Goal: Transaction & Acquisition: Purchase product/service

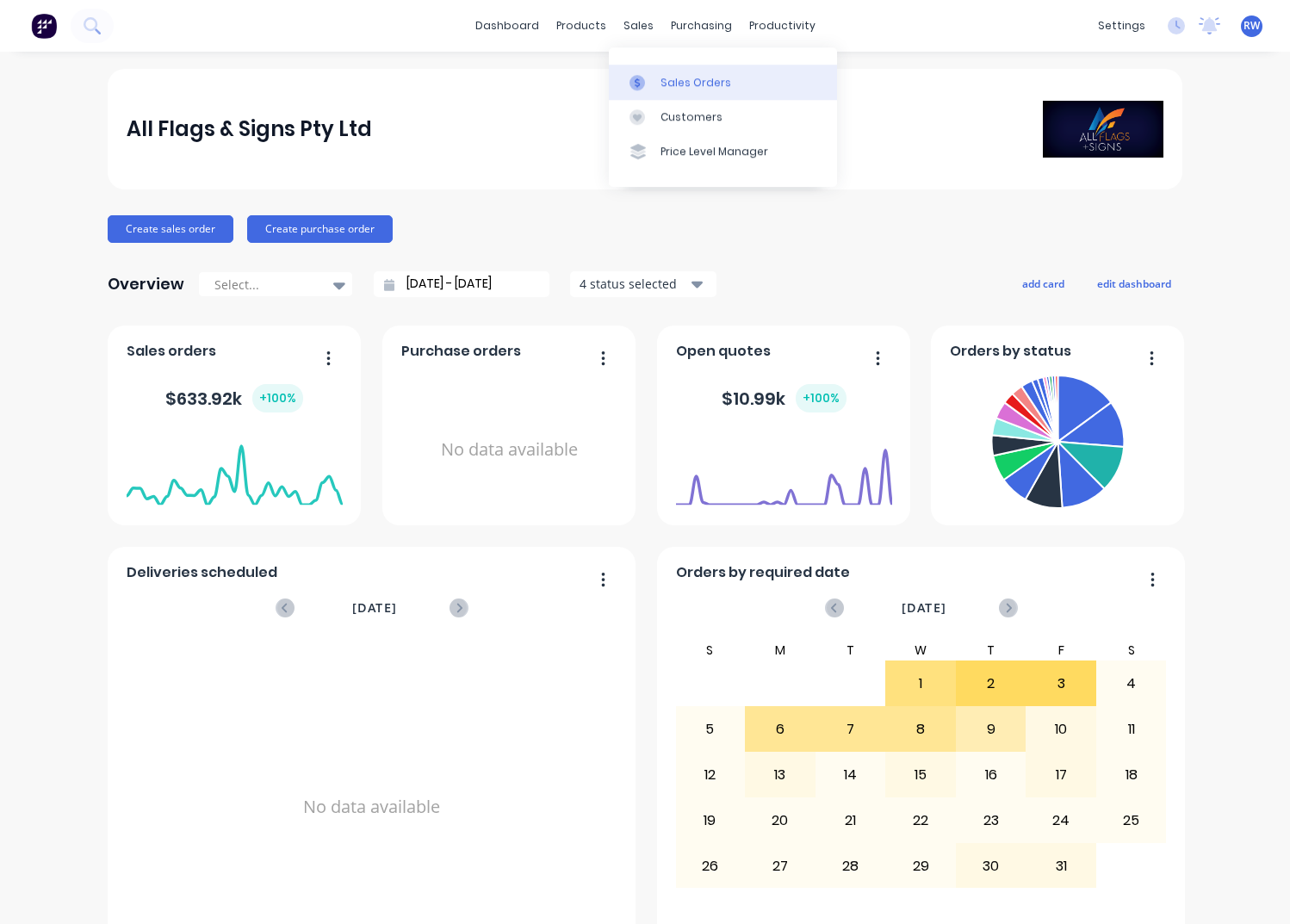
click at [701, 83] on div "Sales Orders" at bounding box center [695, 83] width 70 height 16
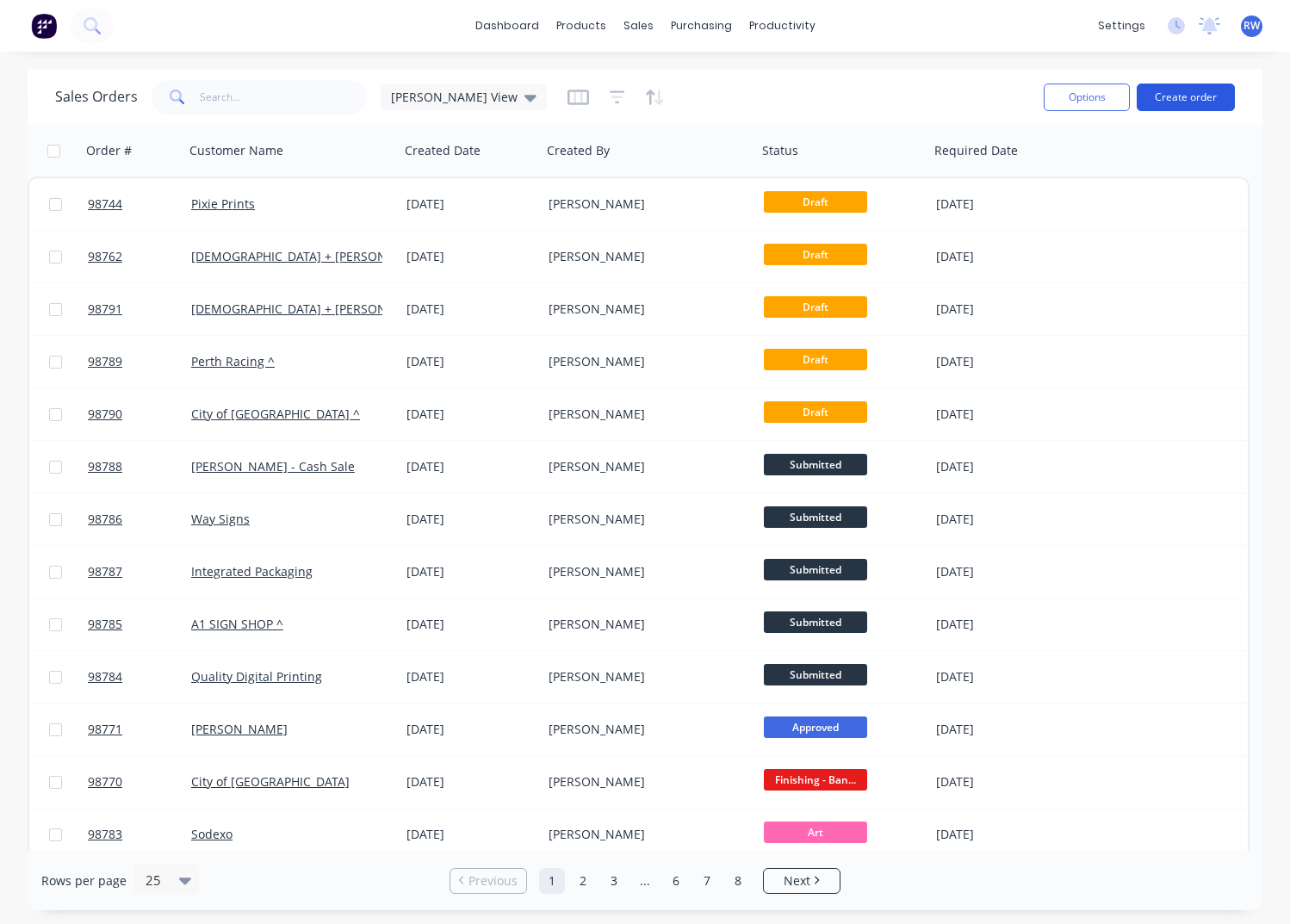
click at [1174, 97] on button "Create order" at bounding box center [1186, 97] width 98 height 27
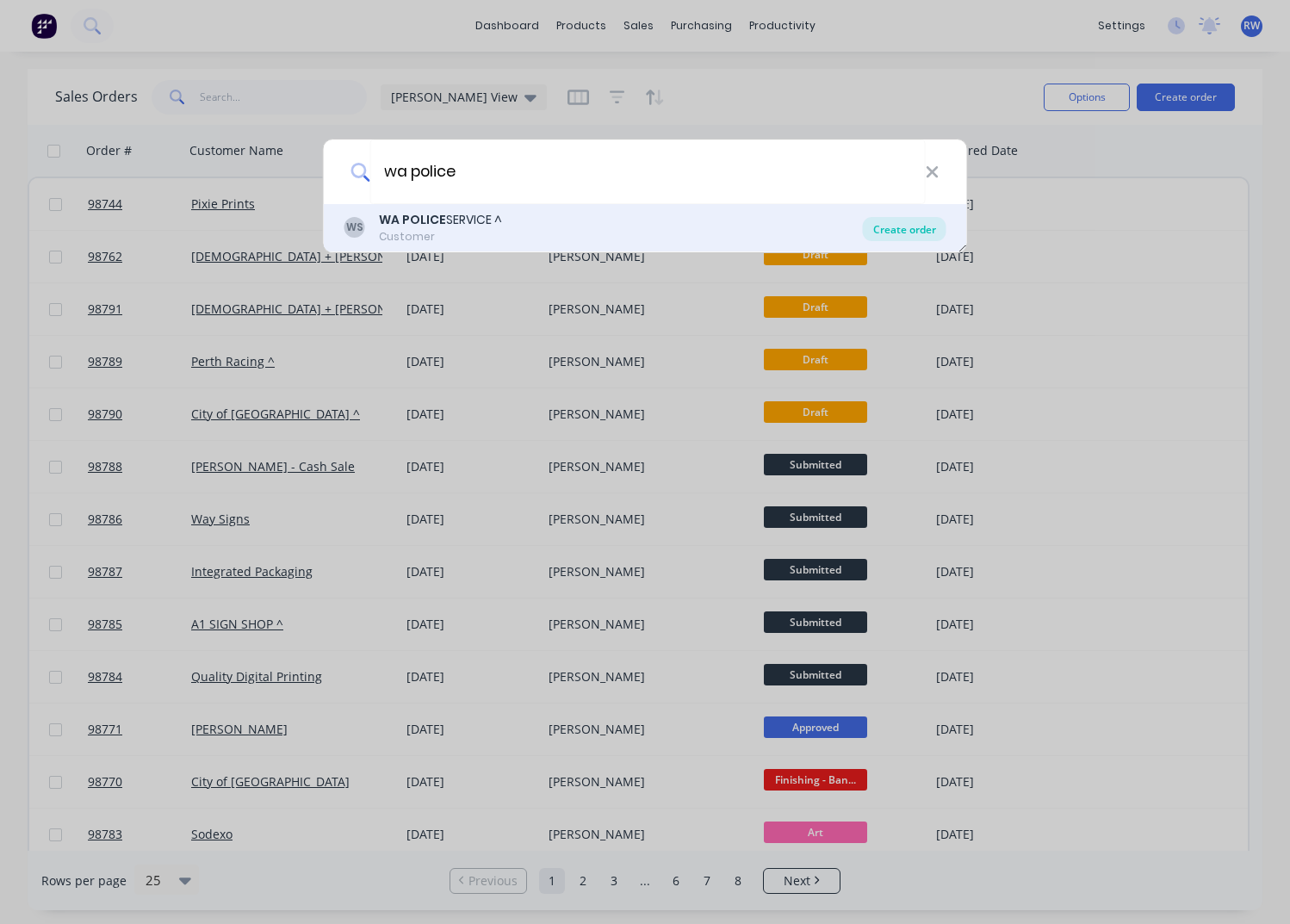
type input "wa police"
click at [912, 235] on div "Create order" at bounding box center [904, 228] width 83 height 24
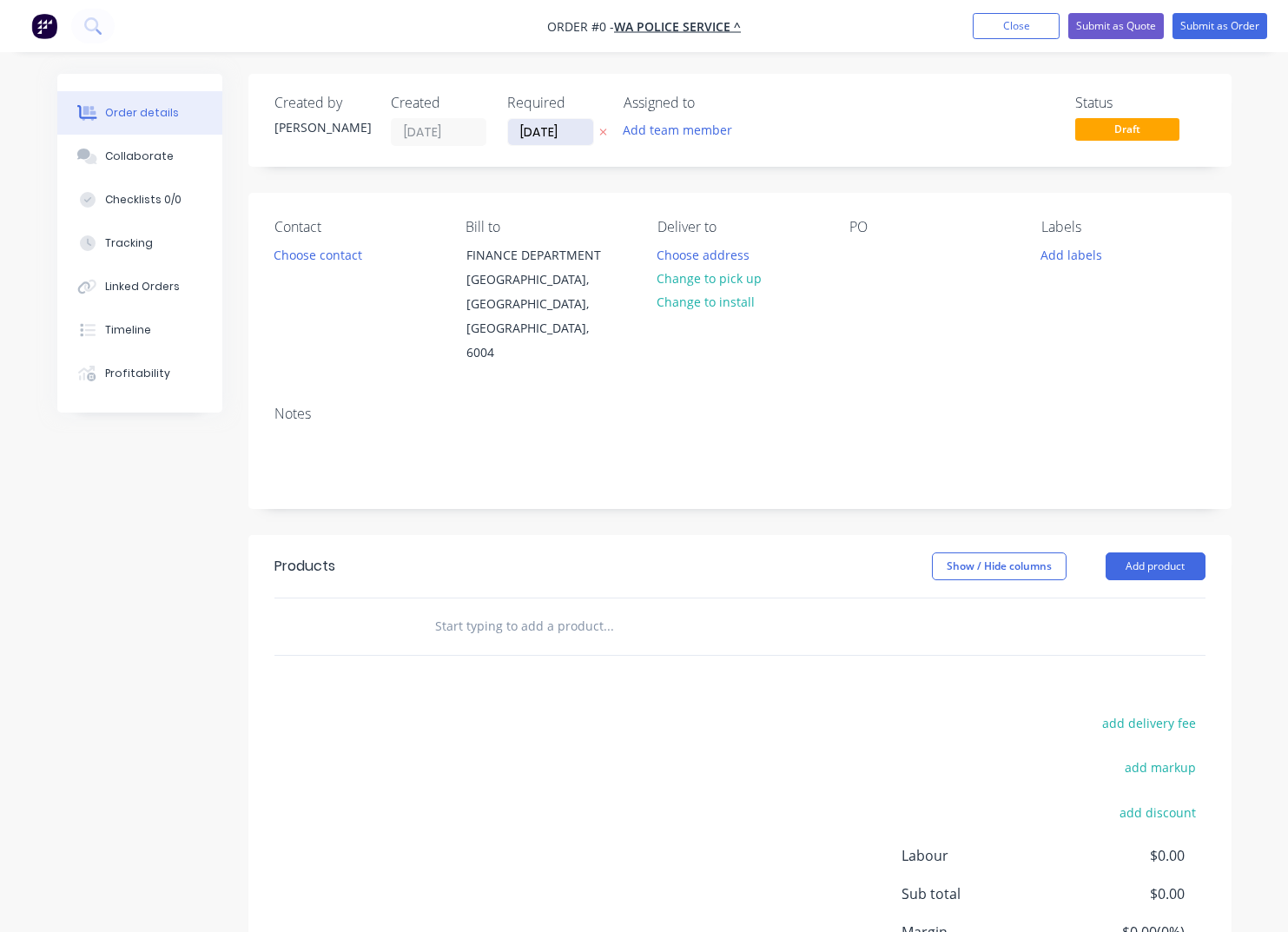
click at [578, 136] on input "[DATE]" at bounding box center [551, 131] width 85 height 26
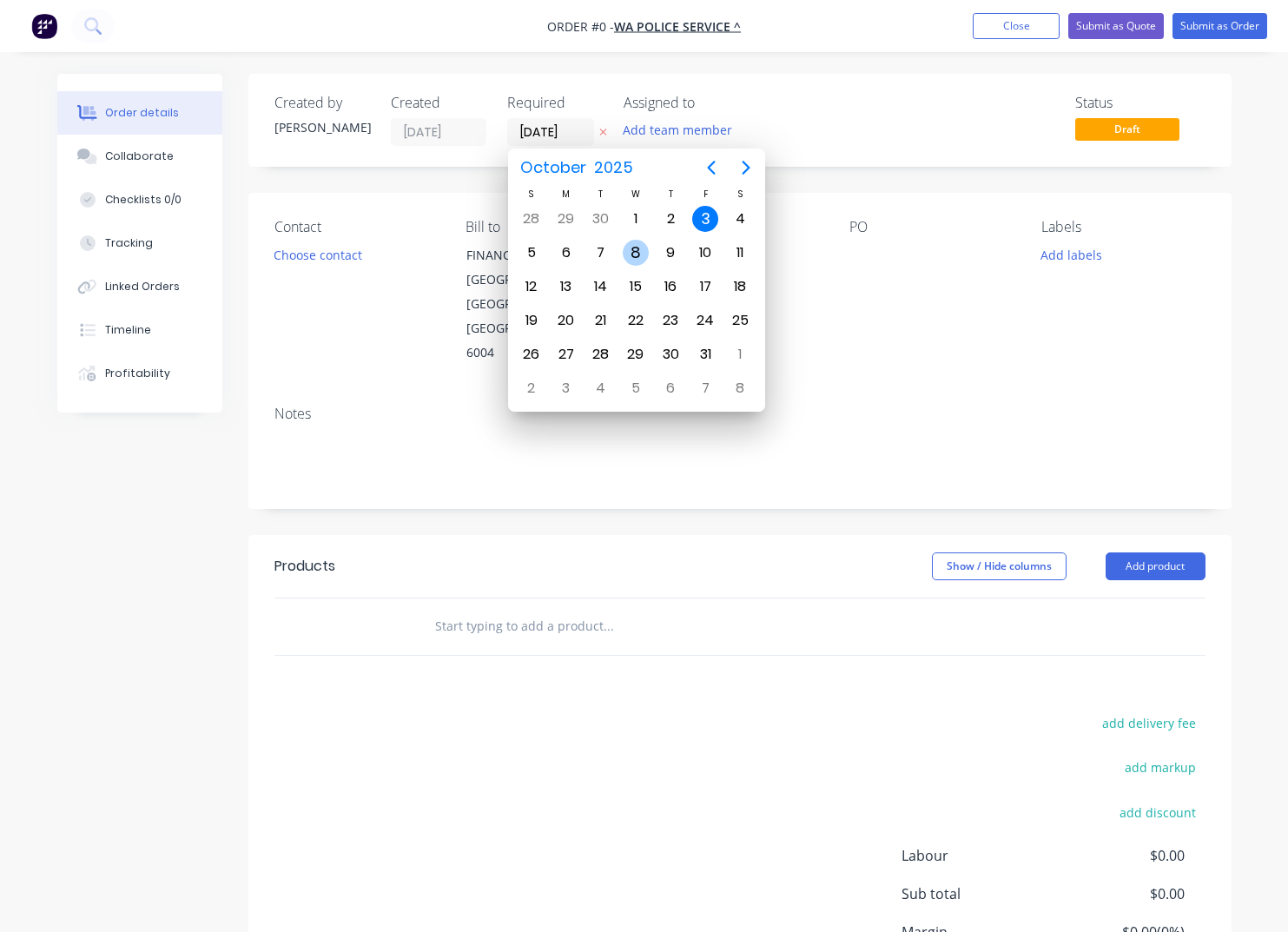
click at [632, 251] on div "8" at bounding box center [635, 252] width 26 height 26
type input "[DATE]"
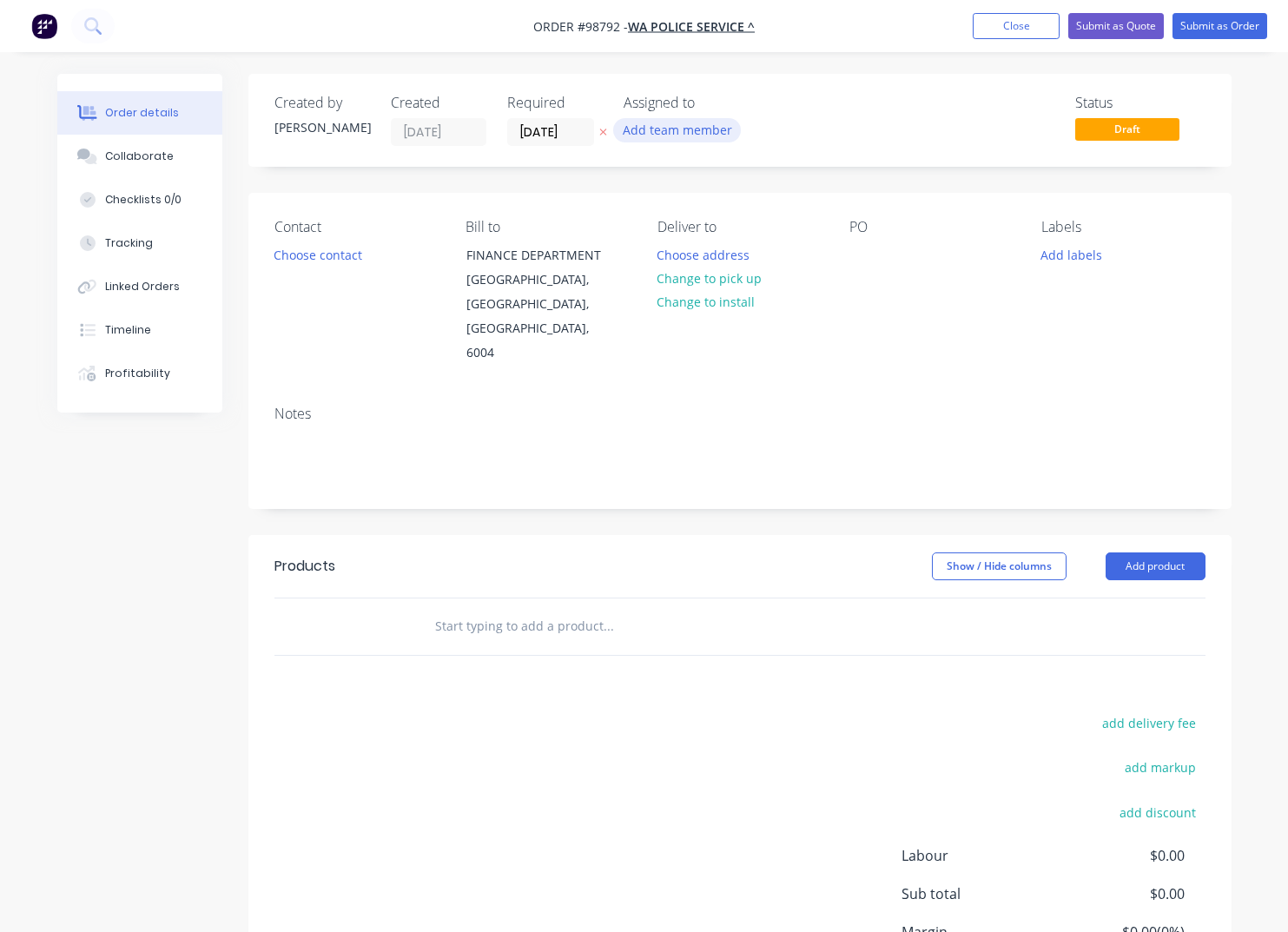
click at [657, 136] on button "Add team member" at bounding box center [677, 129] width 128 height 23
type input "tash"
click at [711, 230] on div "[PERSON_NAME]" at bounding box center [764, 227] width 174 height 19
click at [1051, 254] on button "Add labels" at bounding box center [1072, 254] width 80 height 23
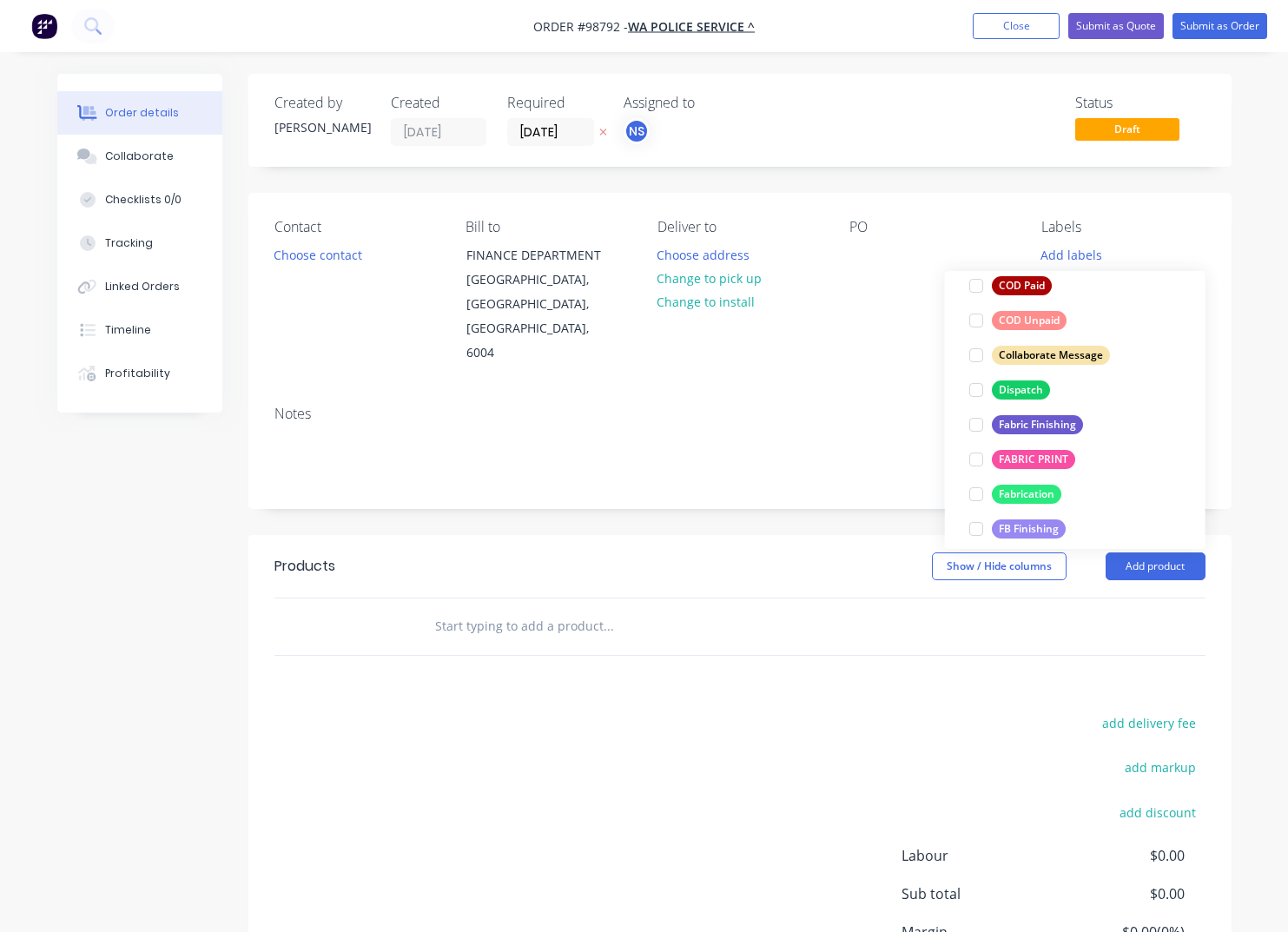
scroll to position [236, 0]
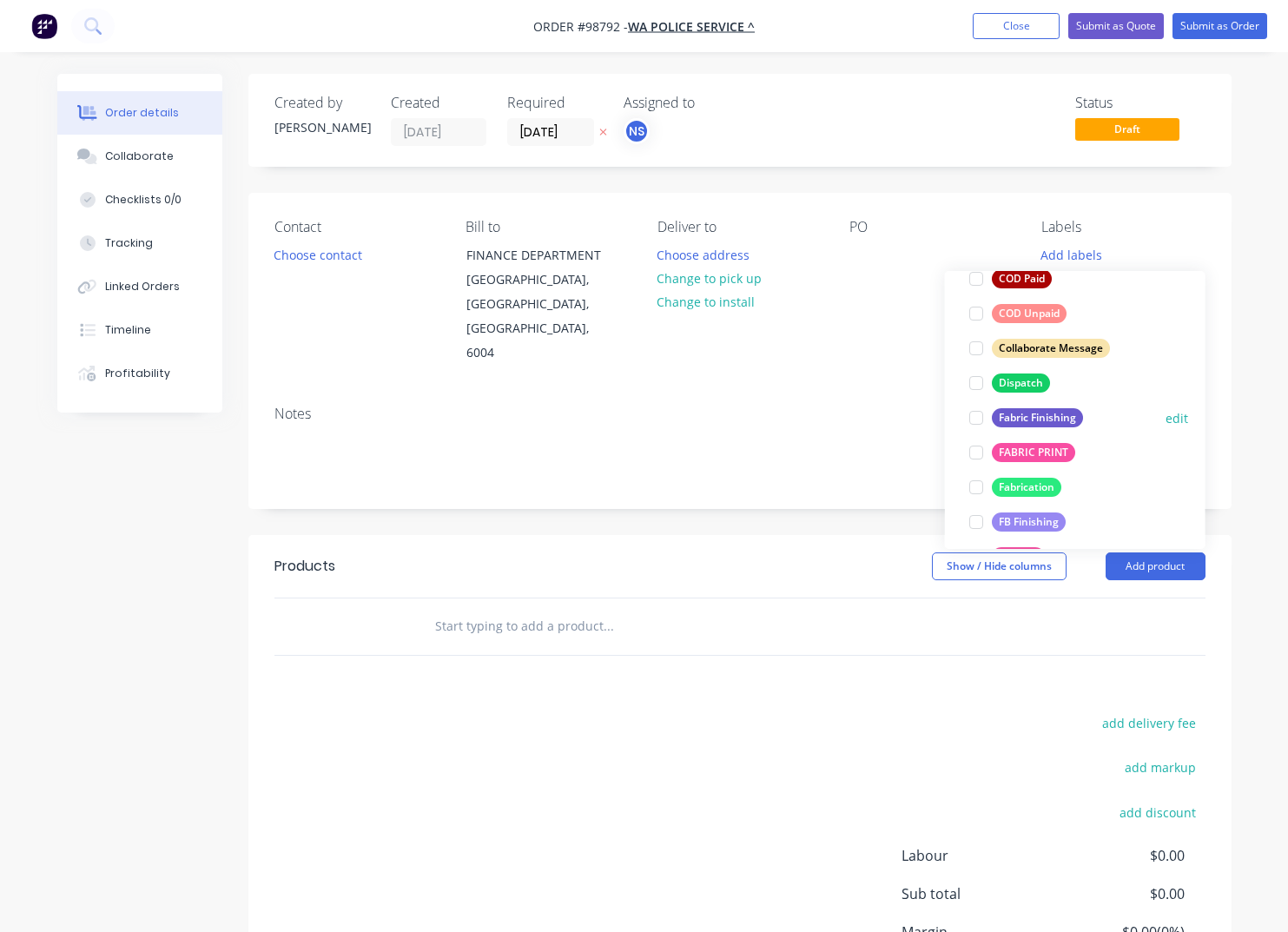
click at [1027, 417] on div "Fabric Finishing" at bounding box center [1037, 418] width 91 height 19
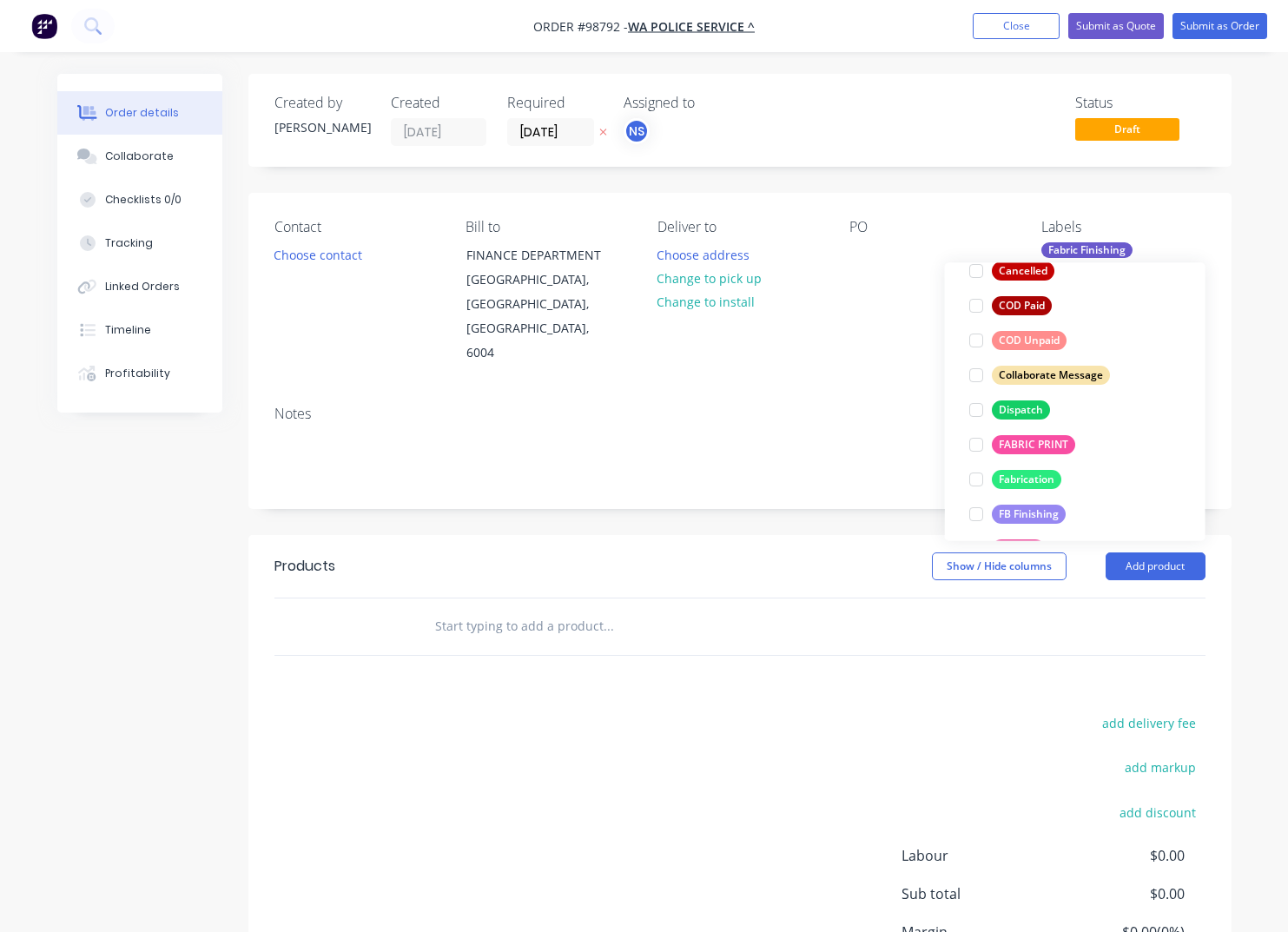
scroll to position [0, 0]
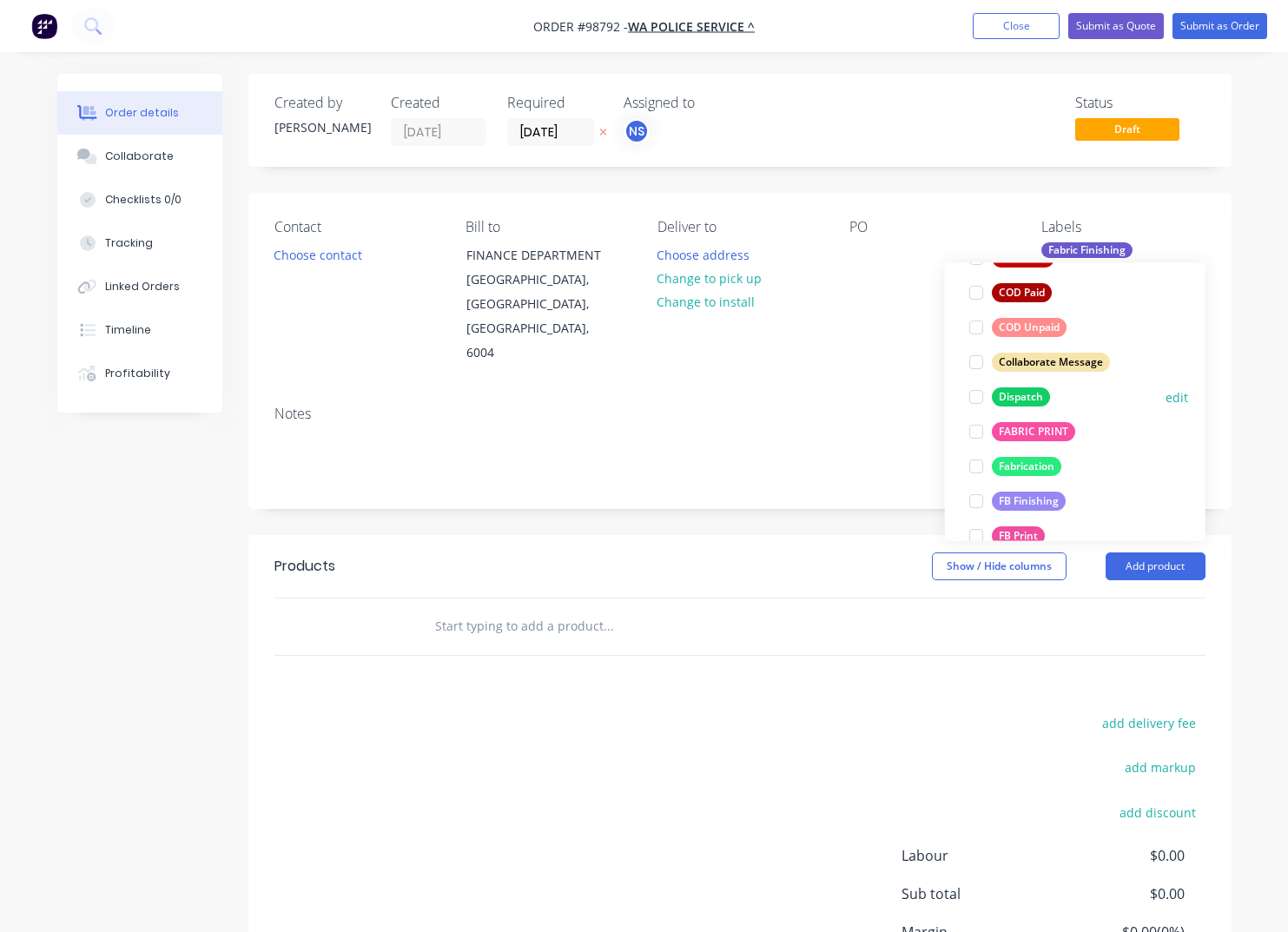
click at [1030, 399] on div "Dispatch" at bounding box center [1021, 397] width 58 height 19
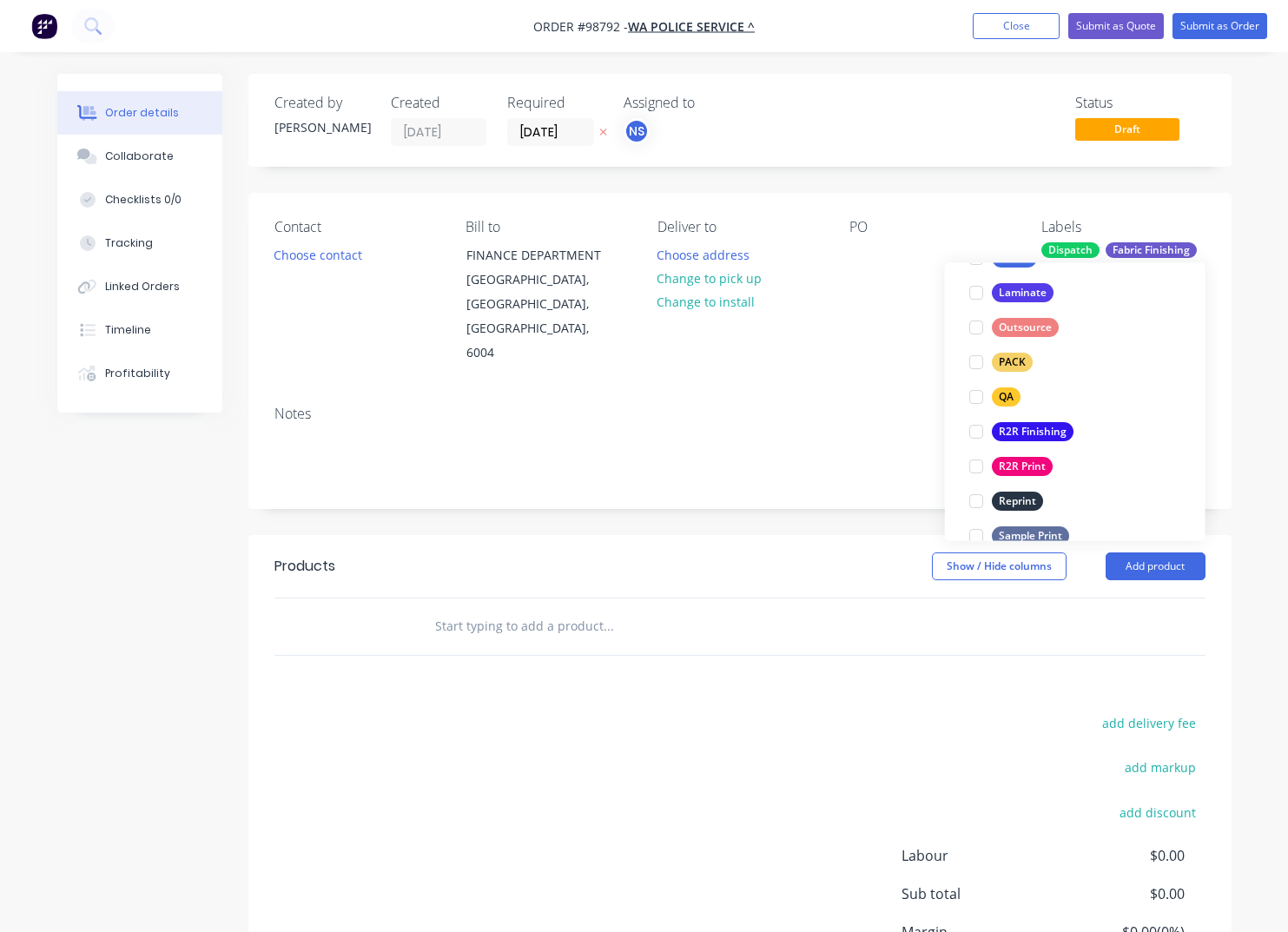
scroll to position [596, 0]
click at [1005, 365] on div "PACK" at bounding box center [1013, 362] width 41 height 19
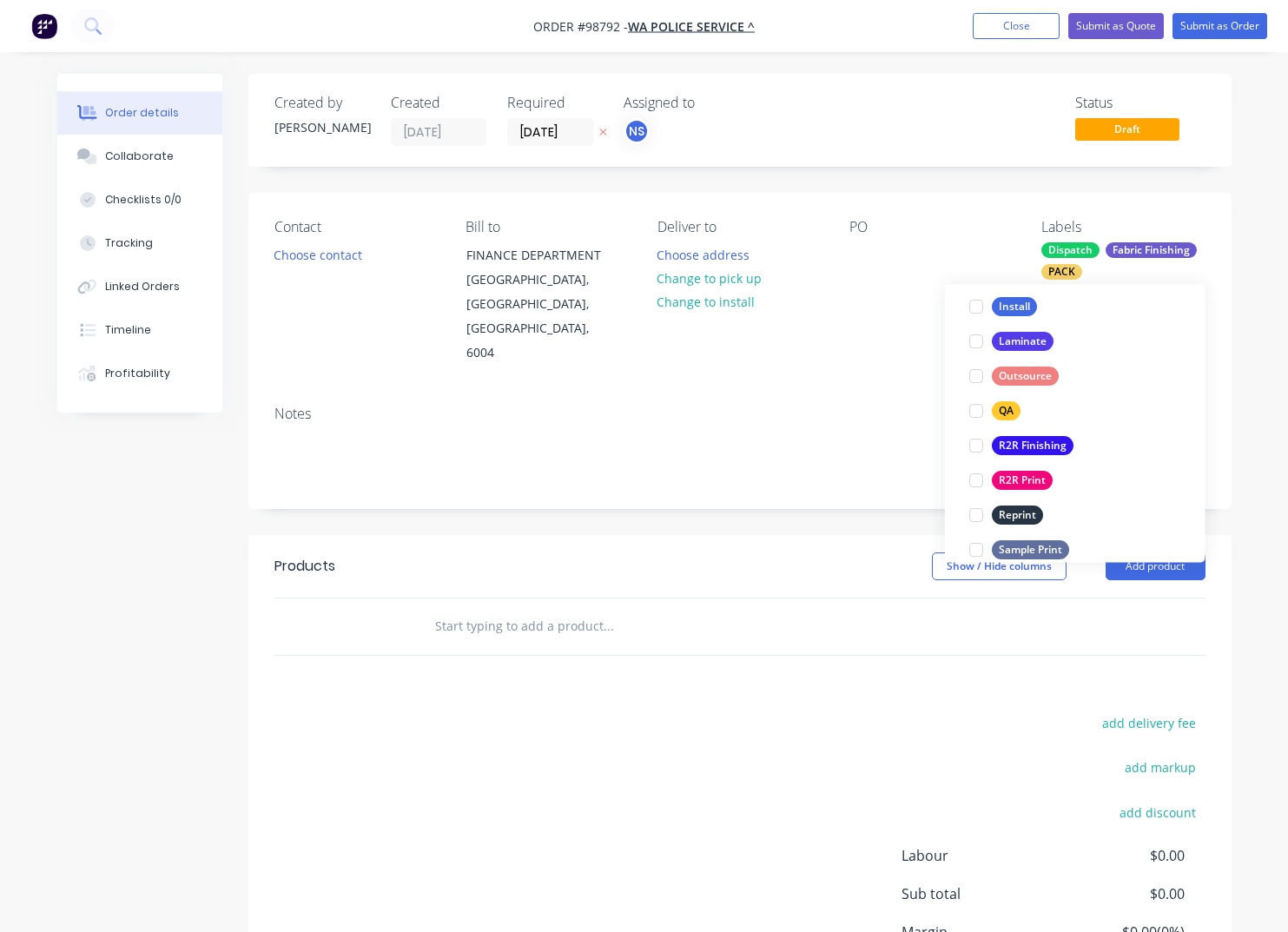
scroll to position [621, 0]
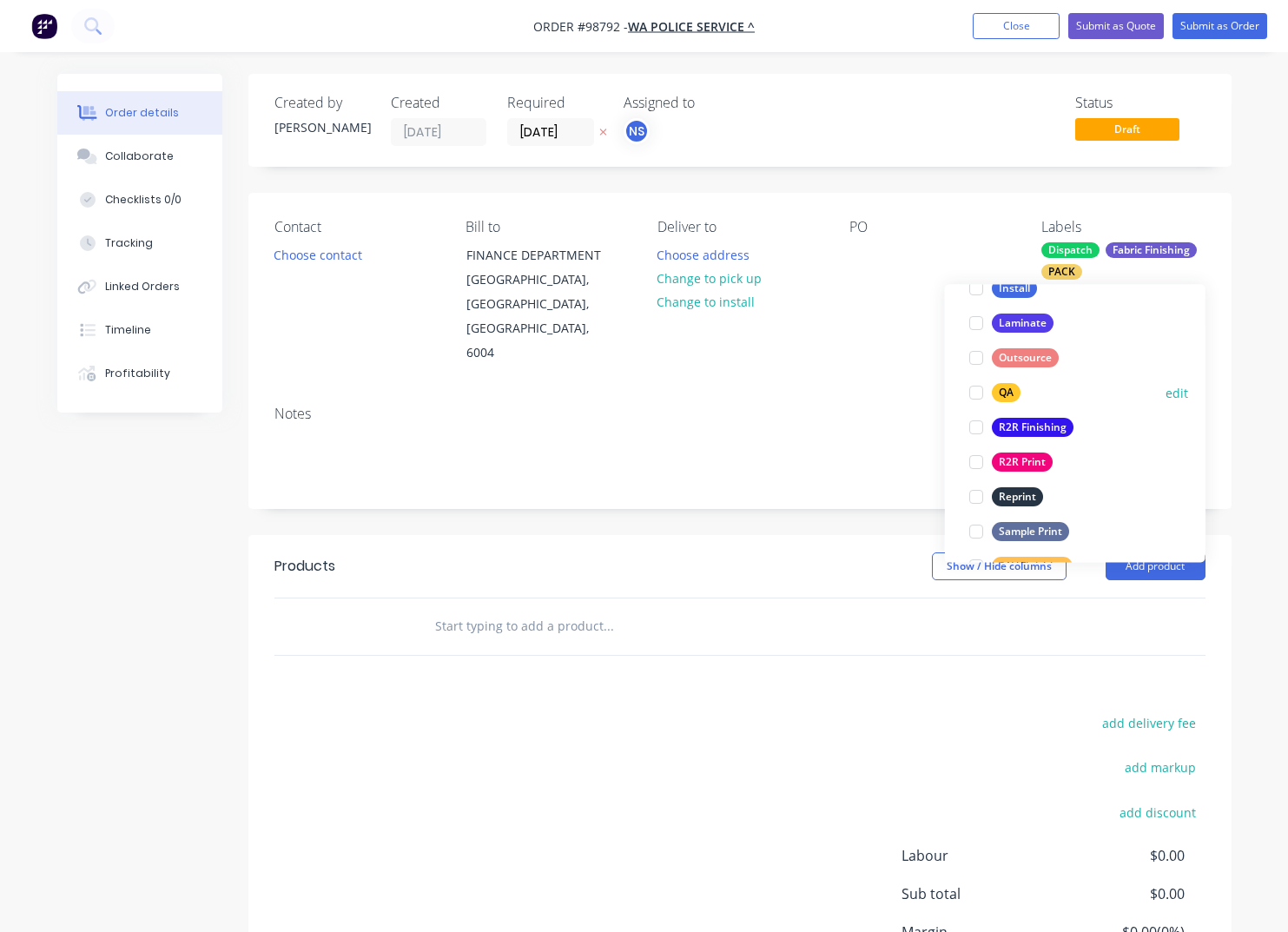
click at [1004, 393] on div "QA" at bounding box center [1006, 393] width 28 height 19
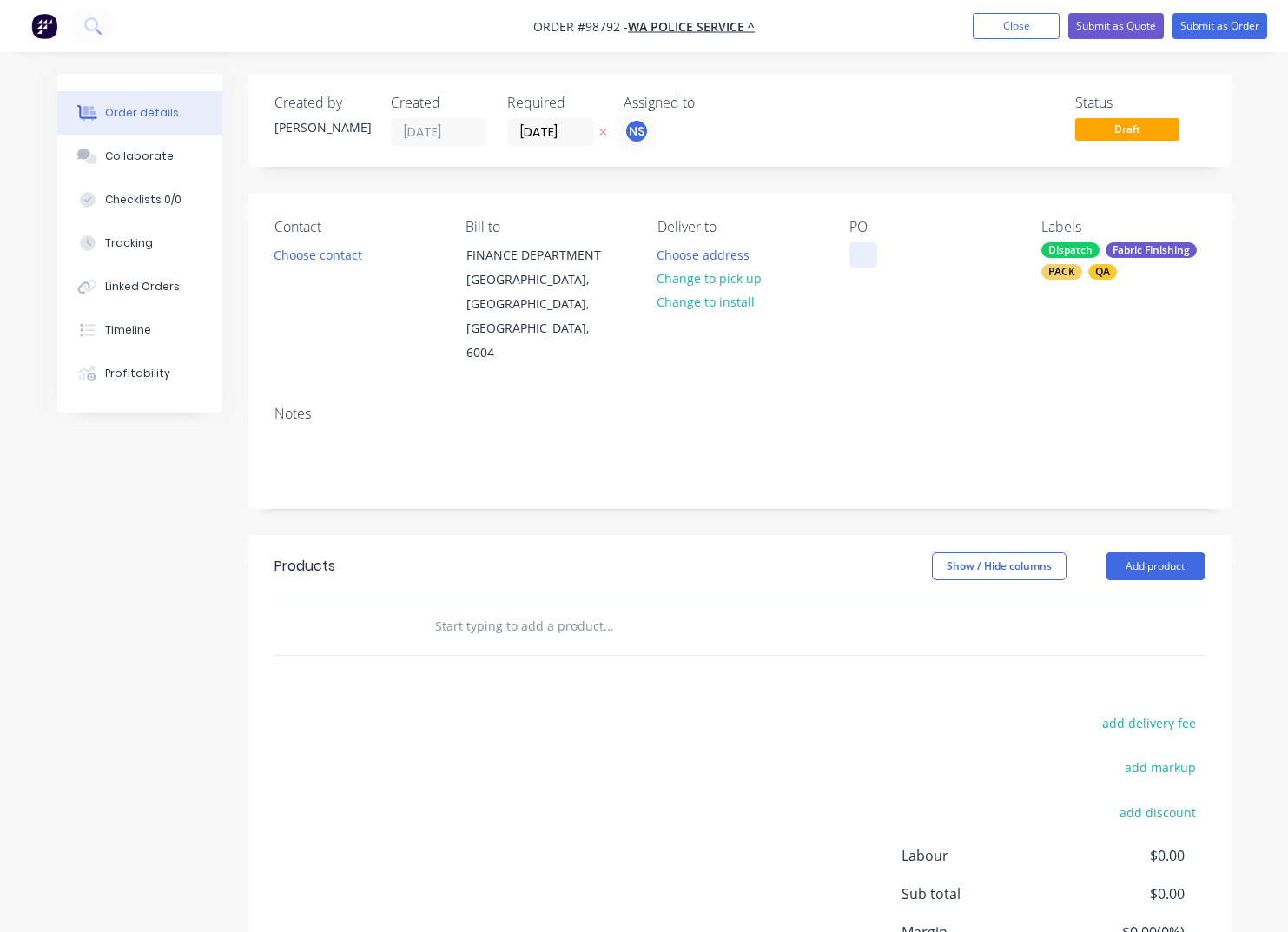
click at [861, 261] on div at bounding box center [863, 255] width 27 height 25
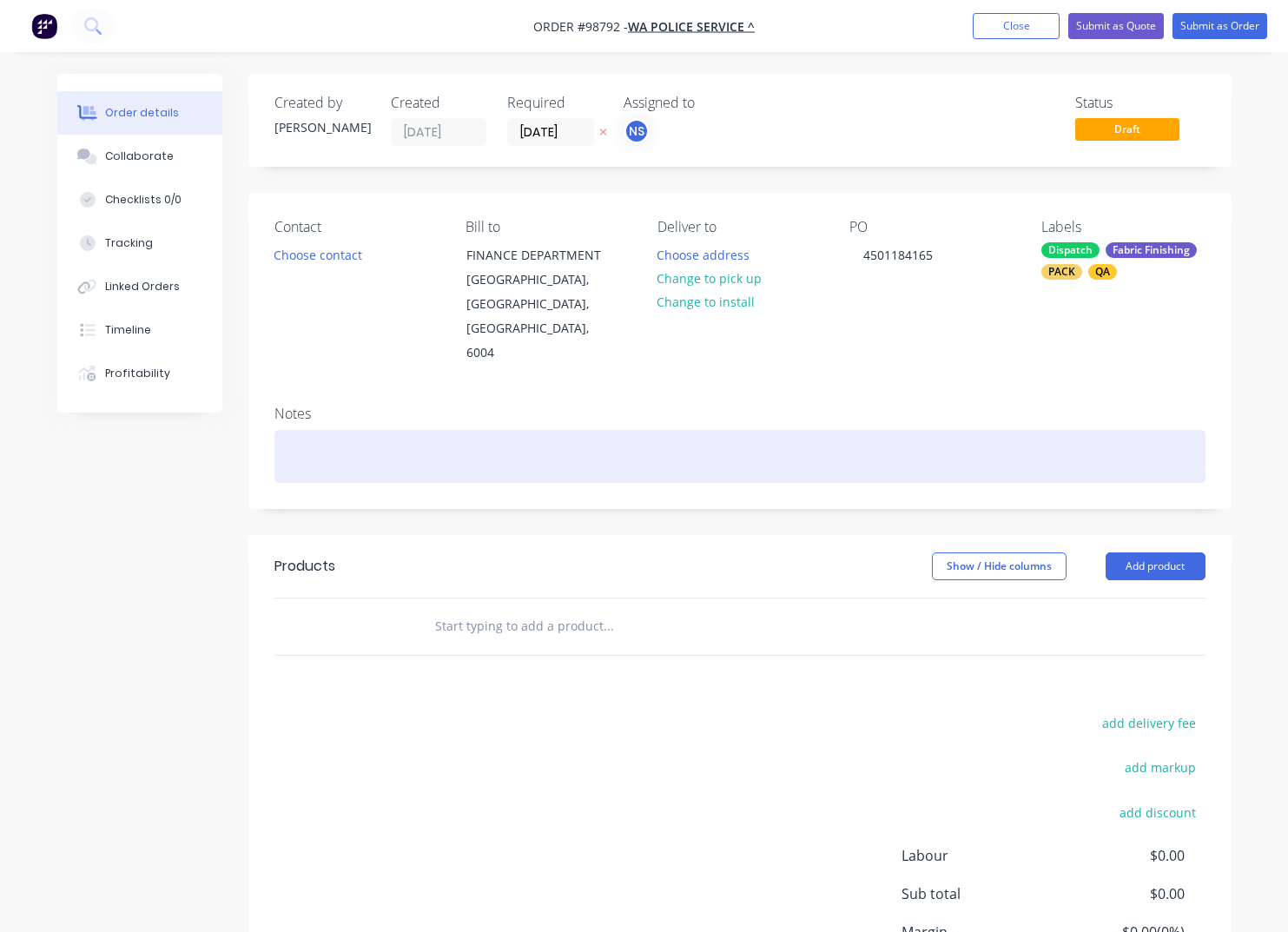
click at [547, 430] on div at bounding box center [740, 456] width 931 height 53
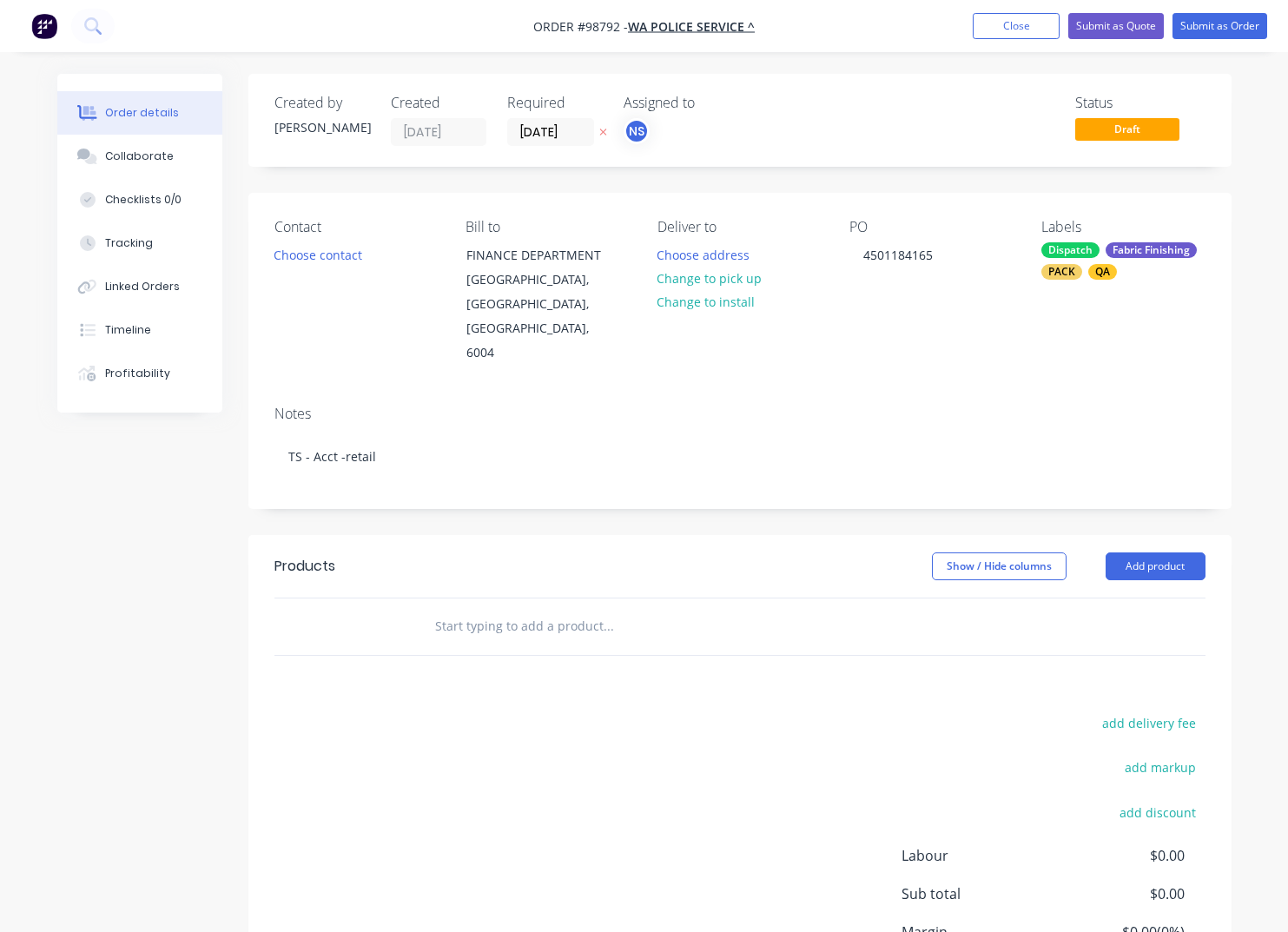
click at [533, 609] on input "text" at bounding box center [608, 625] width 347 height 35
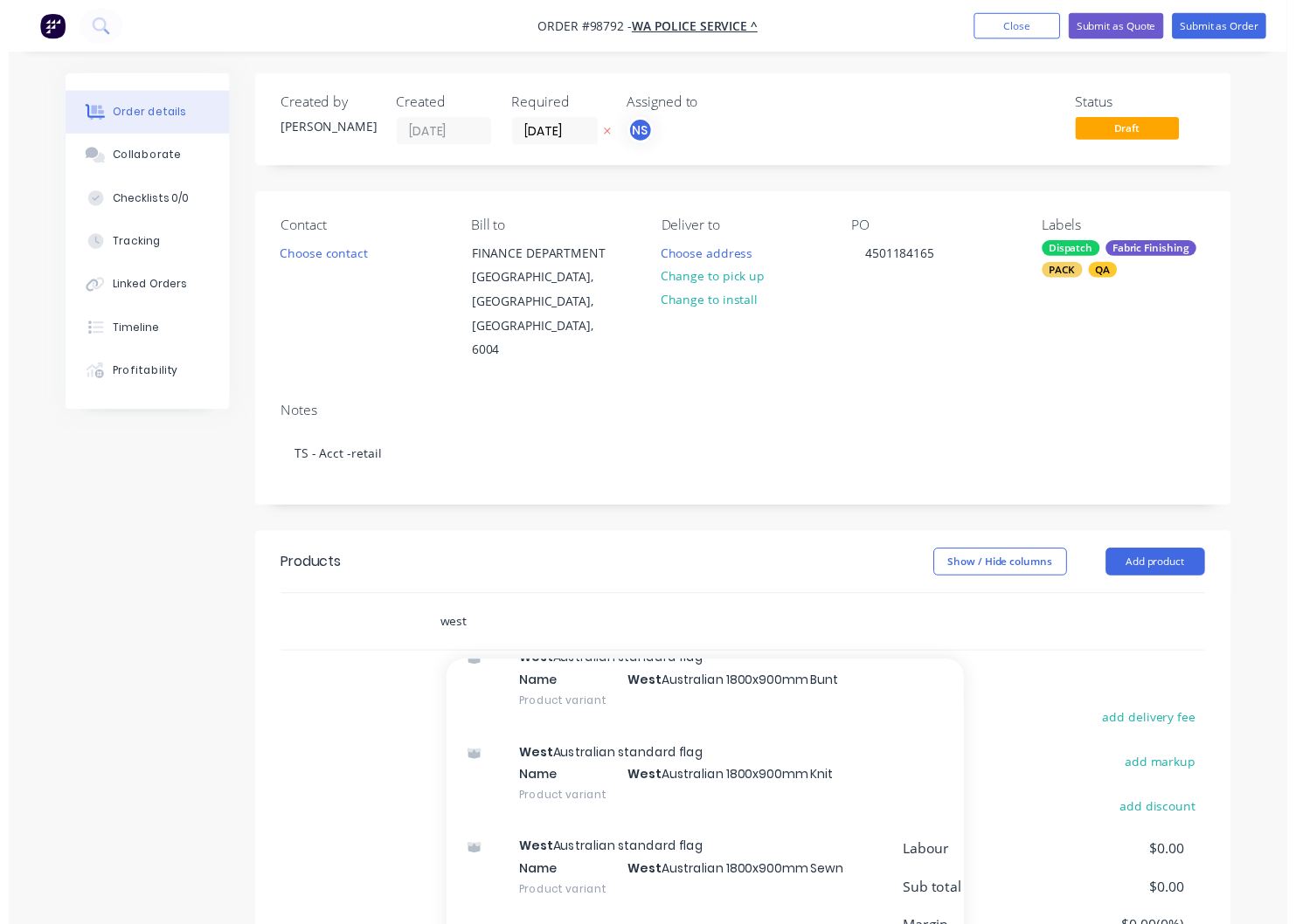
scroll to position [223, 0]
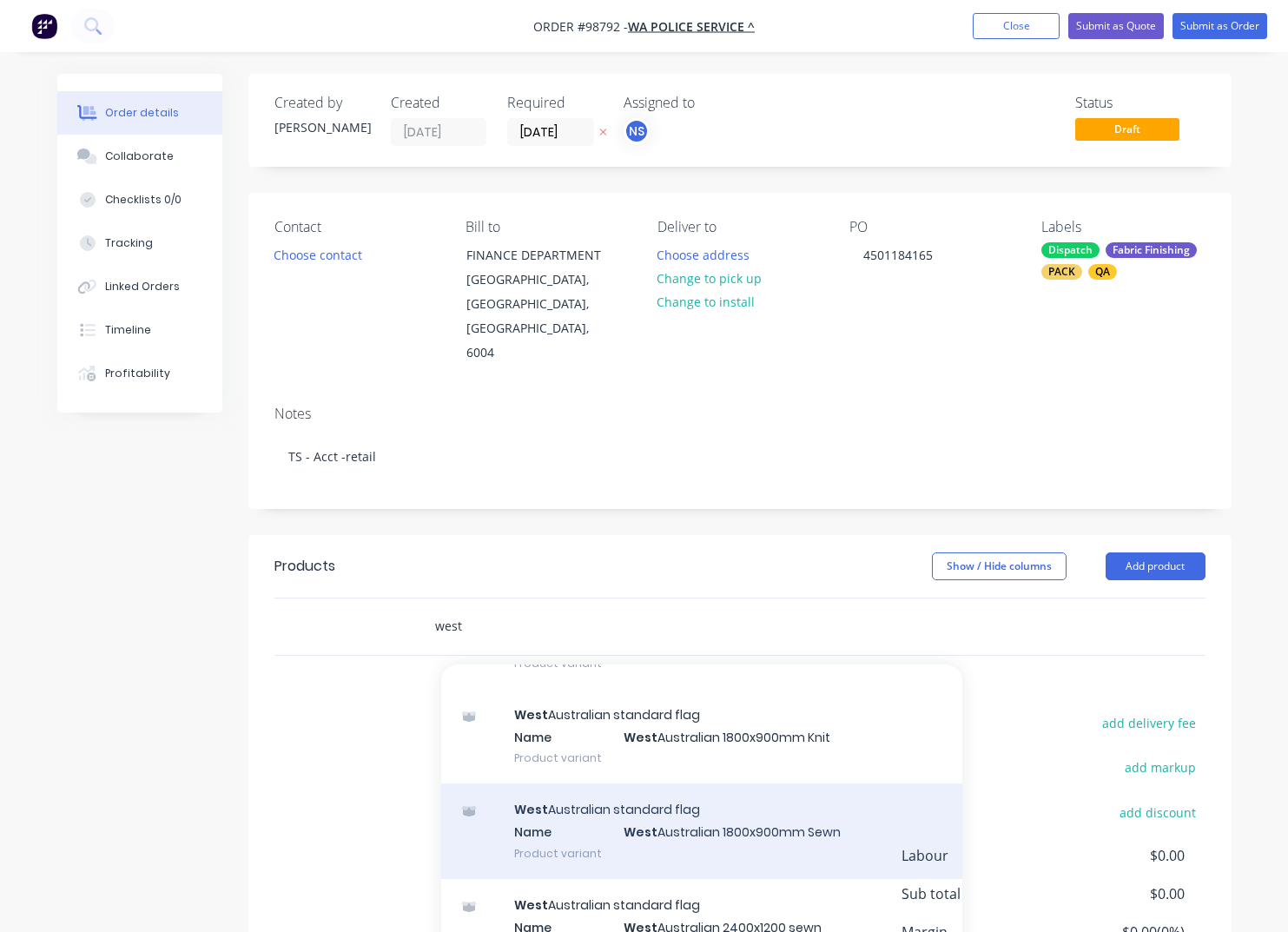
type input "west"
click at [725, 783] on div "West Australian standard flag Name West Australian 1800x900mm Sewn Product vari…" at bounding box center [702, 831] width 521 height 96
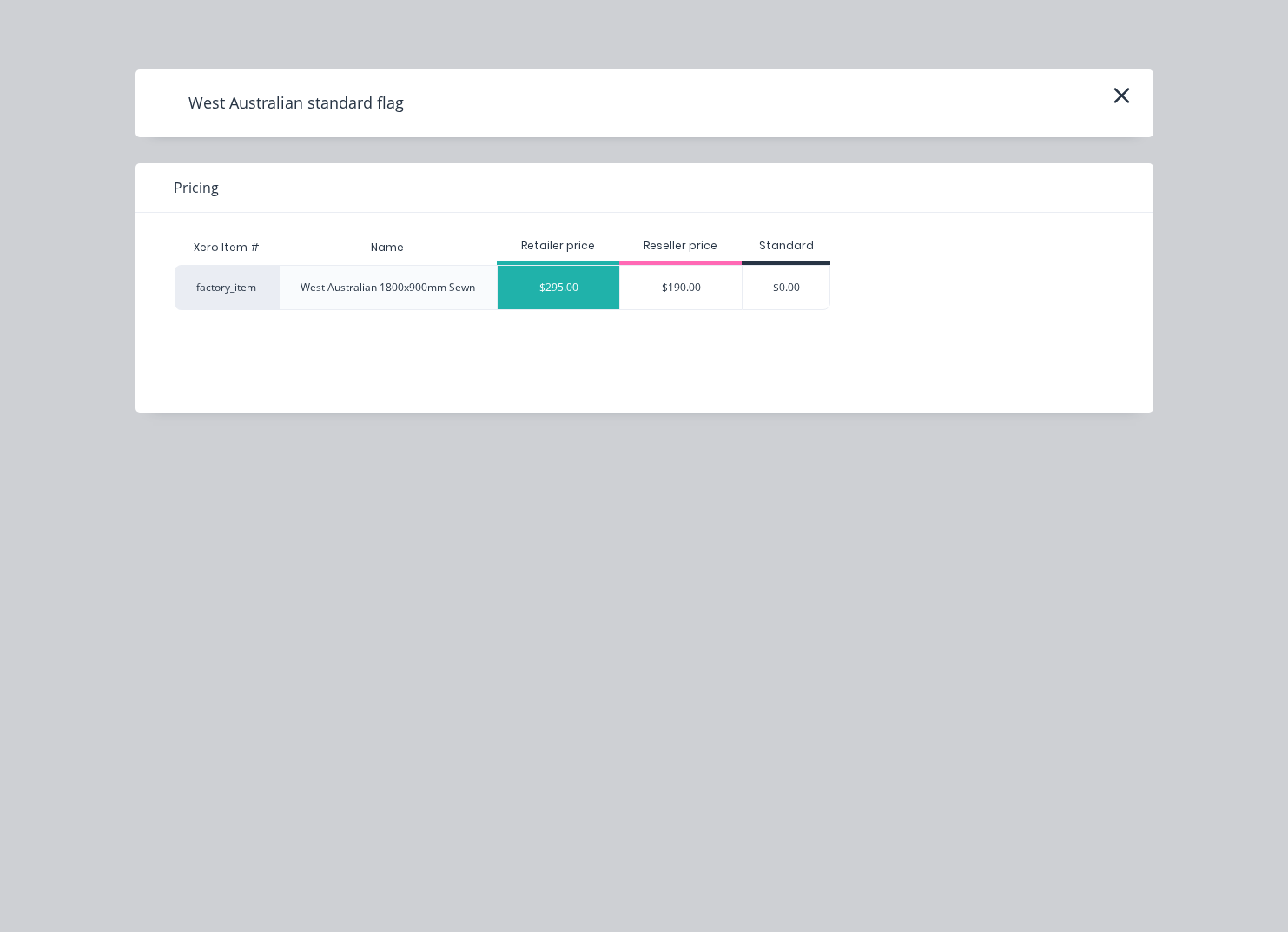
click at [567, 289] on div "$295.00" at bounding box center [558, 287] width 121 height 43
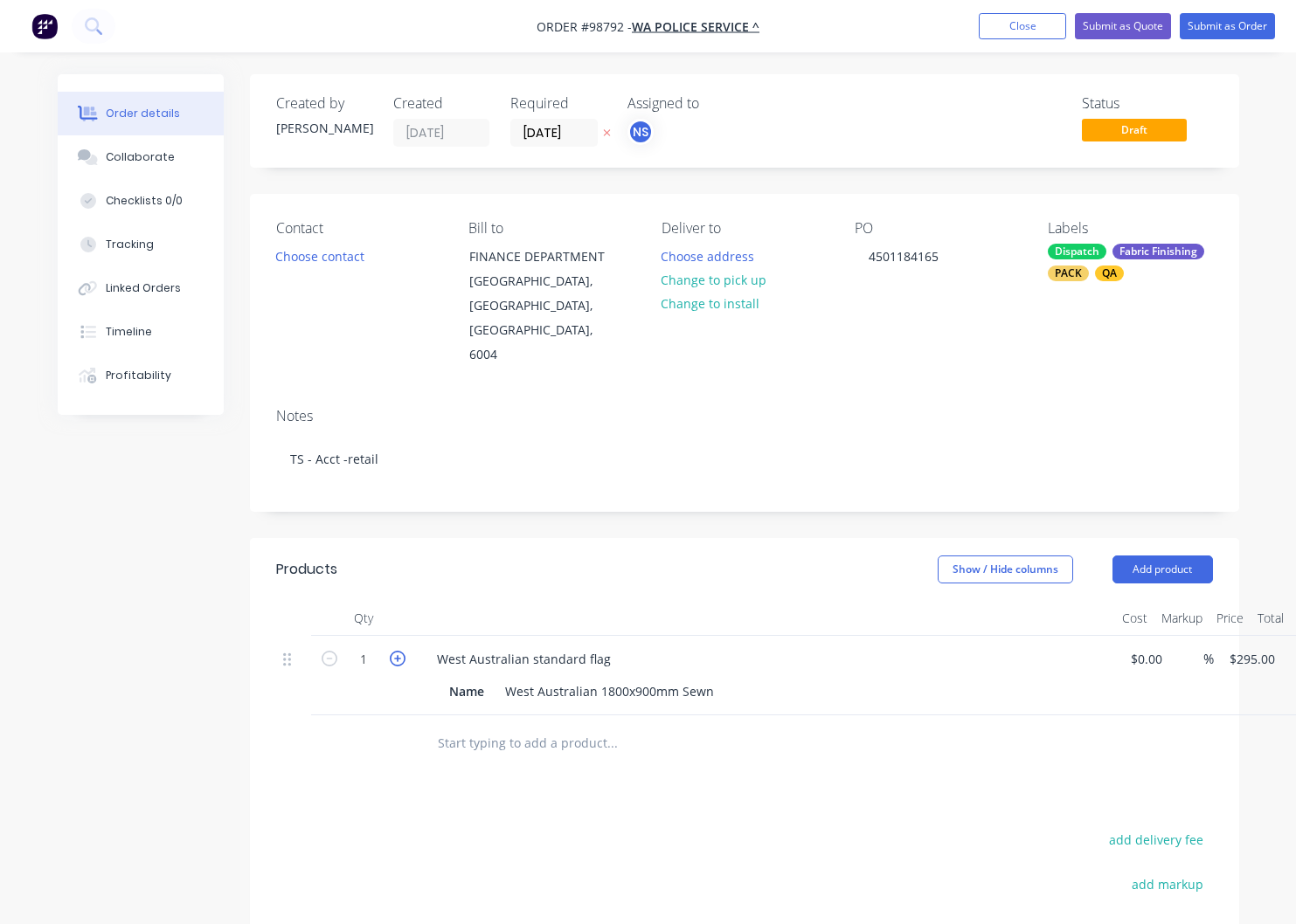
click at [396, 650] on icon "button" at bounding box center [398, 658] width 16 height 16
type input "2"
type input "$590.00"
drag, startPoint x: 487, startPoint y: 642, endPoint x: 412, endPoint y: 639, distance: 75.1
click at [442, 679] on div "Name" at bounding box center [466, 691] width 49 height 25
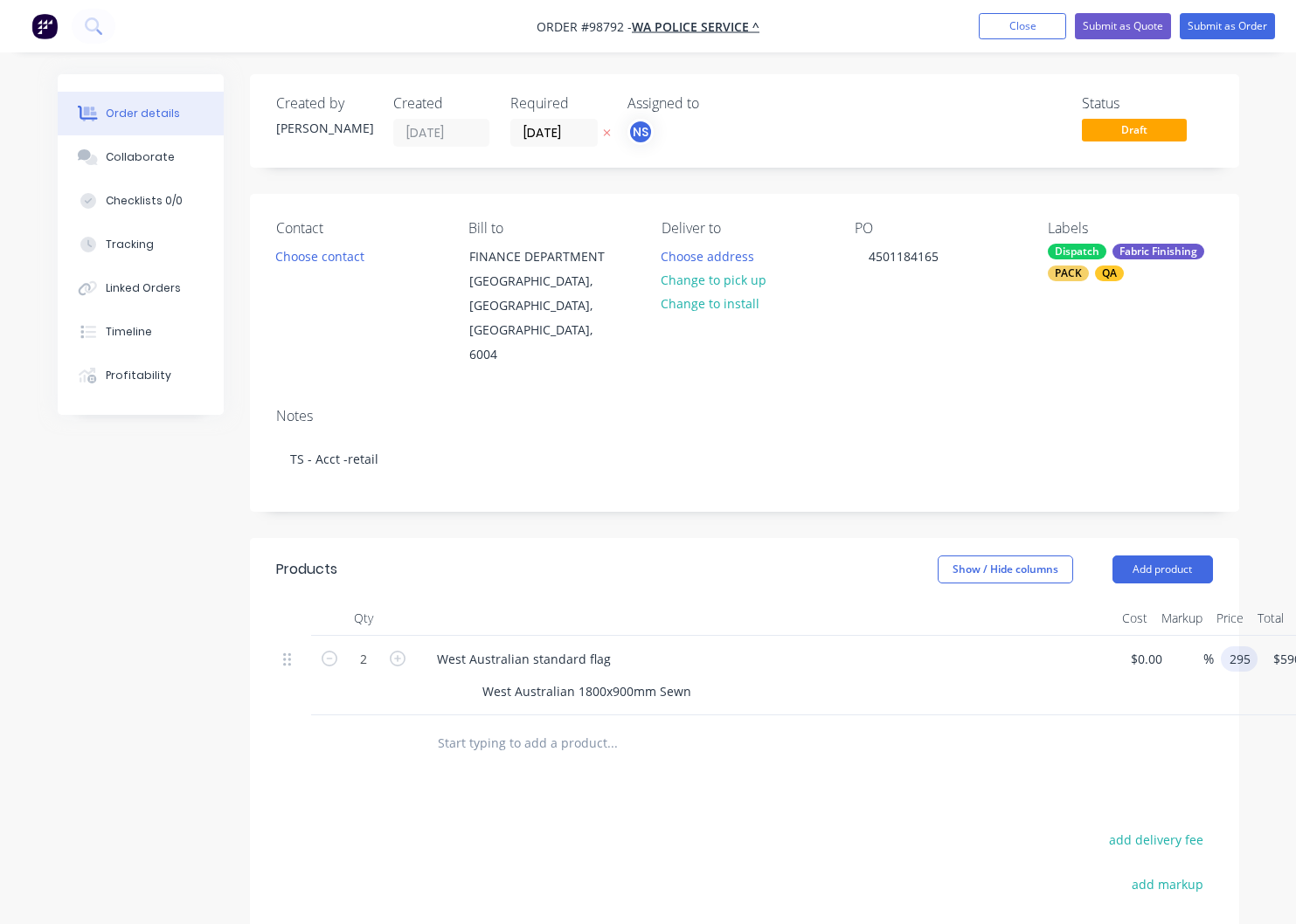
click at [1246, 647] on input "295" at bounding box center [1243, 659] width 29 height 25
type input "$215.02"
type input "$430.04"
type input "$215.02"
click at [1159, 556] on button "Add product" at bounding box center [1162, 569] width 101 height 28
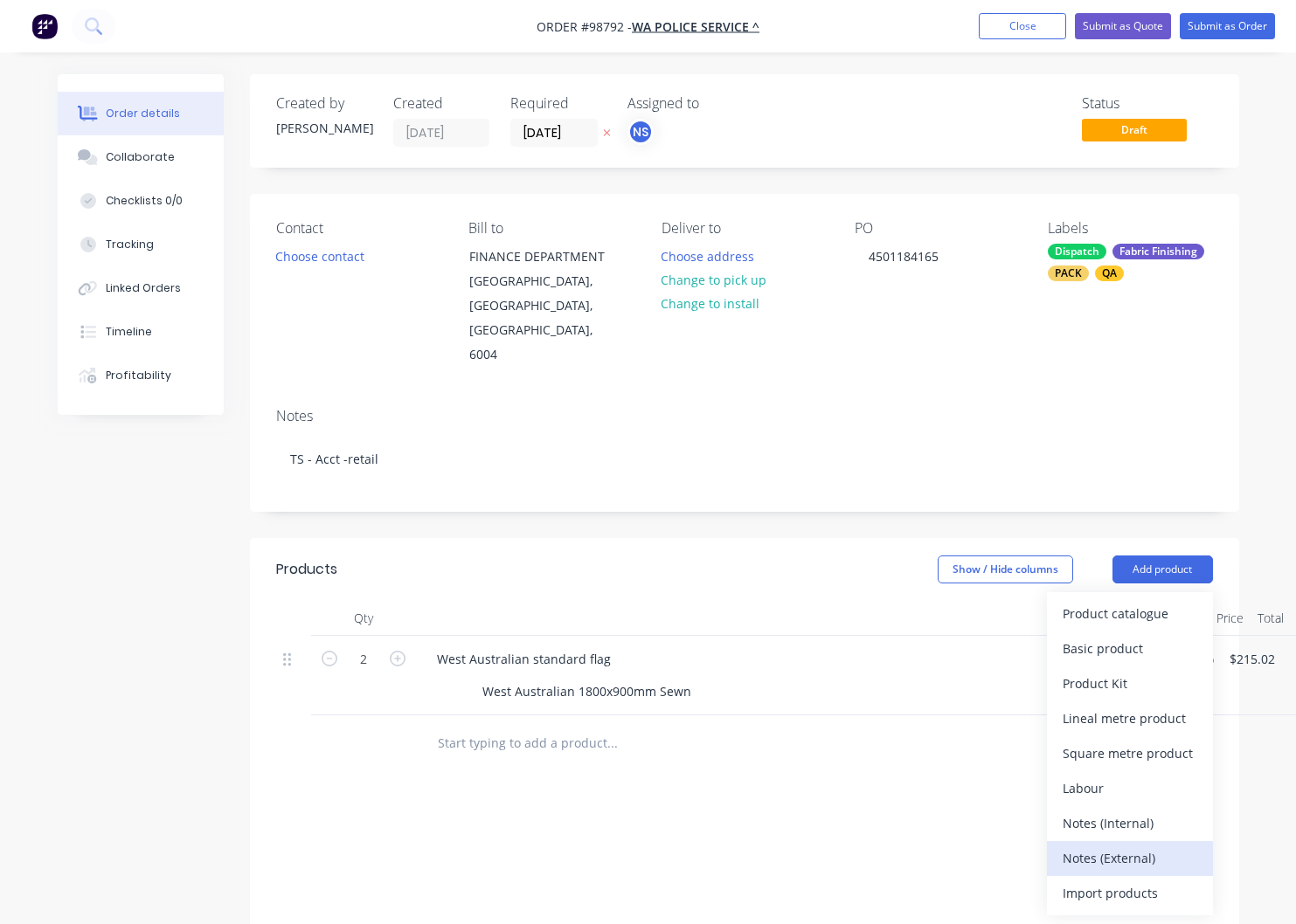
click at [1106, 846] on div "Notes (External)" at bounding box center [1129, 858] width 135 height 25
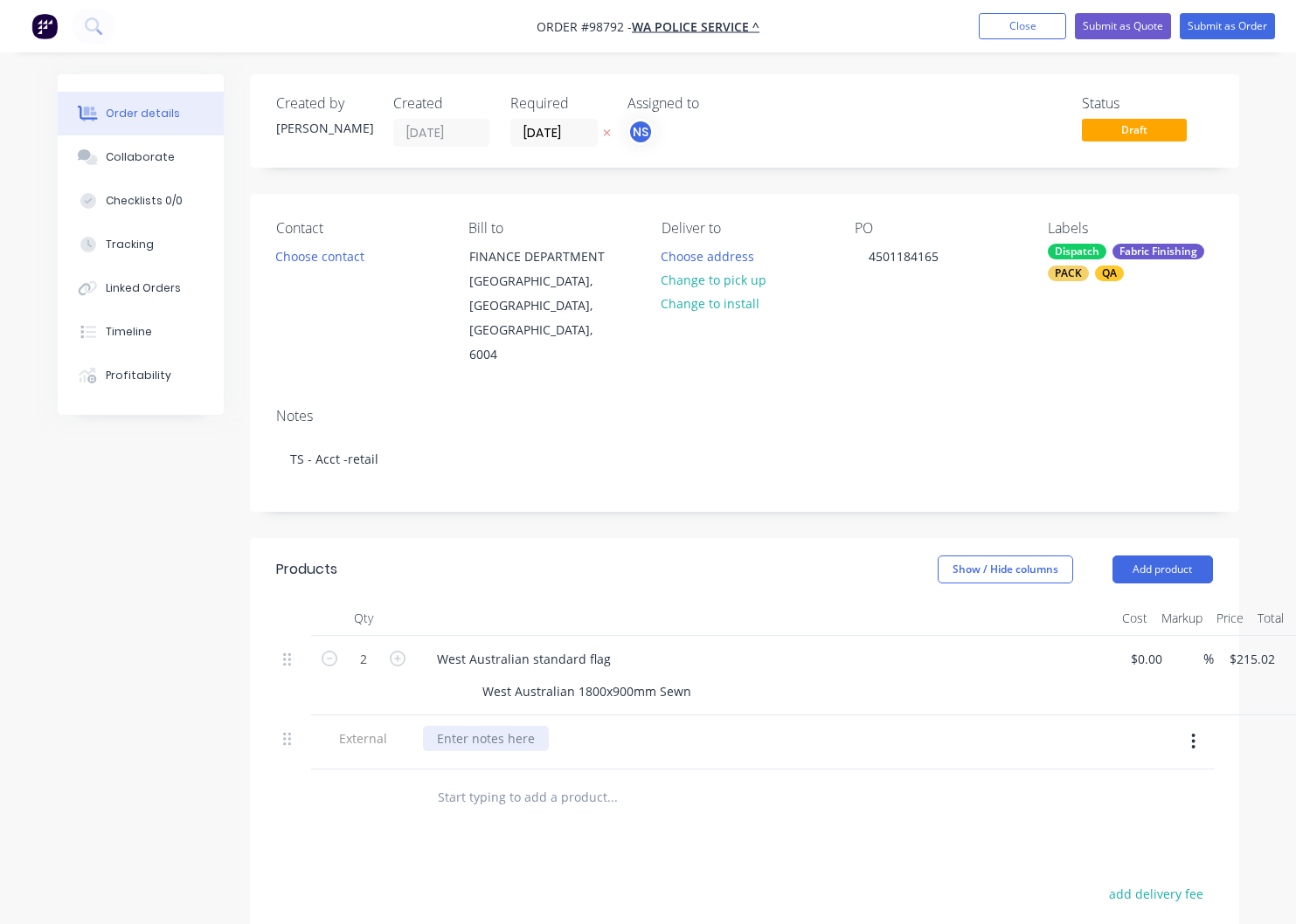
click at [521, 726] on div at bounding box center [486, 739] width 126 height 25
paste div
drag, startPoint x: 490, startPoint y: 724, endPoint x: 439, endPoint y: 725, distance: 51.0
click at [439, 726] on div "Looma MFPF ADDRESS [STREET_ADDRESS]" at bounding box center [521, 748] width 197 height 44
click at [710, 749] on div "Looma MFPF C/- [GEOGRAPHIC_DATA] [STREET_ADDRESS]" at bounding box center [766, 757] width 685 height 62
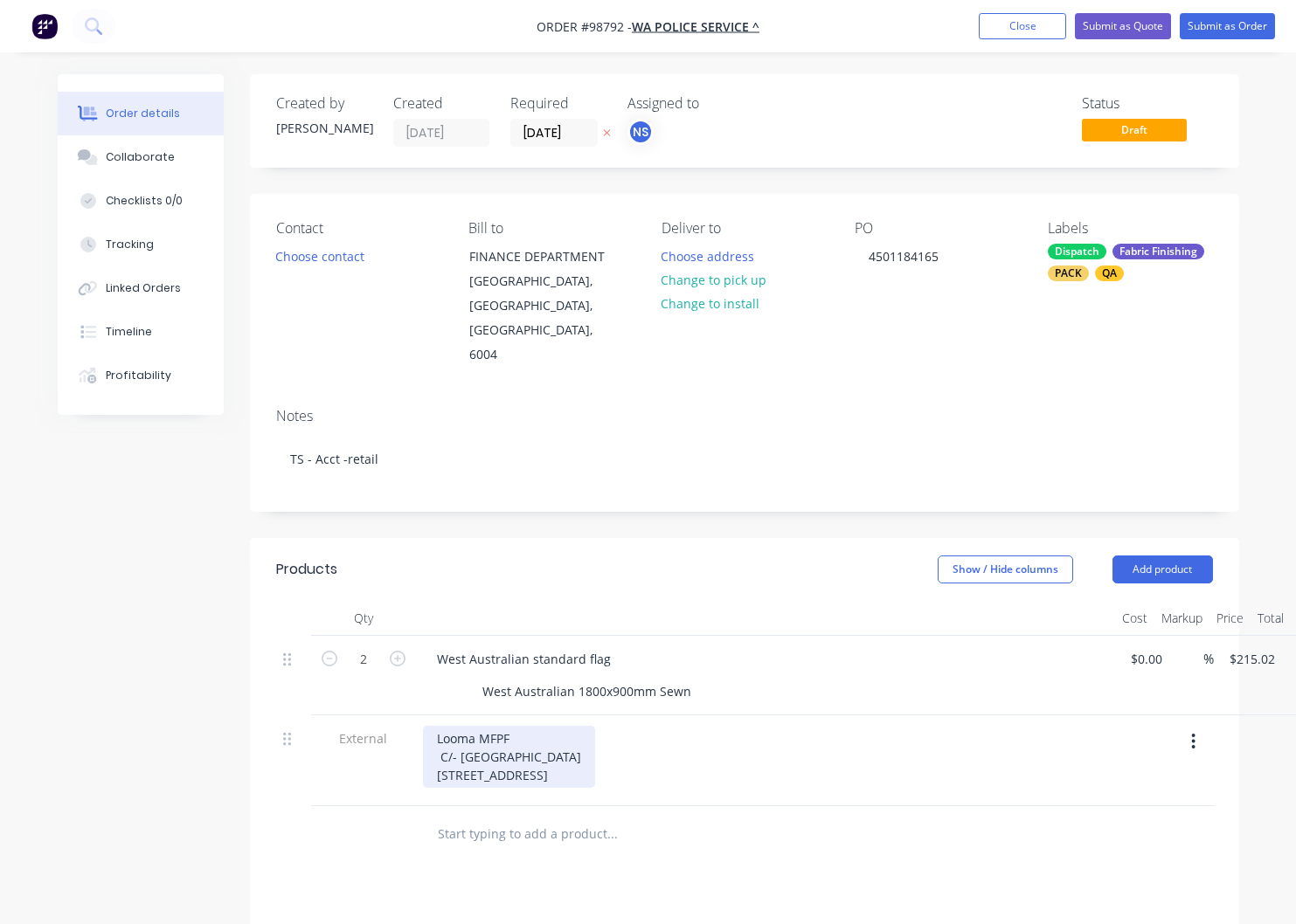
click at [583, 748] on div "Looma MFPF C/- [GEOGRAPHIC_DATA] [STREET_ADDRESS]" at bounding box center [509, 757] width 172 height 62
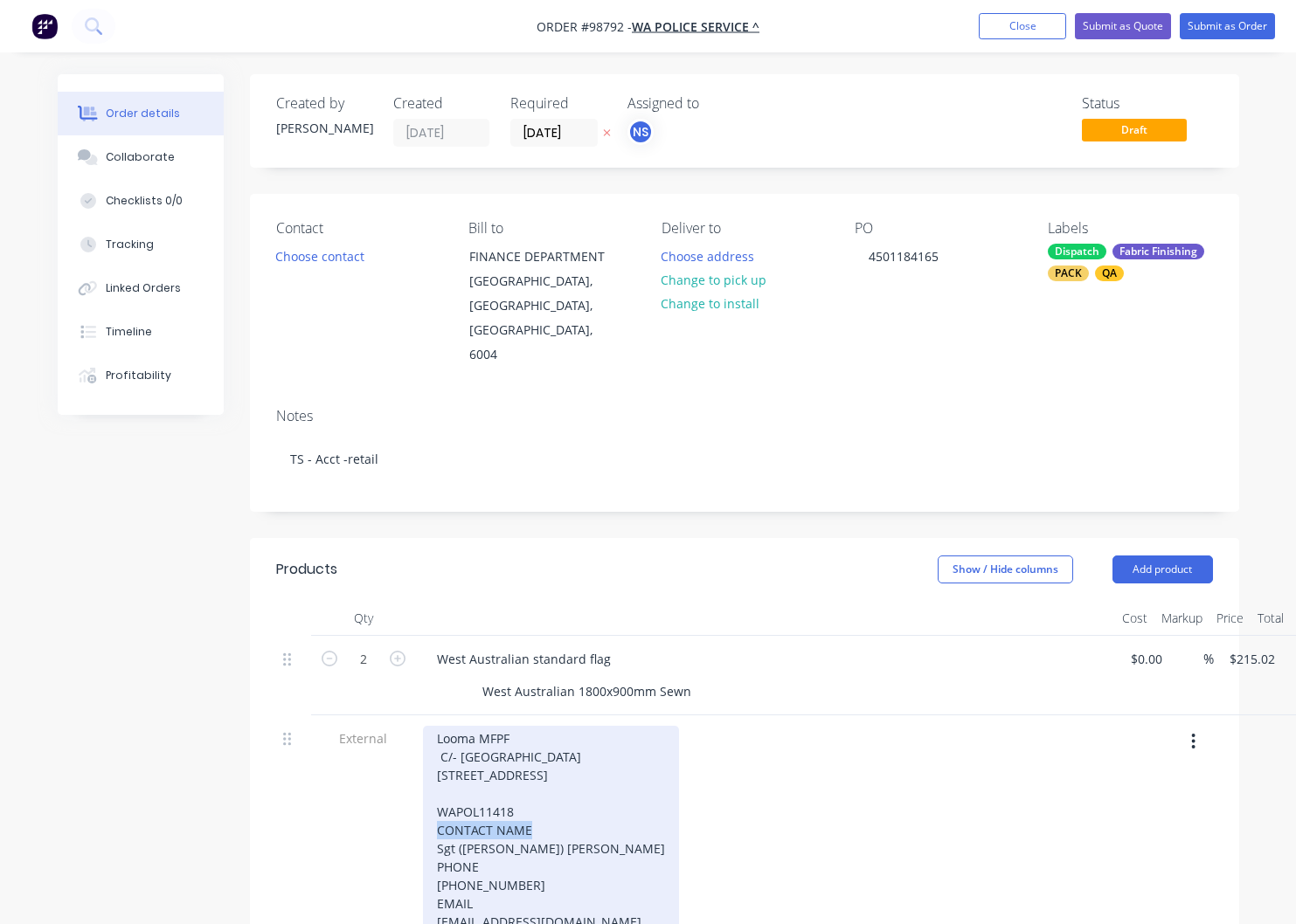
drag, startPoint x: 533, startPoint y: 798, endPoint x: 381, endPoint y: 796, distance: 152.0
click at [423, 796] on div "Looma MFPF C/- [GEOGRAPHIC_DATA] [STREET_ADDRESS] CONTACT NAME Sgt ([PERSON_NAM…" at bounding box center [551, 830] width 256 height 209
click at [423, 822] on div "Looma MFPF C/- [GEOGRAPHIC_DATA] [STREET_ADDRESS] ([PERSON_NAME]) [PERSON_NAME]…" at bounding box center [551, 822] width 256 height 191
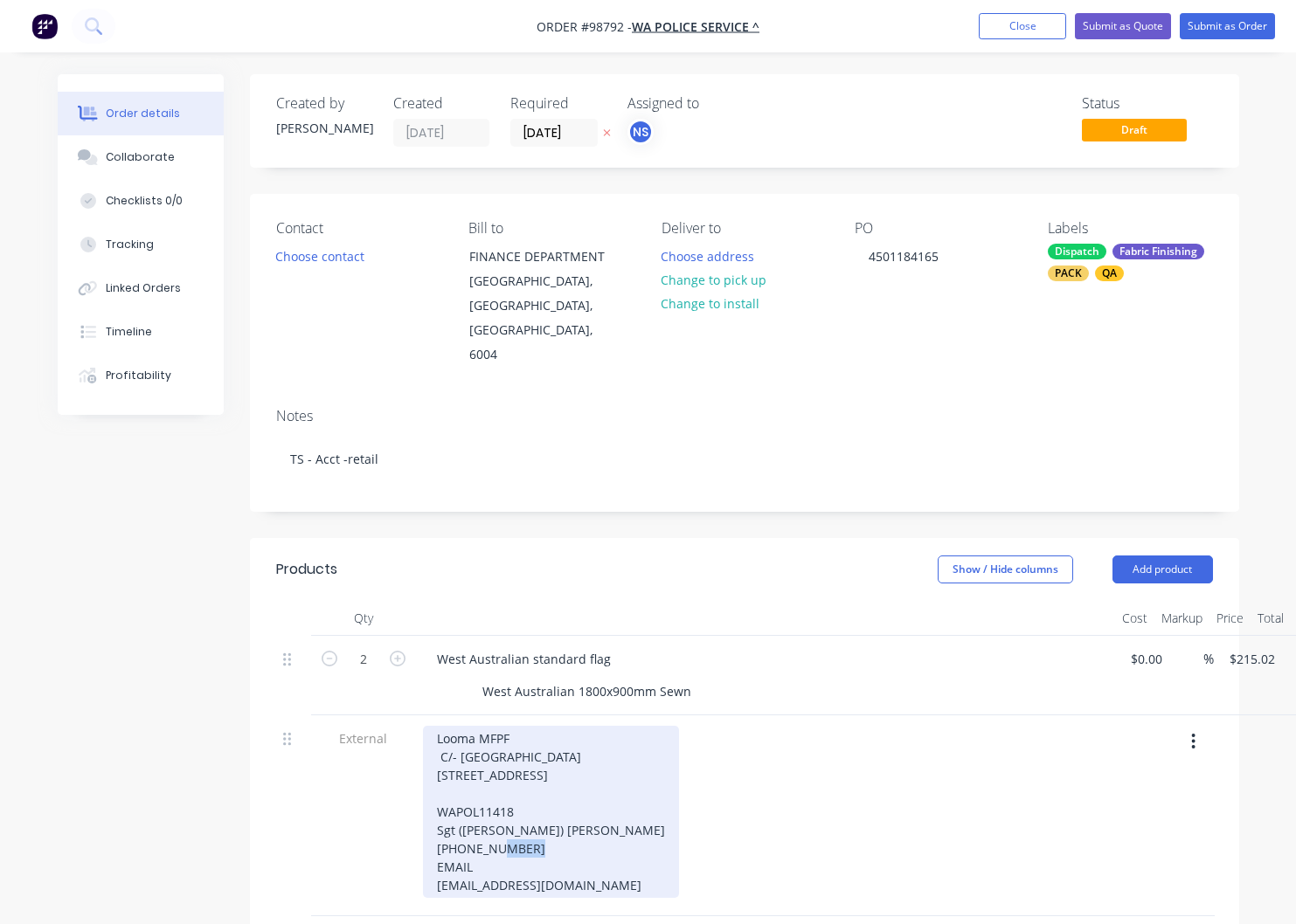
drag, startPoint x: 473, startPoint y: 836, endPoint x: 415, endPoint y: 836, distance: 58.0
click at [423, 837] on div "Looma MFPF C/- [GEOGRAPHIC_DATA] [STREET_ADDRESS] ([PERSON_NAME]) [PERSON_NAME]…" at bounding box center [551, 812] width 256 height 172
click at [552, 745] on div "Looma MFPF C/- [GEOGRAPHIC_DATA] [STREET_ADDRESS] ([PERSON_NAME]) [PERSON_NAME]…" at bounding box center [551, 803] width 256 height 154
click at [581, 788] on div "Looma MFPF C/- [GEOGRAPHIC_DATA] [STREET_ADDRESS] WAPOL11418 Sgt ([PERSON_NAME]…" at bounding box center [551, 803] width 256 height 154
drag, startPoint x: 595, startPoint y: 857, endPoint x: 419, endPoint y: 708, distance: 230.6
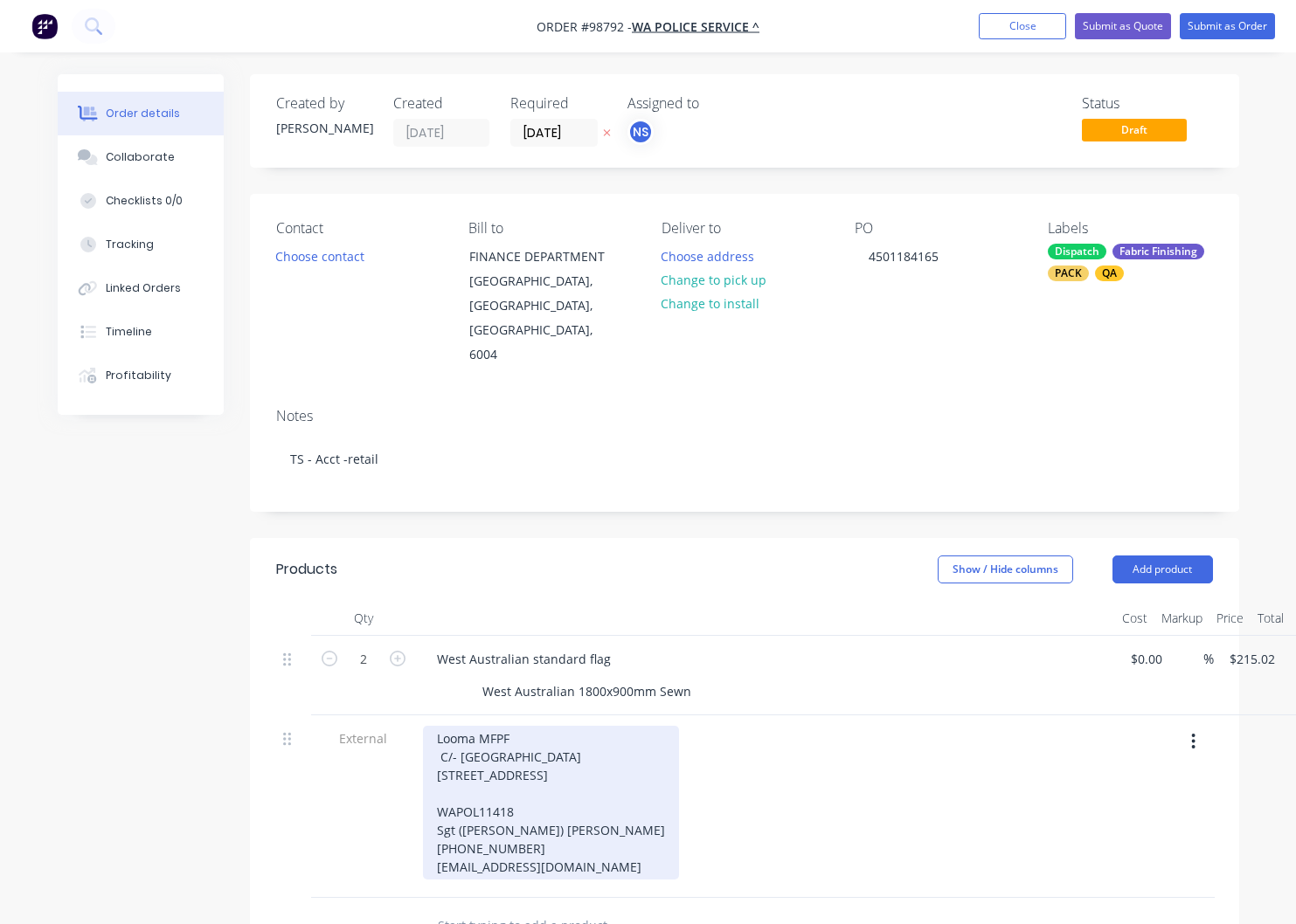
click at [423, 726] on div "Looma MFPF C/- [GEOGRAPHIC_DATA] [STREET_ADDRESS] WAPOL11418 Sgt ([PERSON_NAME]…" at bounding box center [551, 803] width 256 height 154
copy div "Looma MFPF C/- [GEOGRAPHIC_DATA] [STREET_ADDRESS] Sgt ([PERSON_NAME]) [PERSON_N…"
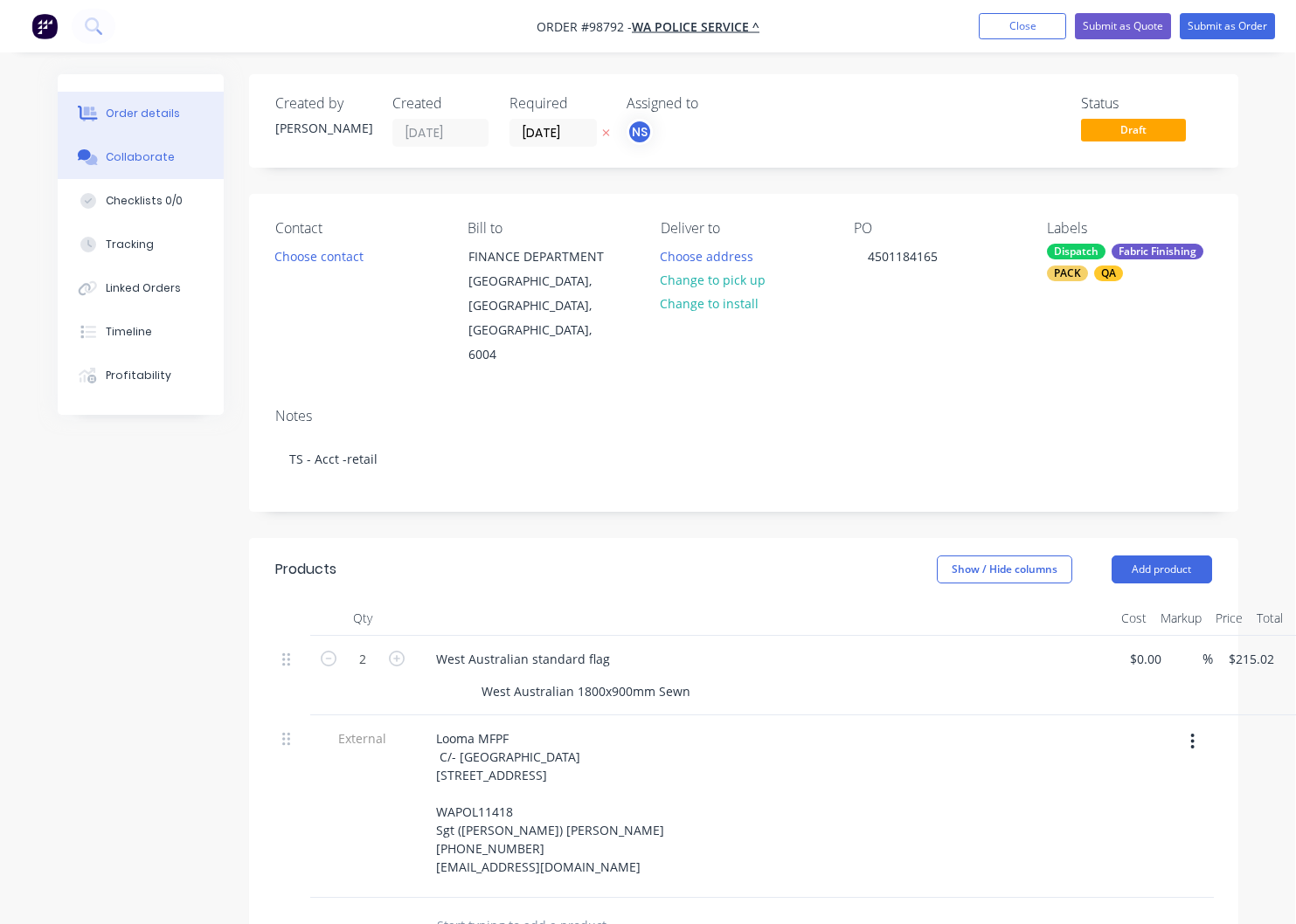
click at [160, 163] on div "Collaborate" at bounding box center [140, 158] width 69 height 16
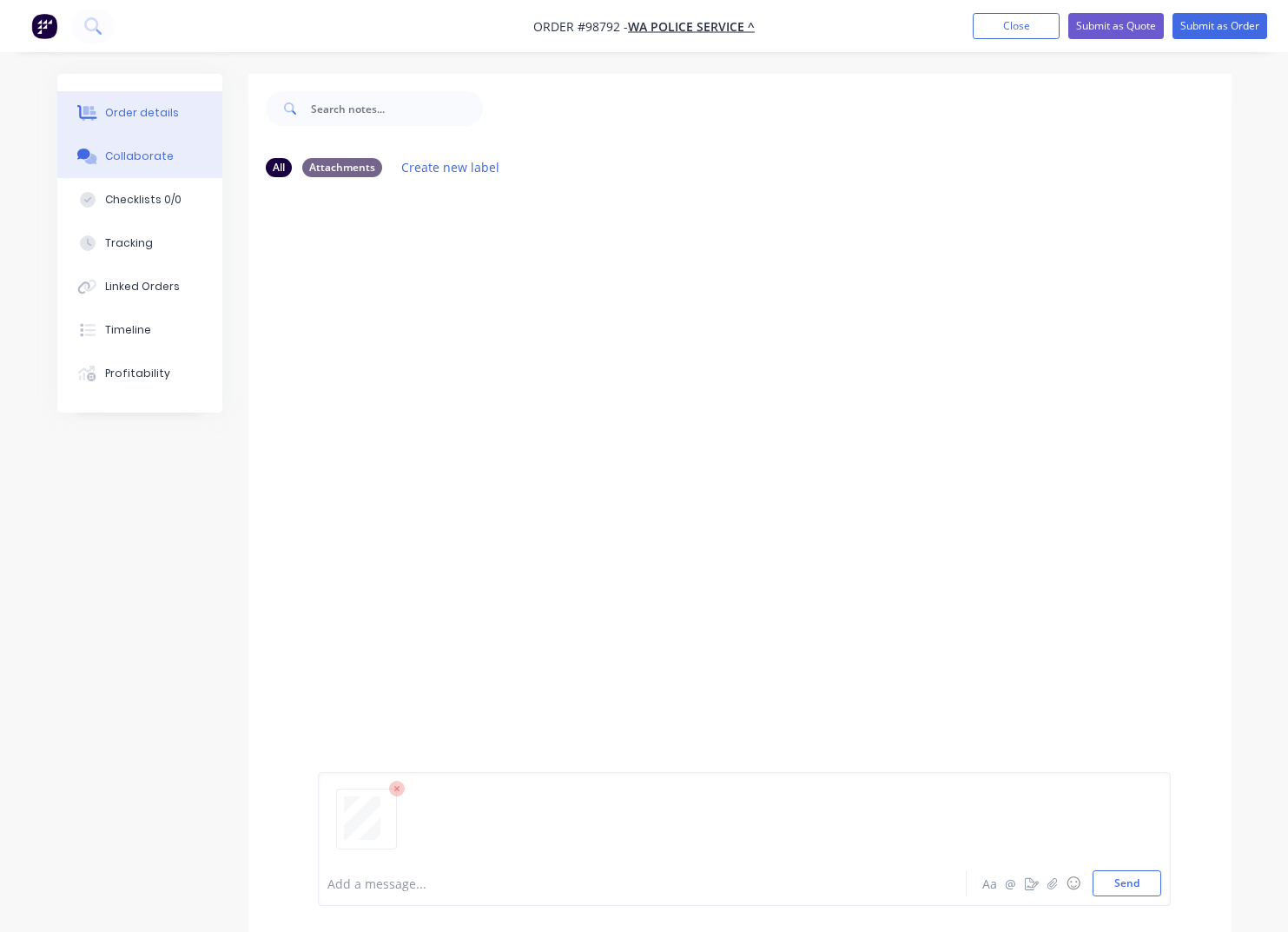
click at [151, 113] on div "Order details" at bounding box center [142, 113] width 74 height 16
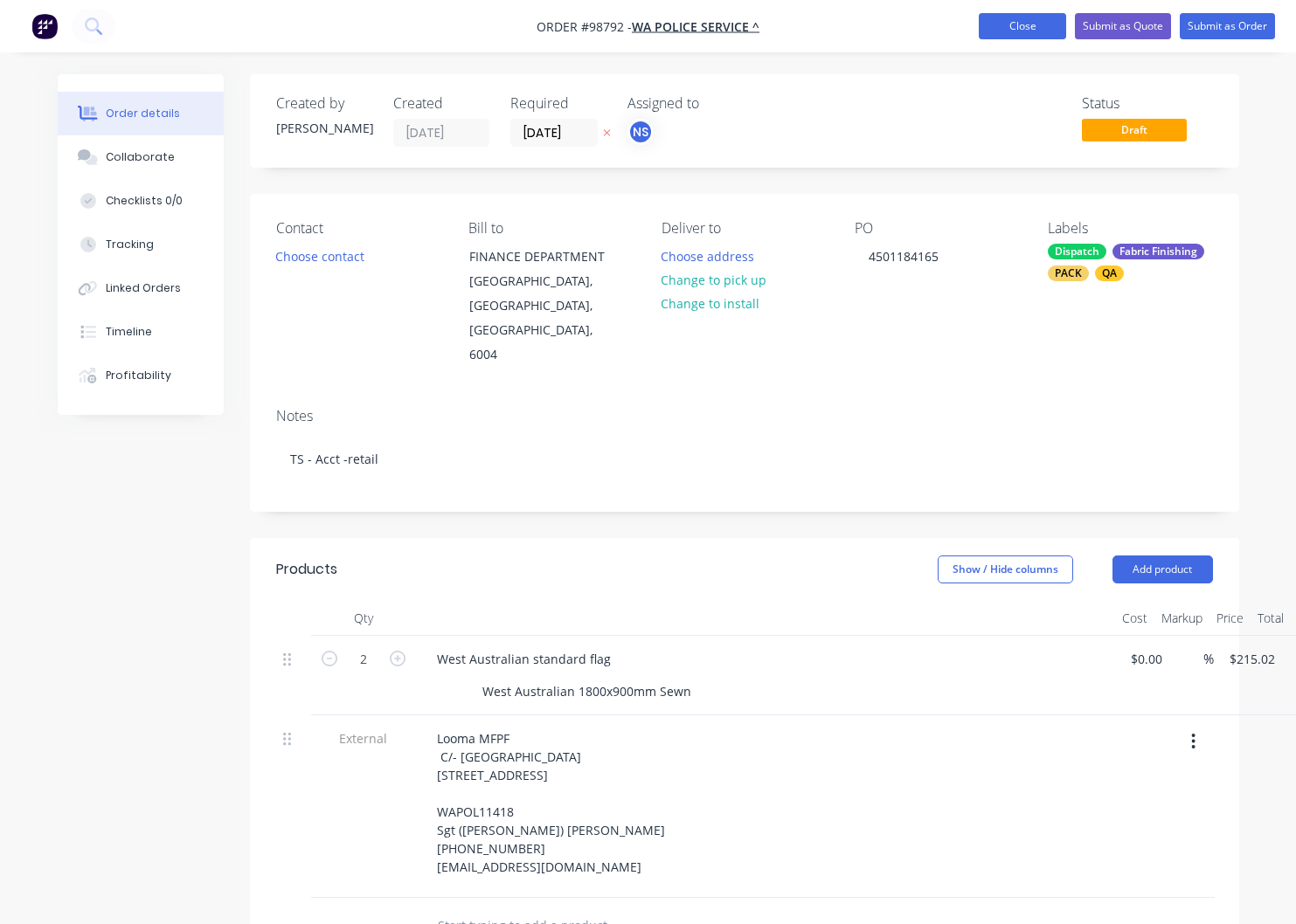
click at [1027, 23] on button "Close" at bounding box center [1022, 26] width 87 height 26
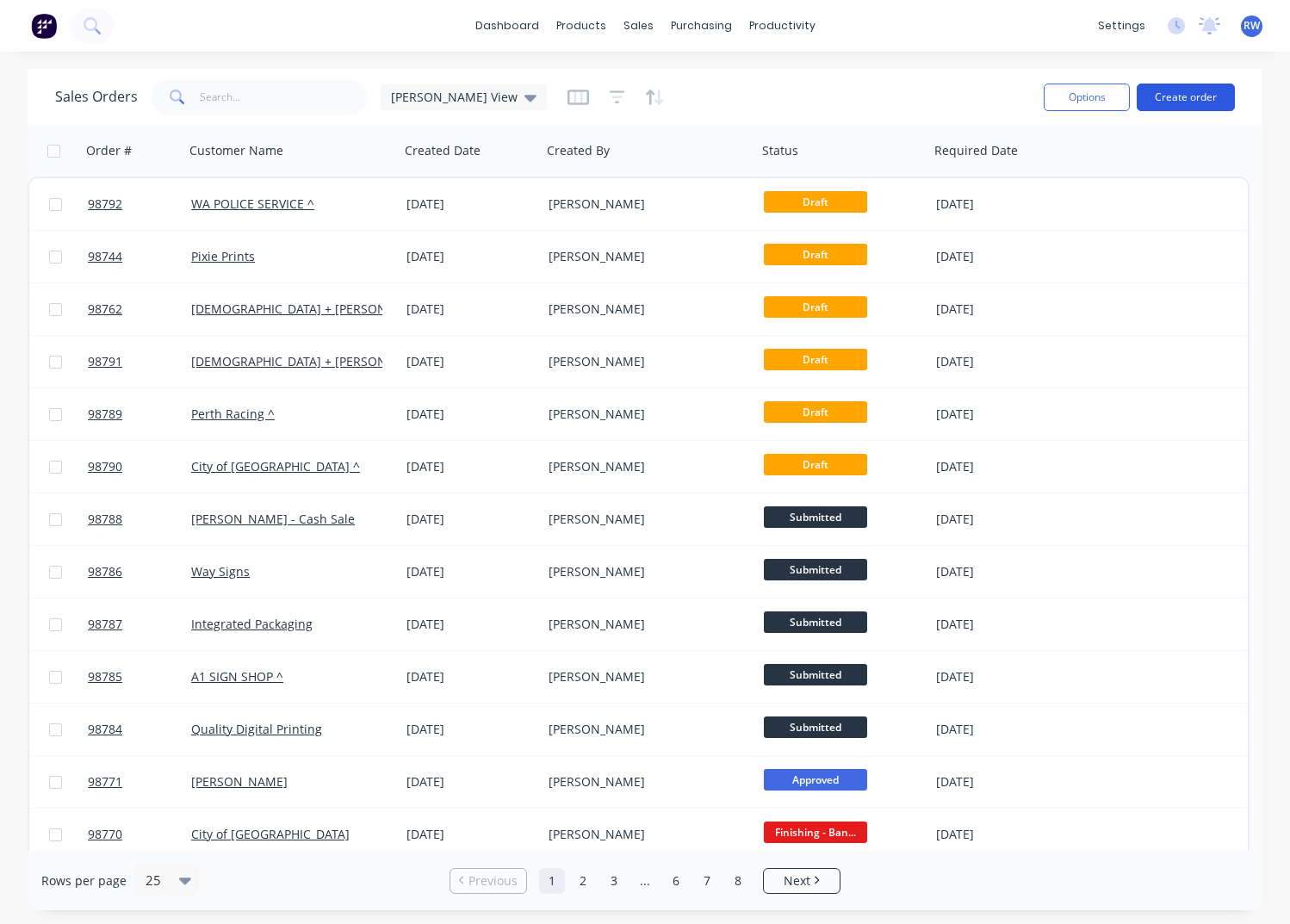
click at [1178, 95] on button "Create order" at bounding box center [1186, 97] width 98 height 27
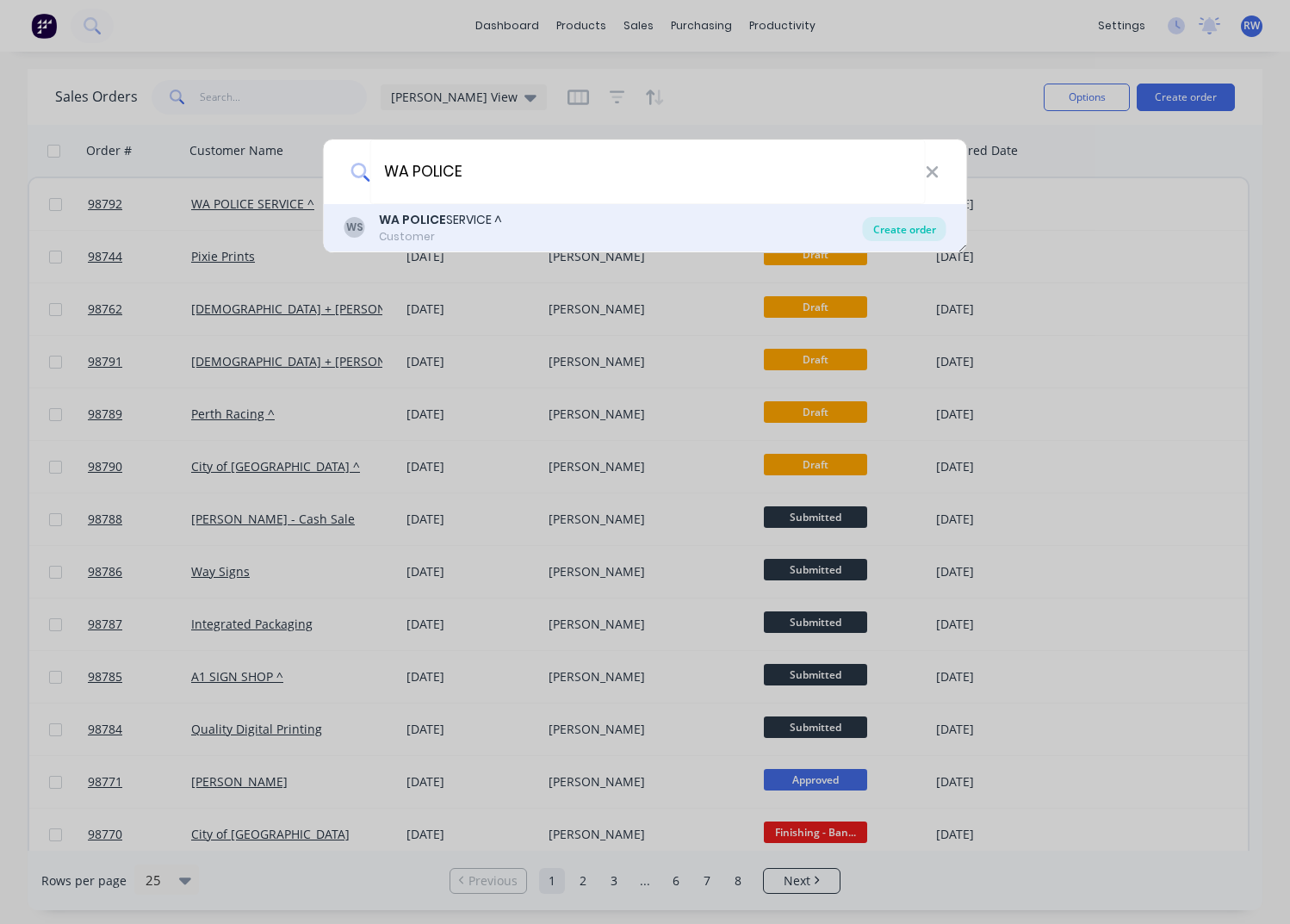
type input "WA POLICE"
click at [898, 228] on div "Create order" at bounding box center [904, 228] width 83 height 24
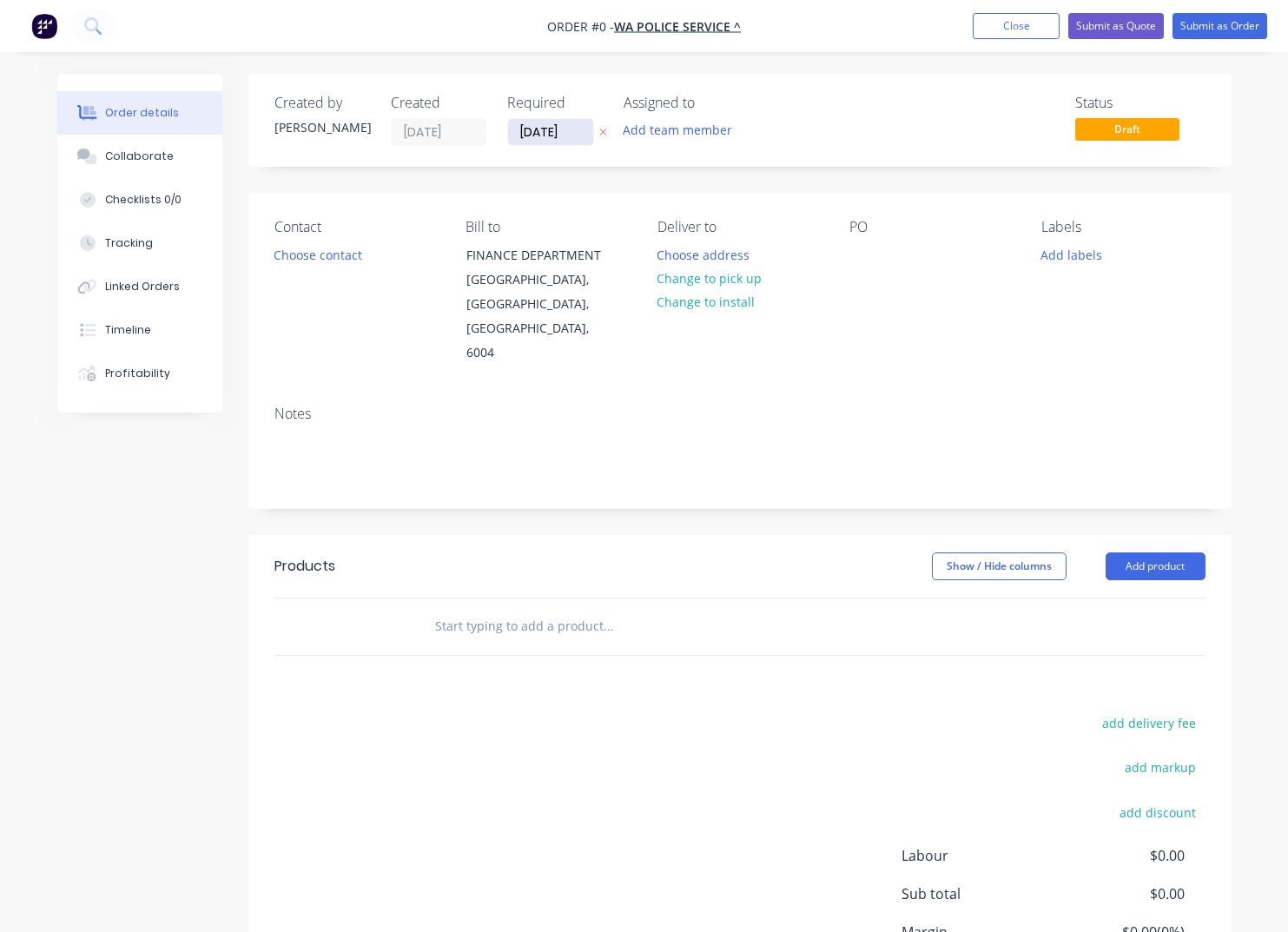
click at [588, 133] on input "[DATE]" at bounding box center [551, 131] width 85 height 26
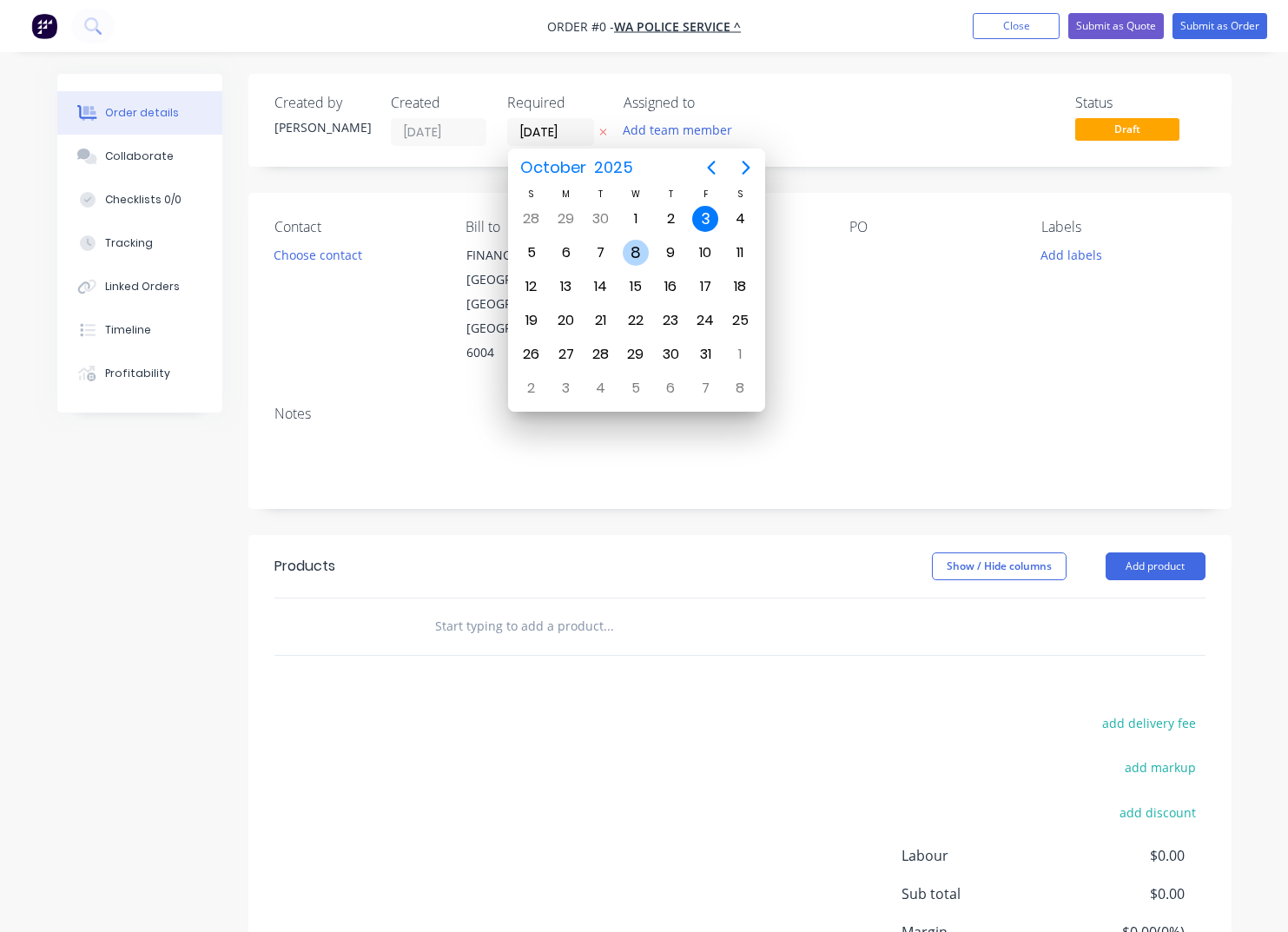
click at [627, 257] on div "8" at bounding box center [635, 252] width 26 height 26
type input "[DATE]"
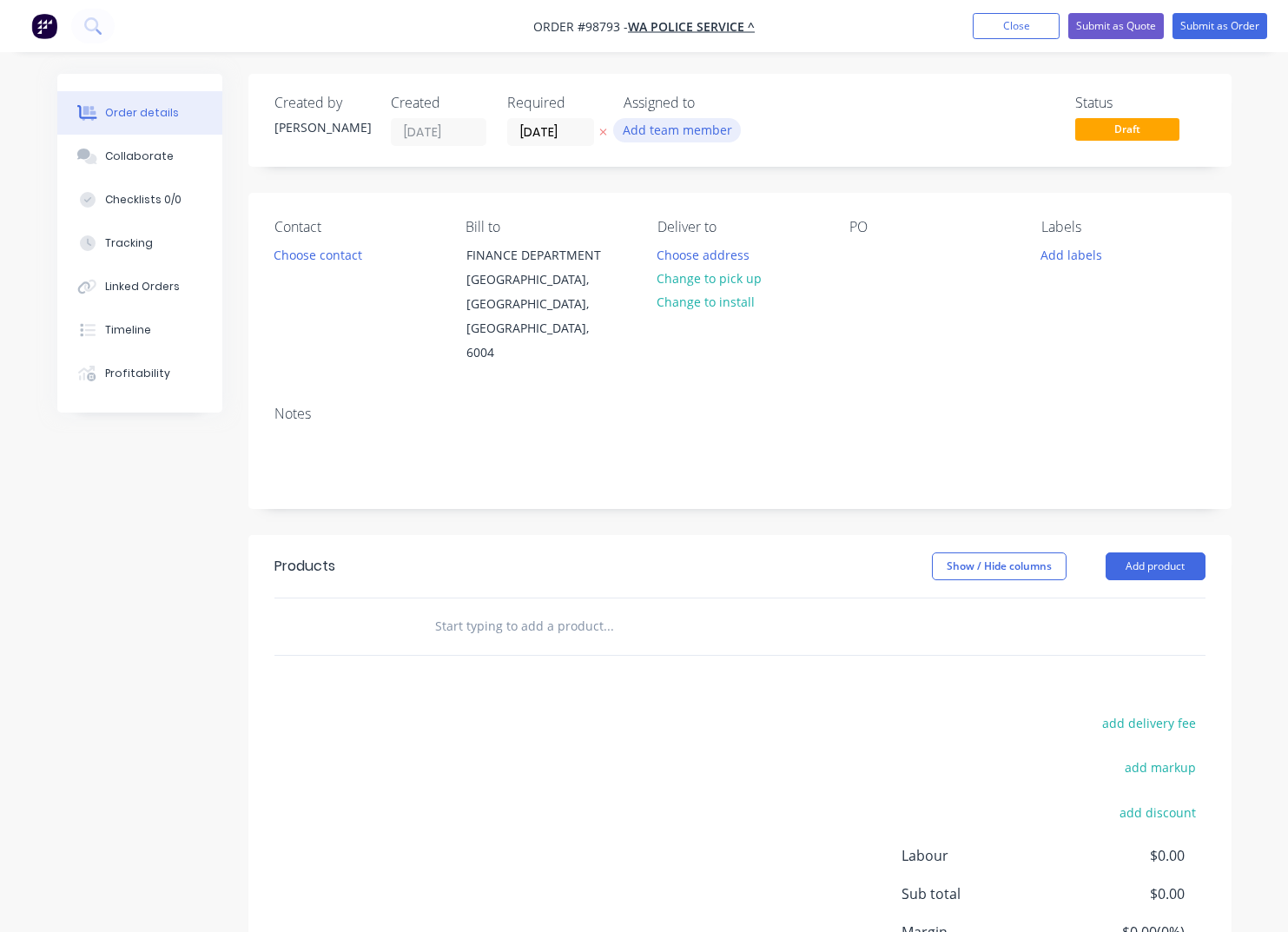
click at [671, 125] on button "Add team member" at bounding box center [677, 129] width 128 height 23
type input "TASH"
click at [694, 229] on div "[PERSON_NAME]" at bounding box center [764, 227] width 174 height 19
click at [887, 303] on div "PO" at bounding box center [931, 292] width 164 height 147
click at [860, 251] on div at bounding box center [863, 255] width 27 height 25
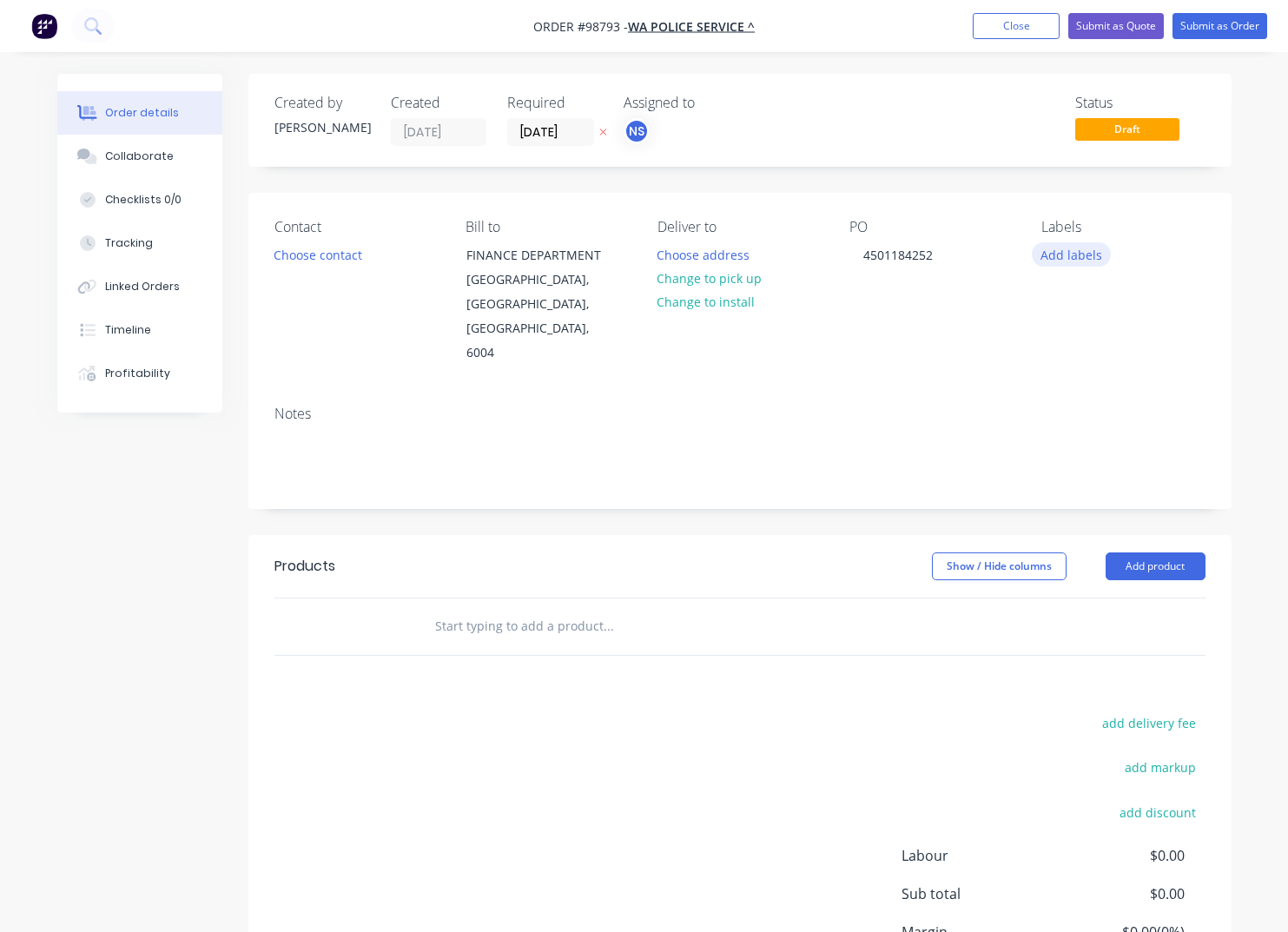
click at [1075, 257] on button "Add labels" at bounding box center [1072, 254] width 80 height 23
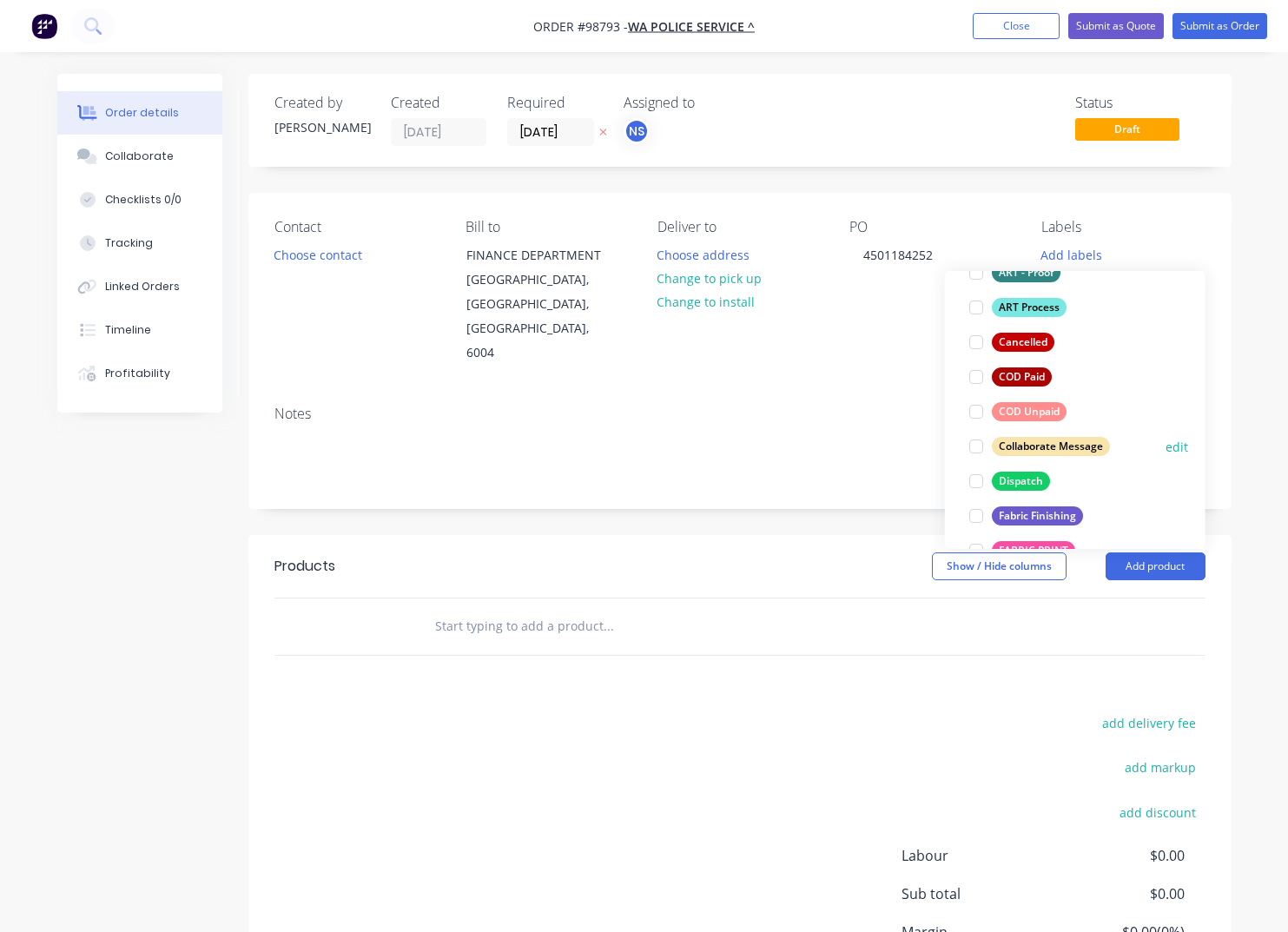
scroll to position [146, 0]
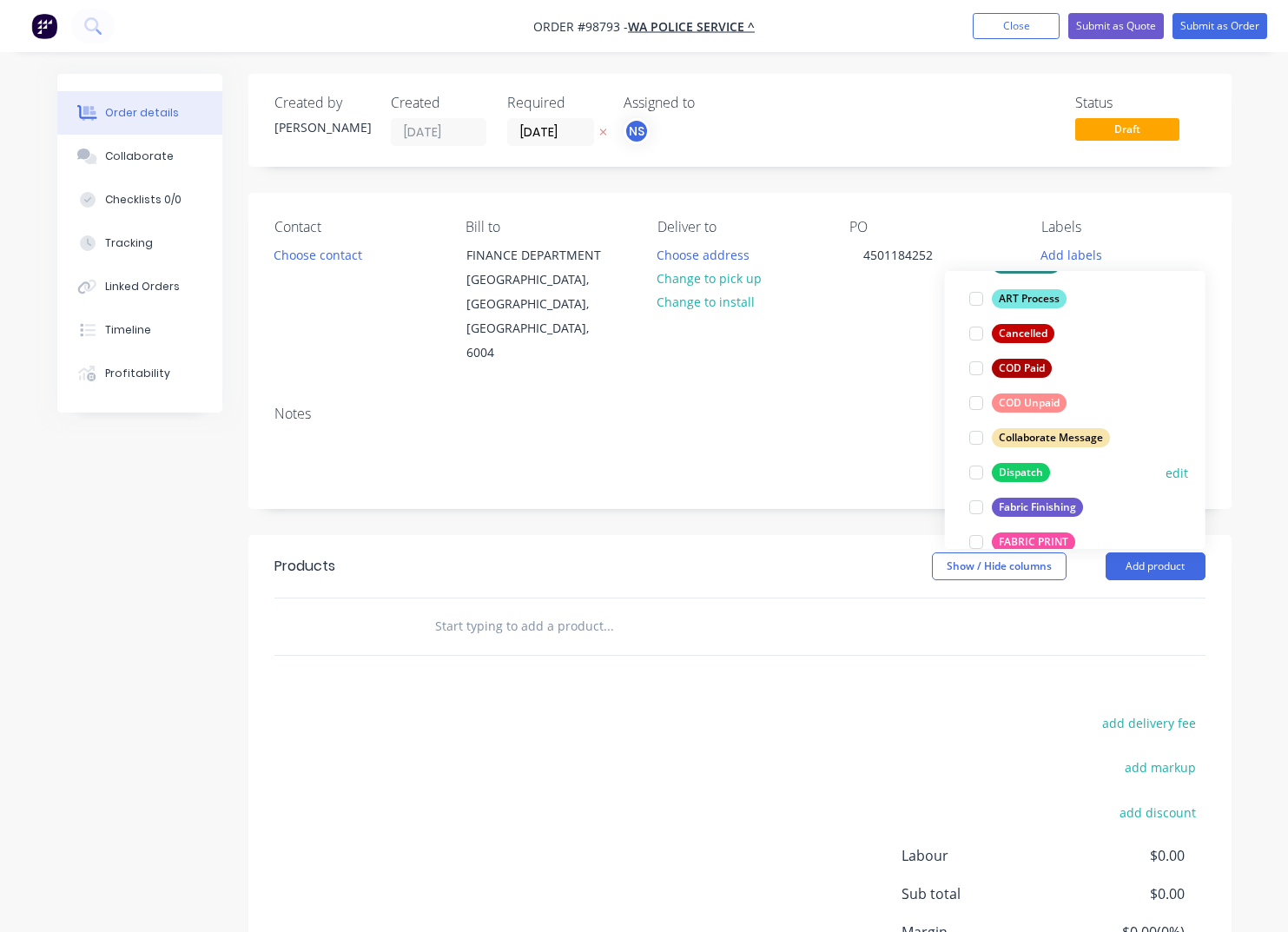
click at [1013, 469] on div "Dispatch" at bounding box center [1021, 473] width 58 height 19
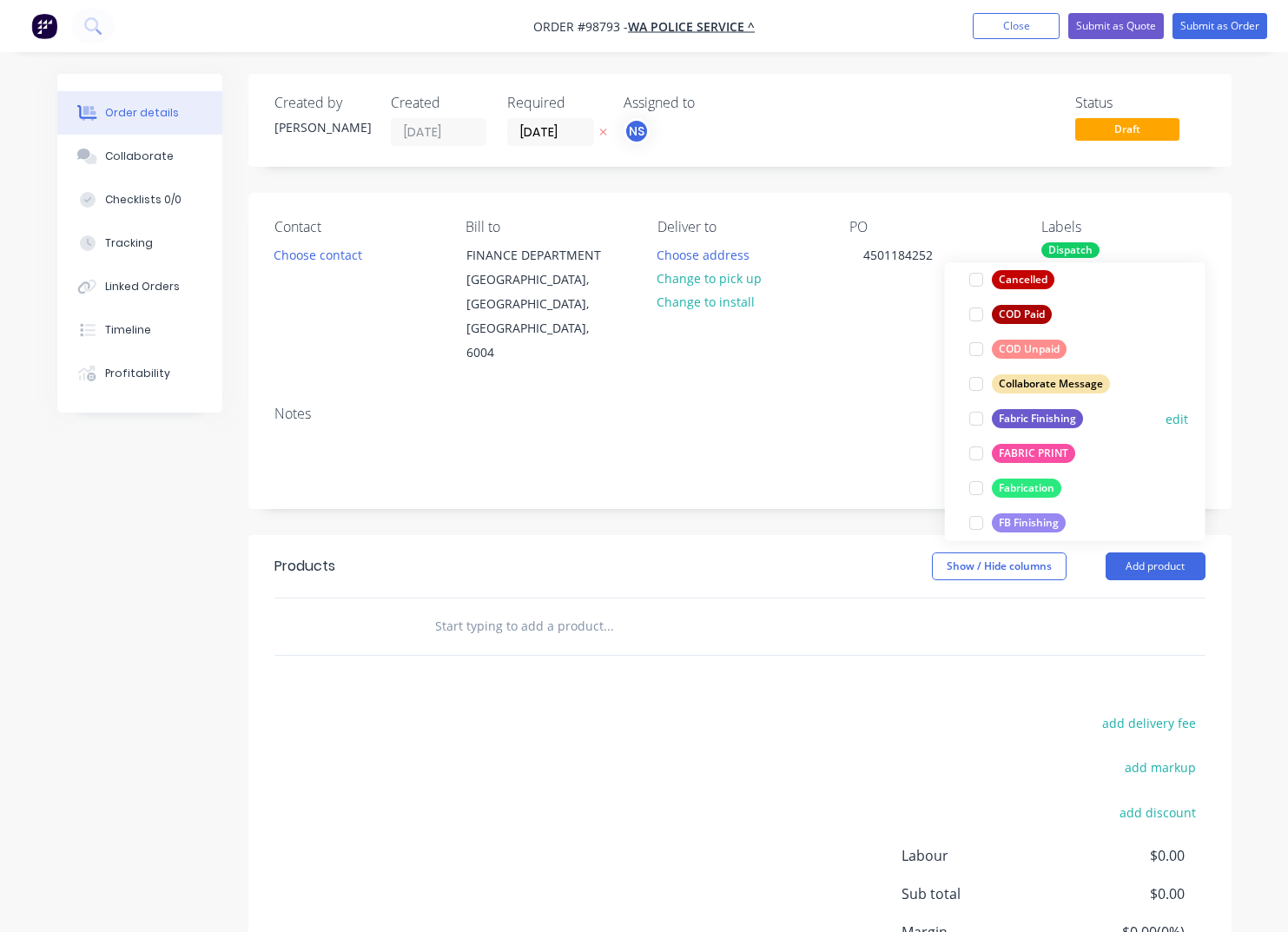
click at [1013, 416] on div "Fabric Finishing" at bounding box center [1037, 419] width 91 height 19
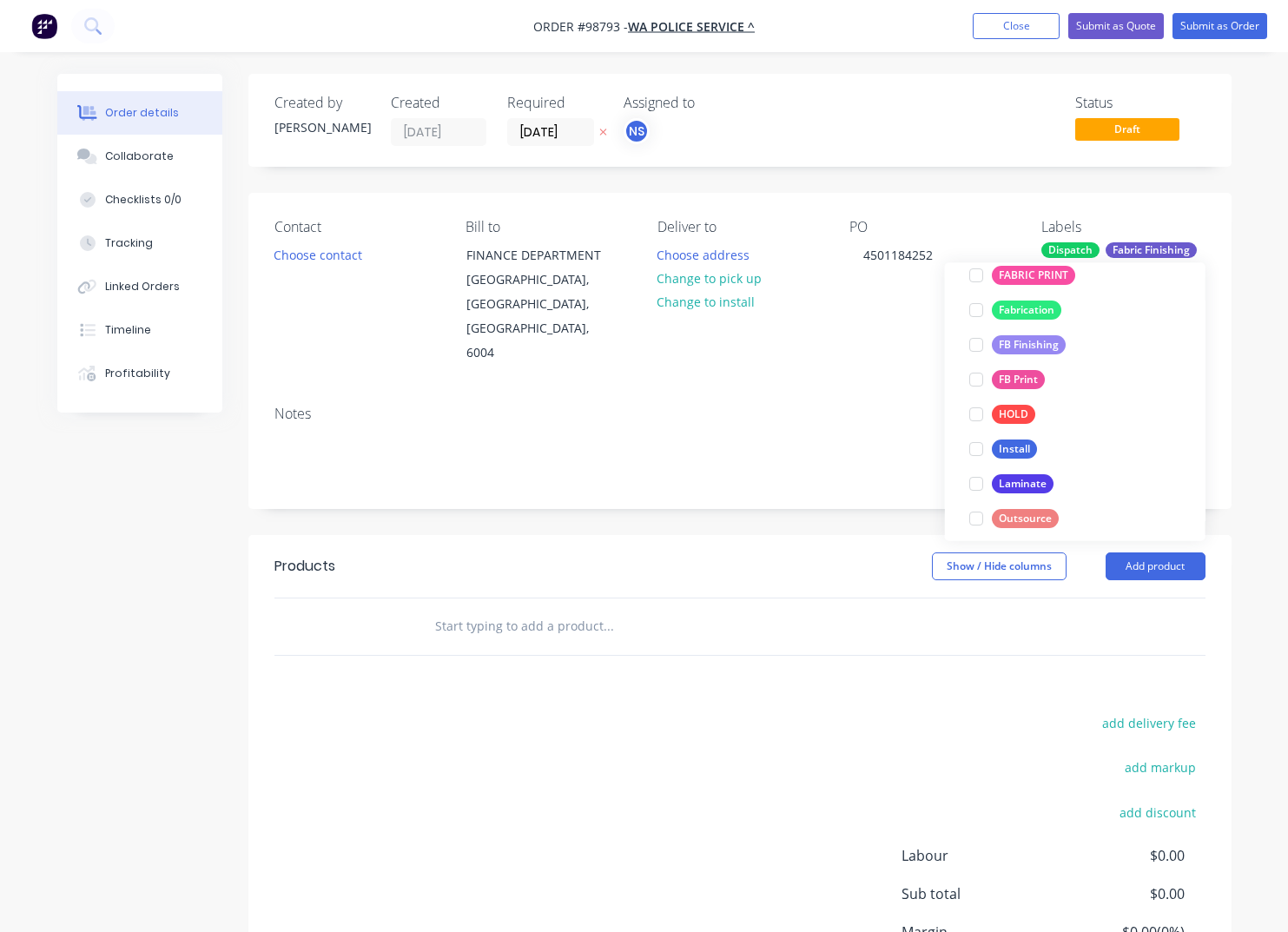
scroll to position [628, 0]
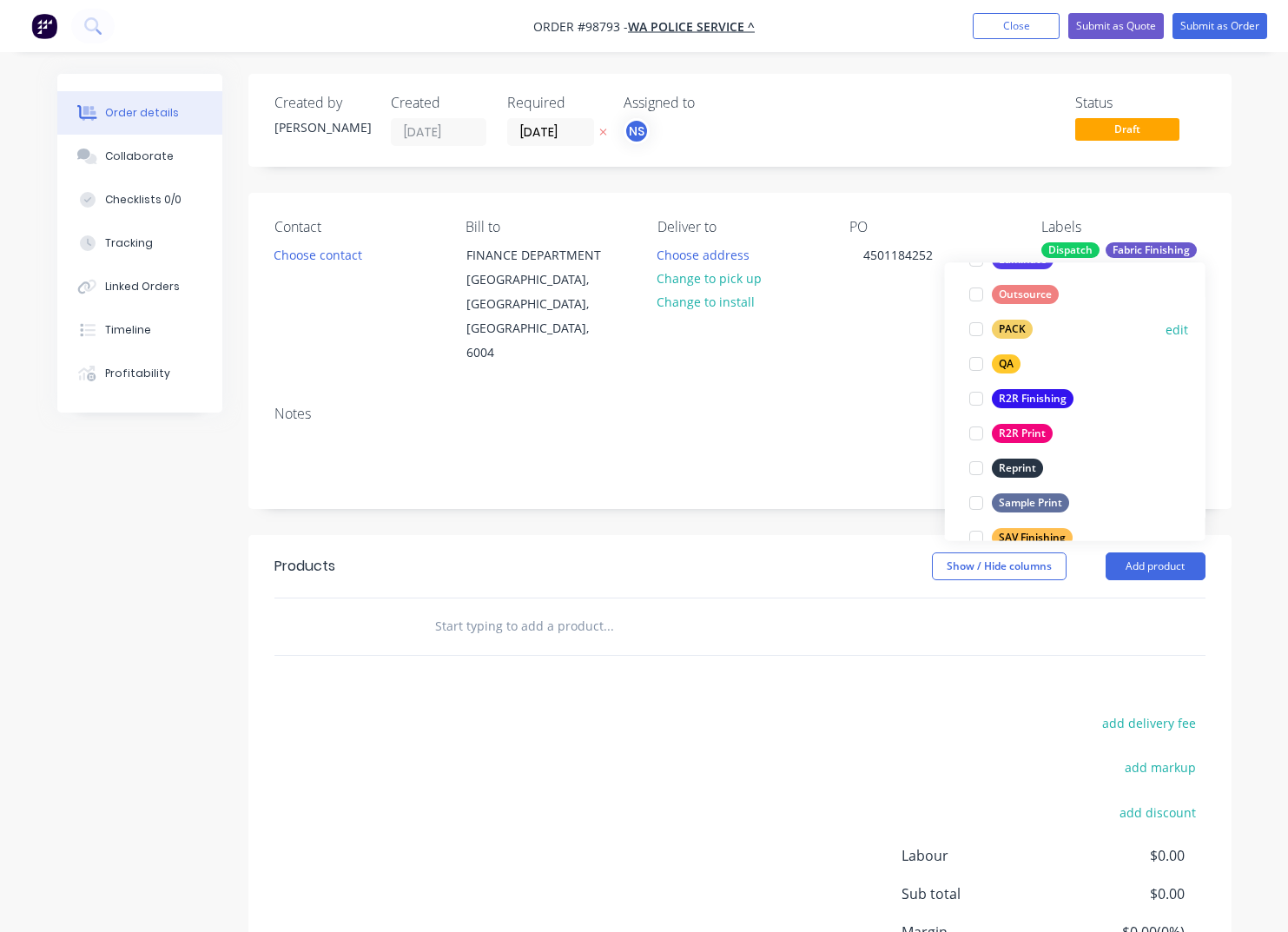
click at [1004, 330] on div "PACK" at bounding box center [1013, 330] width 41 height 19
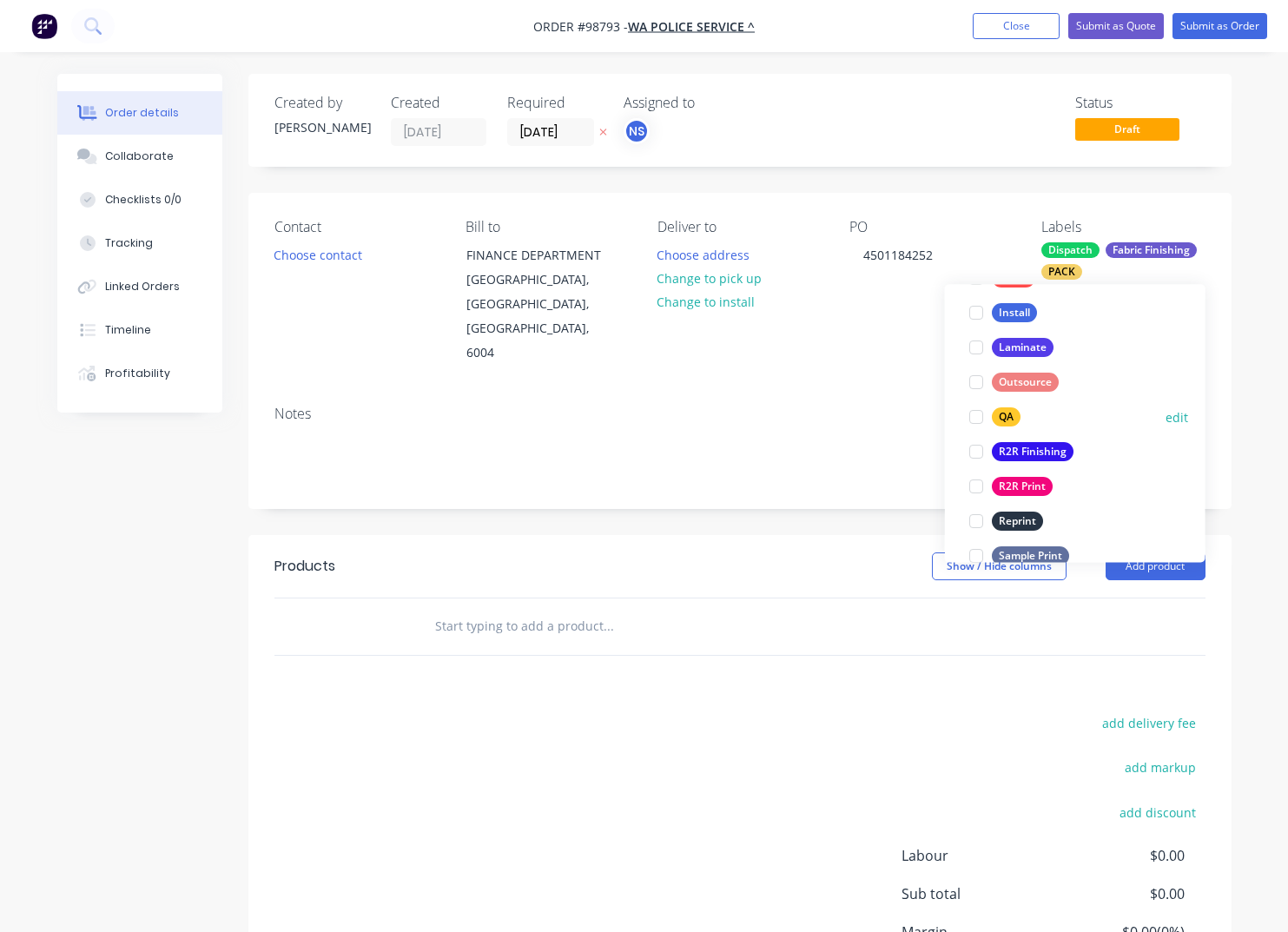
click at [1008, 415] on div "QA" at bounding box center [1006, 418] width 28 height 19
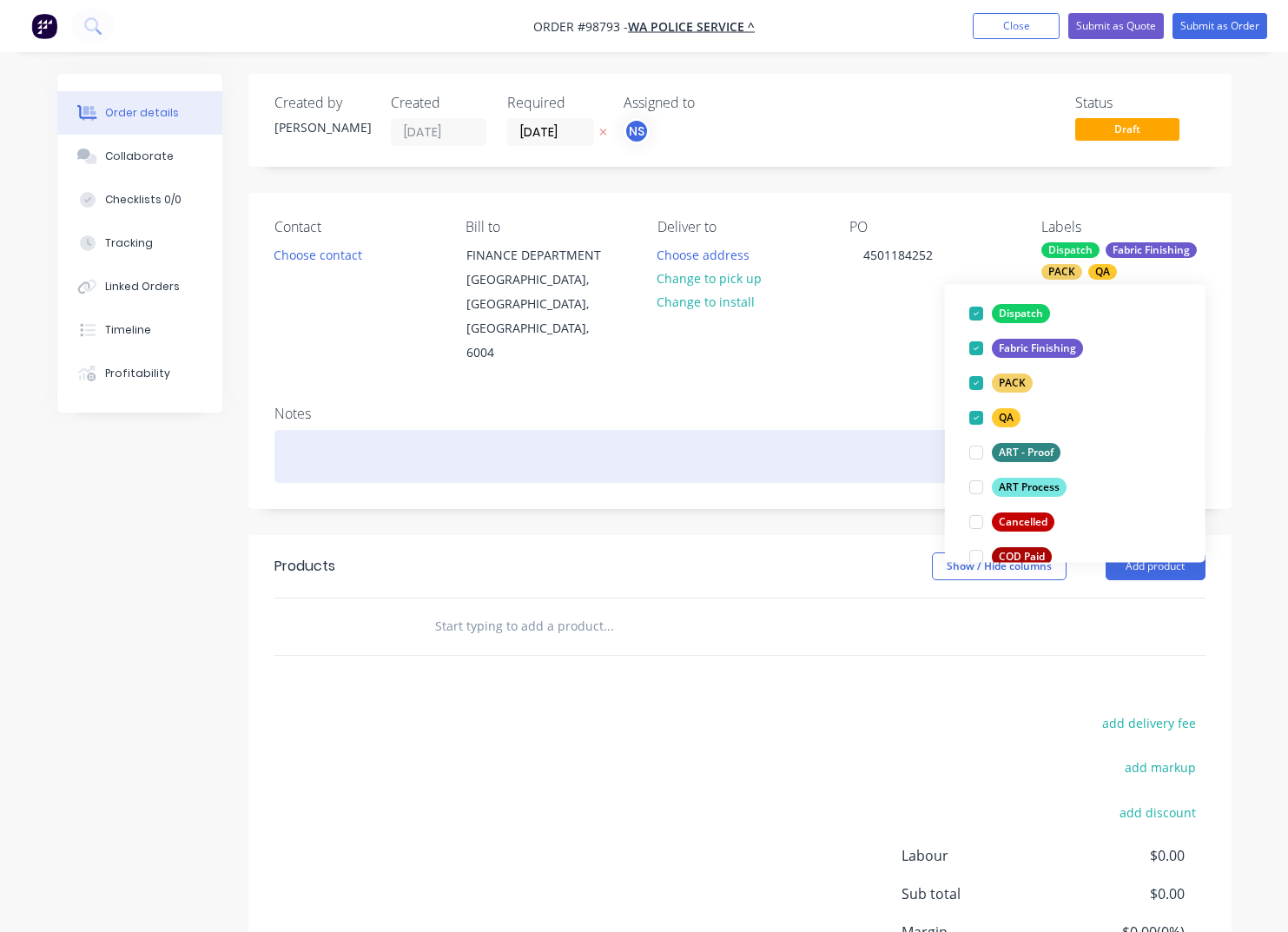
click at [362, 430] on div at bounding box center [740, 456] width 931 height 53
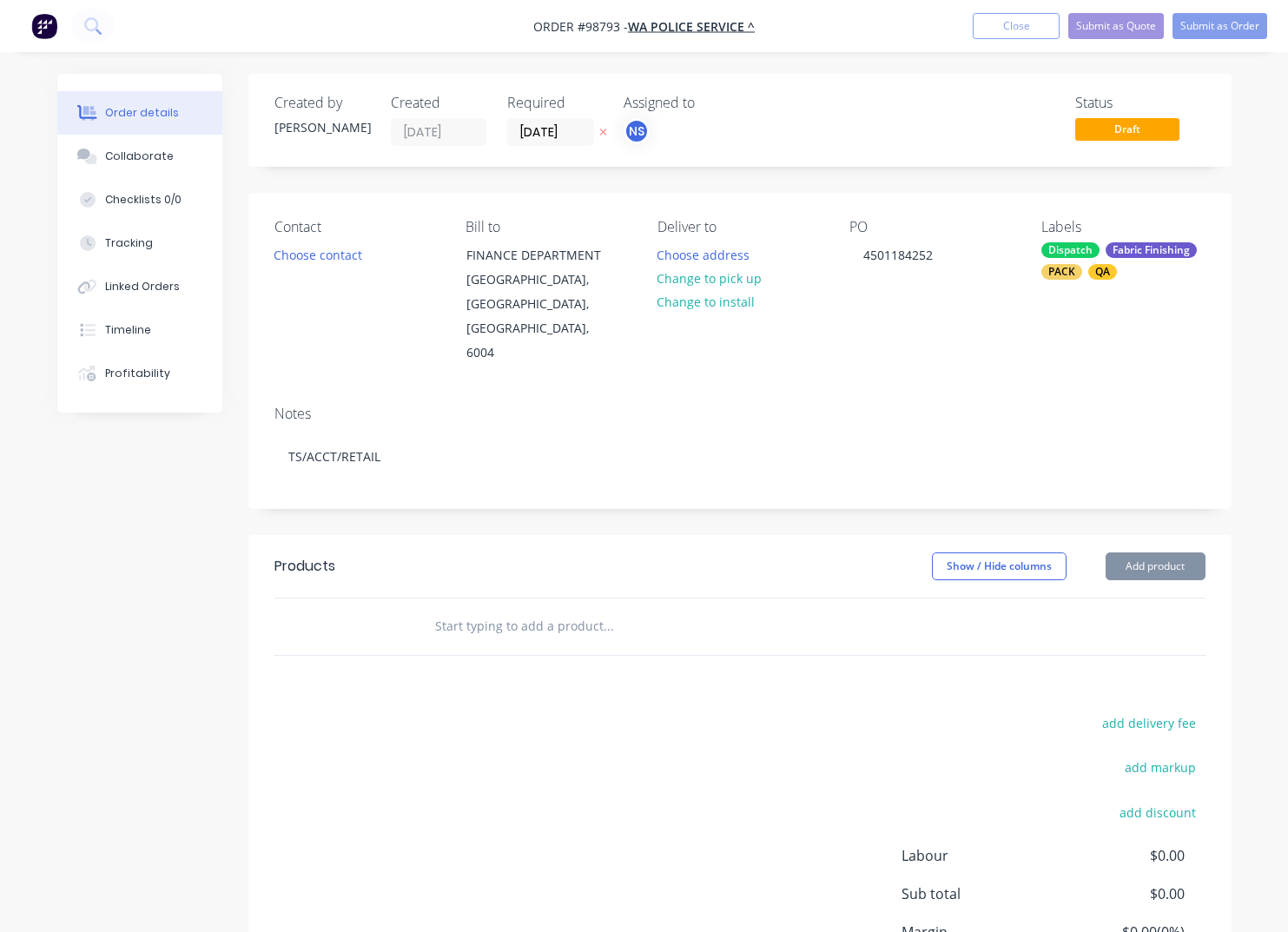
click at [451, 609] on input "text" at bounding box center [608, 625] width 347 height 35
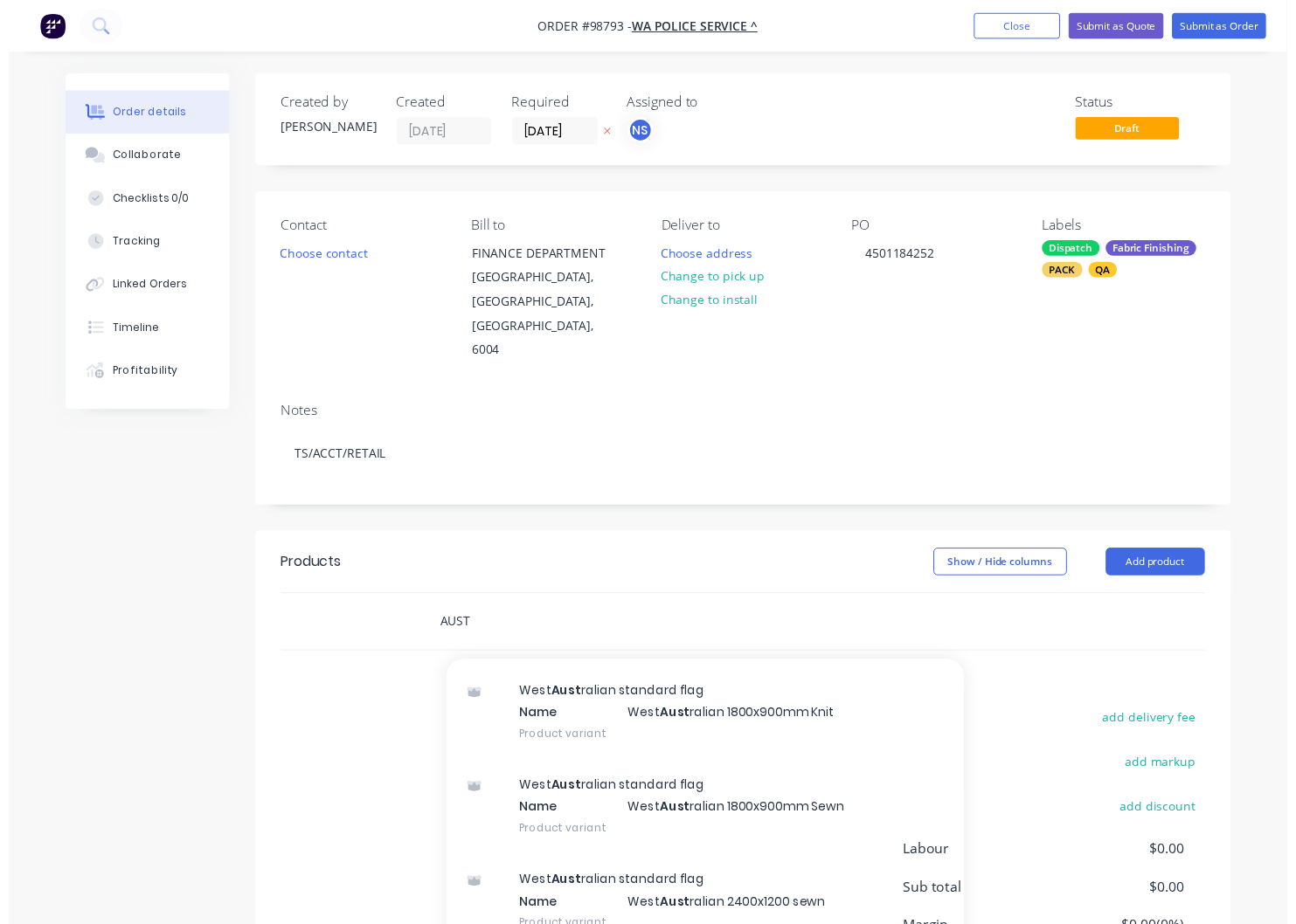
scroll to position [317, 0]
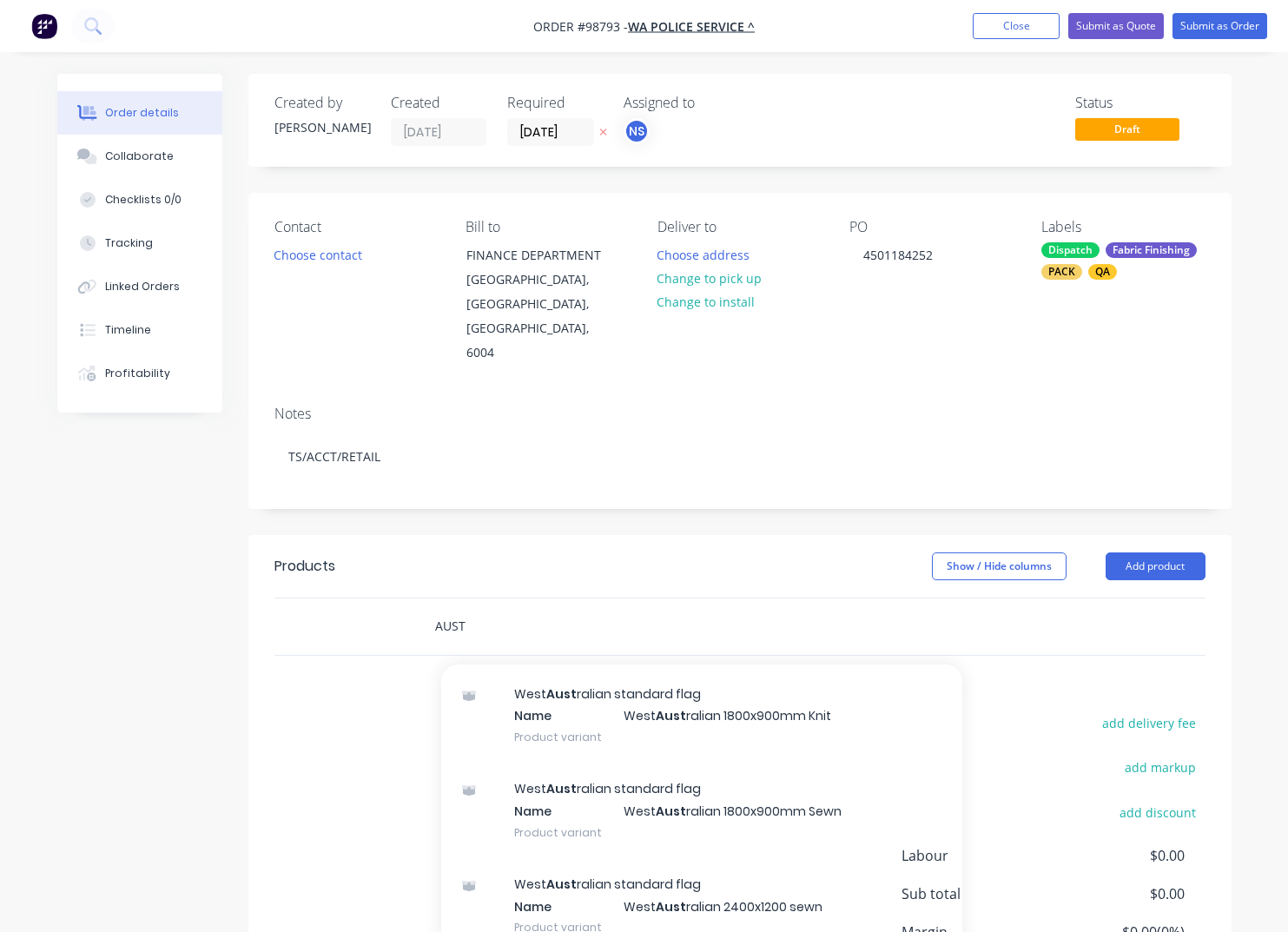
type input "AUST"
click at [650, 763] on div "West Aust ralian standard flag Name West Aust ralian 1800x900mm Sewn Product va…" at bounding box center [702, 811] width 521 height 96
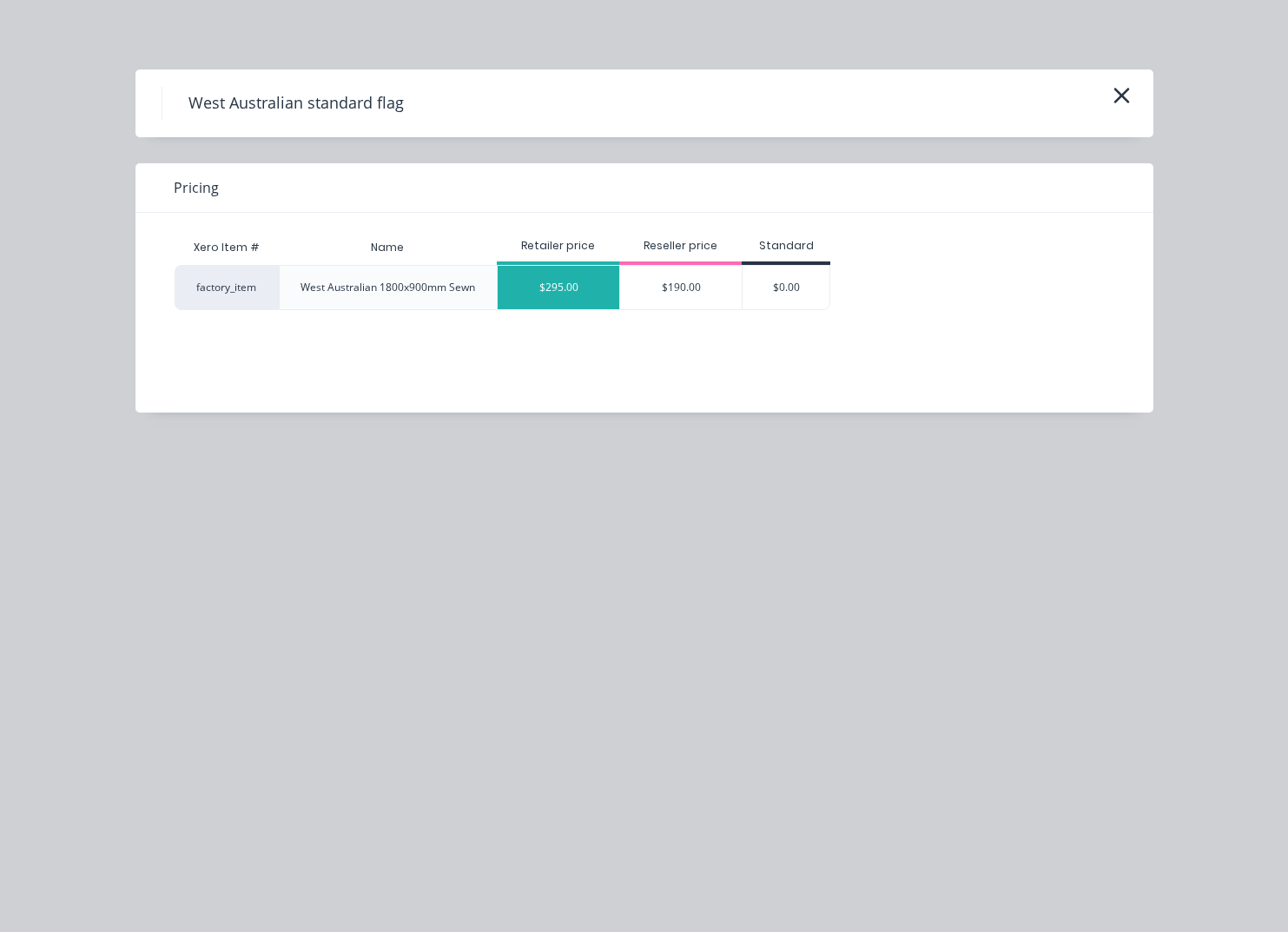
click at [562, 293] on div "$295.00" at bounding box center [558, 287] width 121 height 43
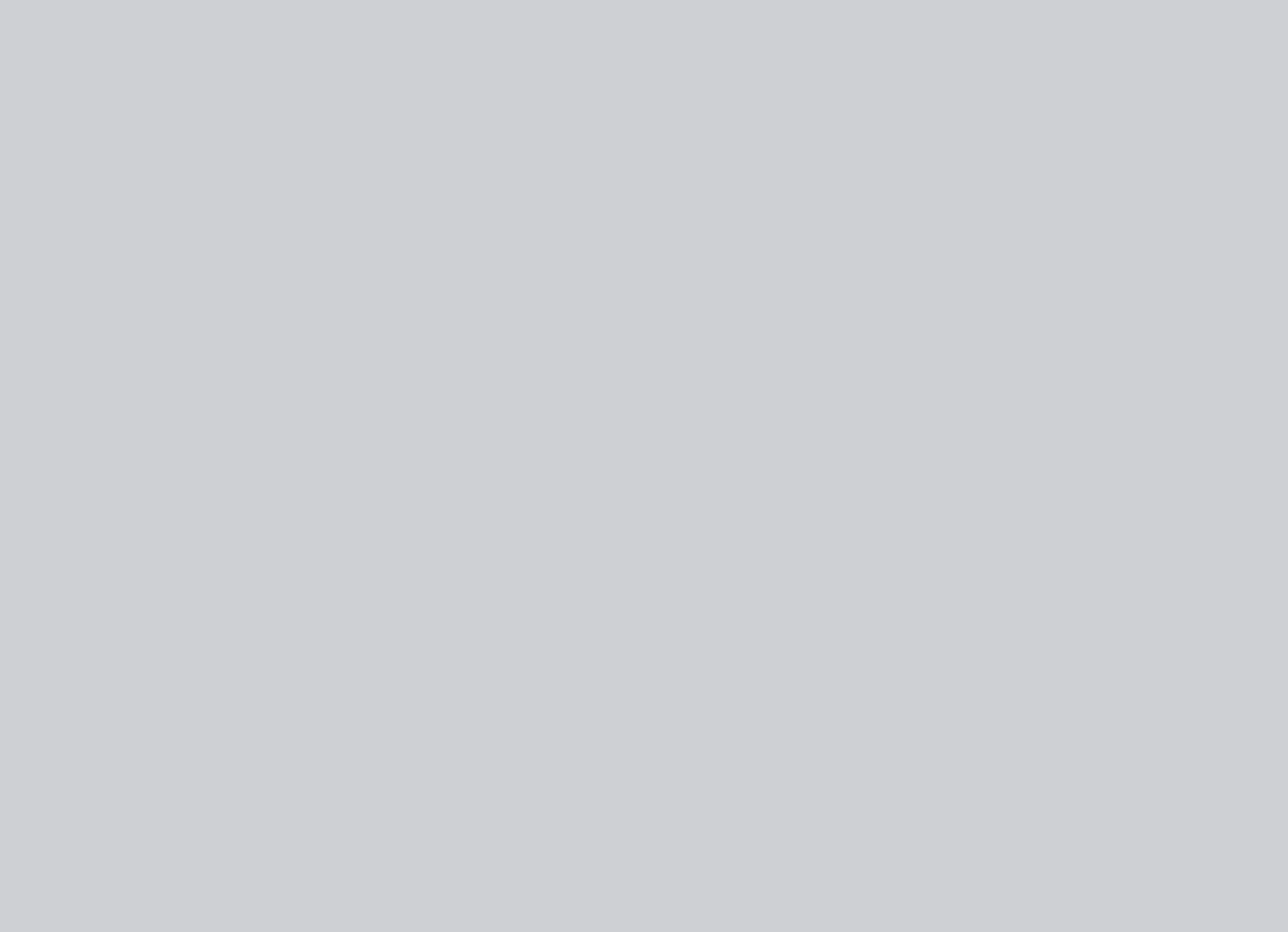
type input "$295.00"
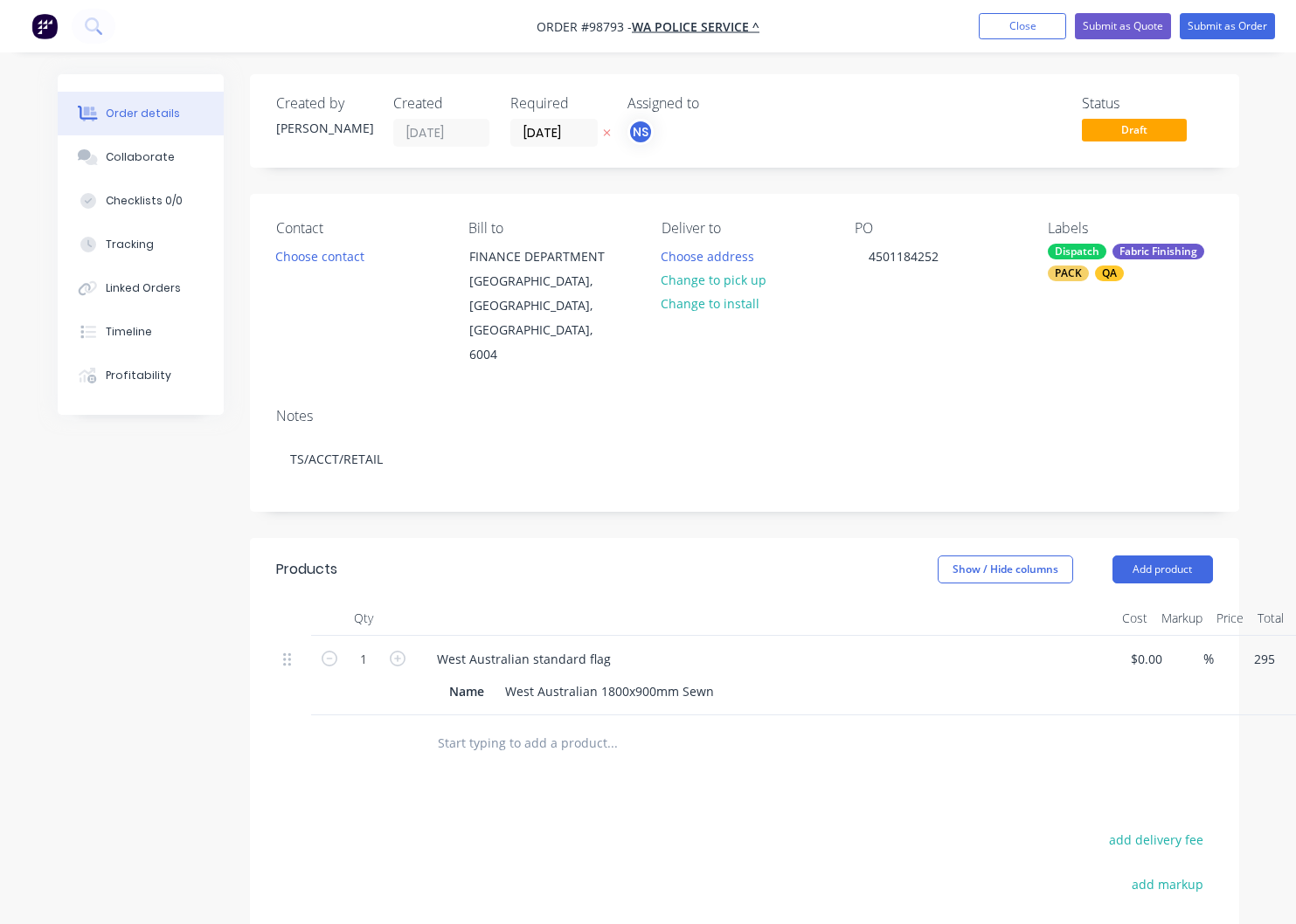
drag, startPoint x: 1248, startPoint y: 616, endPoint x: 1255, endPoint y: 630, distance: 15.7
click at [1248, 647] on input "295" at bounding box center [1255, 659] width 54 height 25
type input "$215.02"
click at [501, 726] on input "text" at bounding box center [611, 743] width 349 height 35
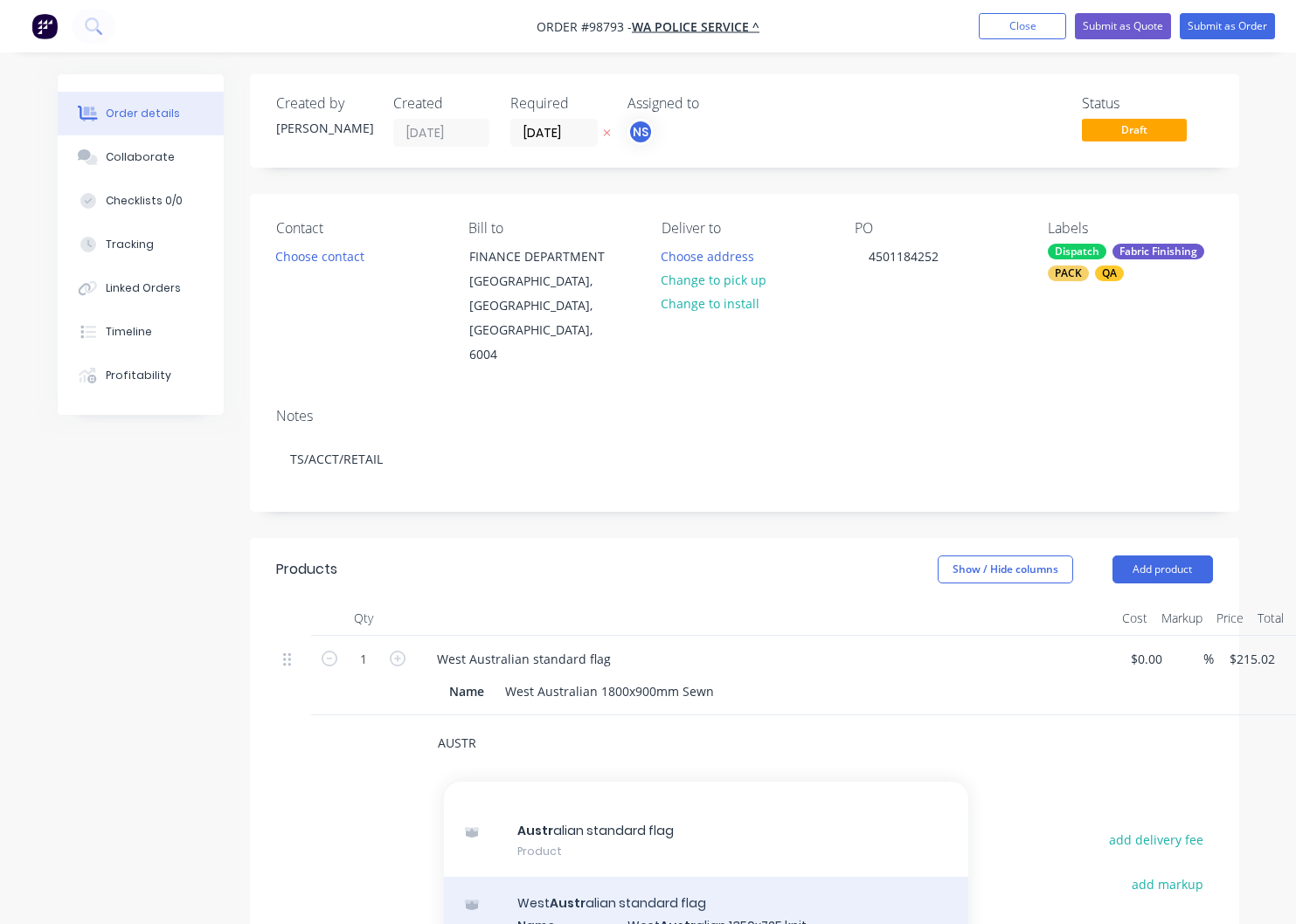
scroll to position [0, 0]
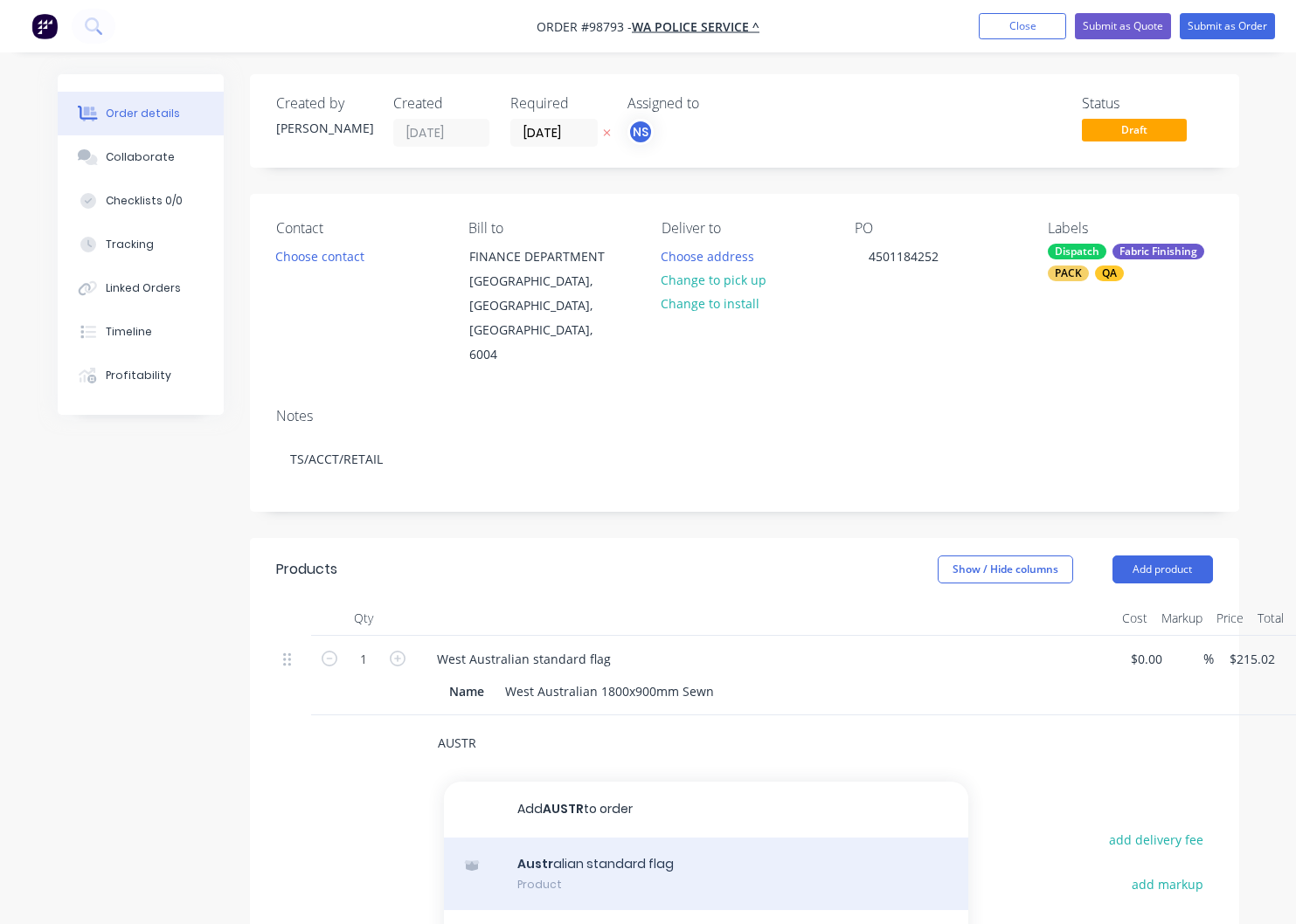
type input "AUSTR"
click at [564, 838] on div "Austr alian standard flag Product" at bounding box center [706, 874] width 524 height 73
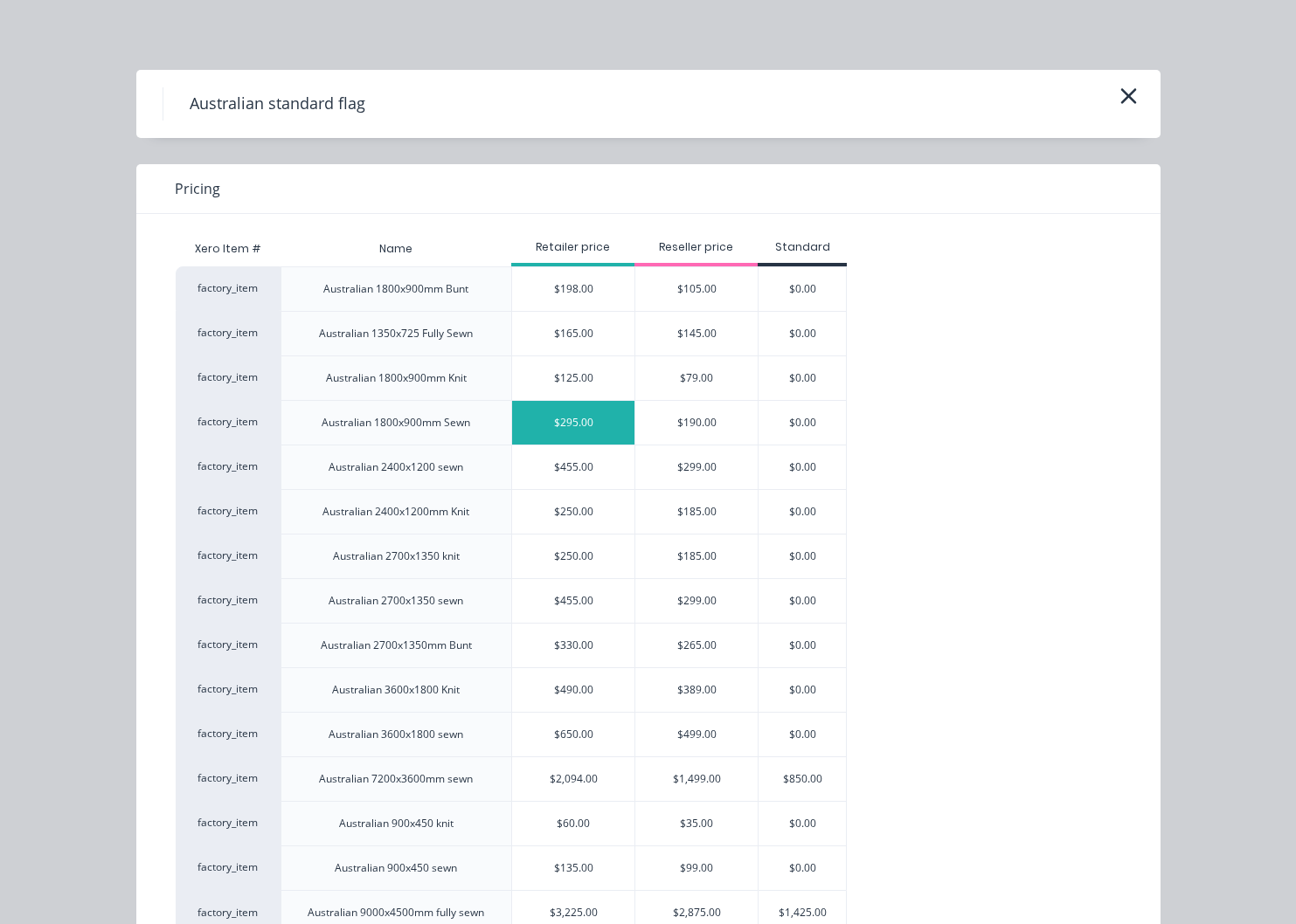
click at [562, 424] on div "$295.00" at bounding box center [573, 422] width 122 height 44
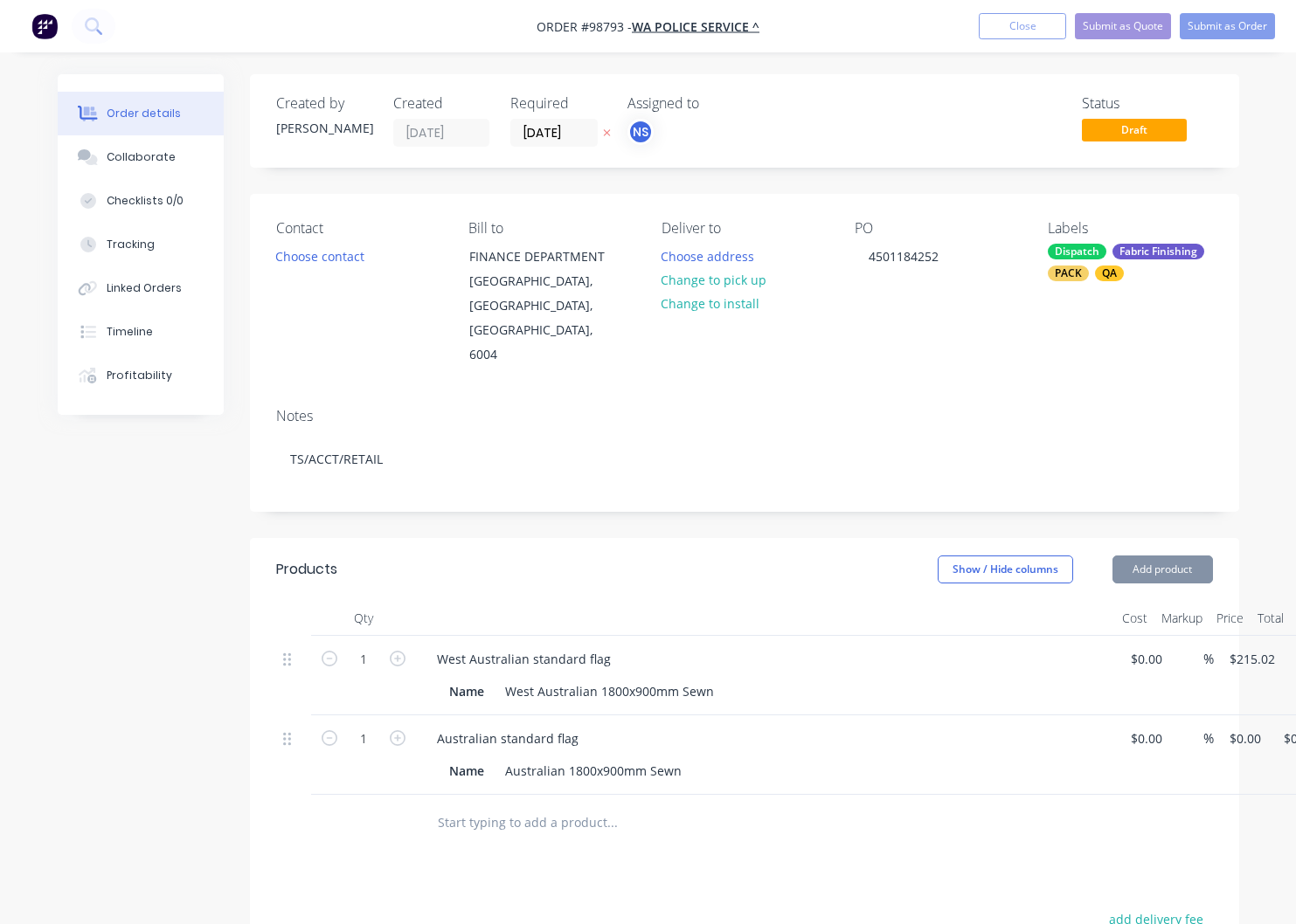
type input "$295.00"
click at [1245, 726] on input "295" at bounding box center [1255, 739] width 54 height 25
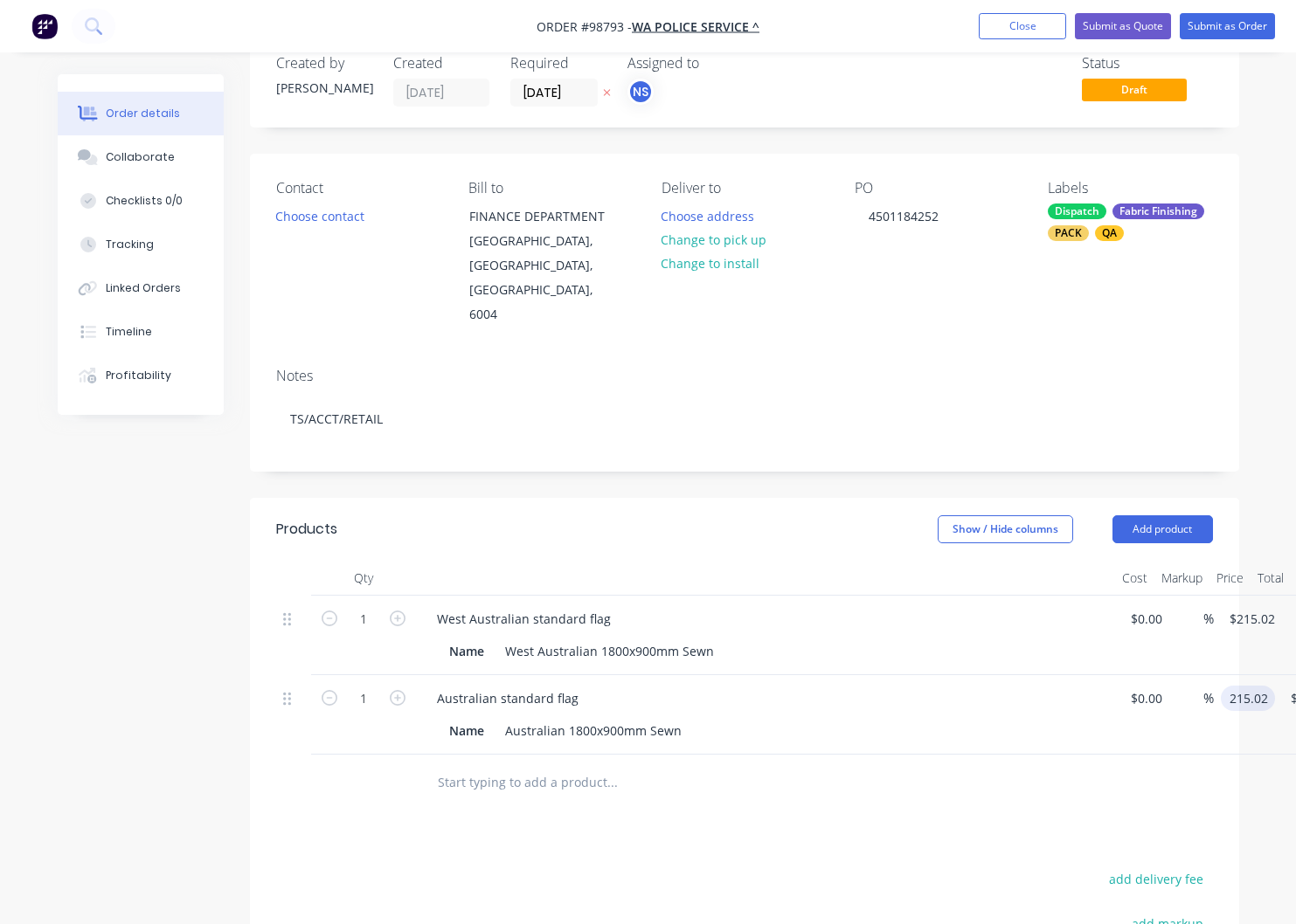
scroll to position [41, 0]
type input "$215.02"
click at [1152, 497] on header "Products Show / Hide columns Add product" at bounding box center [744, 528] width 989 height 63
click at [1150, 515] on button "Add product" at bounding box center [1162, 528] width 101 height 28
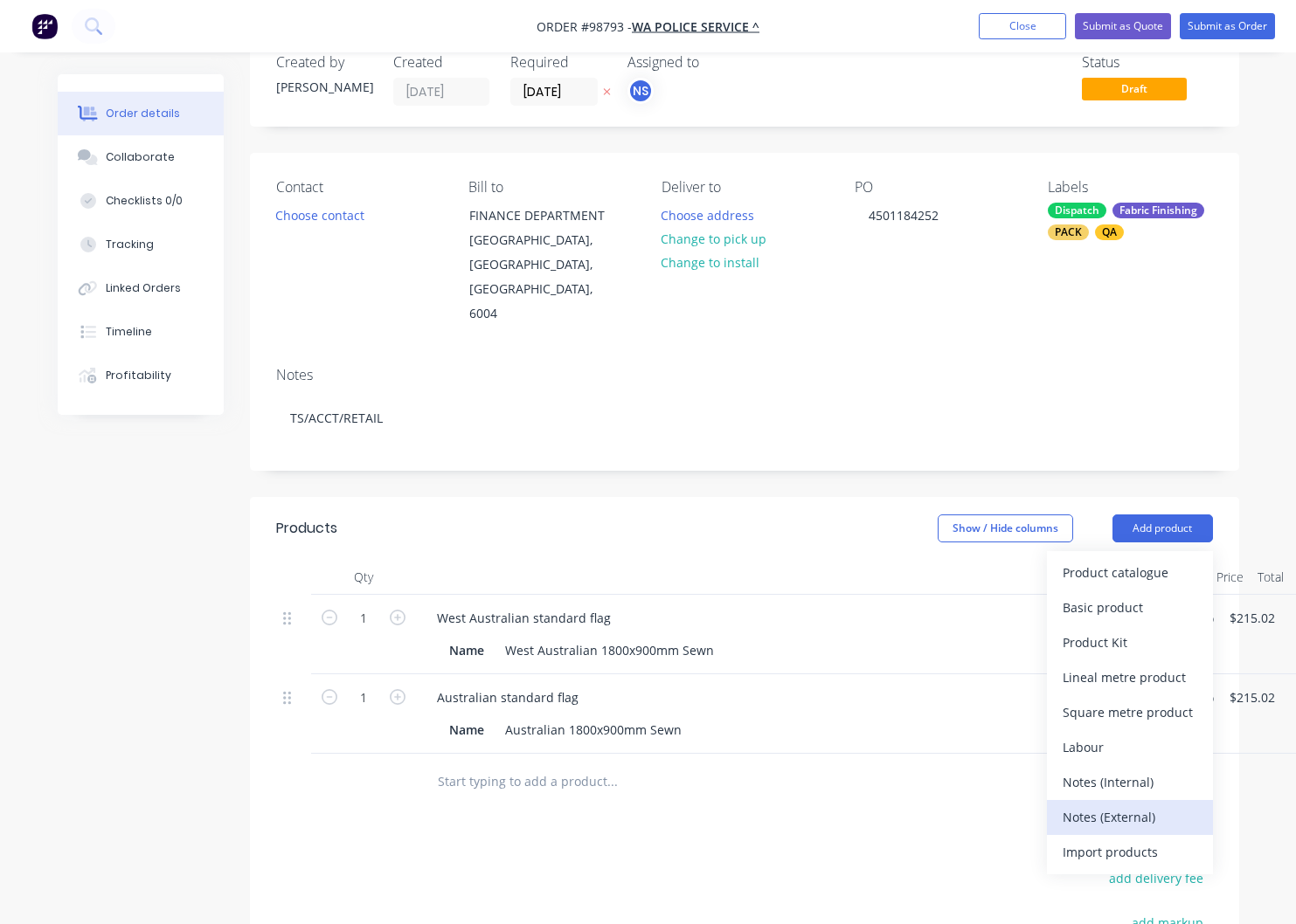
click at [1140, 805] on div "Notes (External)" at bounding box center [1129, 817] width 135 height 25
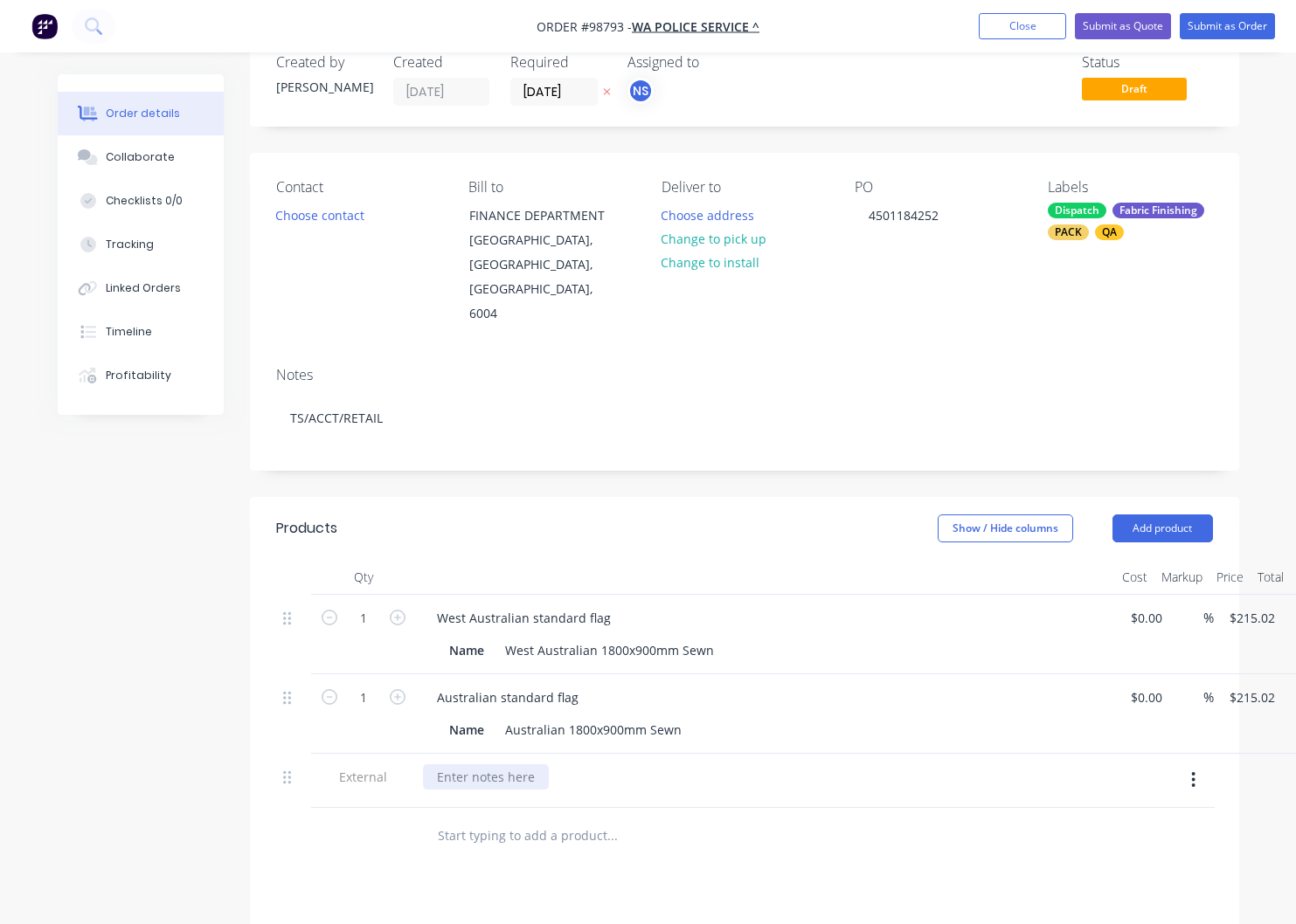
click at [501, 765] on div at bounding box center [486, 777] width 126 height 25
paste div
drag, startPoint x: 494, startPoint y: 747, endPoint x: 433, endPoint y: 742, distance: 61.2
click at [433, 765] on div "[GEOGRAPHIC_DATA] ADDRESS [STREET_ADDRESS]" at bounding box center [521, 786] width 197 height 44
click at [571, 765] on div "[GEOGRAPHIC_DATA] [STREET_ADDRESS]" at bounding box center [497, 786] width 149 height 44
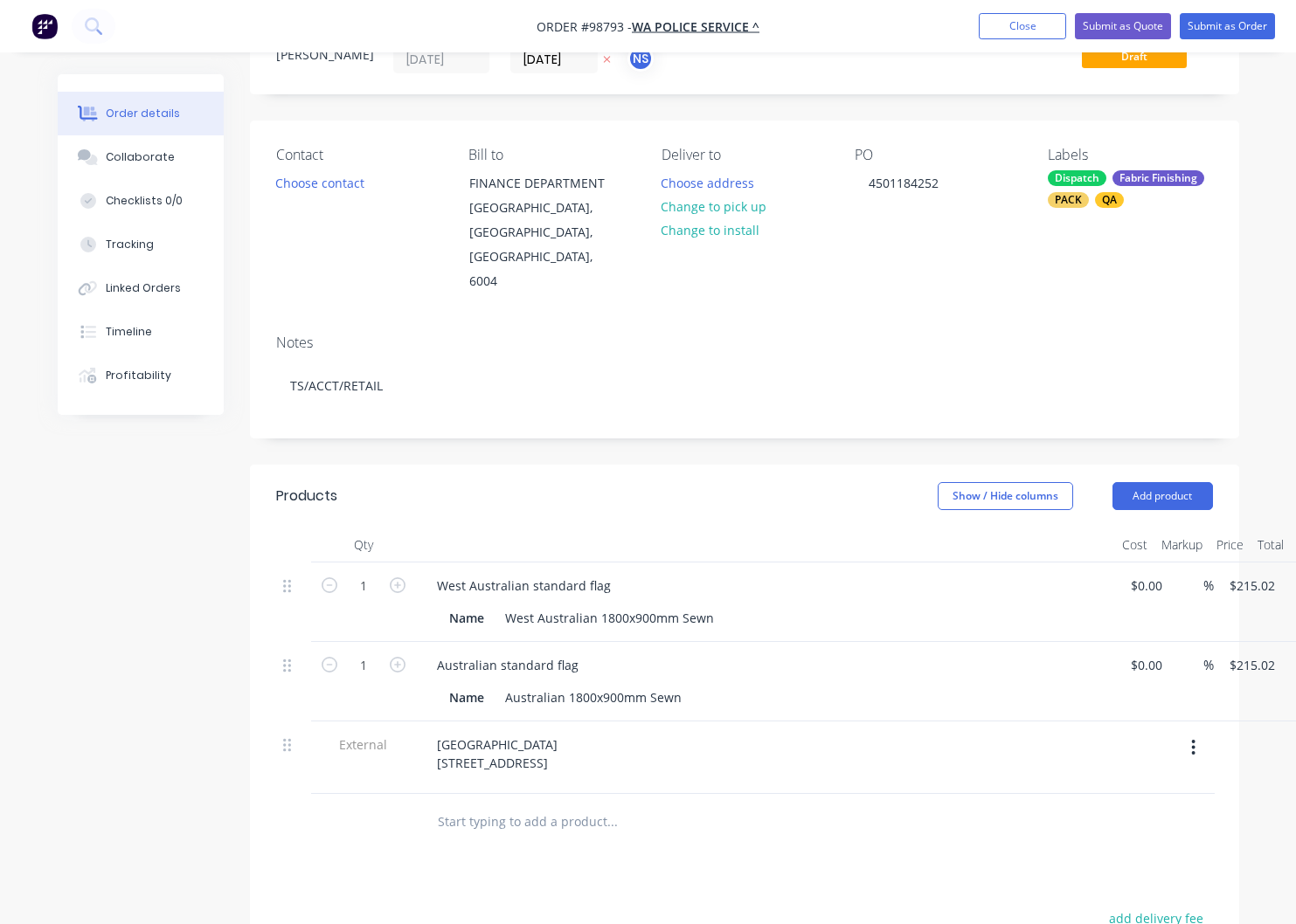
scroll to position [74, 0]
click at [571, 732] on div "[GEOGRAPHIC_DATA] [STREET_ADDRESS]" at bounding box center [497, 753] width 149 height 44
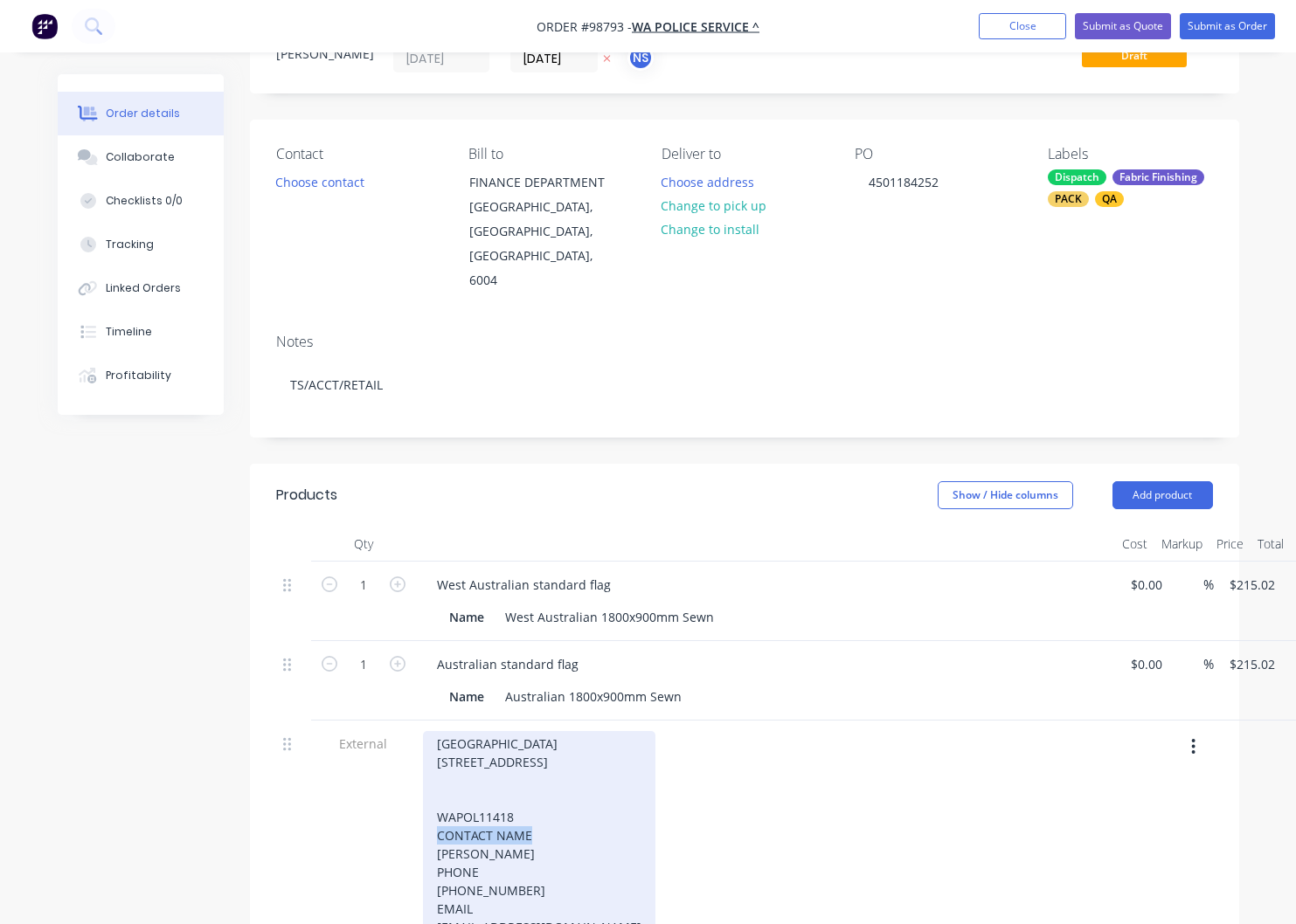
drag, startPoint x: 552, startPoint y: 805, endPoint x: 416, endPoint y: 807, distance: 136.0
click at [423, 809] on div "[GEOGRAPHIC_DATA] [STREET_ADDRESS] WAPOL11418 CONTACT NAME [PERSON_NAME] PHONE …" at bounding box center [539, 836] width 233 height 209
drag, startPoint x: 488, startPoint y: 823, endPoint x: 428, endPoint y: 818, distance: 60.2
click at [428, 818] on div "[GEOGRAPHIC_DATA] [STREET_ADDRESS][GEOGRAPHIC_DATA][PERSON_NAME] PHONE [PHONE_N…" at bounding box center [539, 827] width 233 height 191
drag, startPoint x: 478, startPoint y: 842, endPoint x: 406, endPoint y: 839, distance: 72.1
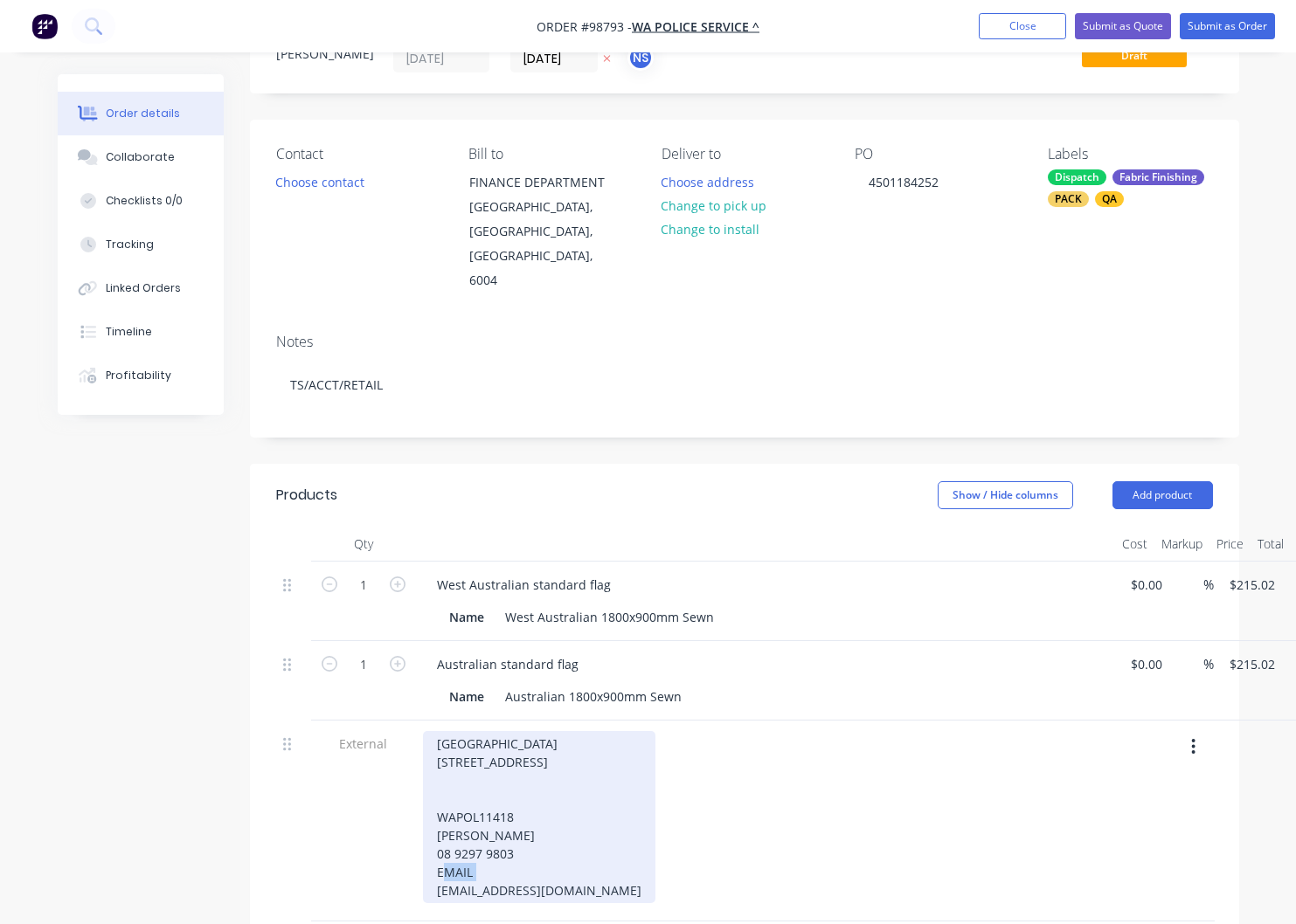
click at [423, 839] on div "[GEOGRAPHIC_DATA] [STREET_ADDRESS] WAPOL11418 [PERSON_NAME] 08 9297 9803 EMAIL …" at bounding box center [539, 817] width 233 height 172
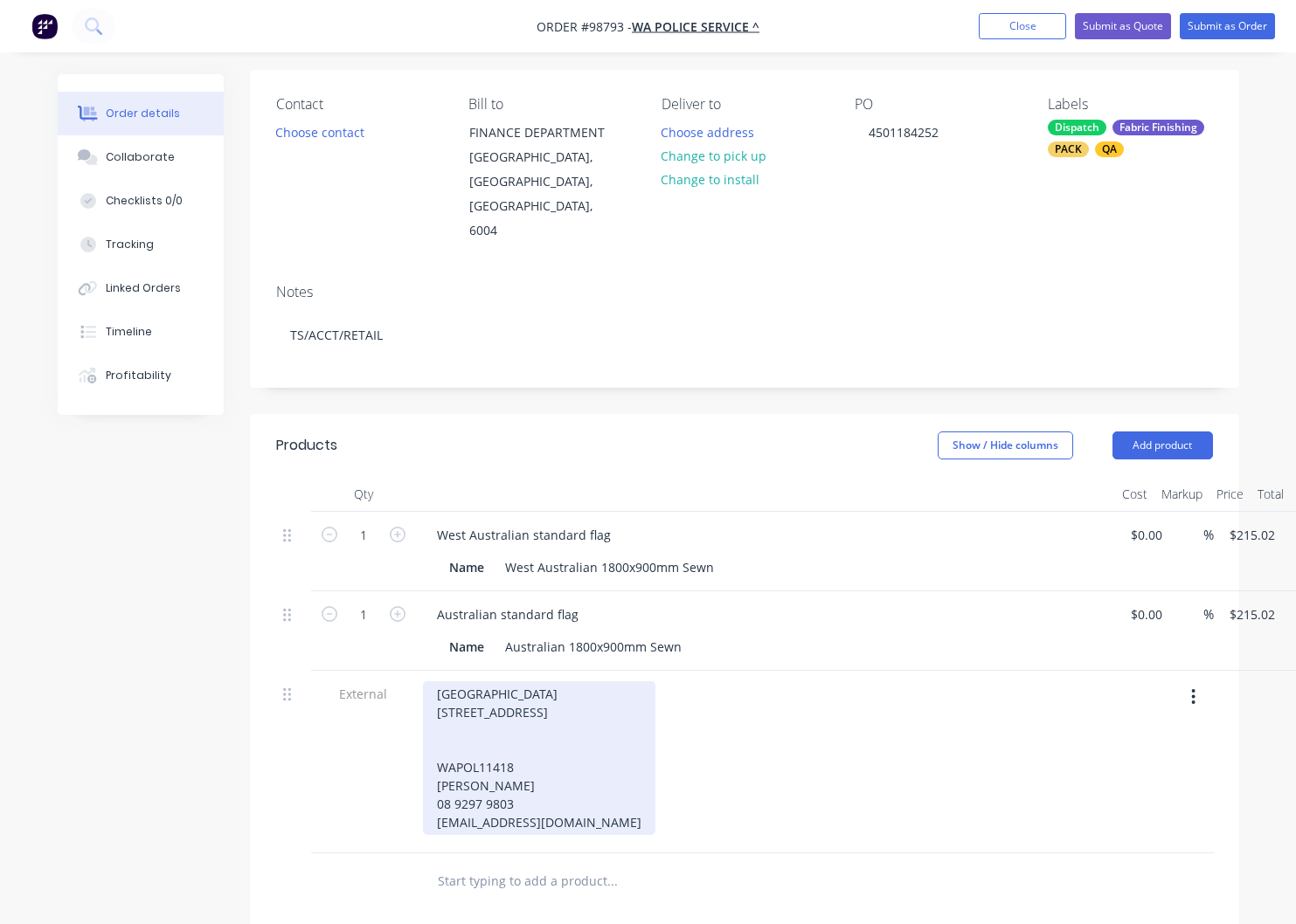
scroll to position [128, 0]
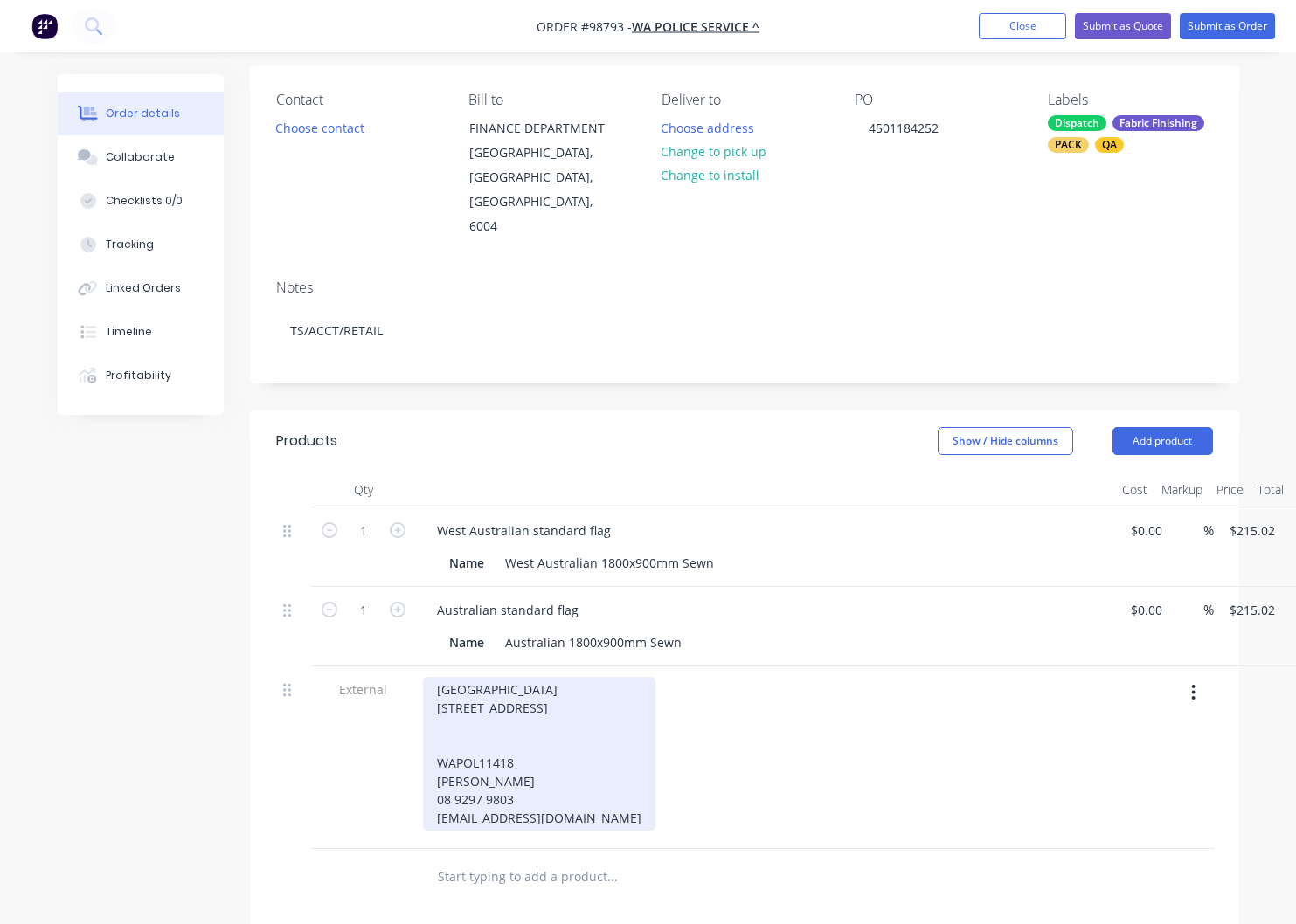
click at [603, 788] on div "[GEOGRAPHIC_DATA] [STREET_ADDRESS] WAPOL11418 [PERSON_NAME] 08 9297 9803 [EMAIL…" at bounding box center [539, 754] width 233 height 154
drag, startPoint x: 598, startPoint y: 788, endPoint x: 416, endPoint y: 640, distance: 234.6
click at [423, 677] on div "[GEOGRAPHIC_DATA] [STREET_ADDRESS] WAPOL11418 [PERSON_NAME] 08 9297 9803 [EMAIL…" at bounding box center [539, 754] width 233 height 154
copy div "[GEOGRAPHIC_DATA] [STREET_ADDRESS] WAPOL11418 [PERSON_NAME] 08 9297 9803 [EMAIL…"
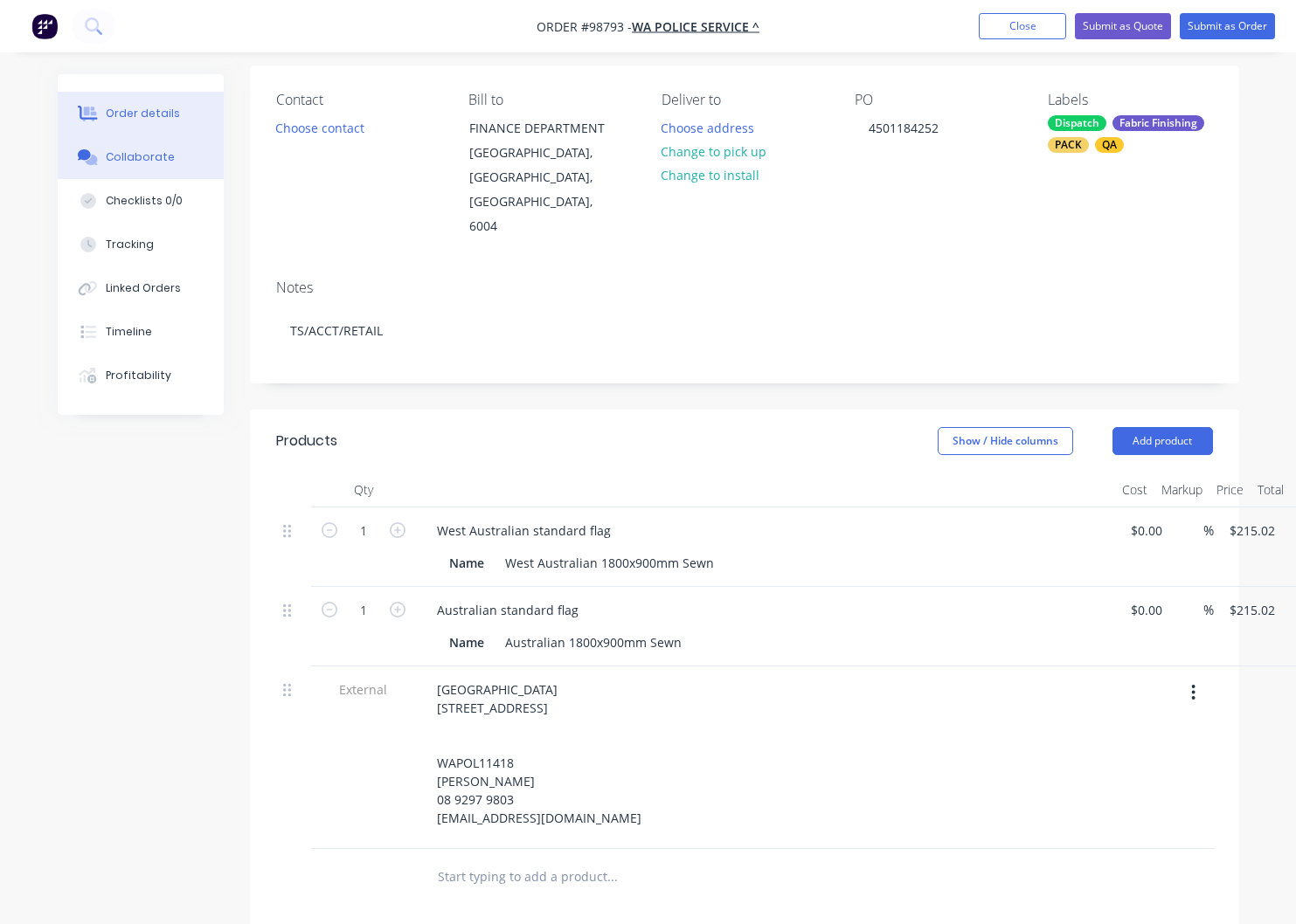
click at [144, 157] on div "Collaborate" at bounding box center [140, 158] width 69 height 16
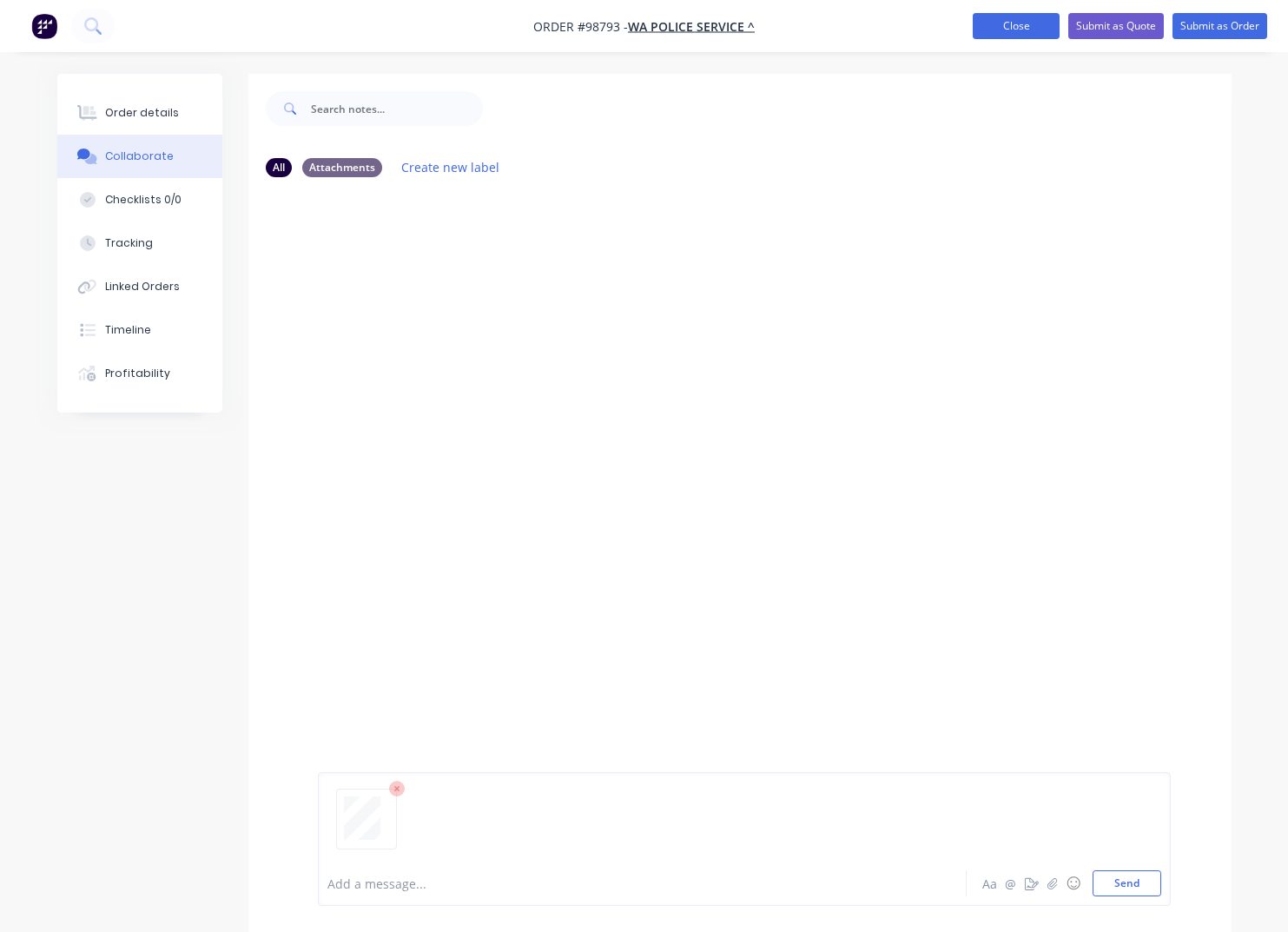
click at [1002, 27] on button "Close" at bounding box center [1016, 26] width 87 height 26
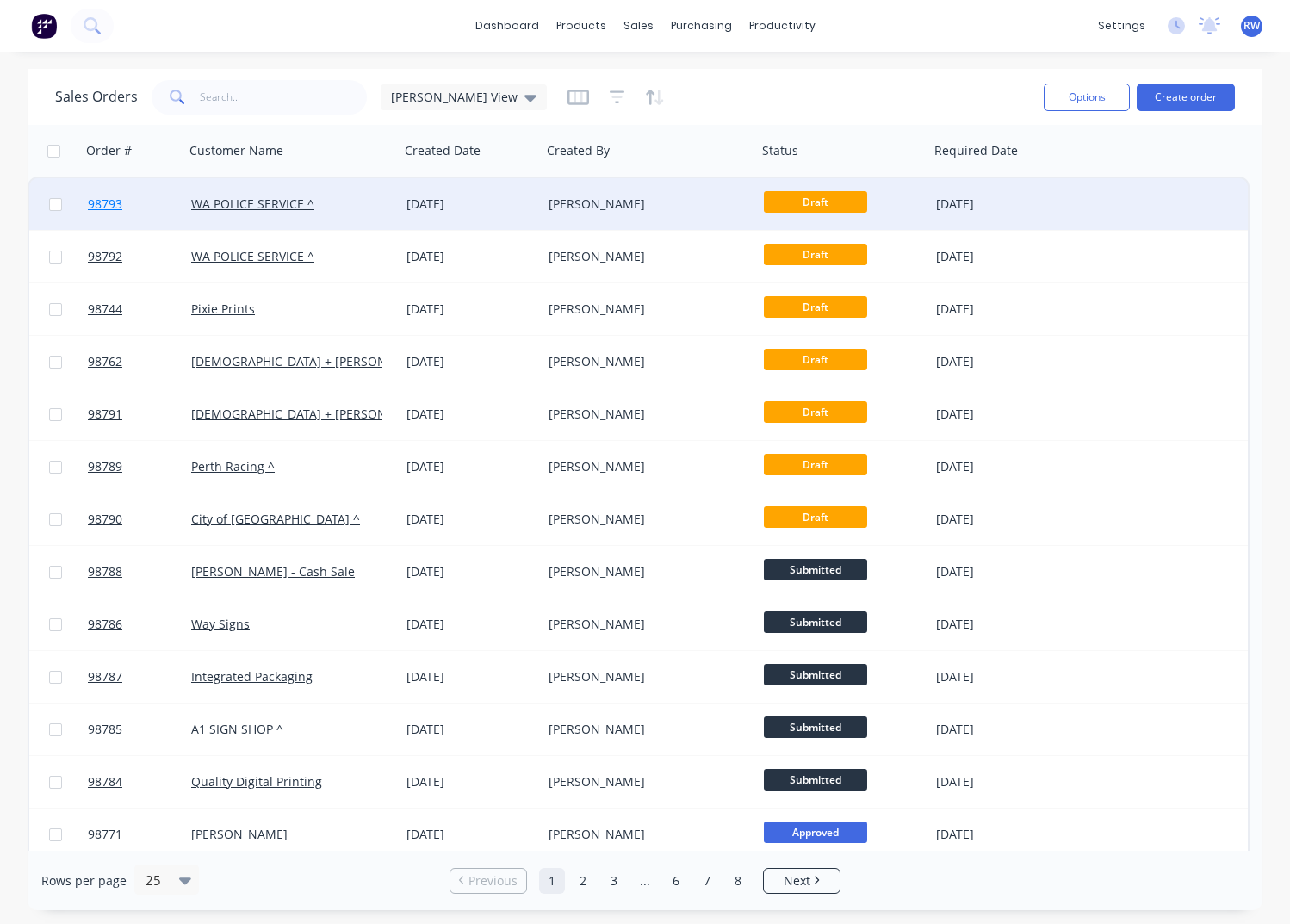
click at [102, 203] on span "98793" at bounding box center [104, 205] width 34 height 18
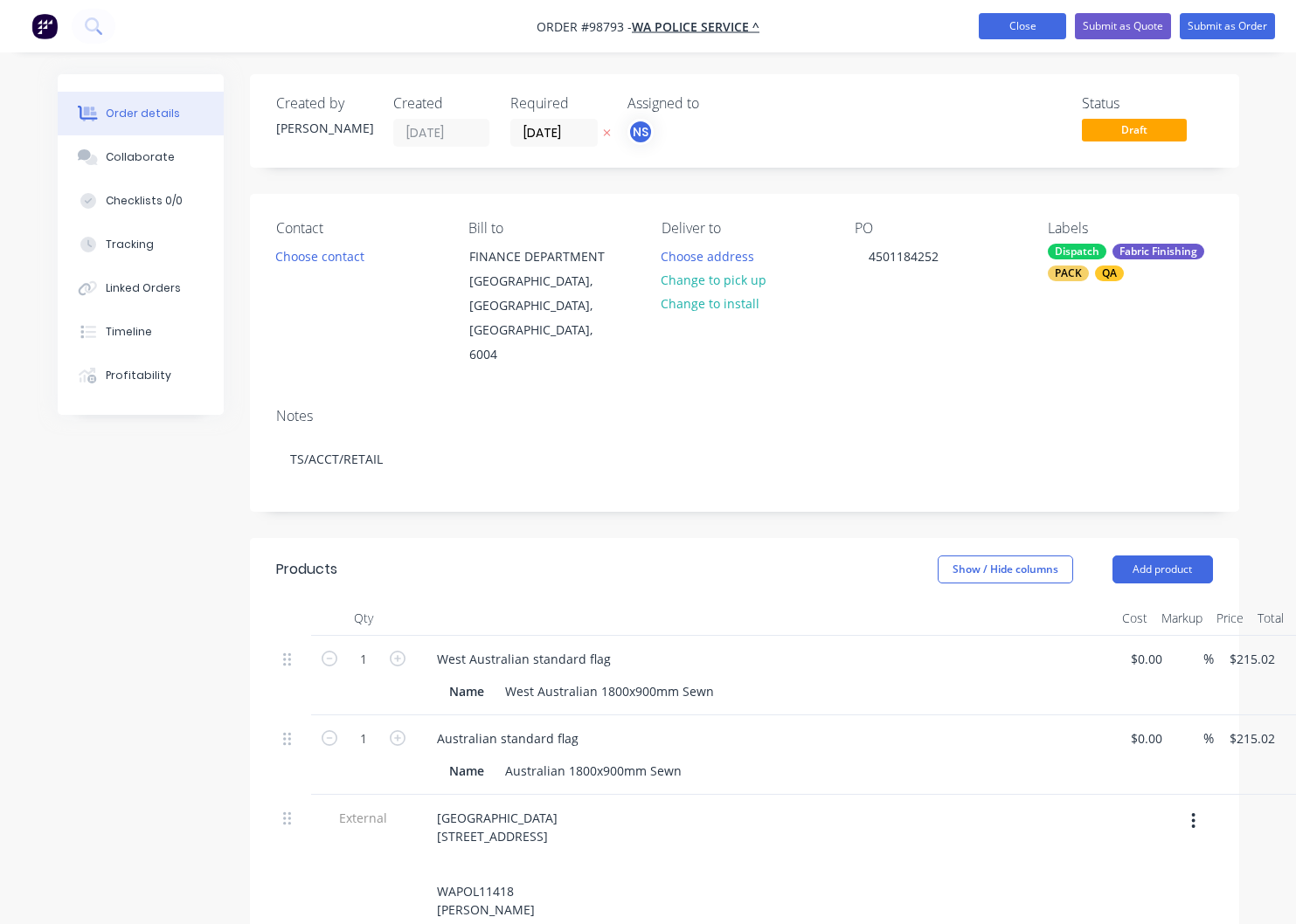
click at [1027, 29] on button "Close" at bounding box center [1022, 26] width 87 height 26
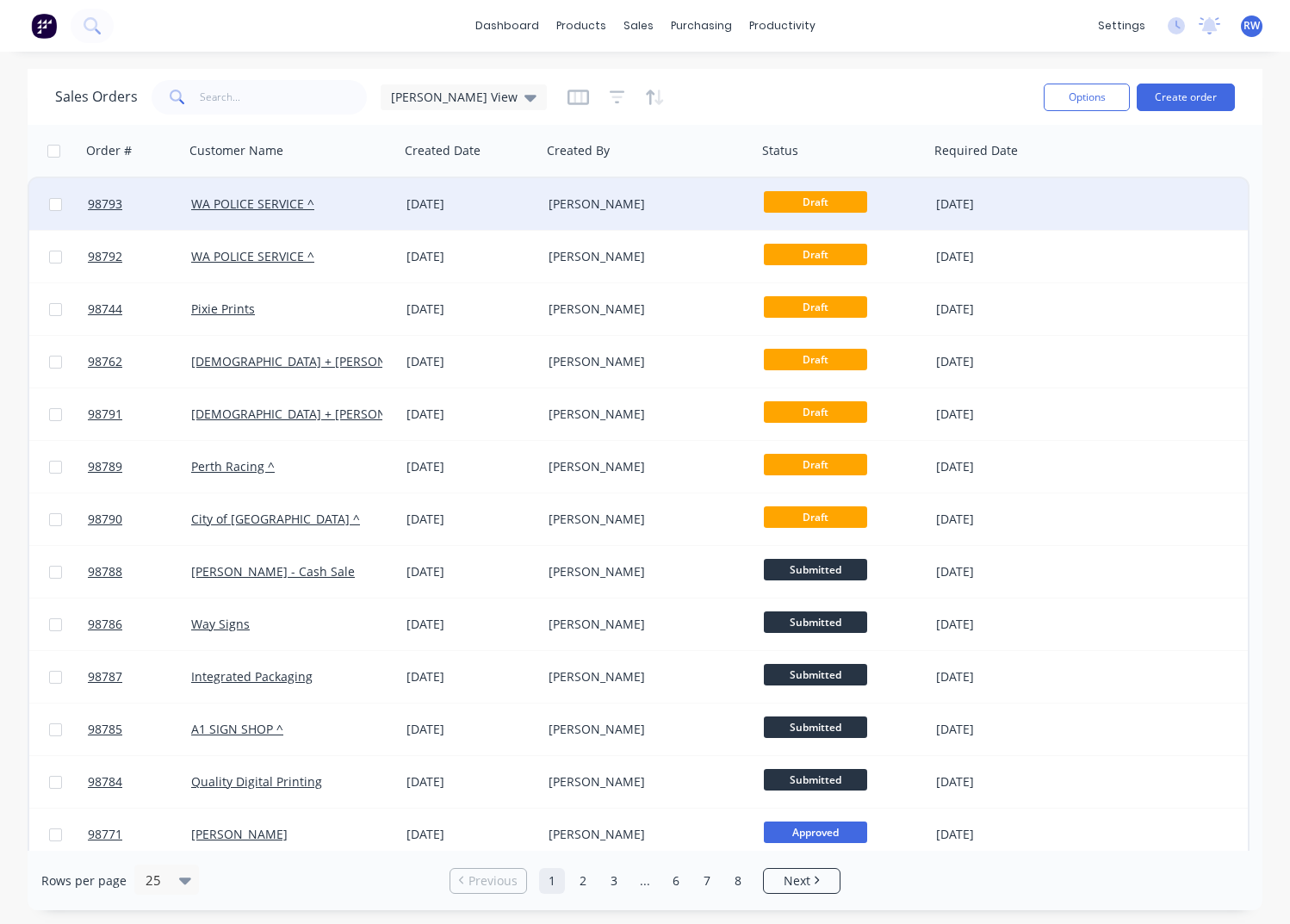
click at [54, 206] on input "checkbox" at bounding box center [55, 205] width 13 height 13
click at [1081, 104] on button "Options" at bounding box center [1086, 97] width 86 height 27
click at [925, 101] on div "Sales Orders [PERSON_NAME] View" at bounding box center [543, 97] width 975 height 42
click at [59, 206] on input "checkbox" at bounding box center [55, 205] width 13 height 13
checkbox input "false"
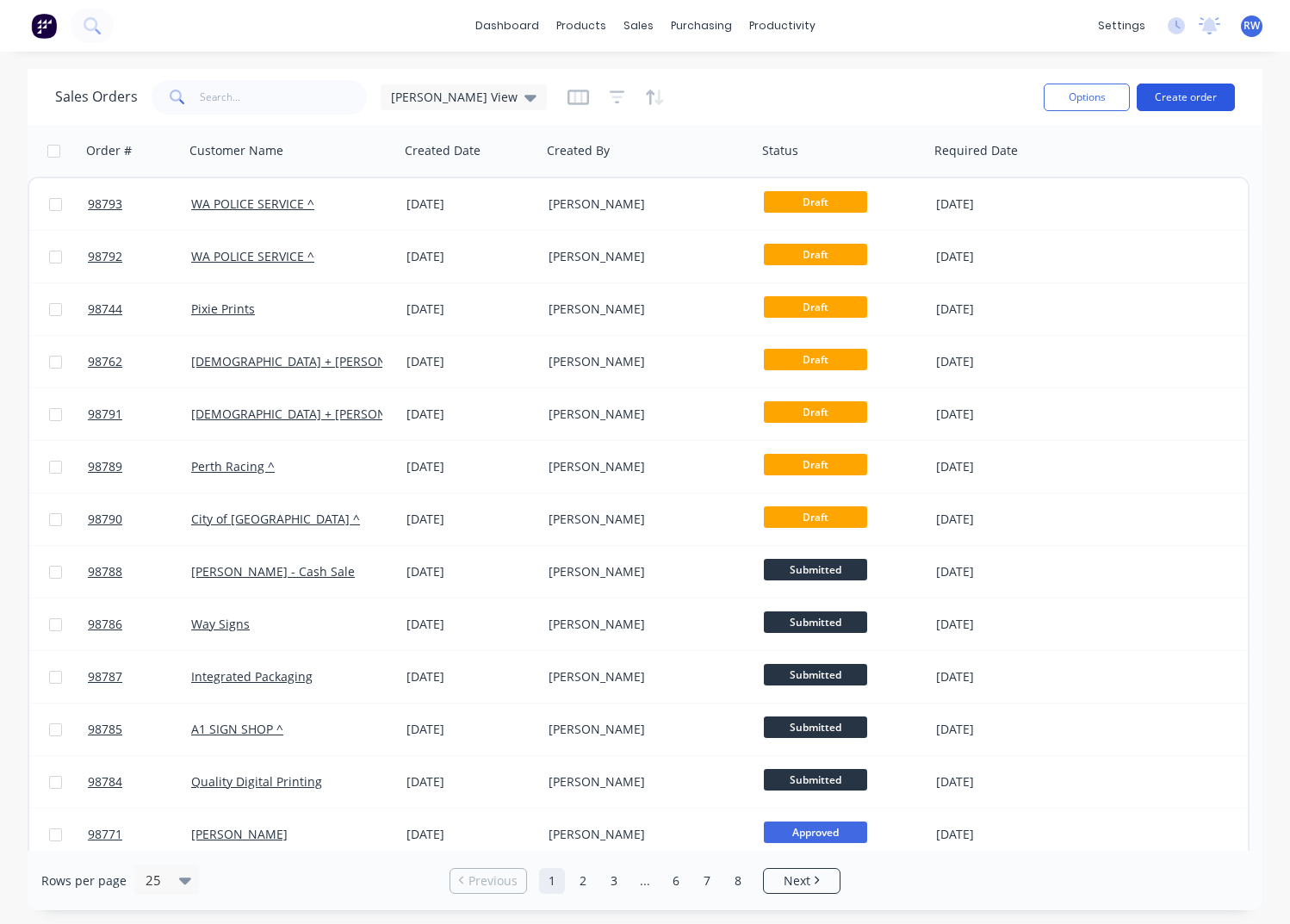
click at [1174, 94] on button "Create order" at bounding box center [1186, 97] width 98 height 27
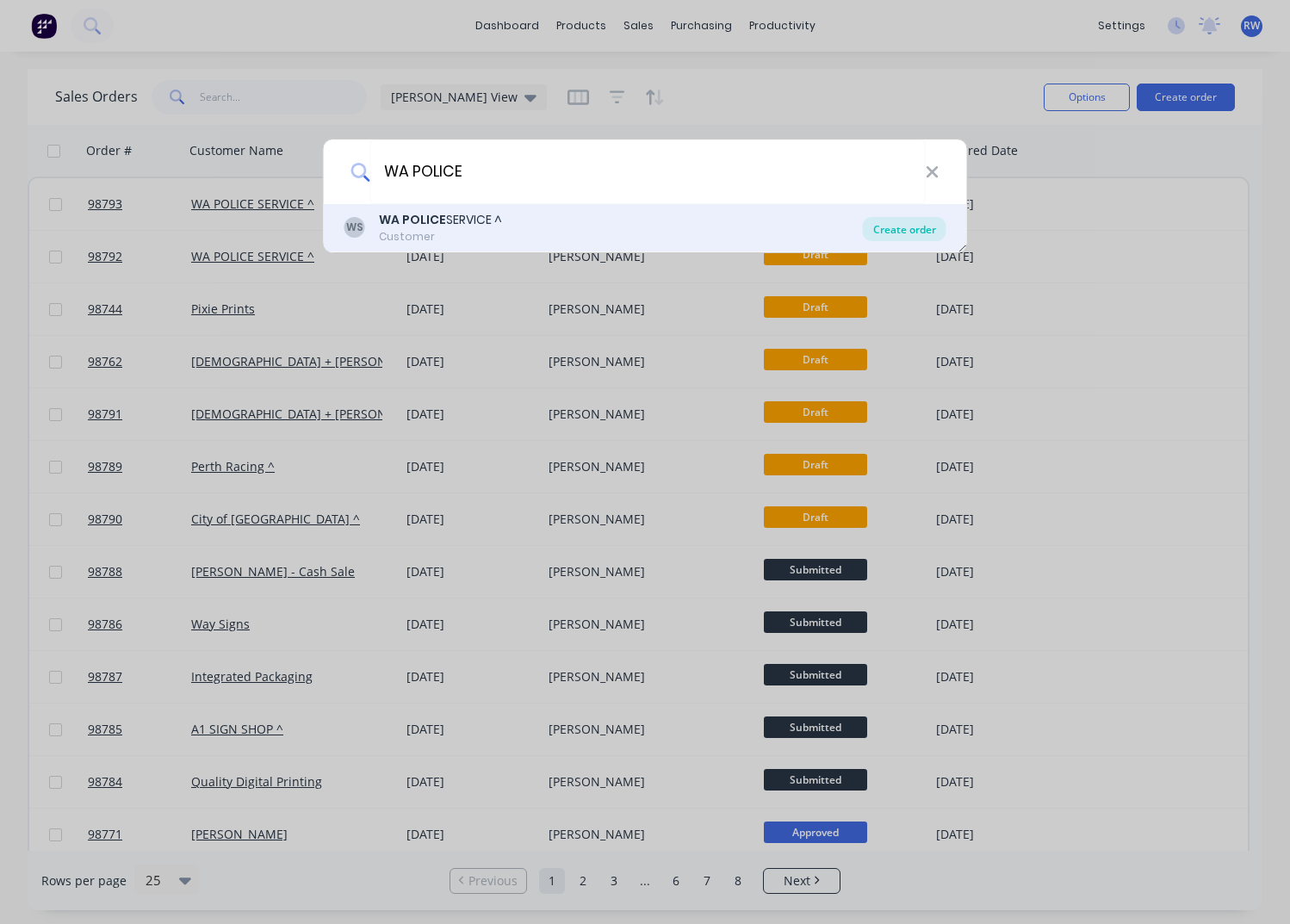
type input "WA POLICE"
click at [905, 231] on div "Create order" at bounding box center [904, 228] width 83 height 24
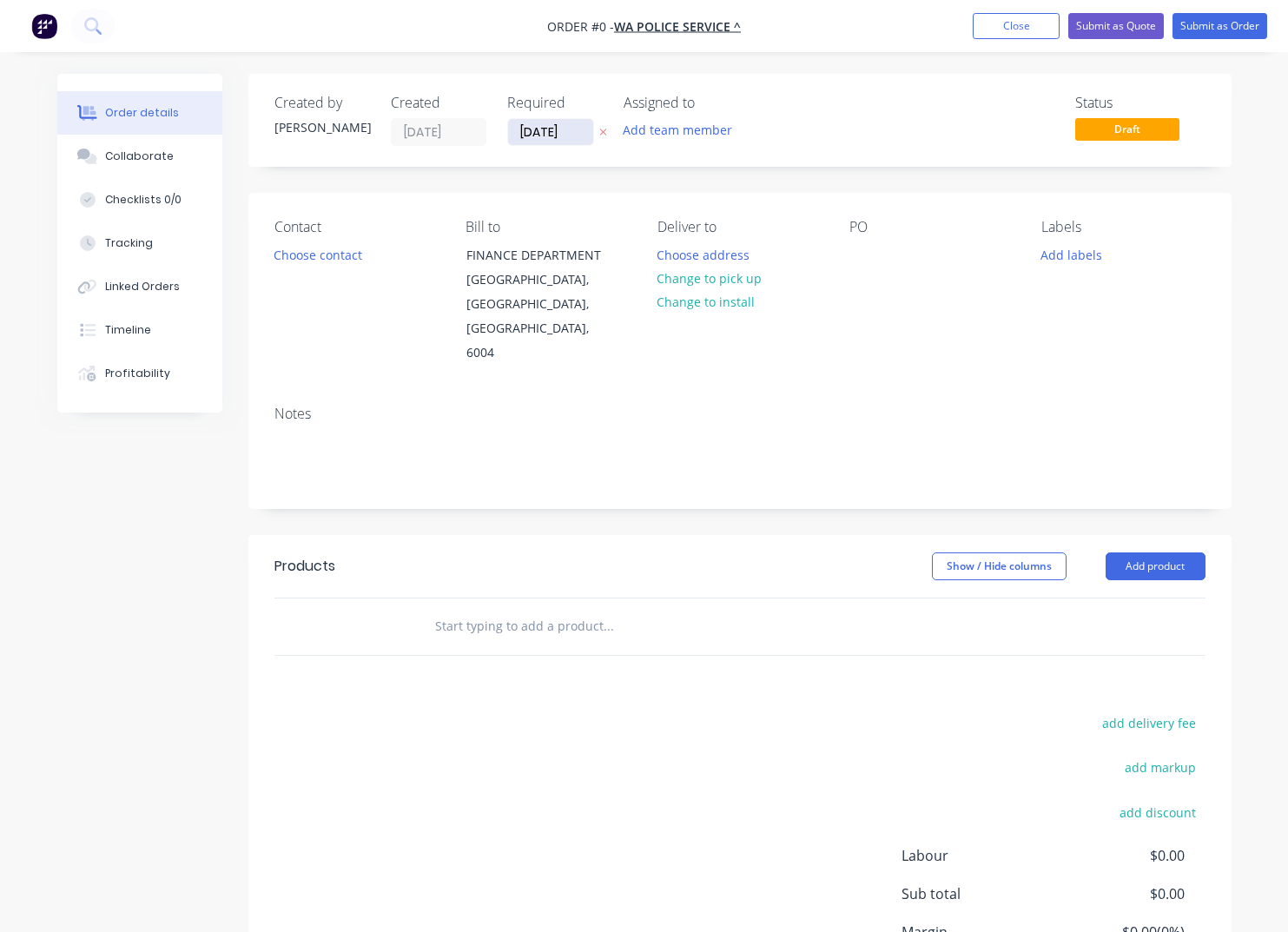
click at [557, 128] on input "[DATE]" at bounding box center [551, 131] width 85 height 26
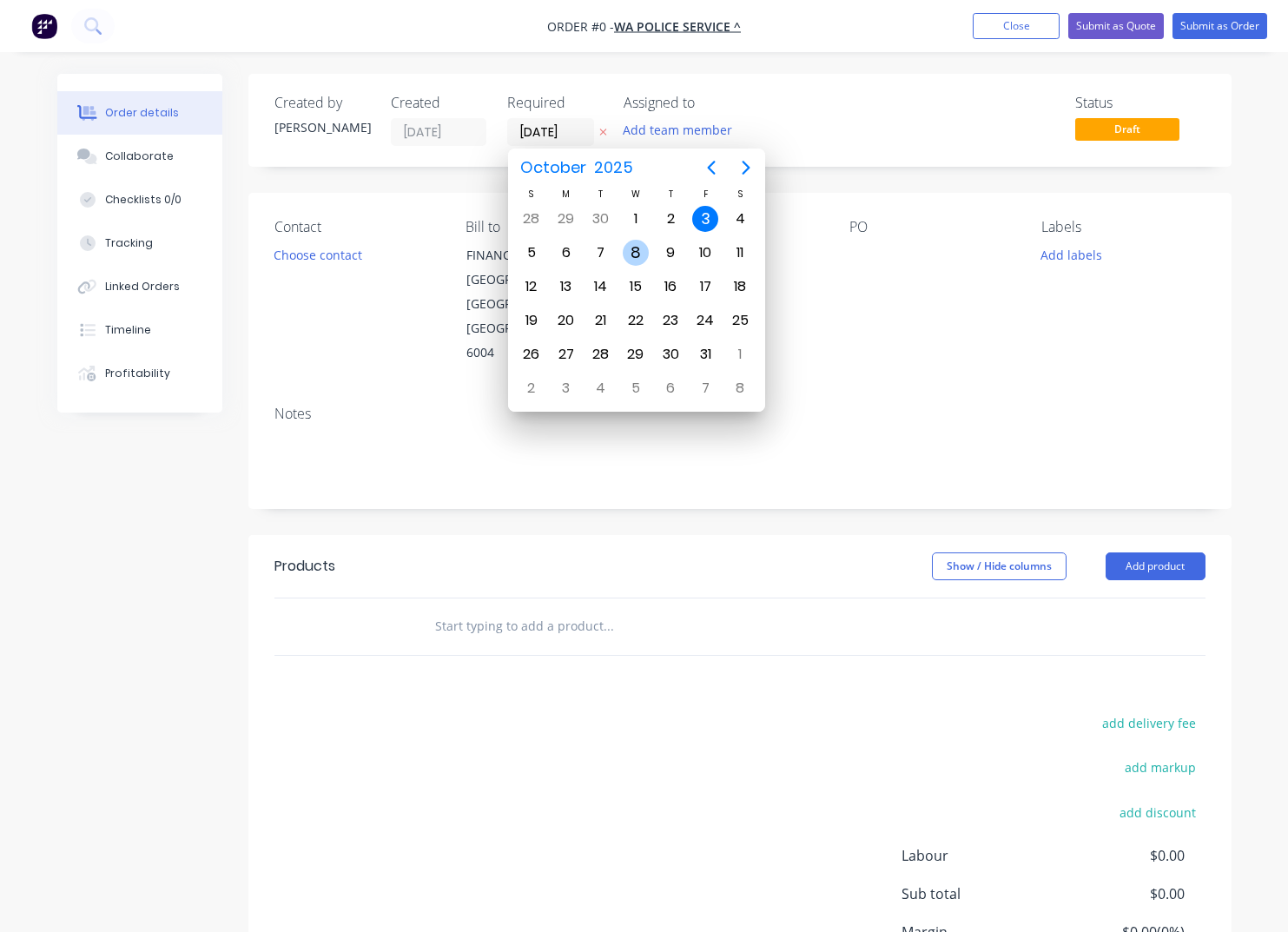
click at [644, 250] on div "8" at bounding box center [635, 252] width 26 height 26
type input "[DATE]"
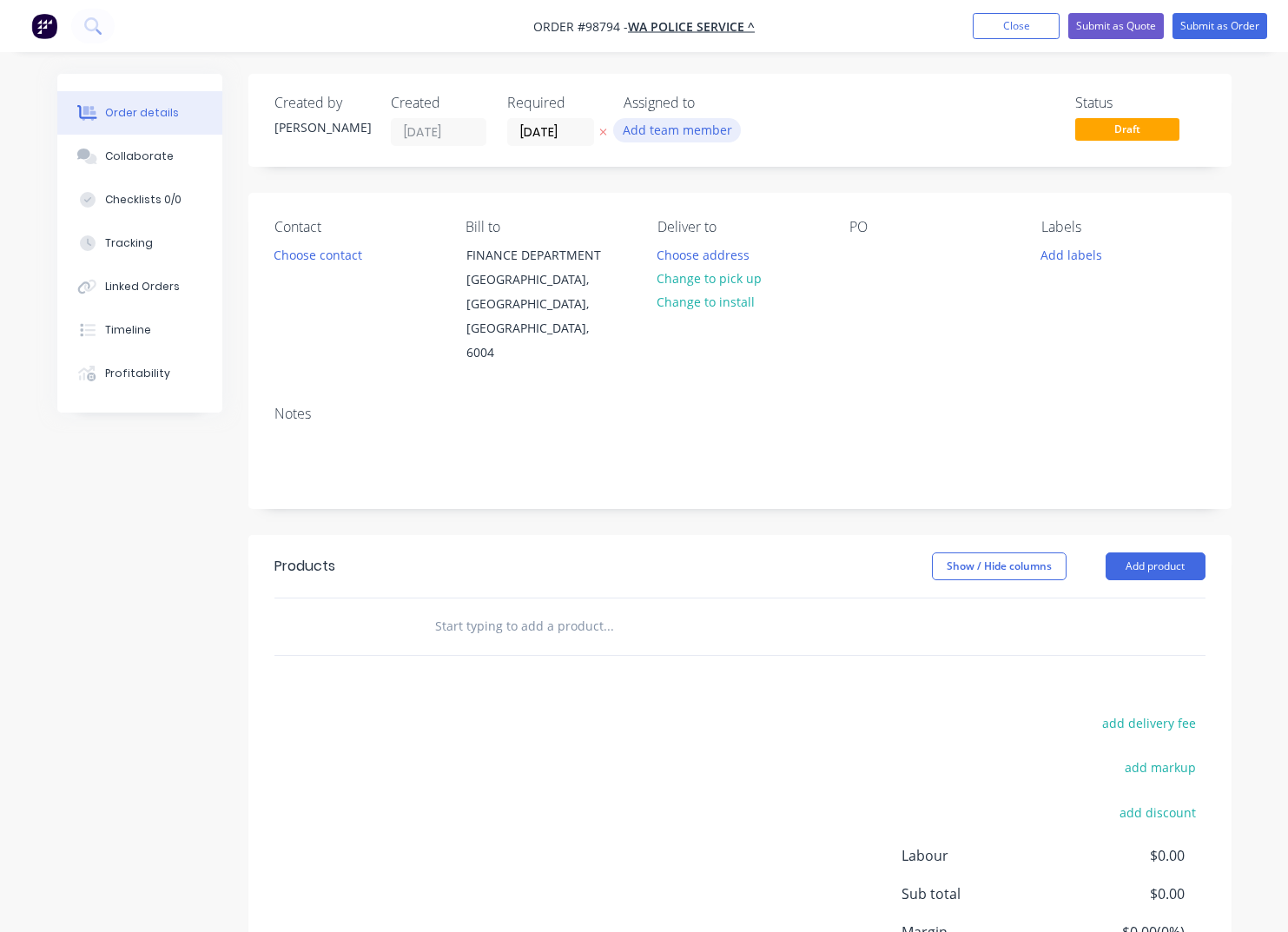
click at [661, 131] on button "Add team member" at bounding box center [677, 129] width 128 height 23
type input "TASH"
click at [708, 229] on div "[PERSON_NAME]" at bounding box center [764, 227] width 174 height 19
click at [878, 291] on div "PO" at bounding box center [931, 292] width 164 height 147
click at [857, 249] on div at bounding box center [863, 255] width 27 height 25
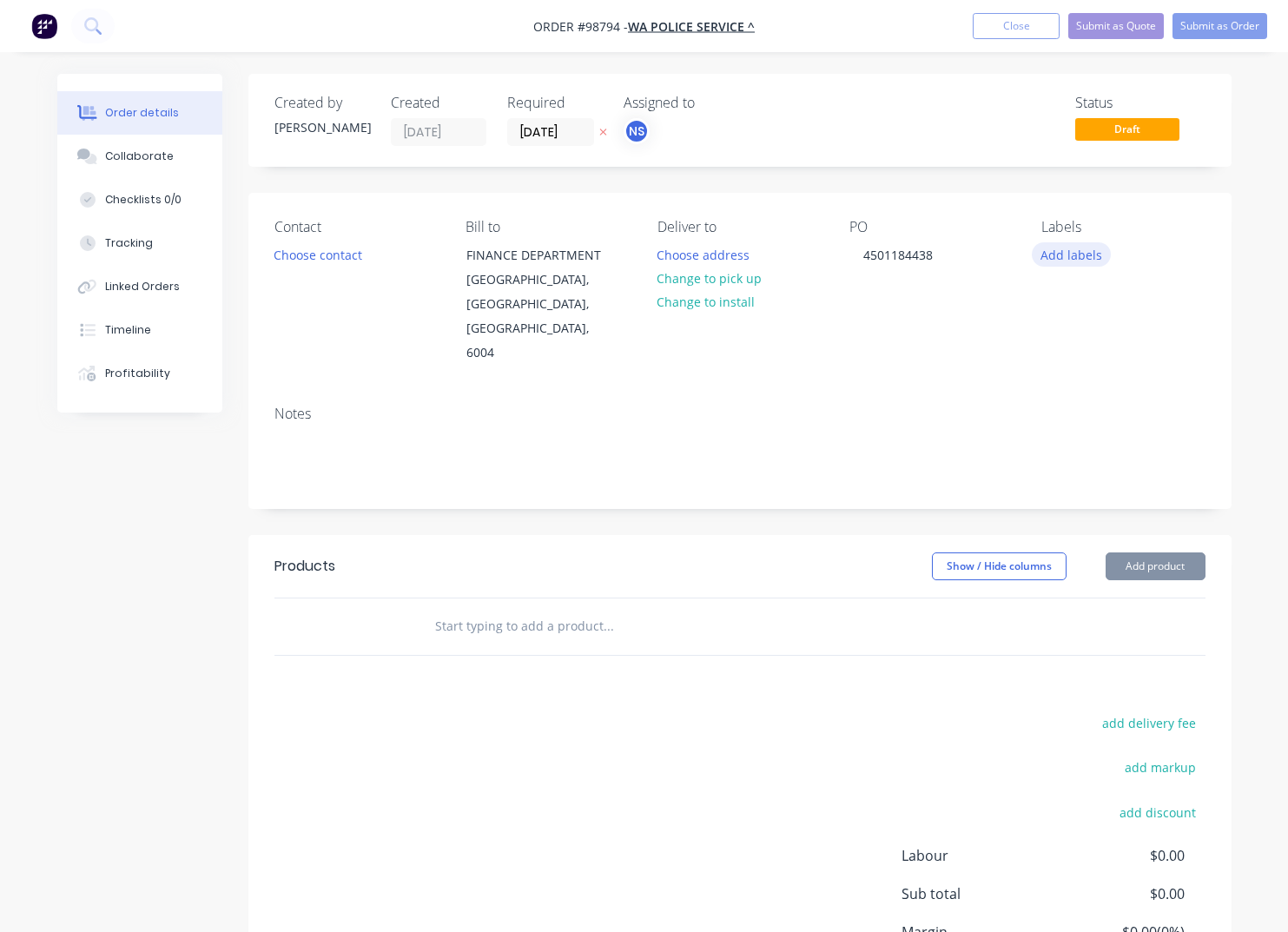
click at [1054, 258] on button "Add labels" at bounding box center [1072, 254] width 80 height 23
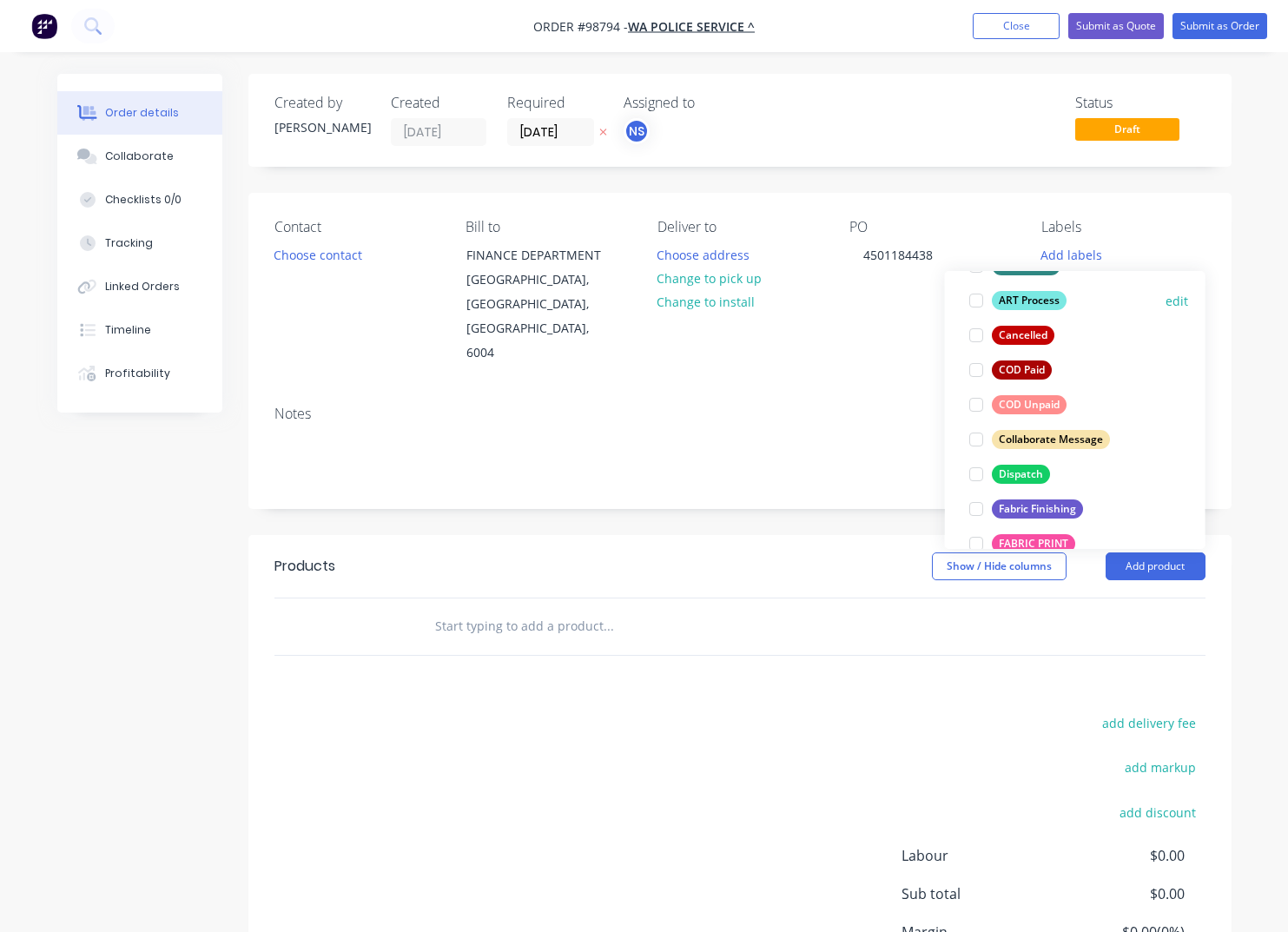
scroll to position [157, 0]
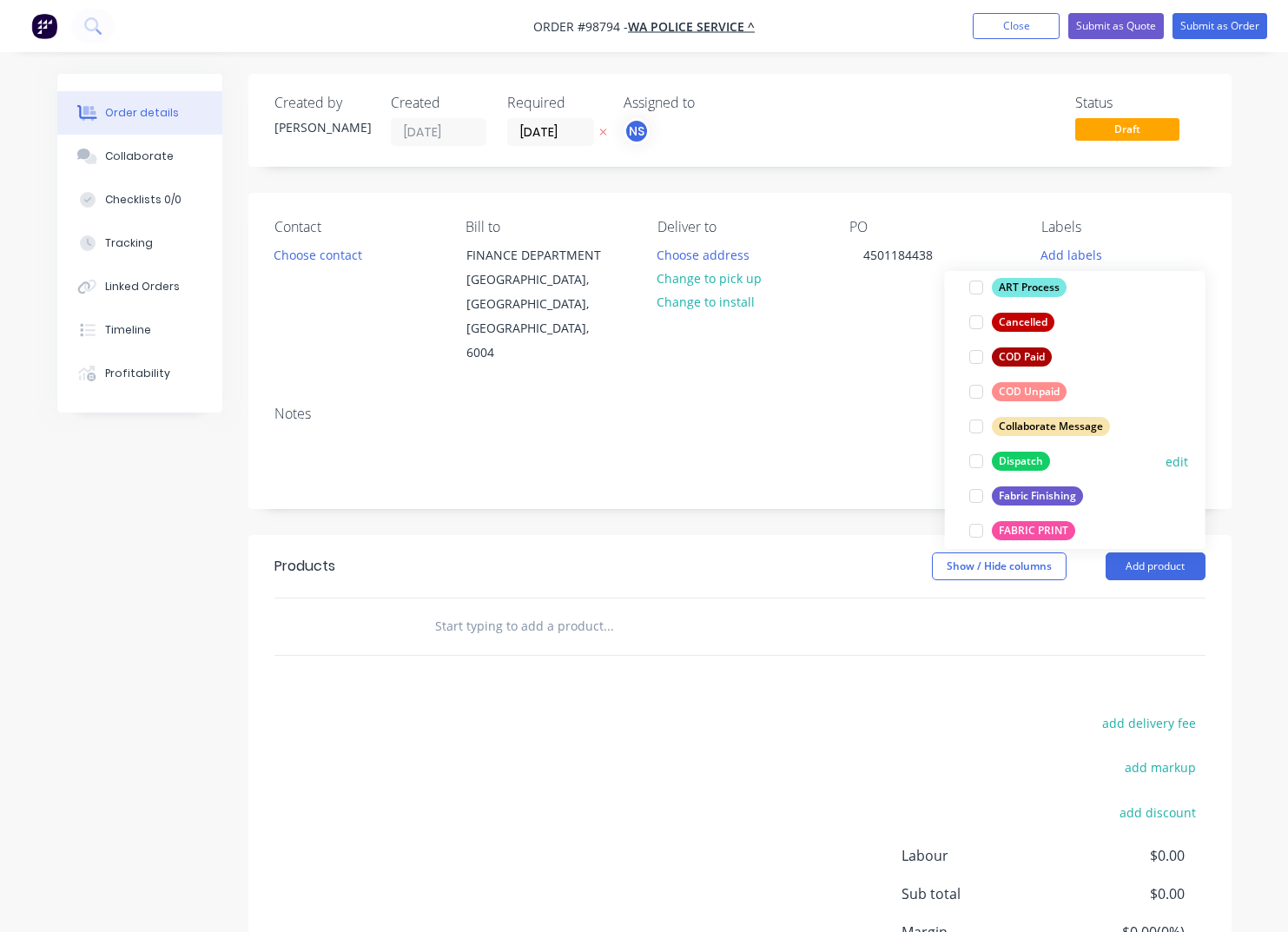
click at [1011, 462] on div "Dispatch" at bounding box center [1021, 462] width 58 height 19
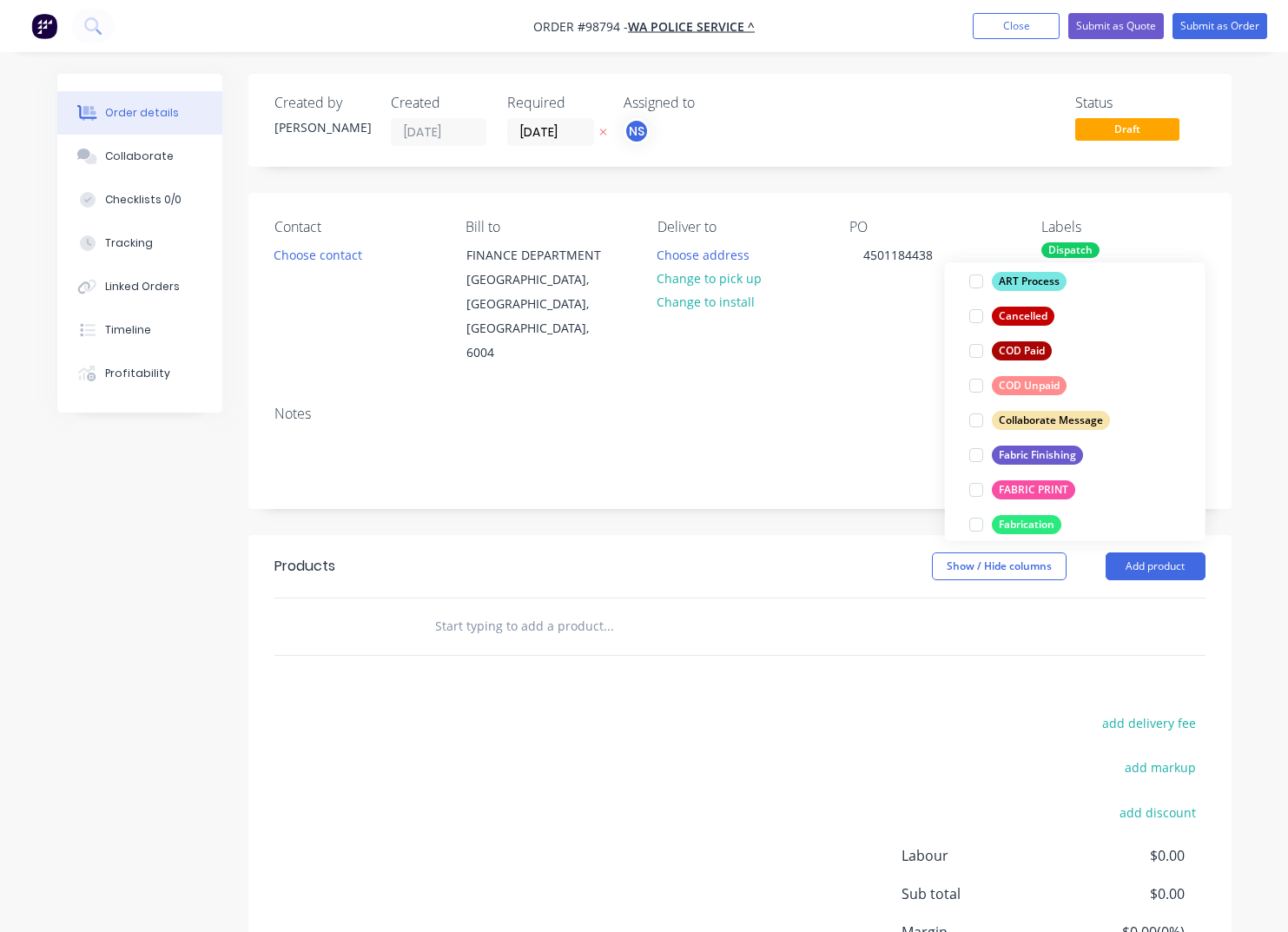
scroll to position [241, 0]
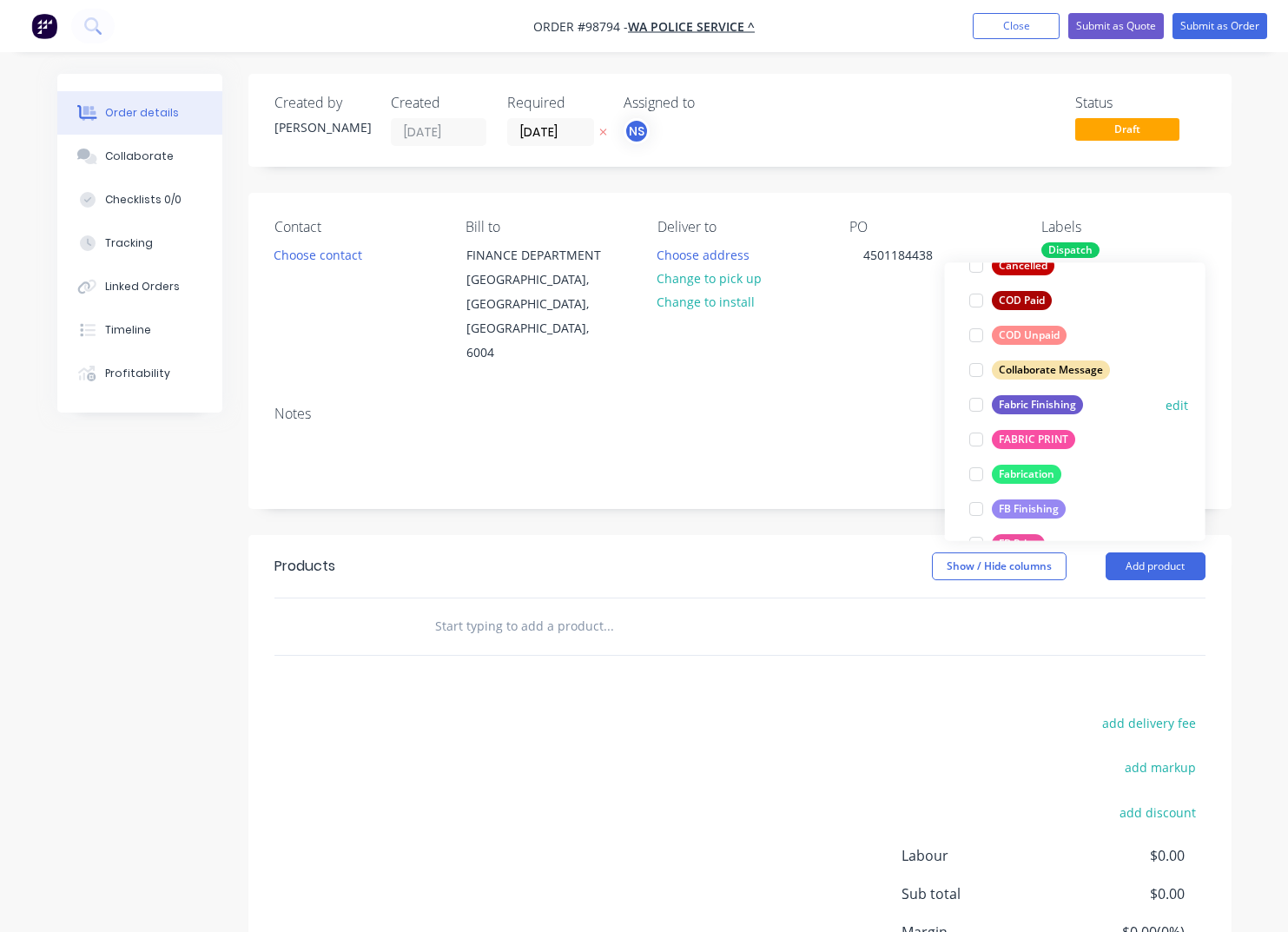
click at [1010, 402] on div "Fabric Finishing" at bounding box center [1037, 405] width 91 height 19
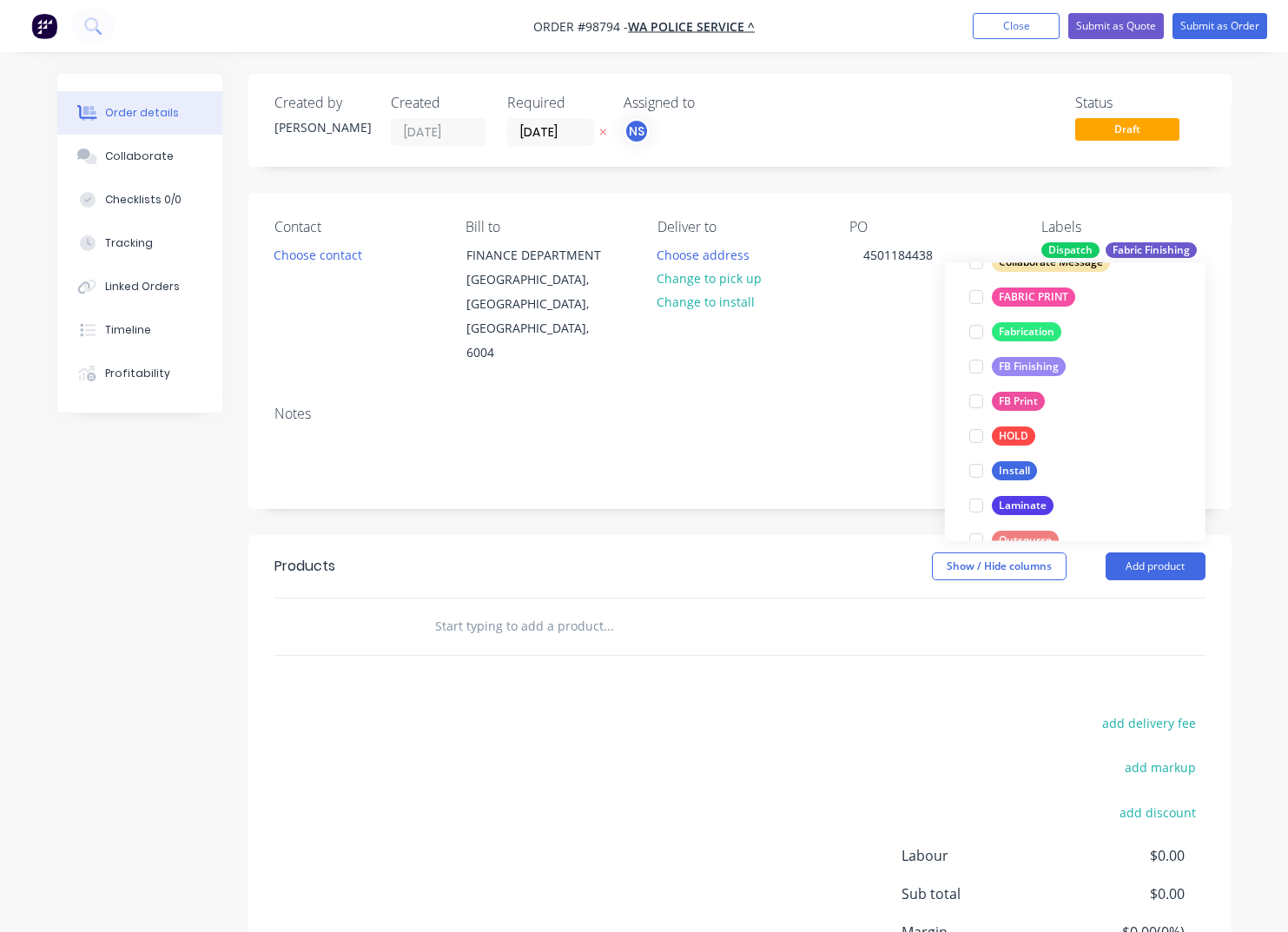
scroll to position [517, 0]
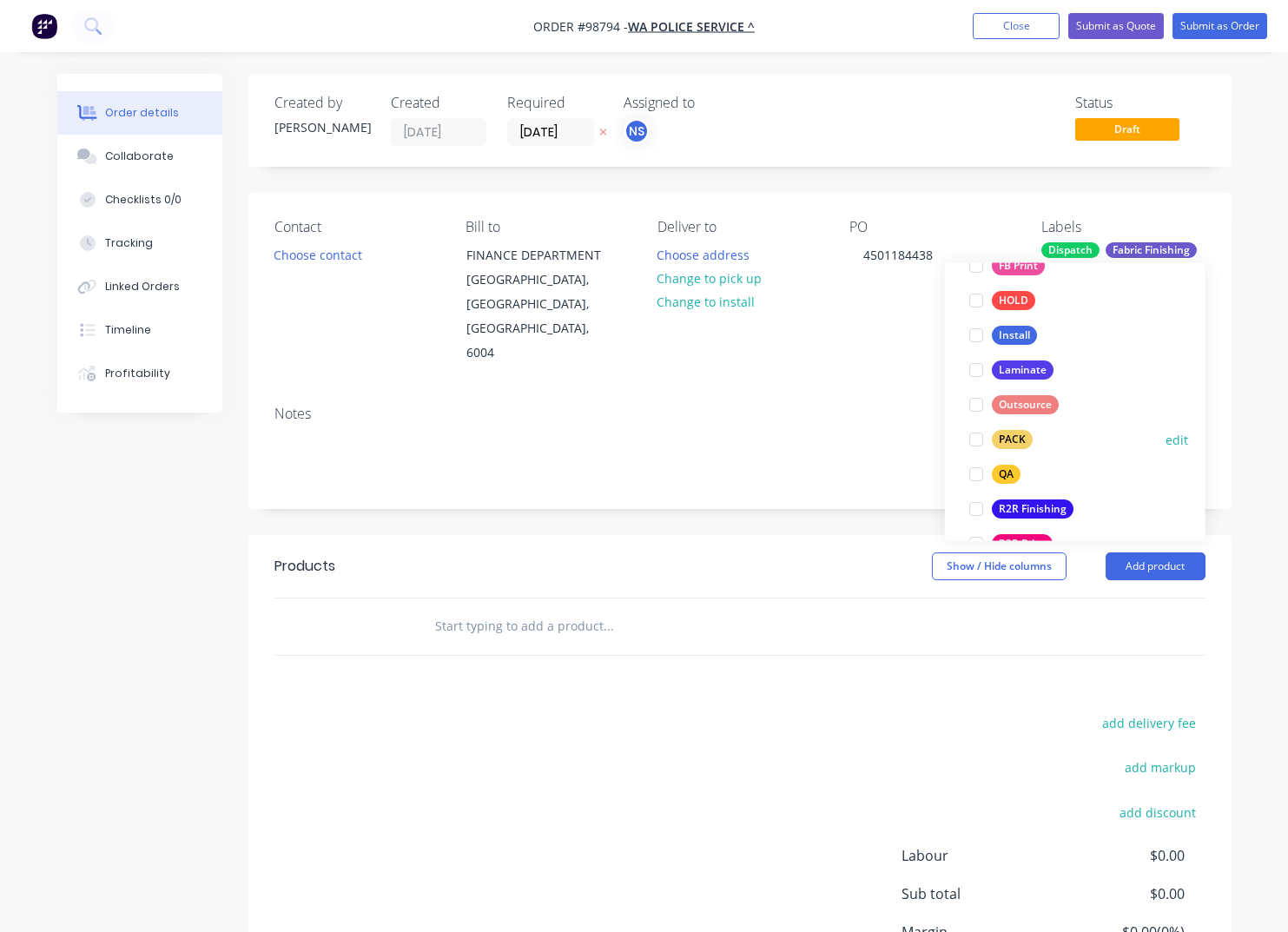
click at [1015, 436] on div "PACK" at bounding box center [1013, 440] width 41 height 19
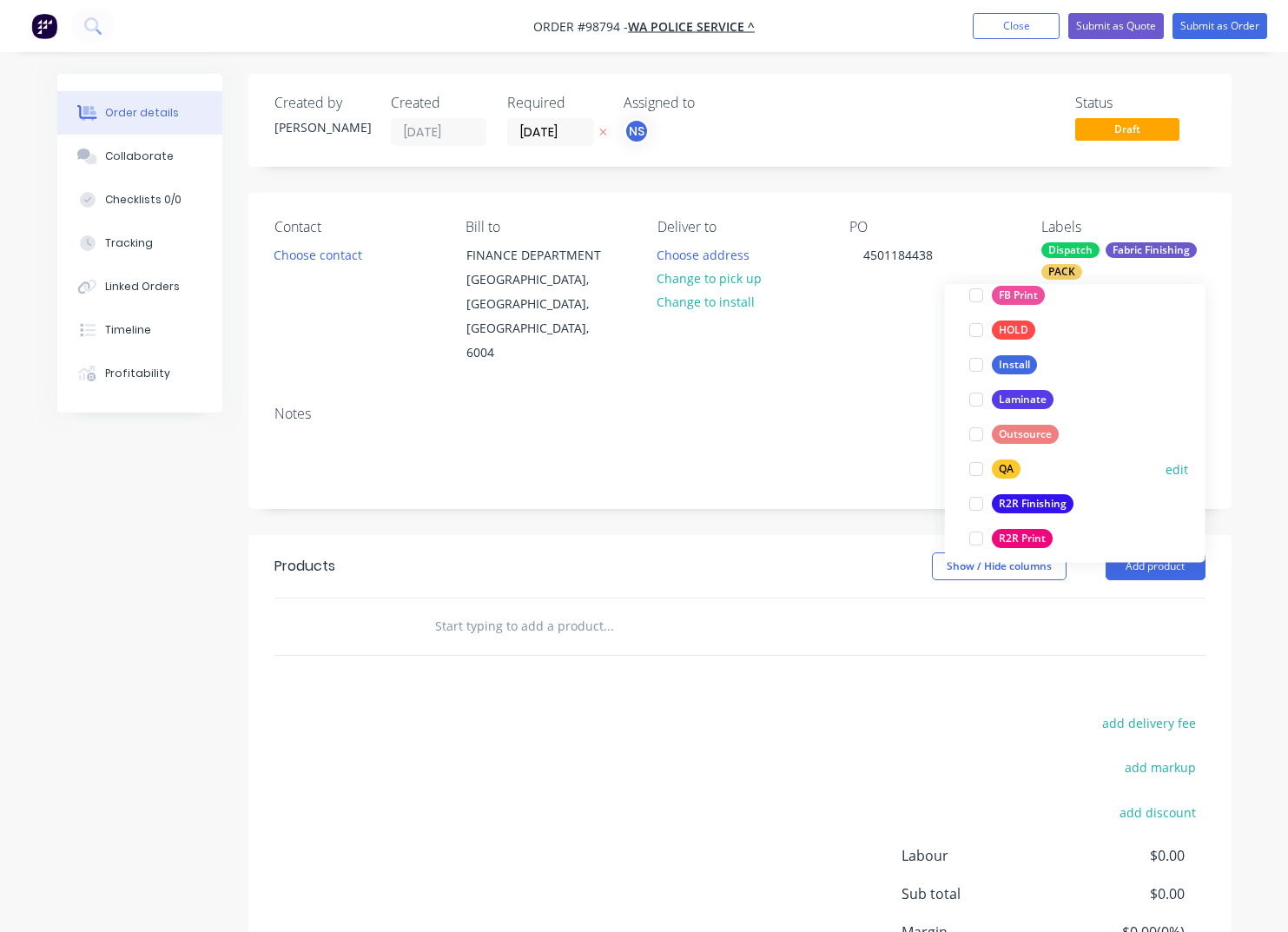
click at [1006, 469] on div "QA" at bounding box center [1006, 470] width 28 height 19
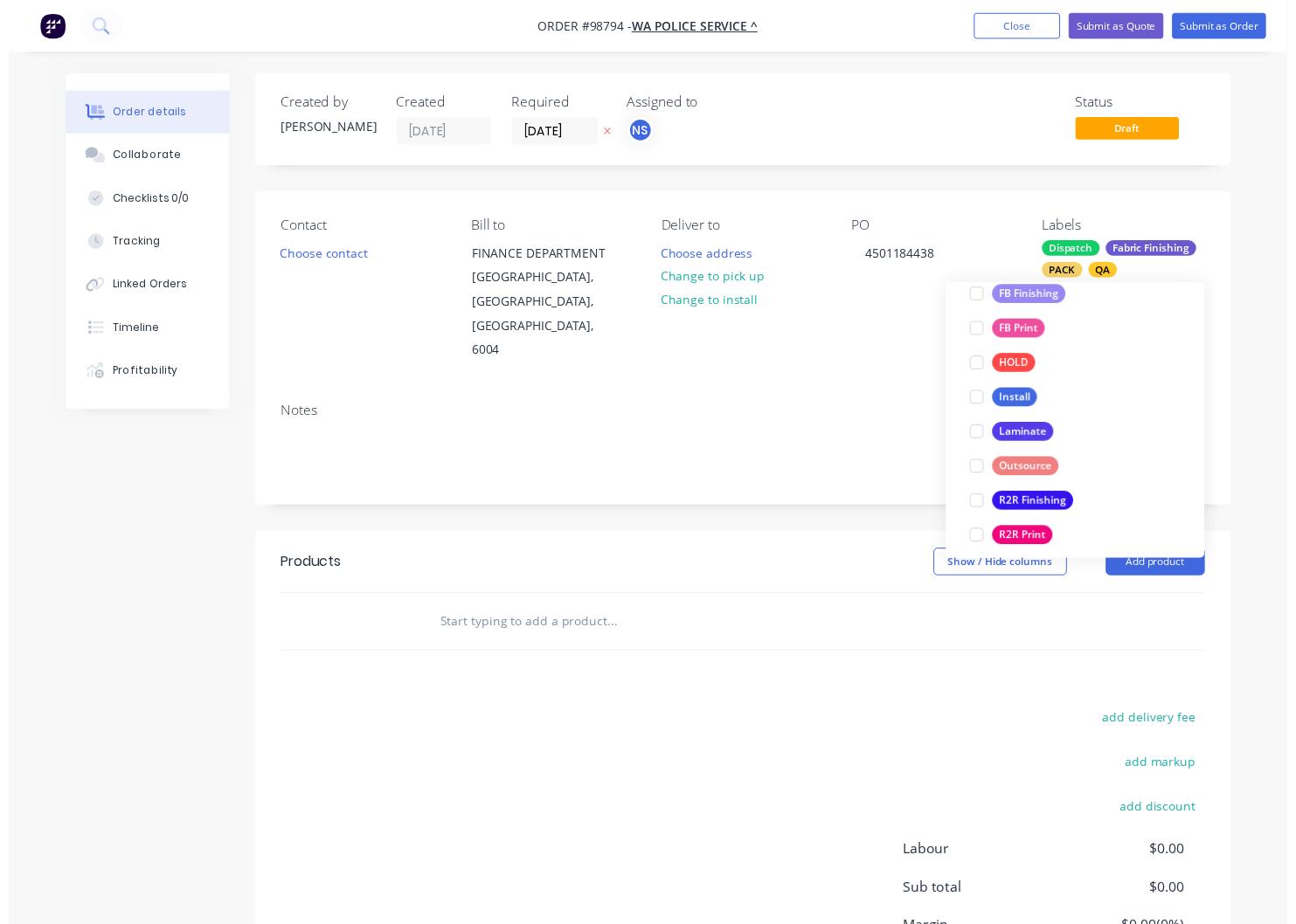
scroll to position [59, 0]
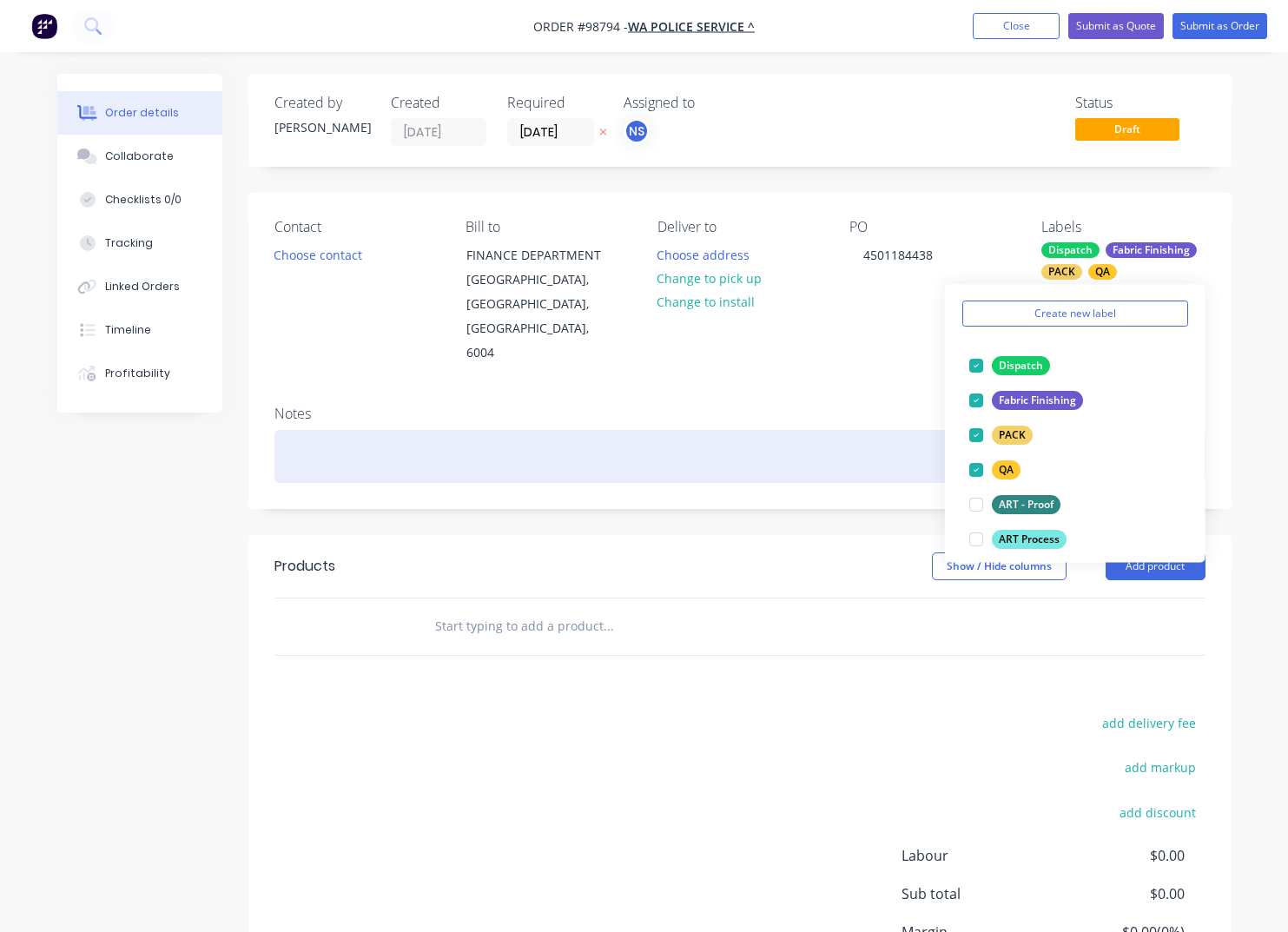
click at [455, 430] on div at bounding box center [740, 456] width 931 height 53
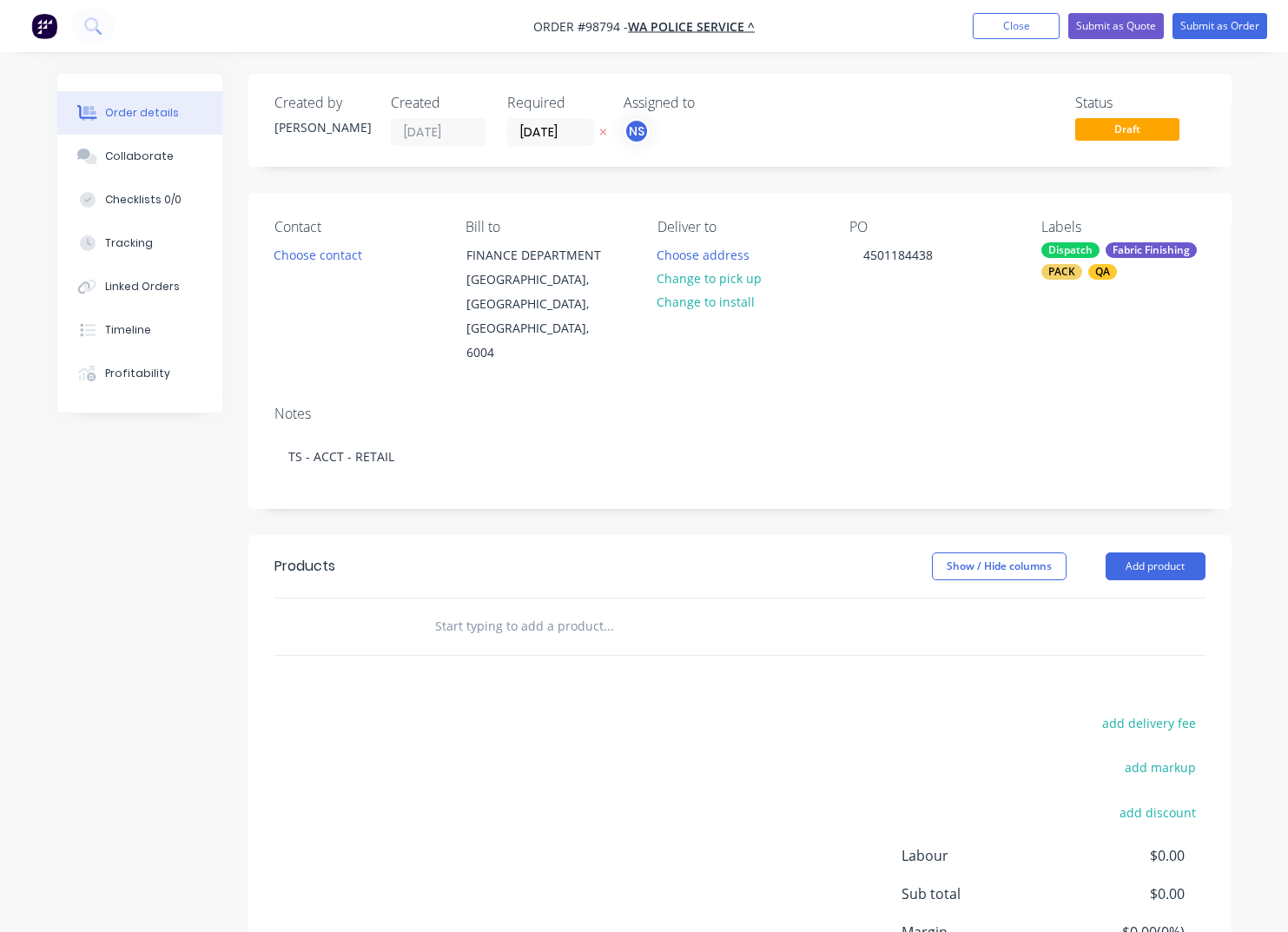
click at [449, 609] on input "text" at bounding box center [608, 625] width 347 height 35
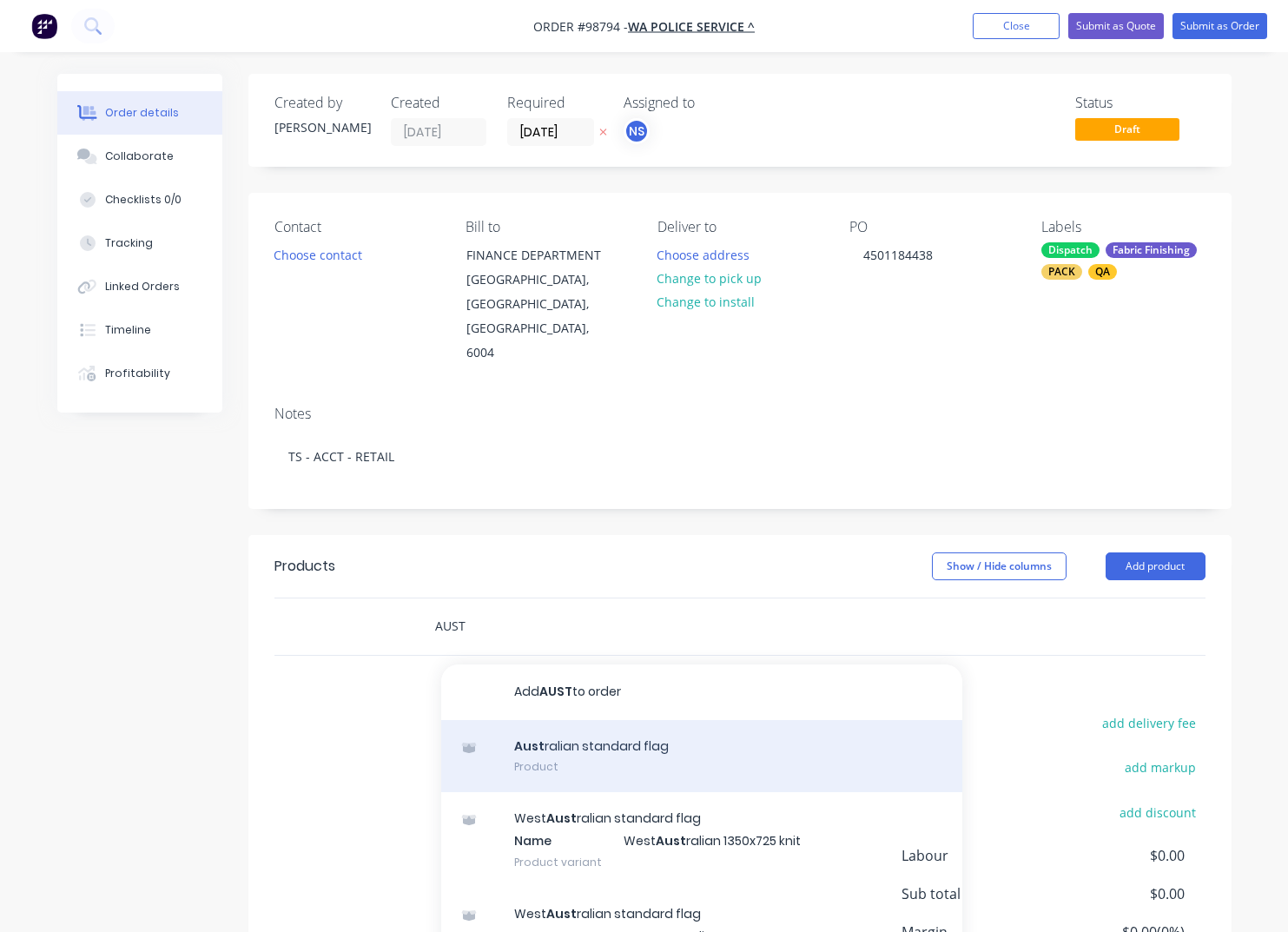
type input "AUST"
click at [572, 720] on div "Aust ralian standard flag Product" at bounding box center [702, 757] width 521 height 73
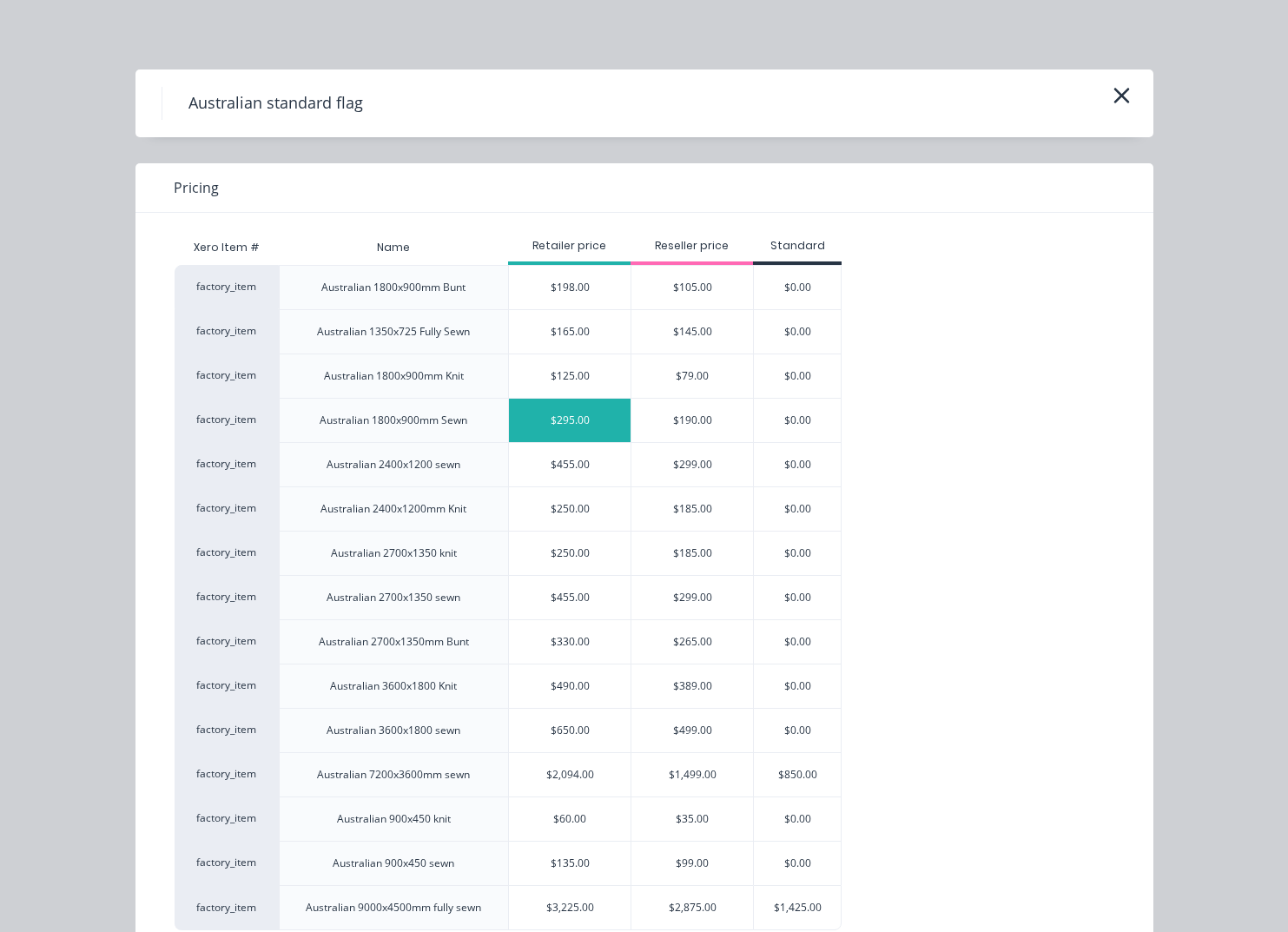
click at [539, 423] on div "$295.00" at bounding box center [570, 420] width 121 height 43
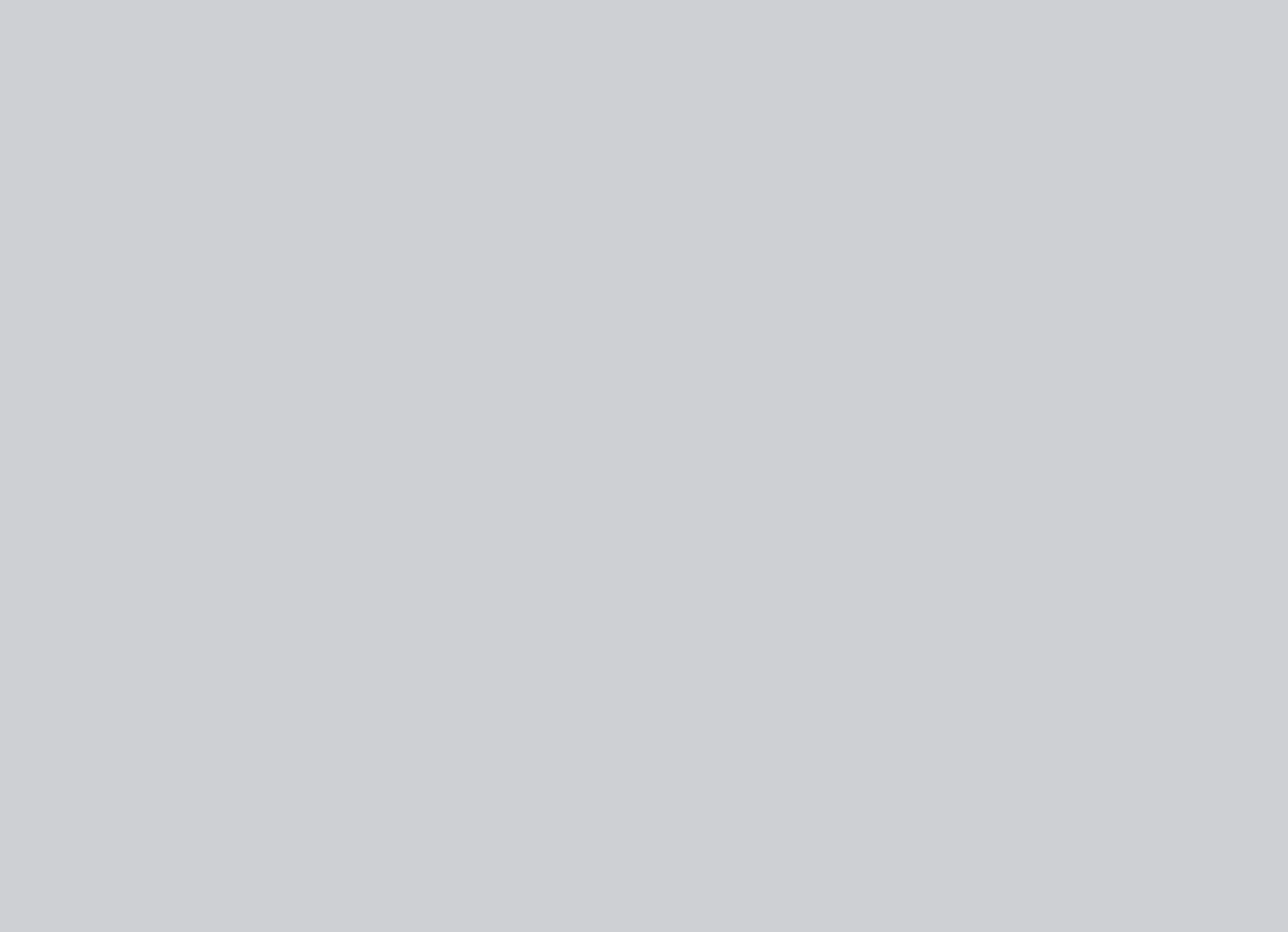
type input "$295.00"
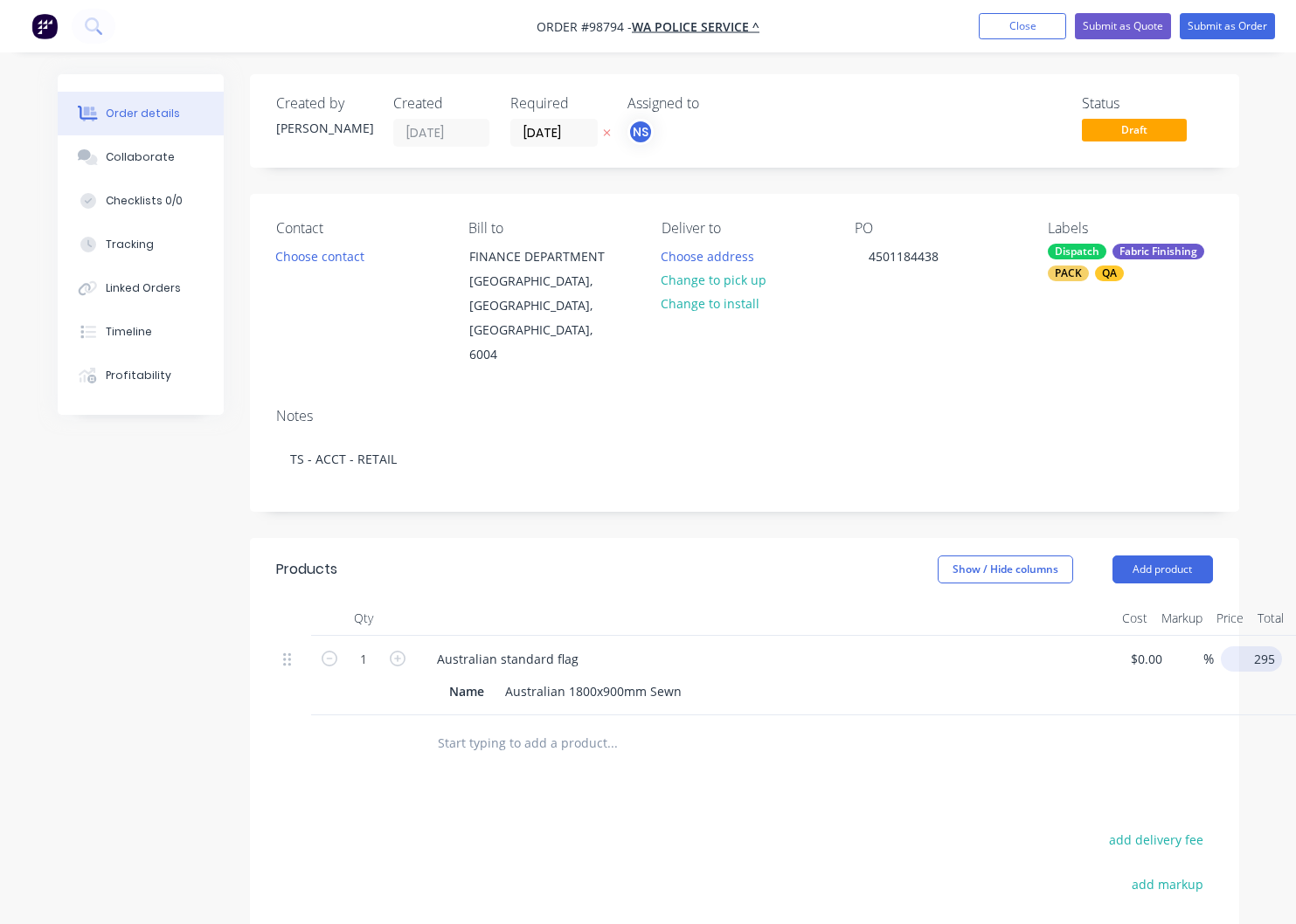
click at [1243, 647] on input "295" at bounding box center [1255, 659] width 54 height 25
type input "$215.02"
drag, startPoint x: 471, startPoint y: 702, endPoint x: 451, endPoint y: 722, distance: 28.3
click at [467, 726] on input "text" at bounding box center [611, 743] width 349 height 35
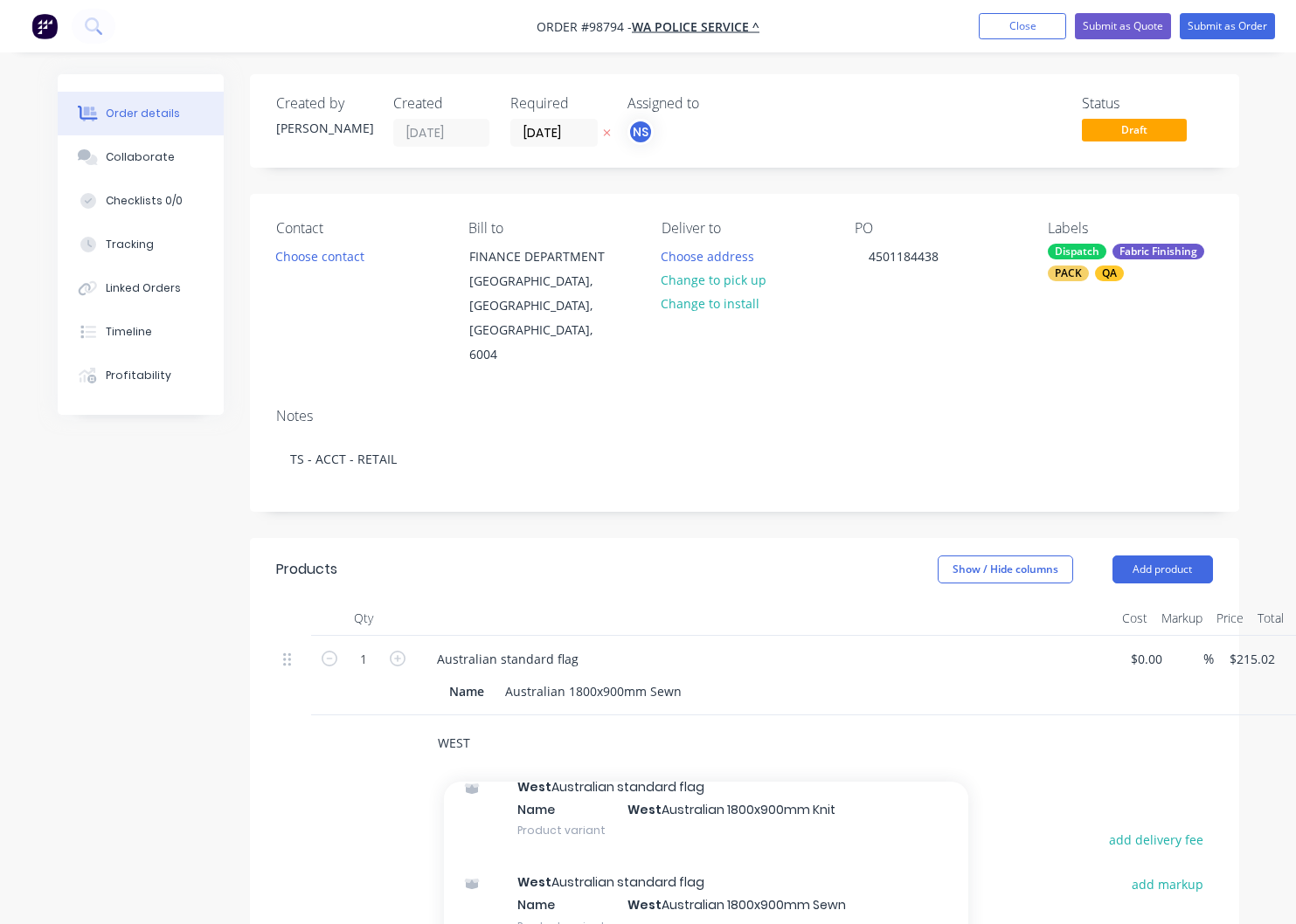
scroll to position [274, 0]
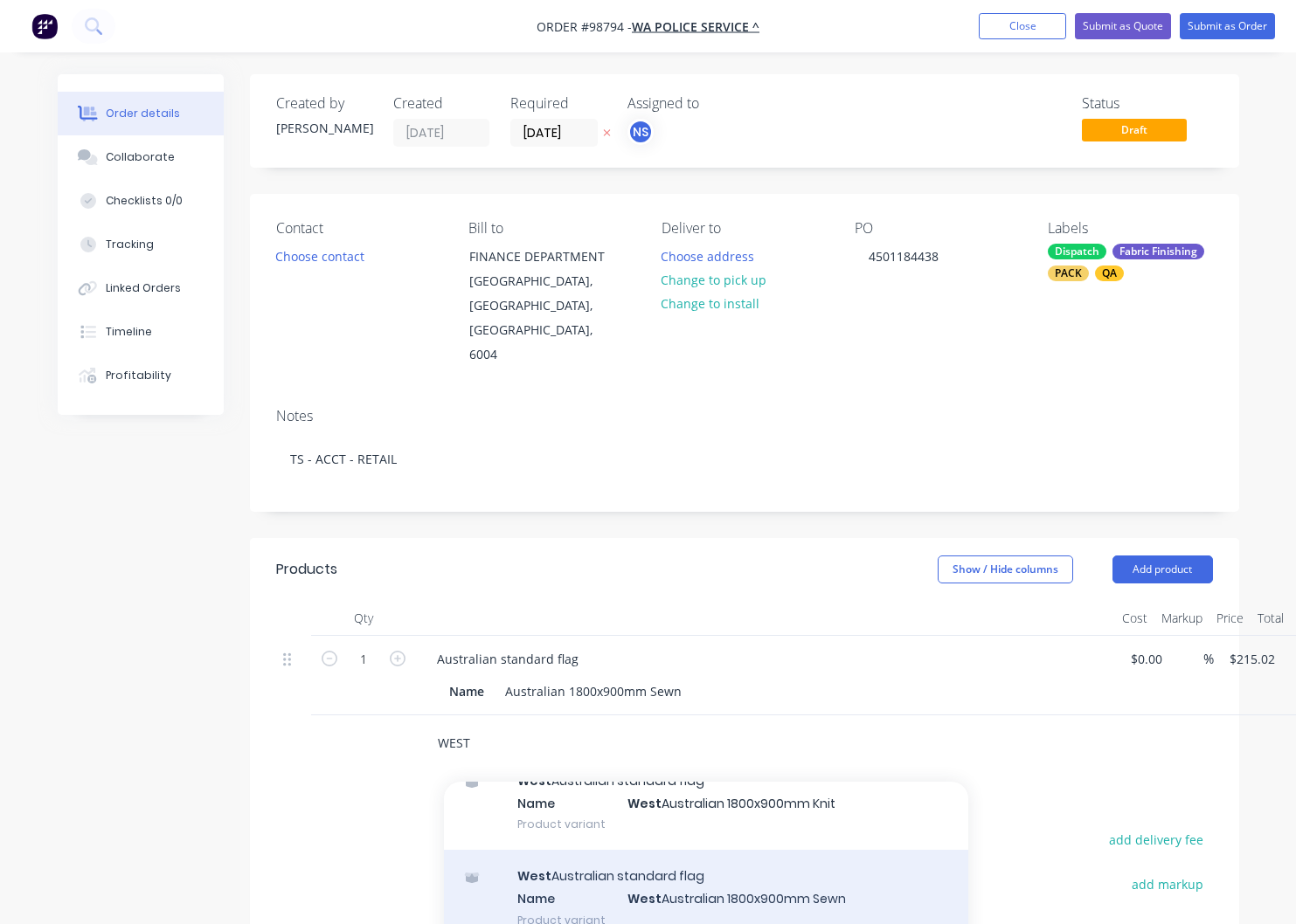
type input "WEST"
click at [607, 850] on div "West Australian standard flag Name West Australian 1800x900mm Sewn Product vari…" at bounding box center [706, 898] width 524 height 96
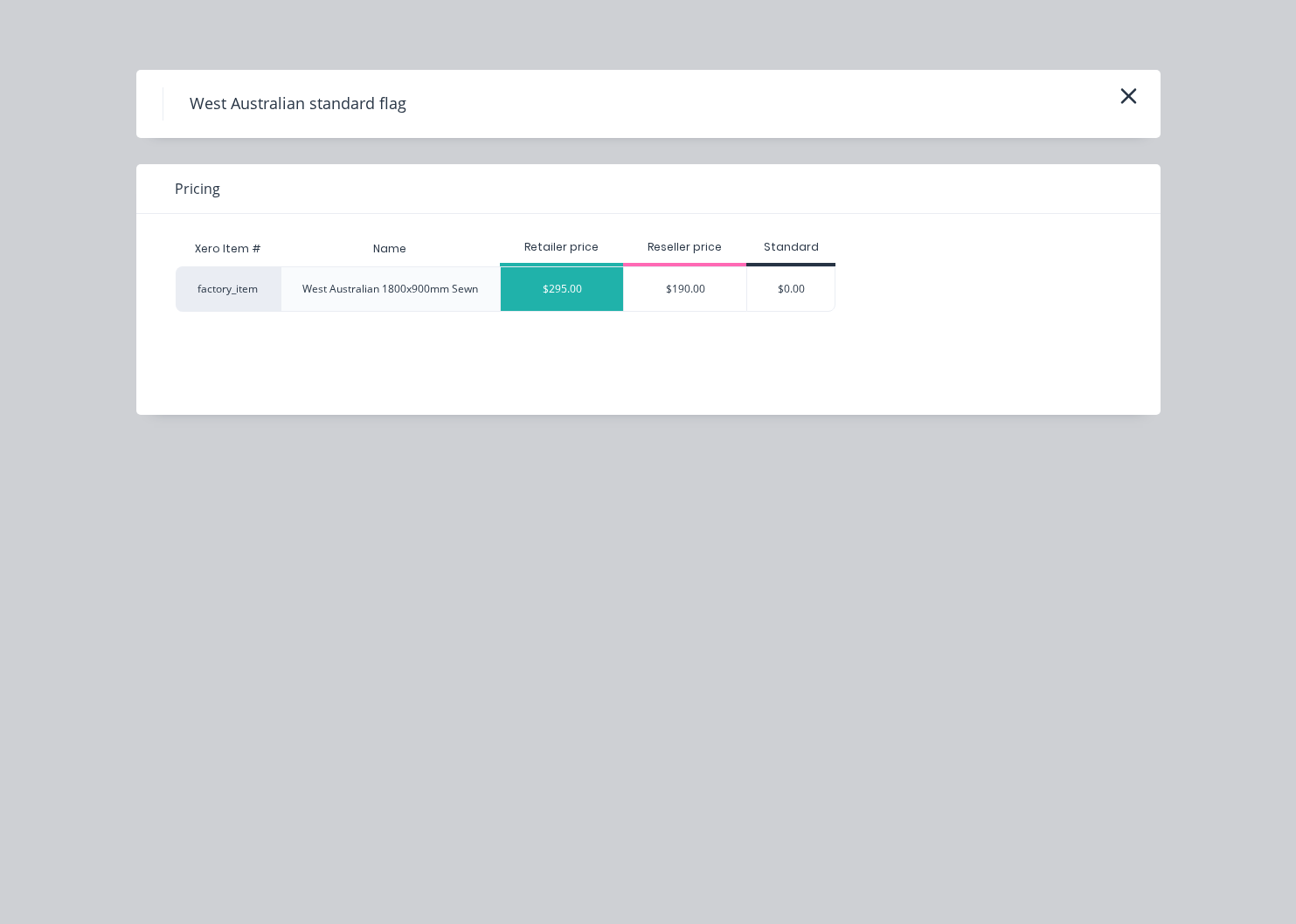
click at [571, 286] on div "$295.00" at bounding box center [562, 289] width 122 height 44
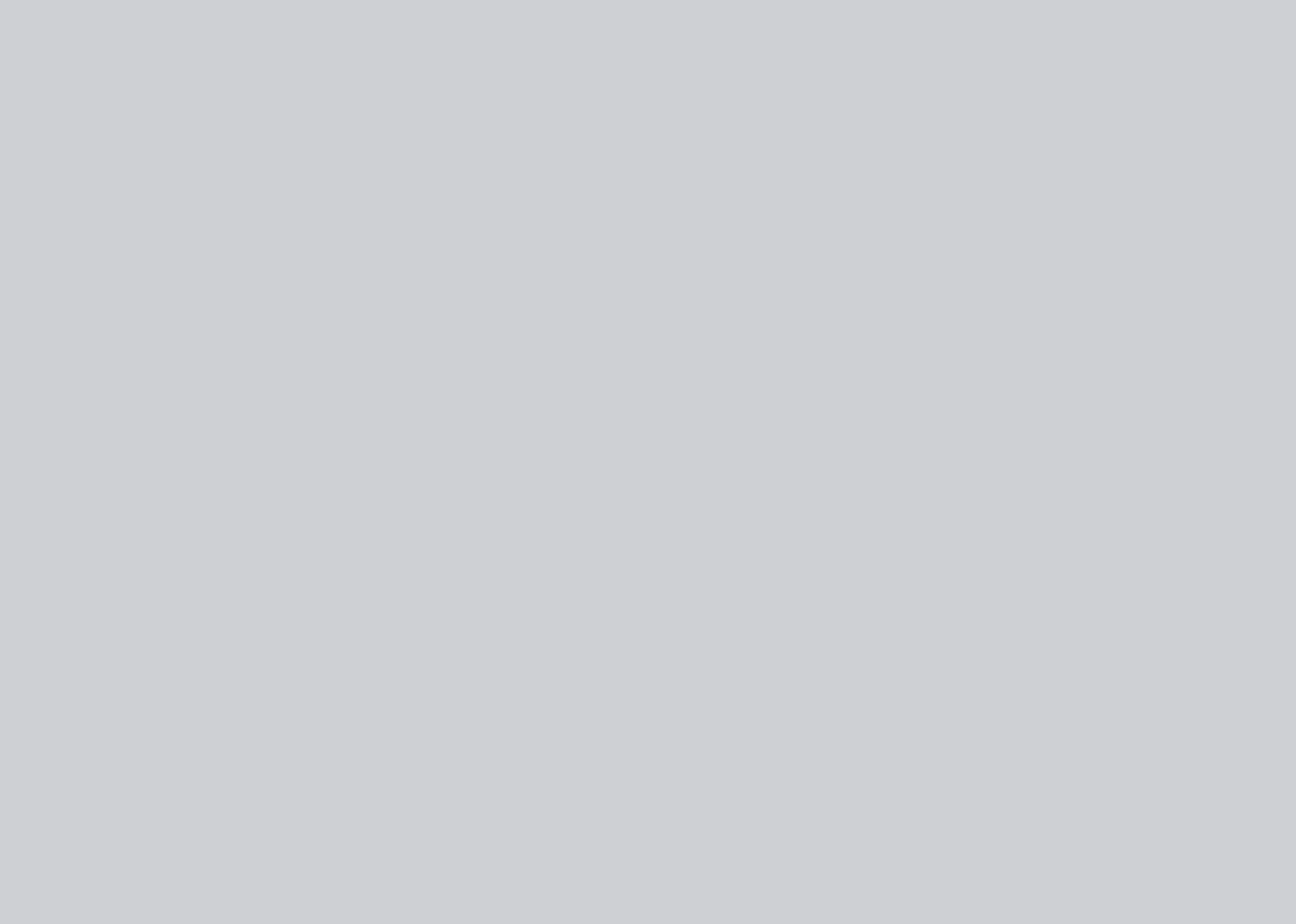
type input "$295.00"
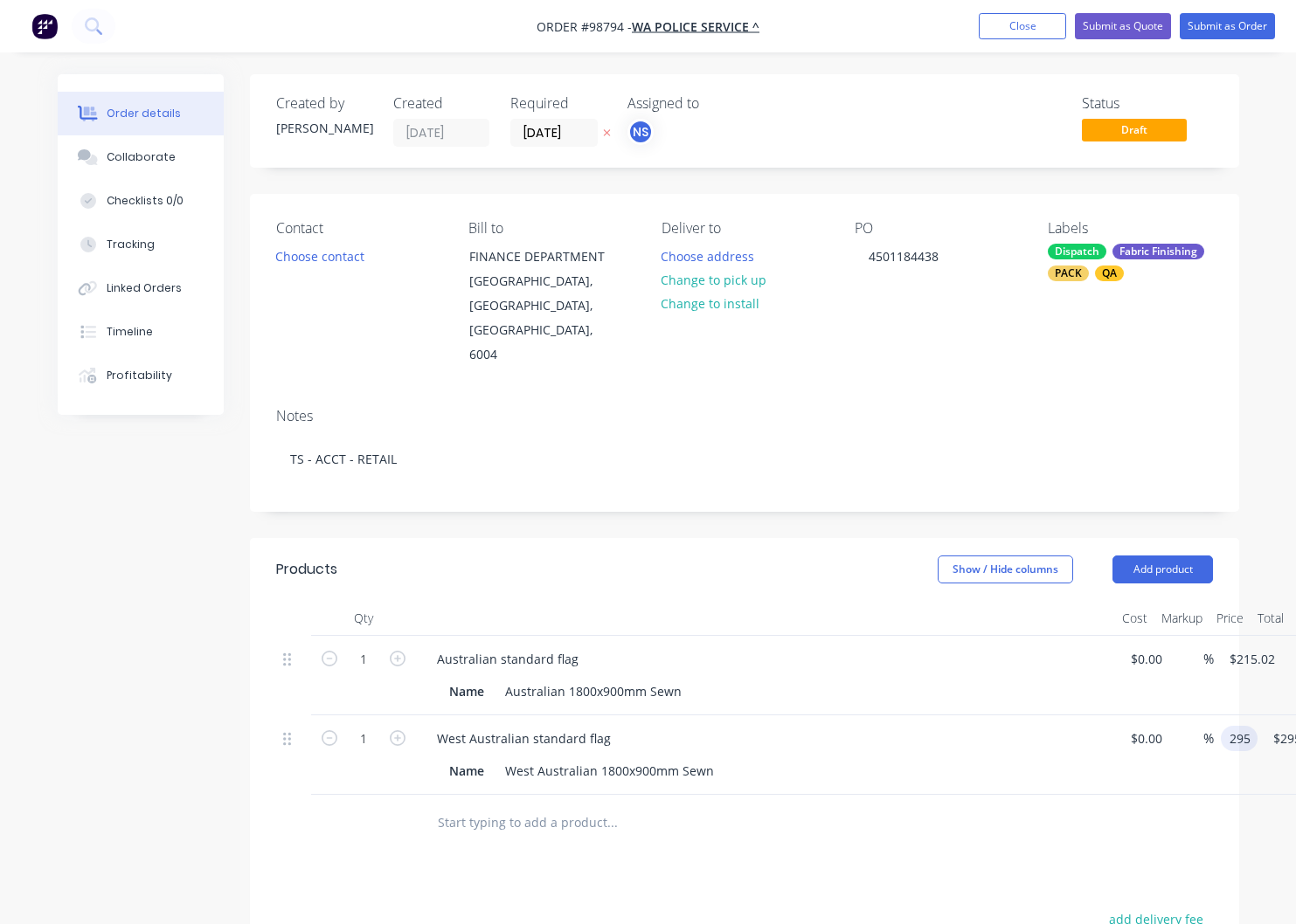
click at [1251, 726] on input "295" at bounding box center [1243, 739] width 29 height 25
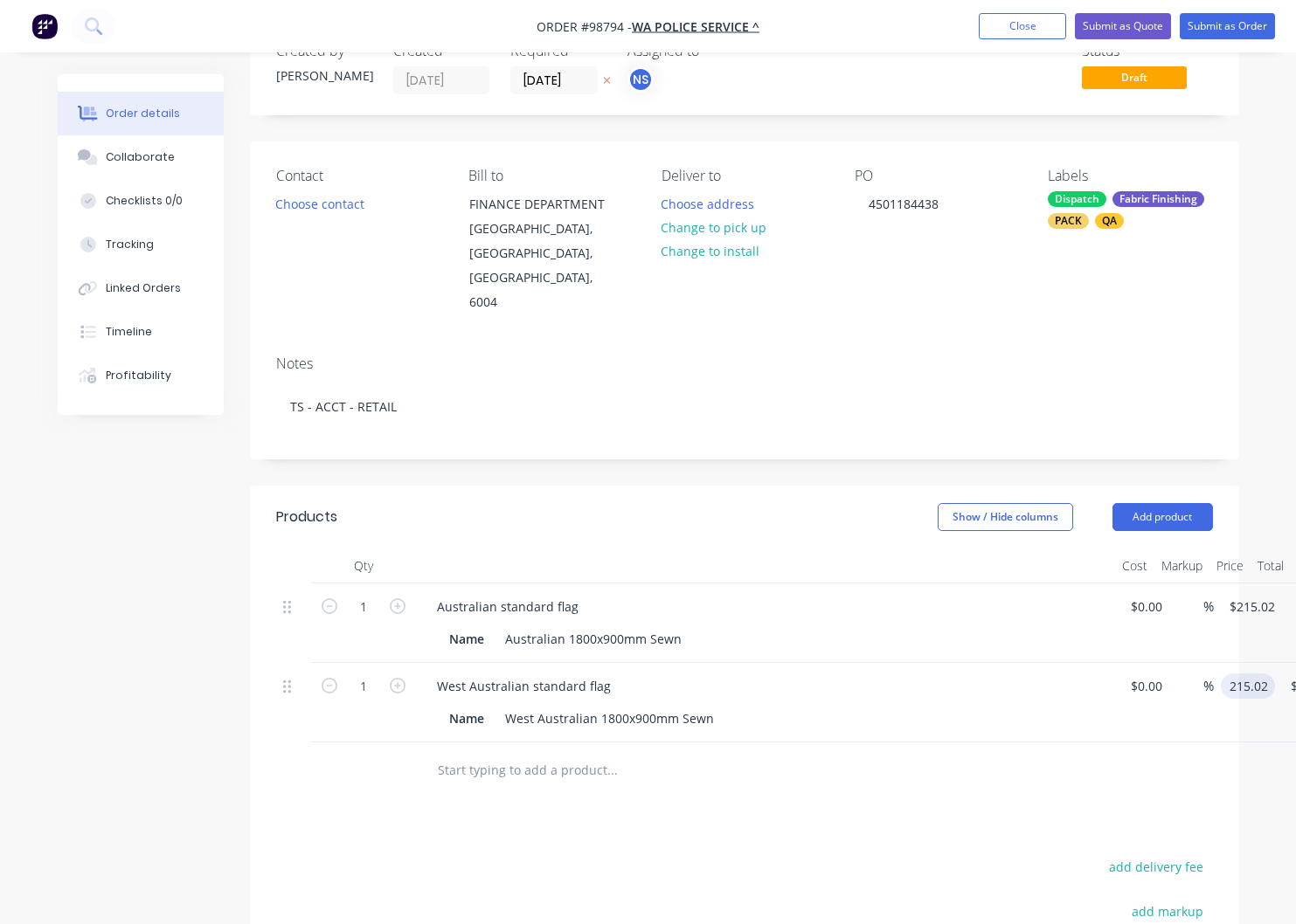
scroll to position [64, 0]
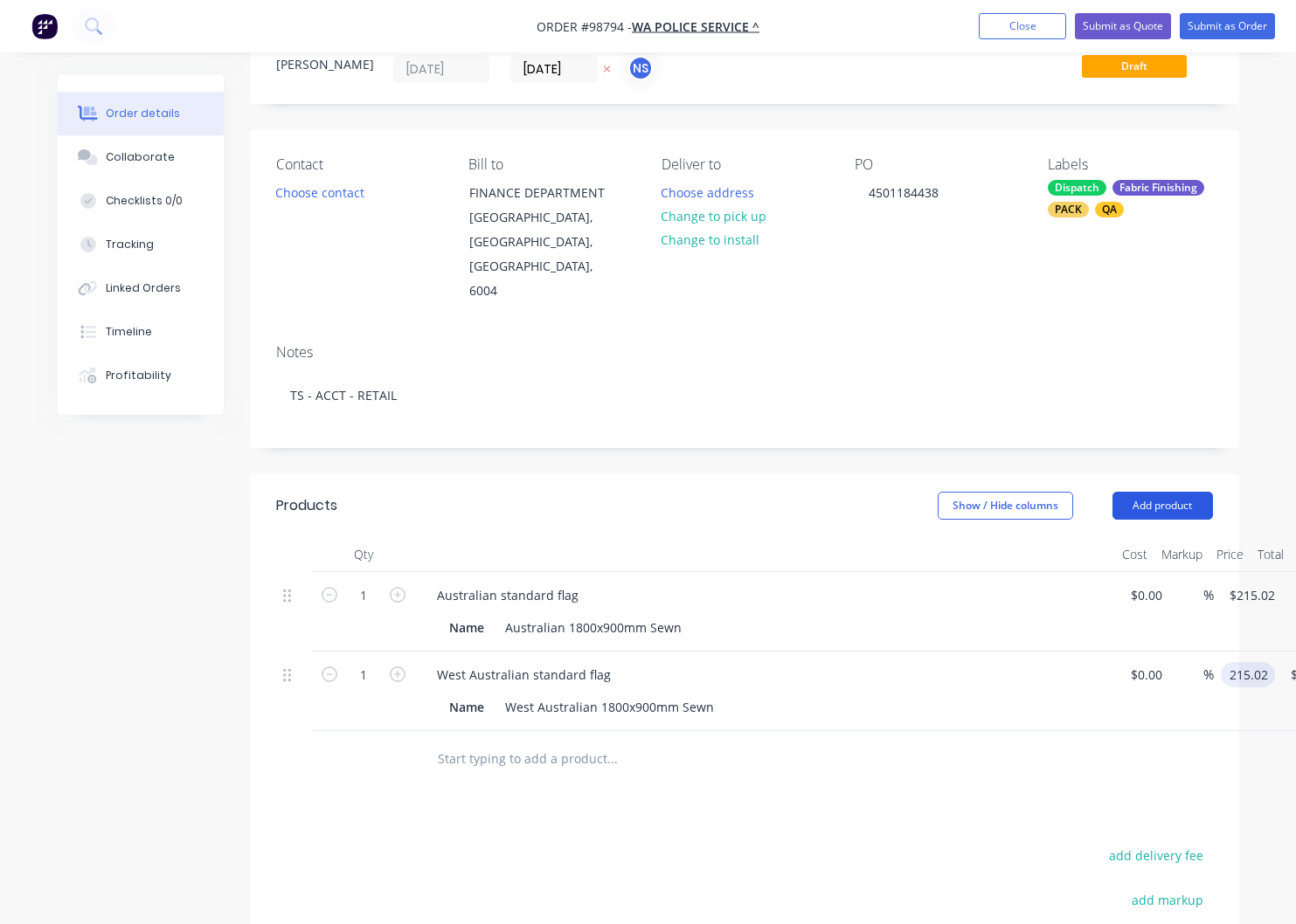
type input "$215.02"
click at [1152, 492] on button "Add product" at bounding box center [1162, 505] width 101 height 28
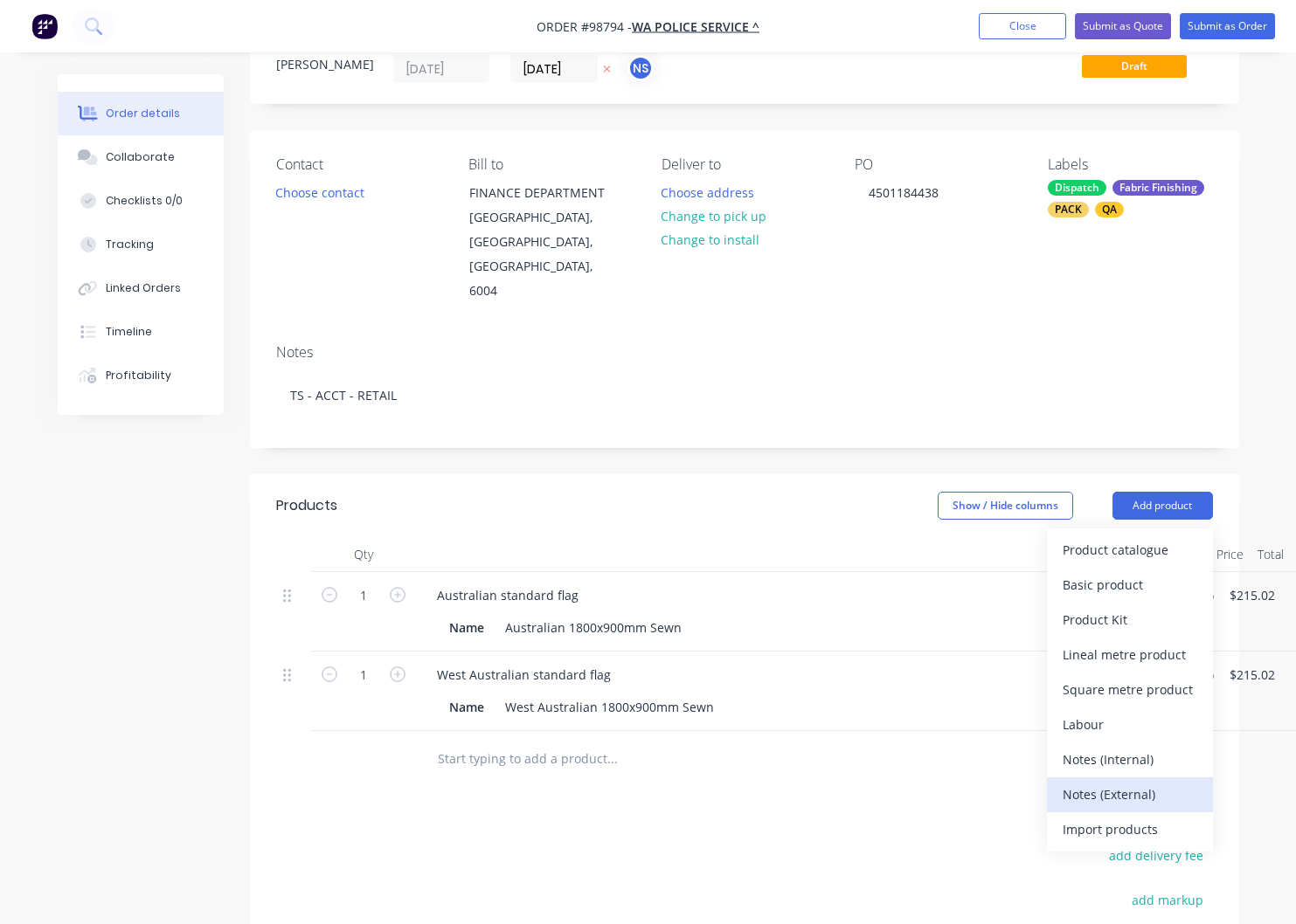
click at [1129, 782] on div "Notes (External)" at bounding box center [1129, 795] width 135 height 25
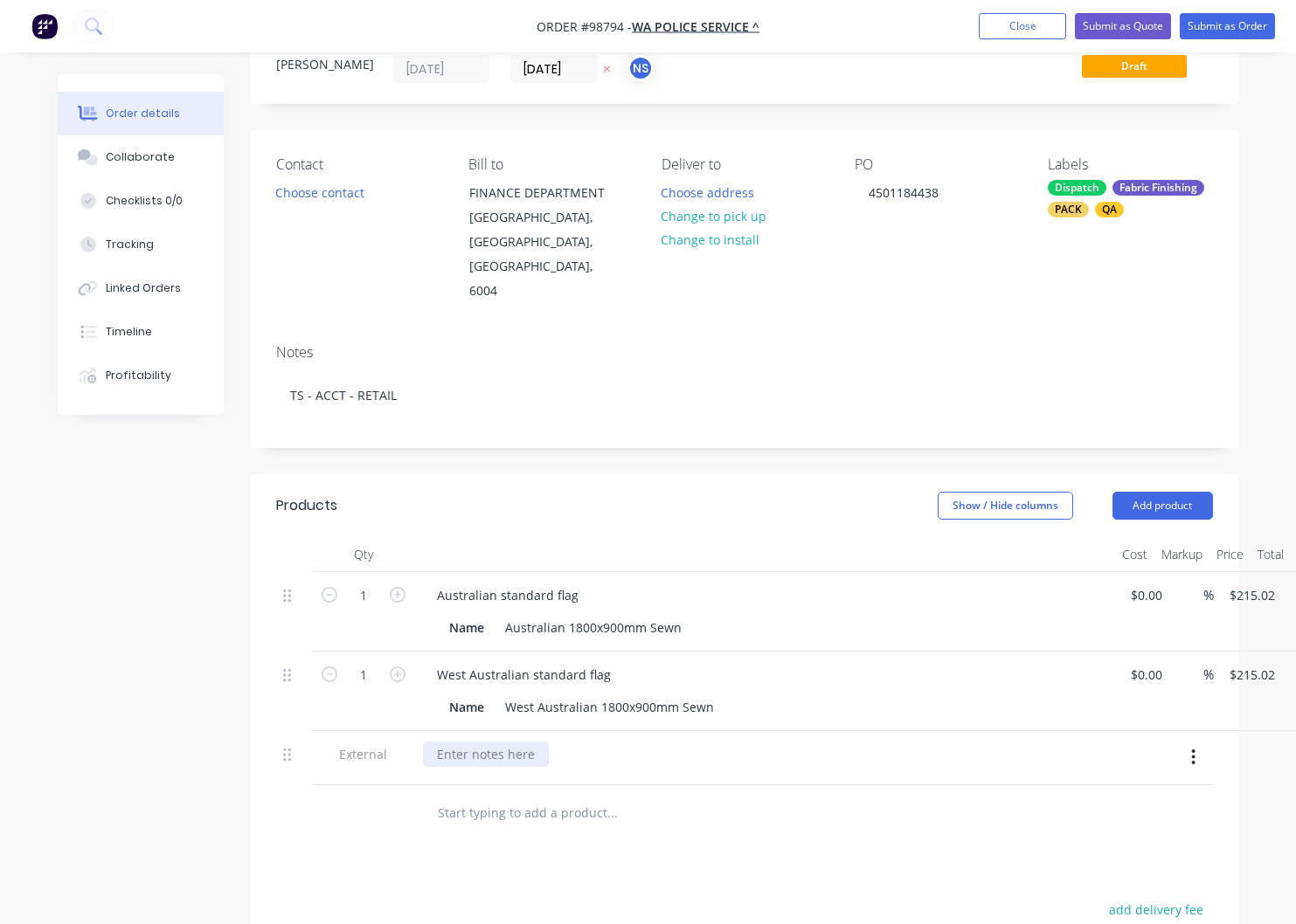
click at [511, 741] on div at bounding box center [486, 754] width 126 height 25
paste div
drag, startPoint x: 490, startPoint y: 723, endPoint x: 424, endPoint y: 720, distance: 66.1
click at [424, 741] on div "[GEOGRAPHIC_DATA] ADDRESS [STREET_ADDRESS]" at bounding box center [521, 763] width 197 height 44
click at [568, 743] on div "[GEOGRAPHIC_DATA] [STREET_ADDRESS]" at bounding box center [497, 763] width 149 height 44
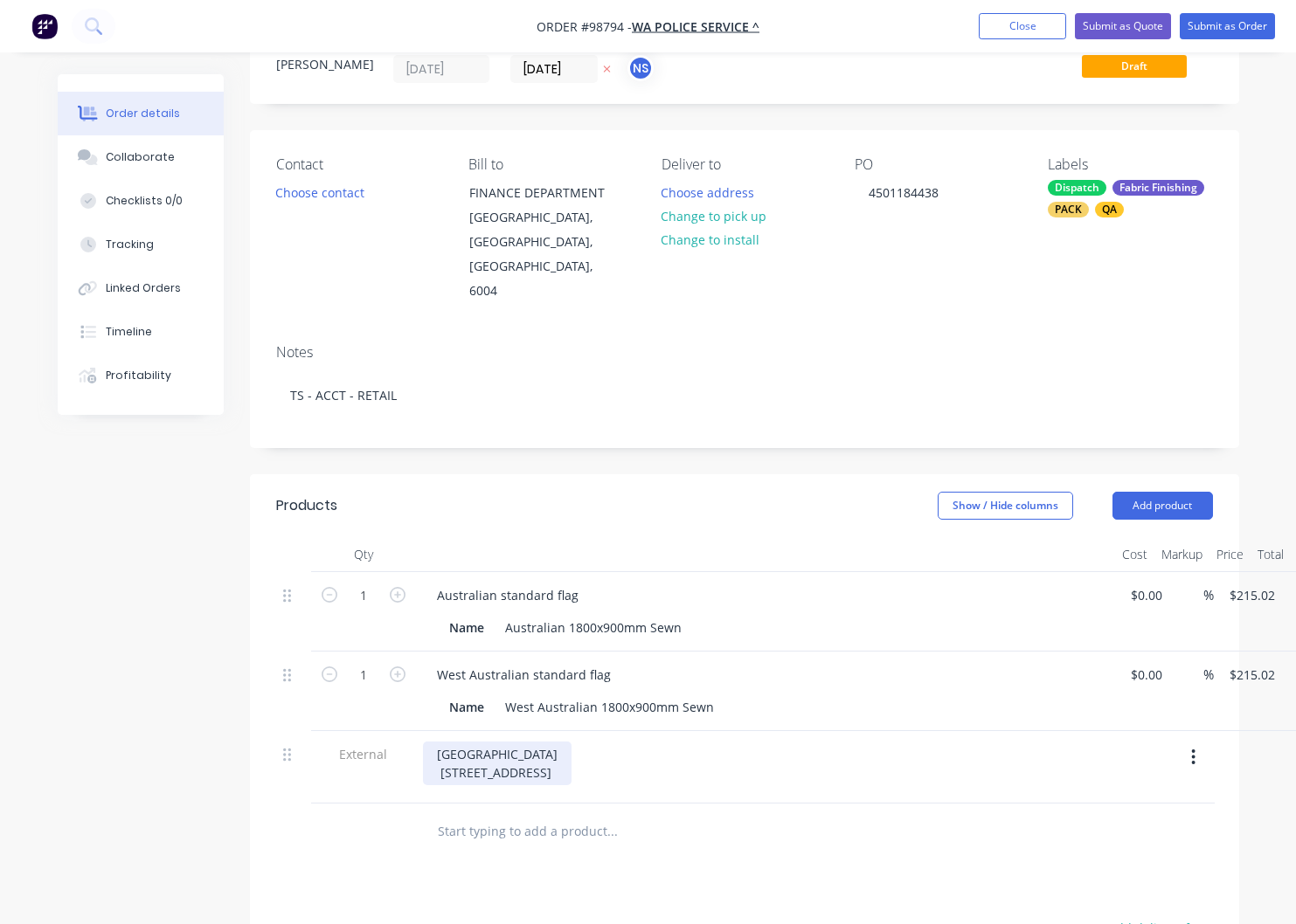
click at [562, 743] on div "[GEOGRAPHIC_DATA] [STREET_ADDRESS]" at bounding box center [497, 763] width 149 height 44
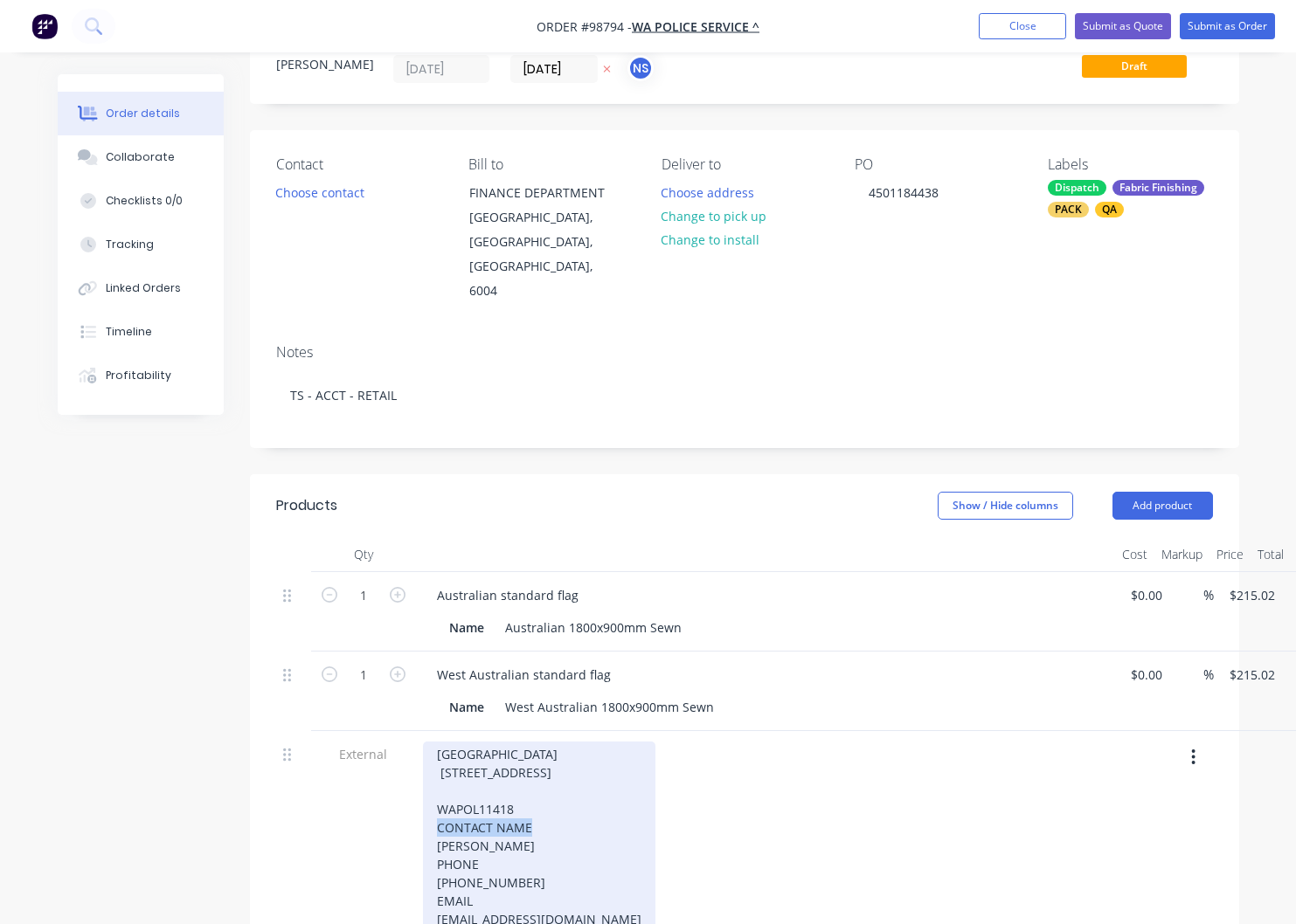
drag, startPoint x: 481, startPoint y: 798, endPoint x: 427, endPoint y: 798, distance: 54.0
click at [424, 798] on div "[GEOGRAPHIC_DATA] [STREET_ADDRESS] CONTACT NAME [PERSON_NAME] PHONE [PHONE_NUMB…" at bounding box center [539, 837] width 233 height 191
drag, startPoint x: 481, startPoint y: 814, endPoint x: 414, endPoint y: 813, distance: 67.0
click at [423, 813] on div "[GEOGRAPHIC_DATA] [STREET_ADDRESS] WAPOL11418 [PERSON_NAME] PHONE [PHONE_NUMBER…" at bounding box center [539, 827] width 233 height 172
drag, startPoint x: 477, startPoint y: 830, endPoint x: 395, endPoint y: 827, distance: 82.1
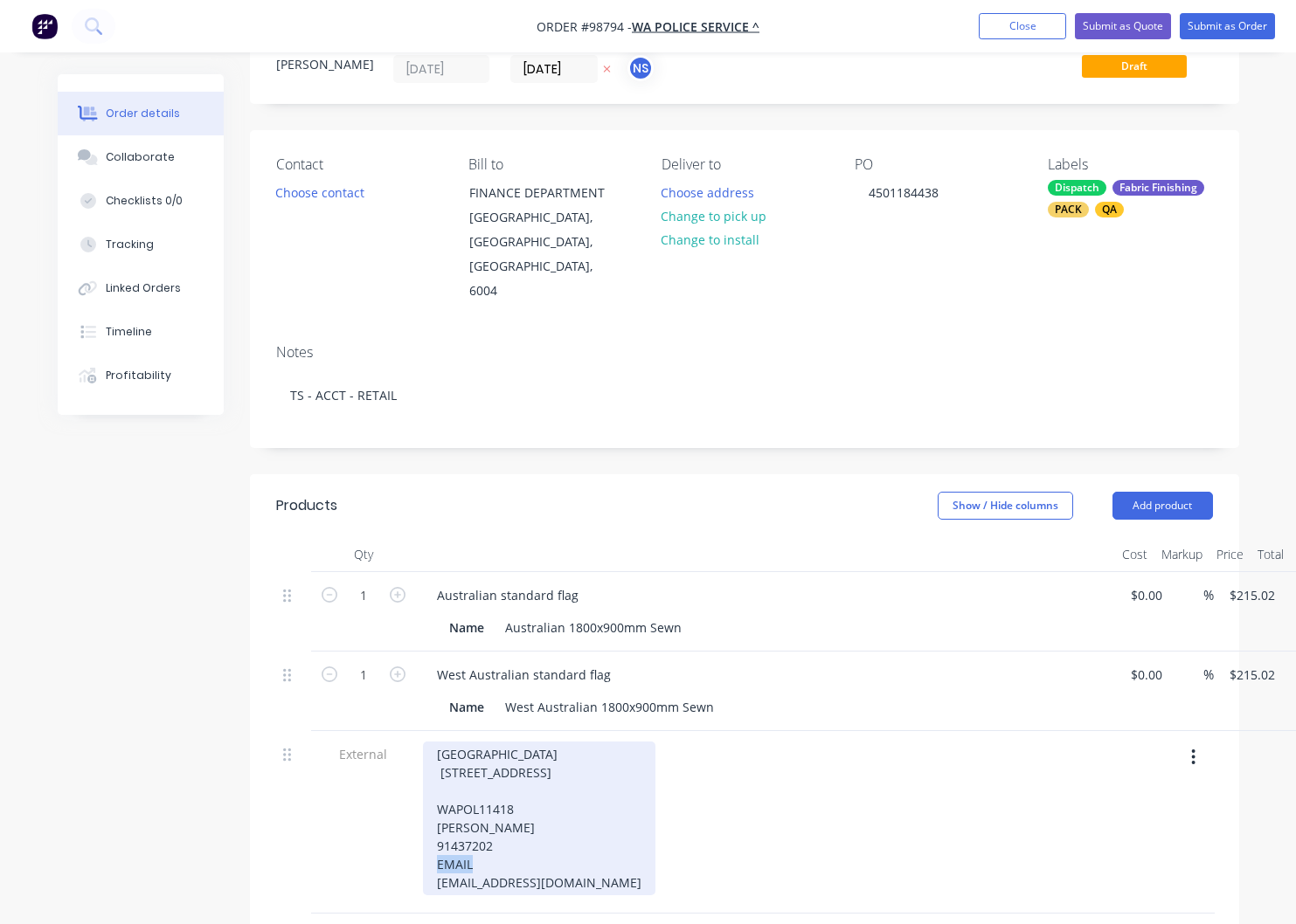
click at [423, 827] on div "[GEOGRAPHIC_DATA] [STREET_ADDRESS] WAPOL11418 [PERSON_NAME] 91437202 EMAIL [EMA…" at bounding box center [539, 818] width 233 height 154
click at [603, 840] on div "[GEOGRAPHIC_DATA] [STREET_ADDRESS] WAPOL11418 [PERSON_NAME] 91437202 [EMAIL_ADD…" at bounding box center [539, 809] width 233 height 135
drag, startPoint x: 603, startPoint y: 837, endPoint x: 418, endPoint y: 688, distance: 237.5
click at [423, 741] on div "[GEOGRAPHIC_DATA] [STREET_ADDRESS] WAPOL11418 [PERSON_NAME] 91437202 [EMAIL_ADD…" at bounding box center [539, 809] width 233 height 135
copy div "[GEOGRAPHIC_DATA] [STREET_ADDRESS] WAPOL11418 [PERSON_NAME] 91437202 [EMAIL_ADD…"
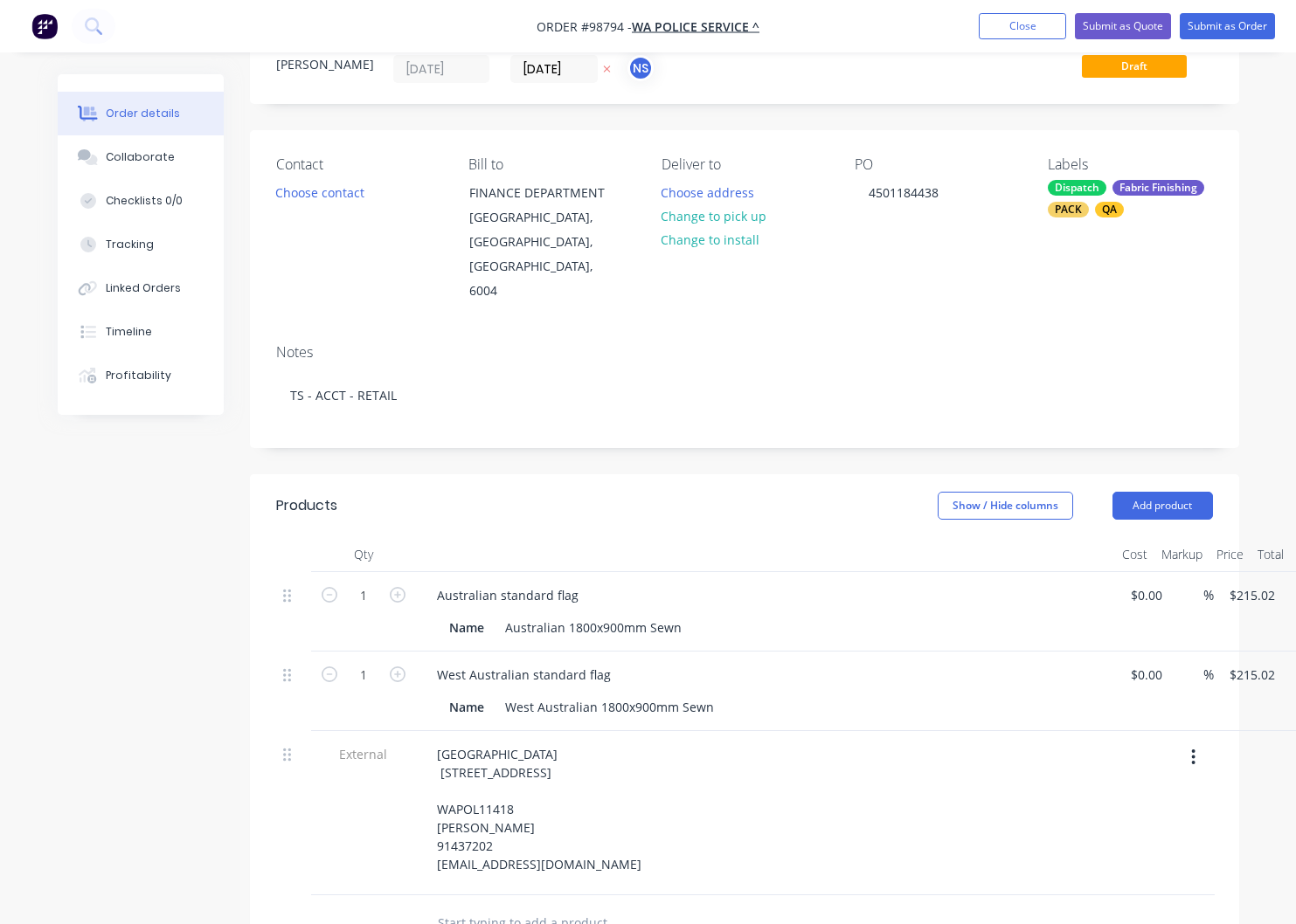
click at [816, 58] on div "Status Draft" at bounding box center [1007, 57] width 411 height 52
click at [1008, 29] on button "Close" at bounding box center [1022, 26] width 87 height 26
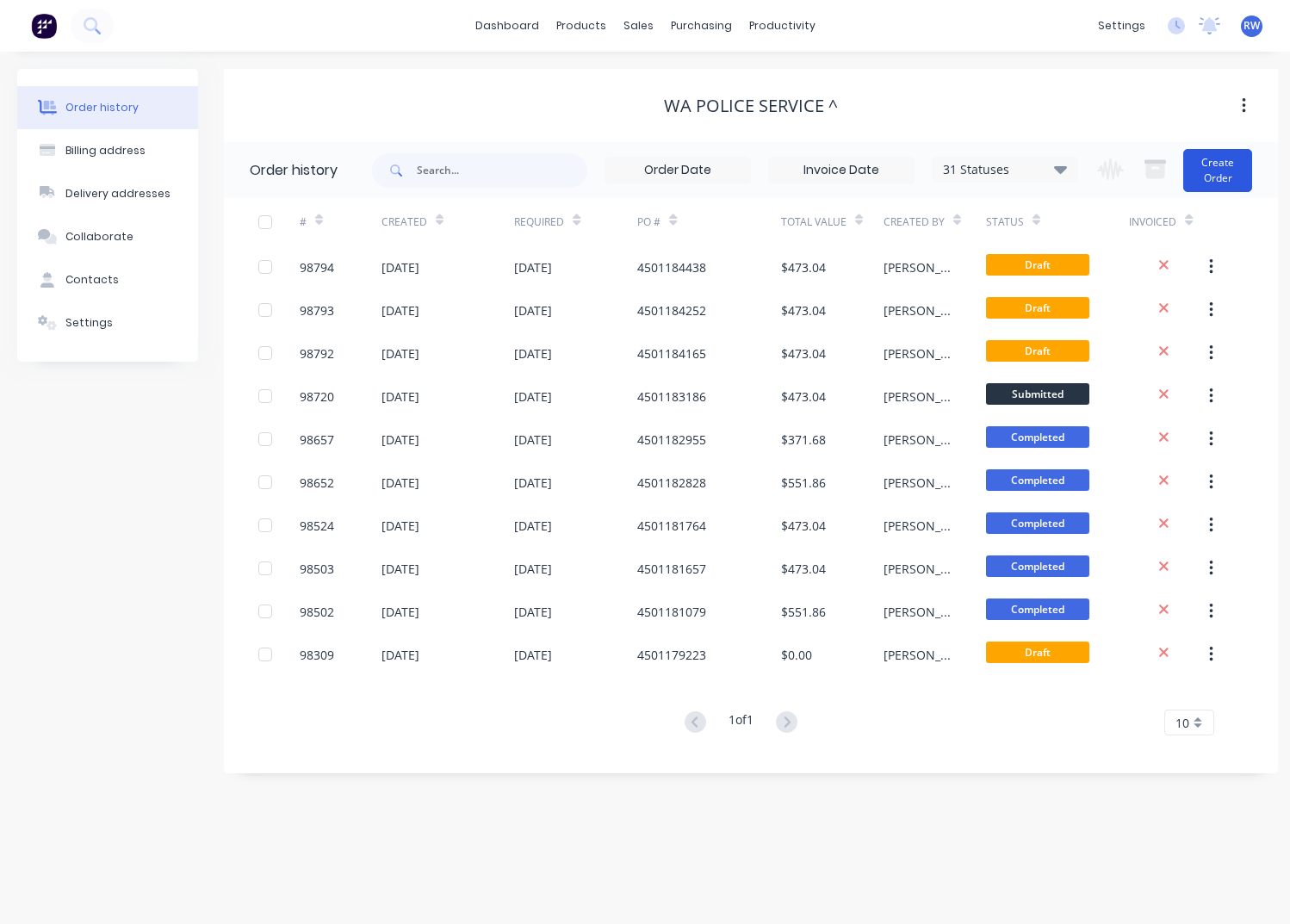
click at [1215, 162] on button "Create Order" at bounding box center [1217, 170] width 68 height 43
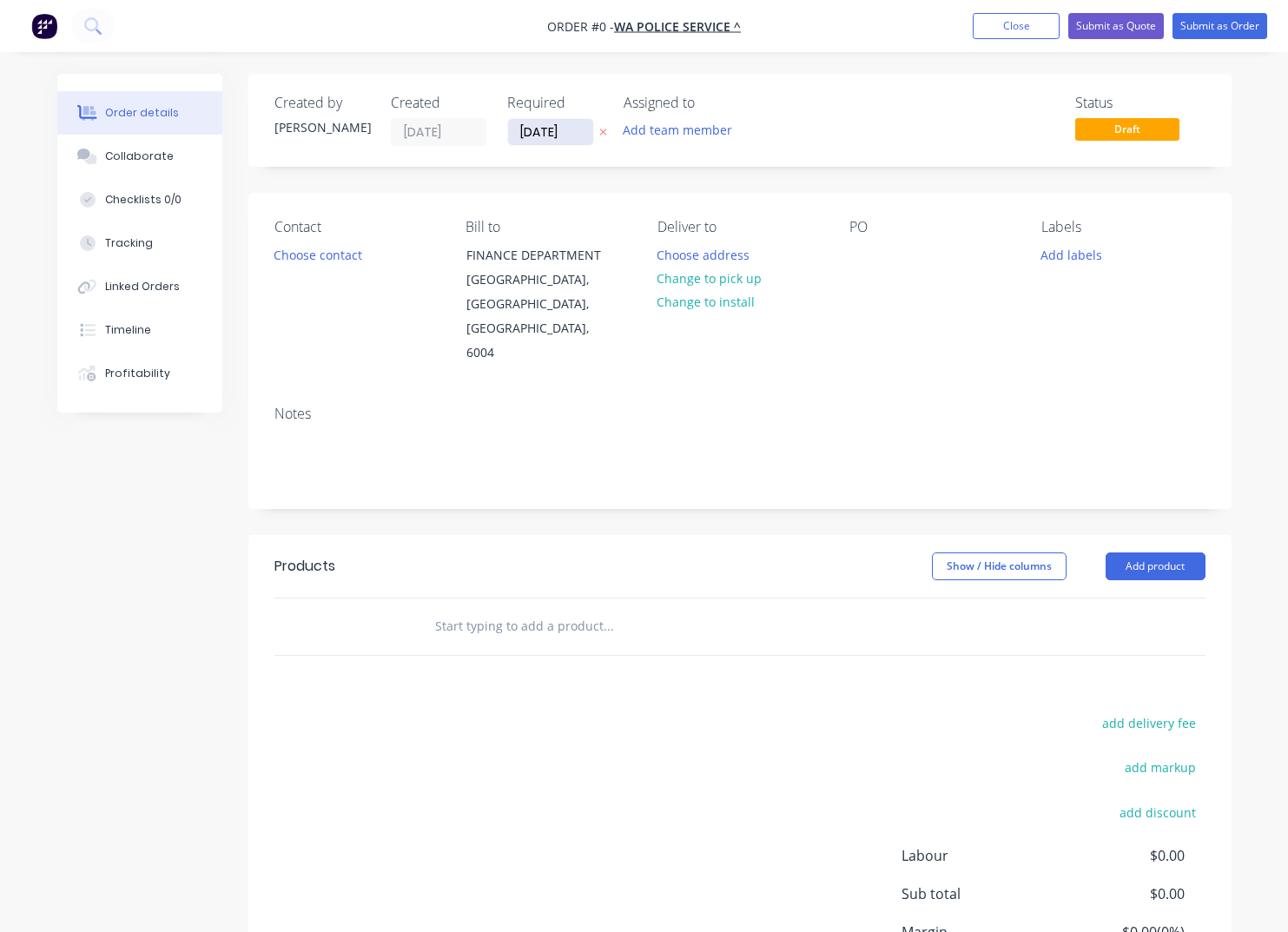
click at [589, 135] on input "[DATE]" at bounding box center [551, 131] width 85 height 26
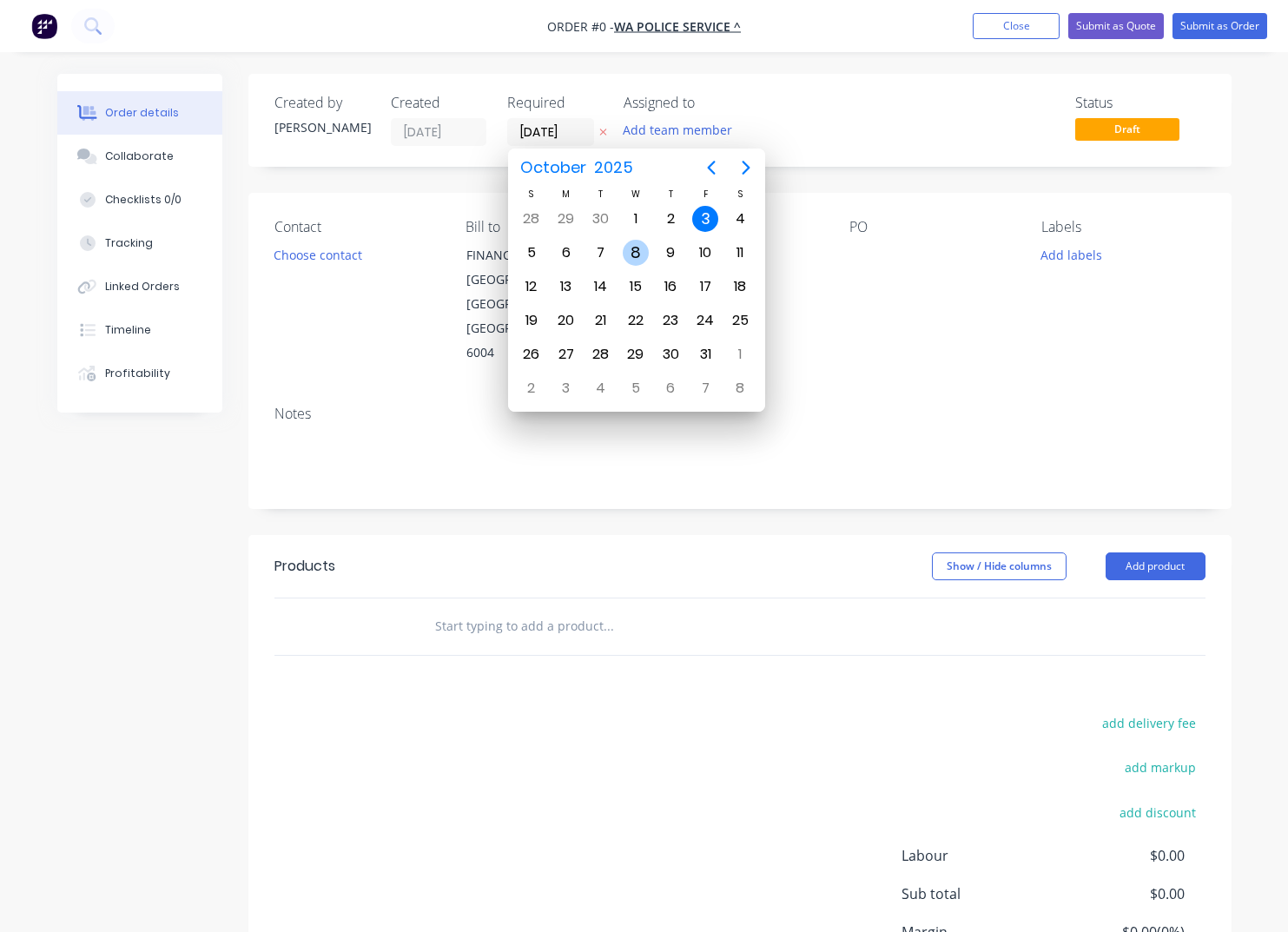
click at [638, 253] on div "8" at bounding box center [635, 252] width 26 height 26
type input "[DATE]"
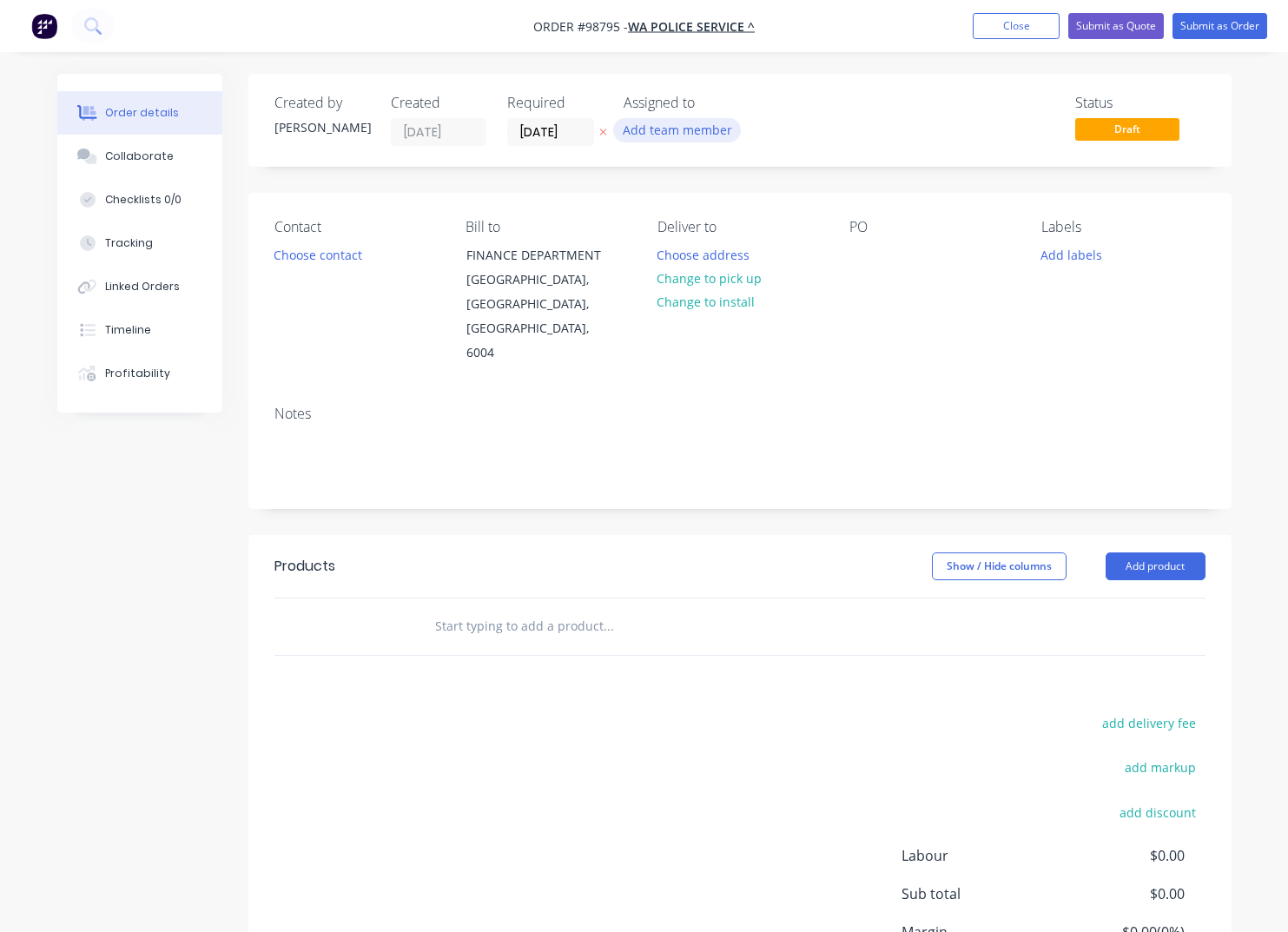
click at [663, 134] on button "Add team member" at bounding box center [677, 129] width 128 height 23
type input "TASH"
click at [699, 237] on button "[PERSON_NAME]" at bounding box center [754, 226] width 260 height 35
drag, startPoint x: 815, startPoint y: 285, endPoint x: 821, endPoint y: 277, distance: 10.0
click at [814, 284] on div "Deliver to Choose address Change to pick up Change to install" at bounding box center [739, 292] width 164 height 147
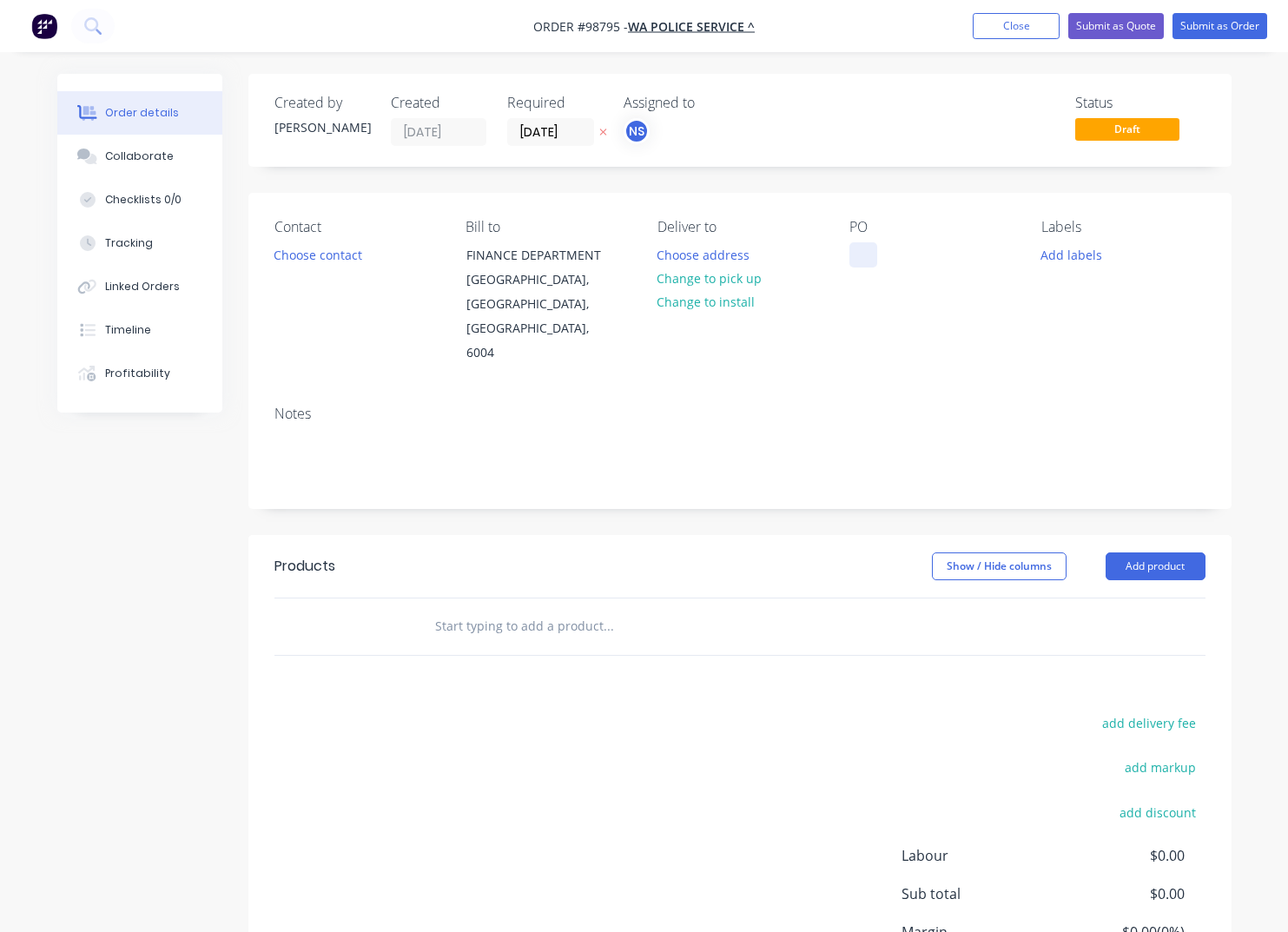
drag, startPoint x: 847, startPoint y: 255, endPoint x: 861, endPoint y: 264, distance: 16.6
click at [847, 255] on div "Contact Choose contact [PERSON_NAME] to FINANCE DEPARTMENT [GEOGRAPHIC_DATA], […" at bounding box center [740, 292] width 983 height 199
drag, startPoint x: 860, startPoint y: 258, endPoint x: 866, endPoint y: 266, distance: 10.0
click at [860, 258] on div at bounding box center [863, 255] width 27 height 25
click at [1067, 257] on button "Add labels" at bounding box center [1072, 254] width 80 height 23
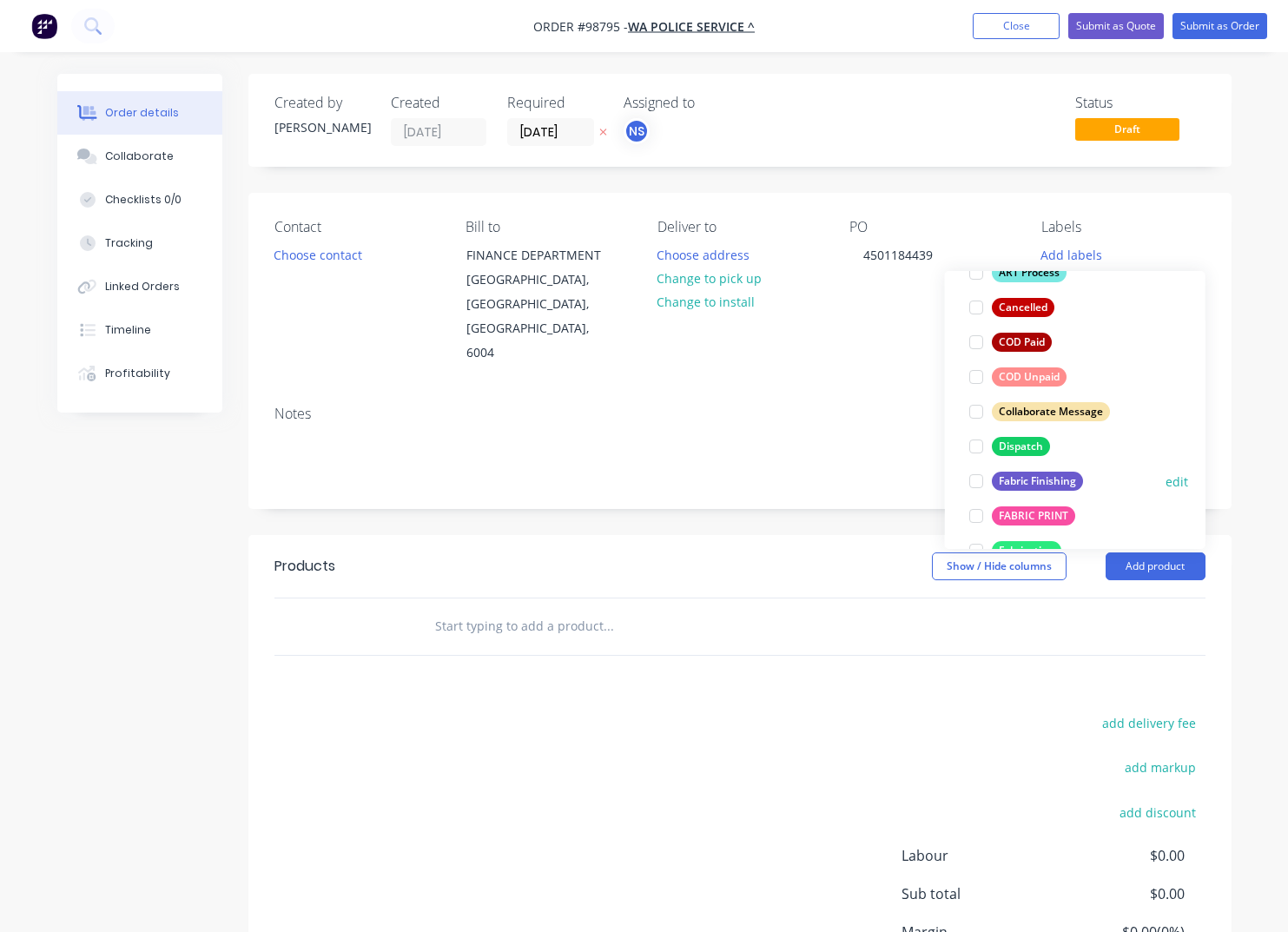
scroll to position [174, 0]
click at [1049, 478] on div "Fabric Finishing" at bounding box center [1037, 479] width 91 height 19
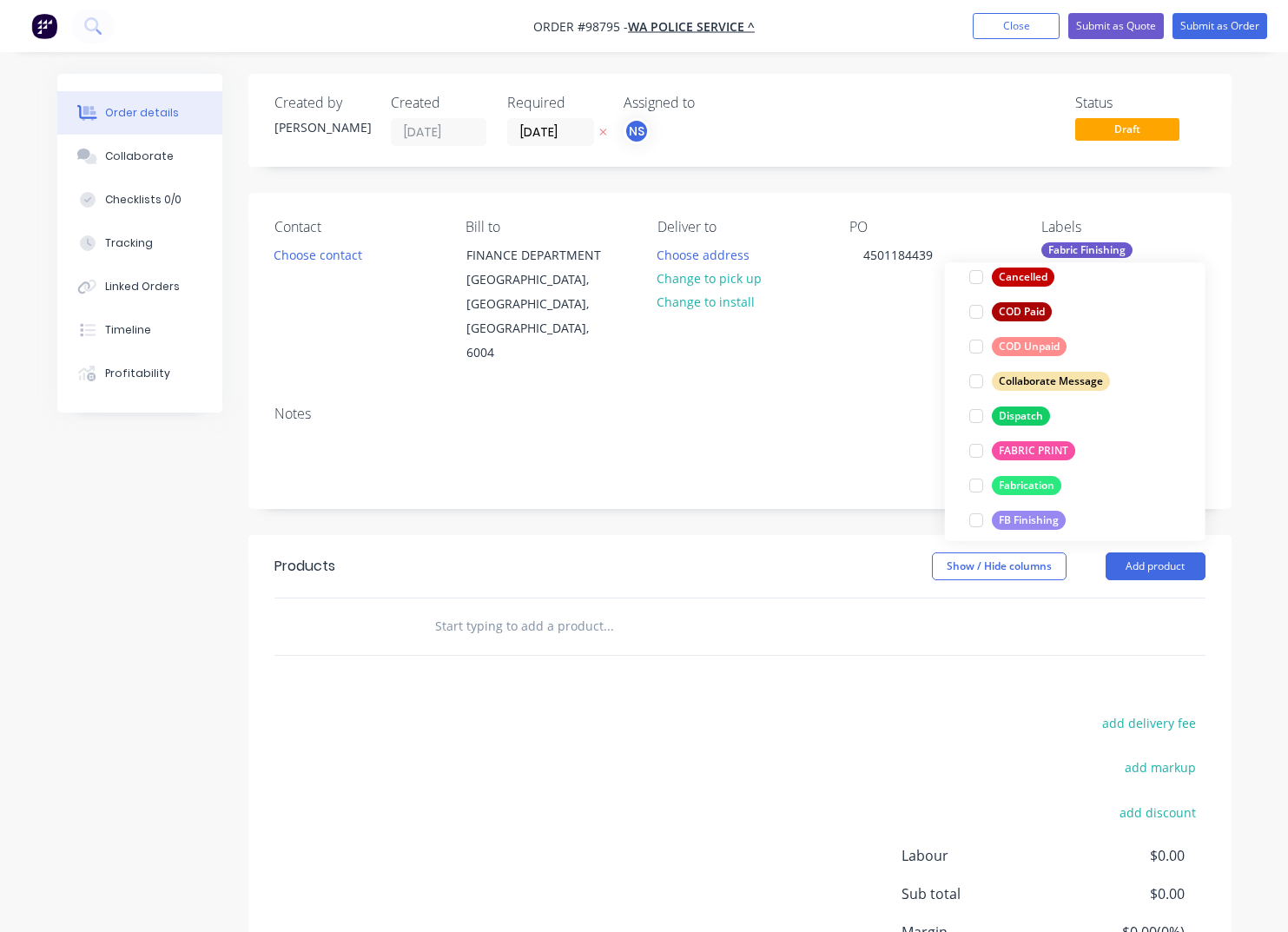
scroll to position [237, 0]
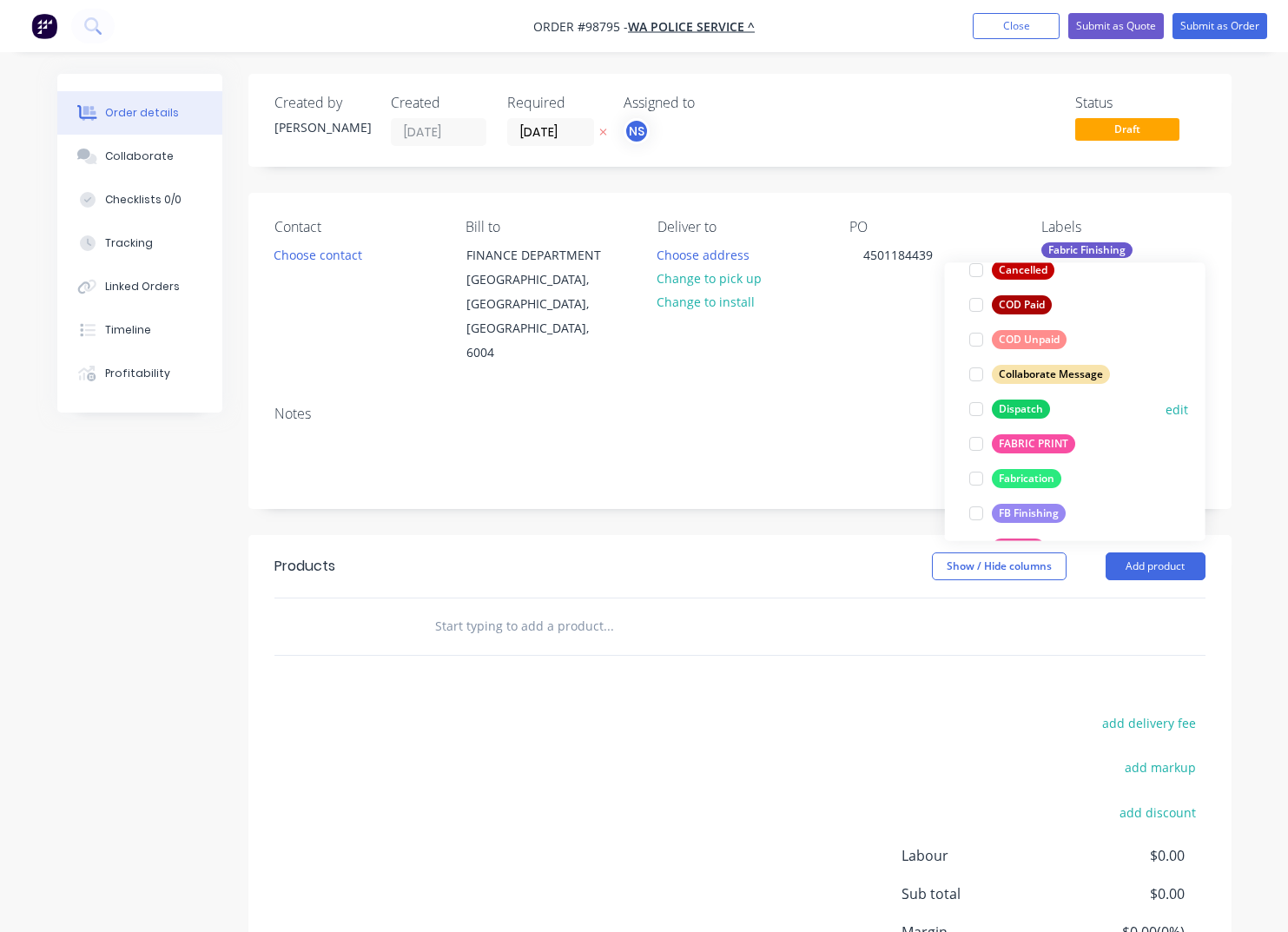
click at [1026, 407] on div "Dispatch" at bounding box center [1021, 409] width 58 height 19
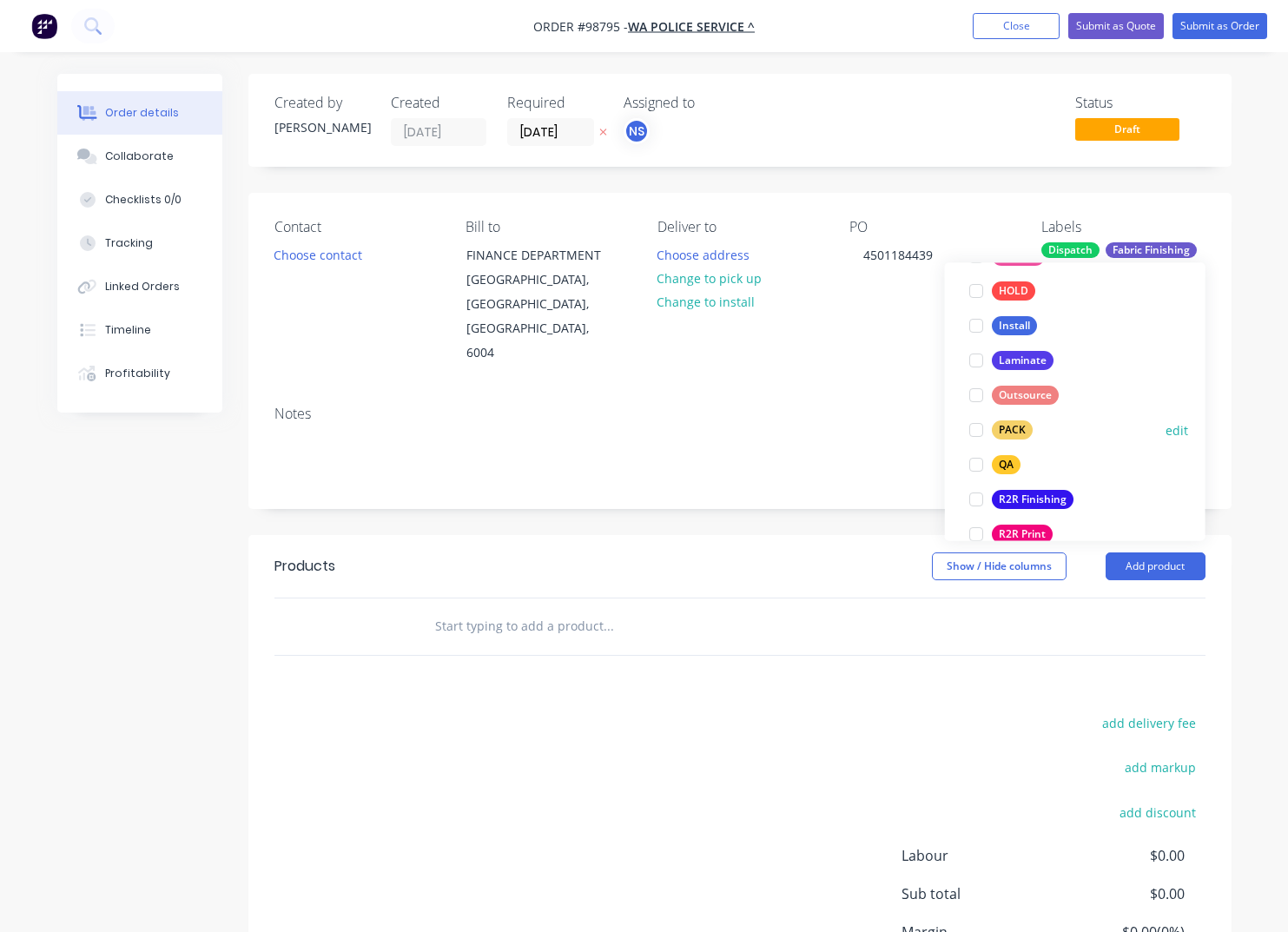
click at [1014, 426] on div "PACK" at bounding box center [1013, 431] width 41 height 19
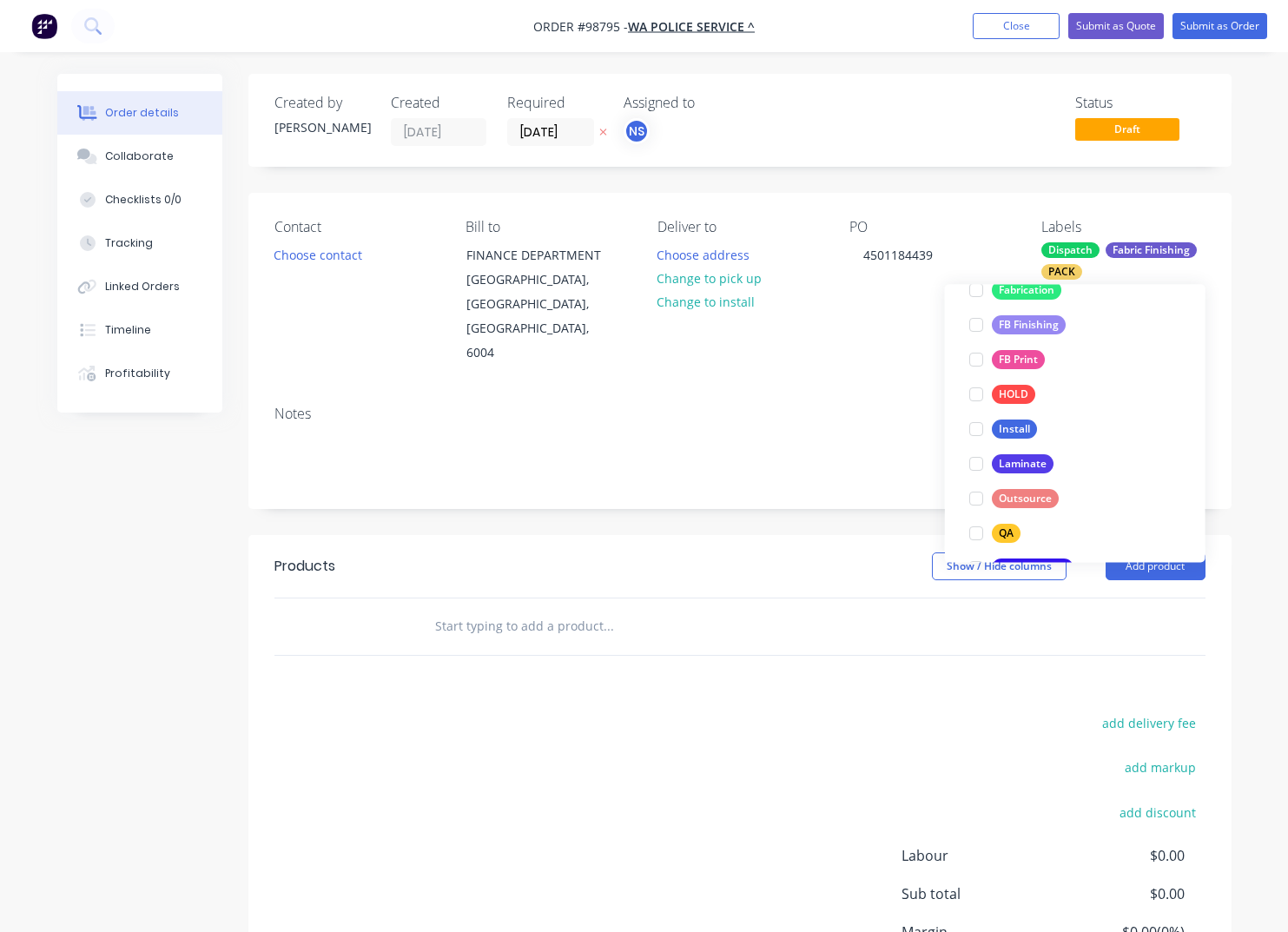
scroll to position [551, 0]
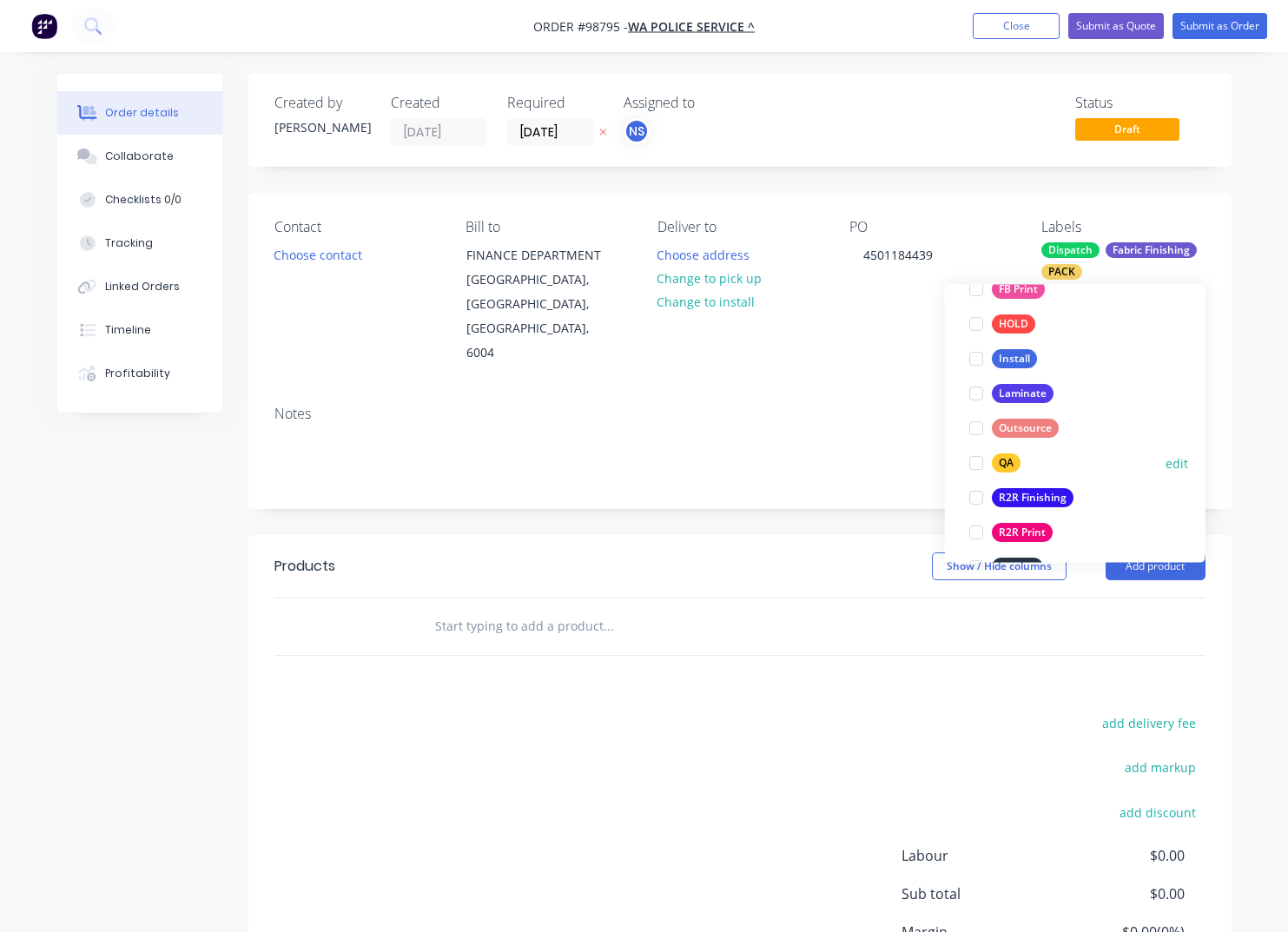
drag, startPoint x: 1005, startPoint y: 463, endPoint x: 1030, endPoint y: 470, distance: 26.0
click at [1005, 462] on div "QA" at bounding box center [1006, 464] width 28 height 19
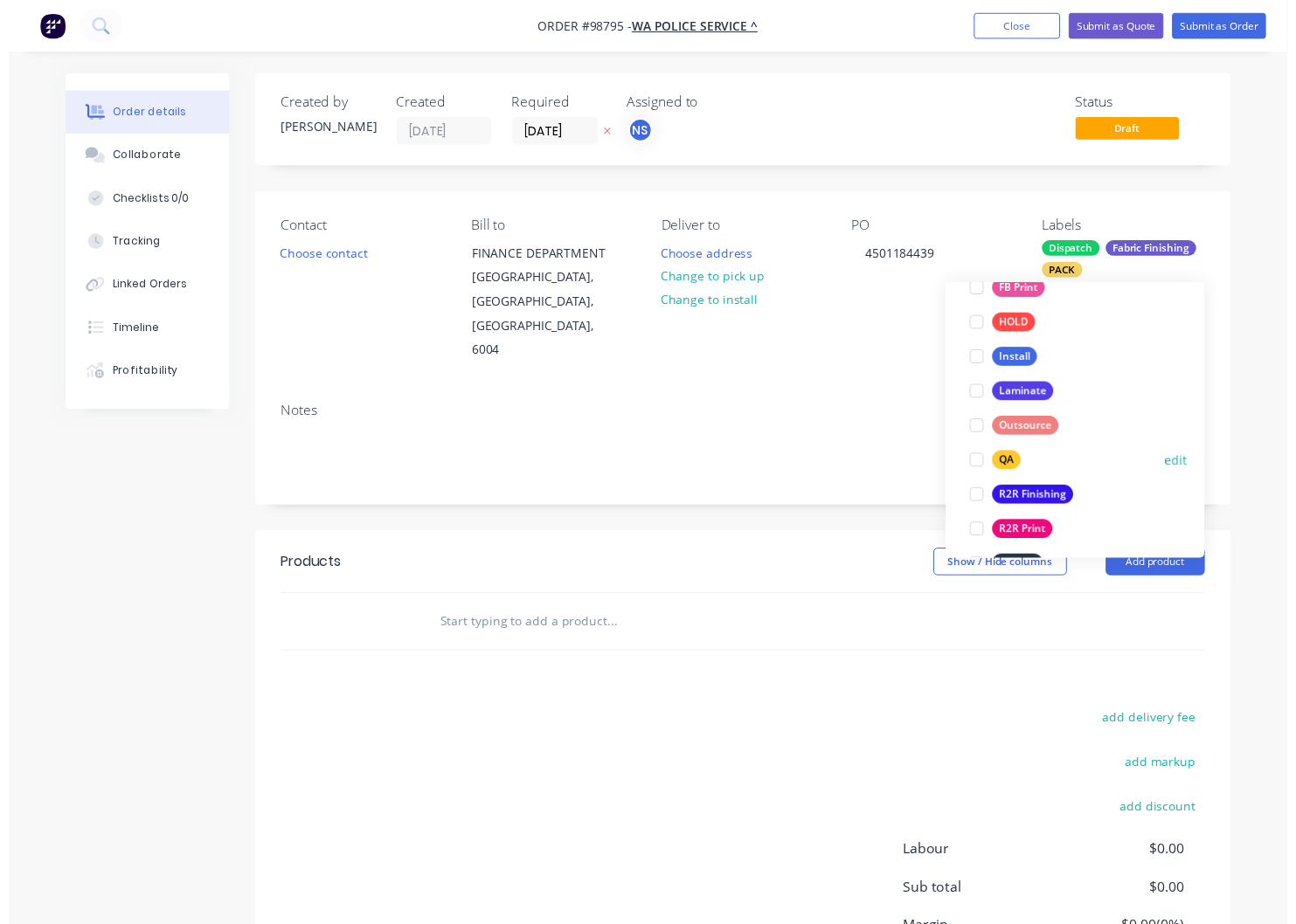
scroll to position [65, 0]
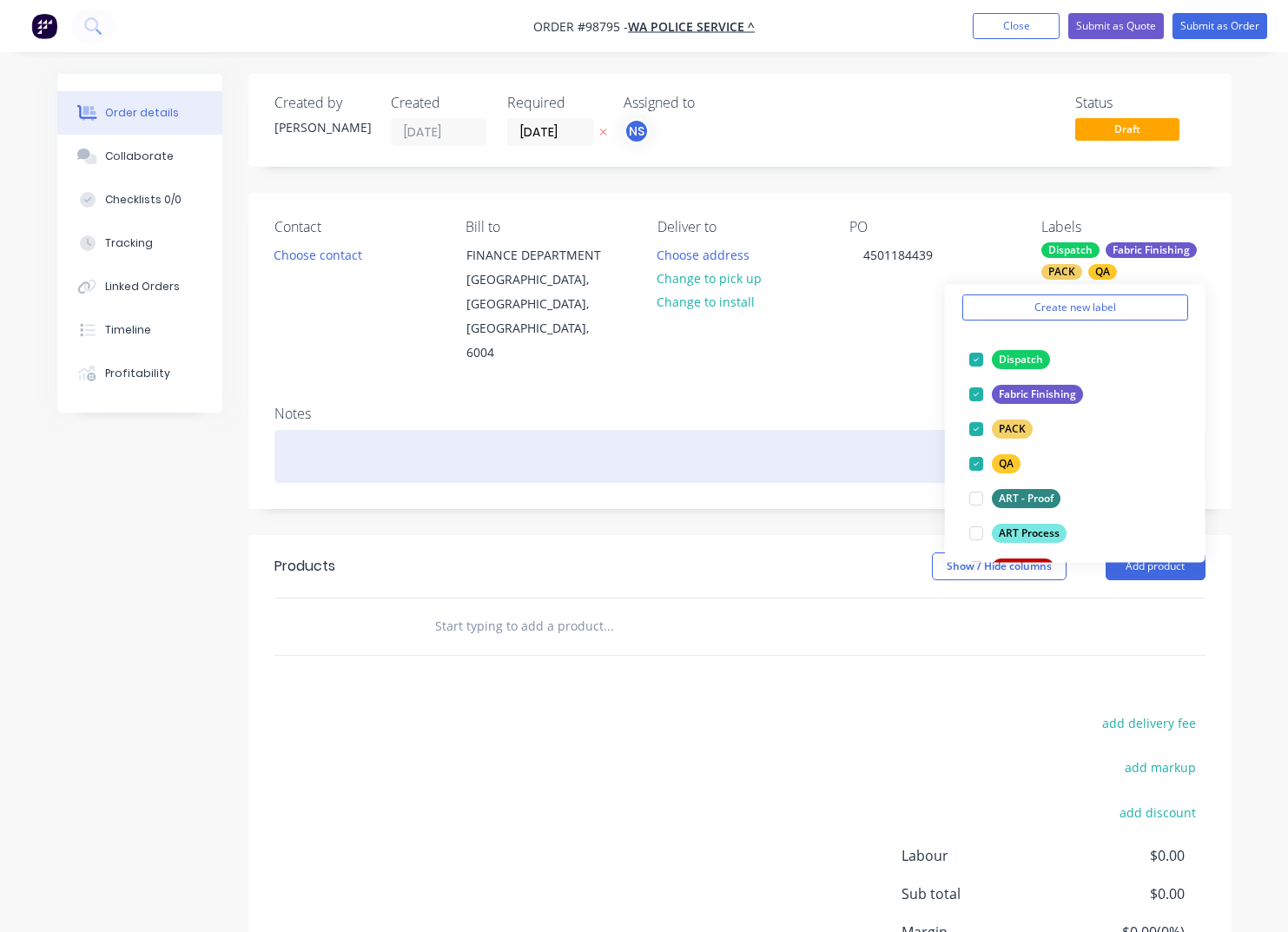
click at [338, 430] on div at bounding box center [740, 456] width 931 height 53
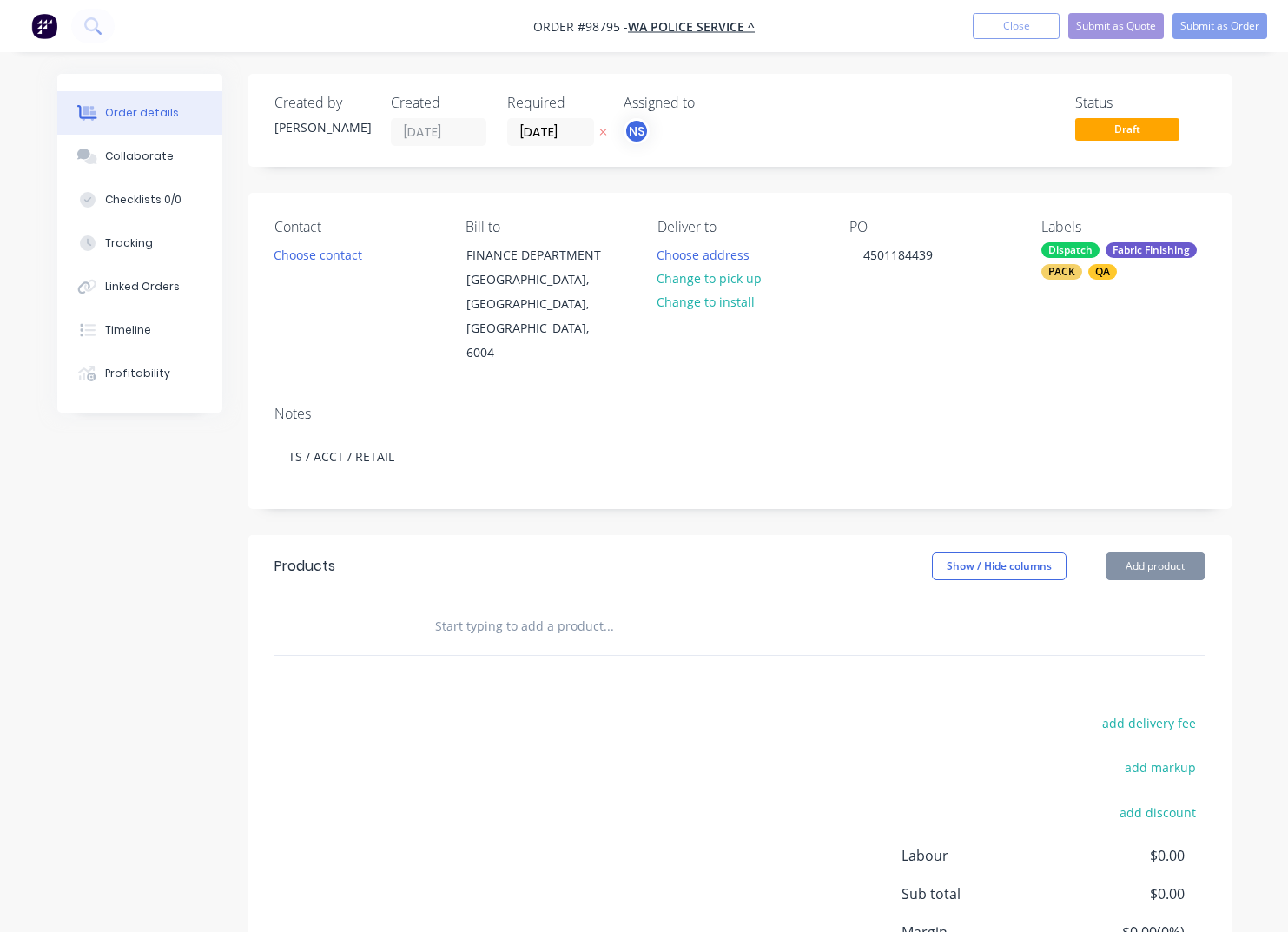
click at [456, 609] on input "text" at bounding box center [608, 625] width 347 height 35
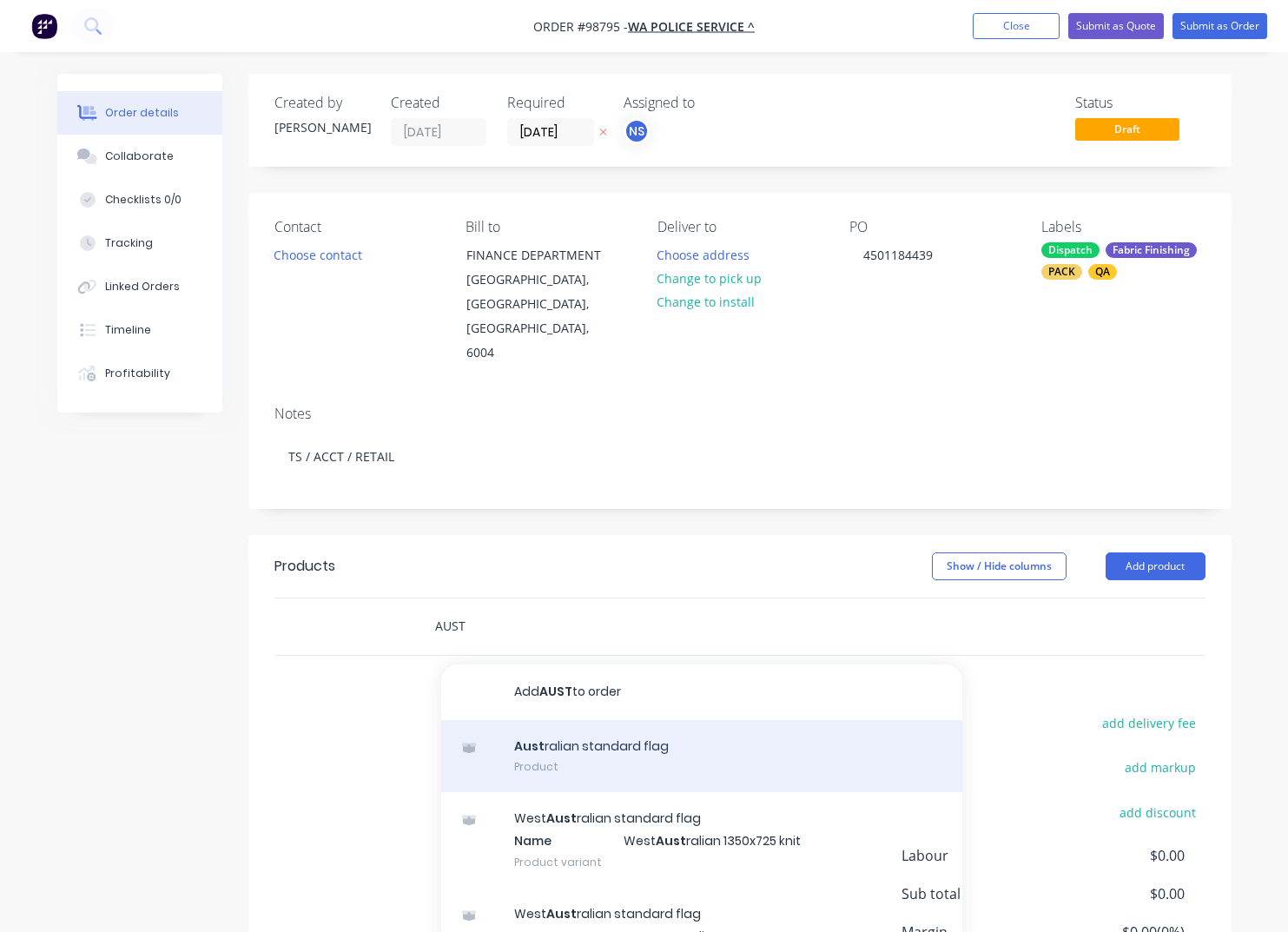
type input "AUST"
click at [609, 720] on div "Aust ralian standard flag Product" at bounding box center [702, 757] width 521 height 73
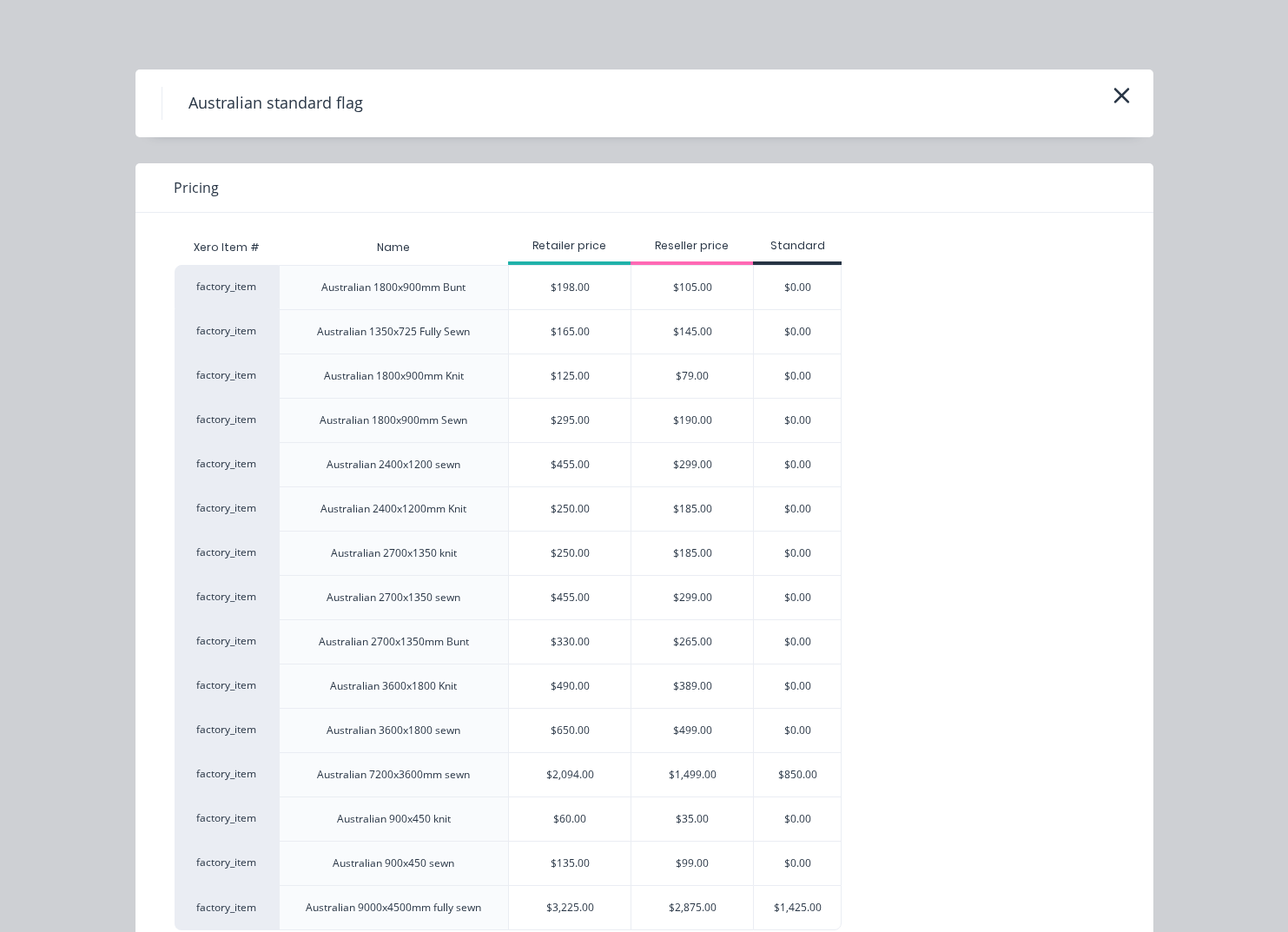
click at [564, 422] on div "$295.00" at bounding box center [570, 420] width 121 height 43
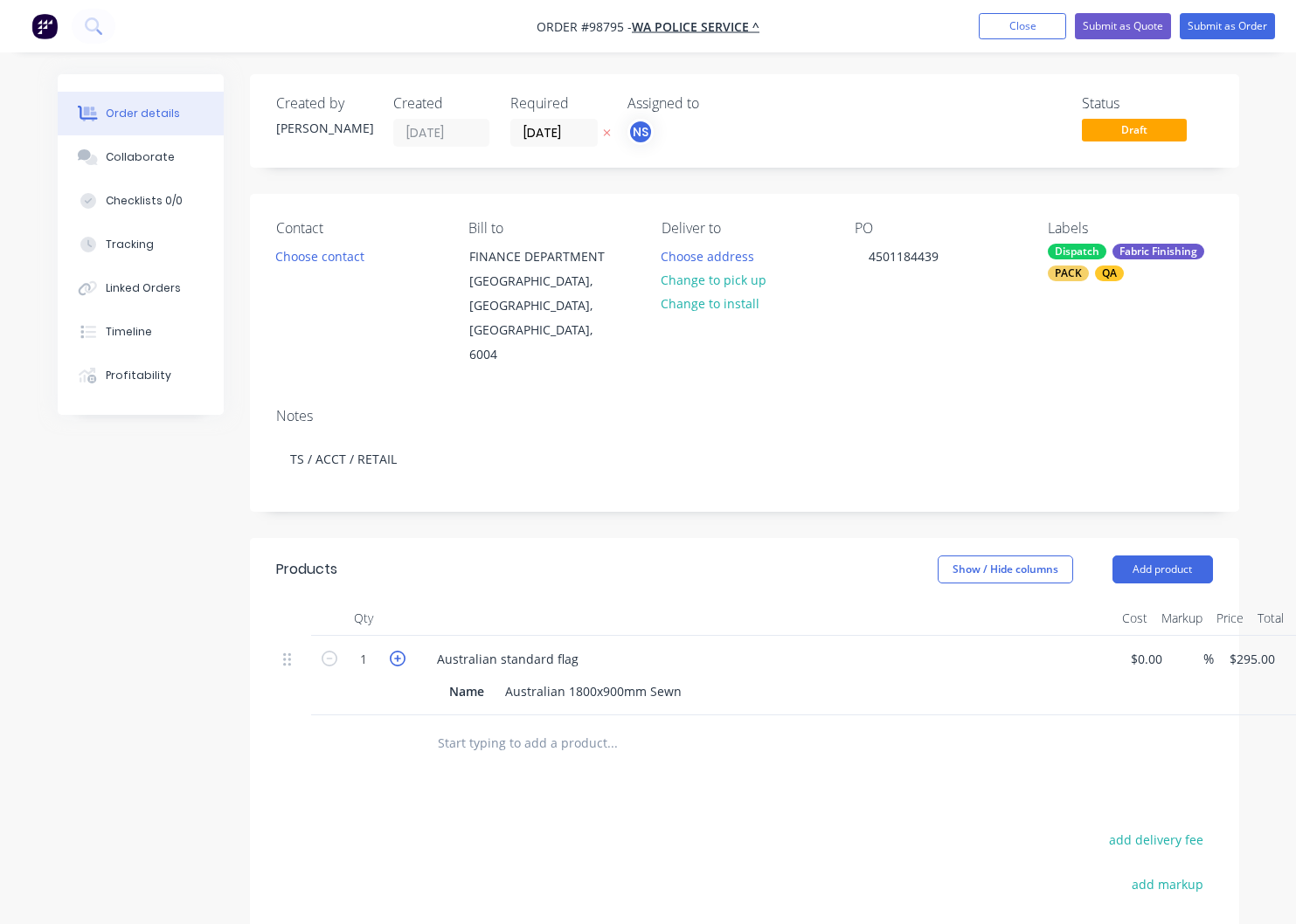
click at [392, 650] on icon "button" at bounding box center [398, 658] width 16 height 16
type input "2"
type input "$590.00"
click at [1250, 647] on input "295" at bounding box center [1255, 659] width 54 height 25
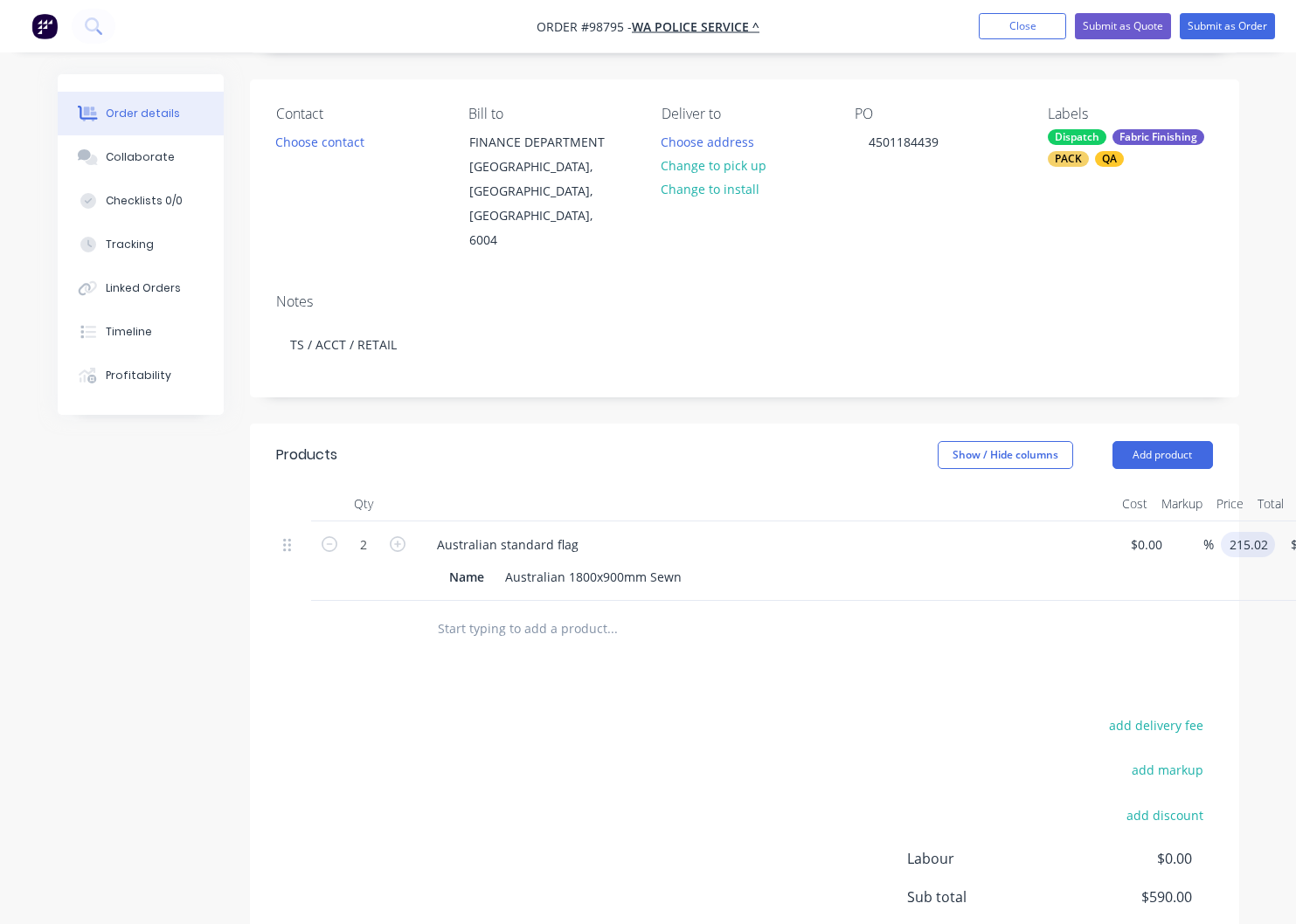
scroll to position [116, 0]
type input "$215.02"
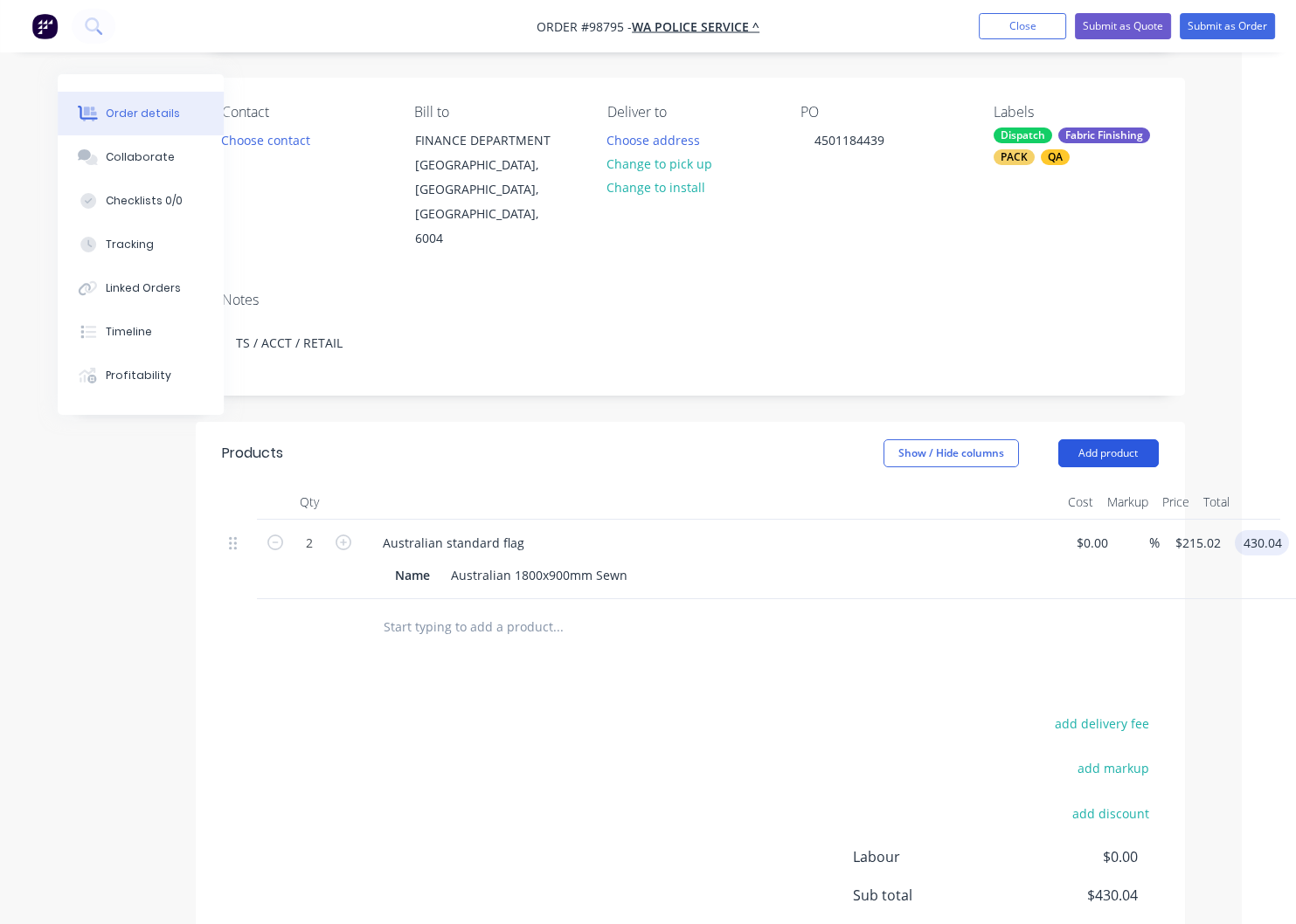
type input "$430.04"
click at [1111, 439] on button "Add product" at bounding box center [1108, 453] width 101 height 28
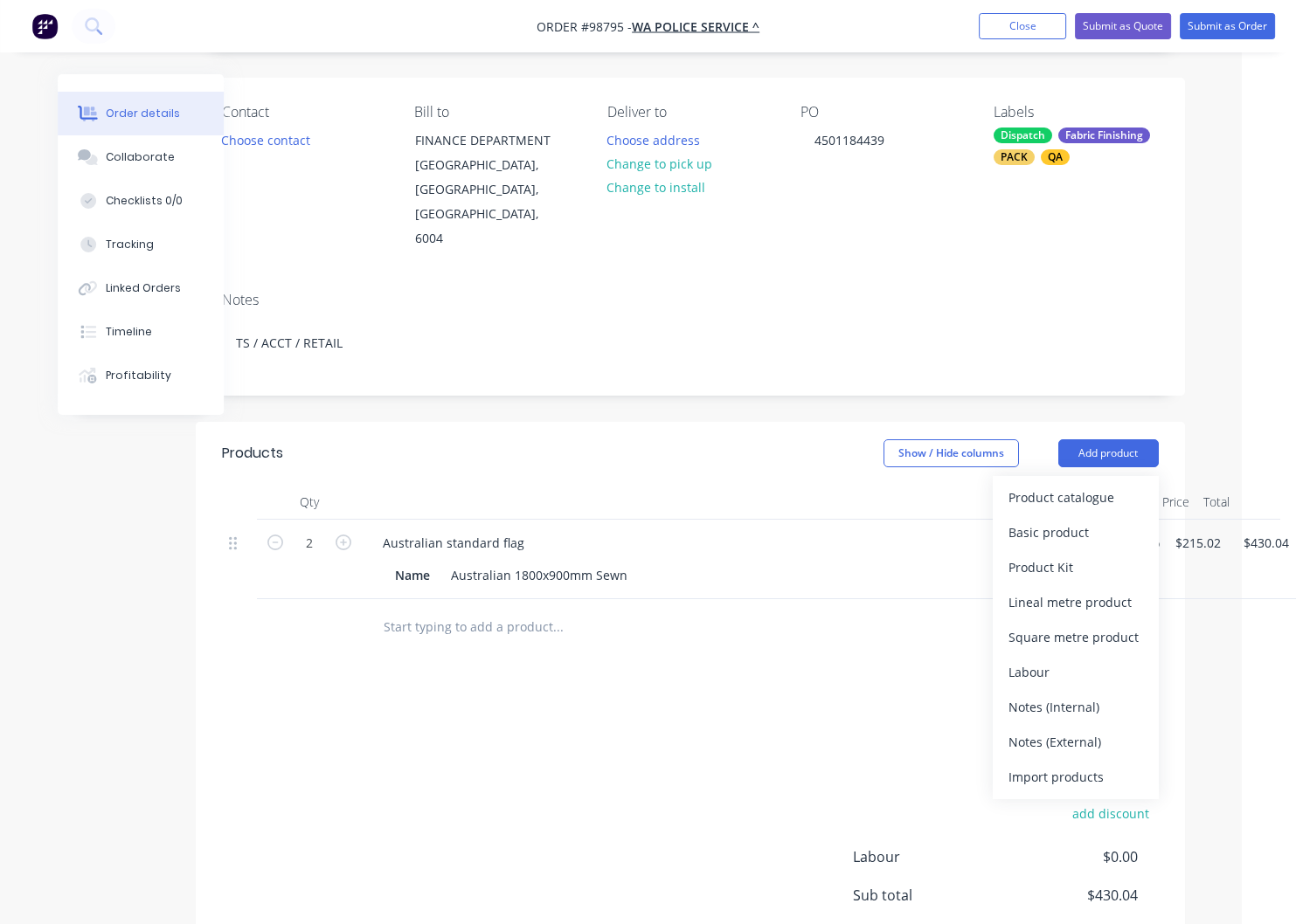
click at [1040, 730] on div "Notes (External)" at bounding box center [1075, 742] width 135 height 25
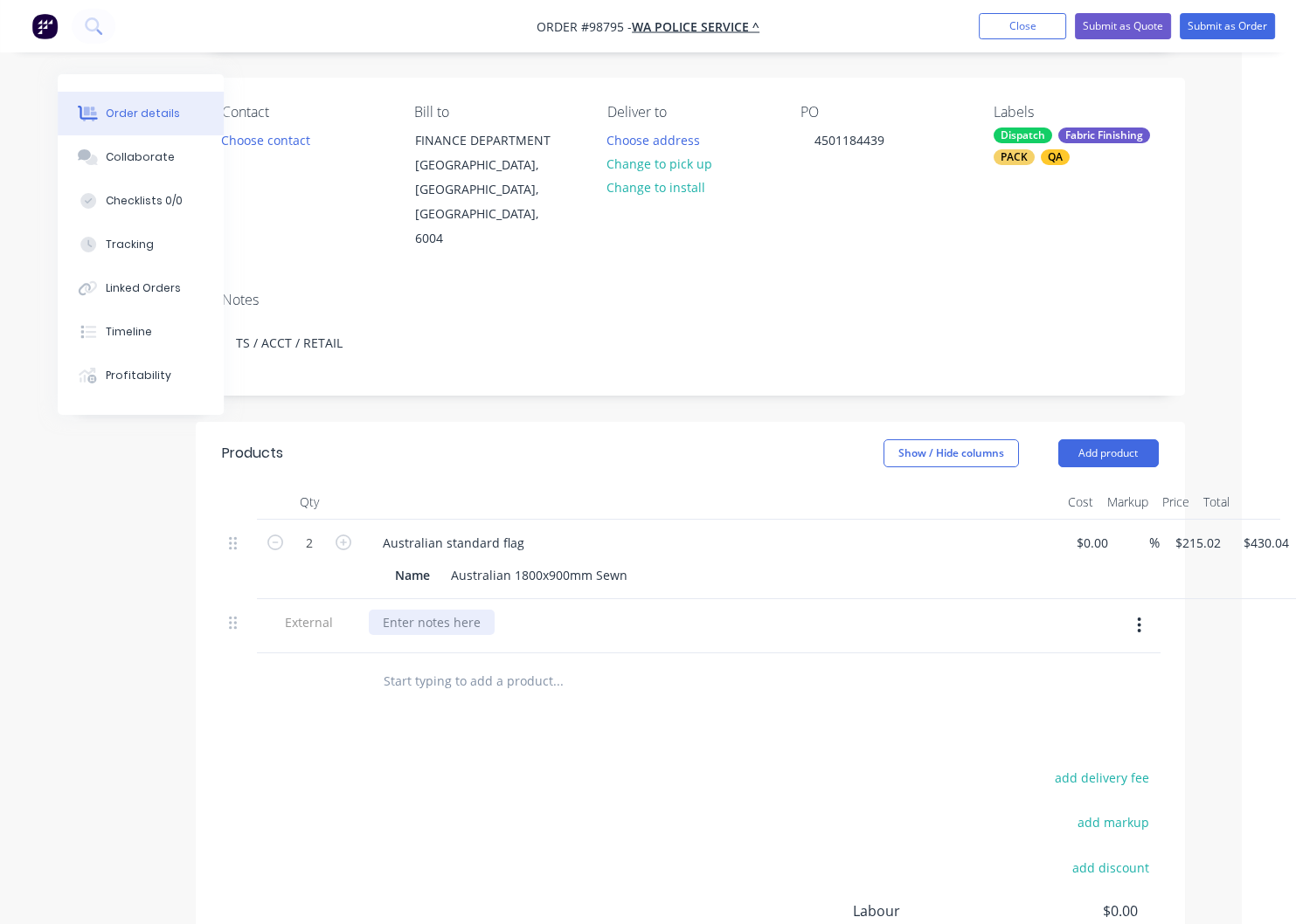
click at [417, 609] on div at bounding box center [431, 622] width 126 height 25
paste div
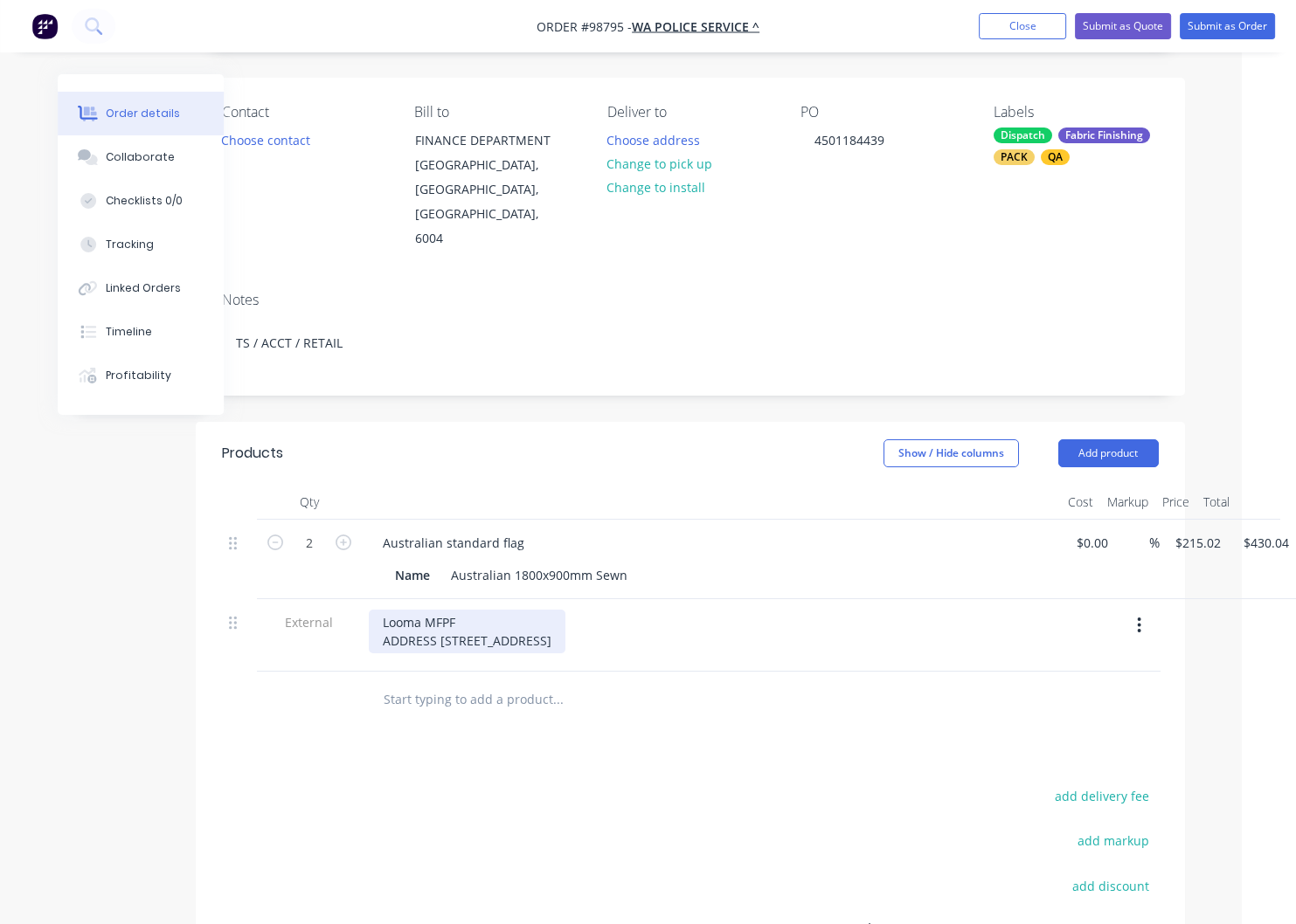
click at [480, 630] on div "Looma MFPF ADDRESS [STREET_ADDRESS]" at bounding box center [467, 631] width 197 height 44
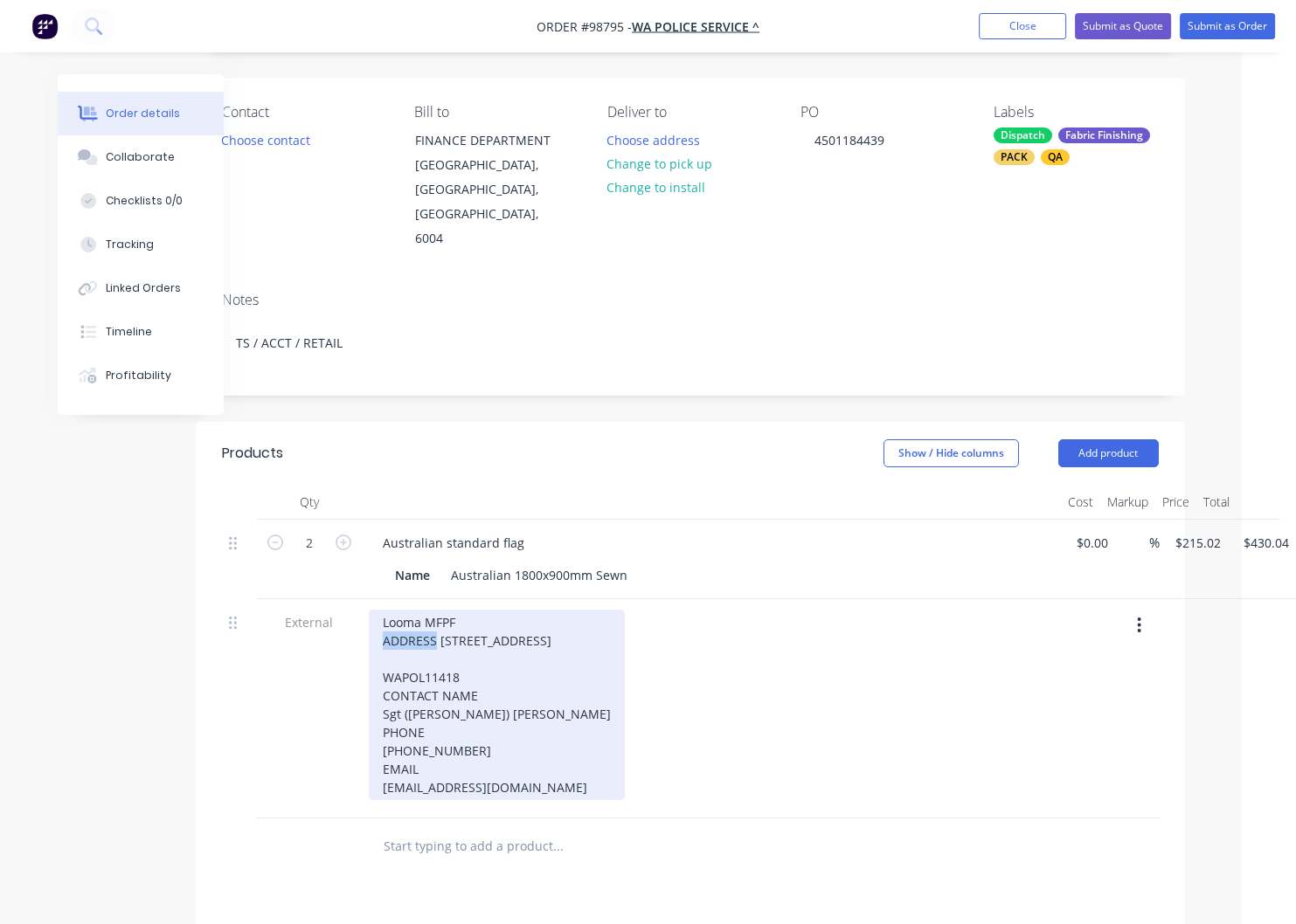
drag, startPoint x: 437, startPoint y: 592, endPoint x: 387, endPoint y: 592, distance: 50.0
click at [384, 609] on div "Looma MFPF ADDRESS C/- [GEOGRAPHIC_DATA] [STREET_ADDRESS] WAPOL11418 CONTACT NA…" at bounding box center [496, 705] width 256 height 191
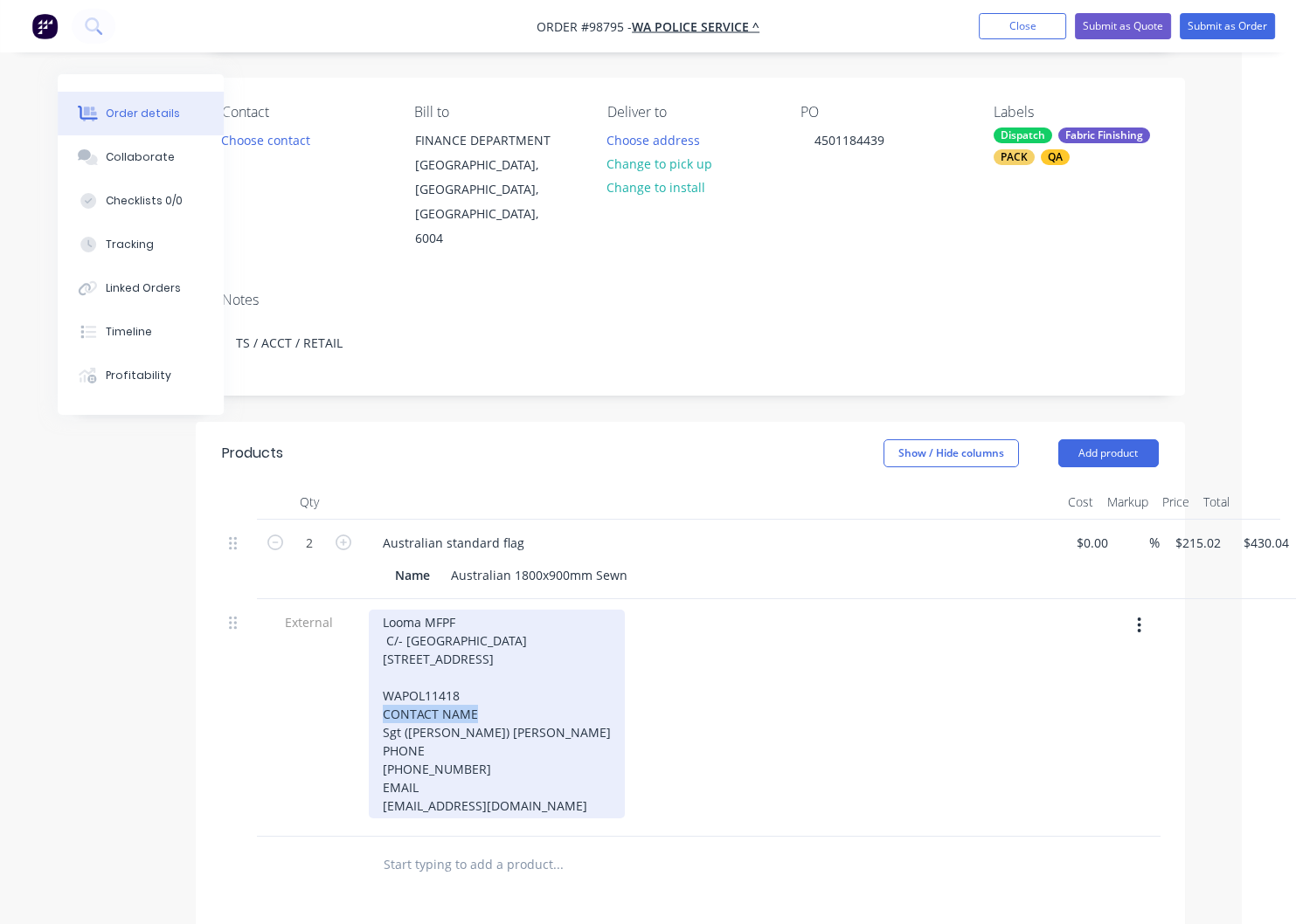
drag, startPoint x: 488, startPoint y: 683, endPoint x: 378, endPoint y: 683, distance: 110.0
click at [377, 683] on div "Looma MFPF C/- [GEOGRAPHIC_DATA] [STREET_ADDRESS] WAPOL11418 CONTACT NAME Sgt (…" at bounding box center [496, 714] width 256 height 209
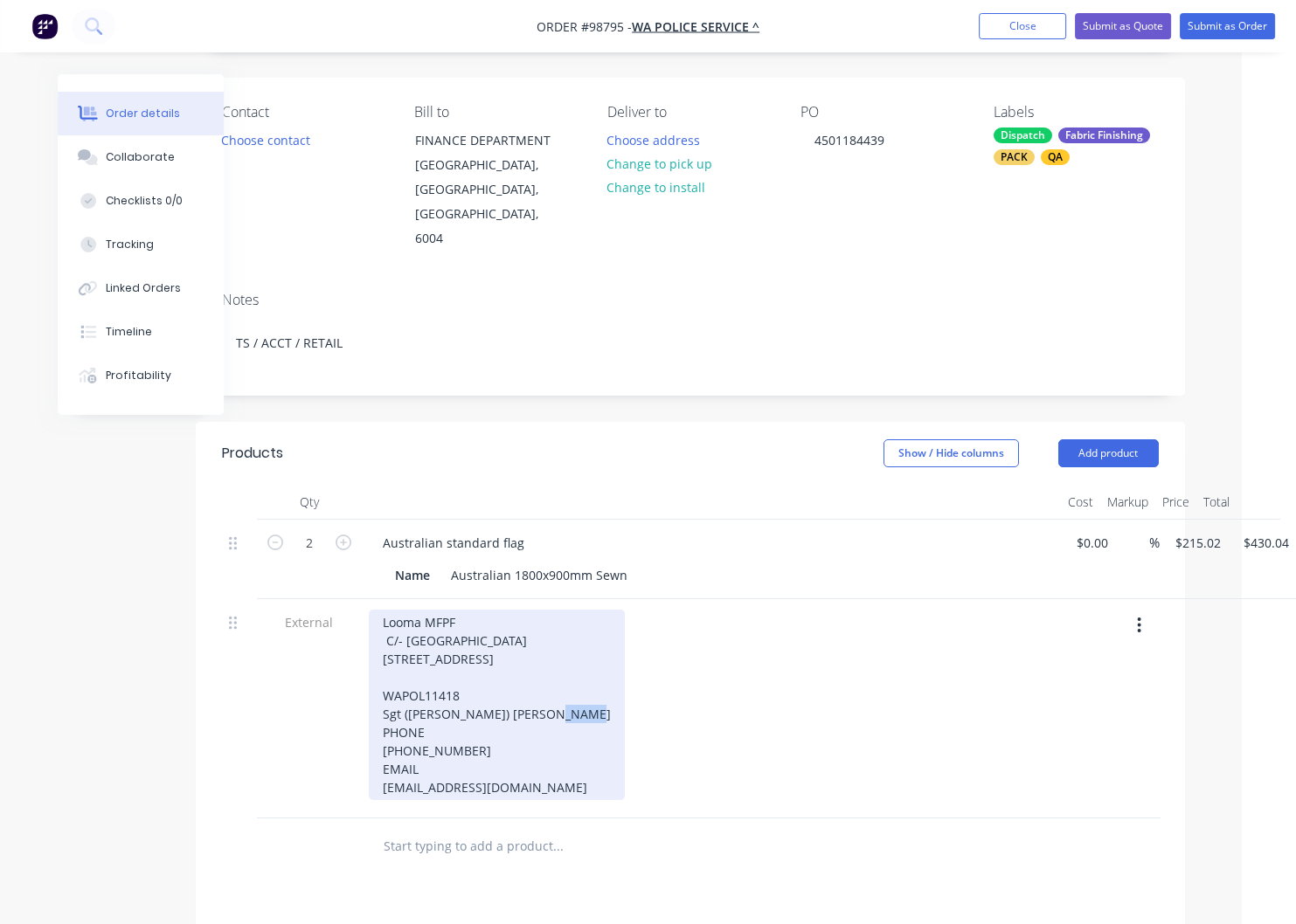
drag, startPoint x: 409, startPoint y: 702, endPoint x: 377, endPoint y: 701, distance: 32.0
click at [377, 701] on div "Looma MFPF C/- [GEOGRAPHIC_DATA] [STREET_ADDRESS] Sgt ([PERSON_NAME]) [PERSON_N…" at bounding box center [496, 705] width 256 height 191
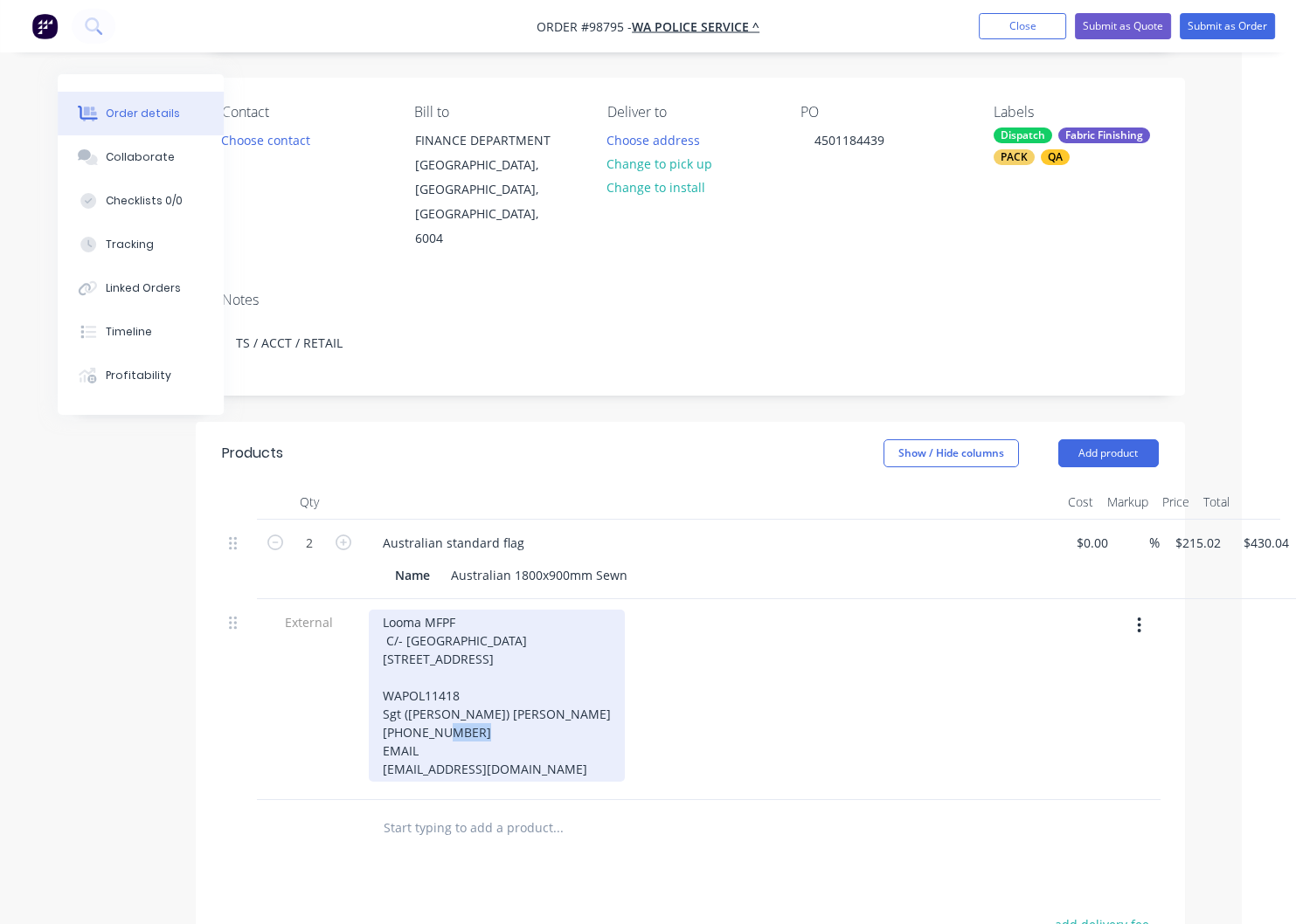
drag, startPoint x: 368, startPoint y: 717, endPoint x: 355, endPoint y: 719, distance: 13.2
click at [369, 719] on div "Looma MFPF C/- [GEOGRAPHIC_DATA] [STREET_ADDRESS] WAPOL11418 Sgt ([PERSON_NAME]…" at bounding box center [496, 695] width 256 height 172
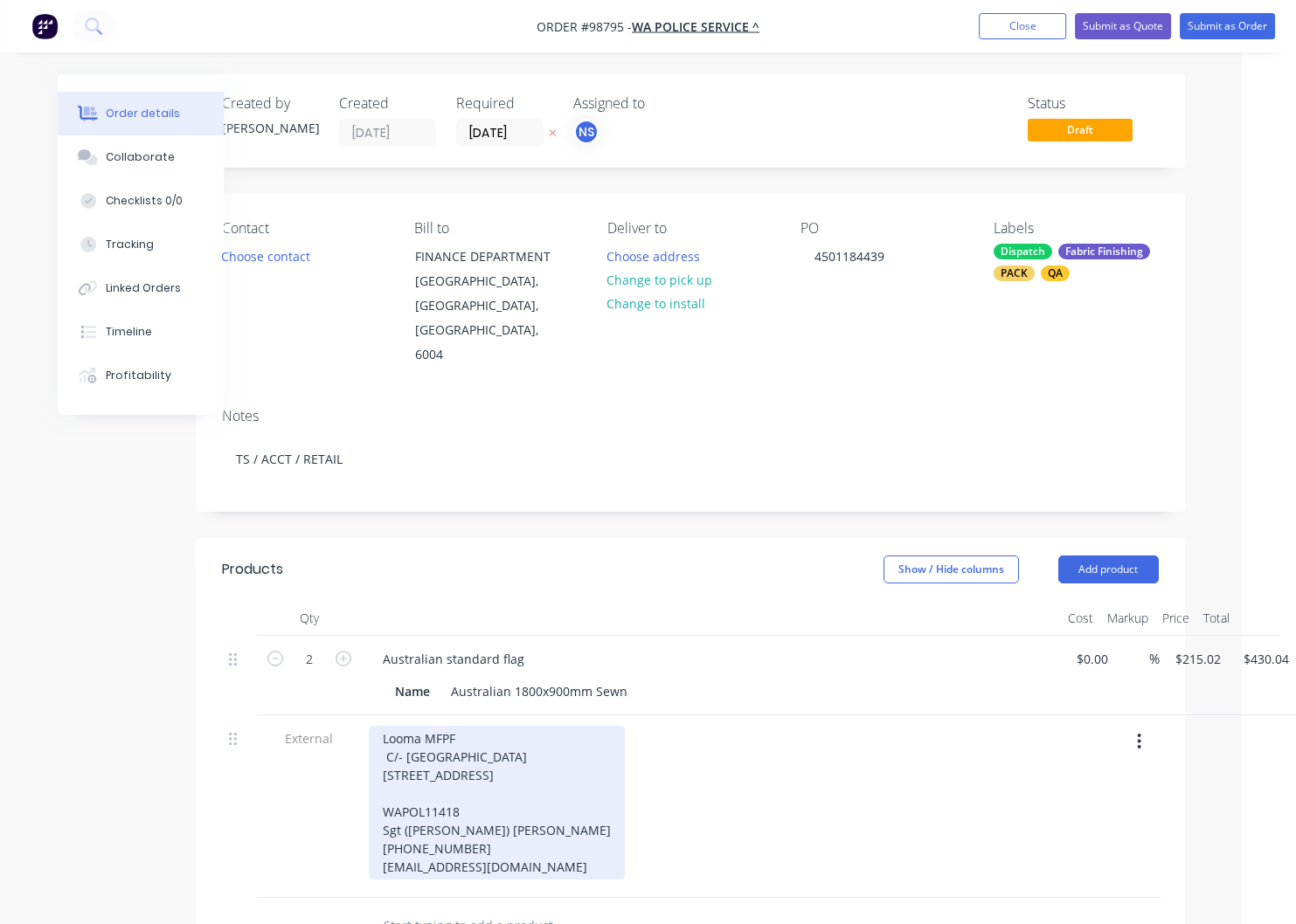
click at [542, 833] on div "Looma MFPF C/- [GEOGRAPHIC_DATA] [STREET_ADDRESS] WAPOL11418 Sgt ([PERSON_NAME]…" at bounding box center [496, 803] width 256 height 154
drag, startPoint x: 426, startPoint y: 800, endPoint x: 373, endPoint y: 690, distance: 122.1
click at [371, 726] on div "Looma MFPF C/- [GEOGRAPHIC_DATA] [STREET_ADDRESS] WAPOL11418 Sgt ([PERSON_NAME]…" at bounding box center [496, 803] width 256 height 154
copy div "Looma MFPF C/- [GEOGRAPHIC_DATA] [STREET_ADDRESS] WAPOL11418 Sgt ([PERSON_NAME]…"
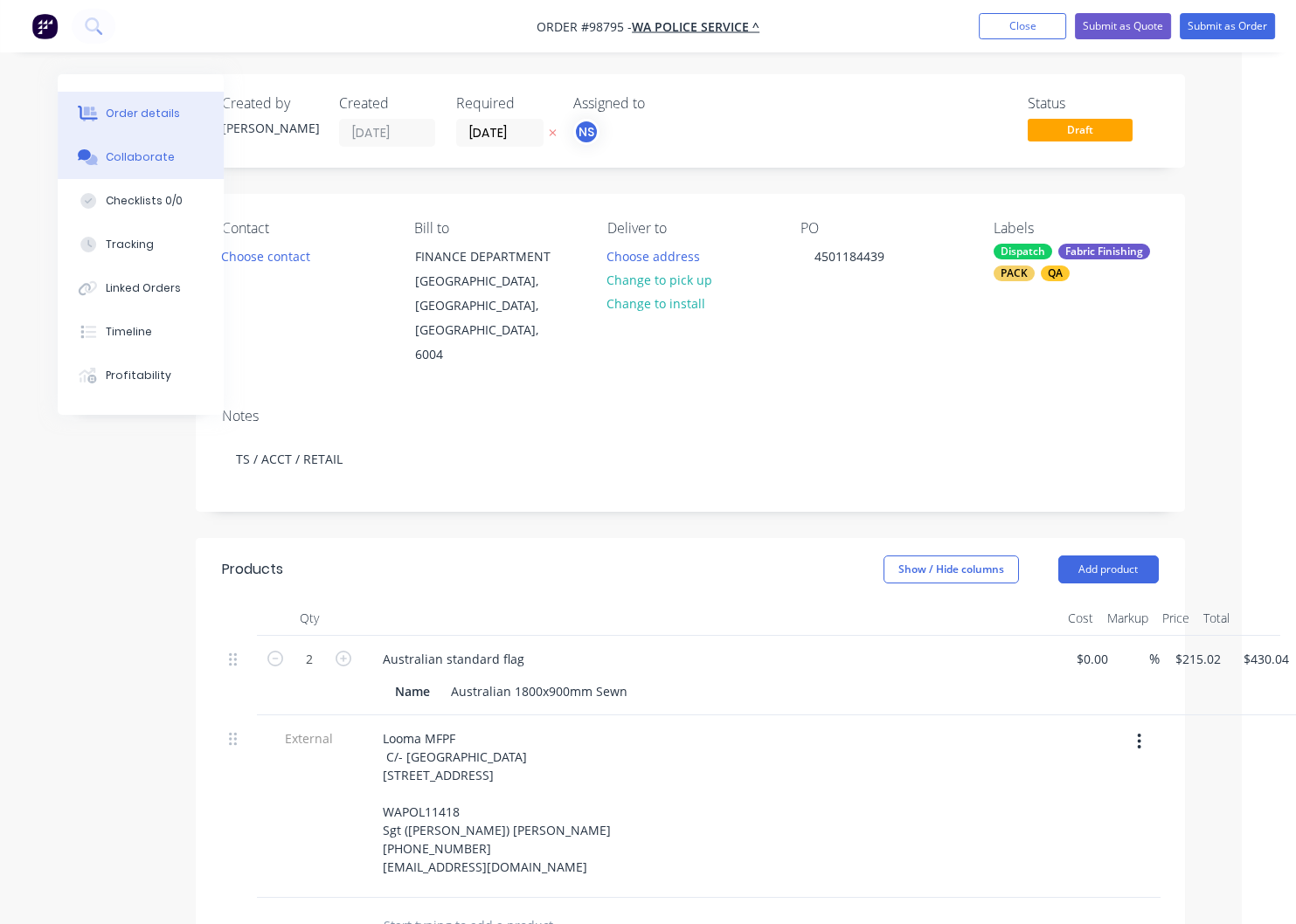
click at [111, 150] on button "Collaborate" at bounding box center [141, 157] width 166 height 44
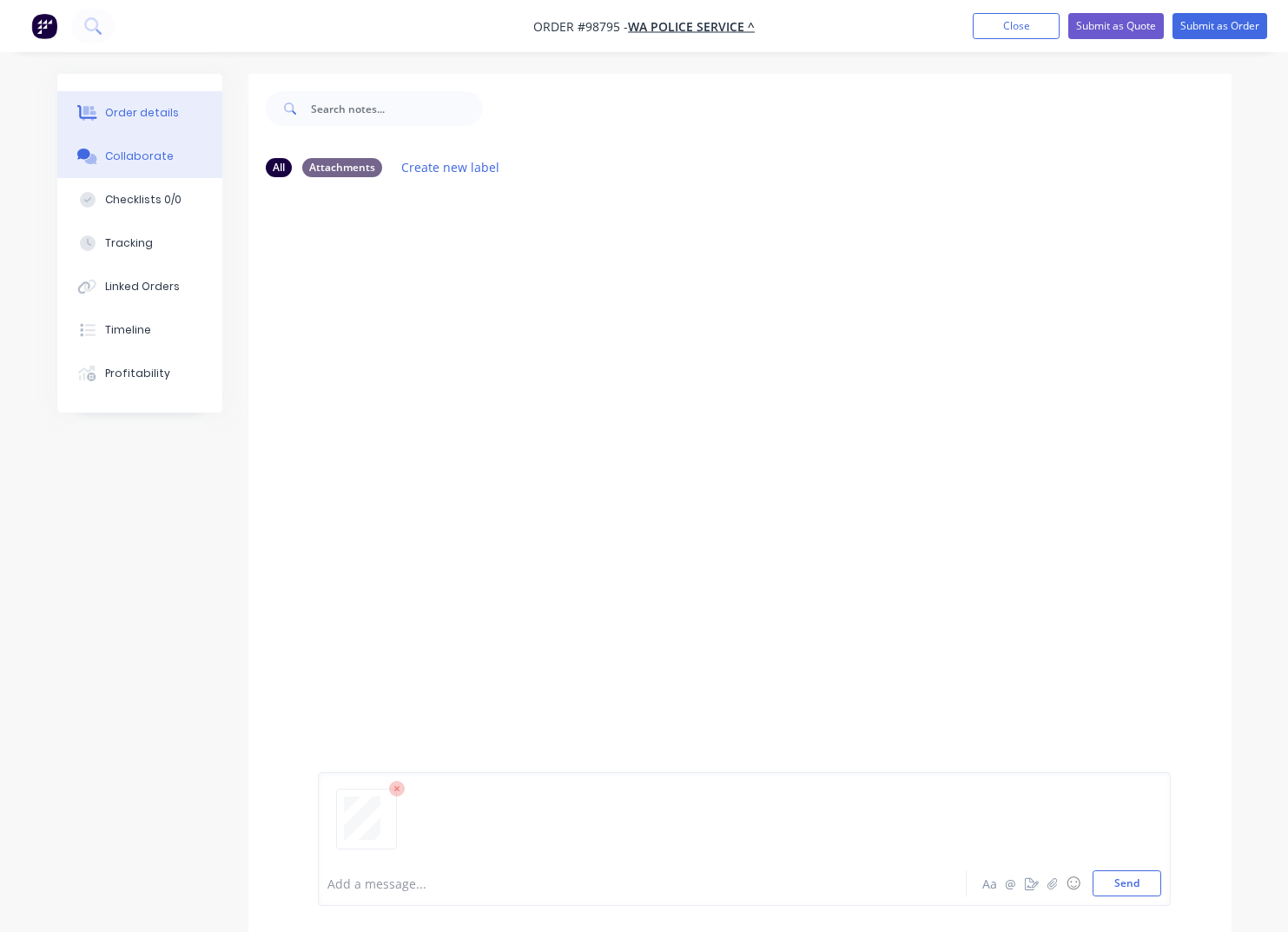
click at [181, 113] on button "Order details" at bounding box center [140, 113] width 165 height 43
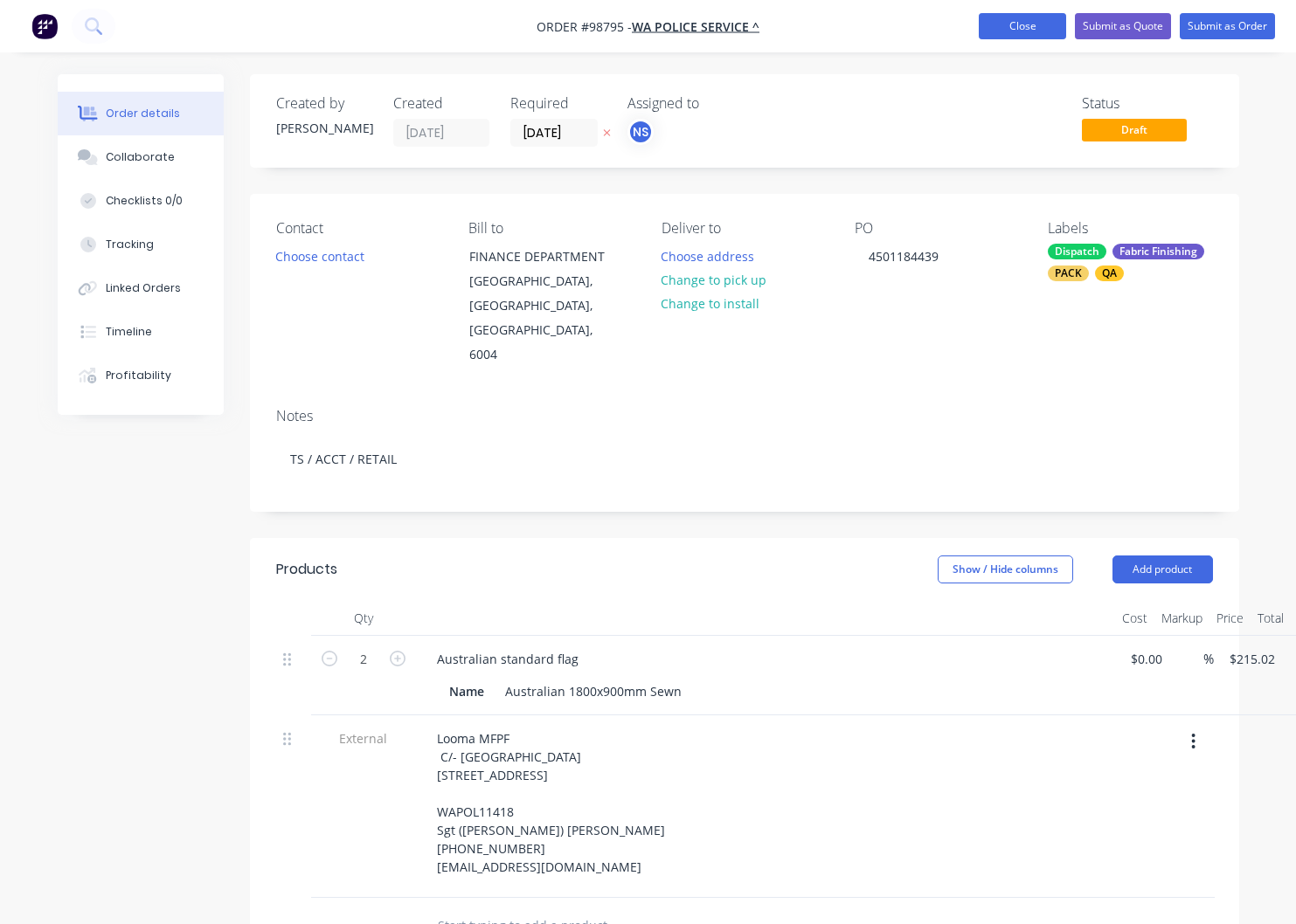
click at [1001, 29] on button "Close" at bounding box center [1022, 26] width 87 height 26
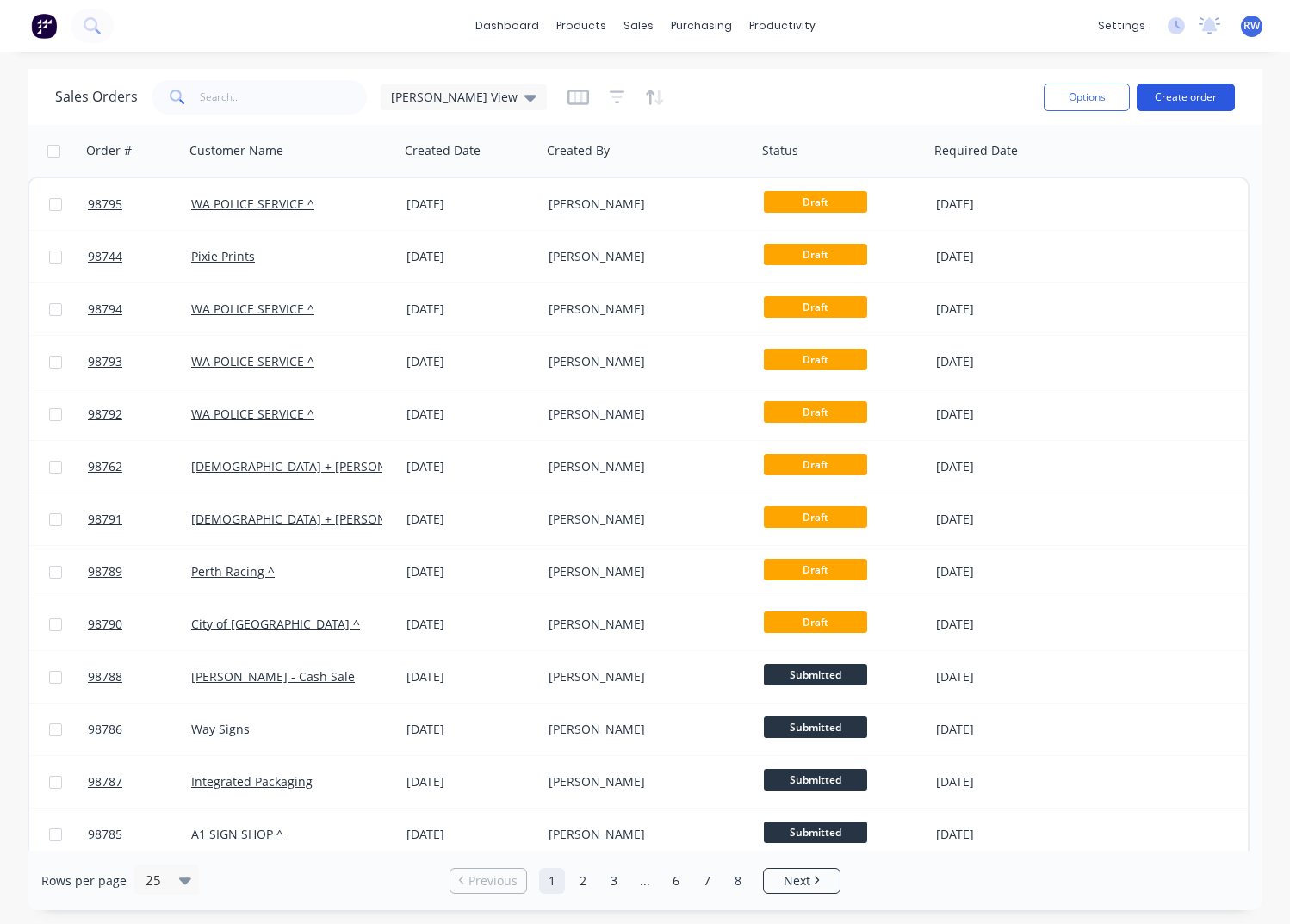
click at [1168, 92] on button "Create order" at bounding box center [1186, 97] width 98 height 27
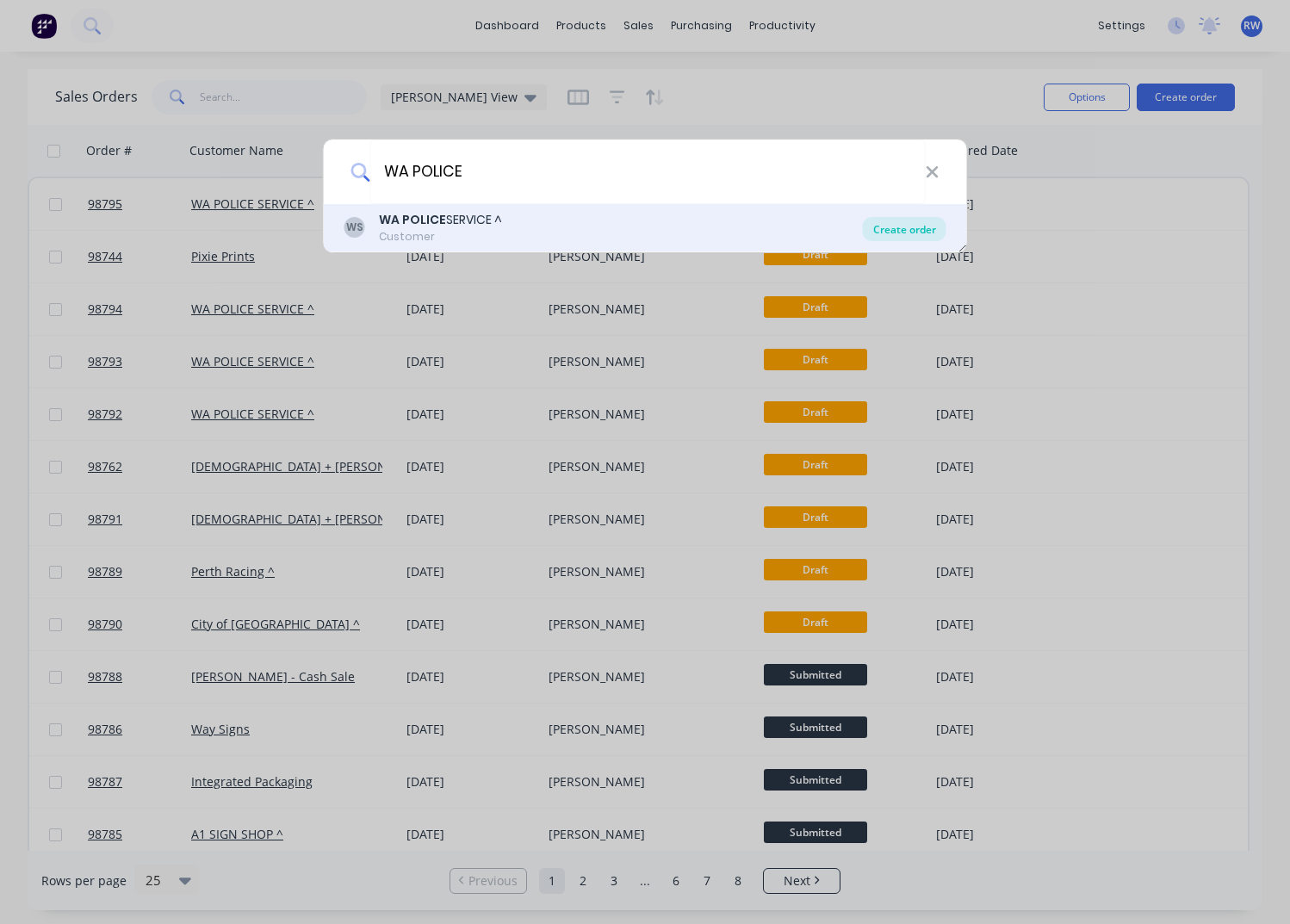
type input "WA POLICE"
click at [908, 229] on div "Create order" at bounding box center [904, 228] width 83 height 24
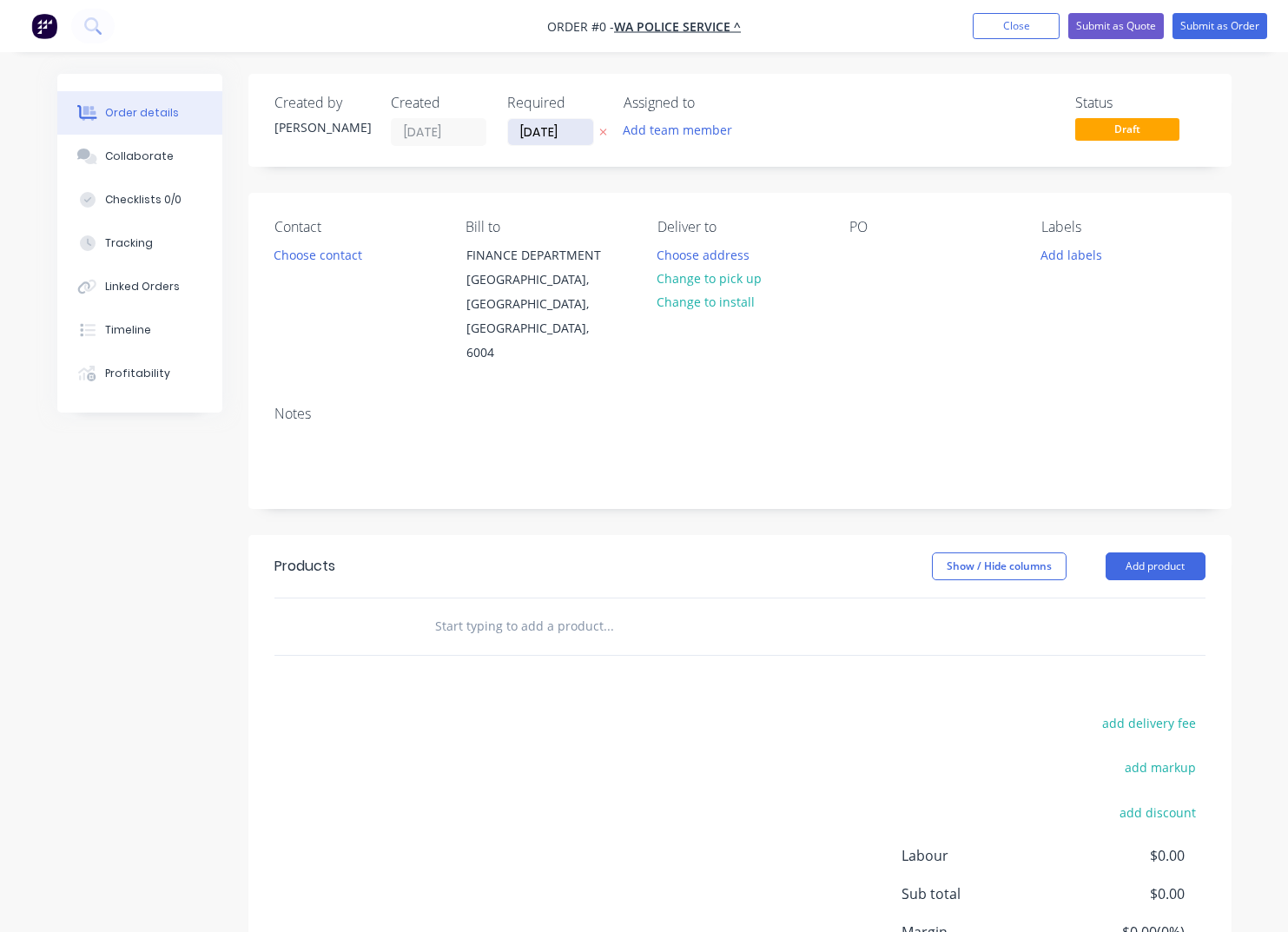
click at [578, 133] on input "[DATE]" at bounding box center [551, 131] width 85 height 26
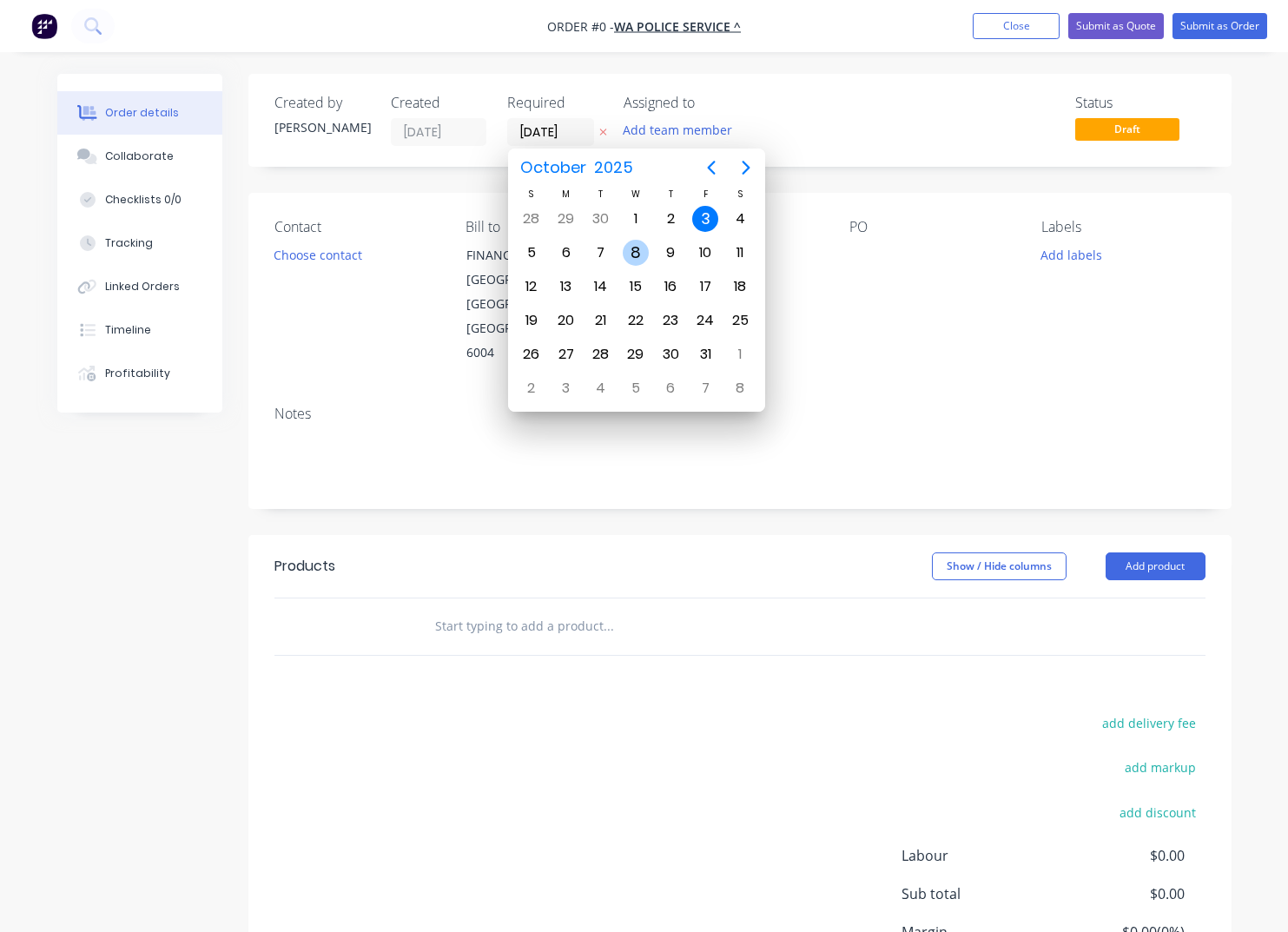
click at [637, 250] on div "8" at bounding box center [635, 252] width 26 height 26
type input "[DATE]"
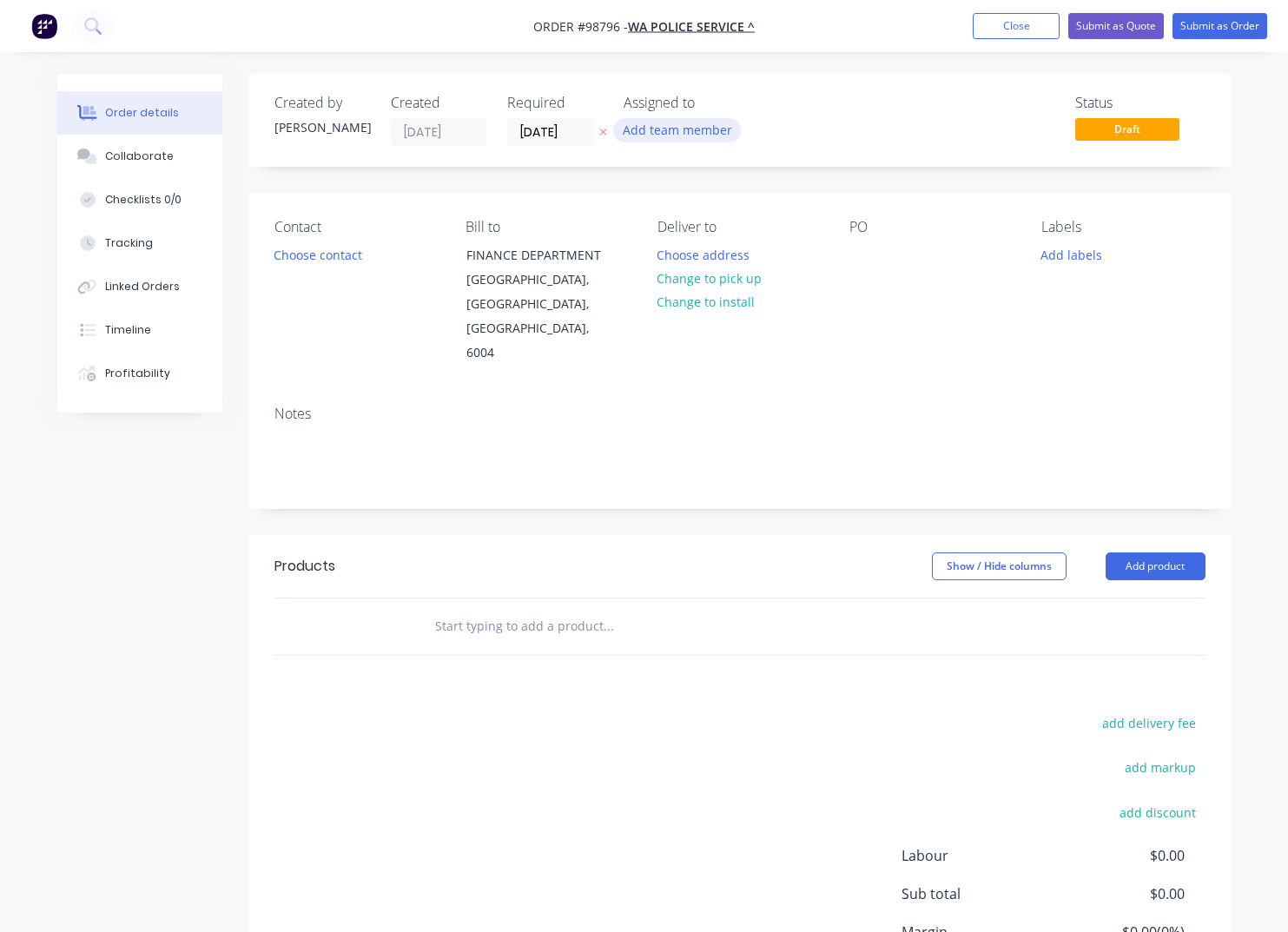
click at [671, 135] on button "Add team member" at bounding box center [677, 129] width 128 height 23
type input "TASH"
click at [702, 230] on div "[PERSON_NAME]" at bounding box center [764, 227] width 174 height 19
click at [719, 226] on div "[PERSON_NAME]" at bounding box center [764, 227] width 174 height 19
click at [646, 229] on div at bounding box center [652, 226] width 35 height 35
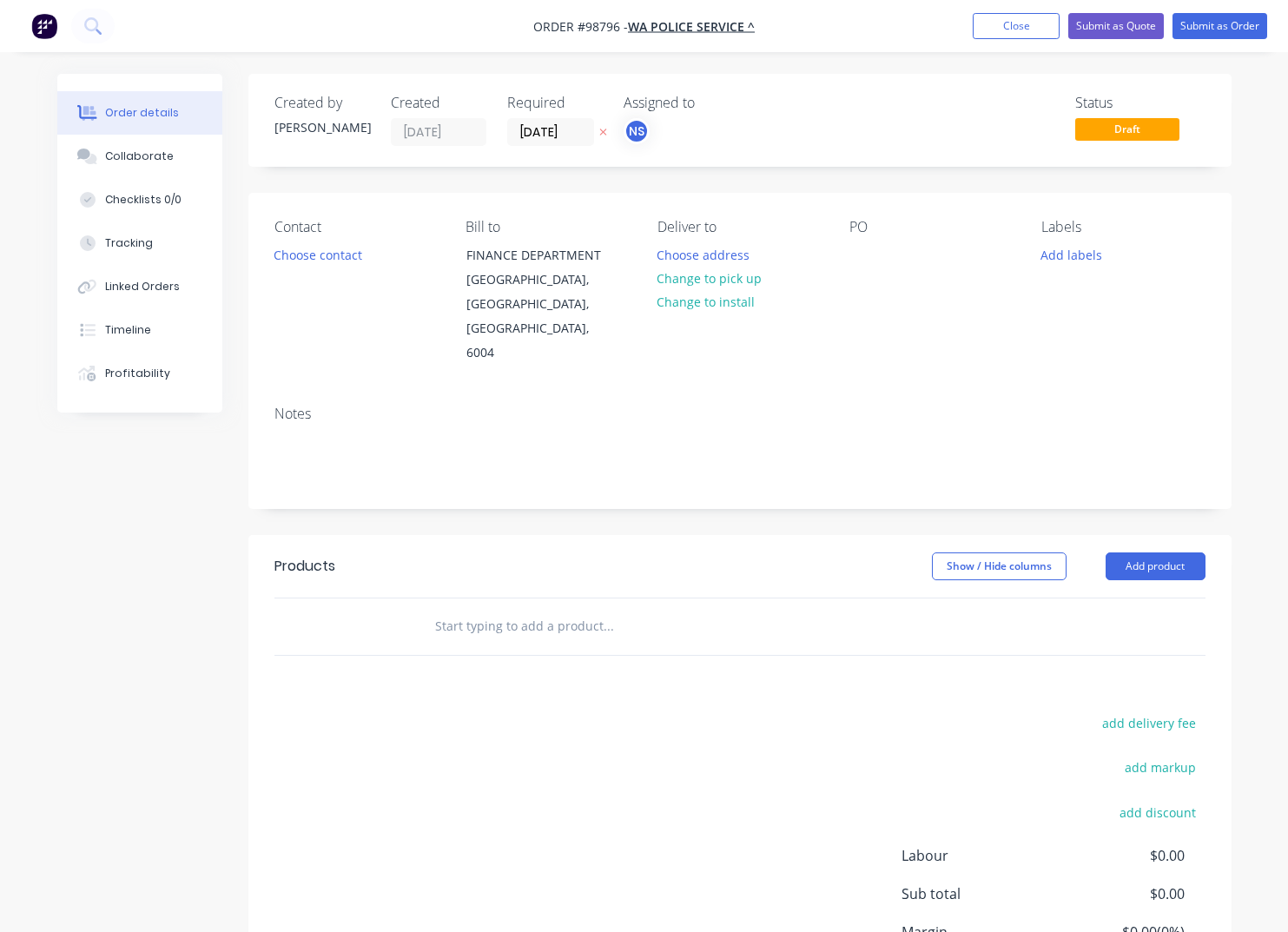
click at [906, 288] on div "PO" at bounding box center [931, 292] width 164 height 147
drag, startPoint x: 857, startPoint y: 252, endPoint x: 871, endPoint y: 270, distance: 22.8
click at [858, 254] on div at bounding box center [863, 255] width 27 height 25
click at [1076, 259] on button "Add labels" at bounding box center [1072, 254] width 80 height 23
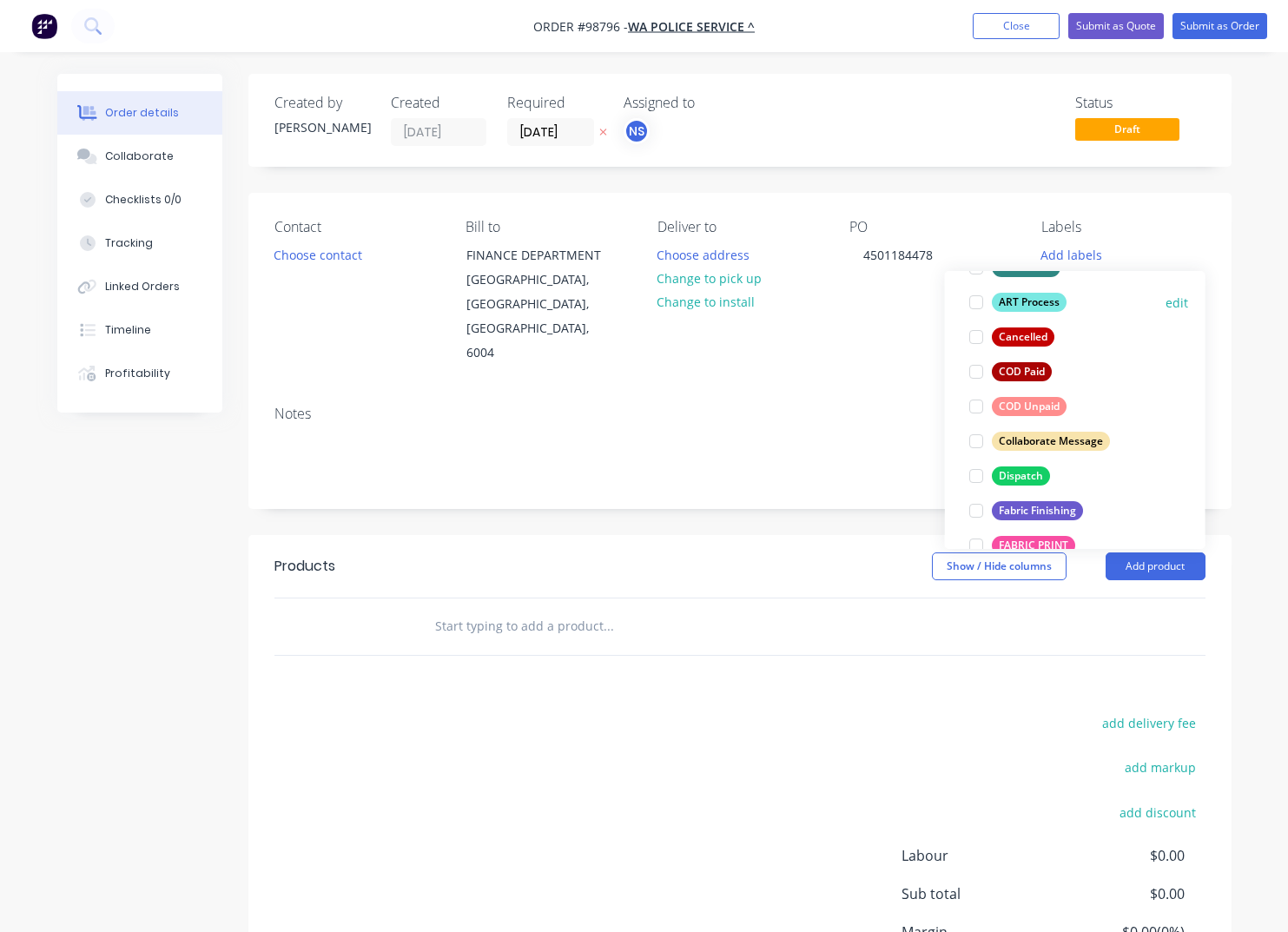
scroll to position [151, 0]
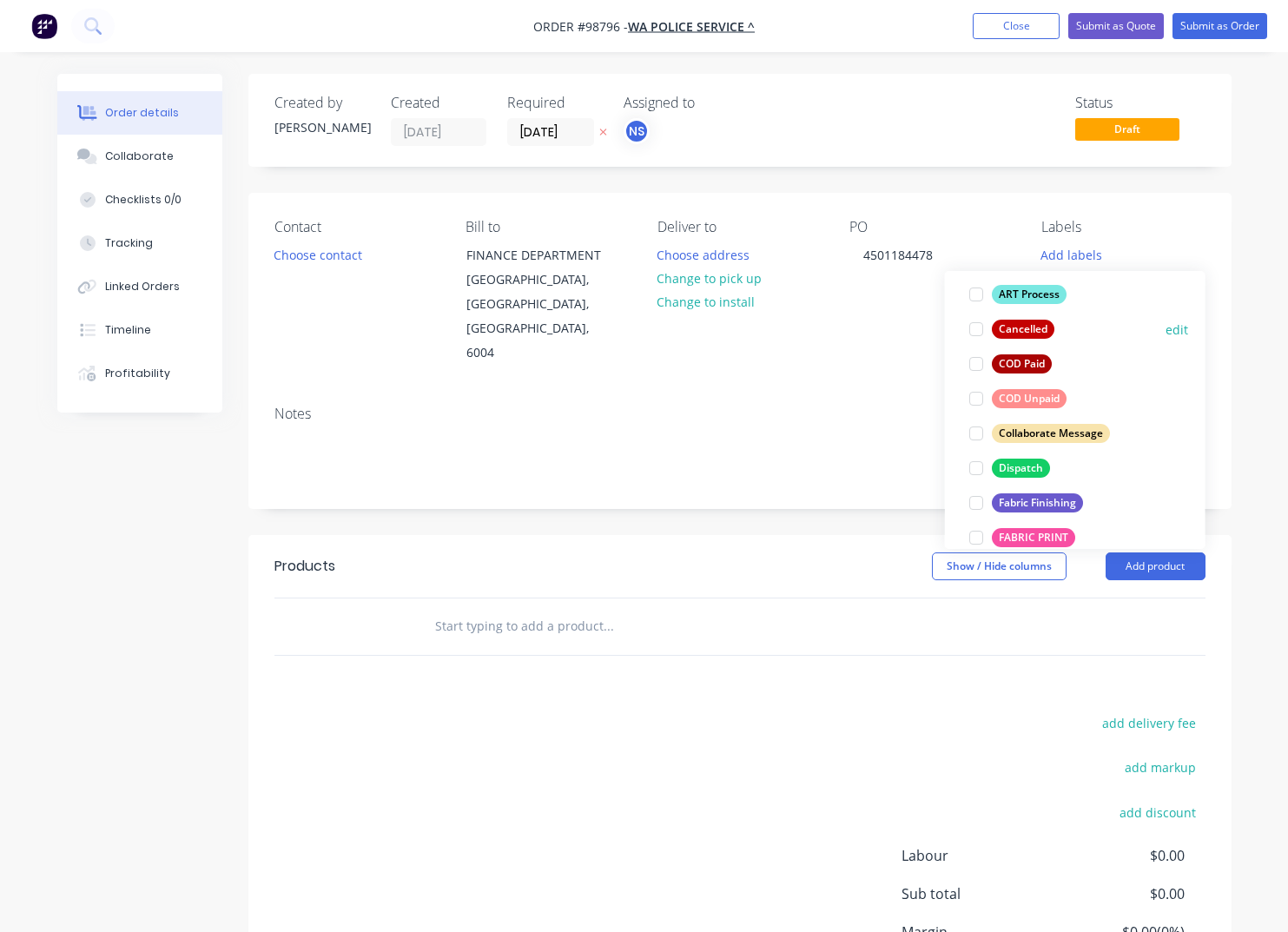
click at [1033, 503] on div "Fabric Finishing" at bounding box center [1037, 503] width 91 height 19
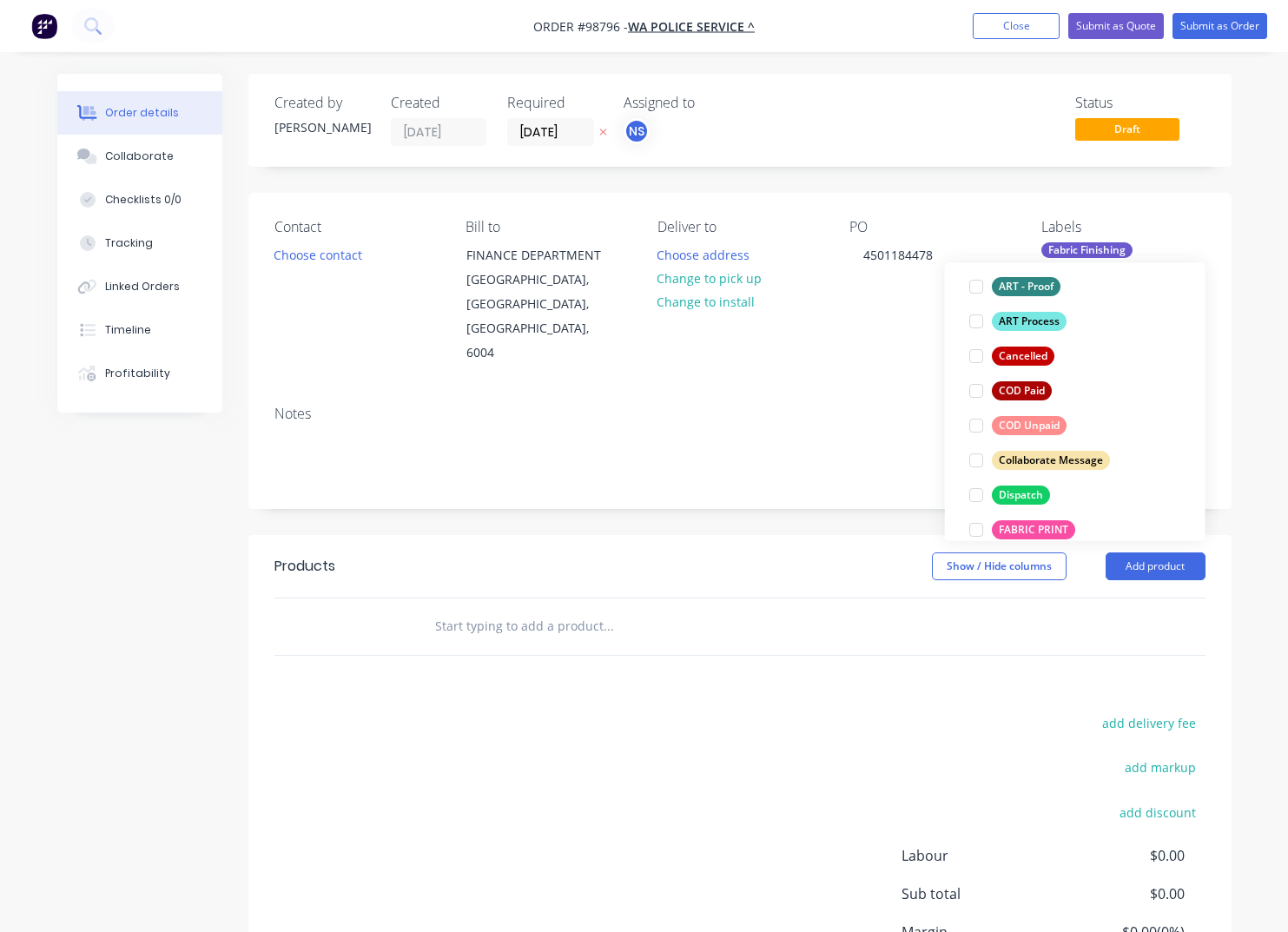
scroll to position [0, 0]
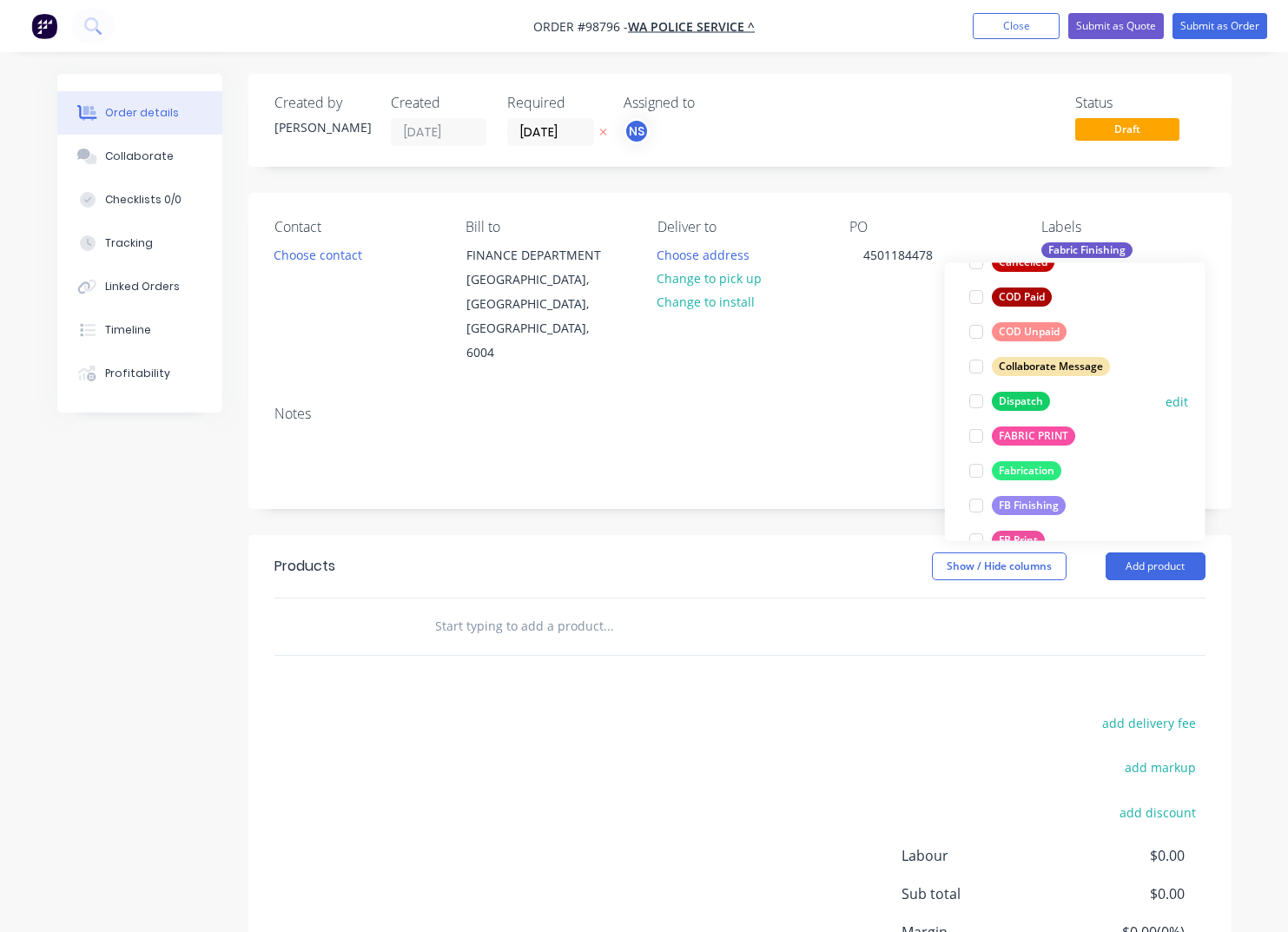
click at [1019, 405] on div "Dispatch" at bounding box center [1021, 401] width 58 height 19
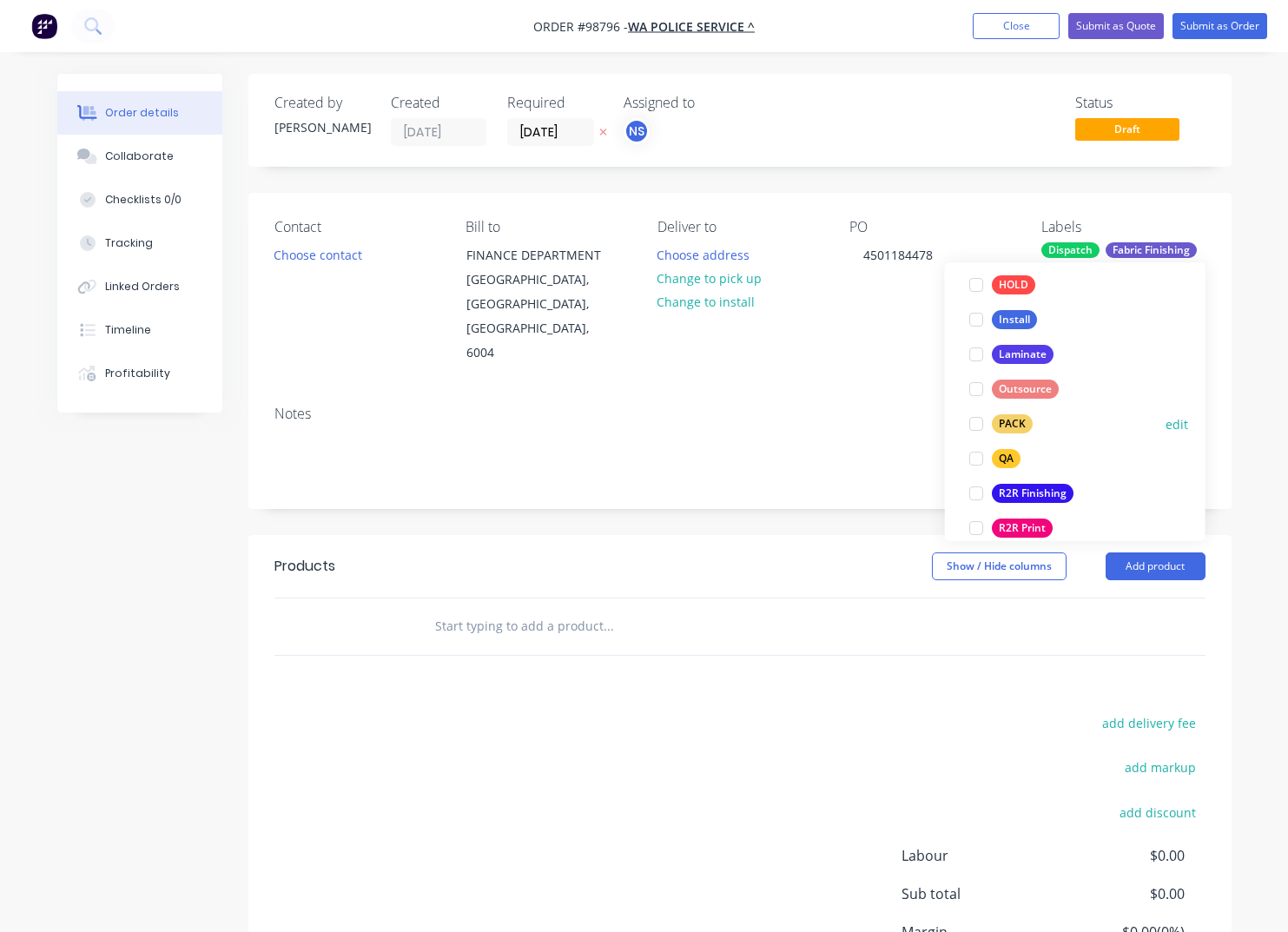
click at [1007, 423] on div "PACK" at bounding box center [1013, 425] width 41 height 19
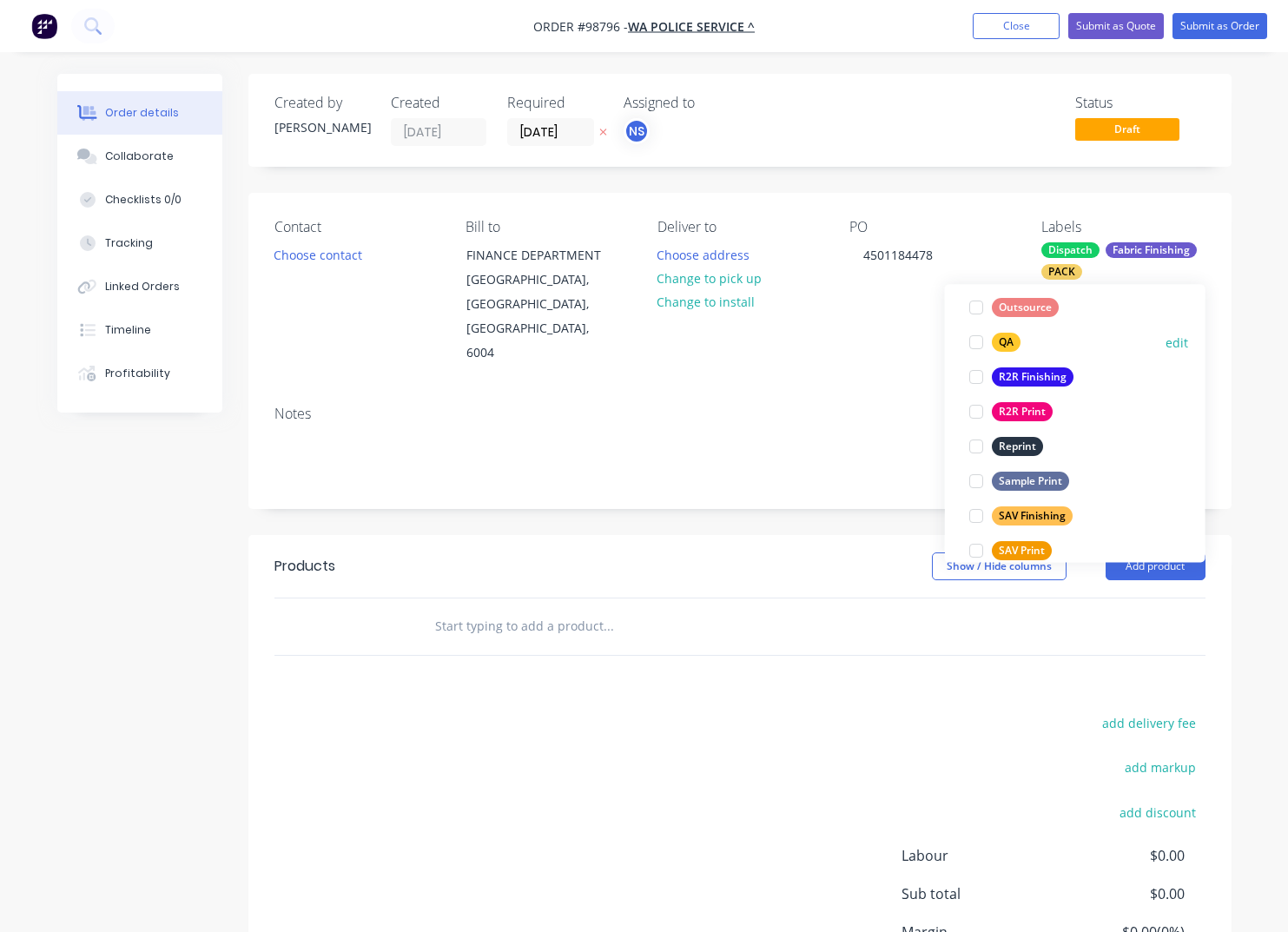
click at [999, 345] on div "QA" at bounding box center [1006, 344] width 28 height 19
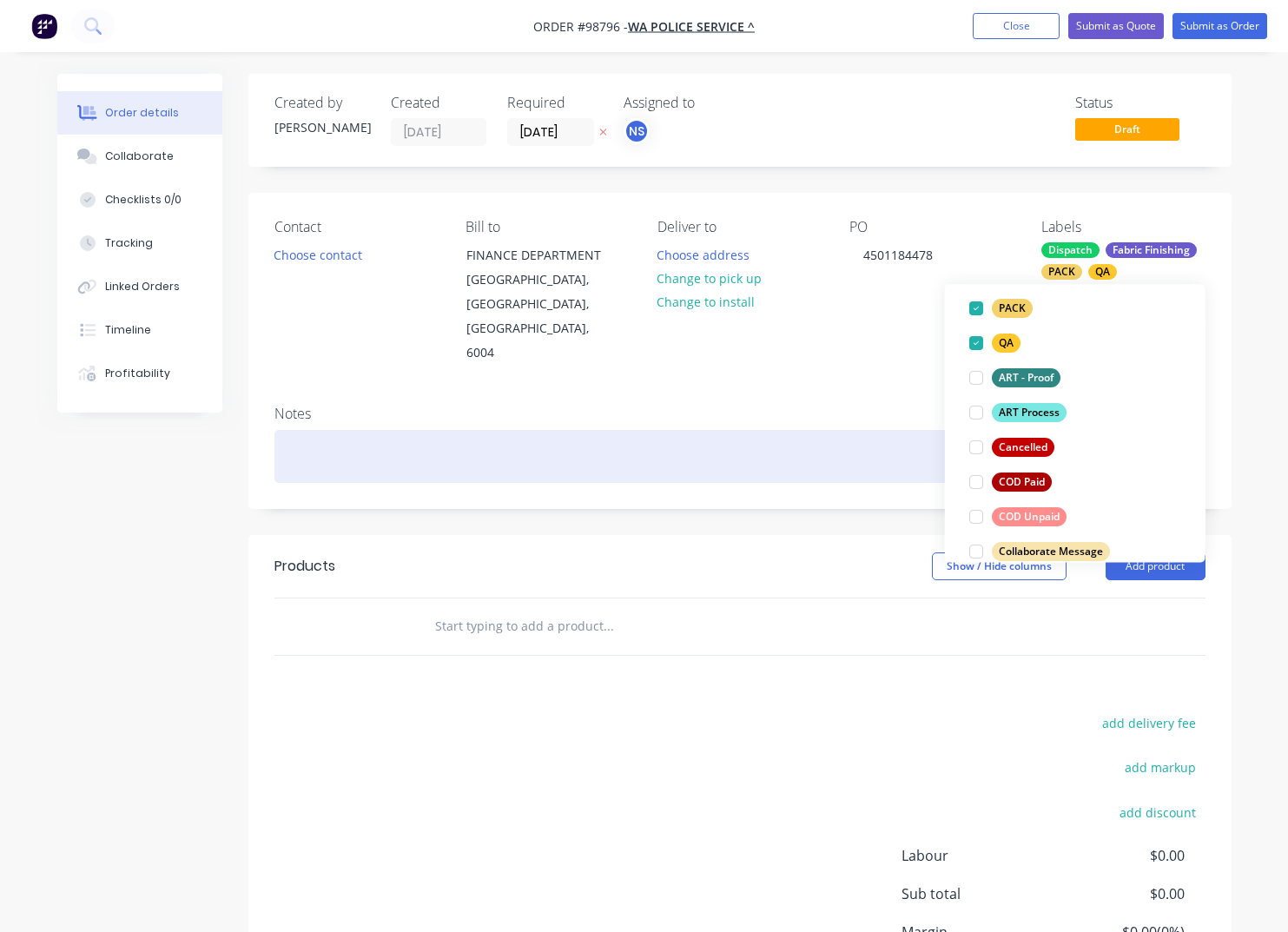
click at [435, 430] on div at bounding box center [740, 456] width 931 height 53
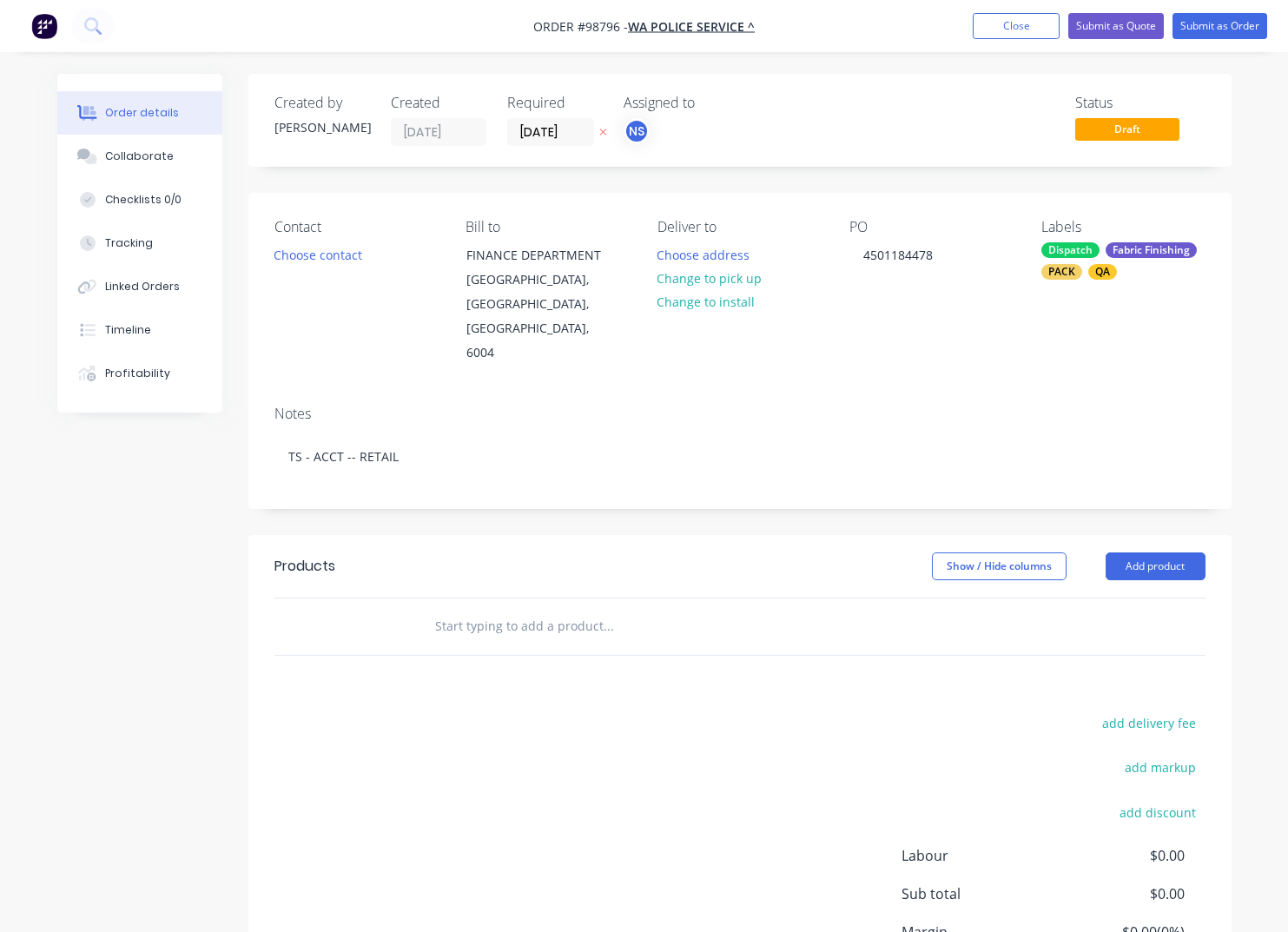
click at [500, 609] on input "text" at bounding box center [608, 625] width 347 height 35
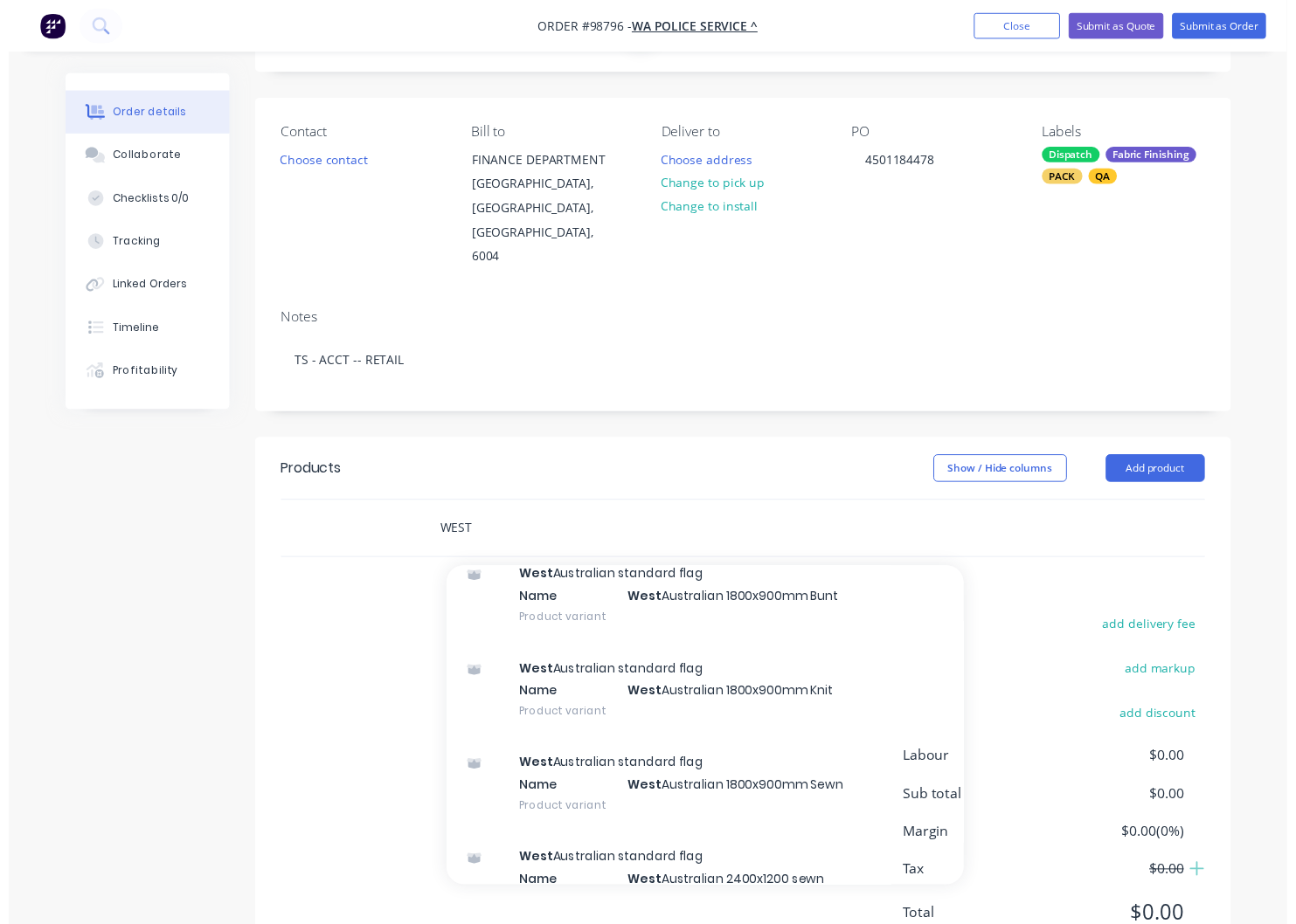
scroll to position [170, 0]
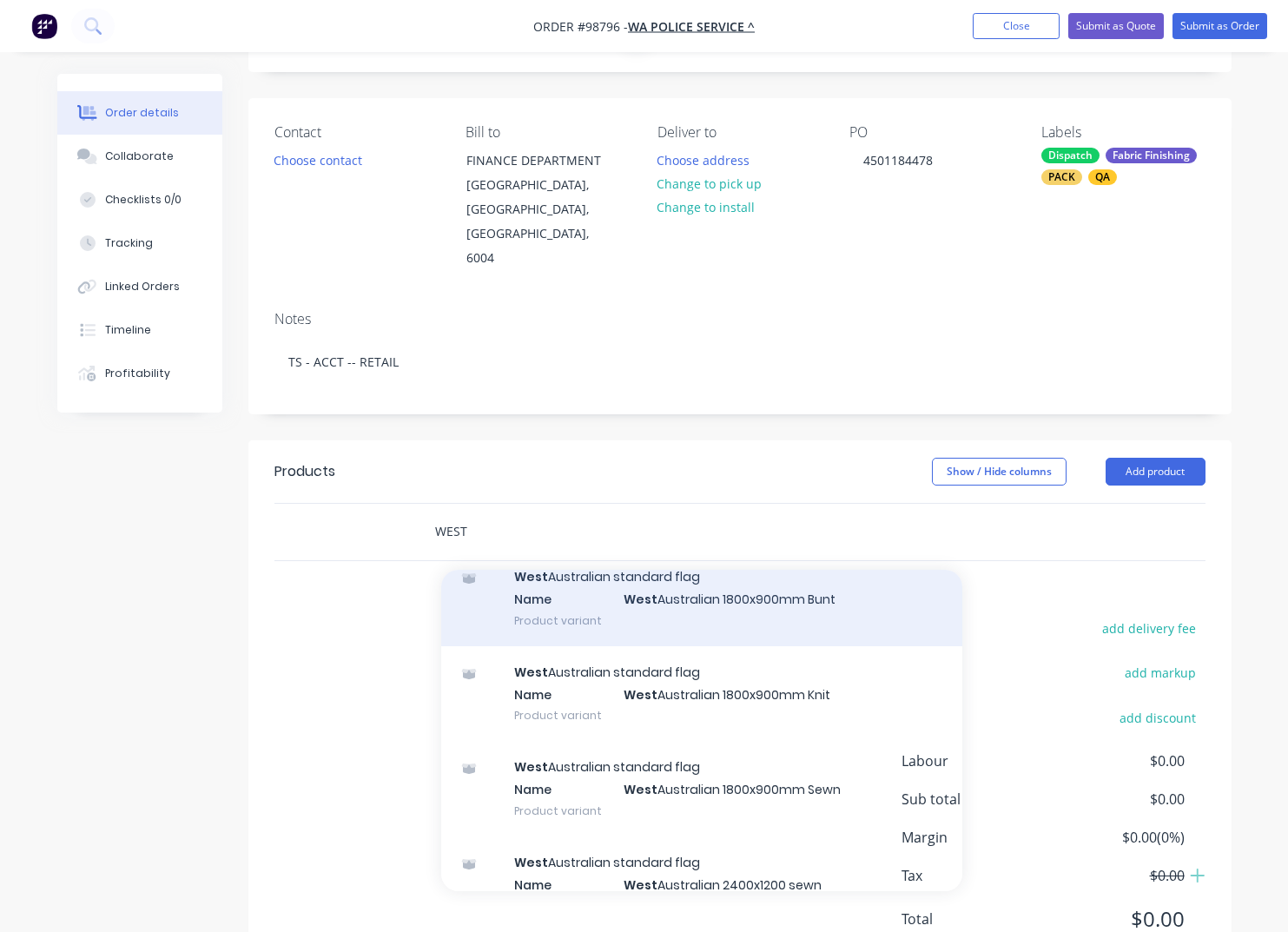
type input "WEST"
click at [580, 563] on div "West Australian standard flag Name West Australian 1800x900mm Bunt Product vari…" at bounding box center [702, 599] width 521 height 96
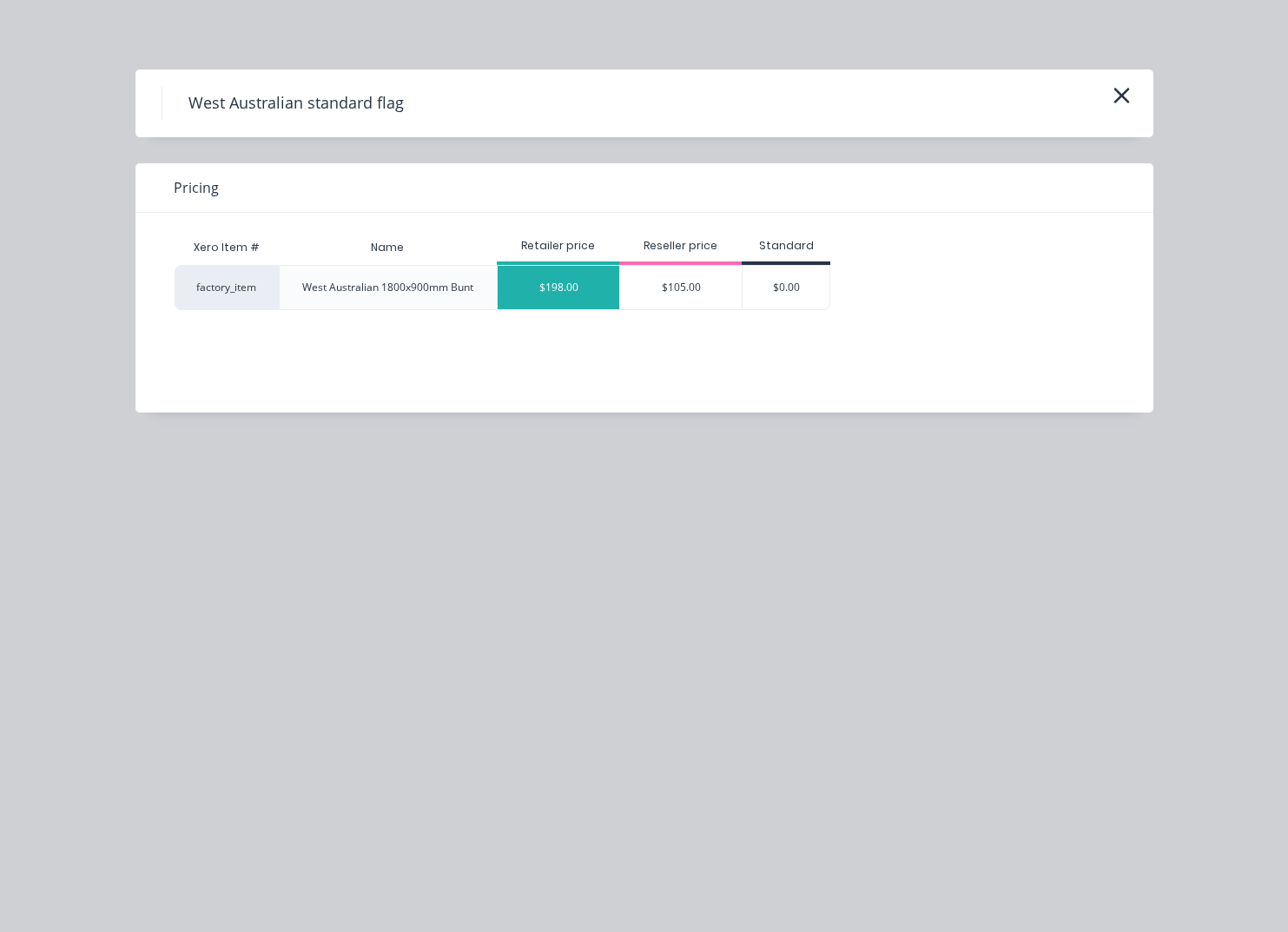
click at [578, 290] on div "$198.00" at bounding box center [558, 287] width 121 height 43
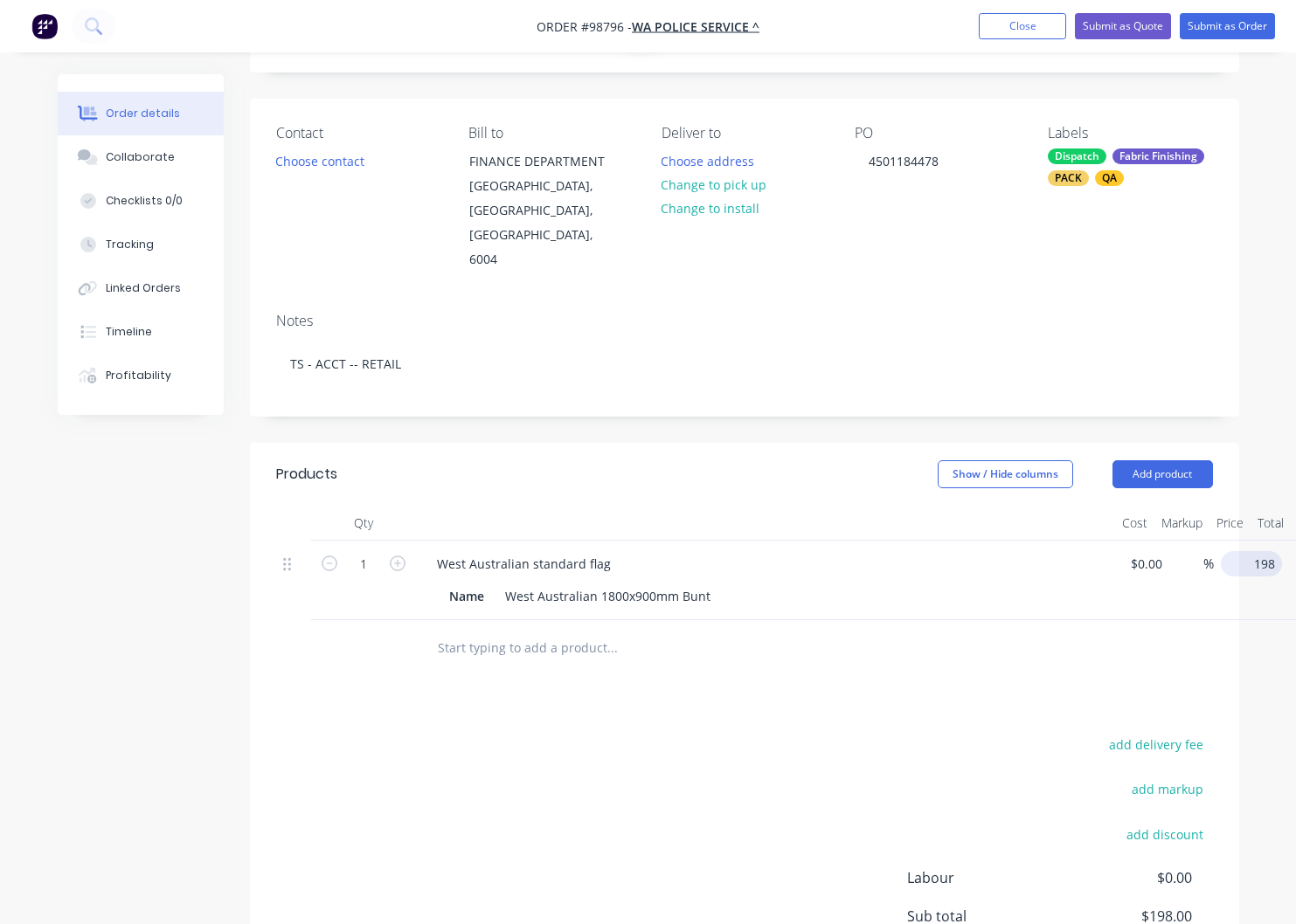
click at [1253, 552] on input "198" at bounding box center [1255, 564] width 54 height 25
type input "$117.75"
drag, startPoint x: 458, startPoint y: 566, endPoint x: 467, endPoint y: 560, distance: 10.8
click at [458, 565] on div "West Australian standard flag Name West Australian 1800x900mm Bunt" at bounding box center [766, 580] width 699 height 79
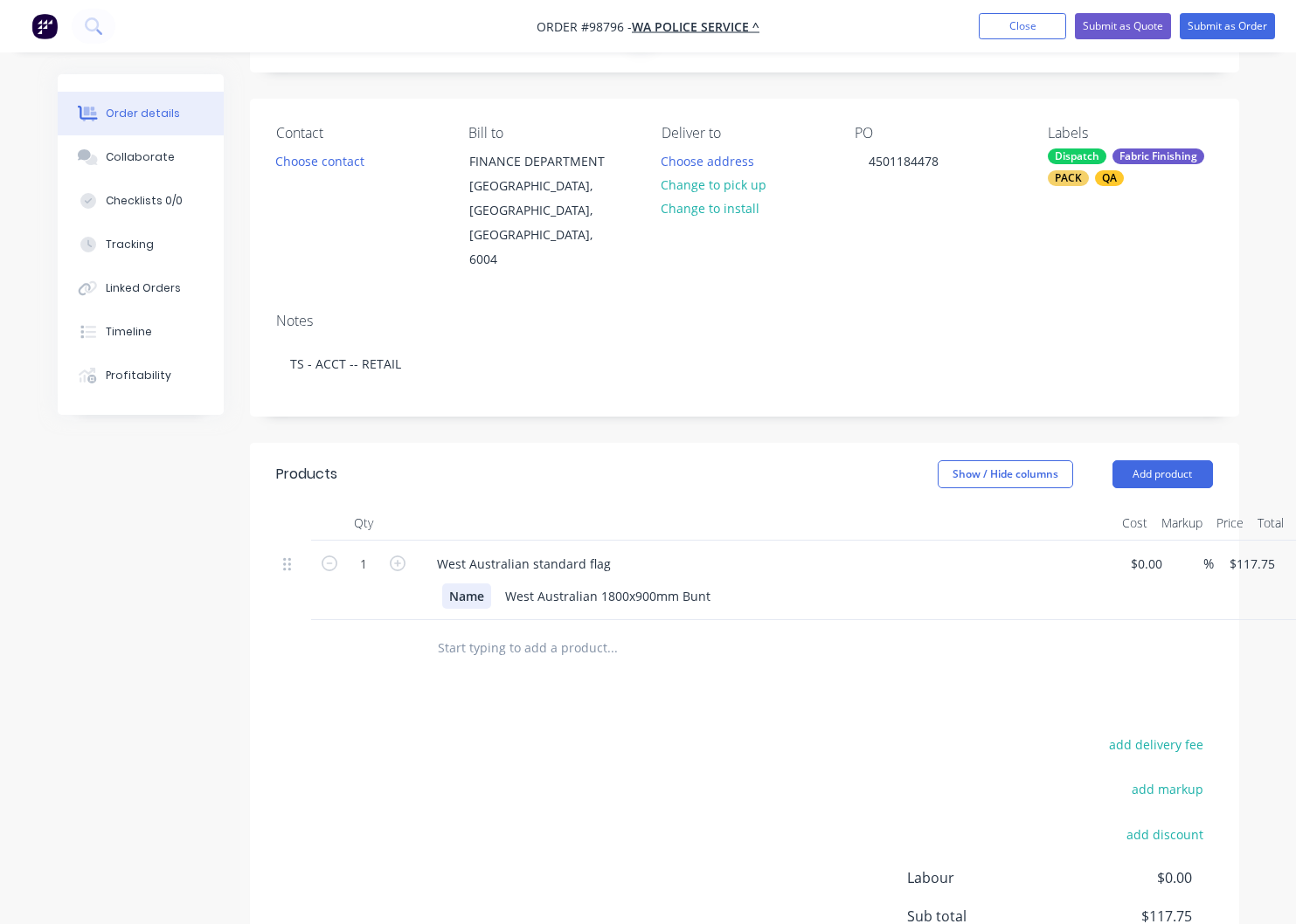
click at [475, 584] on div "Name" at bounding box center [466, 596] width 49 height 25
drag, startPoint x: 455, startPoint y: 549, endPoint x: 439, endPoint y: 549, distance: 16.0
click at [442, 584] on div "Name" at bounding box center [466, 596] width 49 height 25
click at [535, 631] on input "text" at bounding box center [611, 648] width 349 height 35
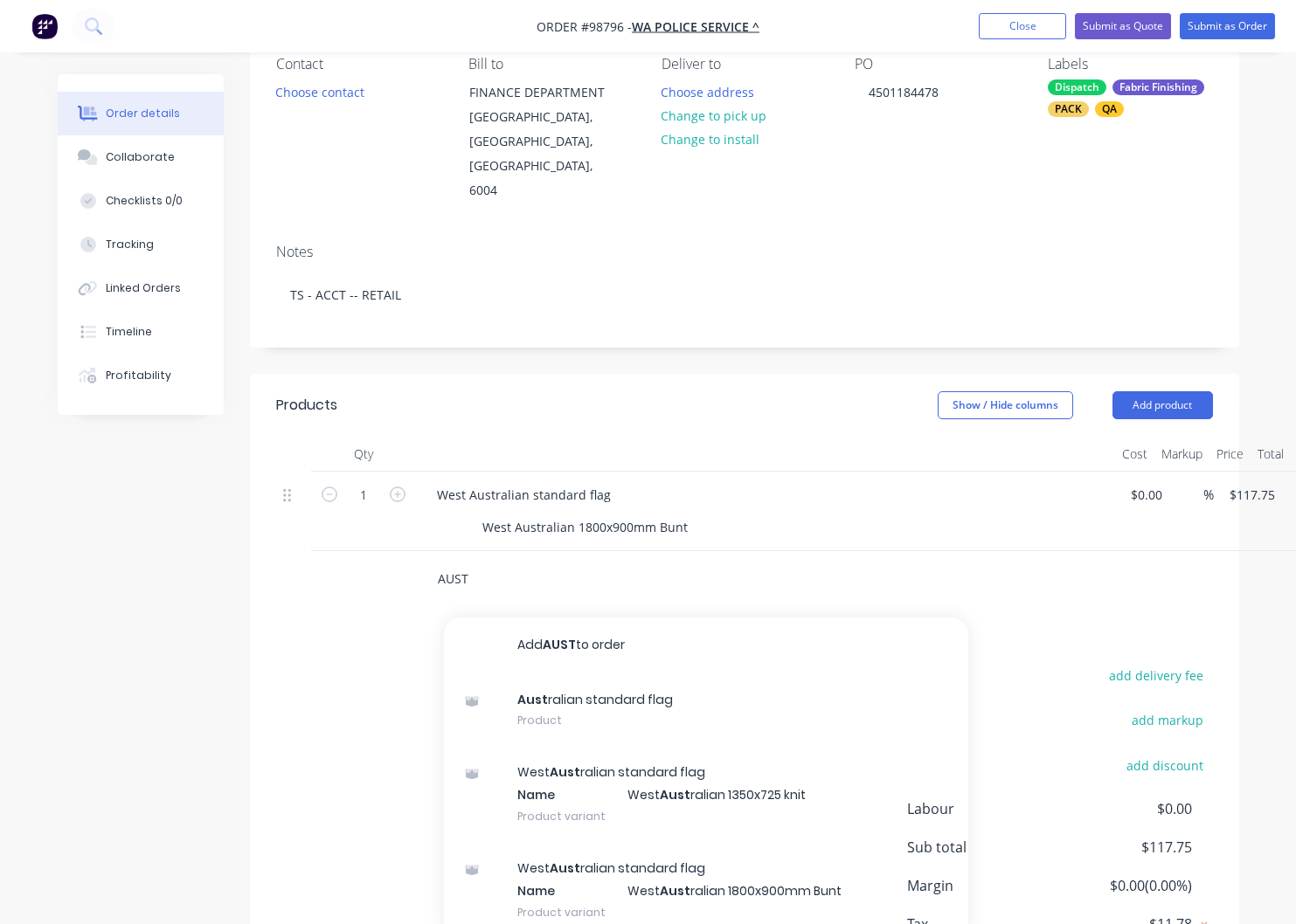
scroll to position [168, 0]
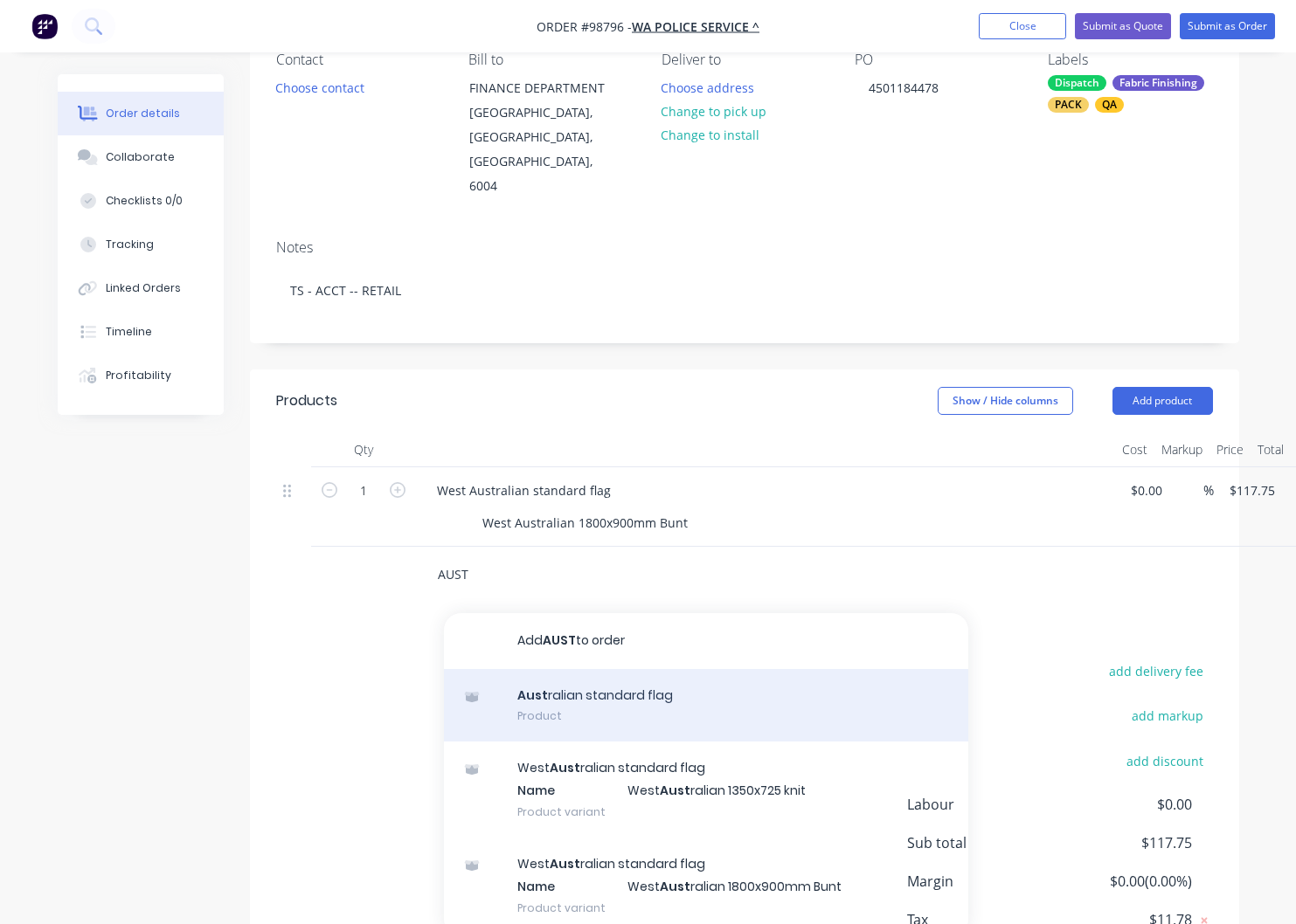
type input "AUST"
click at [595, 669] on div "Aust ralian standard flag Product" at bounding box center [706, 706] width 524 height 73
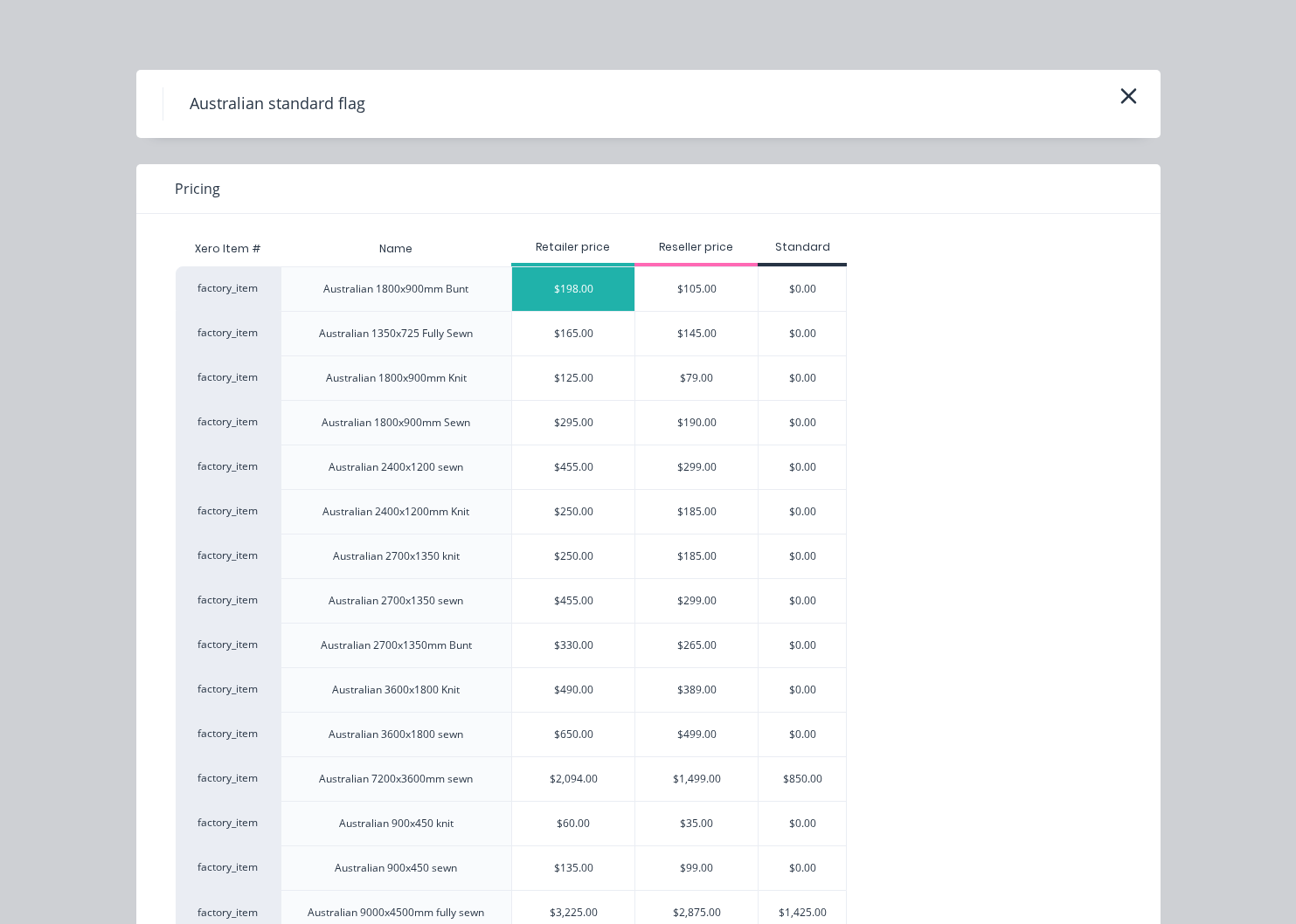
click at [597, 290] on div "$198.00" at bounding box center [573, 289] width 122 height 44
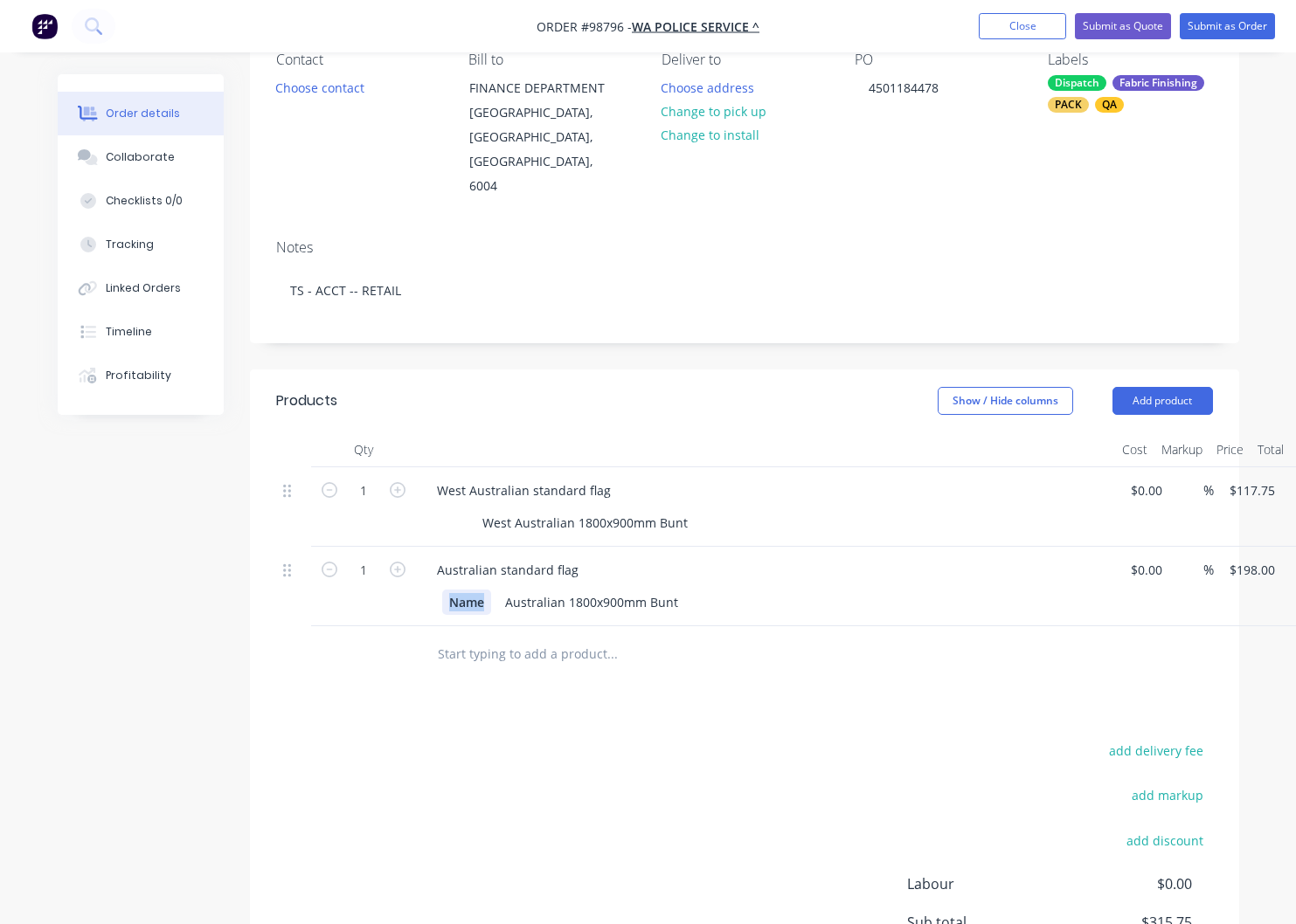
drag, startPoint x: 493, startPoint y: 569, endPoint x: 455, endPoint y: 570, distance: 38.0
click at [451, 590] on div "Name Australian 1800x900mm Bunt" at bounding box center [762, 602] width 640 height 25
click at [489, 590] on div "Name" at bounding box center [466, 602] width 49 height 25
drag, startPoint x: 487, startPoint y: 572, endPoint x: 422, endPoint y: 574, distance: 65.0
click at [442, 590] on div "Name" at bounding box center [466, 602] width 49 height 25
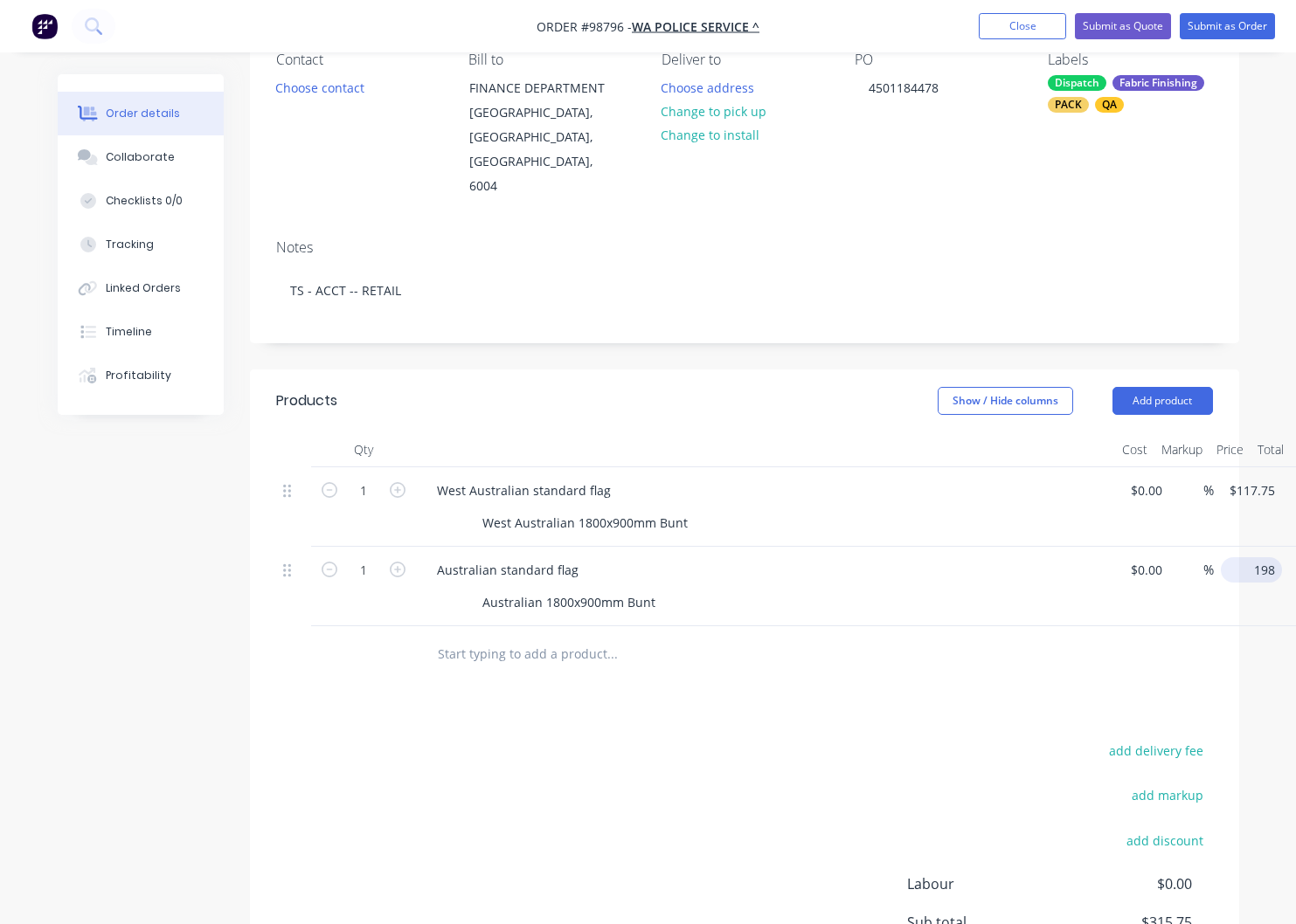
click at [1237, 558] on input "198" at bounding box center [1255, 570] width 54 height 25
type input "$117.75"
click at [1135, 387] on button "Add product" at bounding box center [1162, 400] width 101 height 28
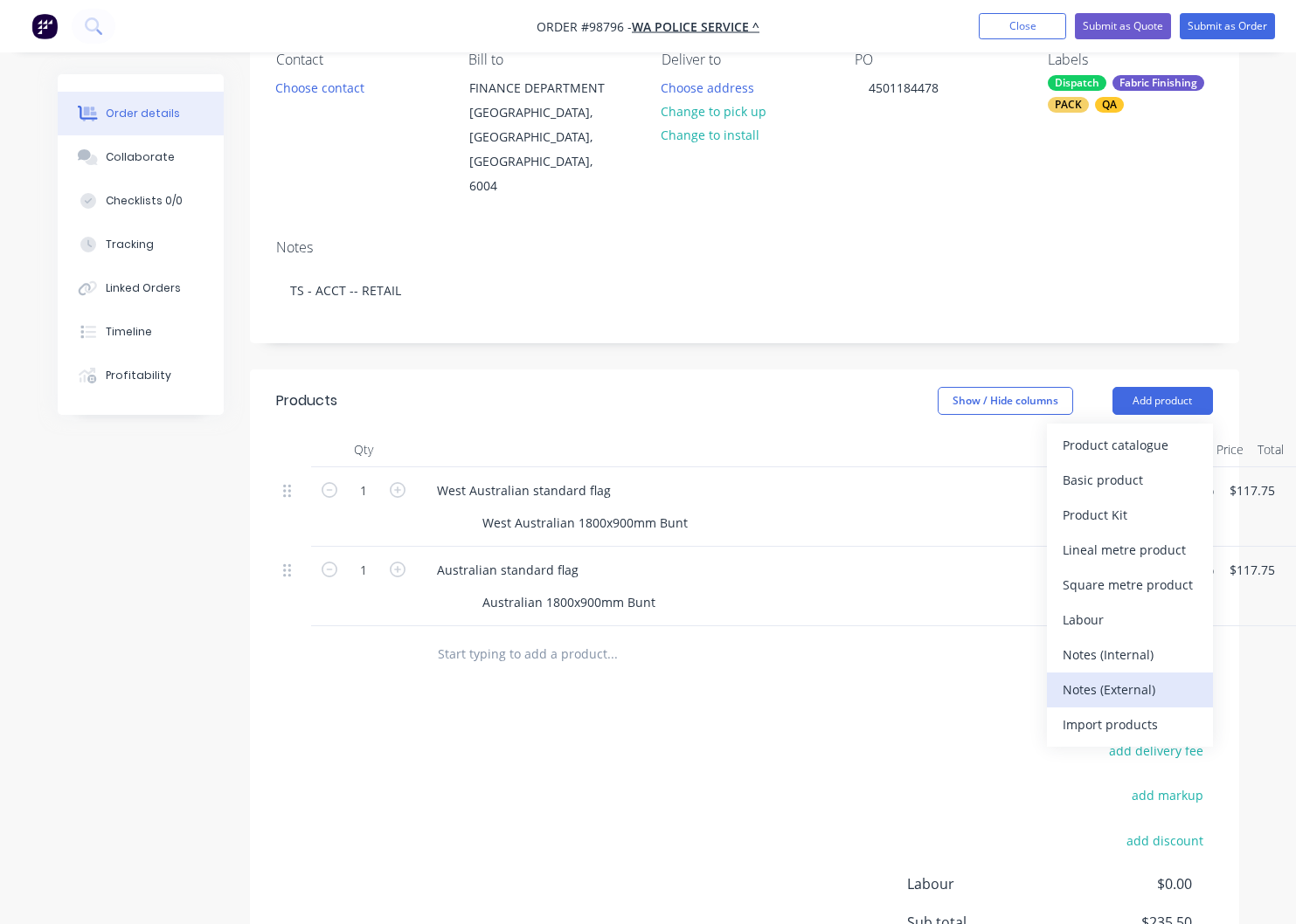
click at [1091, 677] on div "Notes (External)" at bounding box center [1129, 690] width 135 height 25
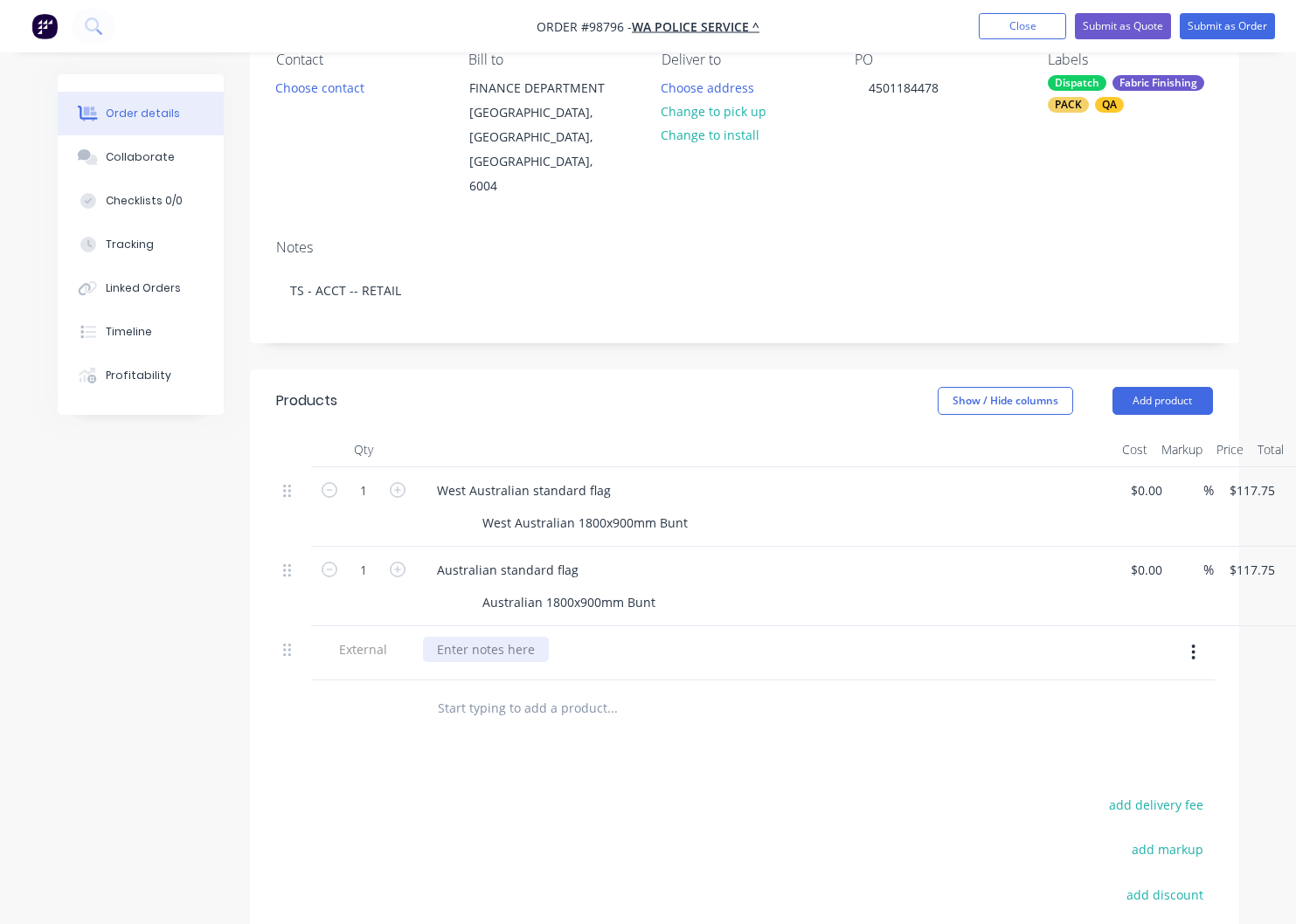
click at [485, 637] on div at bounding box center [486, 650] width 126 height 25
paste div
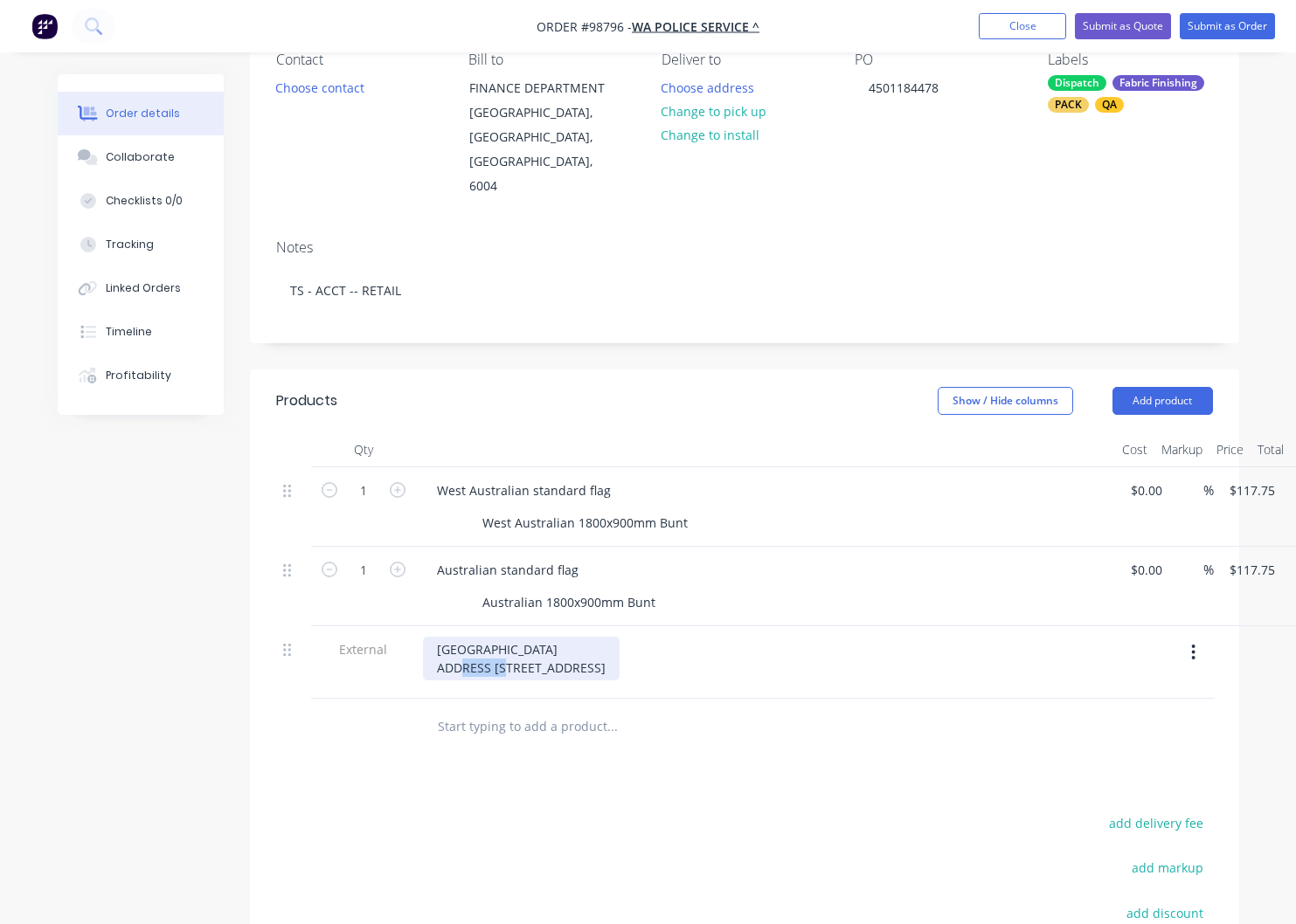
drag, startPoint x: 455, startPoint y: 653, endPoint x: 391, endPoint y: 648, distance: 64.2
click at [423, 649] on div "[GEOGRAPHIC_DATA] ADDRESS [STREET_ADDRESS]" at bounding box center [521, 658] width 197 height 44
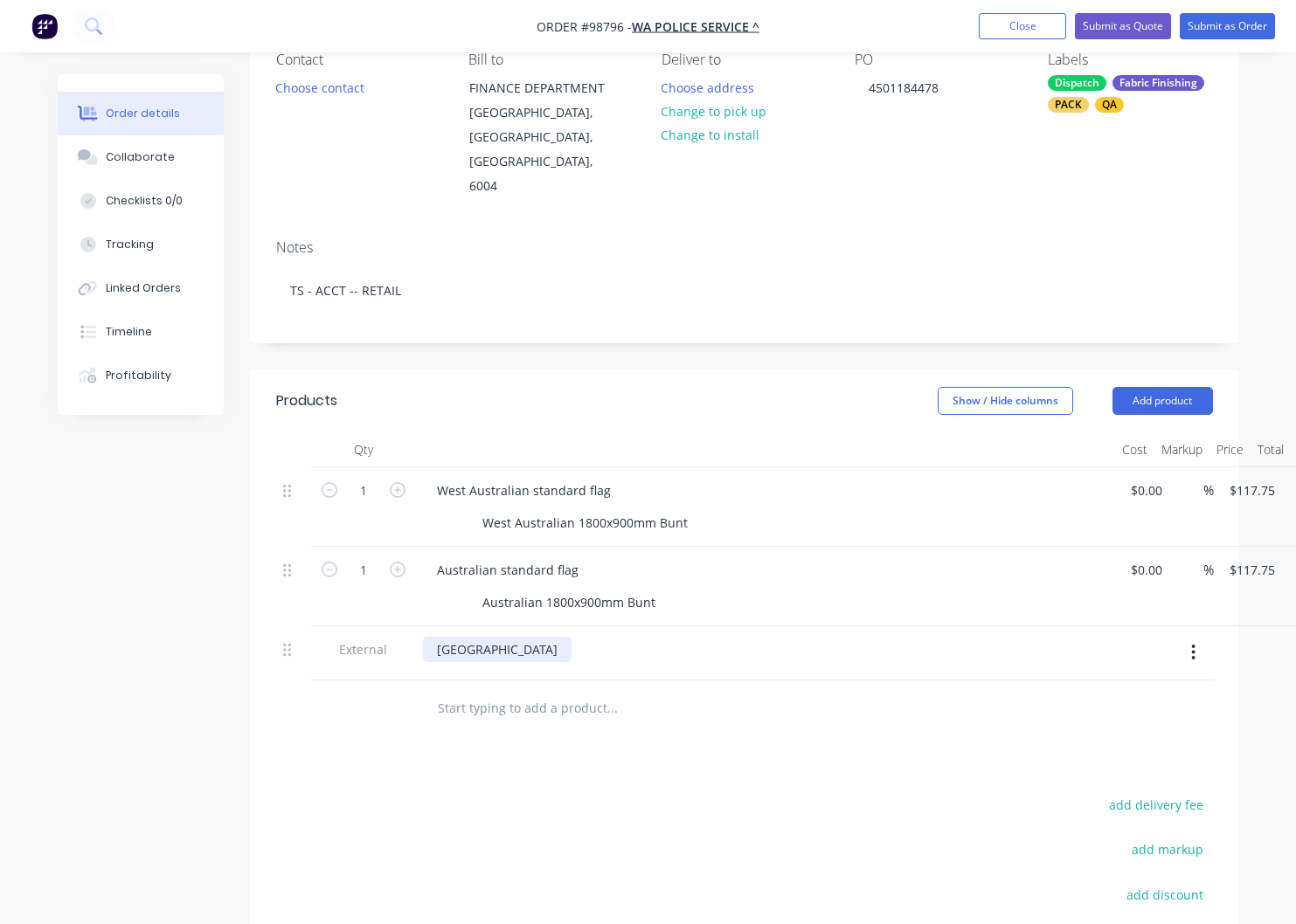
click at [559, 662] on div "[GEOGRAPHIC_DATA]" at bounding box center [497, 650] width 149 height 25
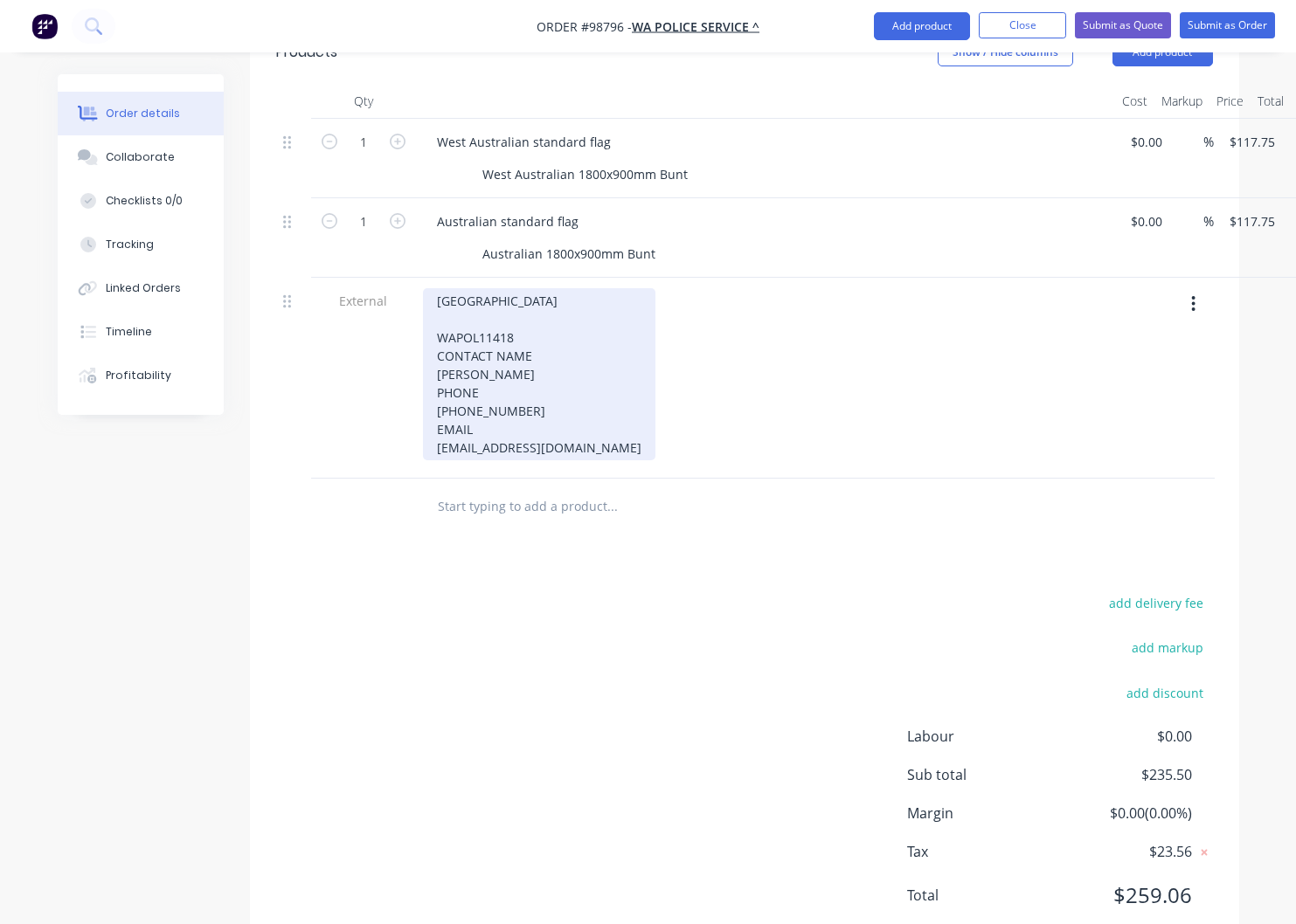
scroll to position [520, 0]
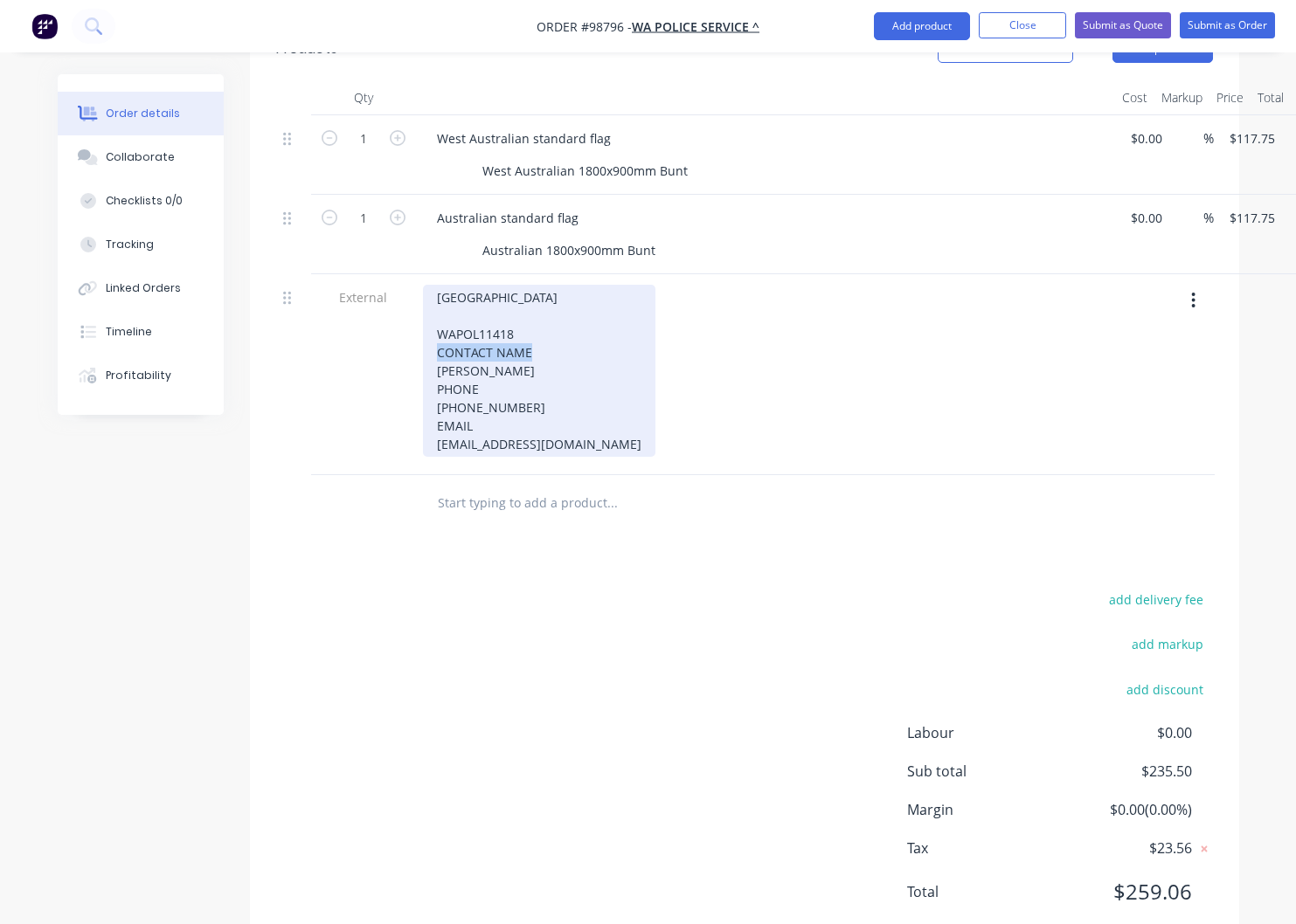
drag, startPoint x: 532, startPoint y: 377, endPoint x: 438, endPoint y: 380, distance: 94.0
click at [438, 380] on div "[GEOGRAPHIC_DATA] WAPOL11418 CONTACT NAME [PERSON_NAME] PHONE [PHONE_NUMBER] EM…" at bounding box center [539, 371] width 233 height 172
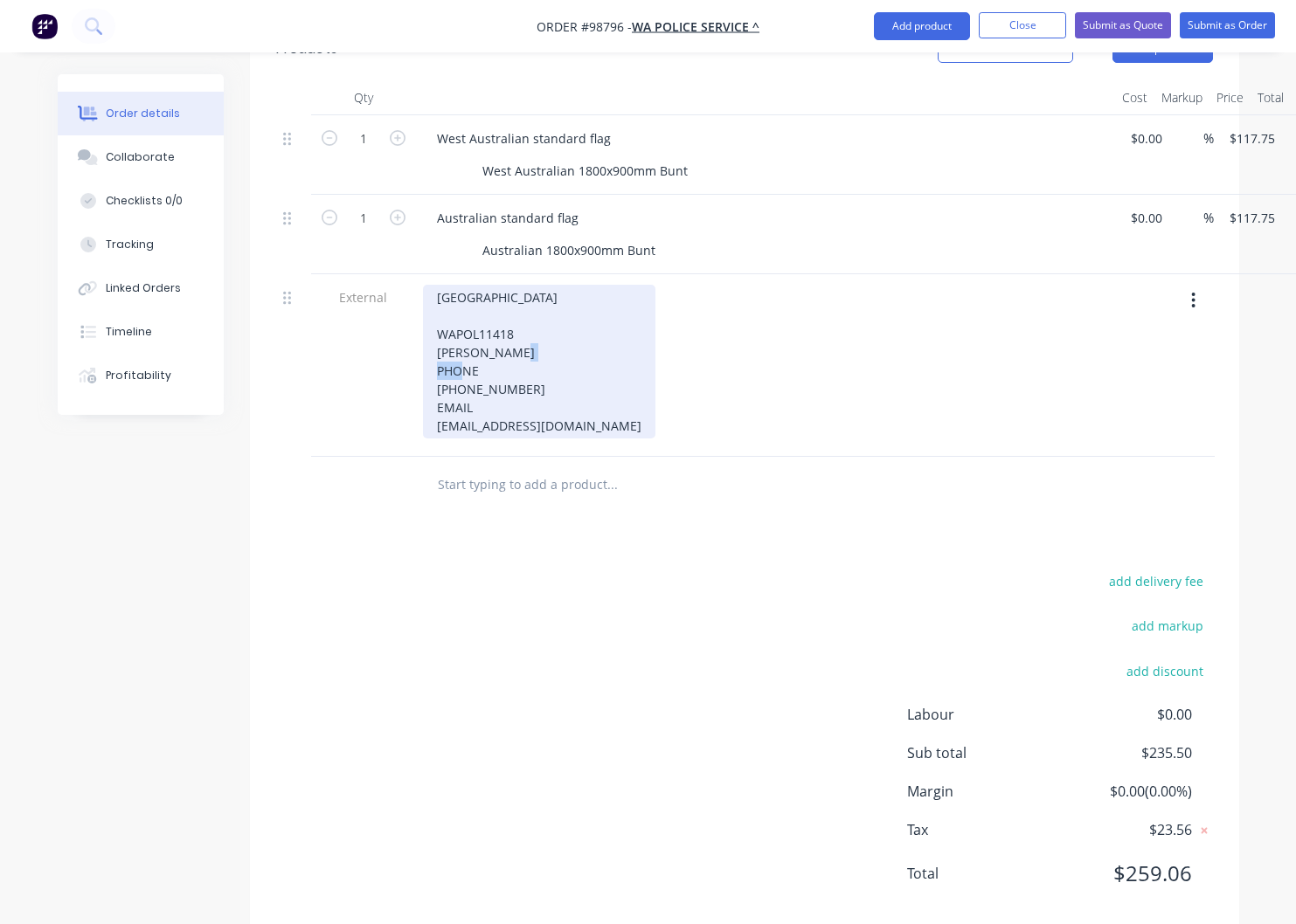
drag, startPoint x: 501, startPoint y: 397, endPoint x: 405, endPoint y: 392, distance: 96.1
click at [423, 392] on div "[GEOGRAPHIC_DATA] WAPOL11418 [PERSON_NAME] PHONE [PHONE_NUMBER] EMAIL [EMAIL_AD…" at bounding box center [539, 362] width 233 height 154
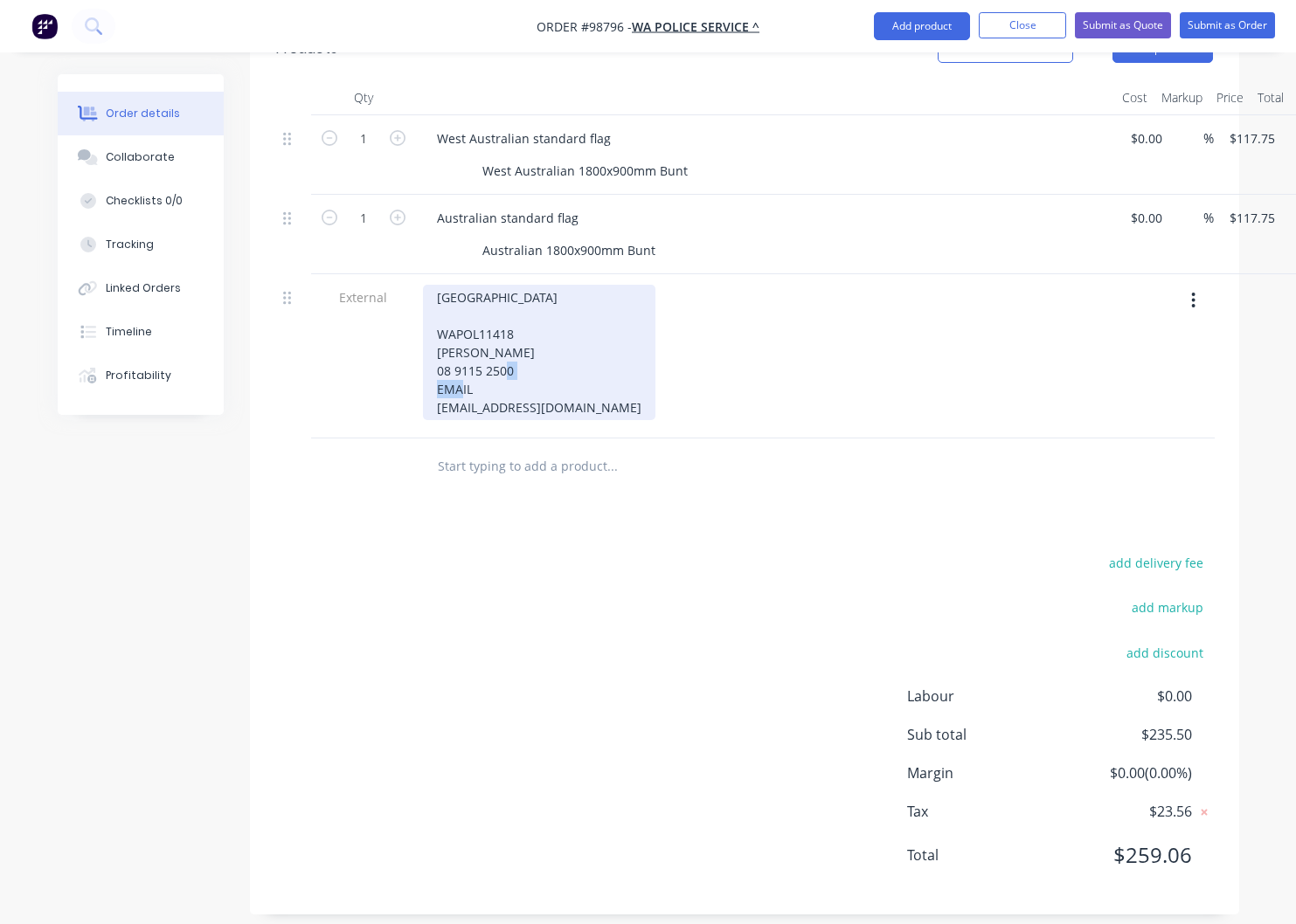
drag, startPoint x: 478, startPoint y: 411, endPoint x: 401, endPoint y: 411, distance: 77.0
click at [423, 412] on div "[GEOGRAPHIC_DATA] WAPOL11418 [PERSON_NAME] 08 9115 2500 EMAIL [EMAIL_ADDRESS][D…" at bounding box center [539, 353] width 233 height 135
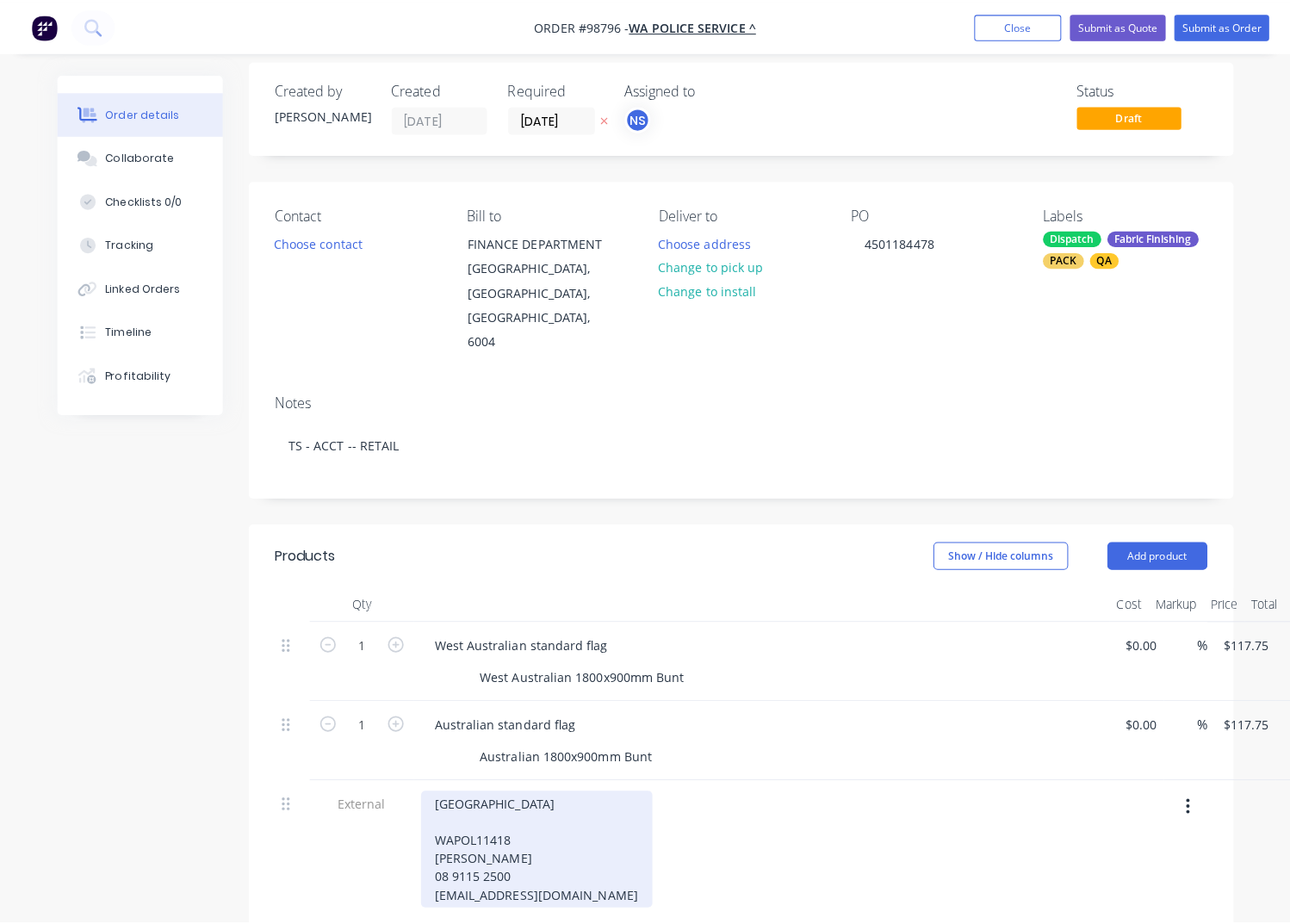
scroll to position [0, 0]
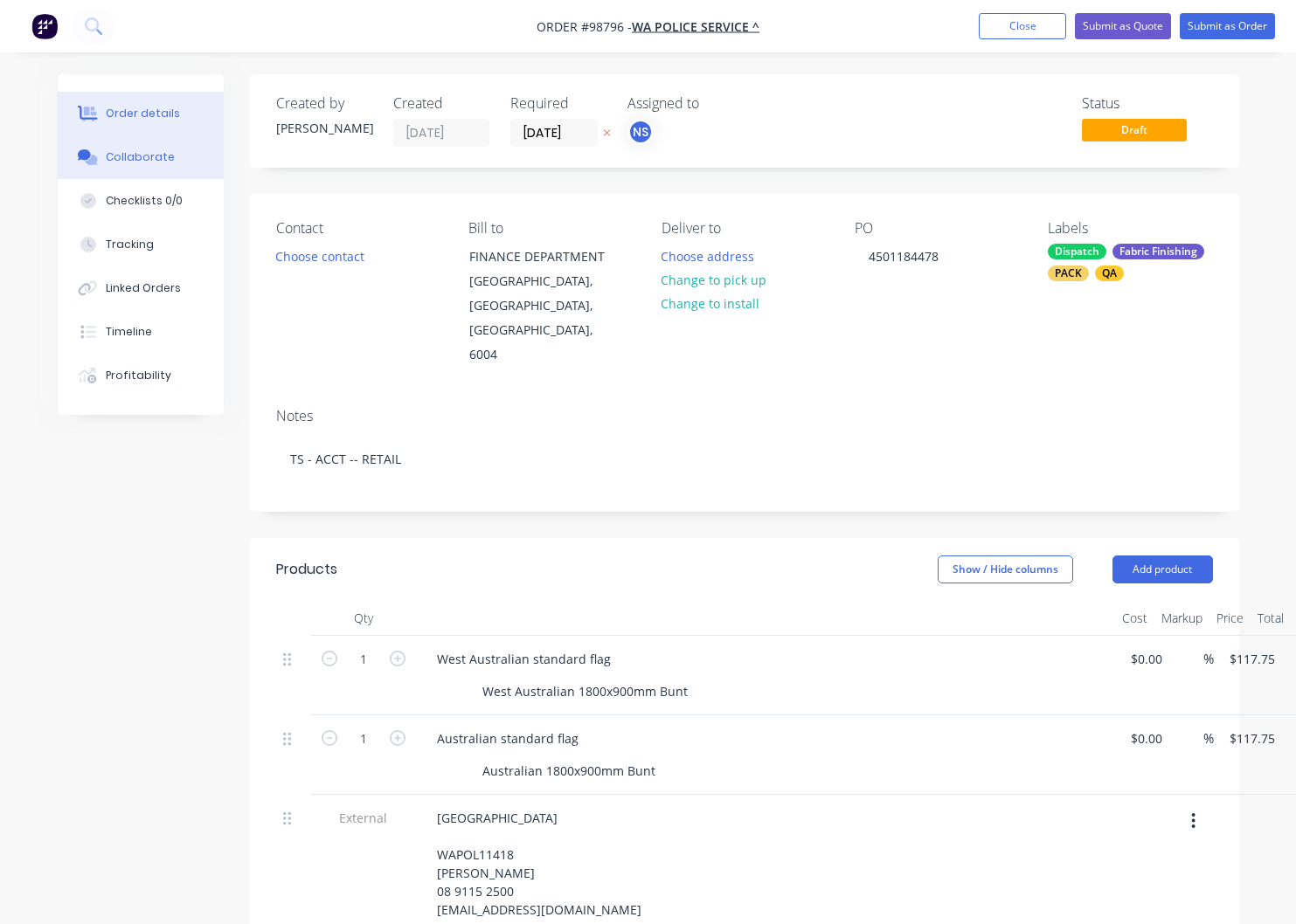
click at [152, 157] on div "Collaborate" at bounding box center [140, 158] width 69 height 16
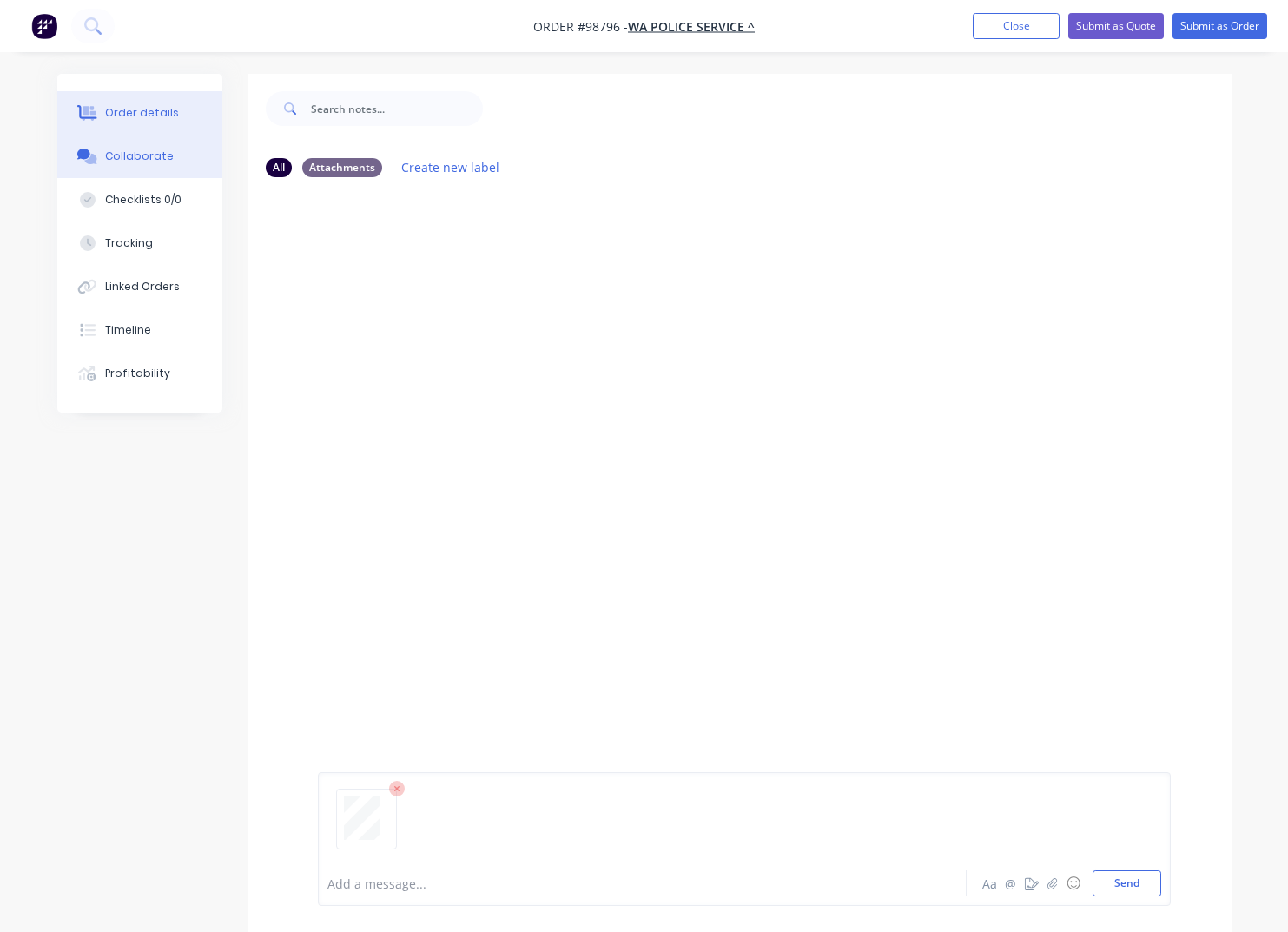
click at [154, 110] on div "Order details" at bounding box center [142, 113] width 74 height 16
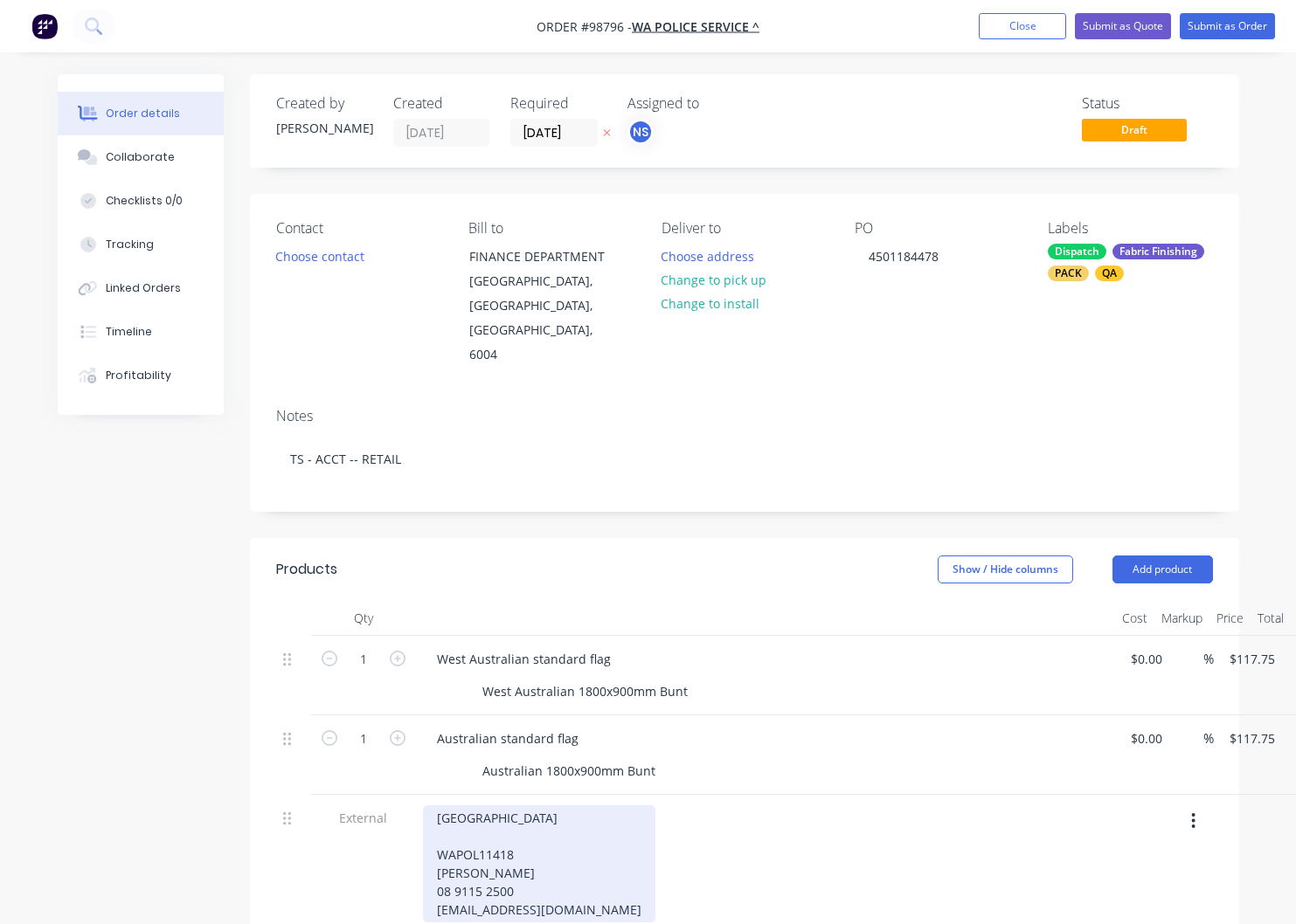
drag, startPoint x: 601, startPoint y: 904, endPoint x: 437, endPoint y: 753, distance: 222.9
click at [439, 805] on div "[GEOGRAPHIC_DATA] WAPOL11418 [PERSON_NAME] 08 9115 2500 [EMAIL_ADDRESS][DOMAIN_…" at bounding box center [539, 863] width 233 height 117
copy div "[GEOGRAPHIC_DATA] WAPOL11418 [PERSON_NAME] 08 9115 2500 [EMAIL_ADDRESS][DOMAIN_…"
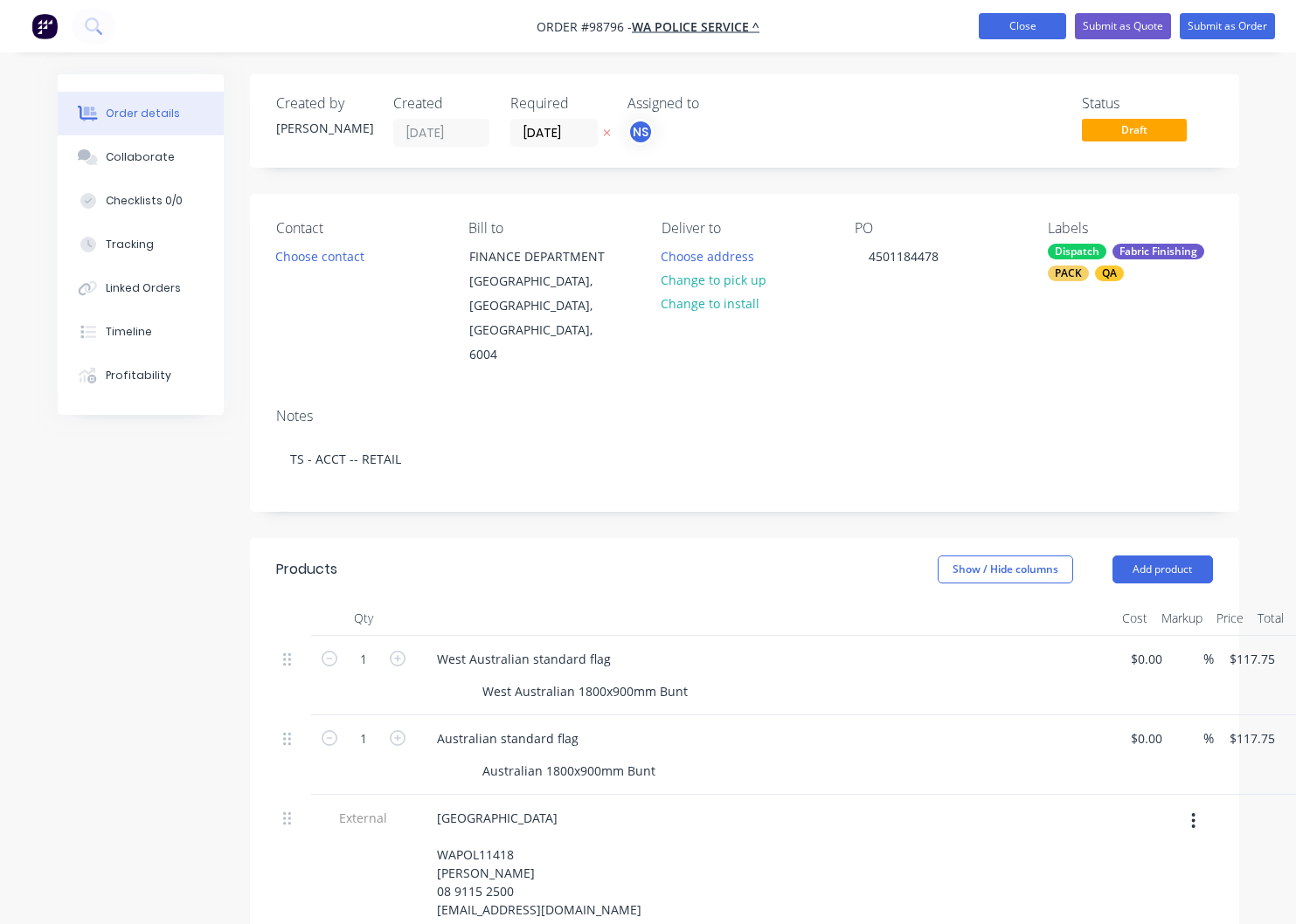
click at [1018, 31] on button "Close" at bounding box center [1022, 26] width 87 height 26
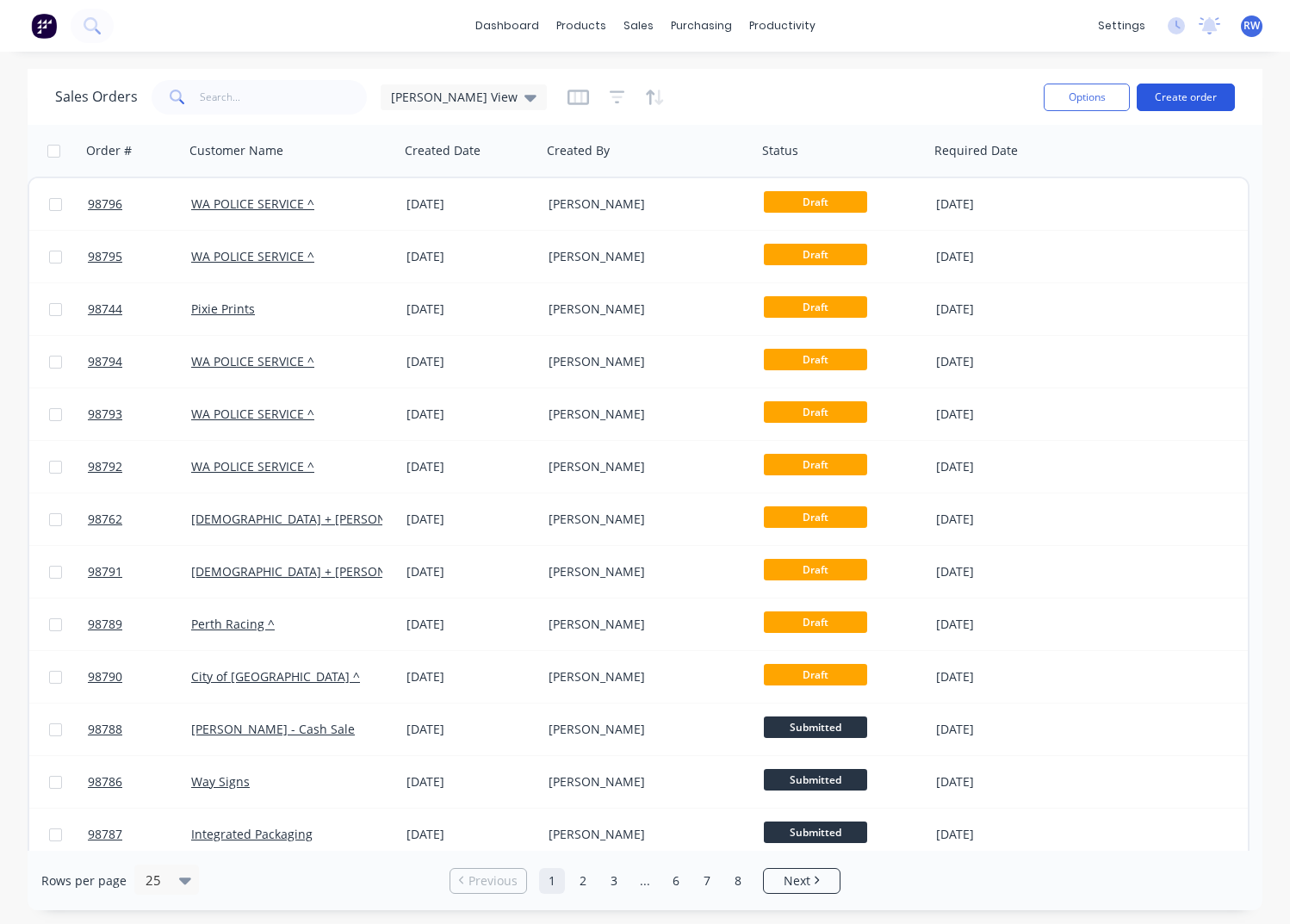
click at [1175, 97] on button "Create order" at bounding box center [1186, 97] width 98 height 27
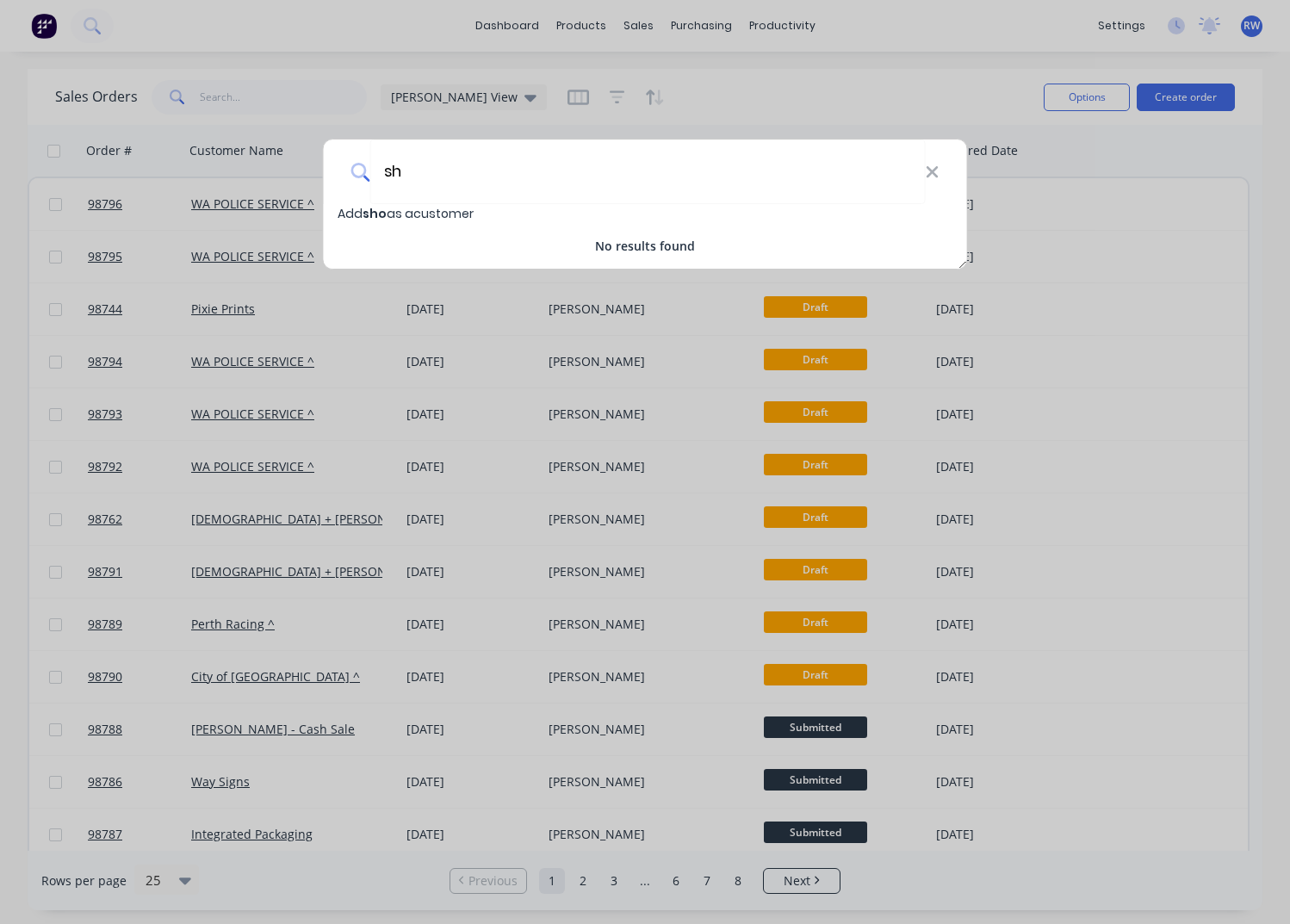
type input "s"
type input "ShowScreens WA"
click at [466, 213] on span "ShowScreens WA" at bounding box center [418, 213] width 112 height 18
select select "AU"
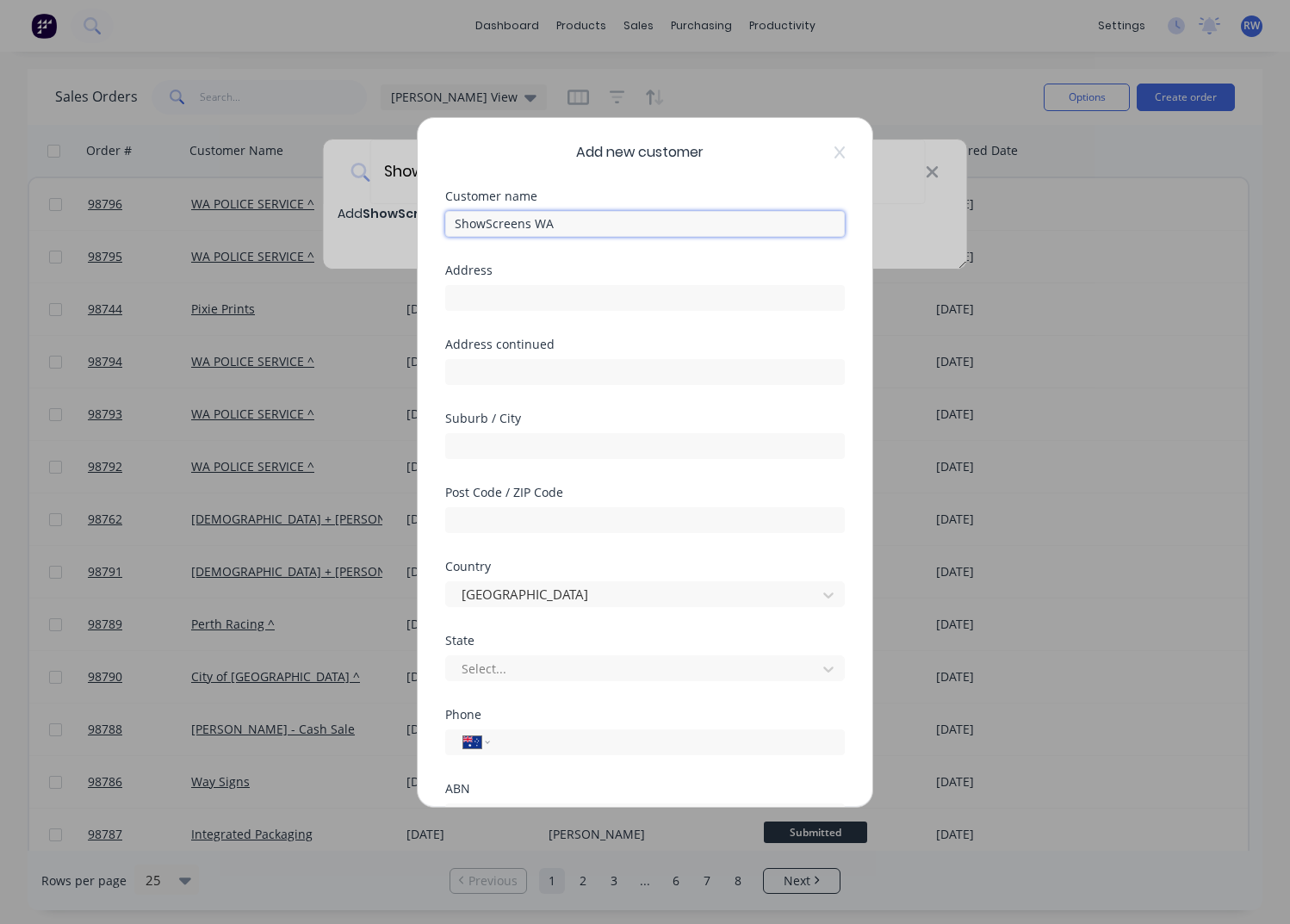
click at [570, 226] on input "ShowScreens WA" at bounding box center [645, 223] width 400 height 25
type input "ShowScreens Pty Ltd"
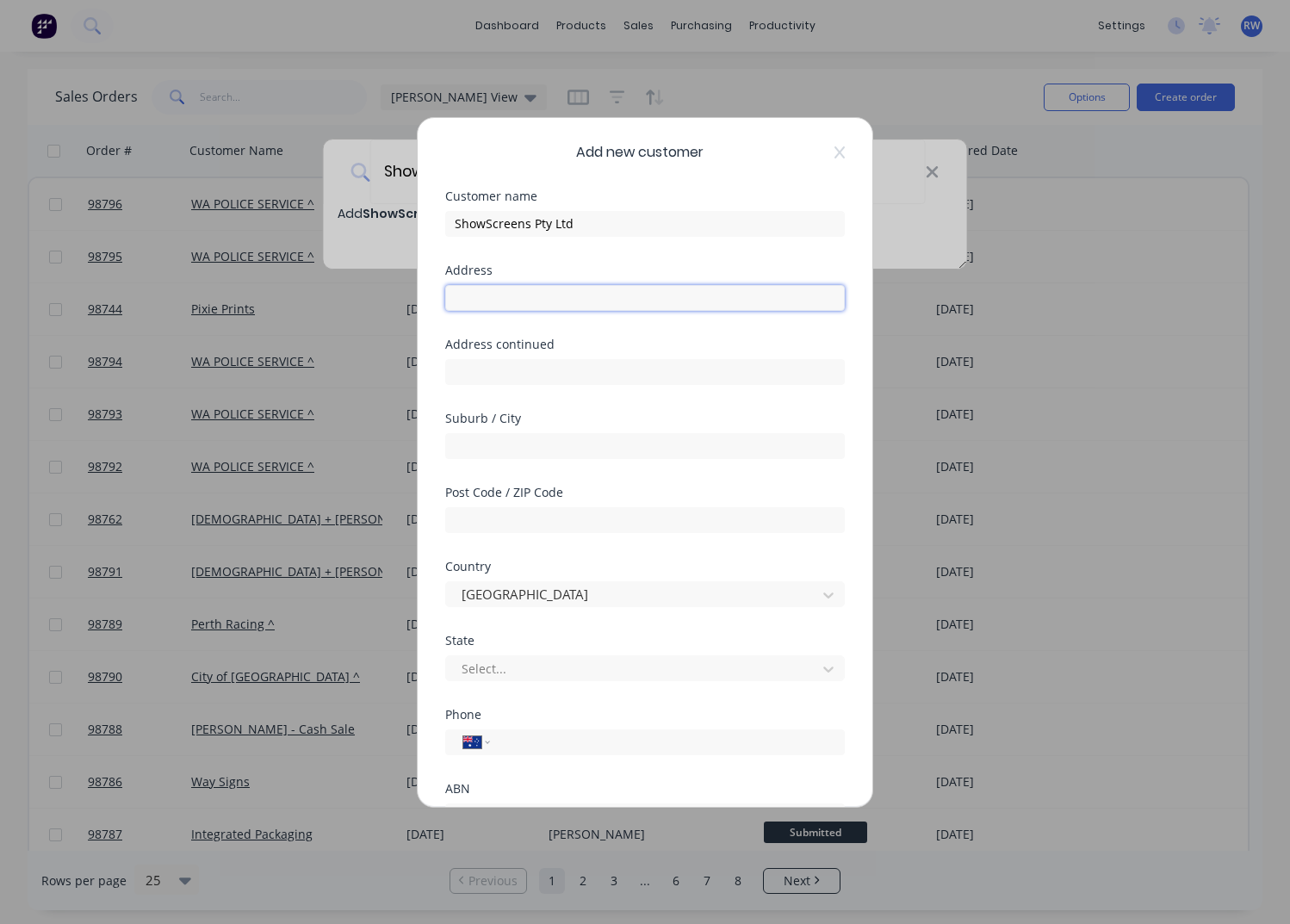
click at [469, 296] on input "text" at bounding box center [645, 298] width 400 height 25
type input "[STREET_ADDRESS][PERSON_NAME]"
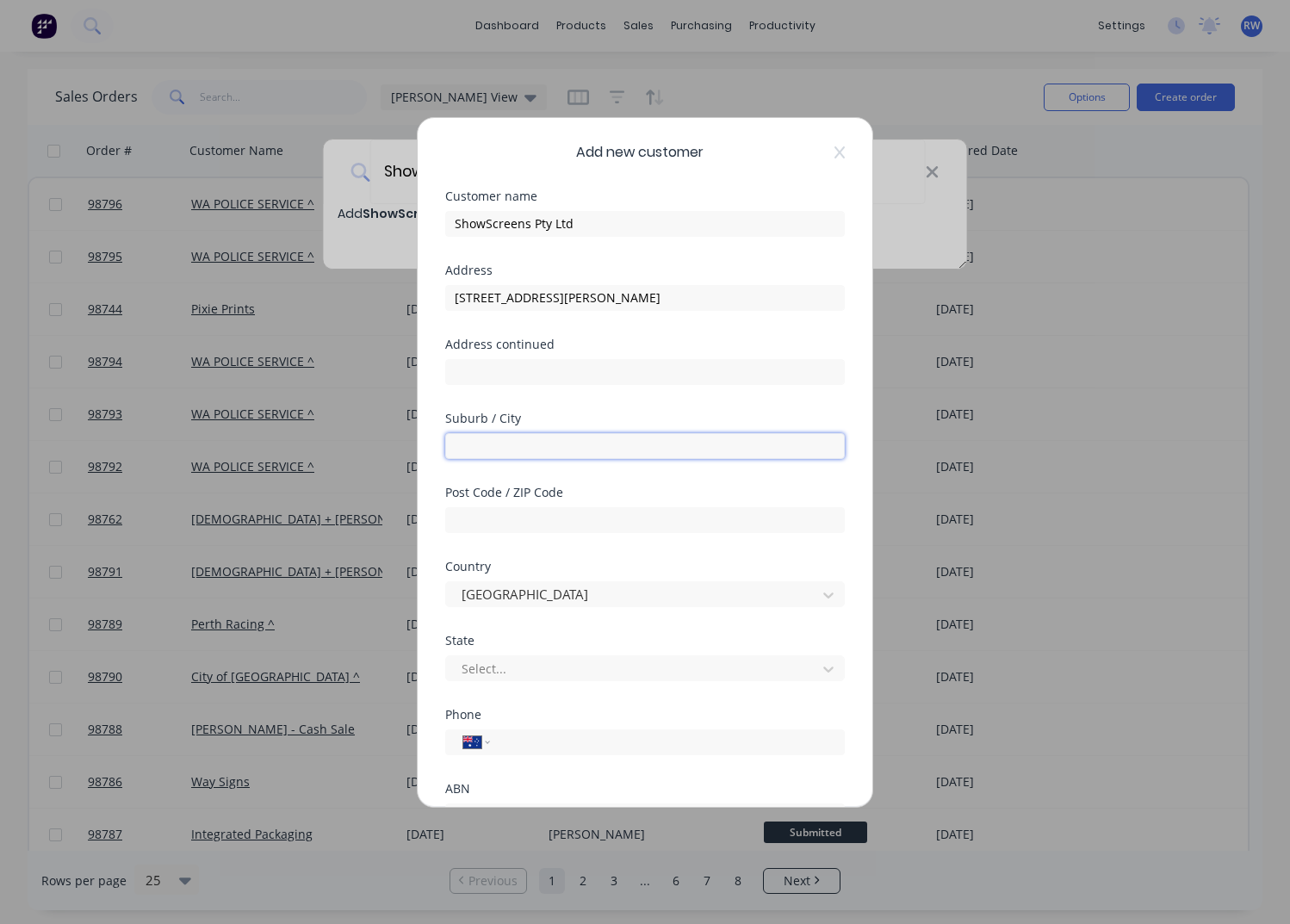
click at [508, 455] on input "text" at bounding box center [645, 445] width 400 height 25
click at [520, 447] on input "[PERSON_NAME] PArk" at bounding box center [645, 445] width 400 height 25
type input "[PERSON_NAME][GEOGRAPHIC_DATA]"
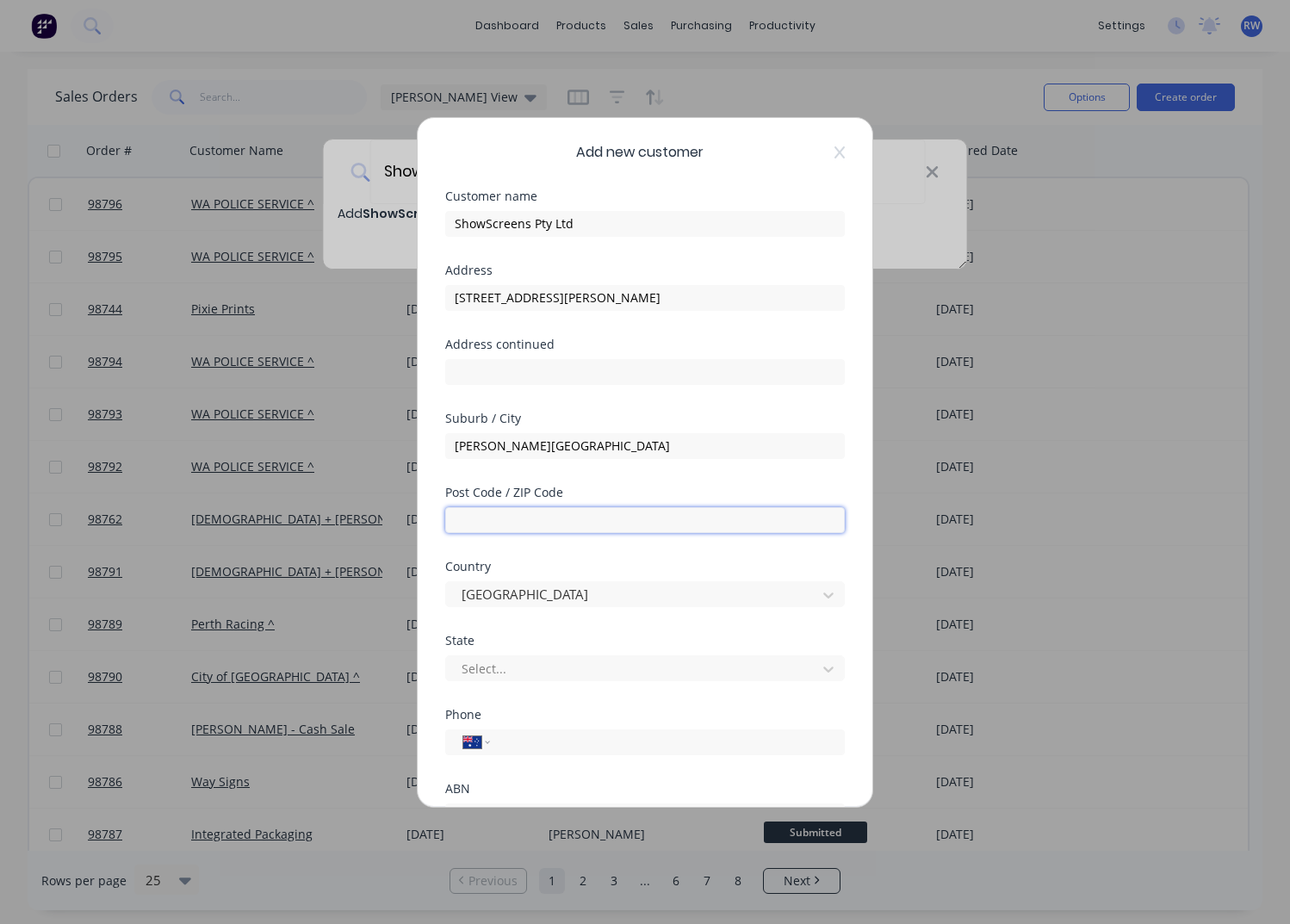
click at [552, 518] on input "text" at bounding box center [645, 520] width 400 height 25
type input "6017"
click at [553, 742] on input "tel" at bounding box center [665, 741] width 325 height 20
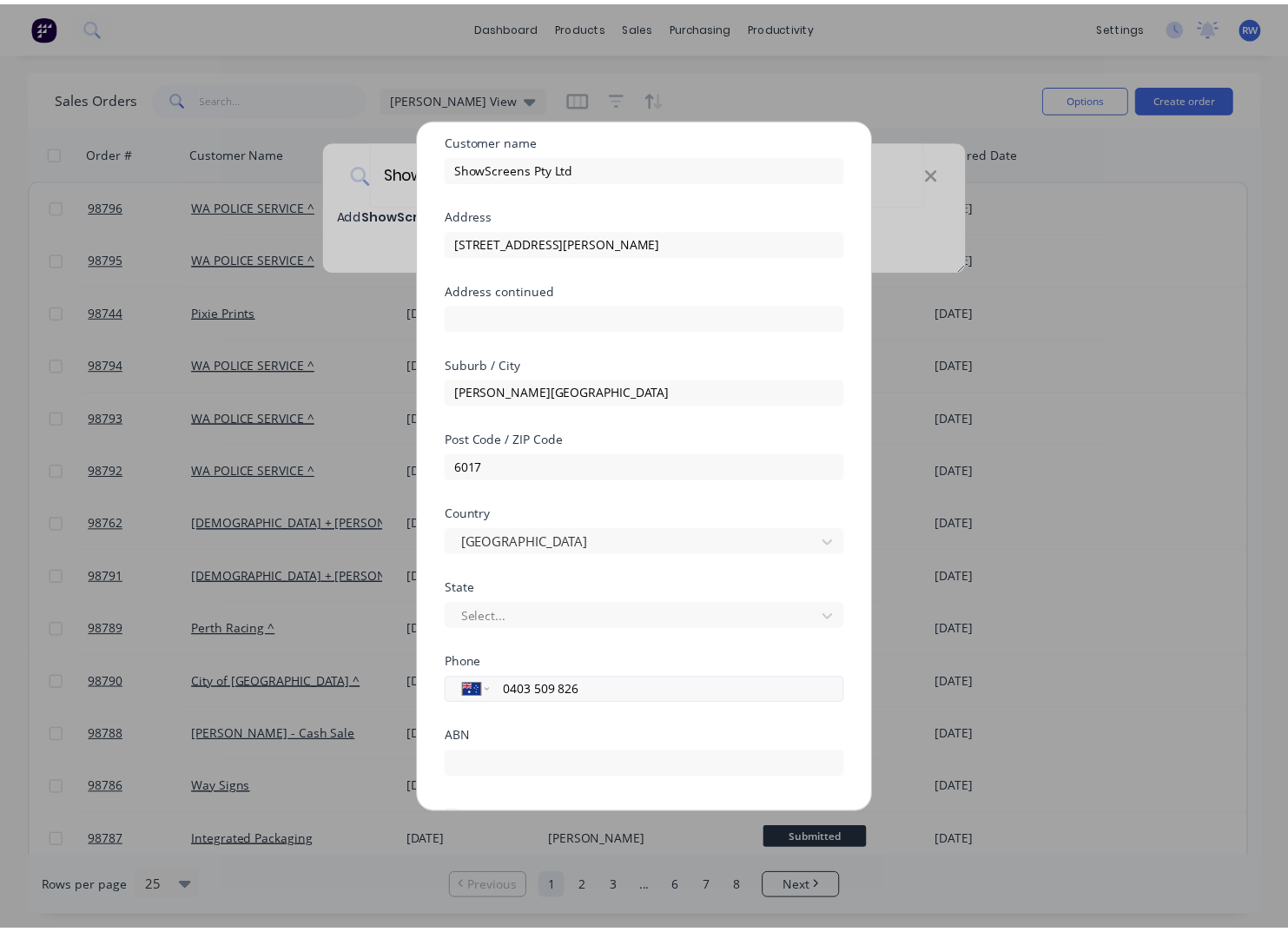
scroll to position [153, 0]
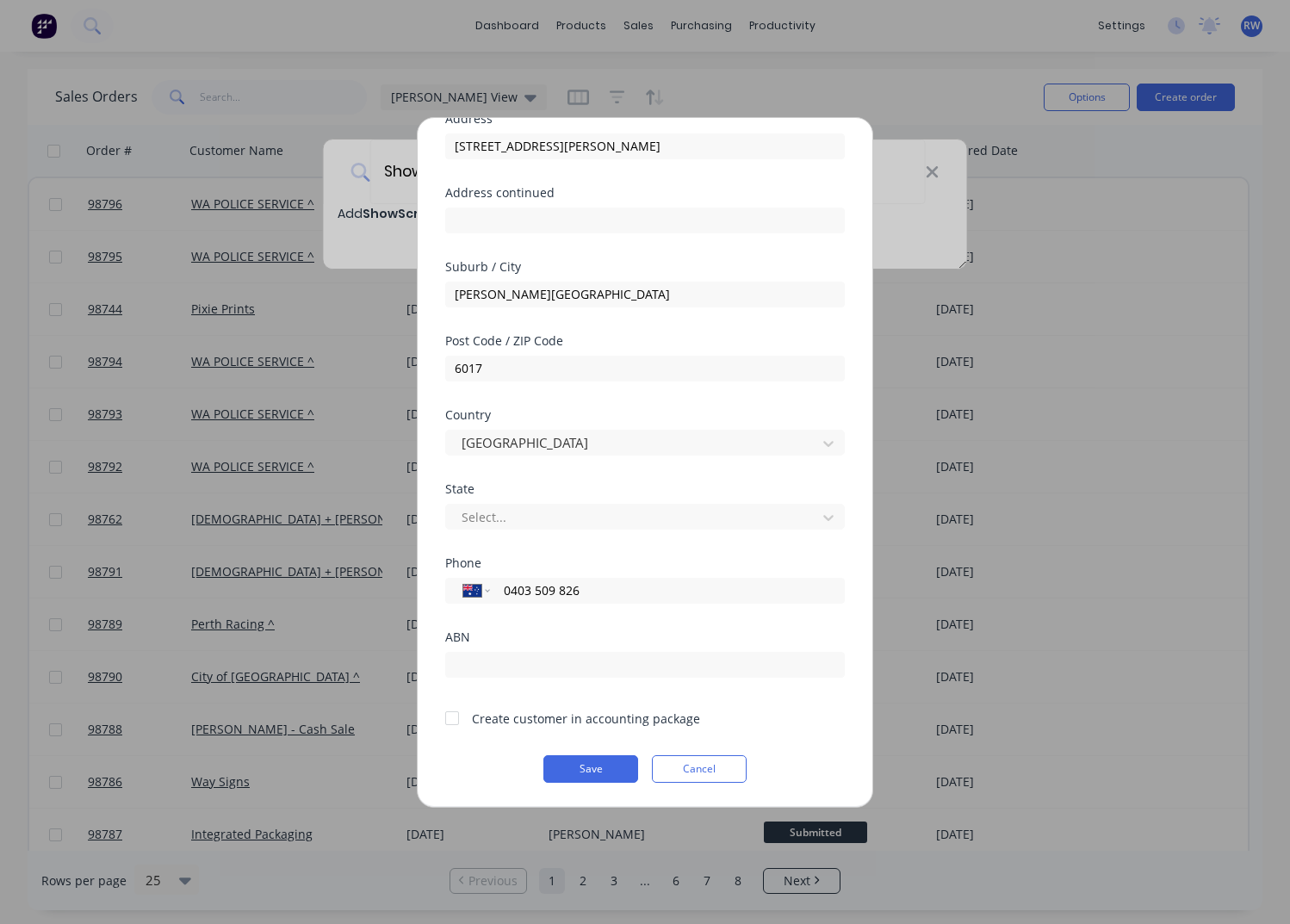
type input "0403 509 826"
click at [454, 721] on div at bounding box center [451, 718] width 34 height 34
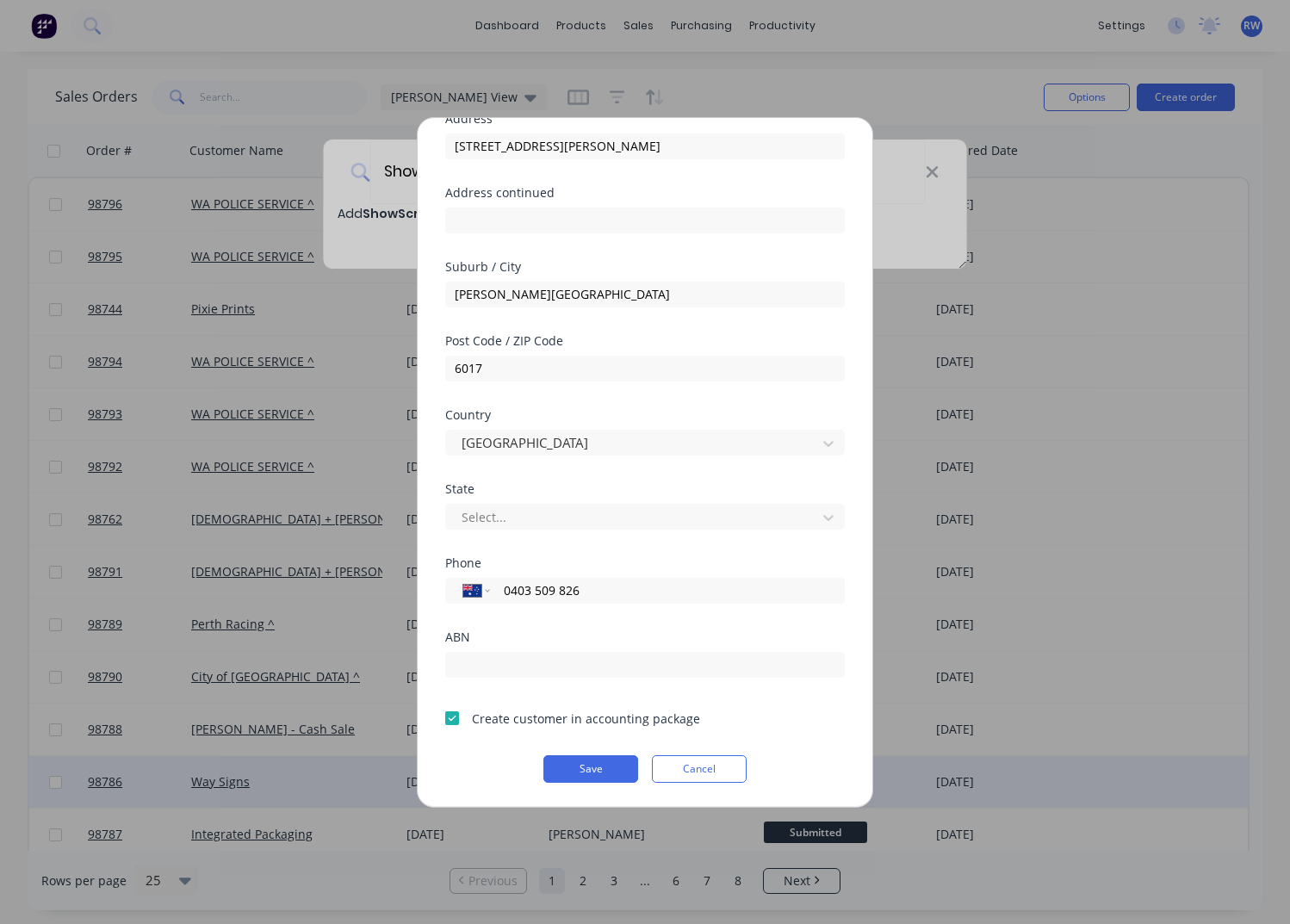
click at [593, 769] on button "Save" at bounding box center [591, 769] width 95 height 27
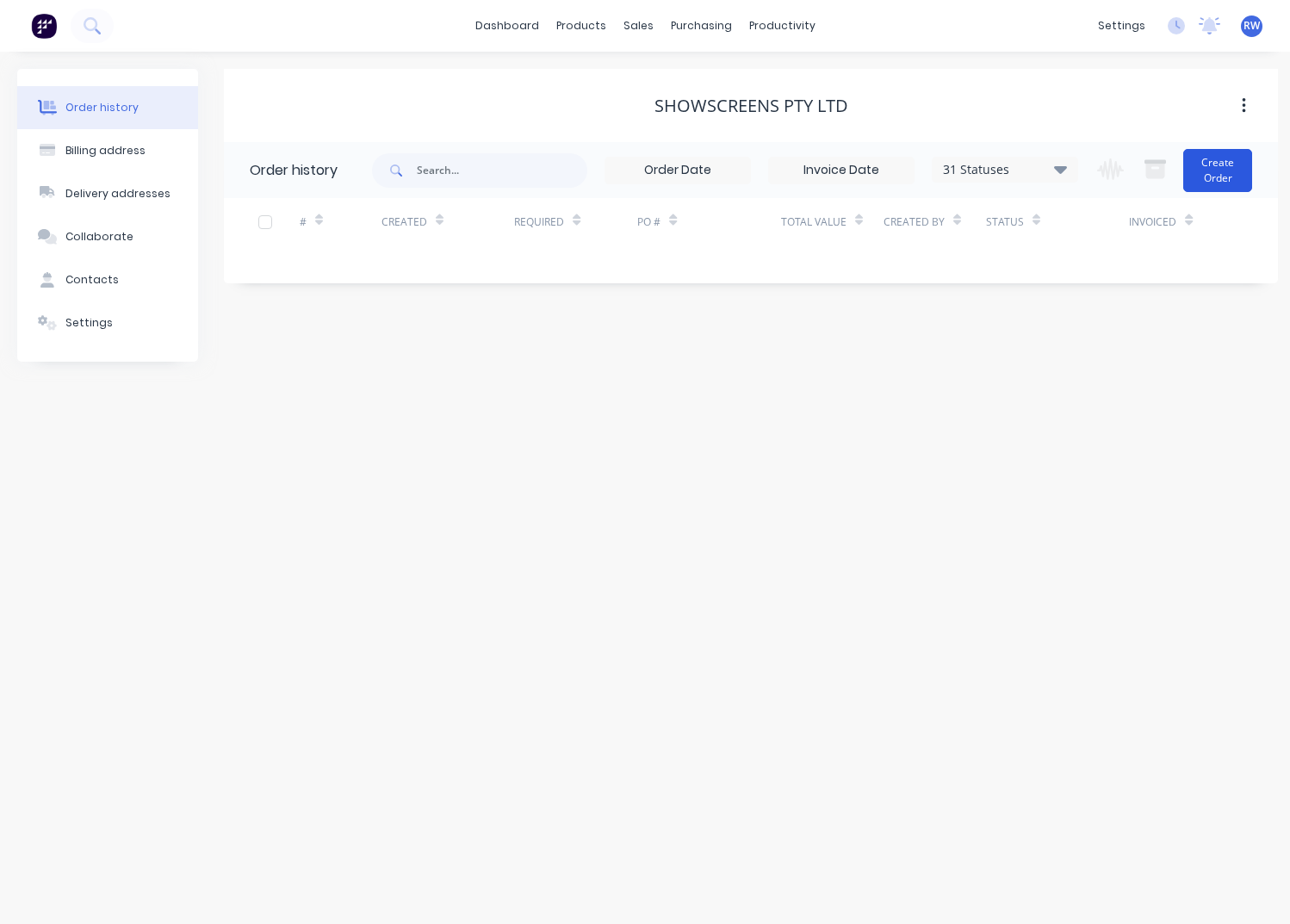
click at [1217, 170] on button "Create Order" at bounding box center [1217, 170] width 68 height 43
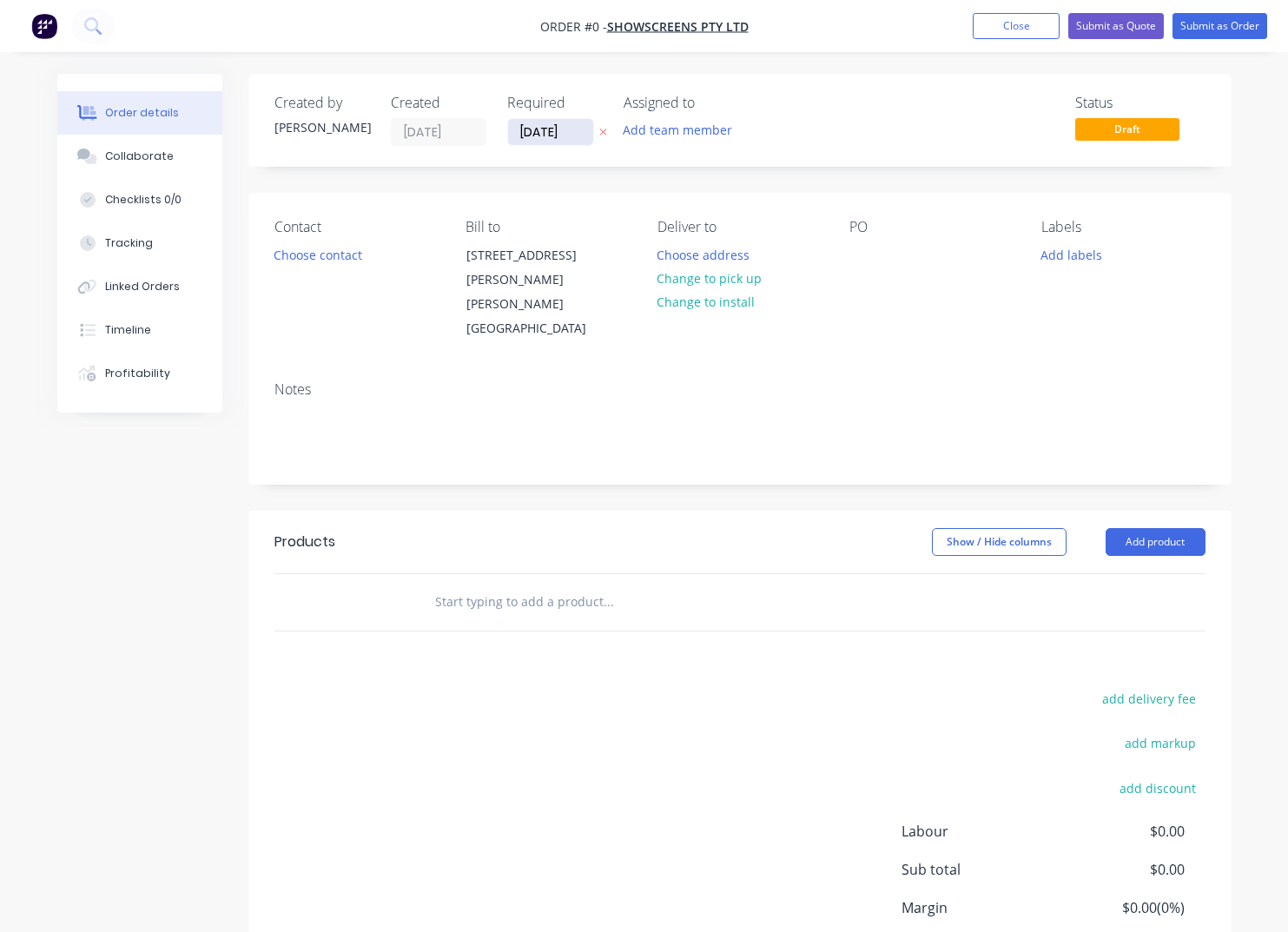
click at [579, 132] on input "[DATE]" at bounding box center [551, 131] width 85 height 26
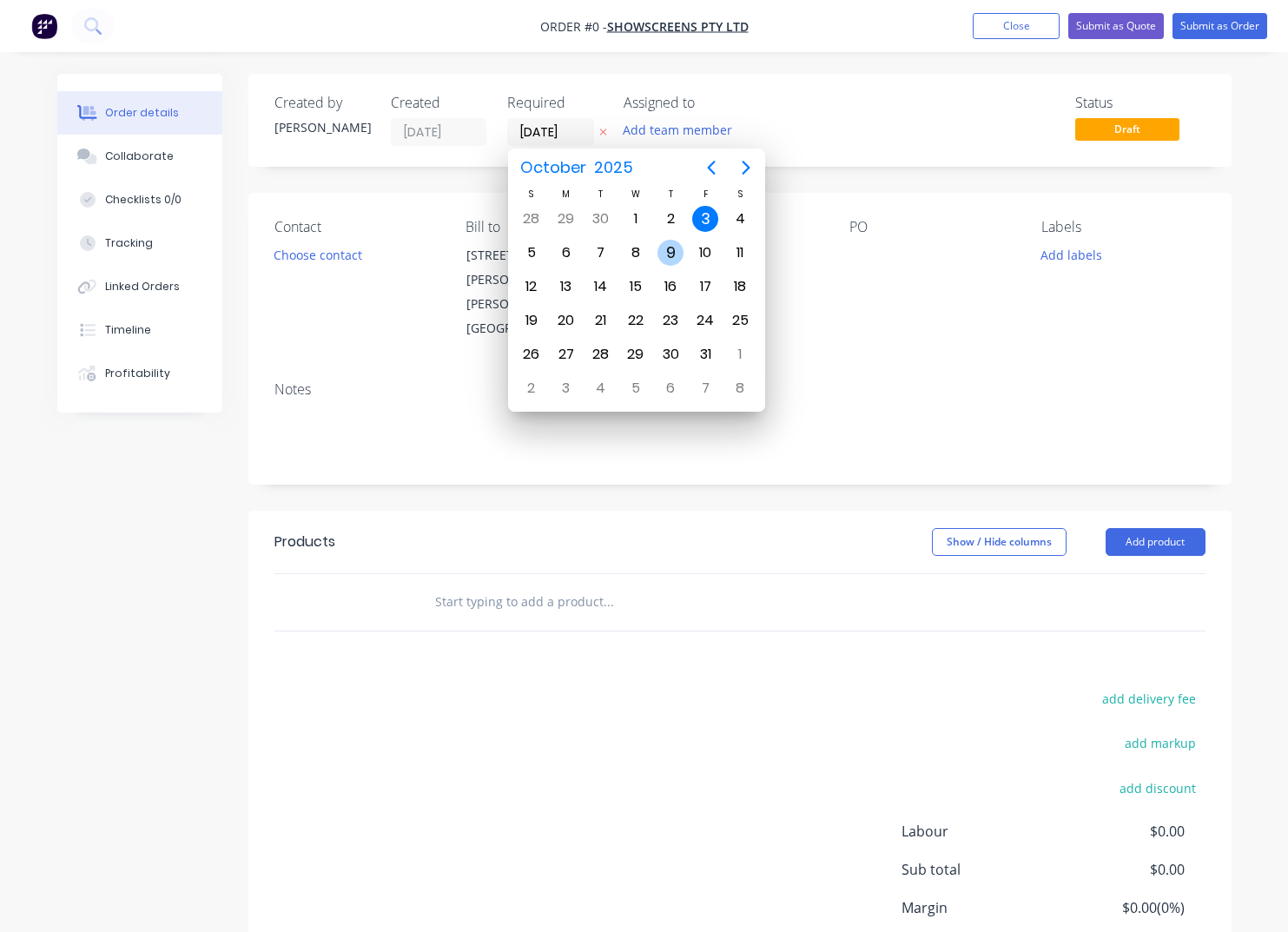
click at [663, 252] on div "9" at bounding box center [670, 252] width 26 height 26
type input "[DATE]"
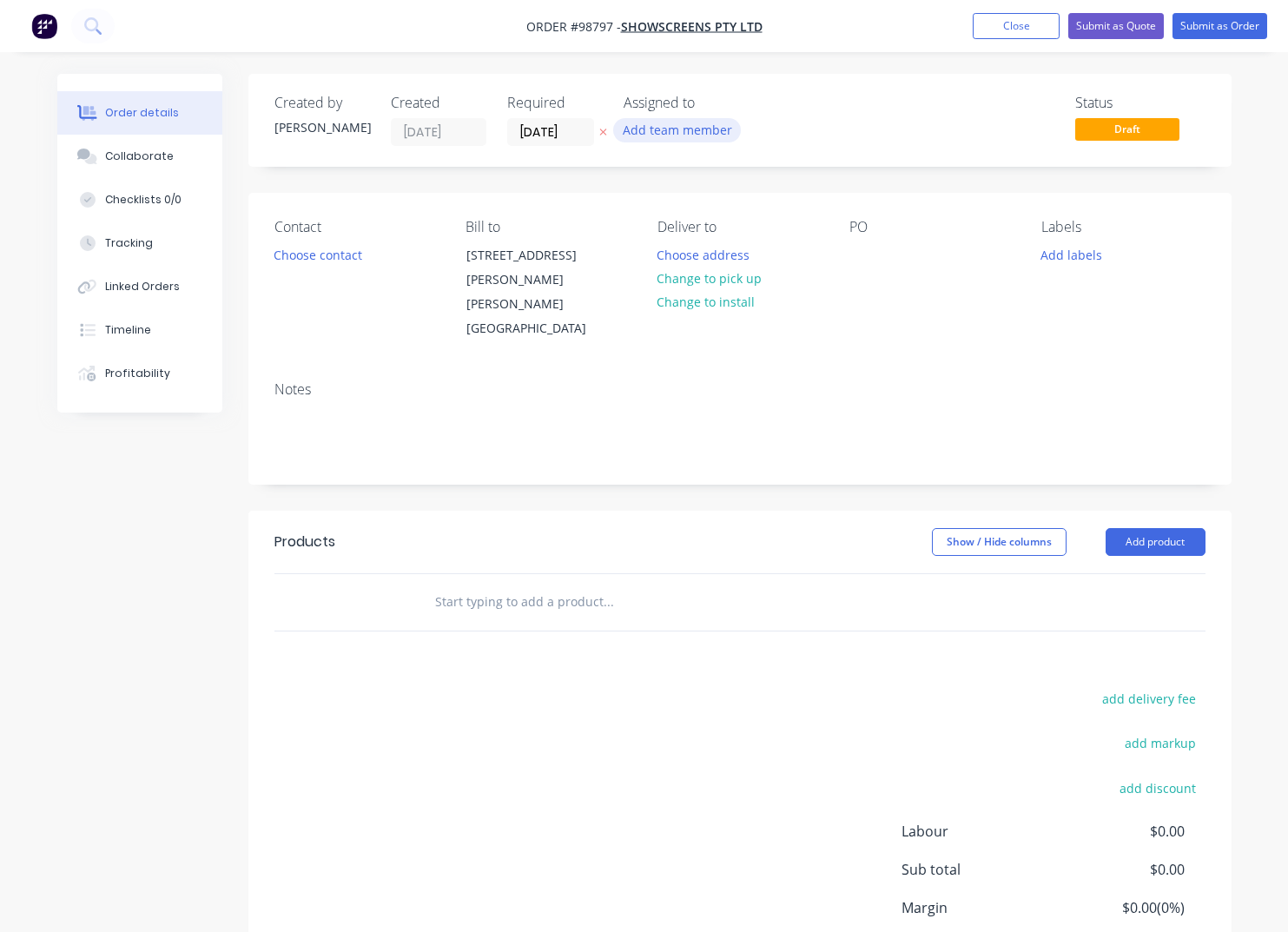
click at [652, 131] on button "Add team member" at bounding box center [677, 129] width 128 height 23
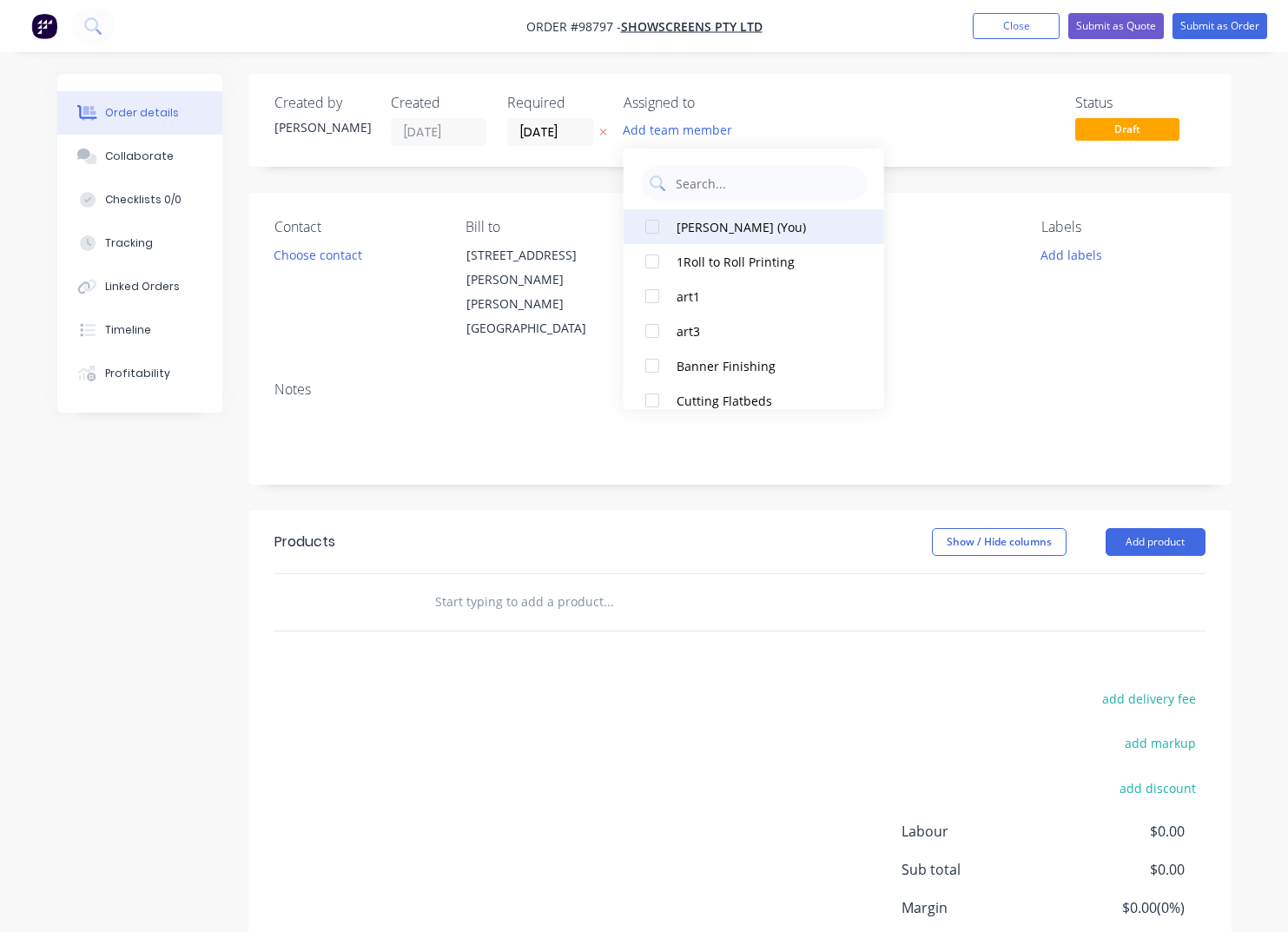
click at [718, 221] on div "[PERSON_NAME] (You)" at bounding box center [764, 227] width 174 height 19
click at [322, 259] on button "Choose contact" at bounding box center [317, 254] width 107 height 23
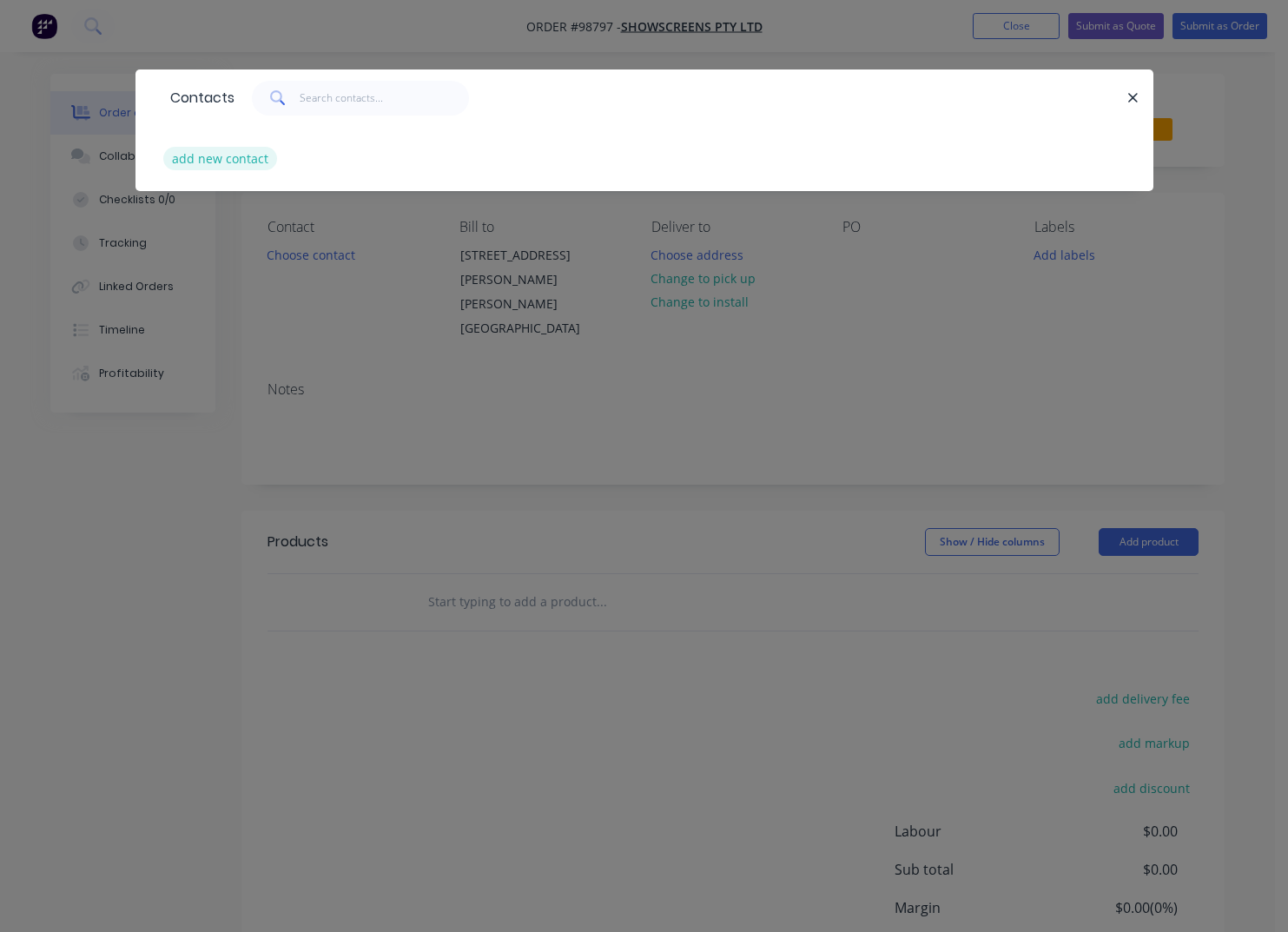
click at [240, 166] on button "add new contact" at bounding box center [220, 159] width 114 height 23
select select "AU"
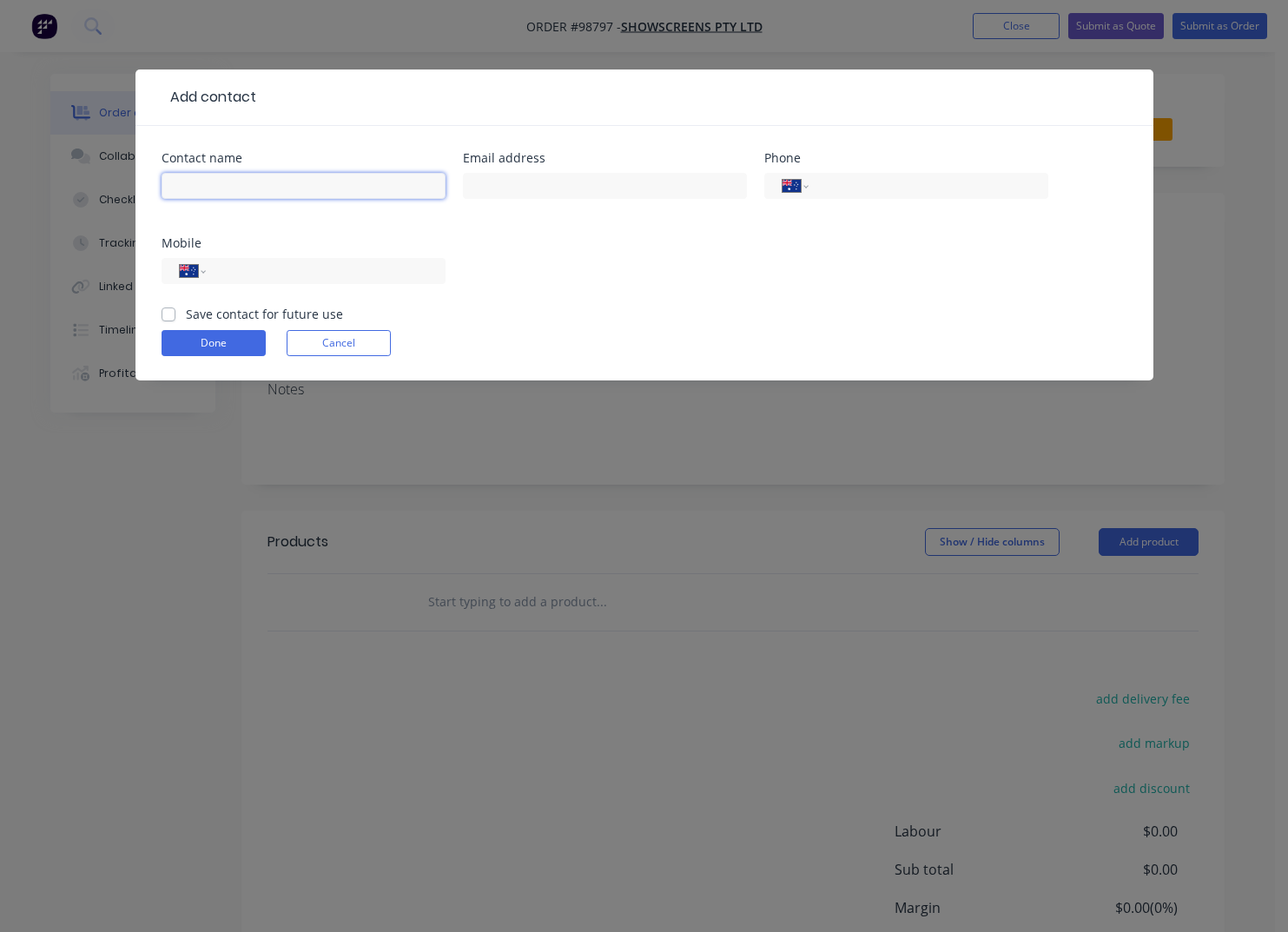
click at [276, 189] on input "text" at bounding box center [303, 185] width 284 height 26
type input "[PERSON_NAME]"
click at [508, 185] on input "text" at bounding box center [605, 185] width 284 height 26
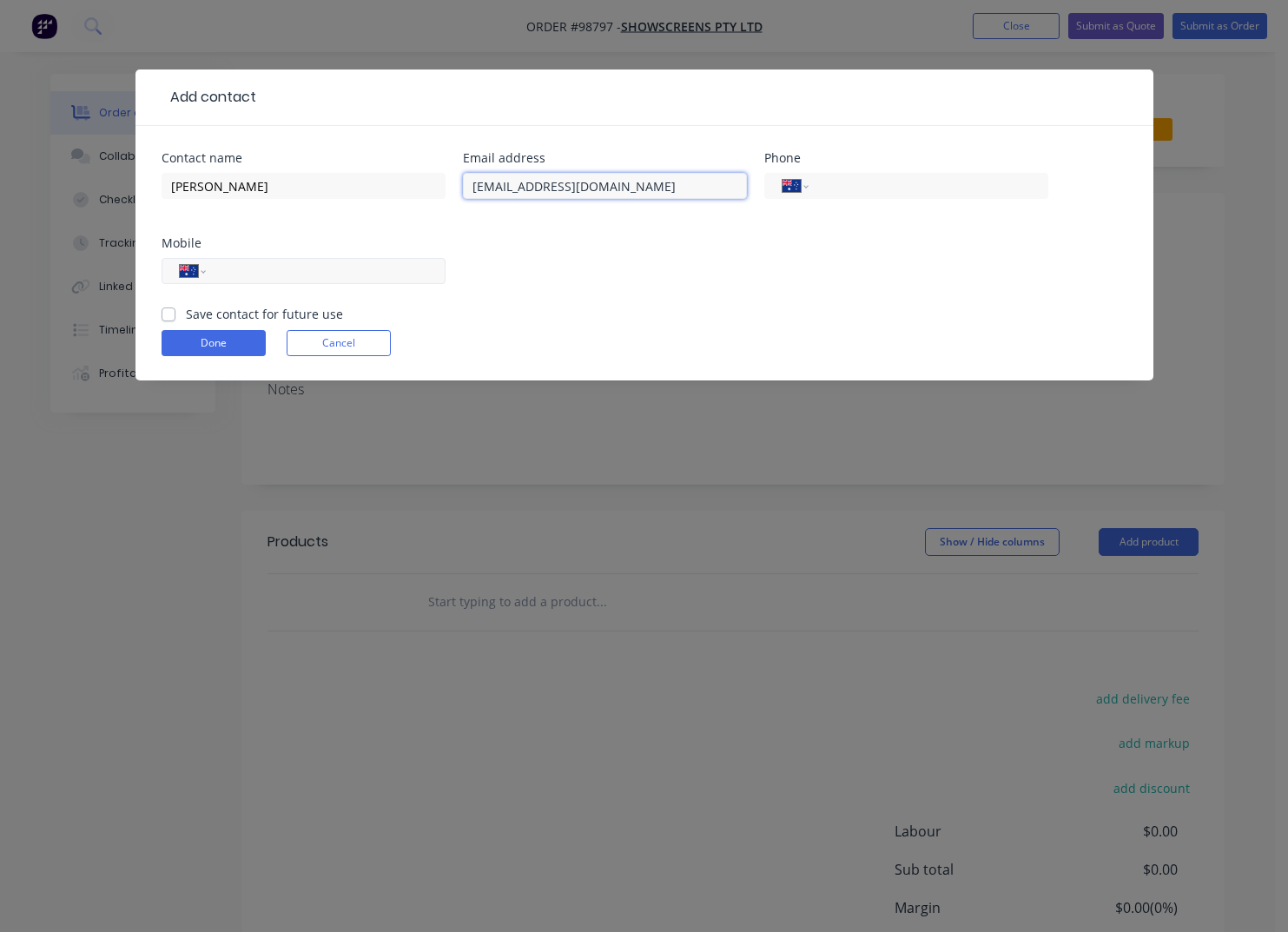
type input "[EMAIL_ADDRESS][DOMAIN_NAME]"
click at [304, 267] on input "tel" at bounding box center [322, 271] width 208 height 20
type input "0403 509 826"
click at [217, 318] on label "Save contact for future use" at bounding box center [264, 314] width 157 height 19
drag, startPoint x: 167, startPoint y: 313, endPoint x: 192, endPoint y: 353, distance: 47.2
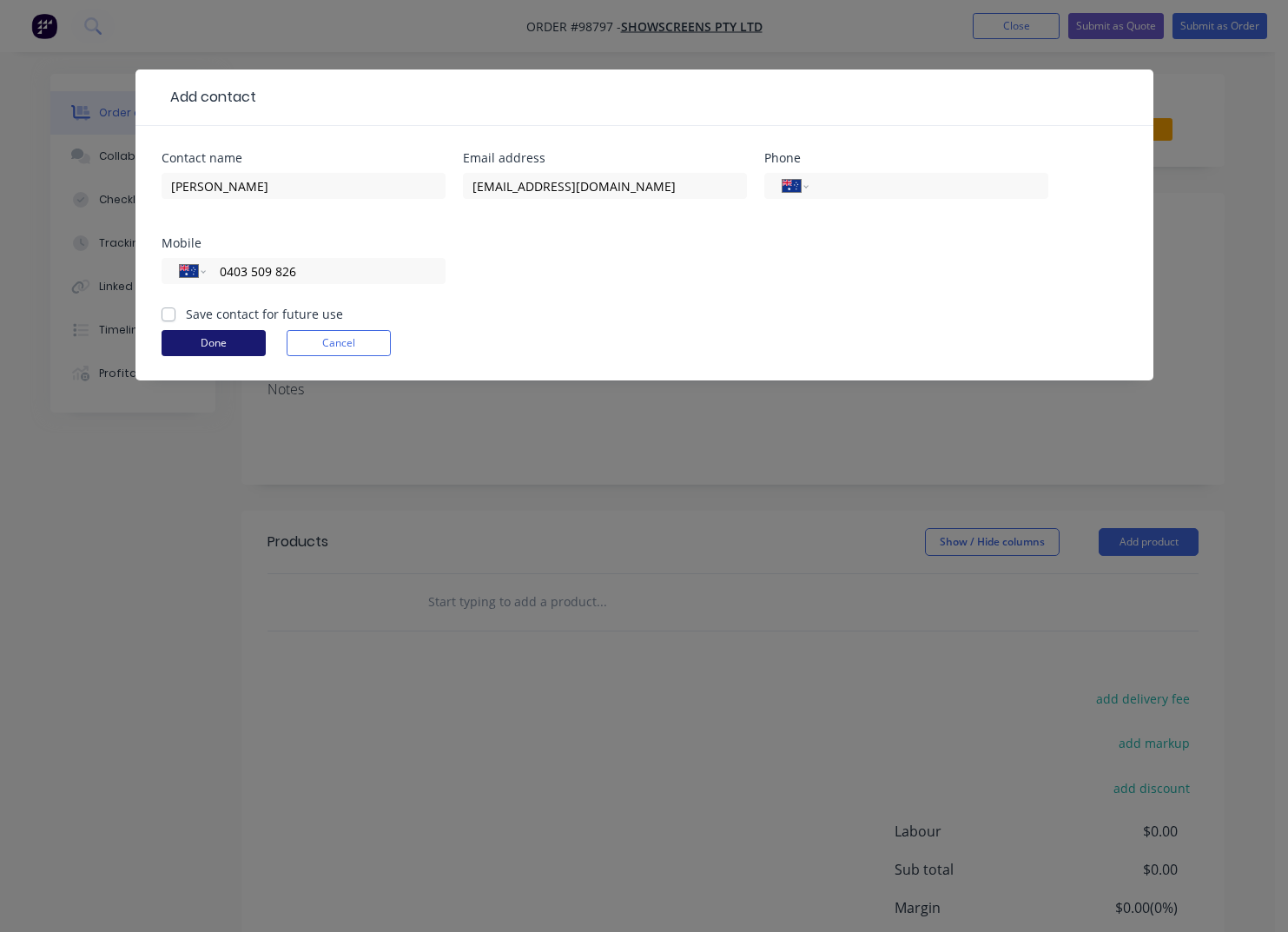
click at [186, 313] on label "Save contact for future use" at bounding box center [264, 314] width 157 height 19
click at [167, 313] on input "Save contact for future use" at bounding box center [168, 313] width 14 height 17
checkbox input "true"
click at [195, 346] on button "Done" at bounding box center [213, 343] width 105 height 26
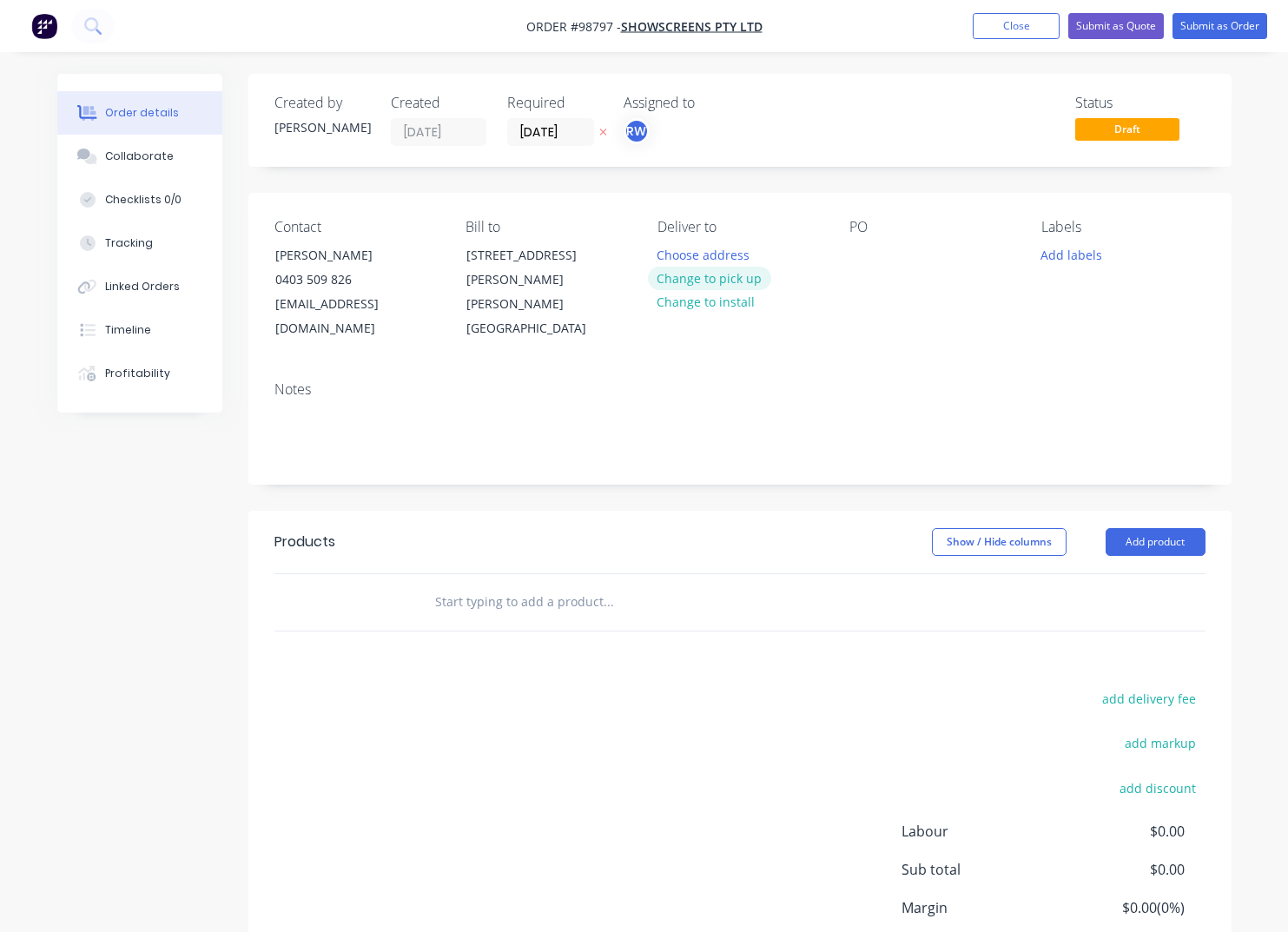
click at [718, 283] on button "Change to pick up" at bounding box center [709, 278] width 123 height 23
click at [680, 253] on div at bounding box center [671, 255] width 27 height 25
click at [863, 255] on div at bounding box center [863, 255] width 27 height 25
click at [1064, 259] on button "Add labels" at bounding box center [1072, 254] width 80 height 23
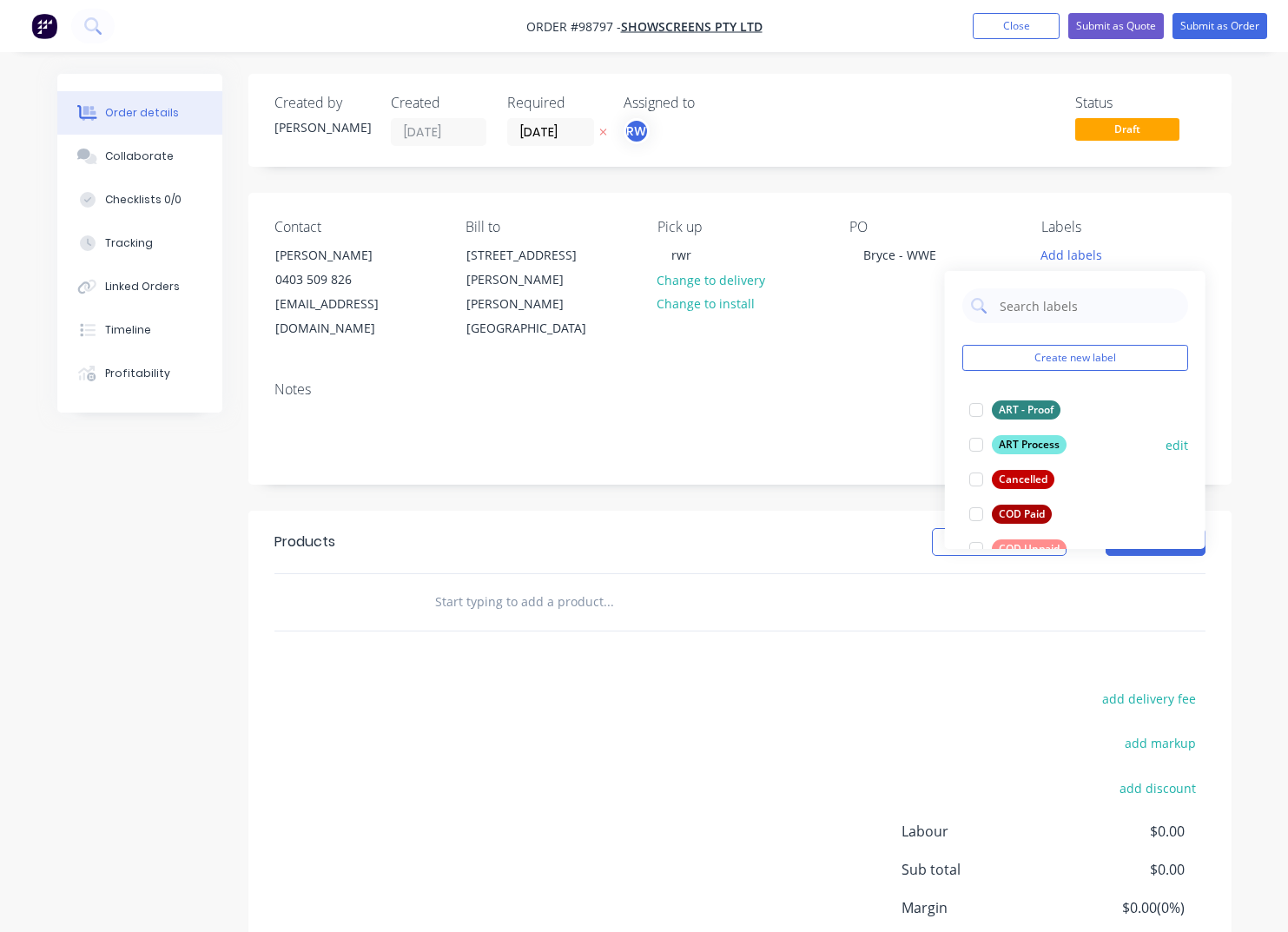
click at [1017, 445] on div "ART Process" at bounding box center [1029, 445] width 74 height 19
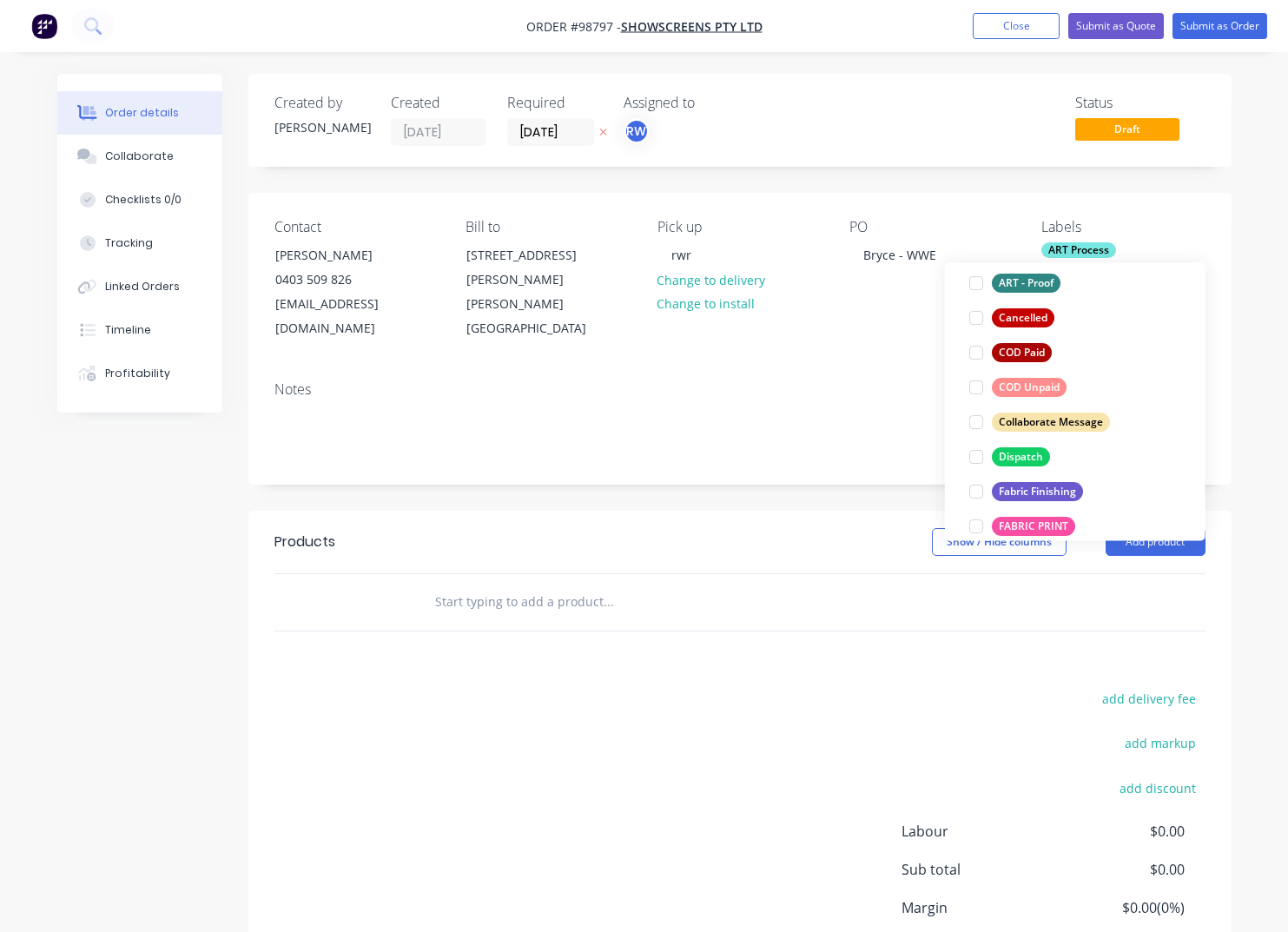
scroll to position [158, 0]
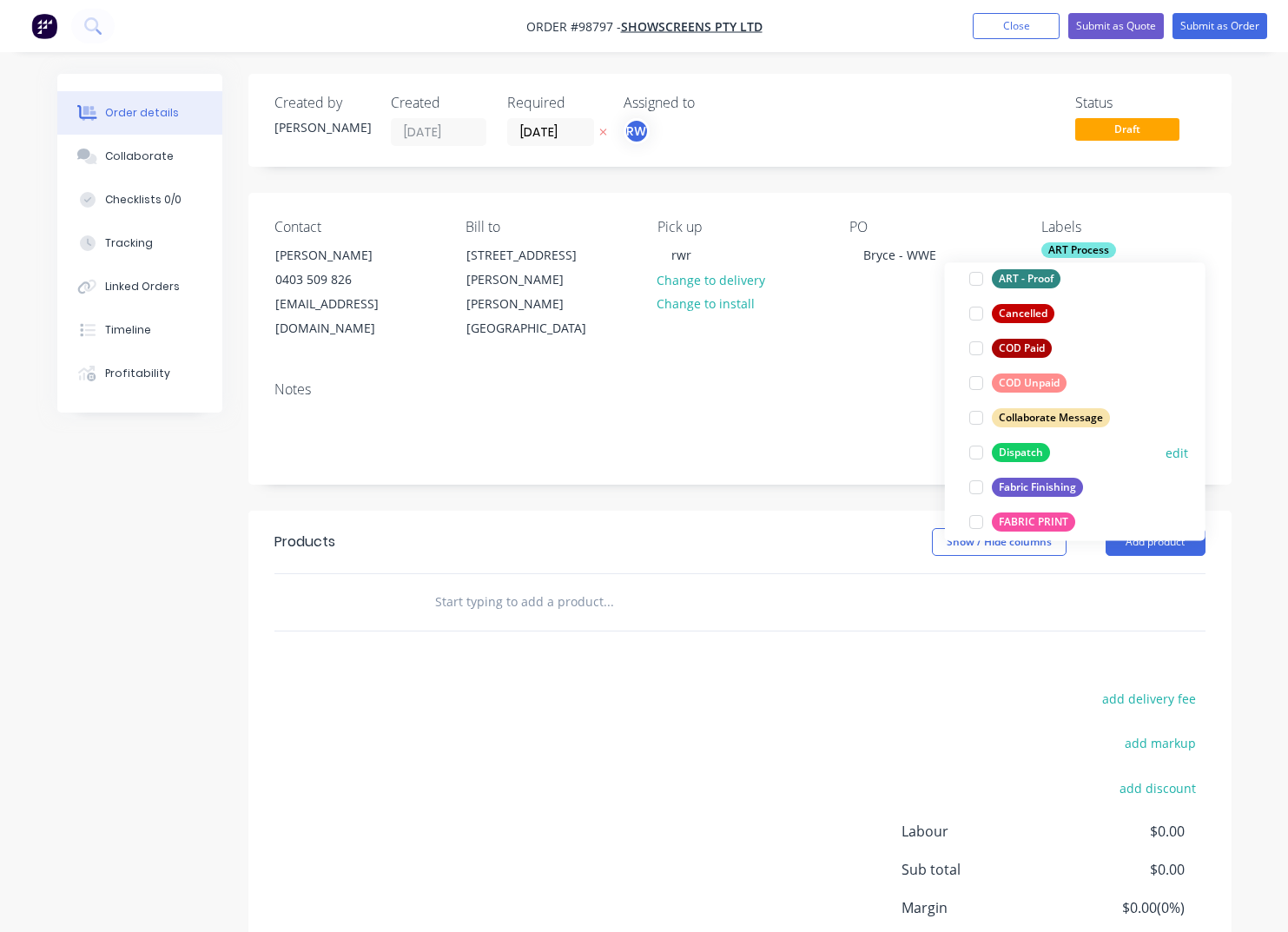
click at [1017, 449] on div "Dispatch" at bounding box center [1021, 453] width 58 height 19
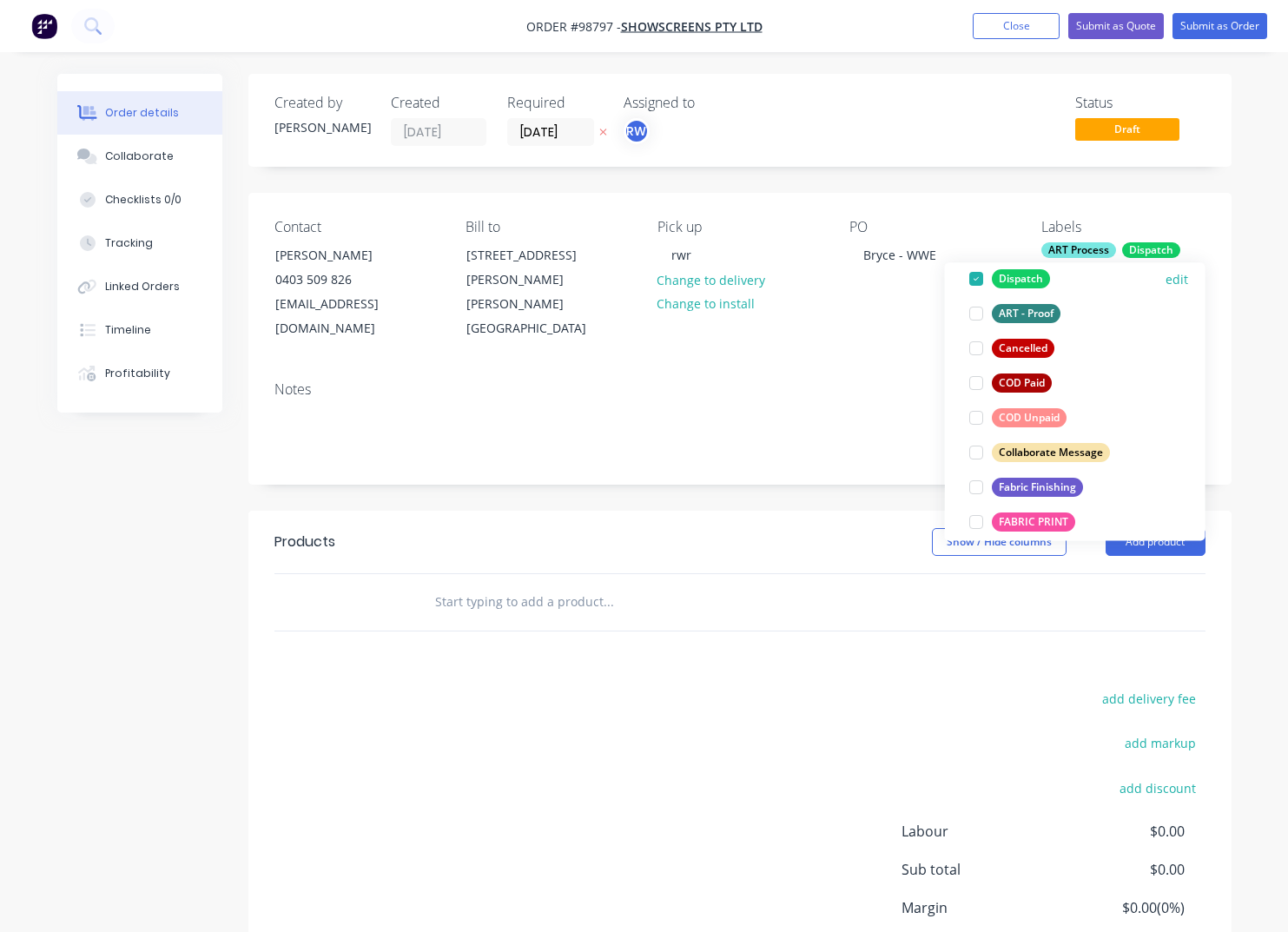
scroll to position [0, 0]
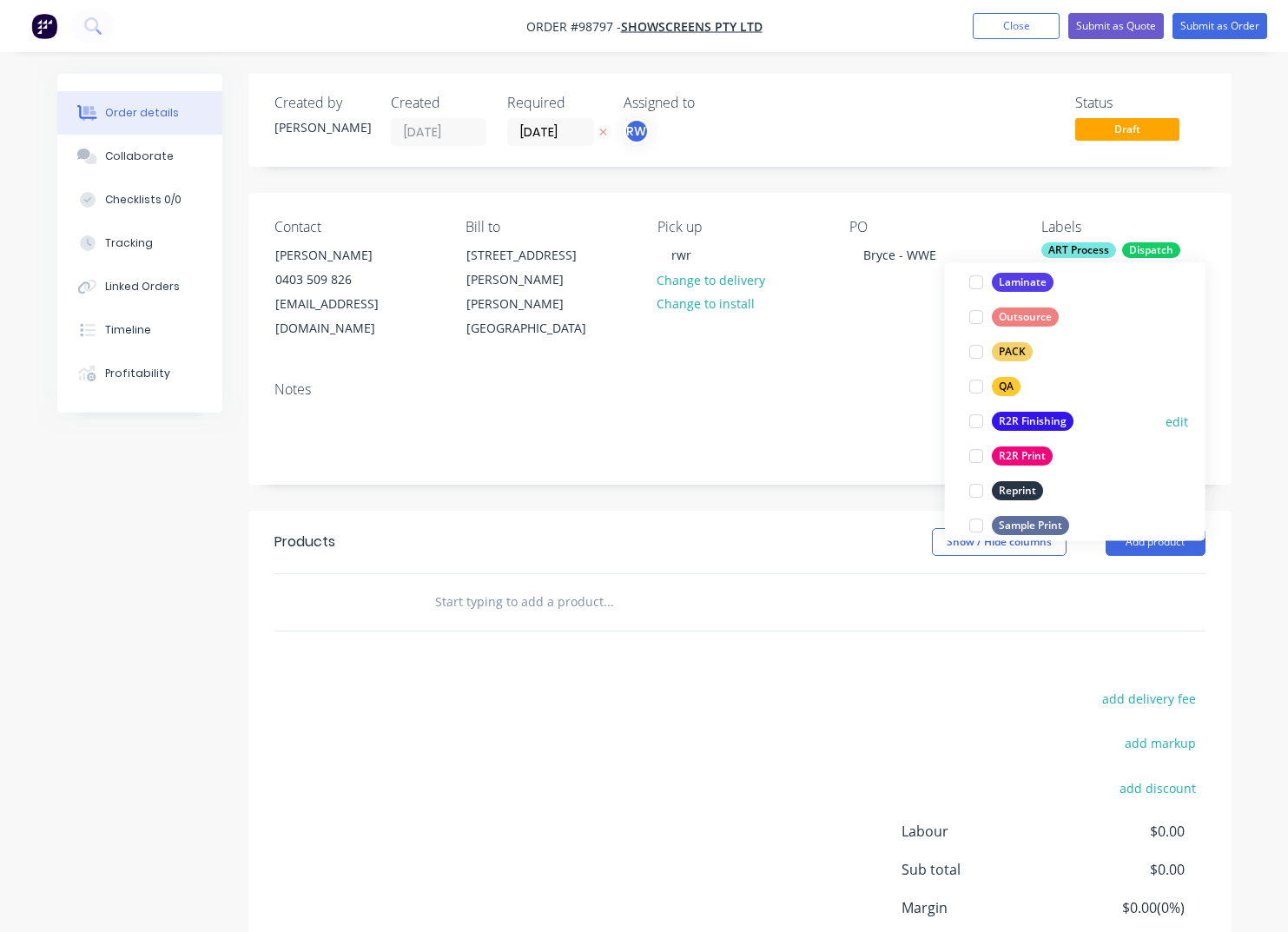
click at [1019, 423] on div "R2R Finishing" at bounding box center [1033, 423] width 81 height 19
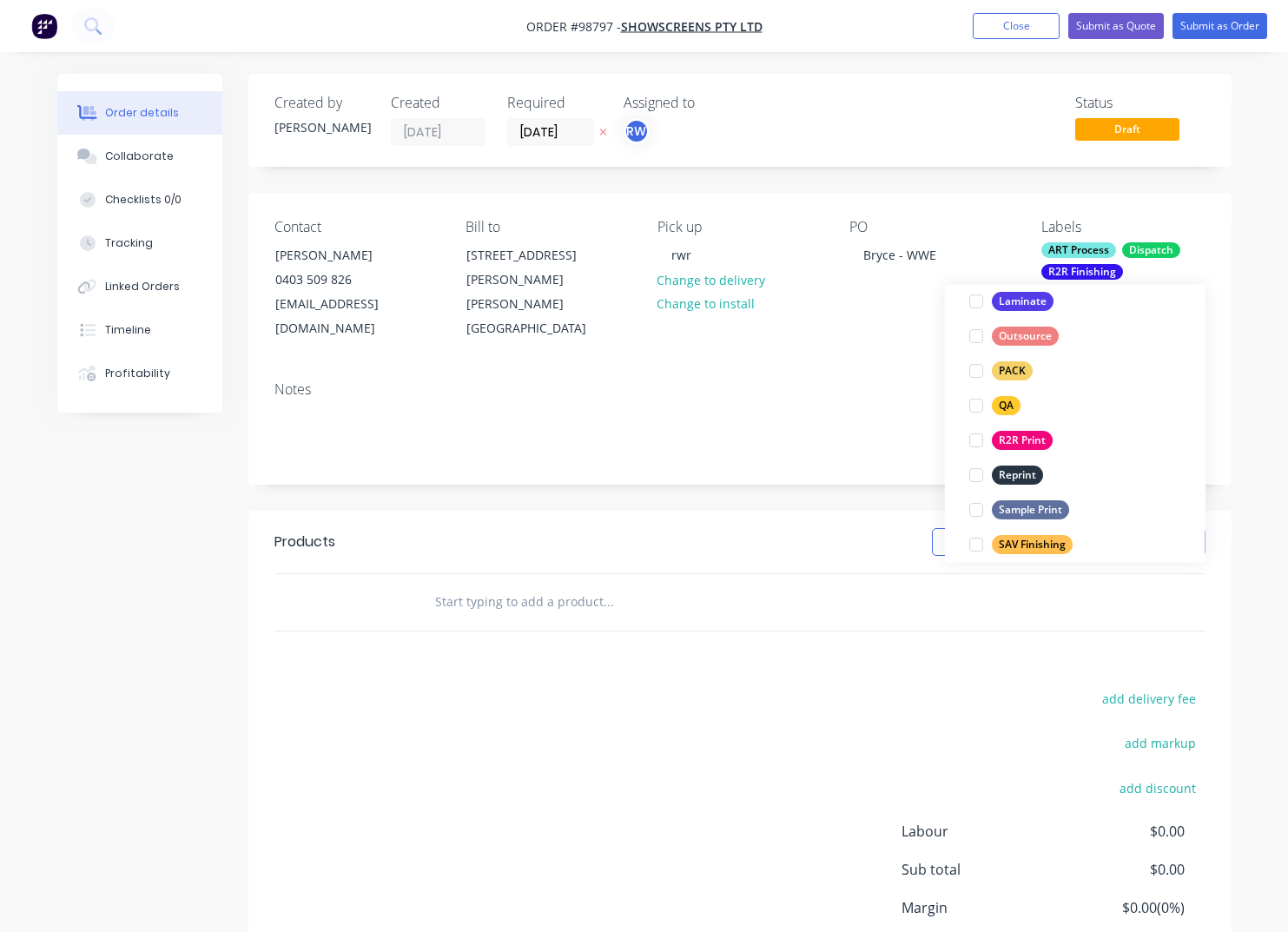
scroll to position [651, 0]
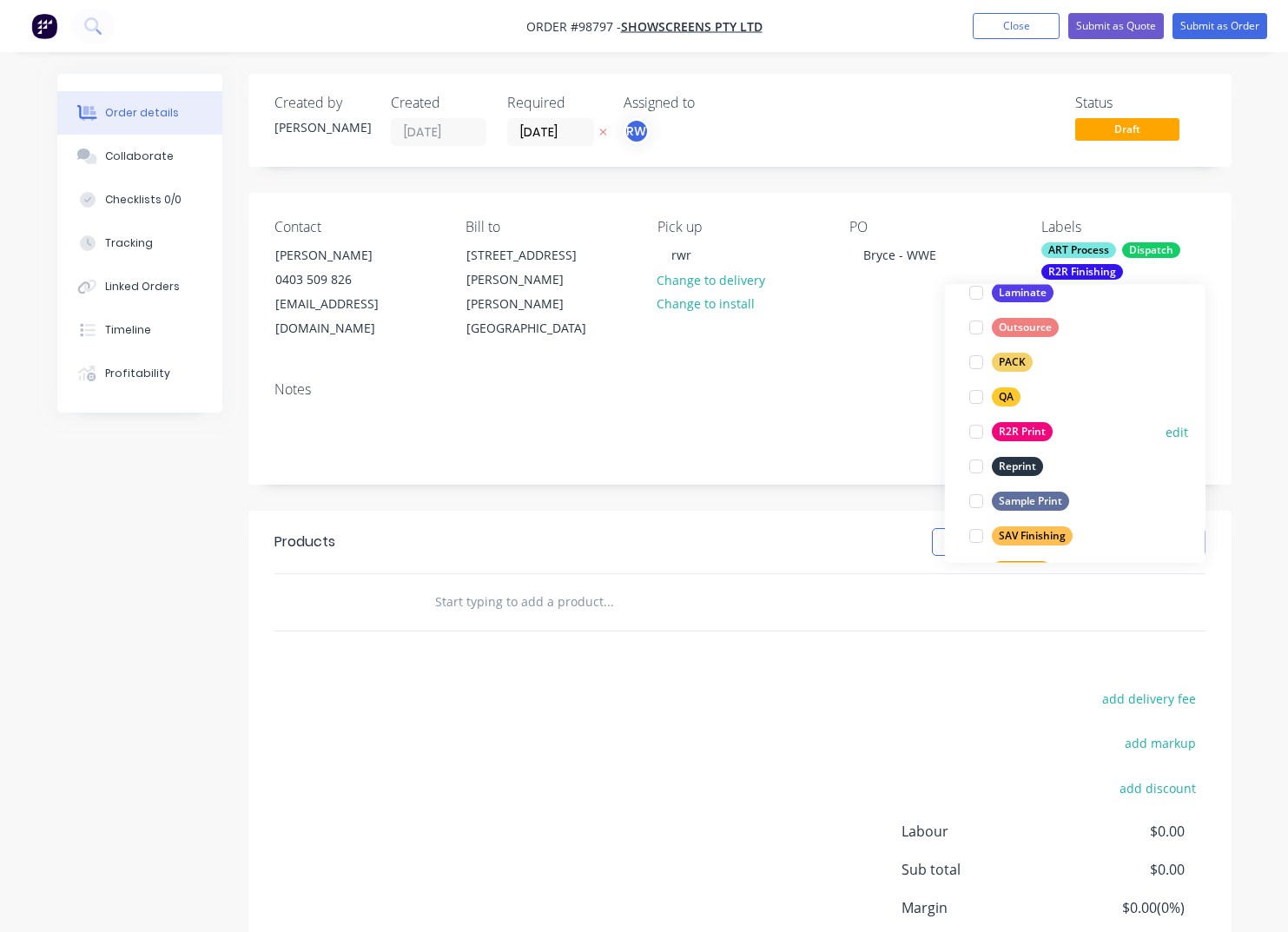
click at [1017, 431] on div "R2R Print" at bounding box center [1022, 433] width 61 height 19
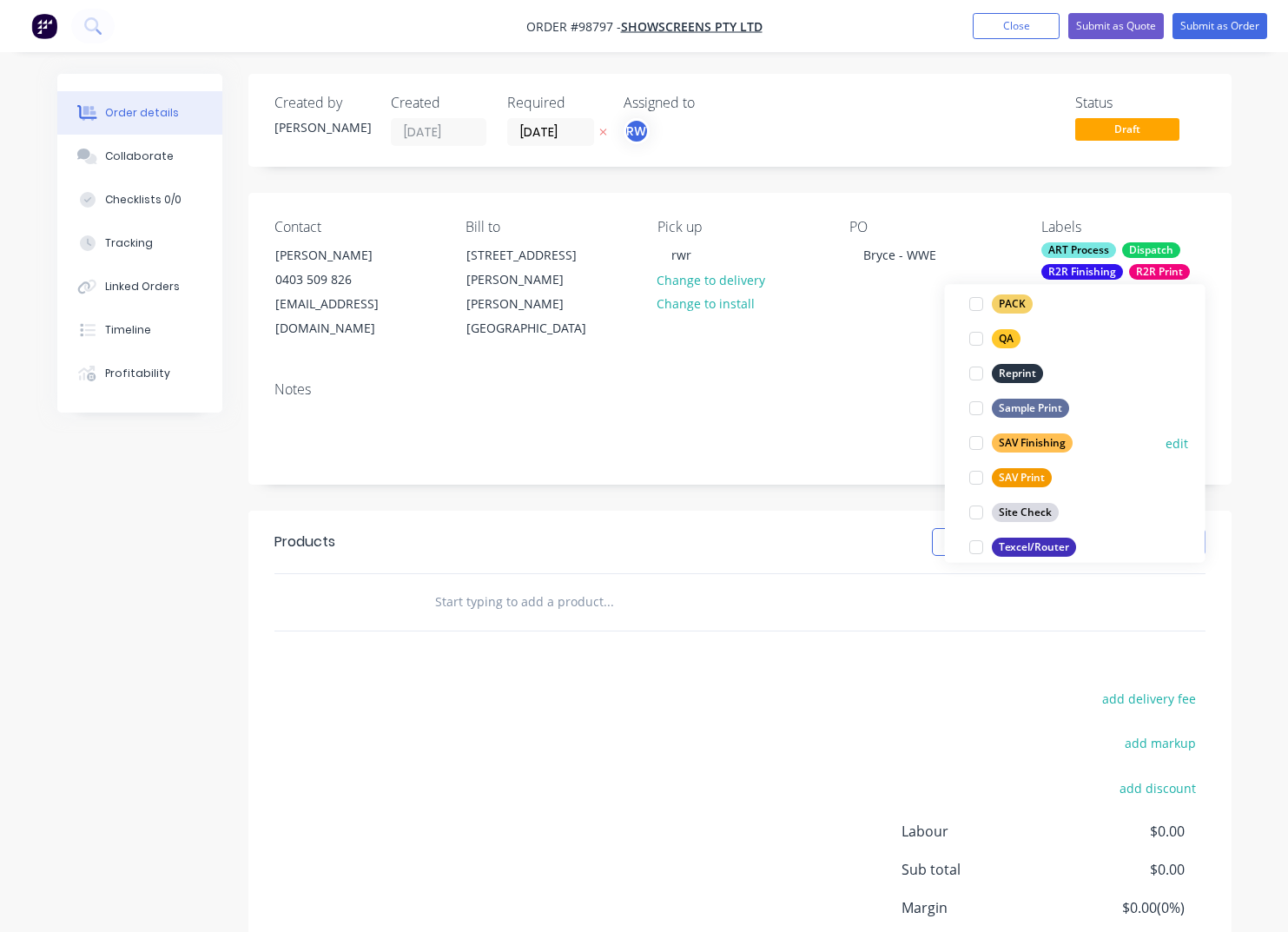
scroll to position [716, 0]
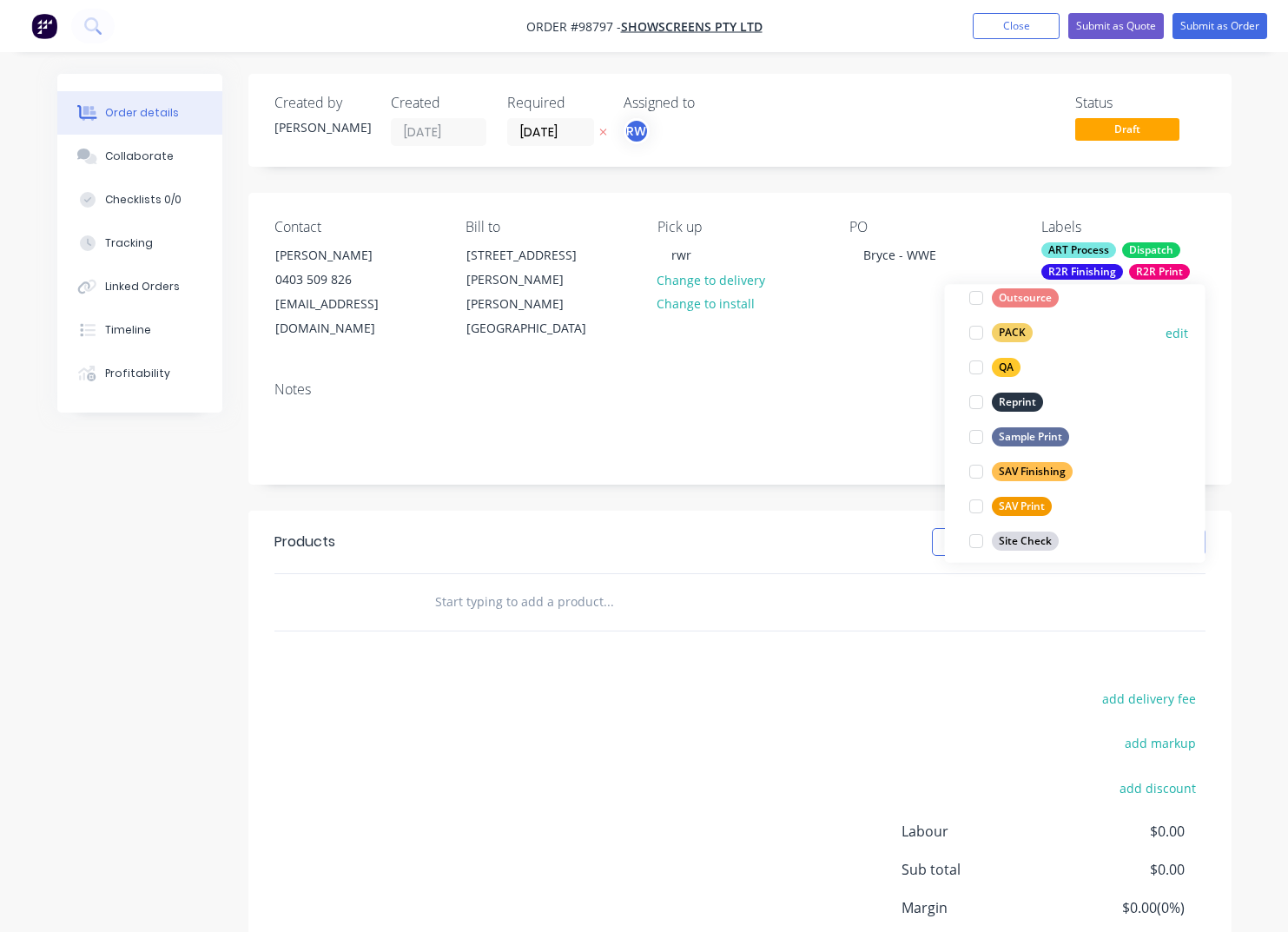
click at [1005, 337] on div "PACK" at bounding box center [1013, 334] width 41 height 19
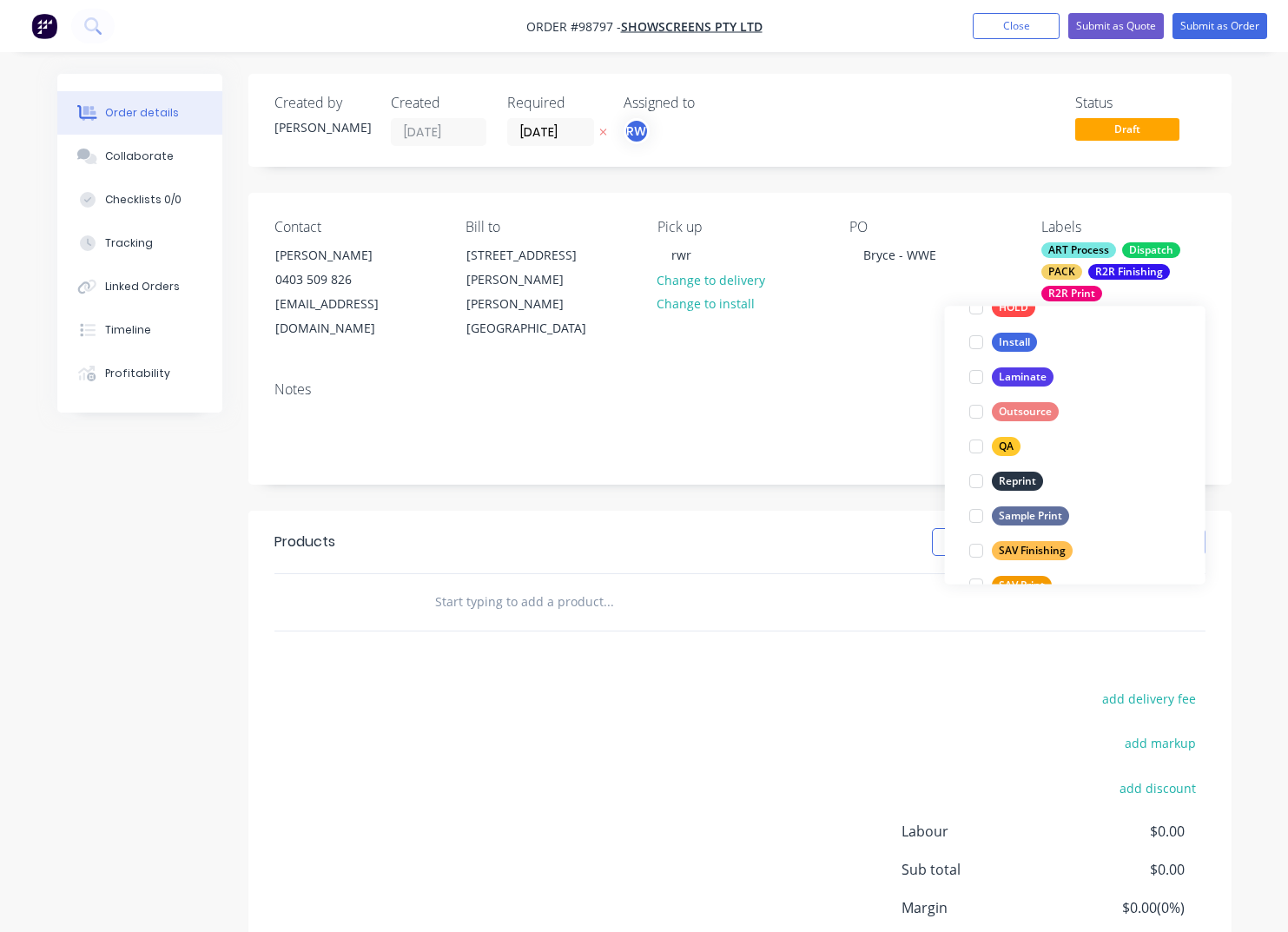
scroll to position [672, 0]
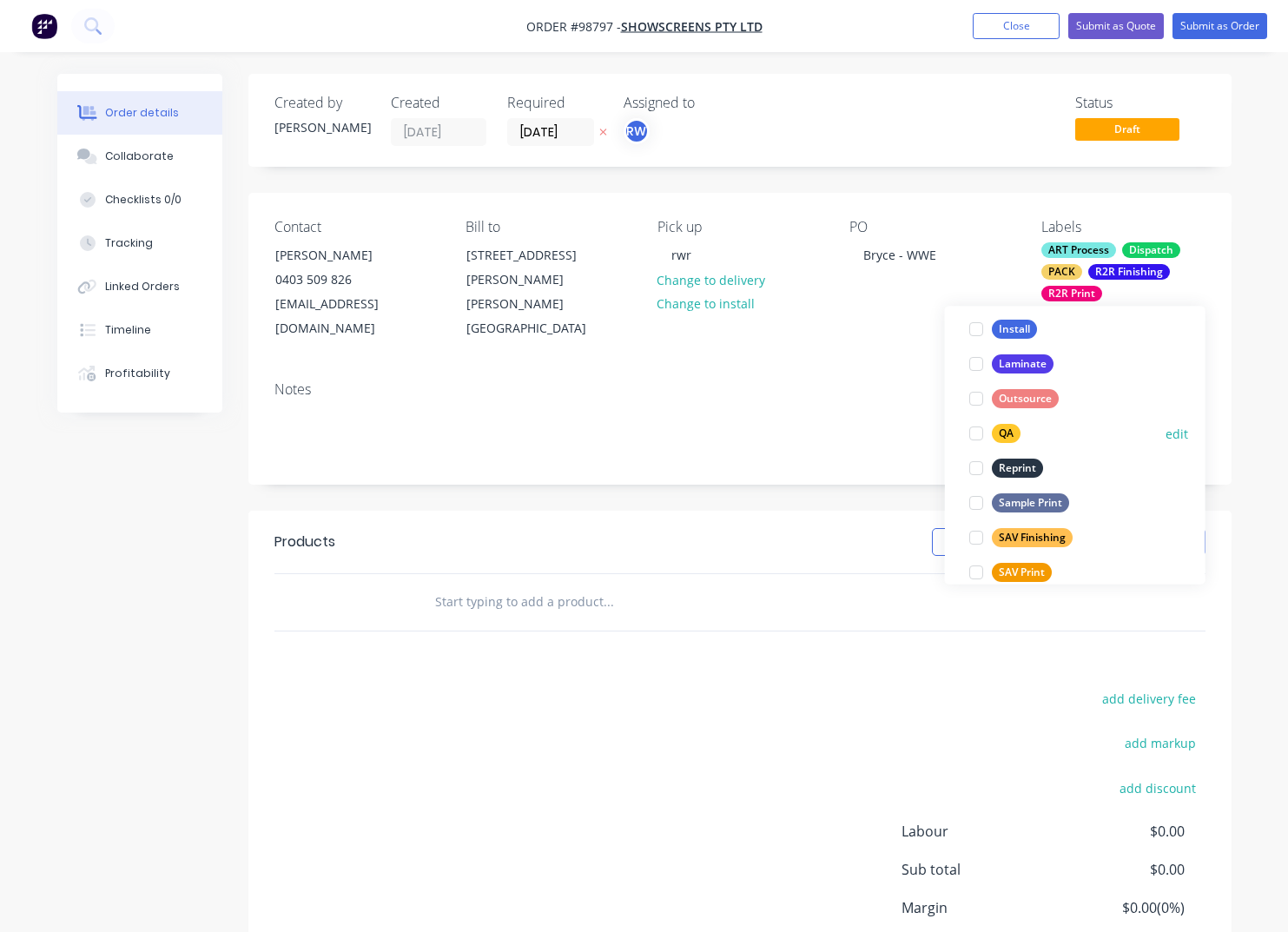
click at [1000, 434] on div "QA" at bounding box center [1006, 434] width 28 height 19
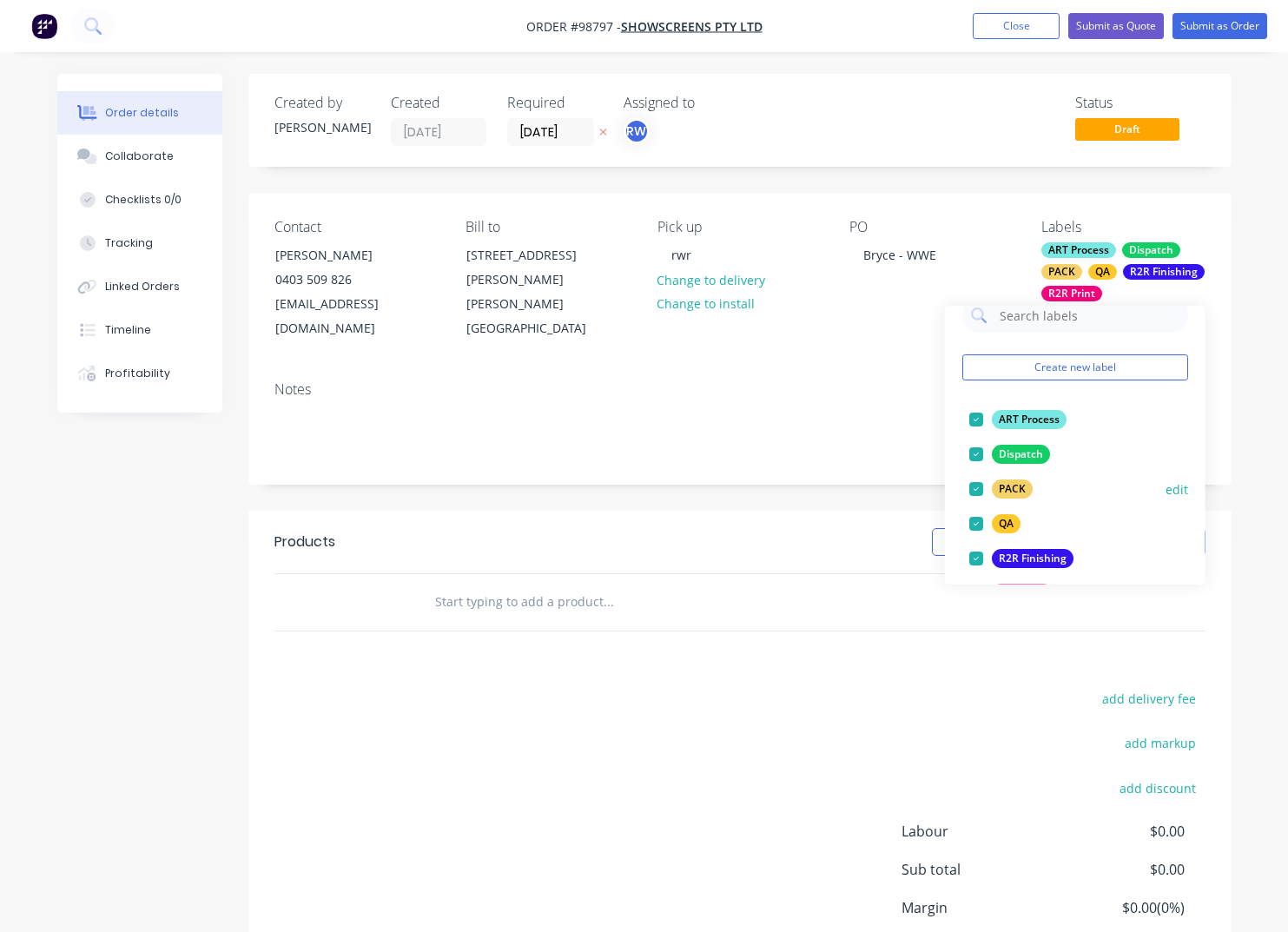
scroll to position [0, 0]
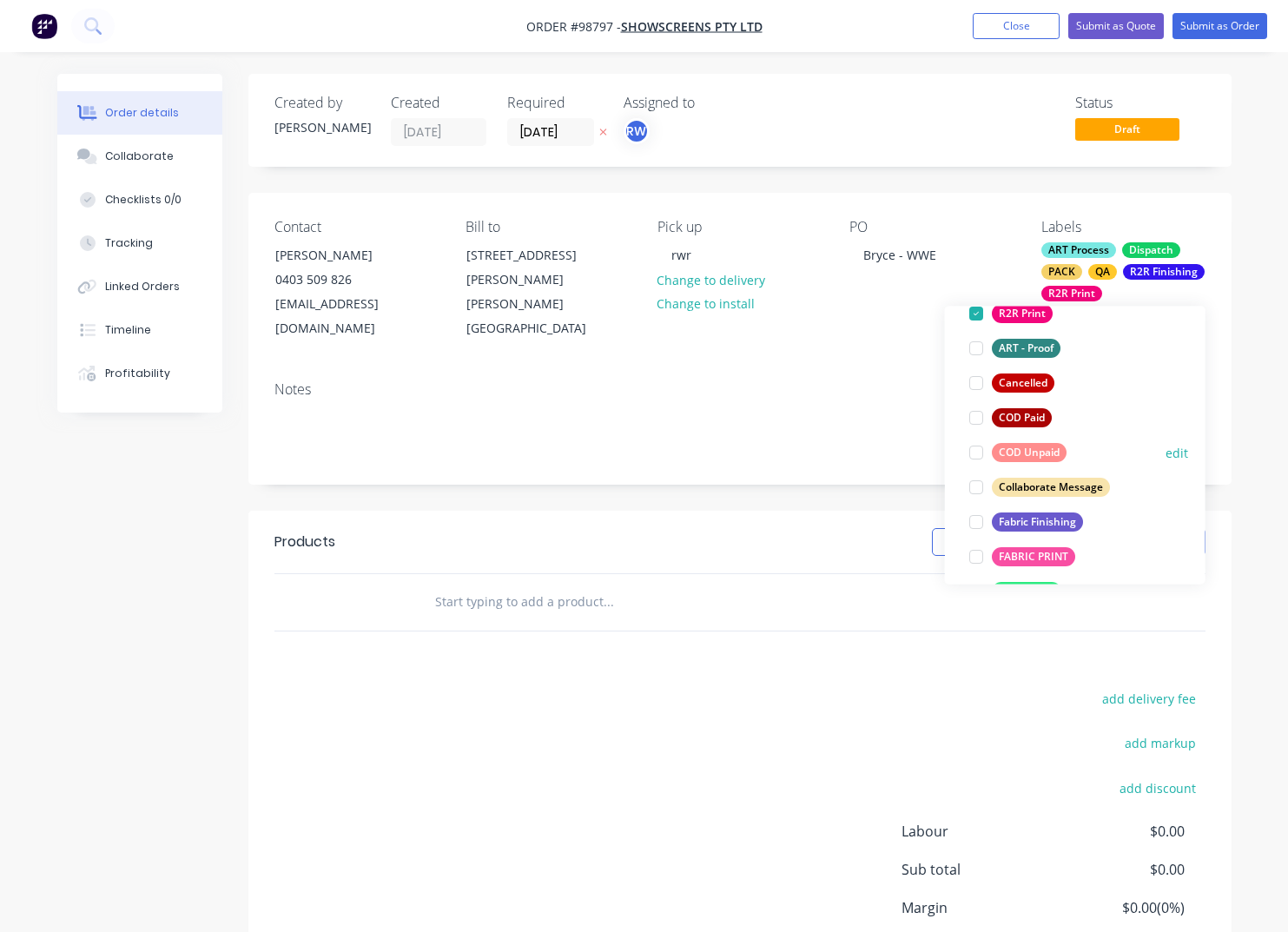
click at [1000, 450] on div "COD Unpaid" at bounding box center [1029, 453] width 74 height 19
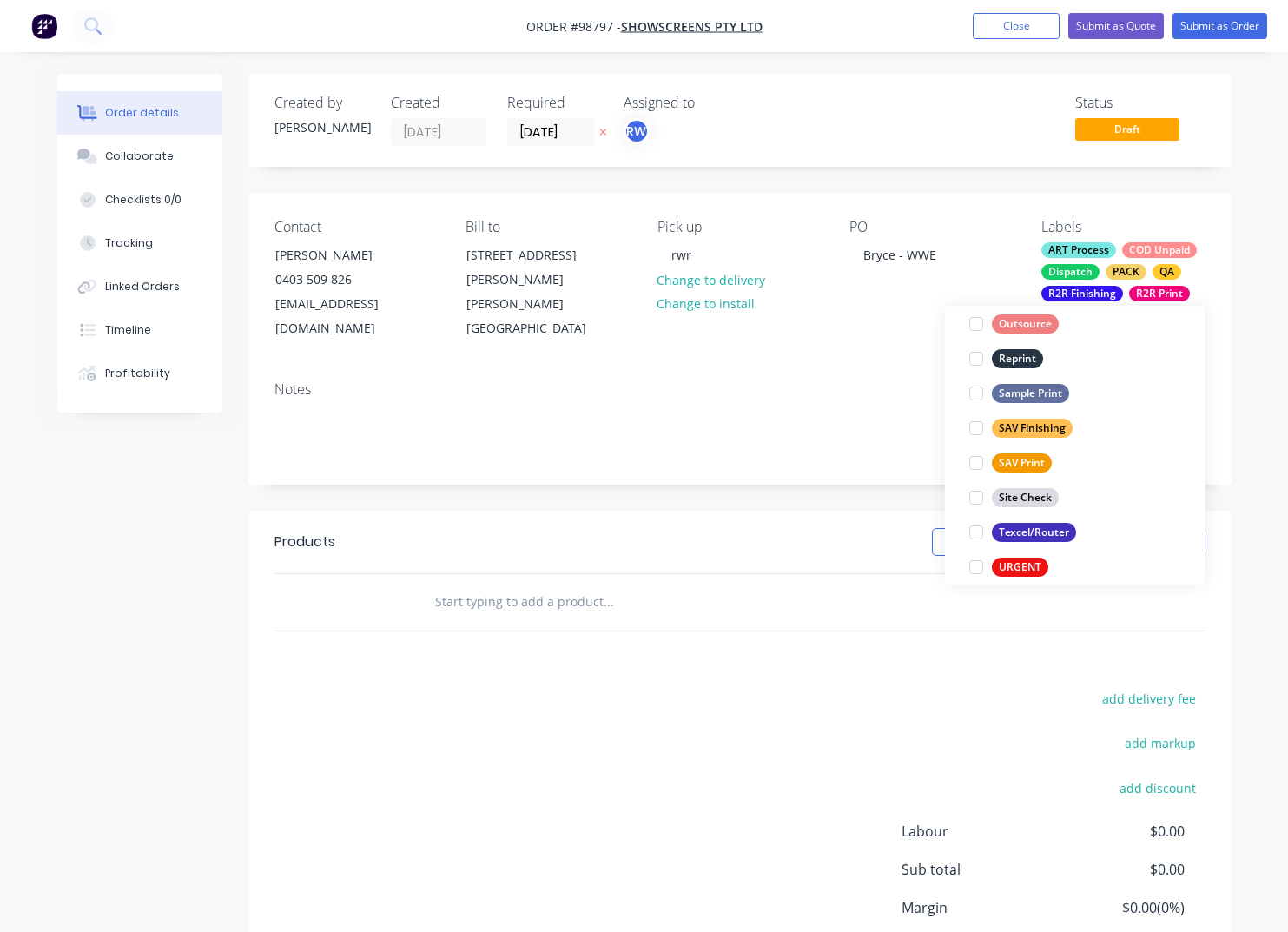
scroll to position [834, 0]
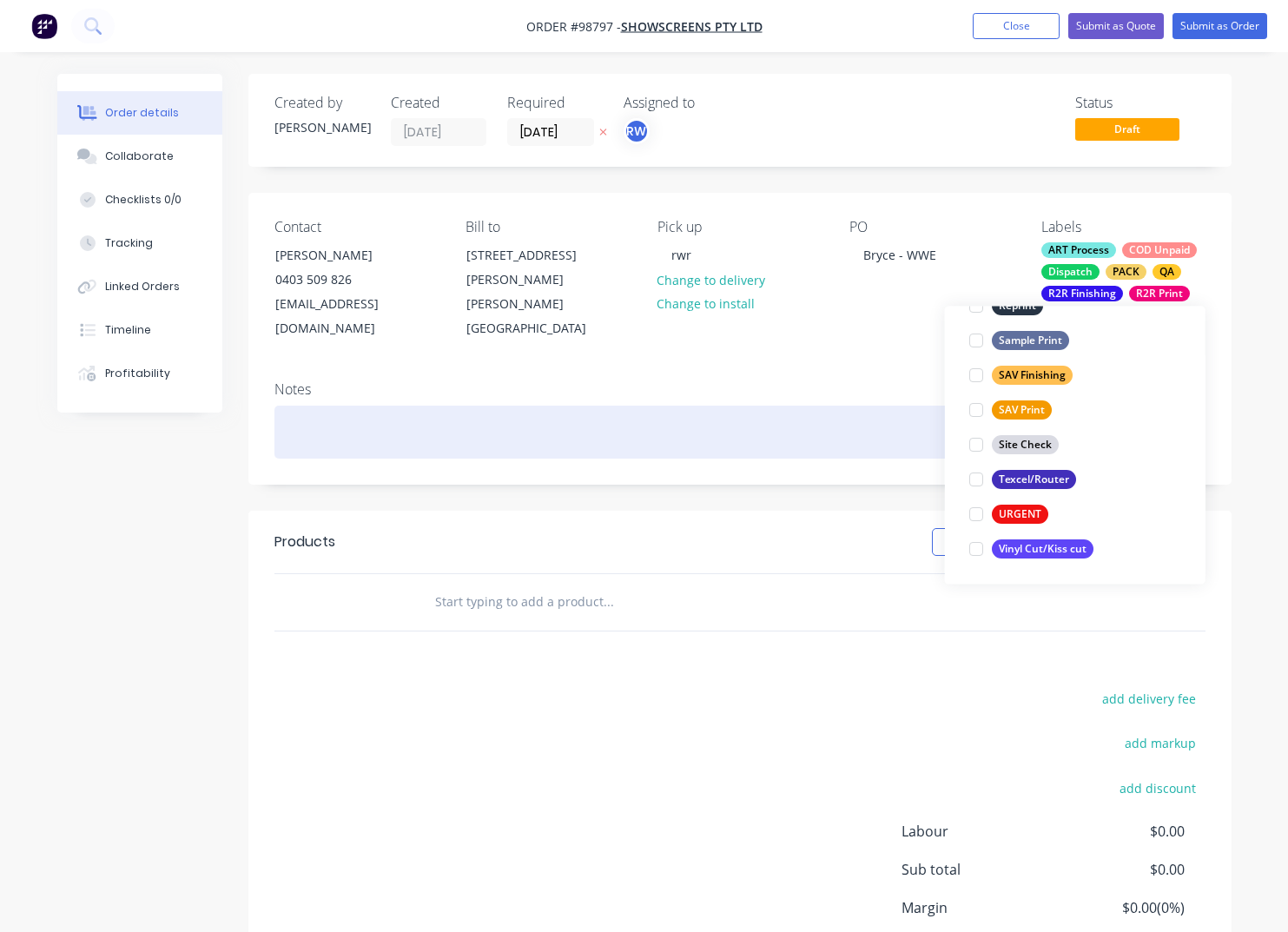
click at [411, 406] on div at bounding box center [740, 432] width 931 height 53
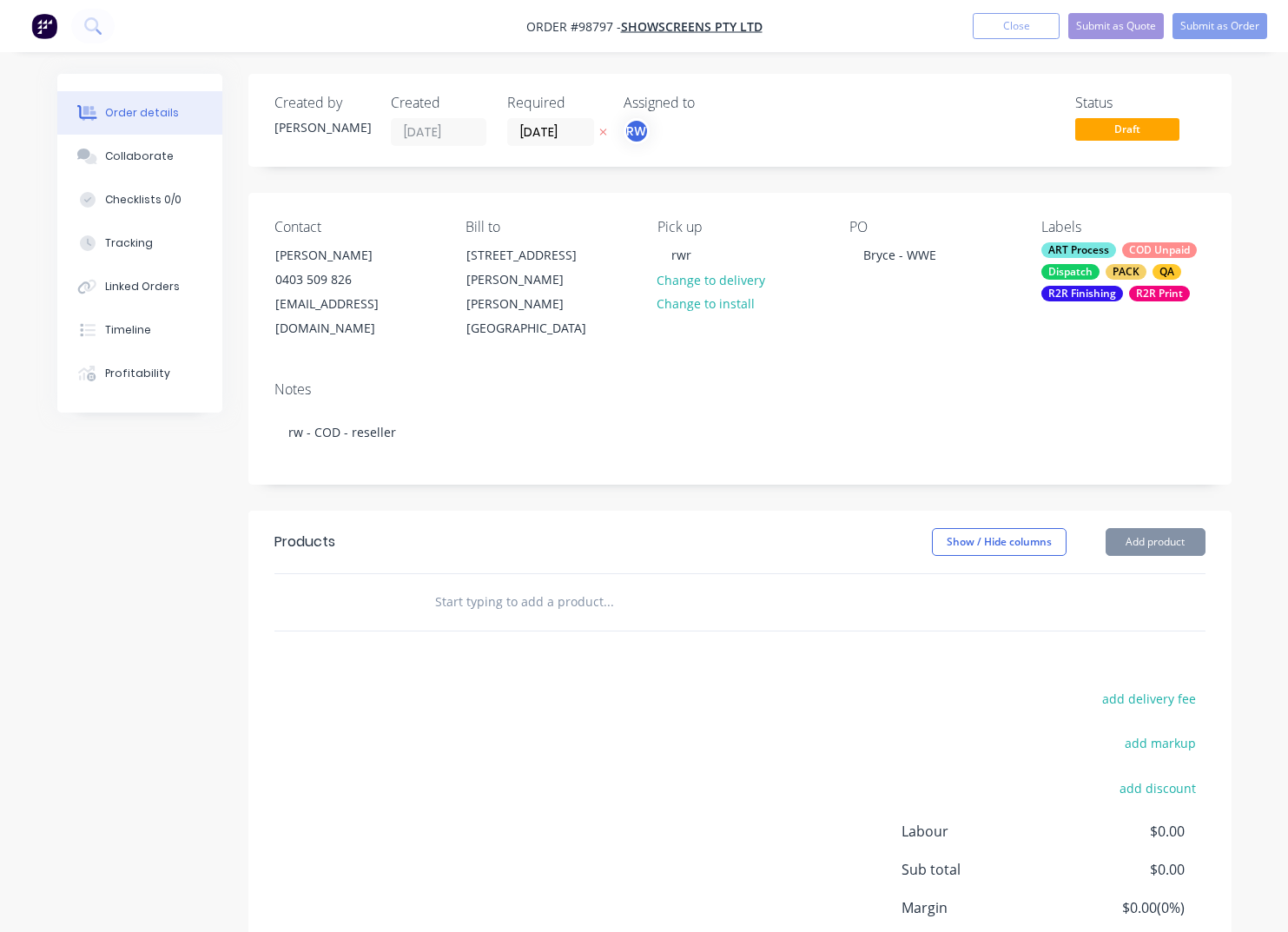
click at [467, 585] on input "text" at bounding box center [608, 602] width 347 height 35
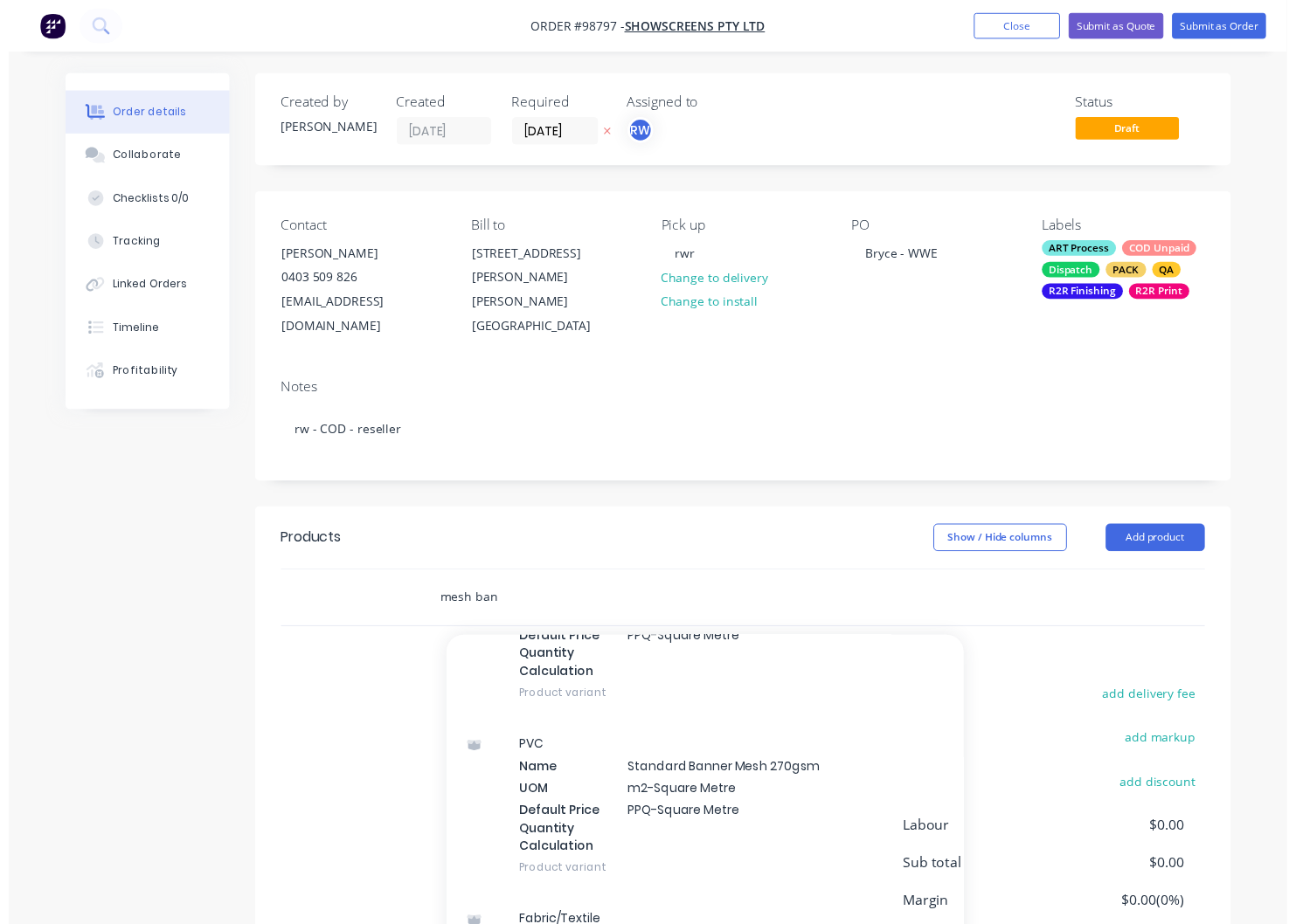
scroll to position [339, 0]
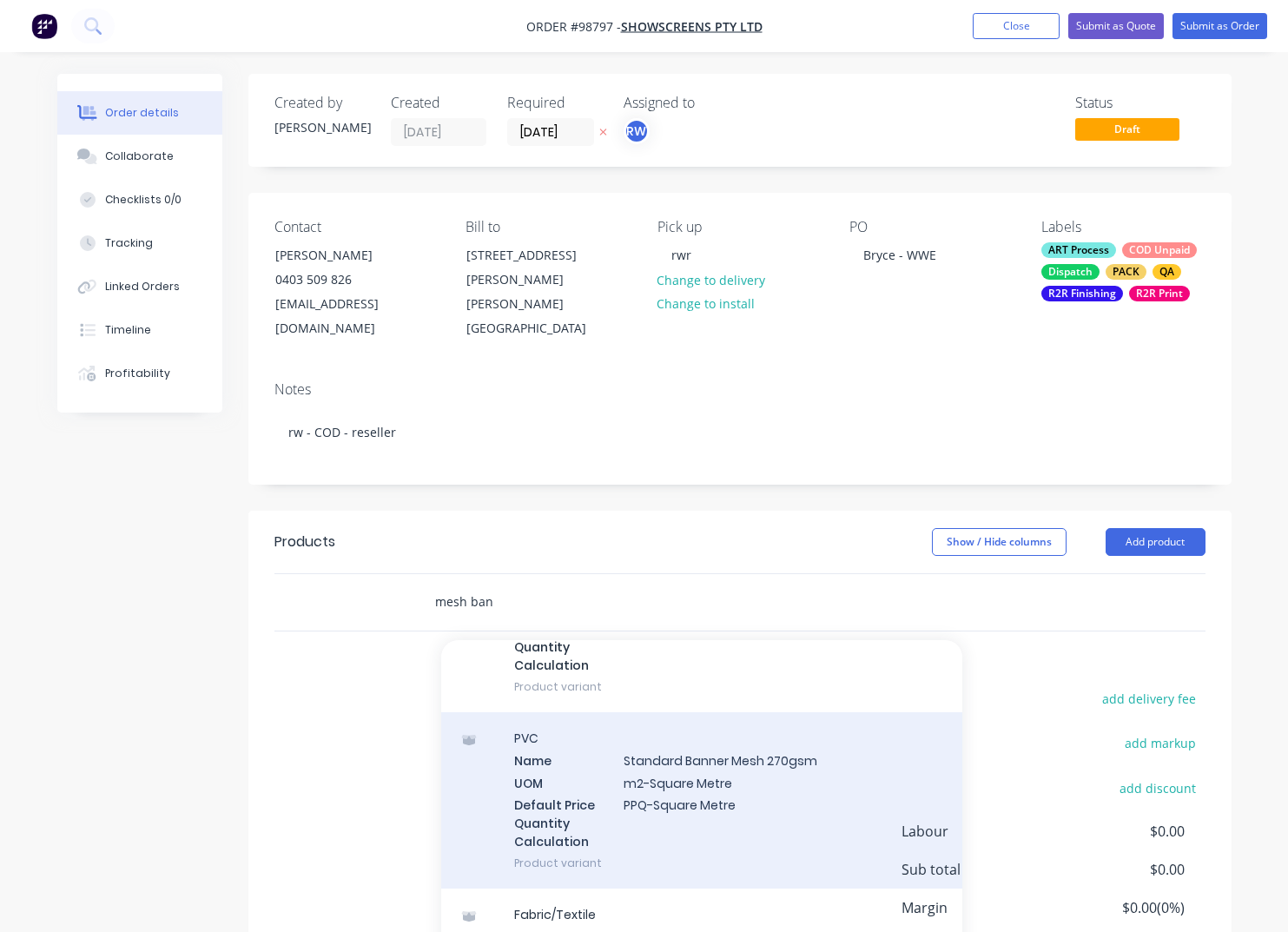
type input "mesh ban"
click at [673, 735] on div "PVC Name Standard Banner Mesh 270gsm UOM m2-Square Metre Default Price Quantity…" at bounding box center [702, 800] width 521 height 176
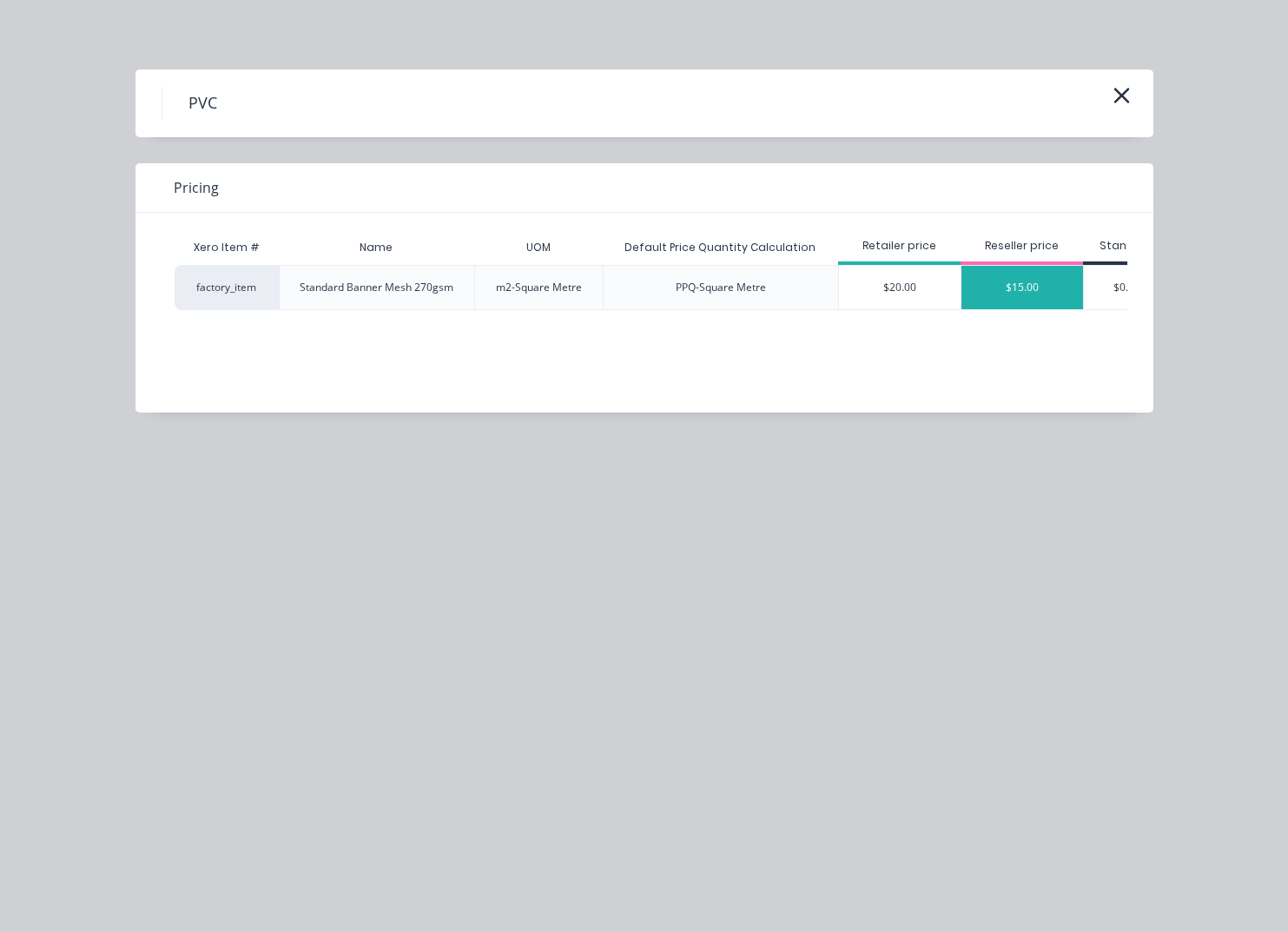
click at [997, 296] on div "$15.00" at bounding box center [1021, 287] width 121 height 43
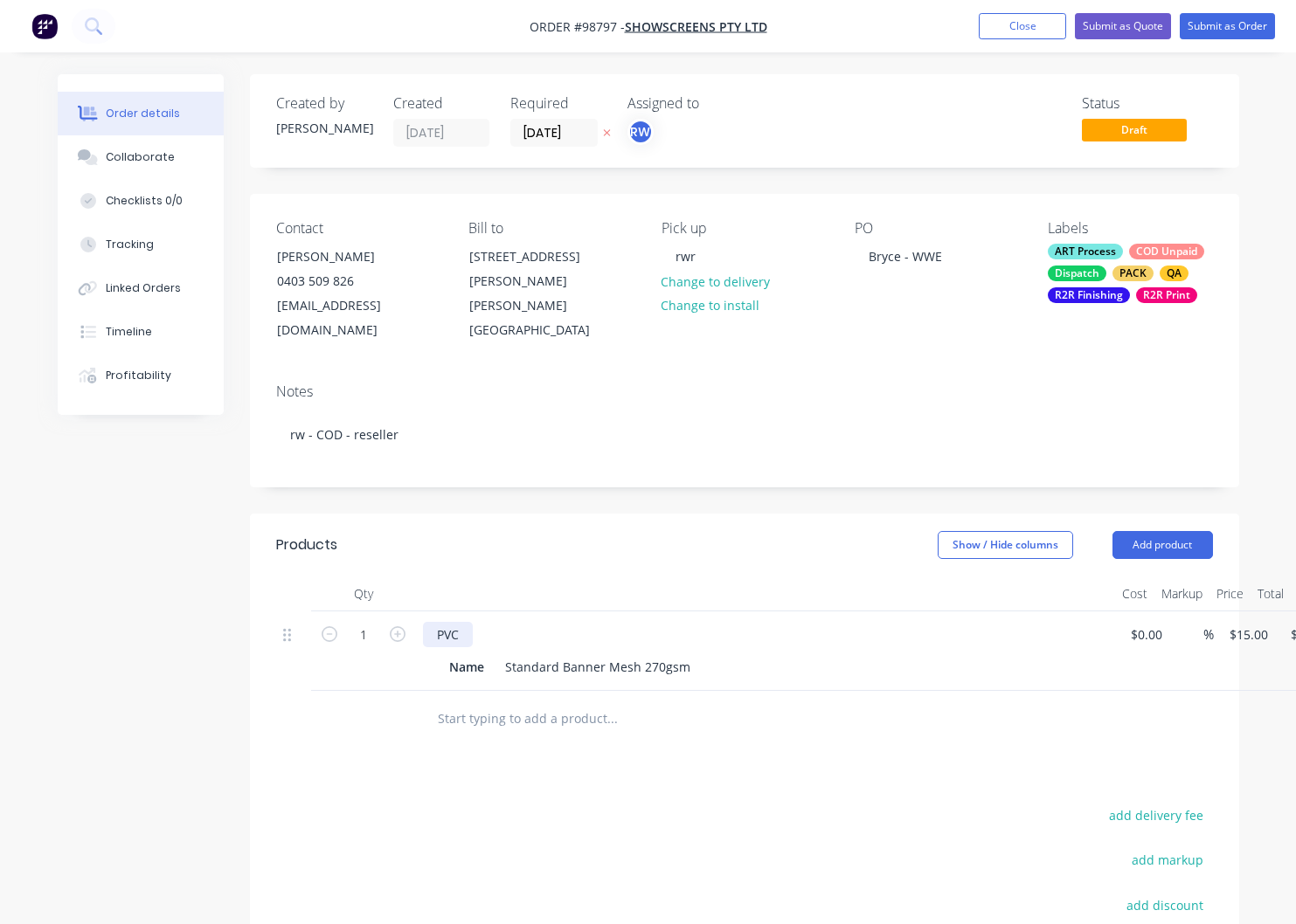
click at [463, 622] on div "PVC" at bounding box center [448, 634] width 50 height 25
click at [569, 622] on div "PVC Mesh banners -" at bounding box center [766, 634] width 685 height 25
click at [561, 622] on div "PVC Mesh banners -" at bounding box center [496, 634] width 146 height 25
click at [463, 654] on div "Name" at bounding box center [466, 666] width 49 height 25
drag, startPoint x: 484, startPoint y: 644, endPoint x: 425, endPoint y: 638, distance: 59.3
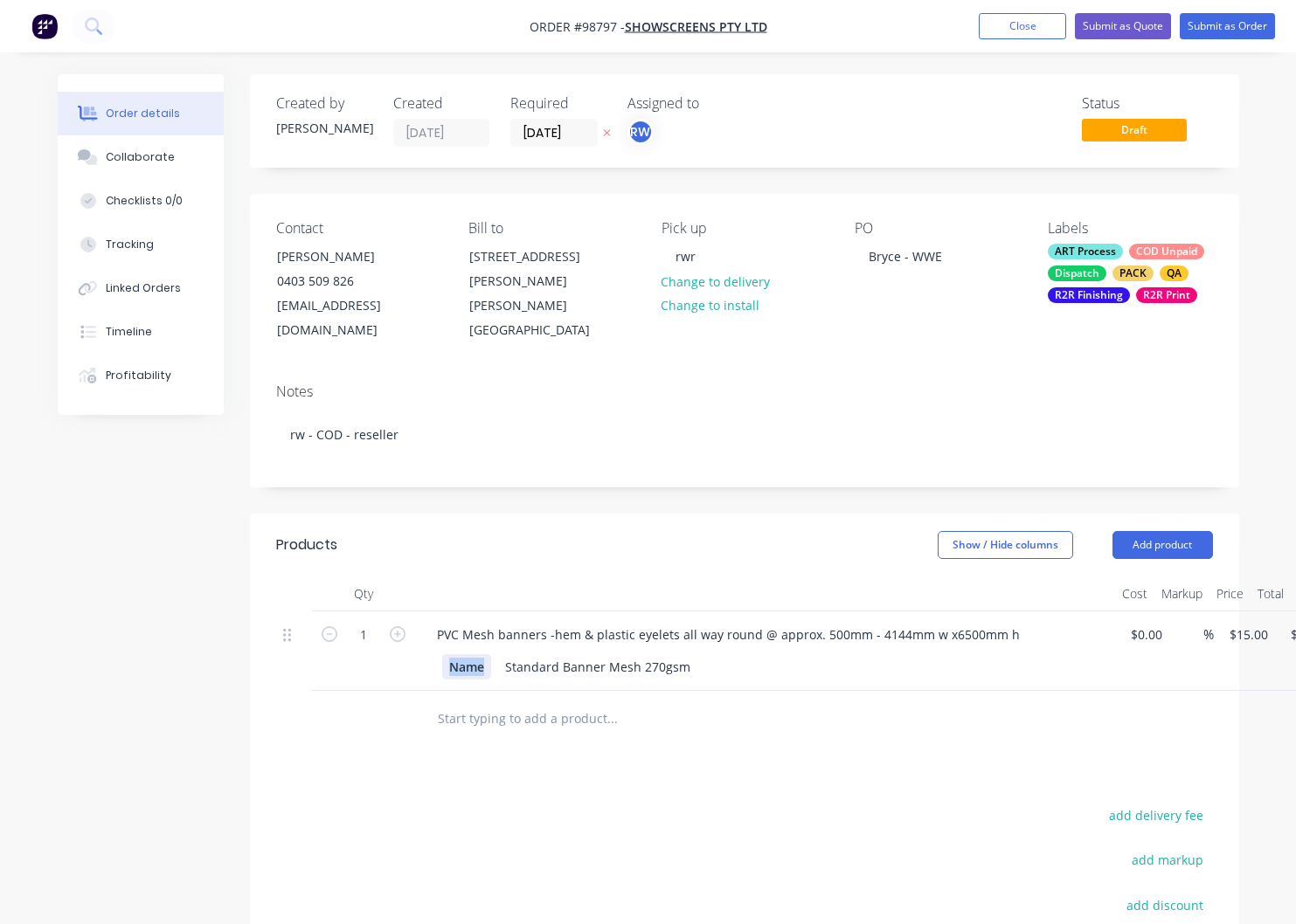
click at [442, 654] on div "Name" at bounding box center [466, 666] width 49 height 25
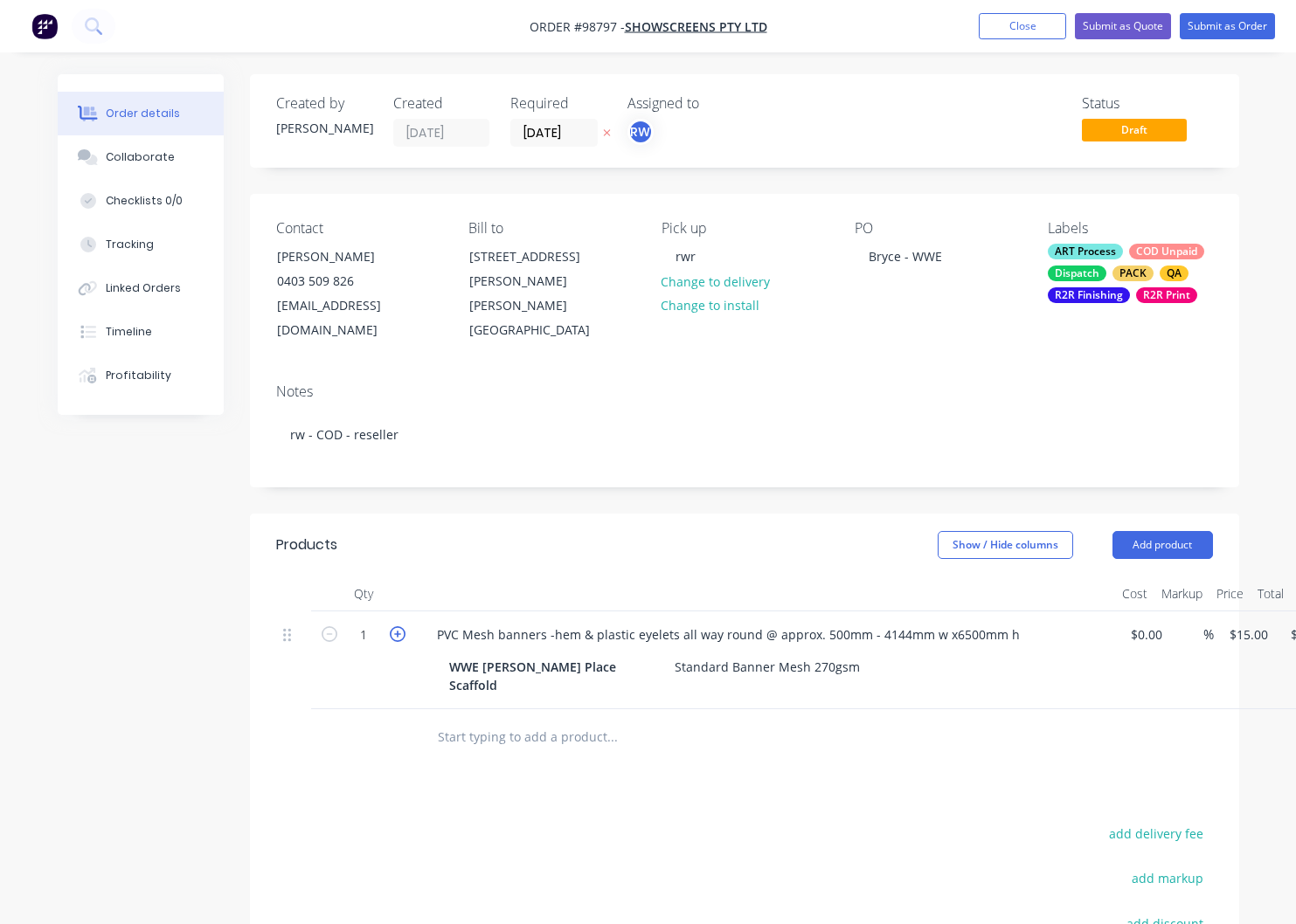
click at [403, 626] on icon "button" at bounding box center [398, 634] width 16 height 16
type input "2"
type input "$30.00"
click at [1241, 622] on input "15" at bounding box center [1239, 634] width 22 height 25
type input "$430.98"
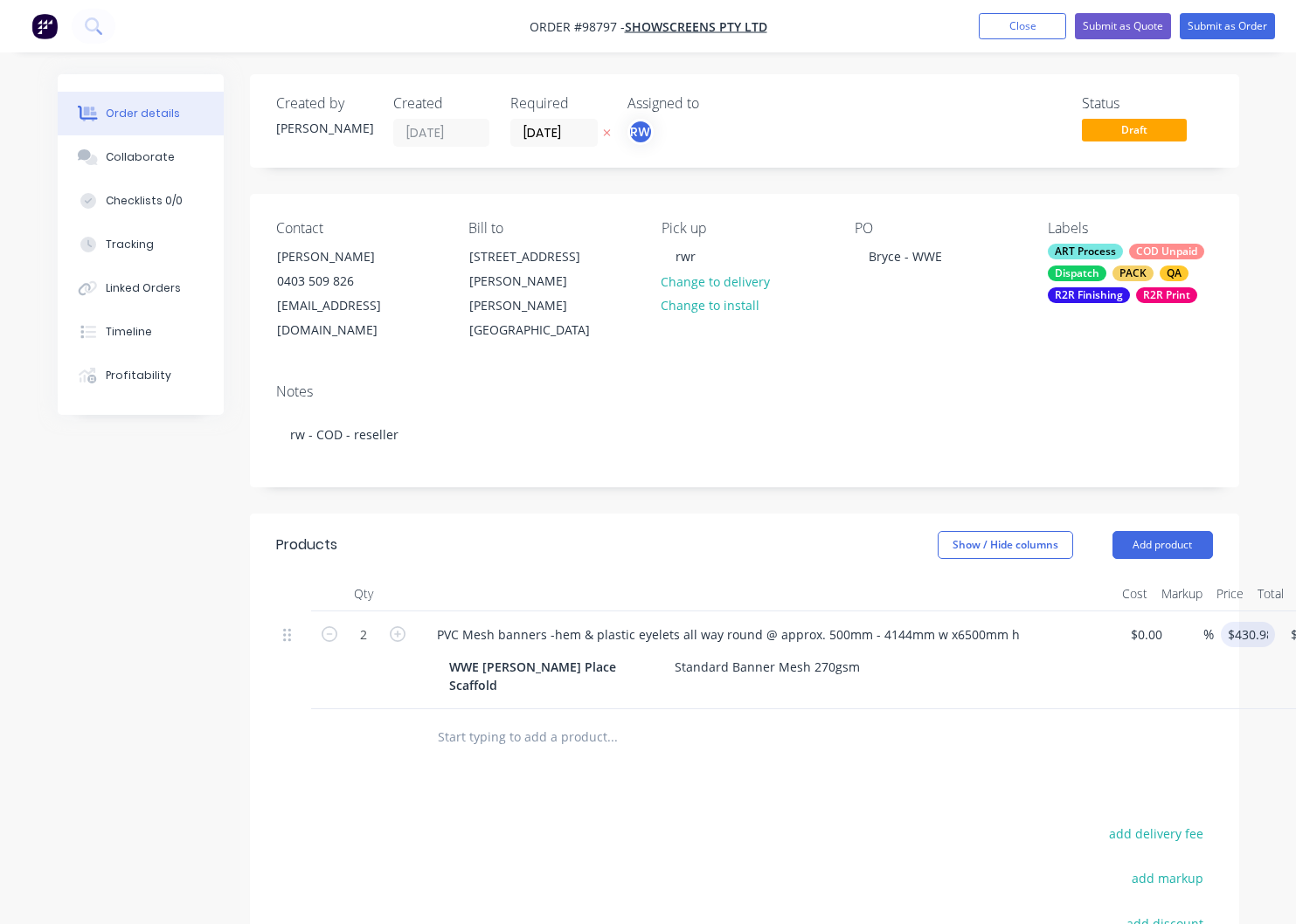
type input "$861.96"
click at [519, 720] on input "text" at bounding box center [611, 737] width 349 height 35
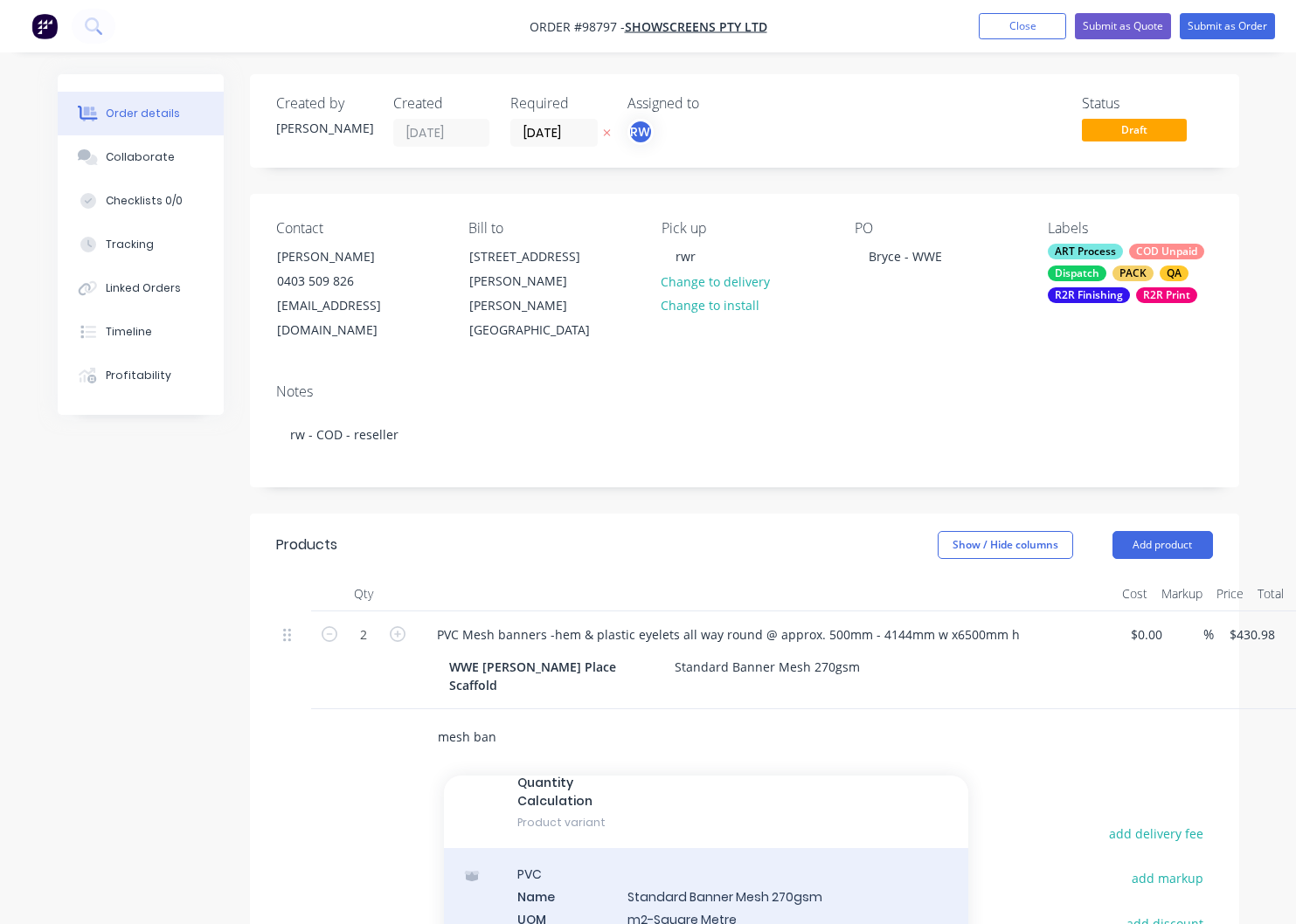
type input "mesh ban"
click at [667, 864] on div "PVC Name Standard Banner Mesh 270gsm UOM m2-Square Metre Default Price Quantity…" at bounding box center [706, 936] width 524 height 177
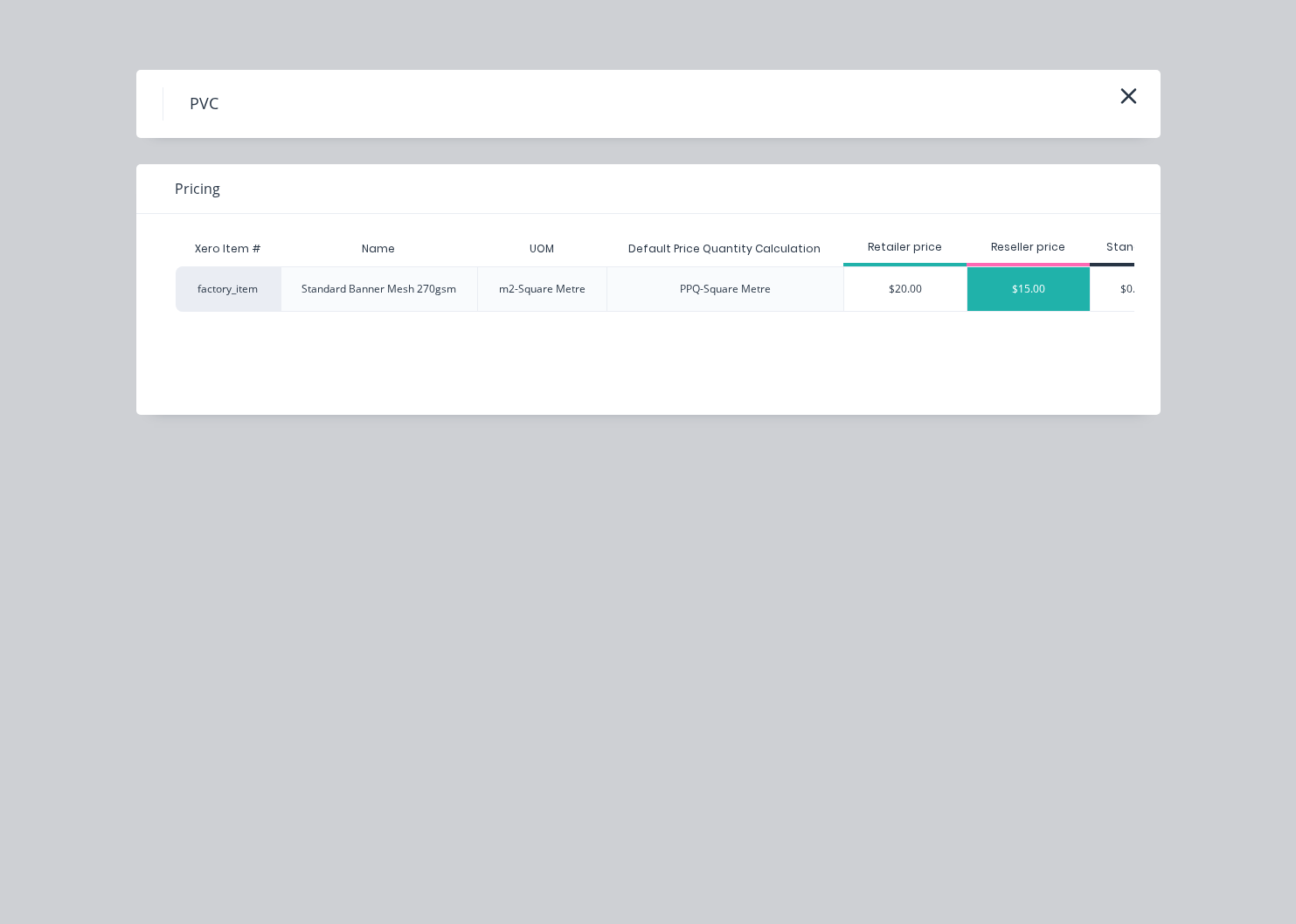
click at [1015, 294] on div "$15.00" at bounding box center [1028, 289] width 122 height 44
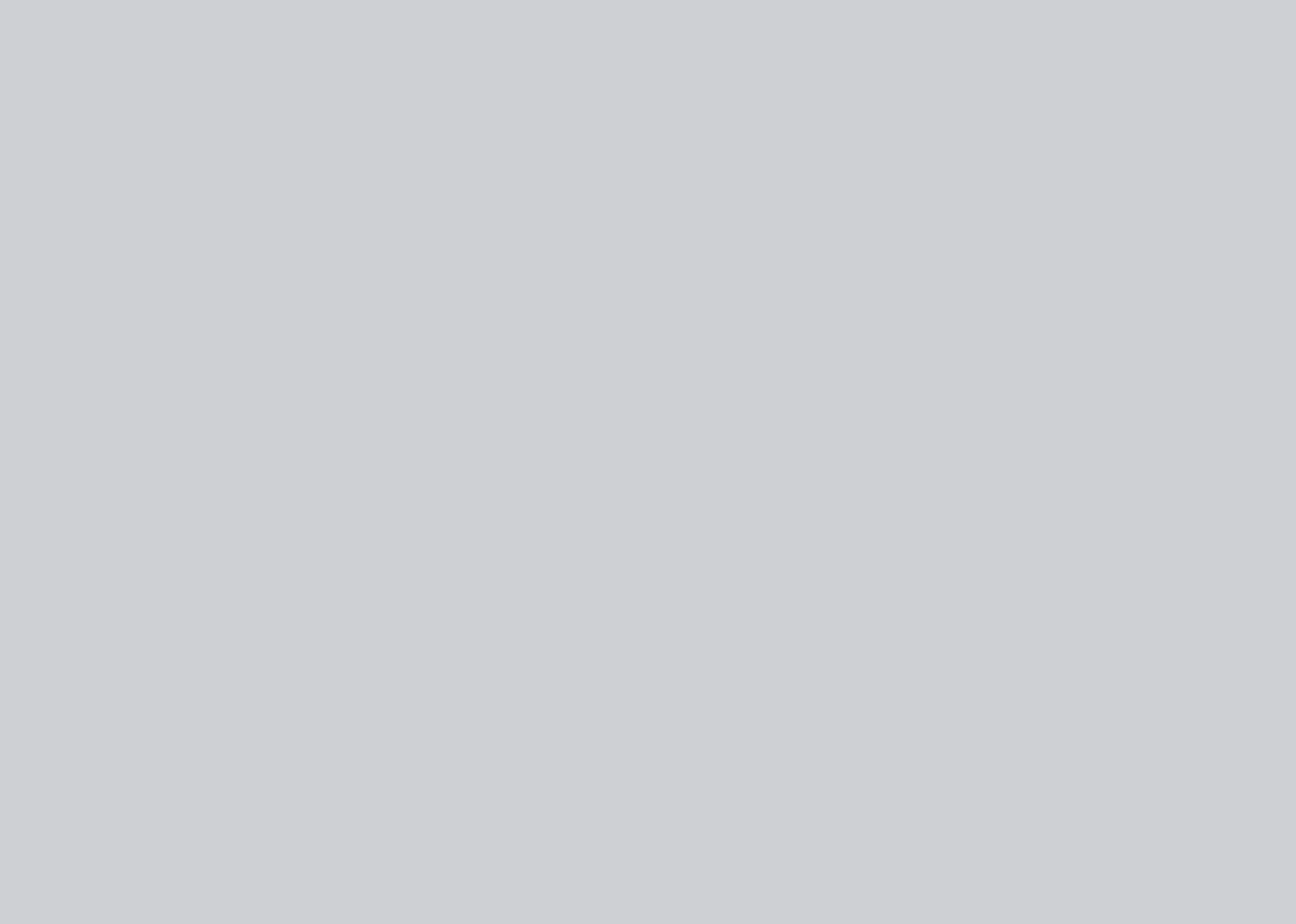
type input "$15.00"
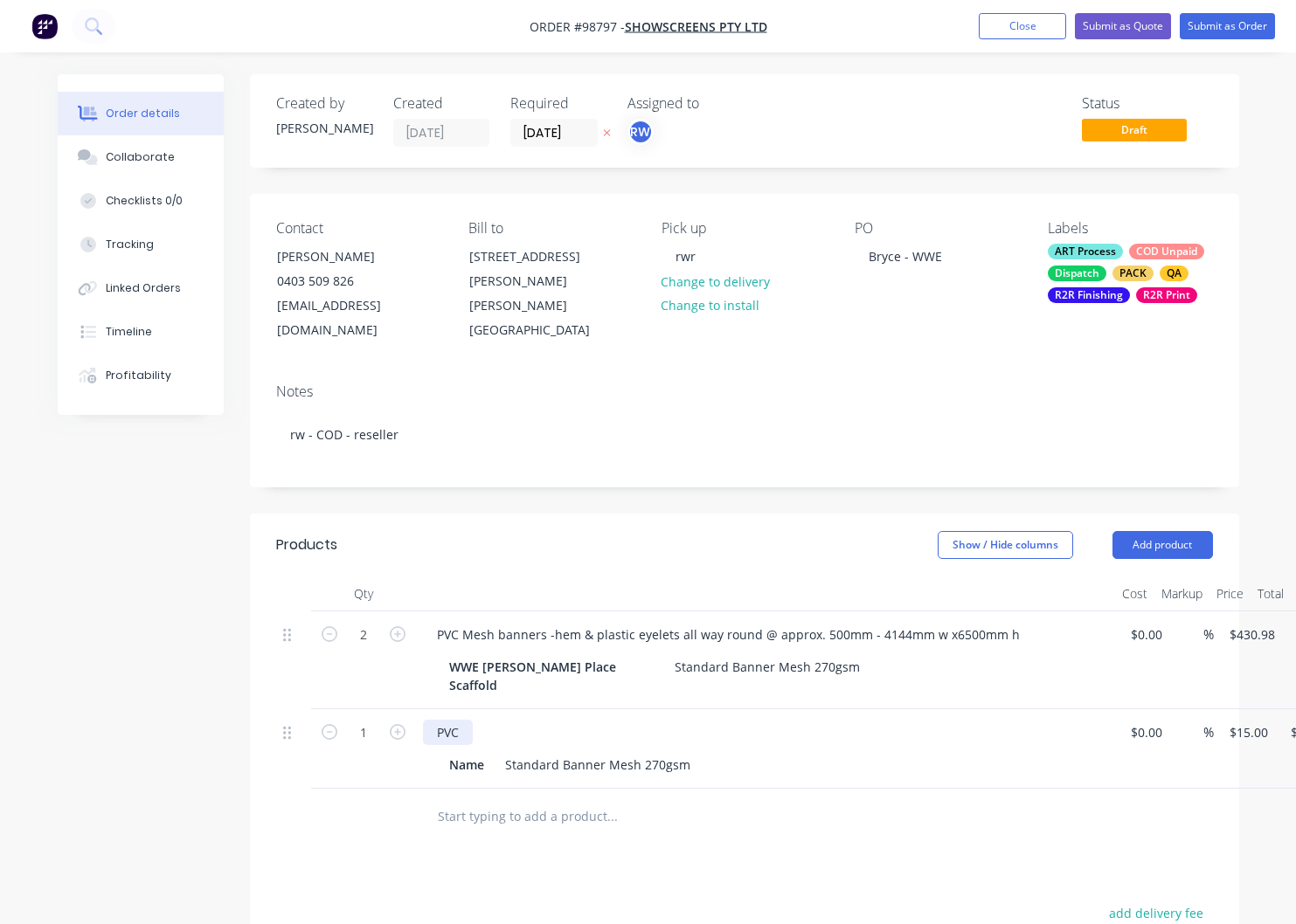
drag, startPoint x: 465, startPoint y: 690, endPoint x: 485, endPoint y: 700, distance: 22.4
click at [465, 720] on div "PVC" at bounding box center [448, 732] width 50 height 25
click at [563, 720] on div "PVC mesh Banner -" at bounding box center [766, 732] width 685 height 25
drag, startPoint x: 553, startPoint y: 691, endPoint x: 562, endPoint y: 696, distance: 10.3
click at [554, 720] on div "PVC mesh Banner -" at bounding box center [493, 732] width 140 height 25
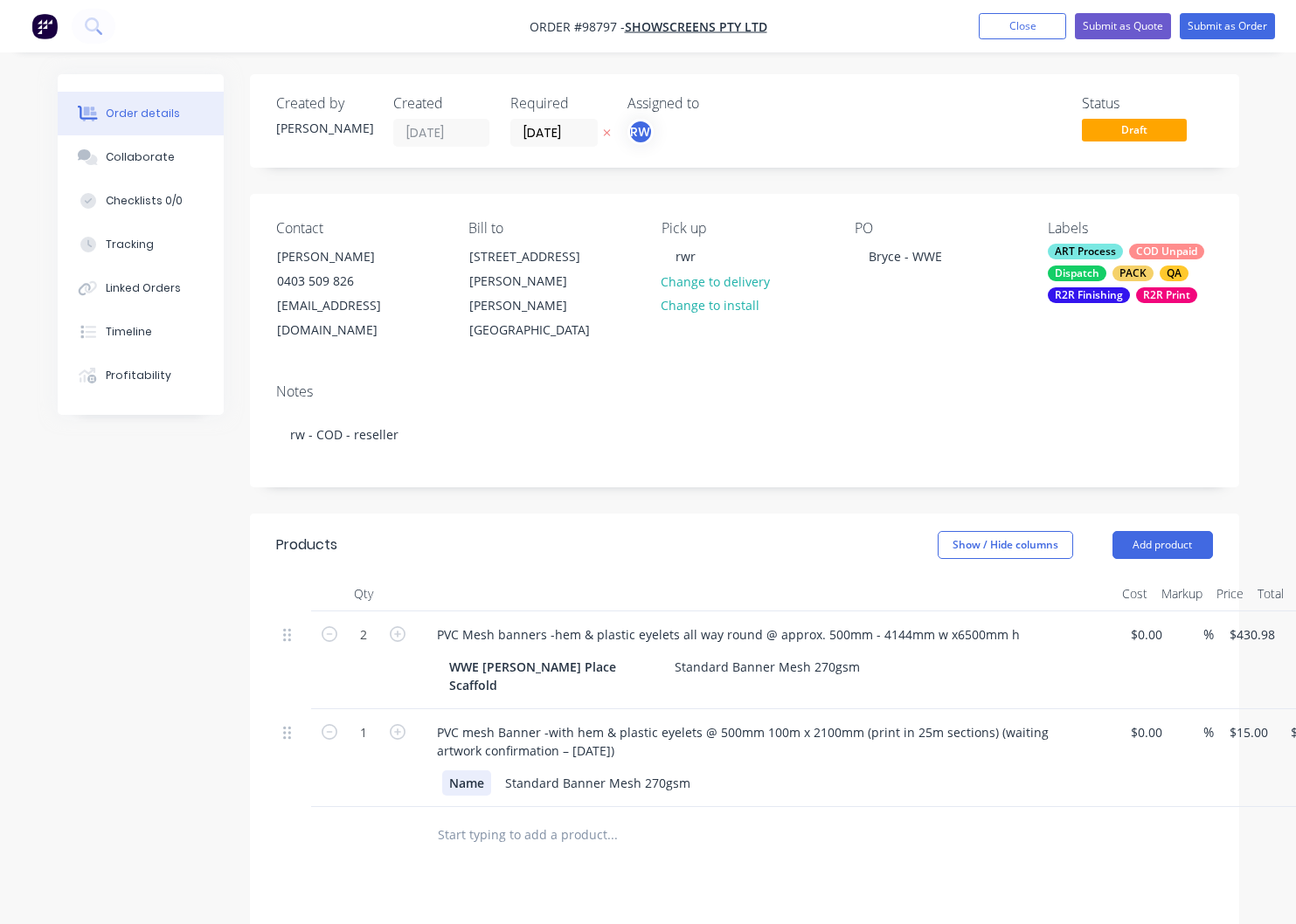
click at [487, 771] on div "Name" at bounding box center [466, 783] width 49 height 25
drag, startPoint x: 487, startPoint y: 740, endPoint x: 424, endPoint y: 738, distance: 63.0
click at [442, 771] on div "Name" at bounding box center [466, 783] width 49 height 25
click at [1250, 720] on input "15" at bounding box center [1251, 732] width 47 height 25
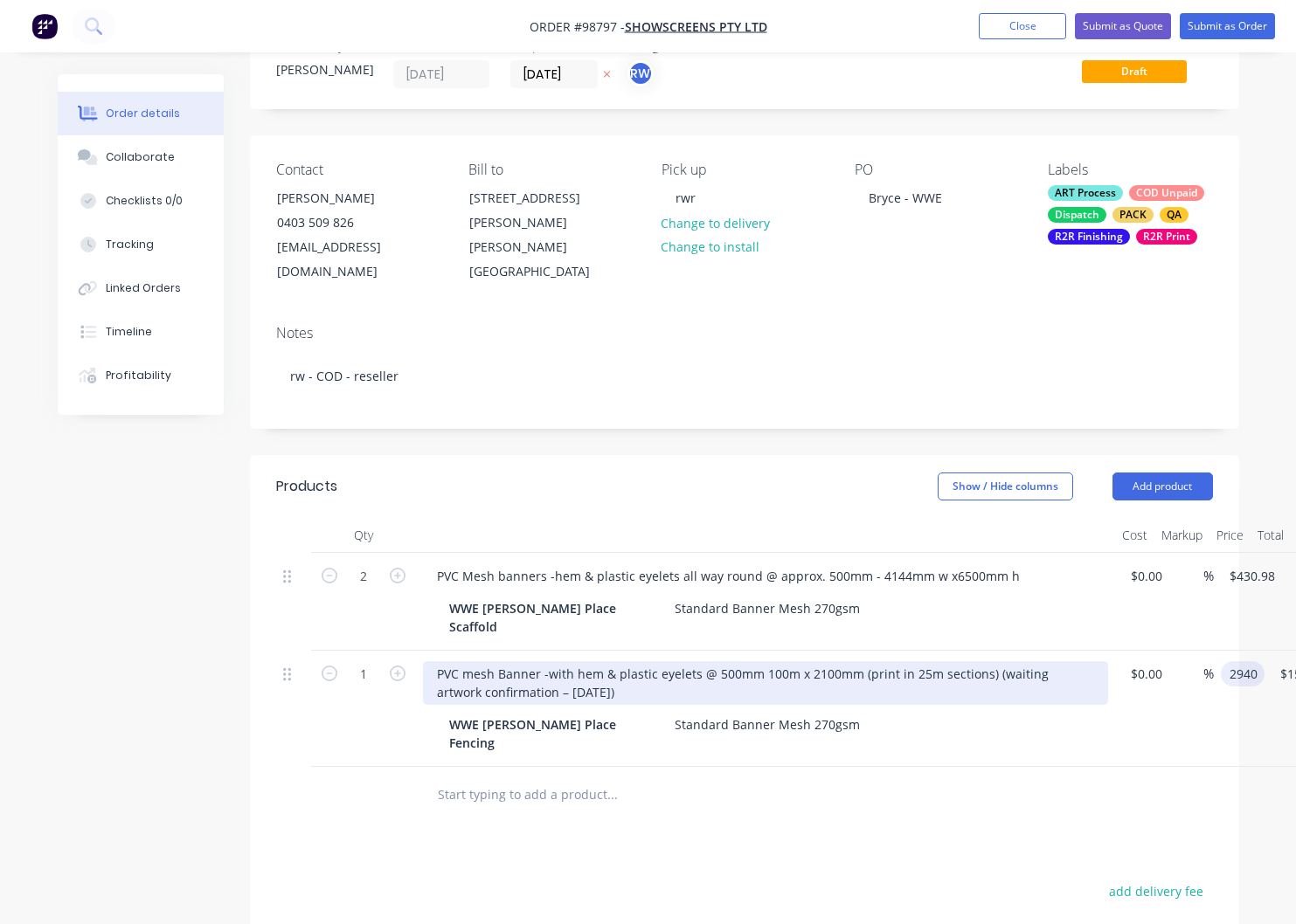
scroll to position [60, 0]
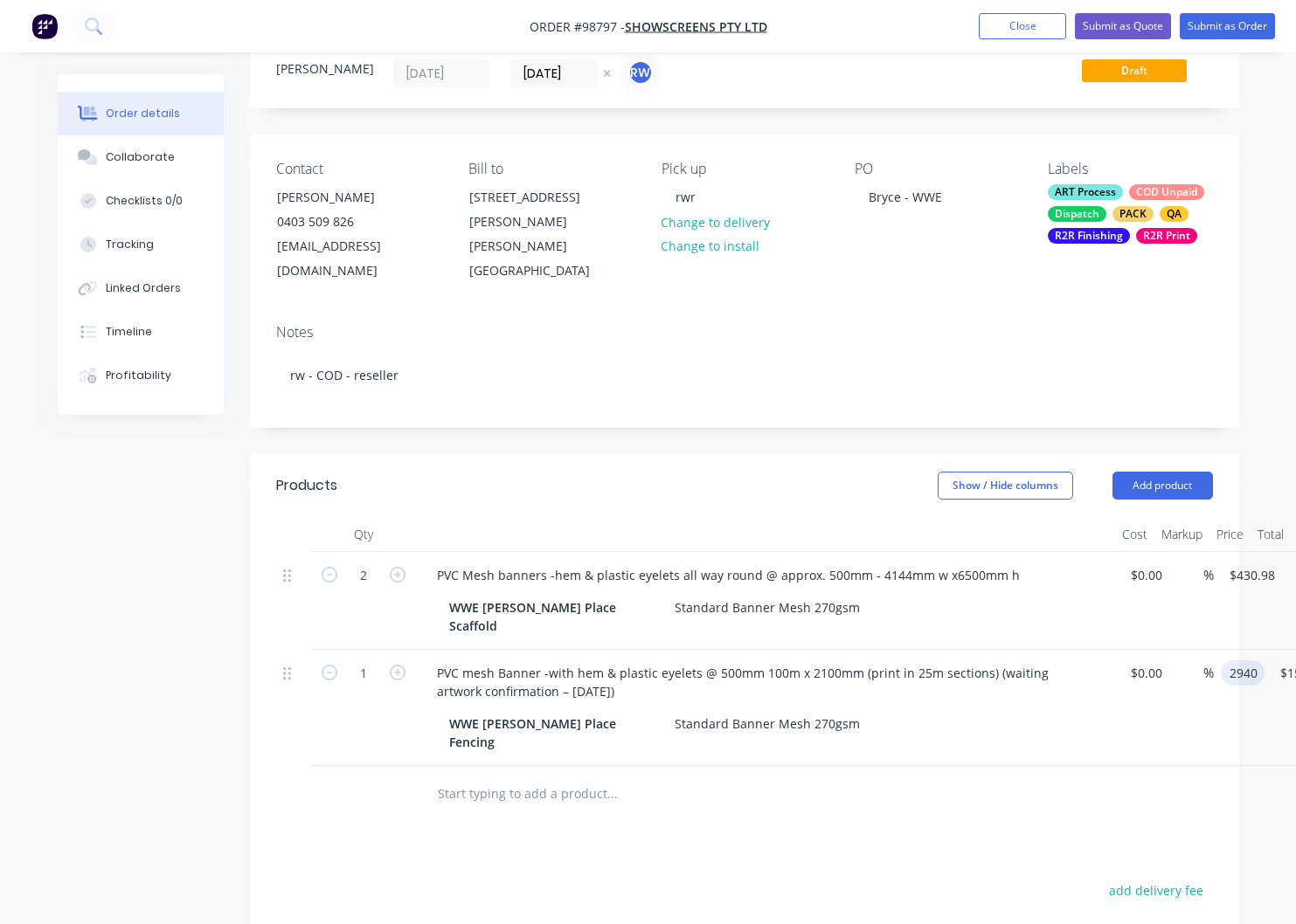
type input "$2,940.00"
click at [514, 777] on input "text" at bounding box center [611, 794] width 349 height 35
type input "mesh bann"
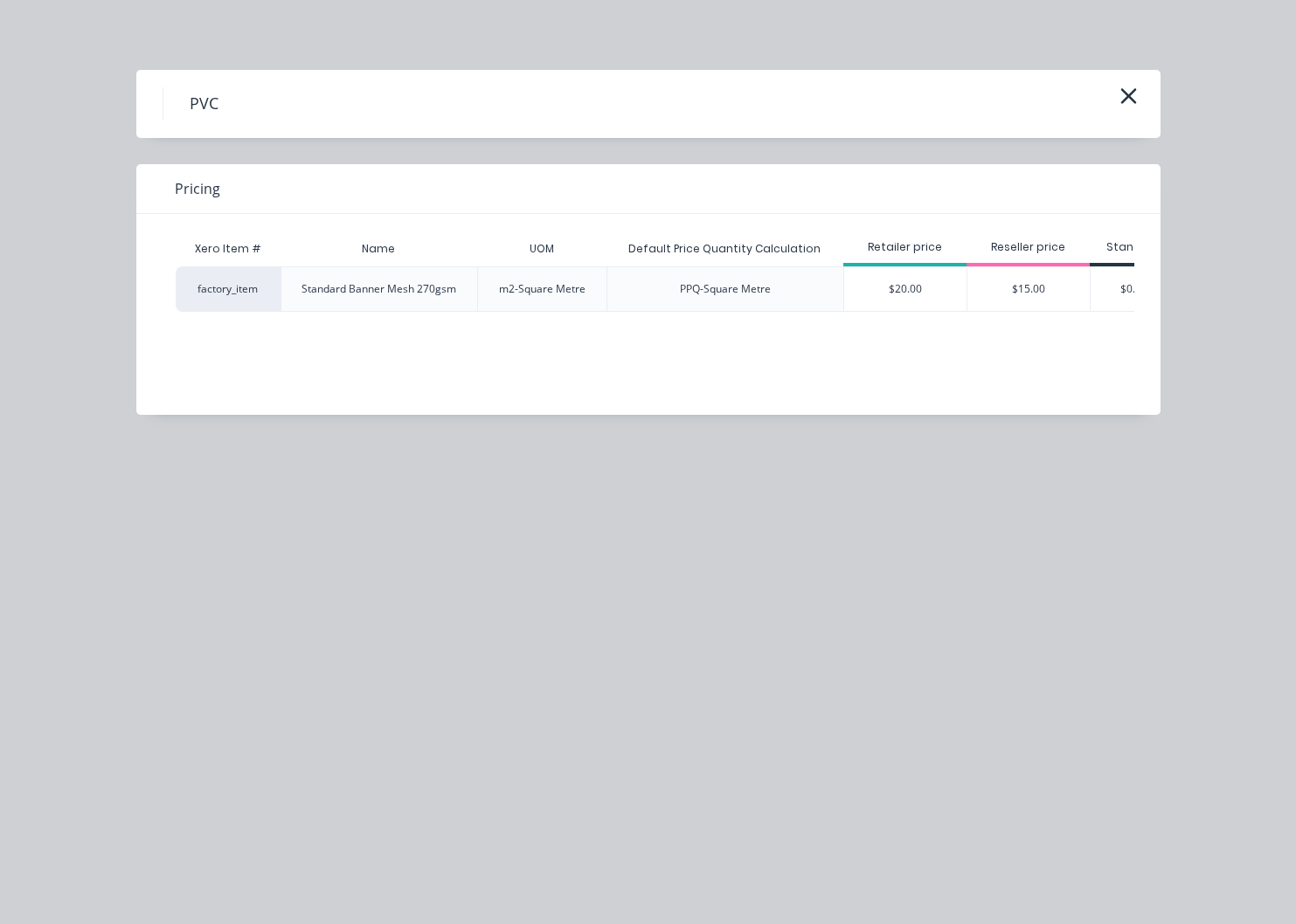
click at [1053, 284] on div "$15.00" at bounding box center [1028, 289] width 122 height 44
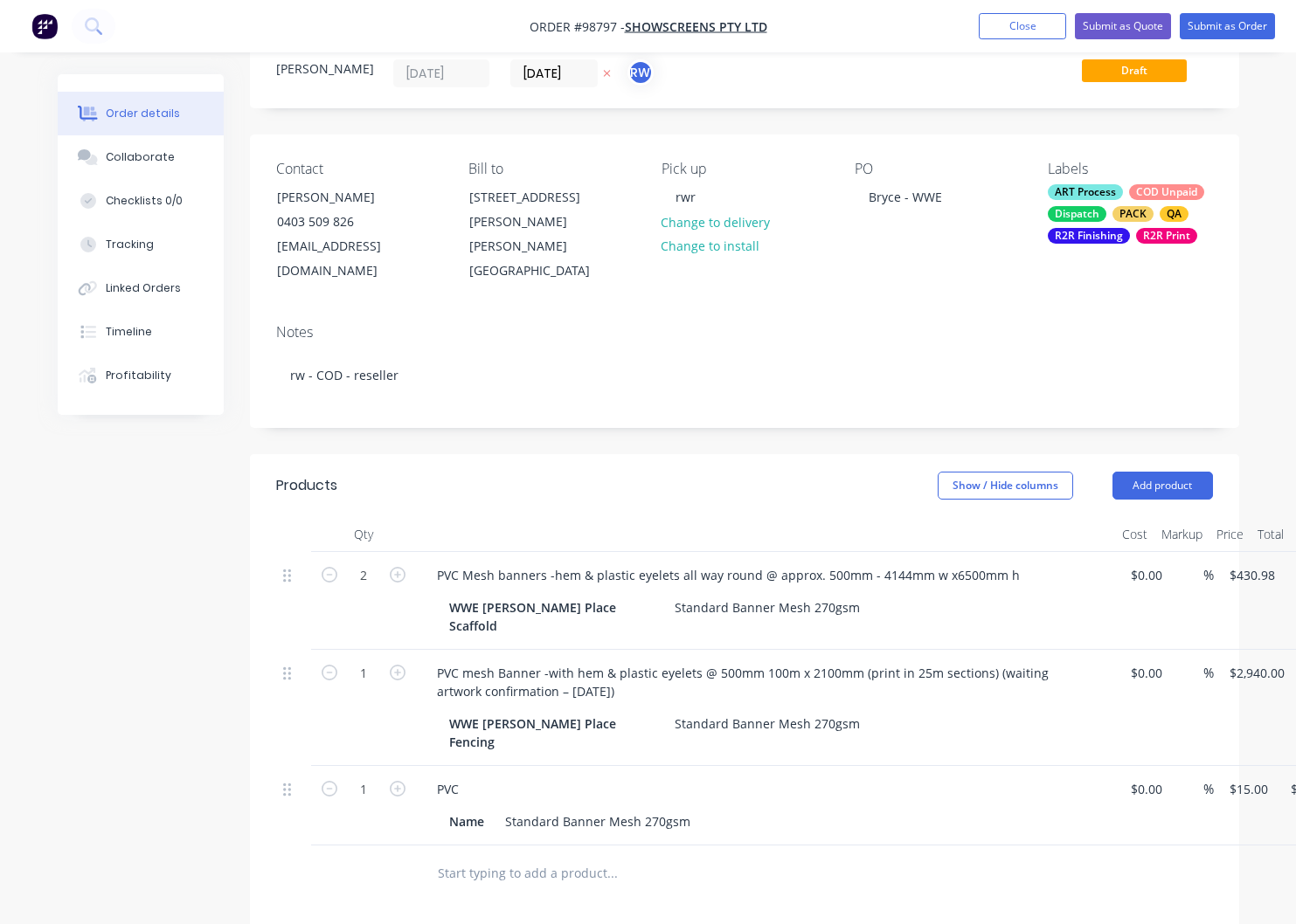
click at [485, 777] on div "PVC" at bounding box center [766, 789] width 685 height 25
click at [469, 777] on div "PVC" at bounding box center [448, 789] width 50 height 25
click at [568, 777] on div "PVC Mesh banners -" at bounding box center [766, 789] width 685 height 25
click at [557, 777] on div "PVC Mesh banners -" at bounding box center [496, 789] width 146 height 25
click at [488, 809] on div "Name" at bounding box center [466, 822] width 49 height 25
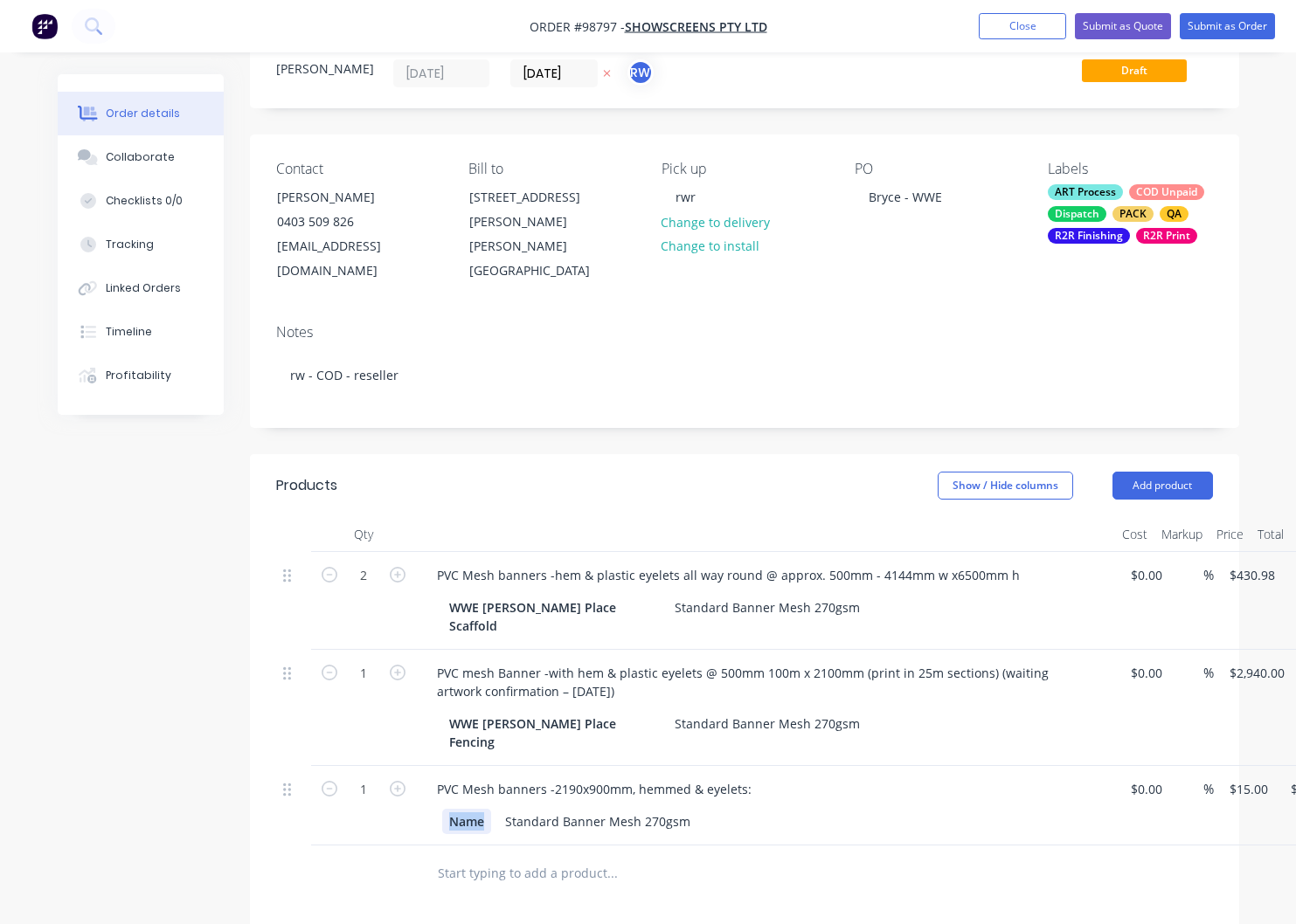
drag, startPoint x: 488, startPoint y: 763, endPoint x: 463, endPoint y: 761, distance: 25.1
click at [459, 809] on div "Name" at bounding box center [466, 822] width 49 height 25
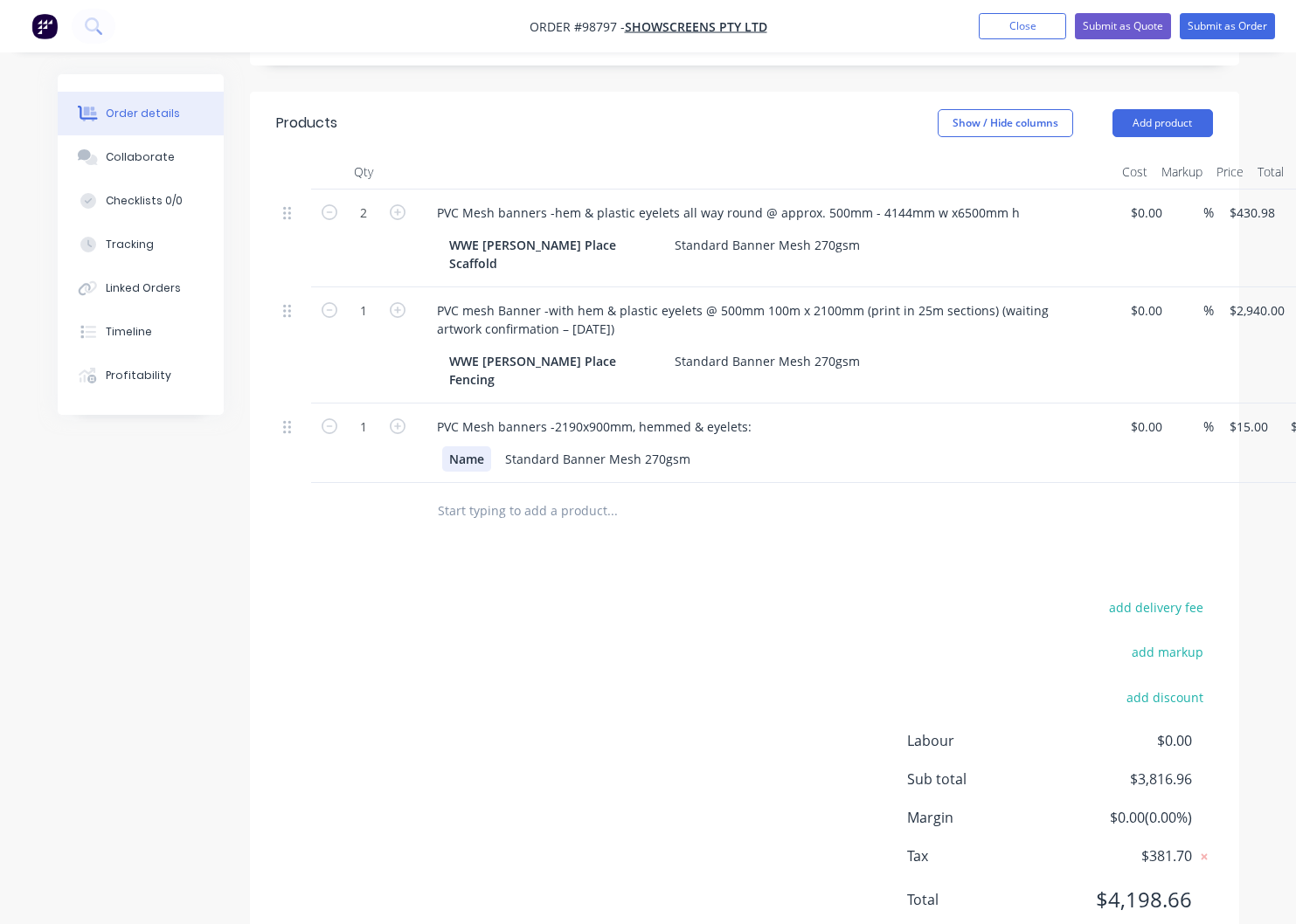
click at [488, 446] on div "Name" at bounding box center [466, 459] width 49 height 25
drag, startPoint x: 489, startPoint y: 398, endPoint x: 441, endPoint y: 402, distance: 48.2
click at [442, 446] on div "Name" at bounding box center [466, 459] width 49 height 25
click at [368, 414] on input "1" at bounding box center [363, 427] width 45 height 26
type input "70"
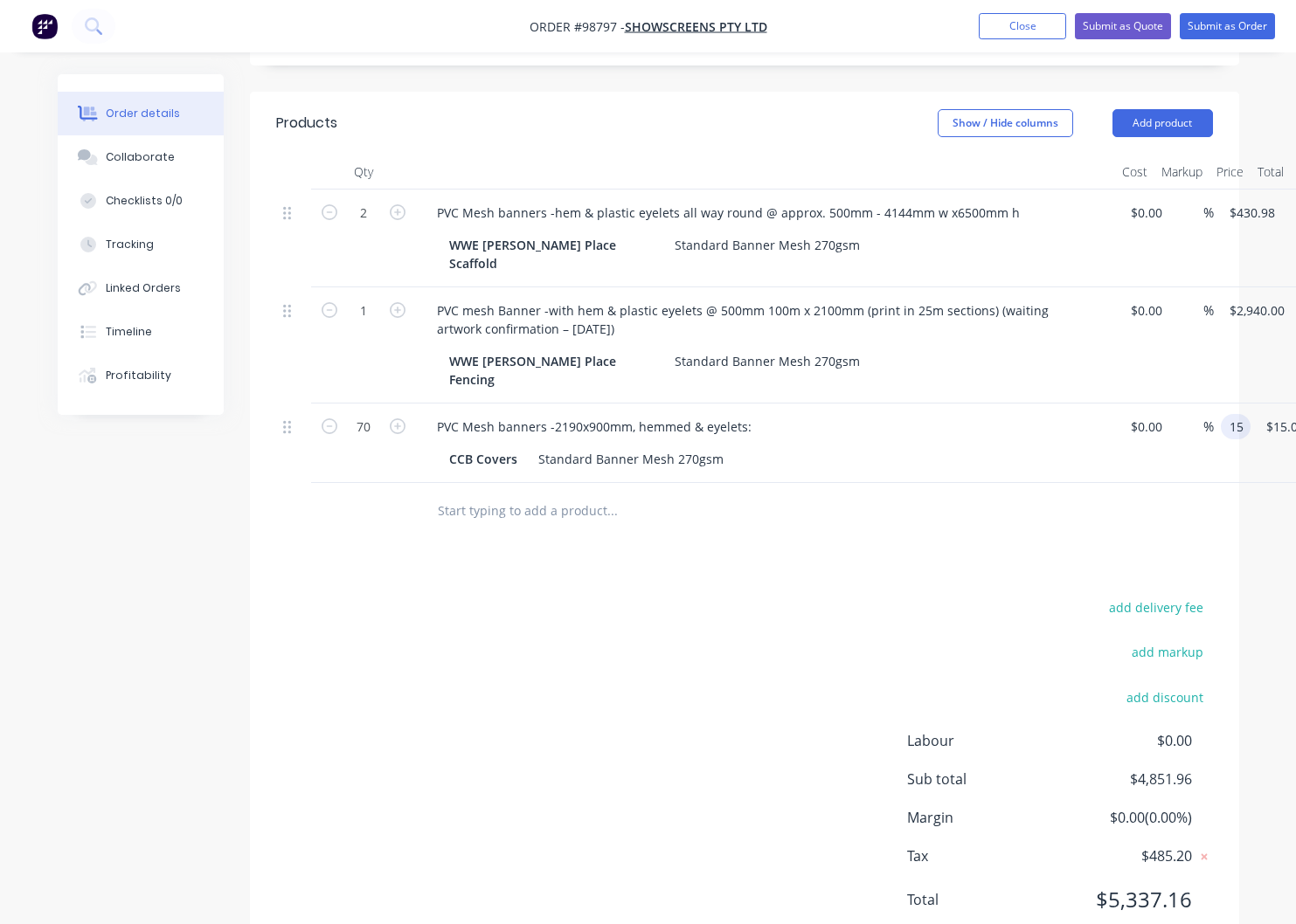
type input "15"
type input "$1,050.00"
drag, startPoint x: 1249, startPoint y: 370, endPoint x: 1259, endPoint y: 399, distance: 30.7
click at [1249, 414] on input "15" at bounding box center [1239, 427] width 22 height 25
type input "$69.00"
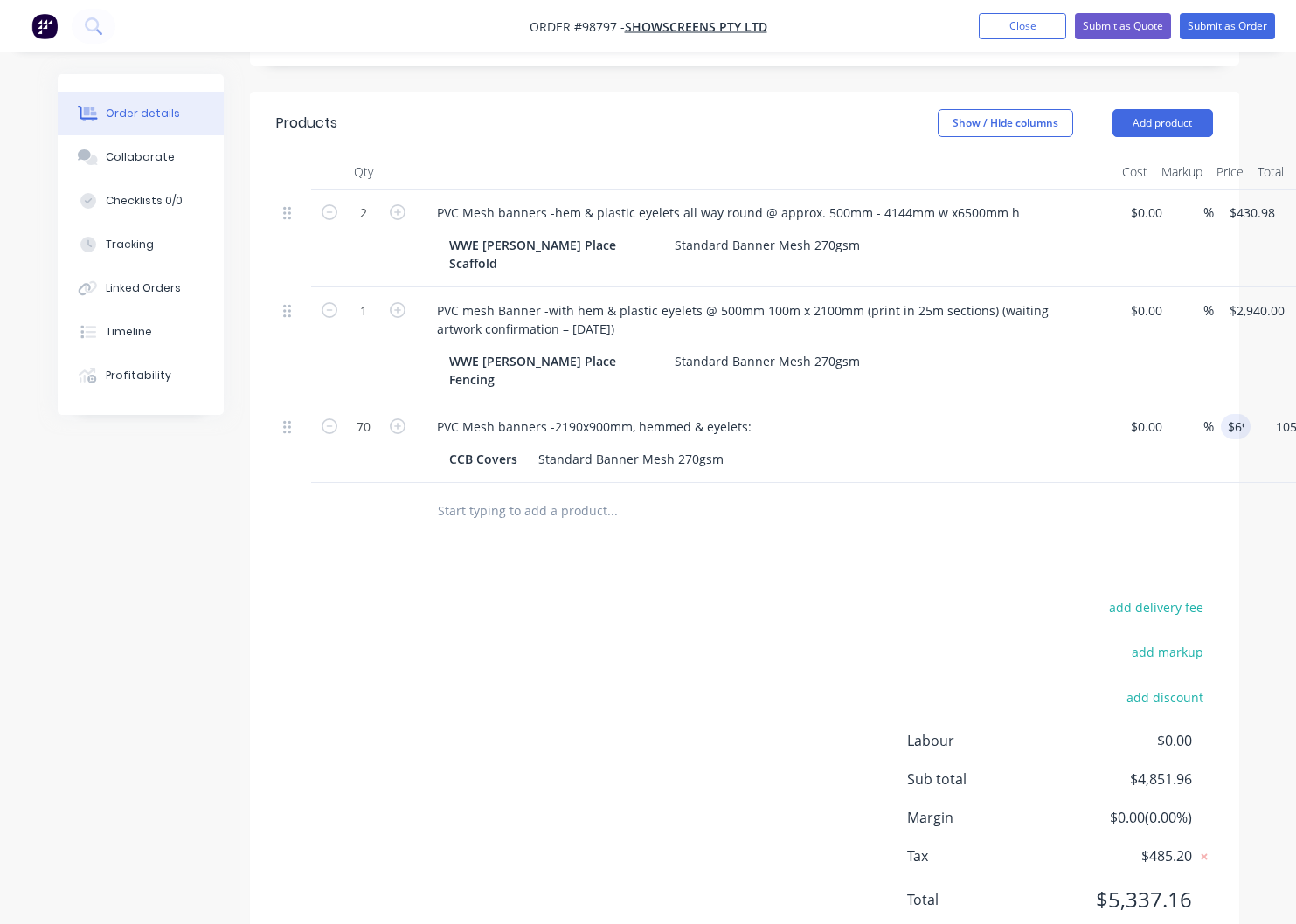
scroll to position [422, 57]
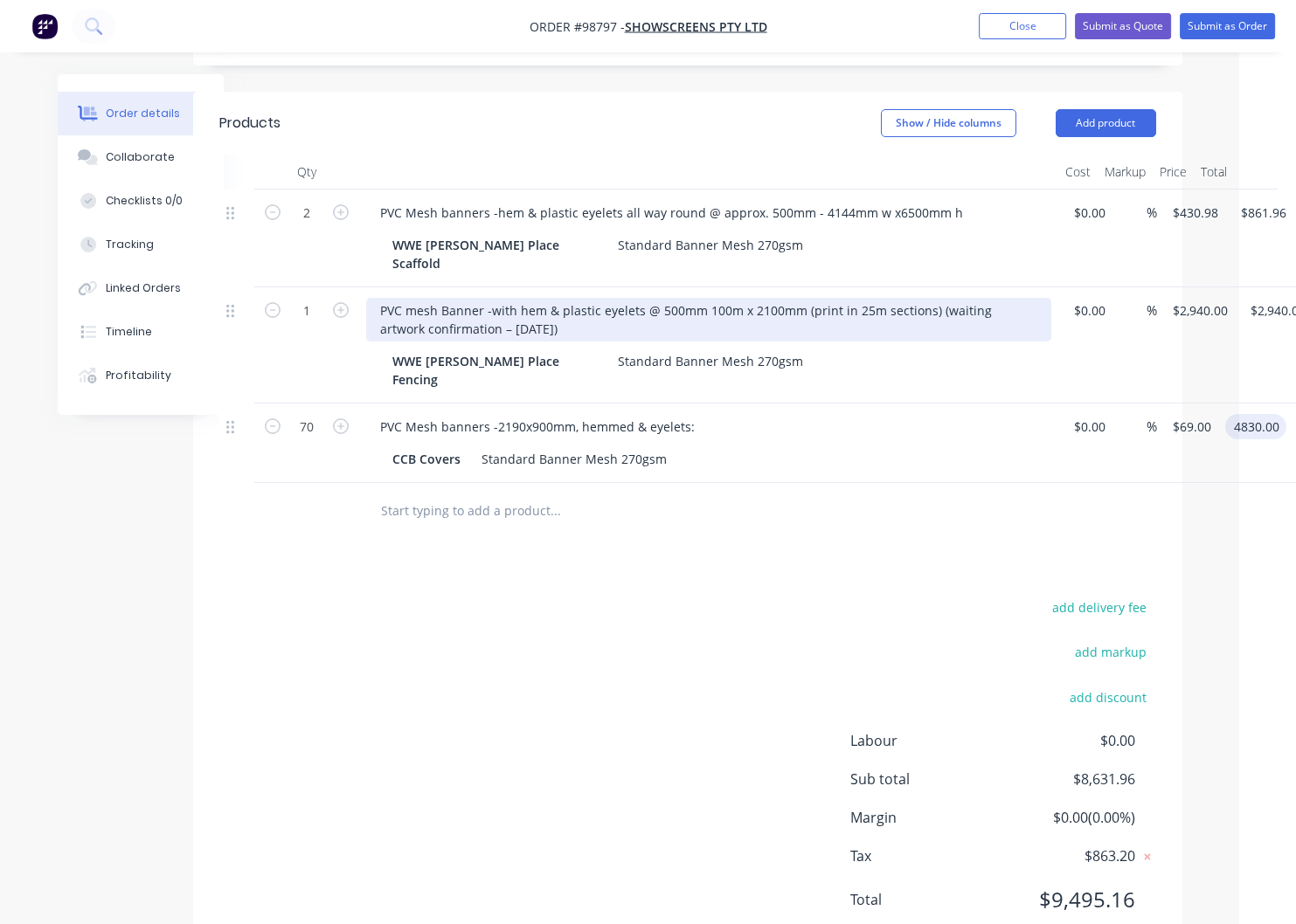
type input "$4,830.00"
click at [496, 298] on div "PVC mesh Banner -with hem & plastic eyelets @ 500mm 100m x 2100mm (print in 25m…" at bounding box center [709, 319] width 685 height 44
click at [497, 298] on div "PVC mesh Banner -with hem & plastic eyelets @ 500mm 100m x 2100mm (print in 25m…" at bounding box center [709, 319] width 685 height 44
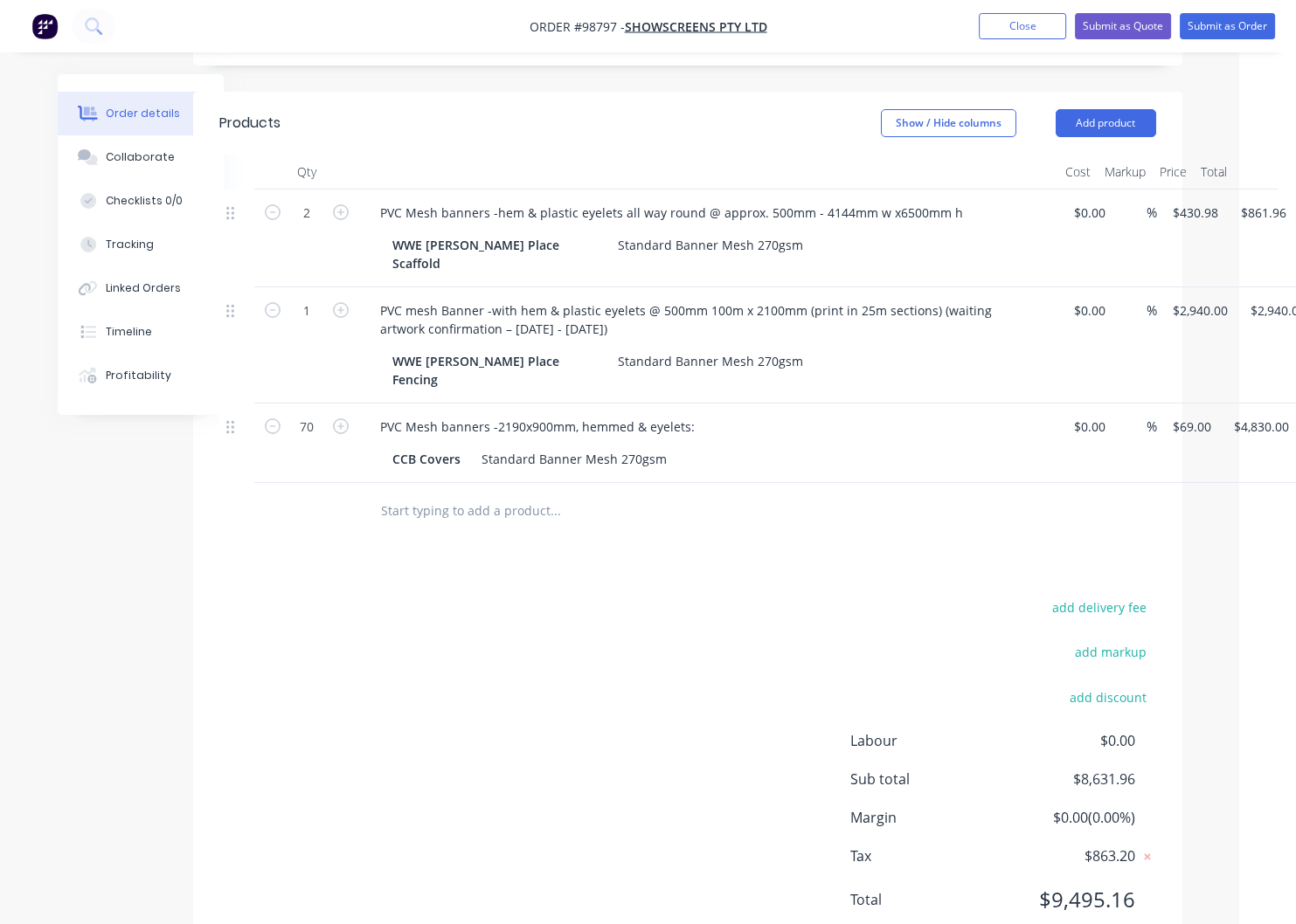
click at [487, 494] on input "text" at bounding box center [555, 511] width 349 height 35
drag, startPoint x: 1090, startPoint y: 91, endPoint x: 1087, endPoint y: 104, distance: 13.3
click at [1090, 110] on button "Add product" at bounding box center [1105, 123] width 101 height 28
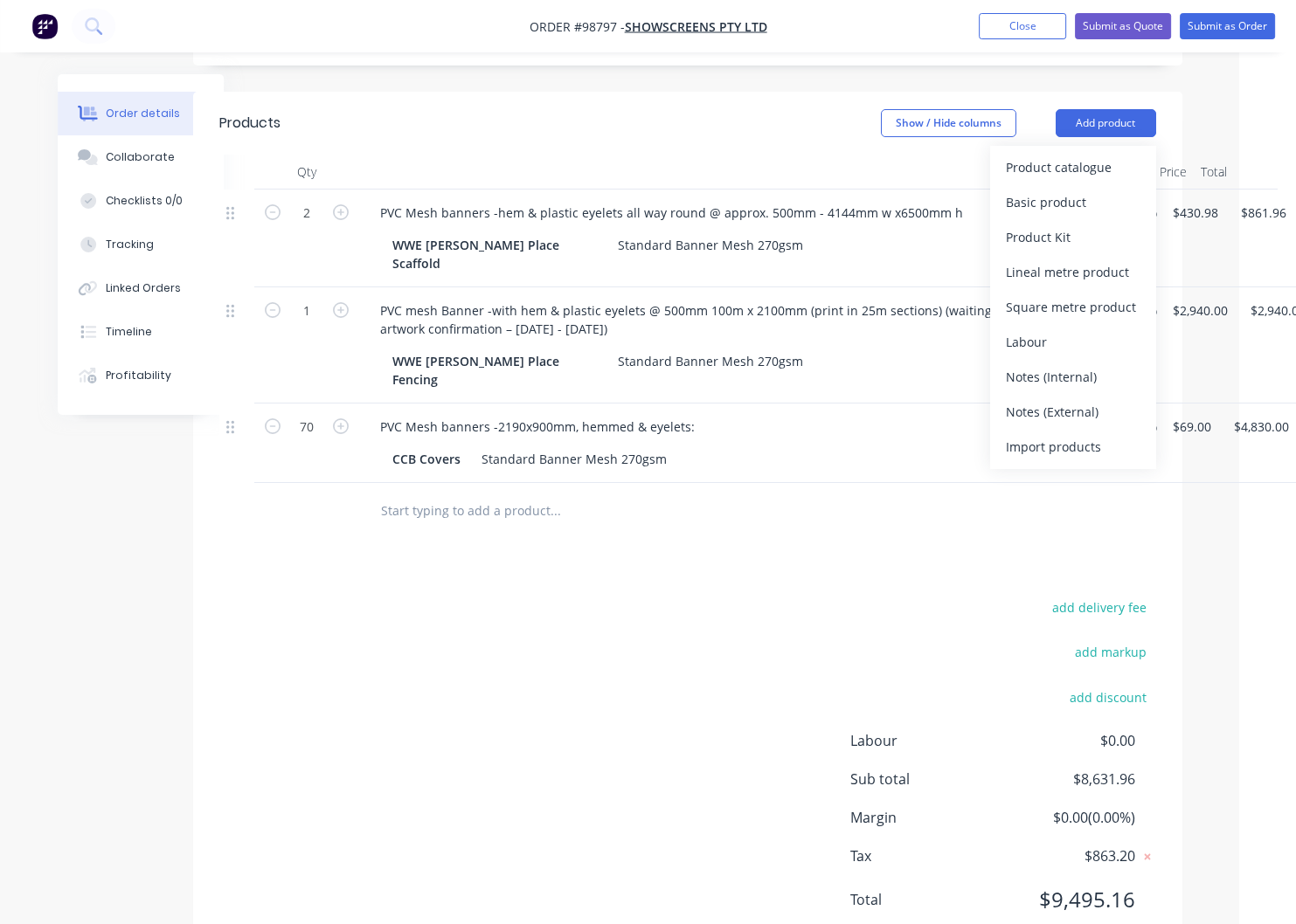
click at [1048, 399] on div "Notes (External)" at bounding box center [1073, 412] width 135 height 25
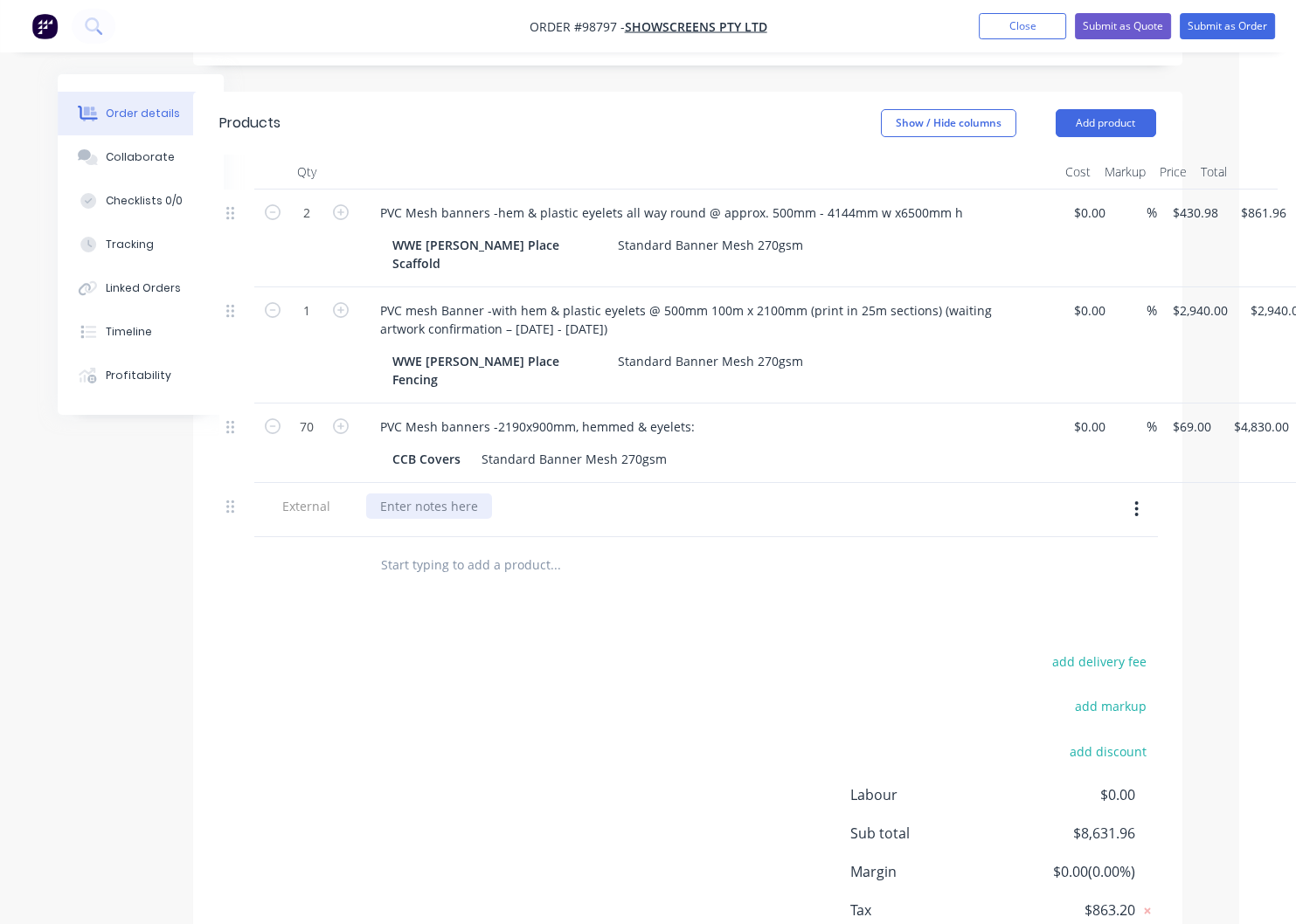
click at [444, 494] on div at bounding box center [429, 506] width 126 height 25
click at [751, 494] on div "Must be ready for collection by COB [DATE] for install Thursdya night" at bounding box center [582, 506] width 432 height 25
click at [783, 494] on div "Must be ready for collection by COB [DATE] for install [DATE] night" at bounding box center [574, 506] width 416 height 25
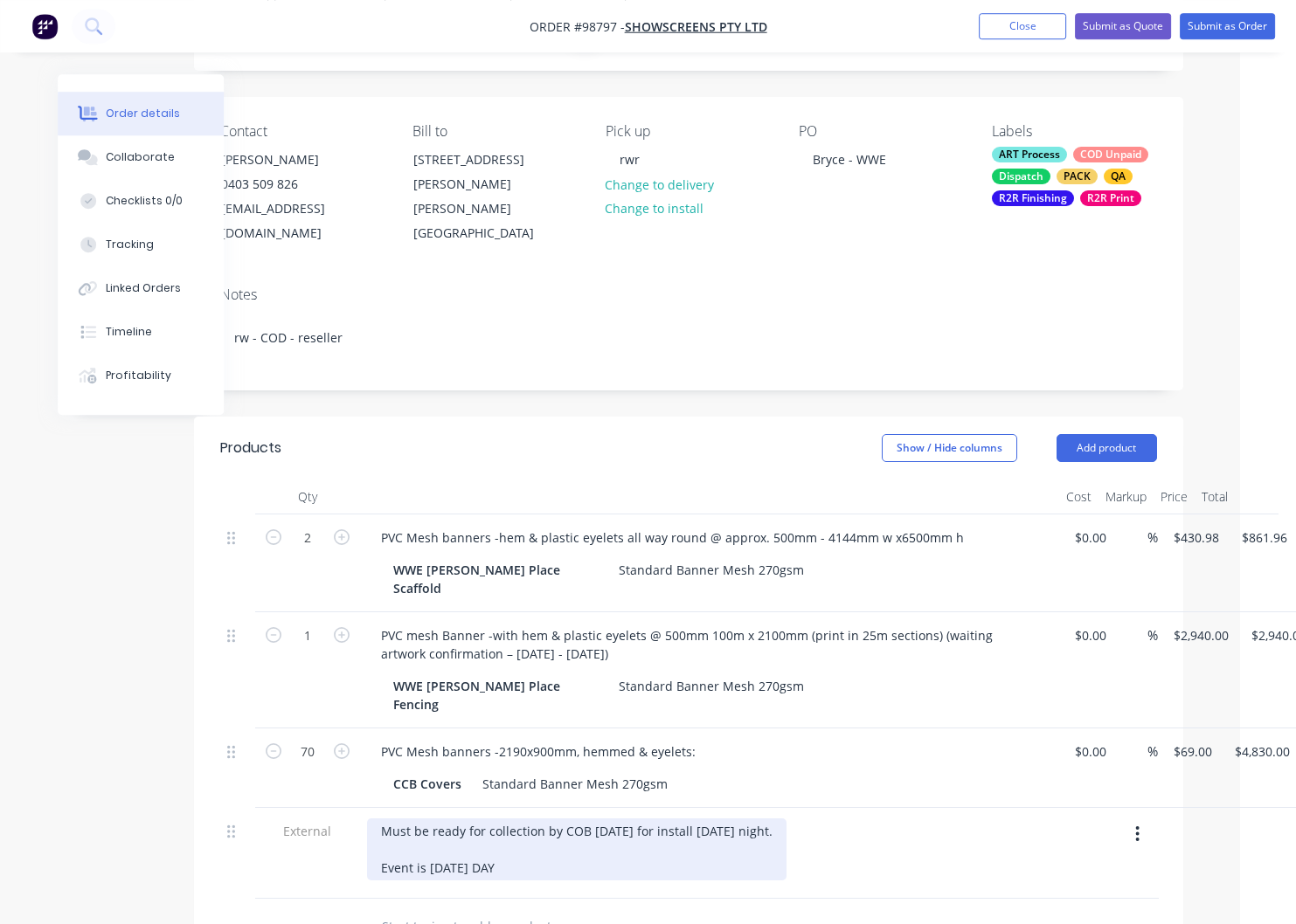
scroll to position [0, 56]
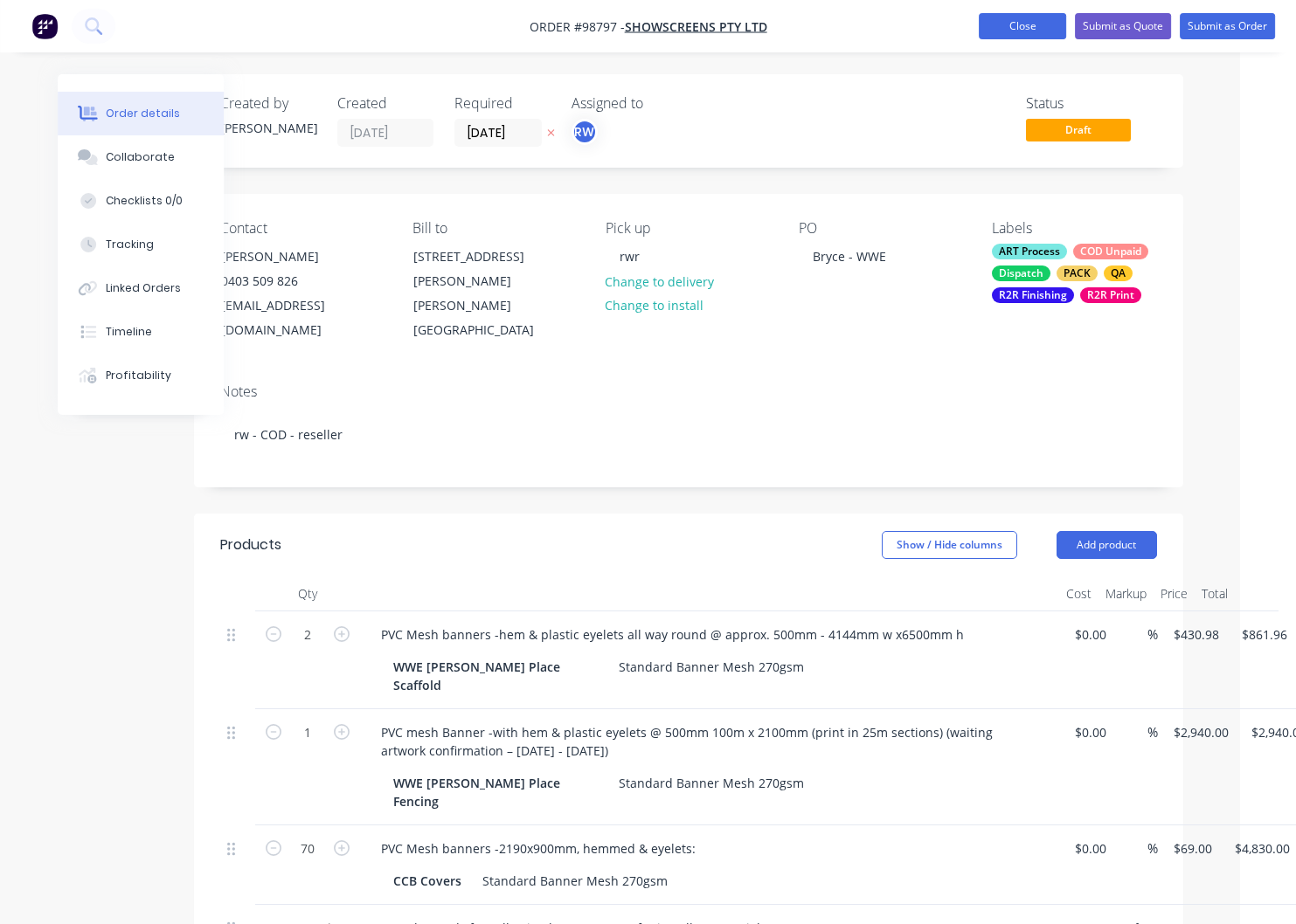
click at [1014, 30] on button "Close" at bounding box center [1022, 26] width 87 height 26
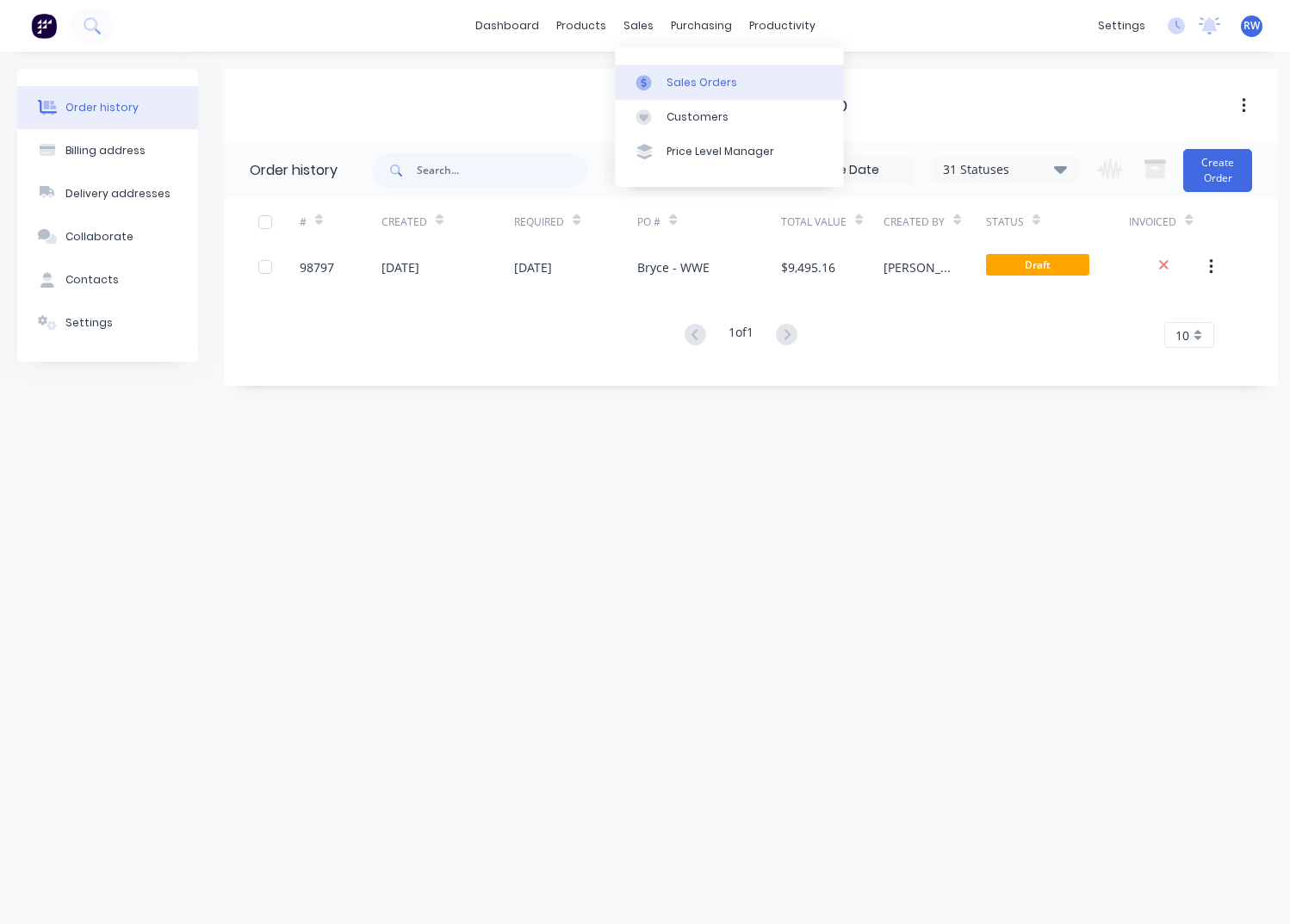
click at [700, 87] on div "Sales Orders" at bounding box center [702, 83] width 70 height 16
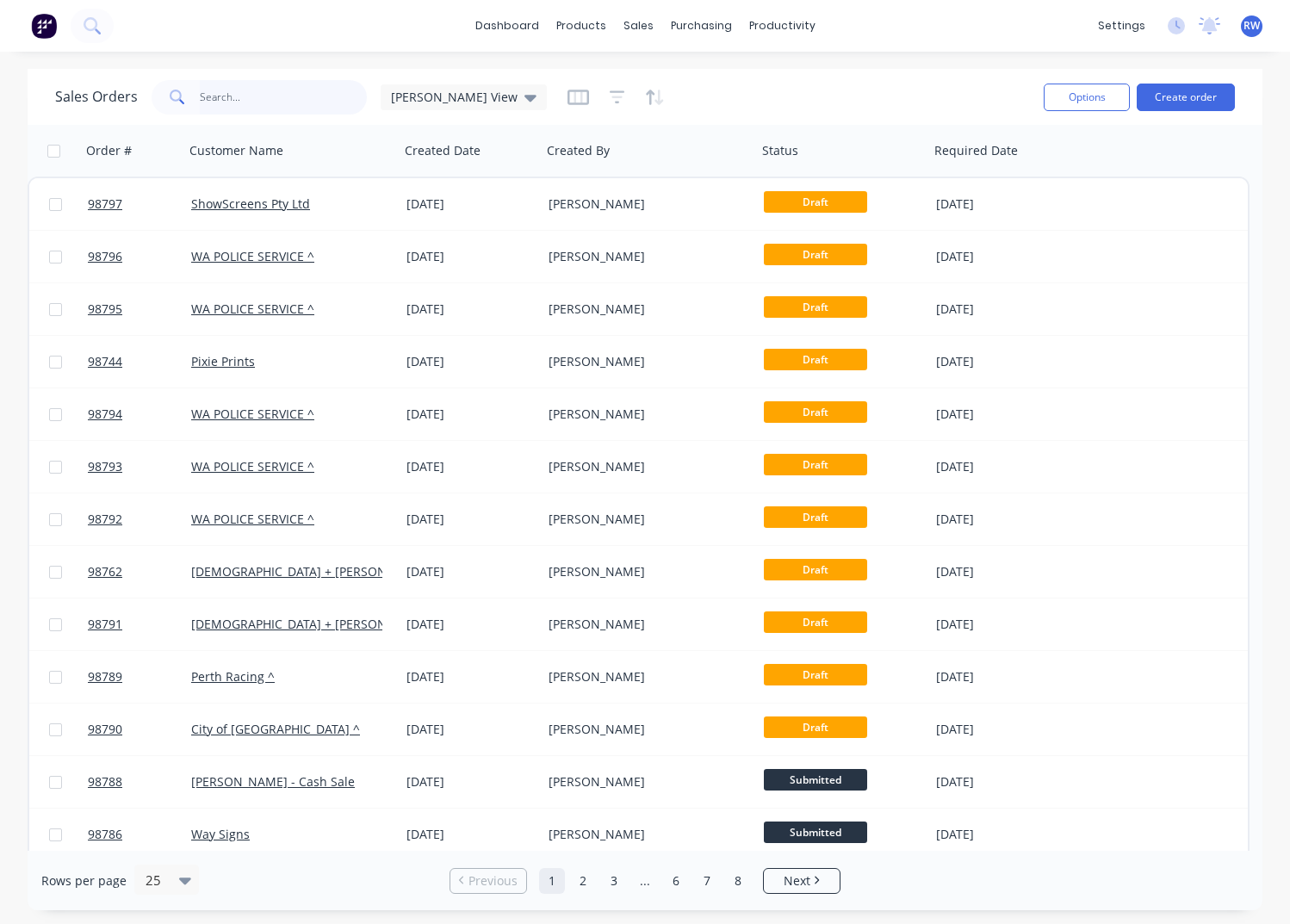
click at [320, 97] on input "text" at bounding box center [283, 97] width 168 height 34
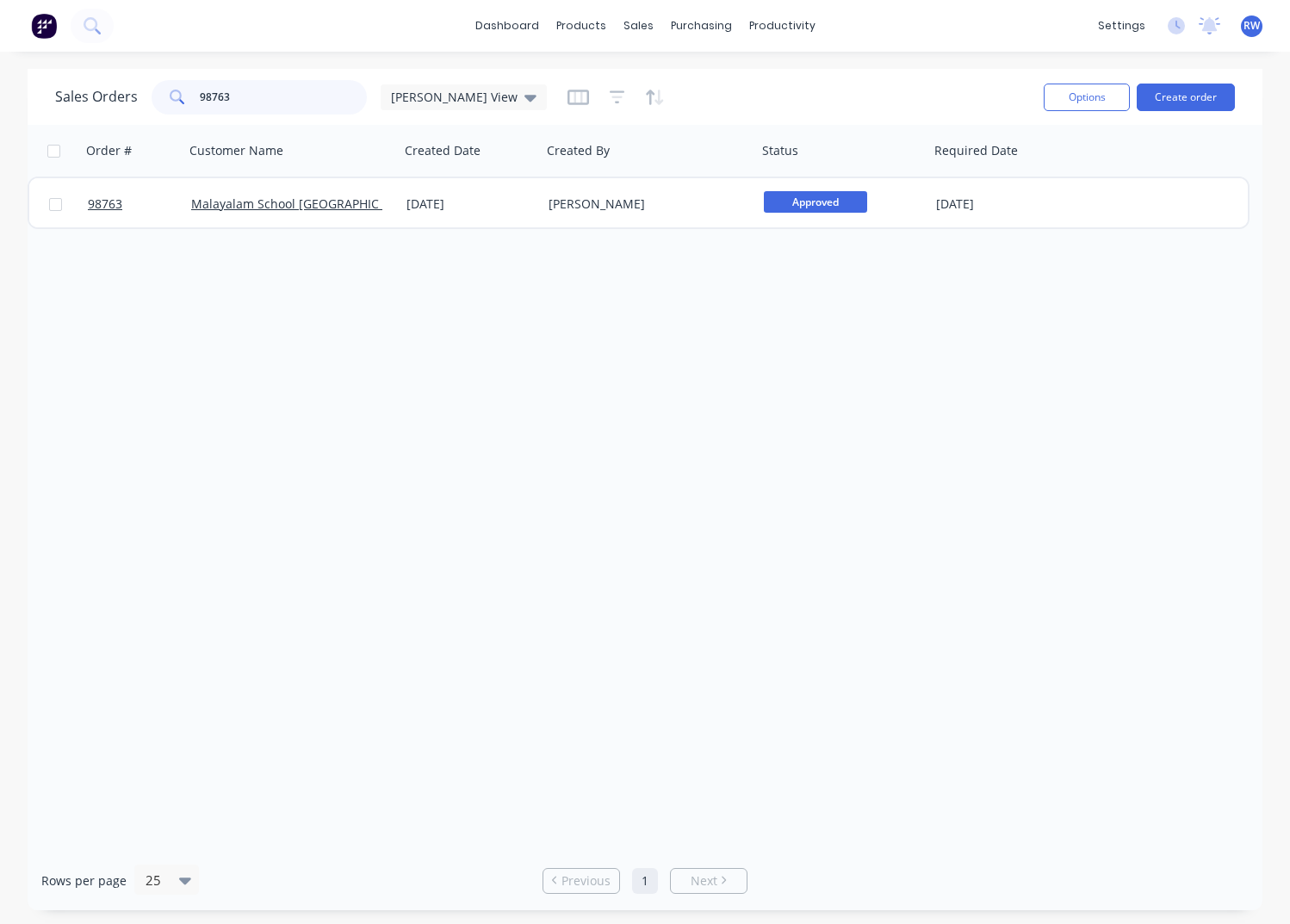
type input "98763"
